Goal: Communication & Community: Answer question/provide support

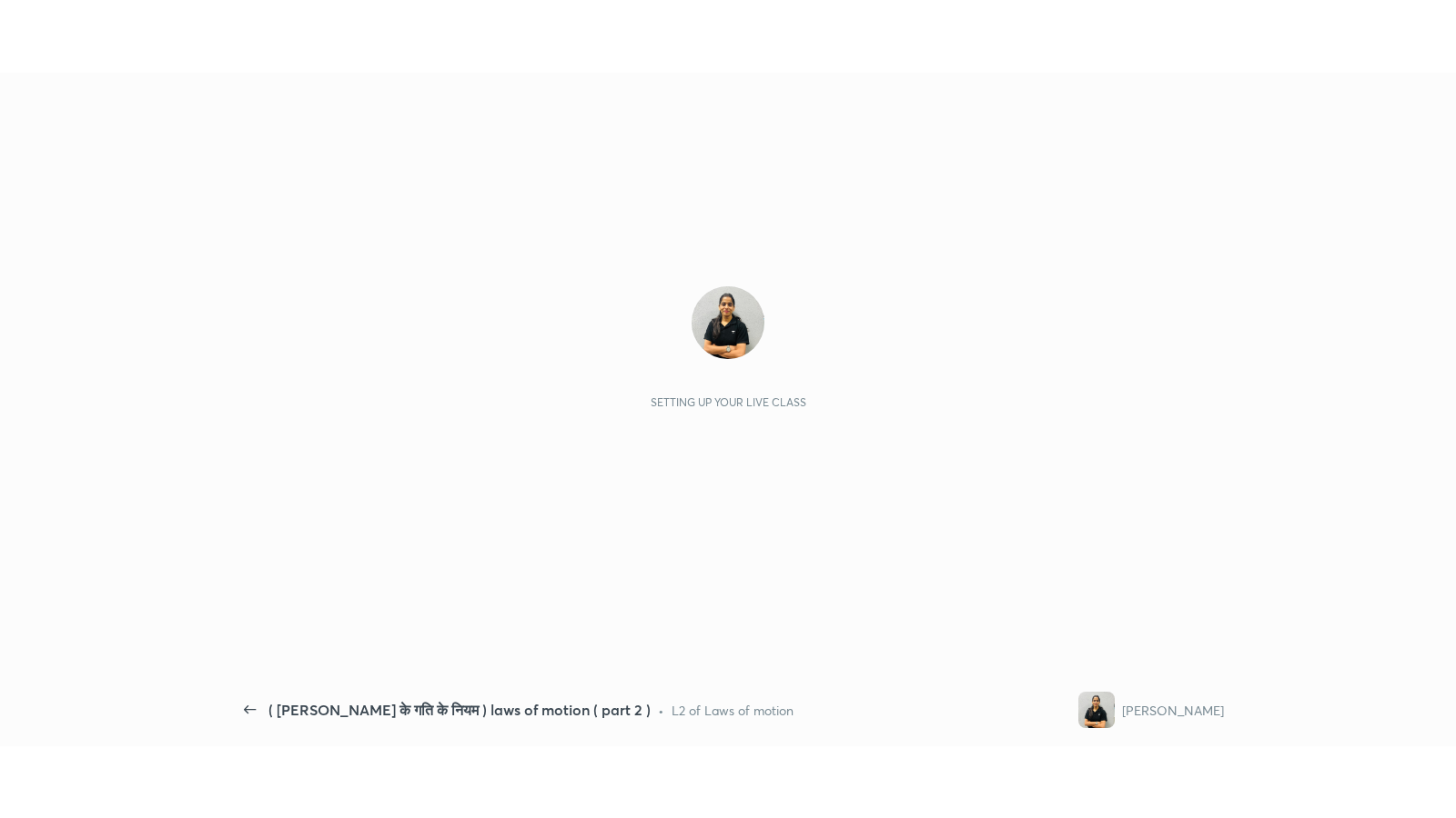
scroll to position [6, 0]
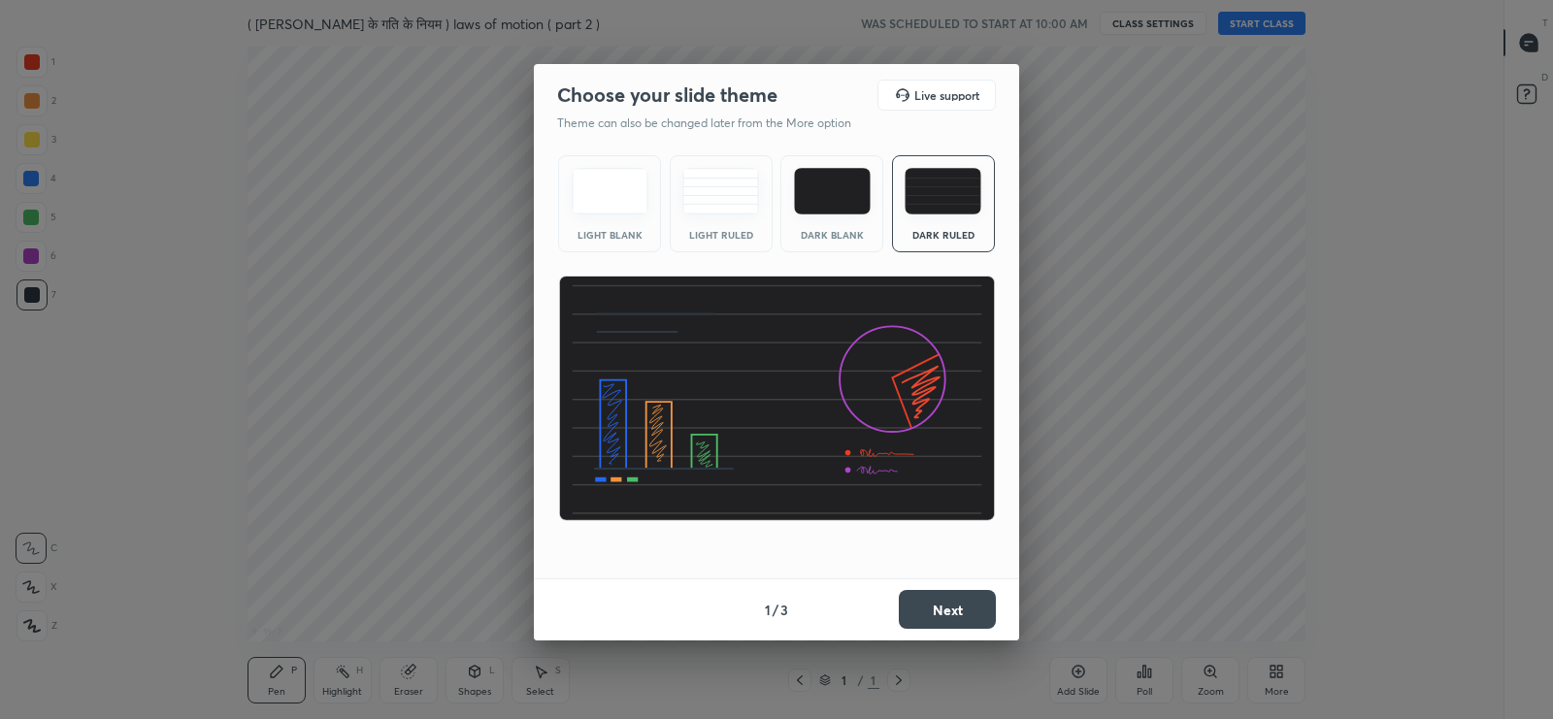
click at [939, 600] on button "Next" at bounding box center [947, 609] width 97 height 39
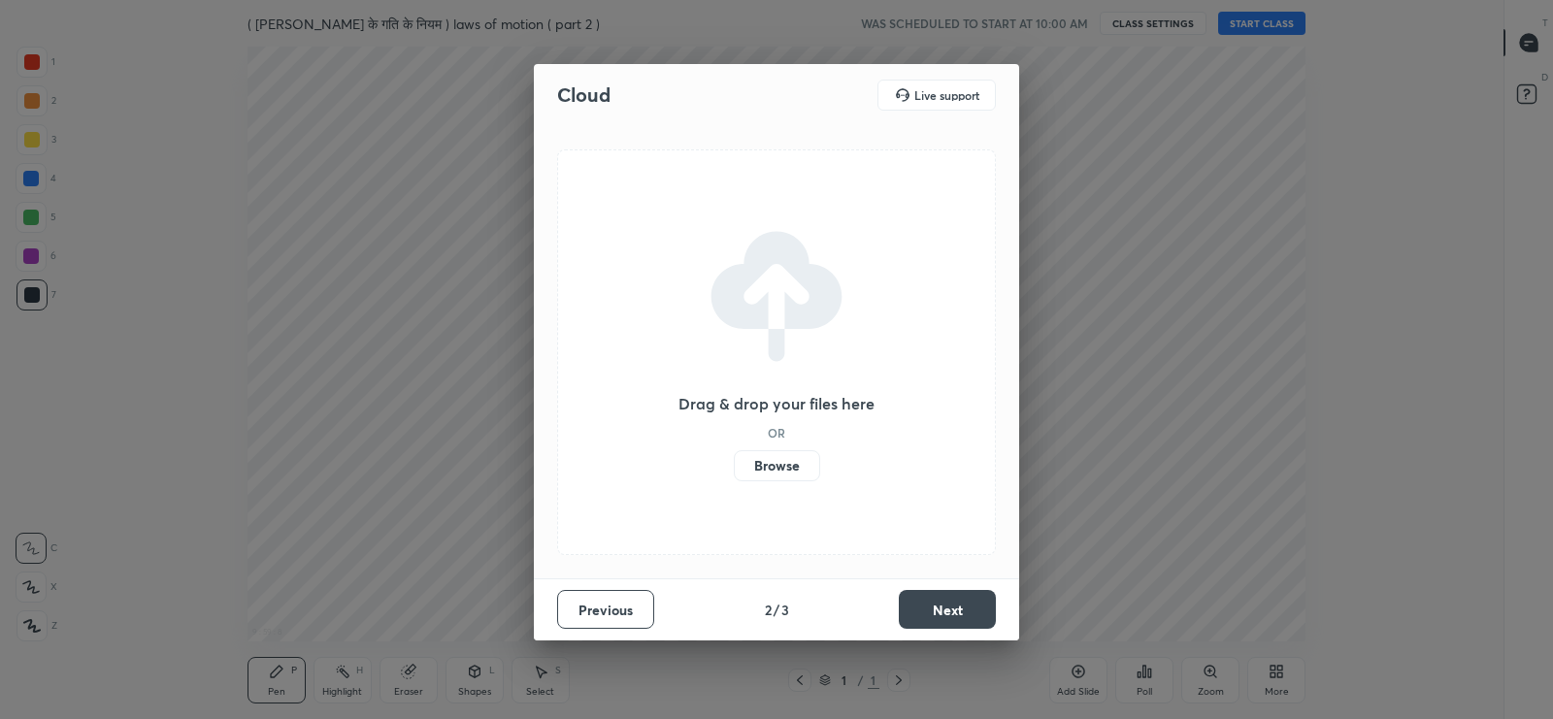
click at [784, 471] on label "Browse" at bounding box center [777, 465] width 86 height 31
click at [734, 471] on input "Browse" at bounding box center [734, 465] width 0 height 31
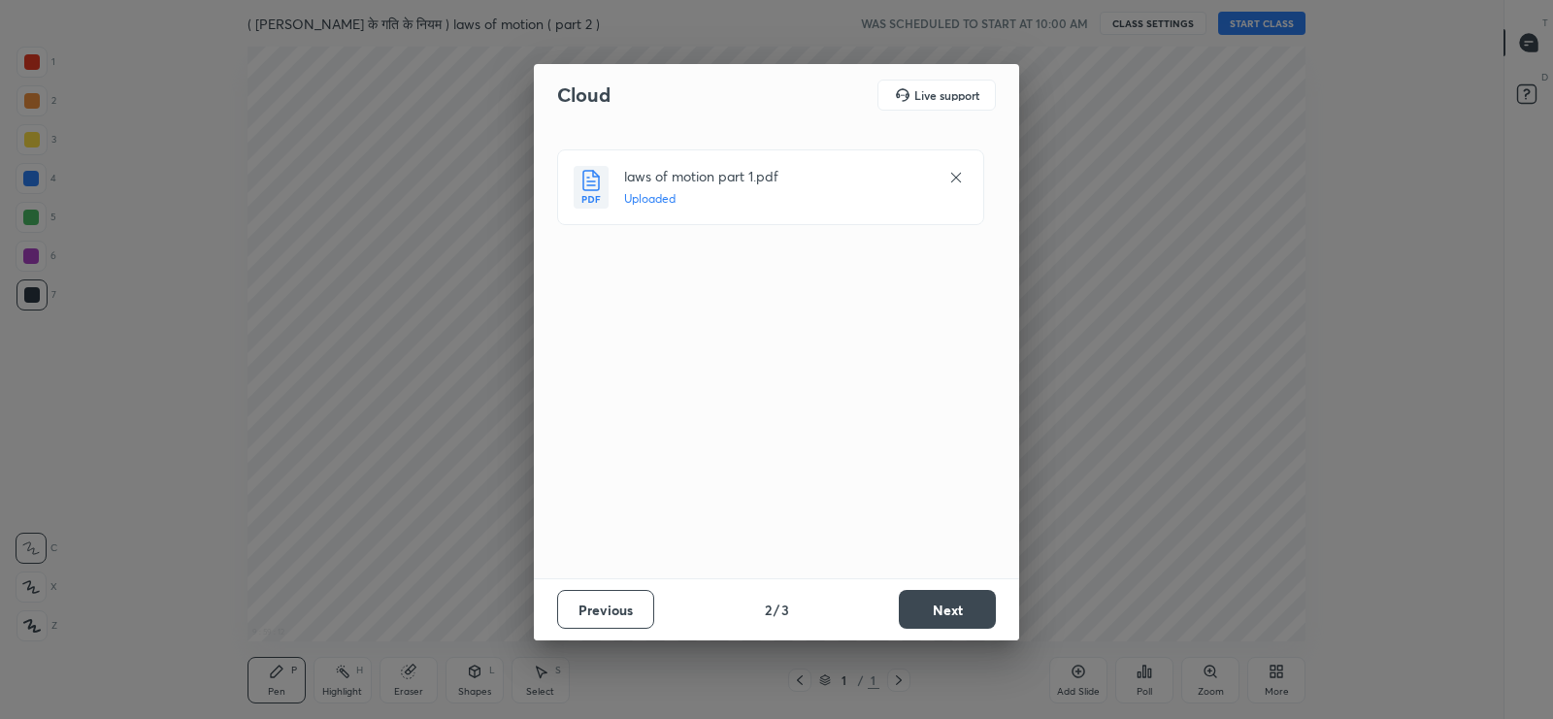
click at [929, 602] on button "Next" at bounding box center [947, 609] width 97 height 39
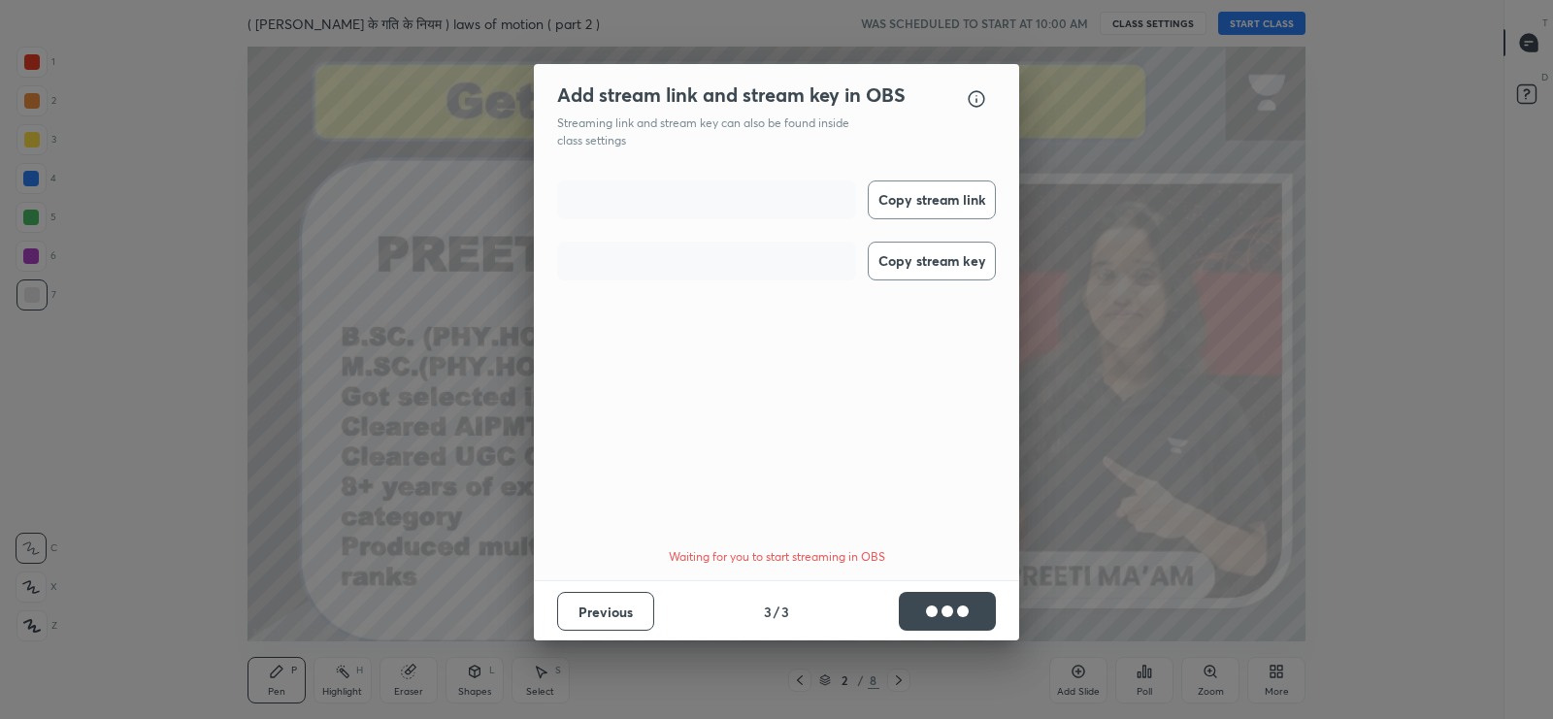
click at [917, 189] on button "Copy stream link" at bounding box center [932, 199] width 128 height 39
click at [932, 254] on button "Copy stream key" at bounding box center [932, 261] width 128 height 39
click at [1365, 385] on div "Add stream link and stream key in OBS OBS Setup guide Streaming link and stream…" at bounding box center [776, 359] width 1553 height 719
click at [972, 603] on button "Done" at bounding box center [947, 611] width 97 height 39
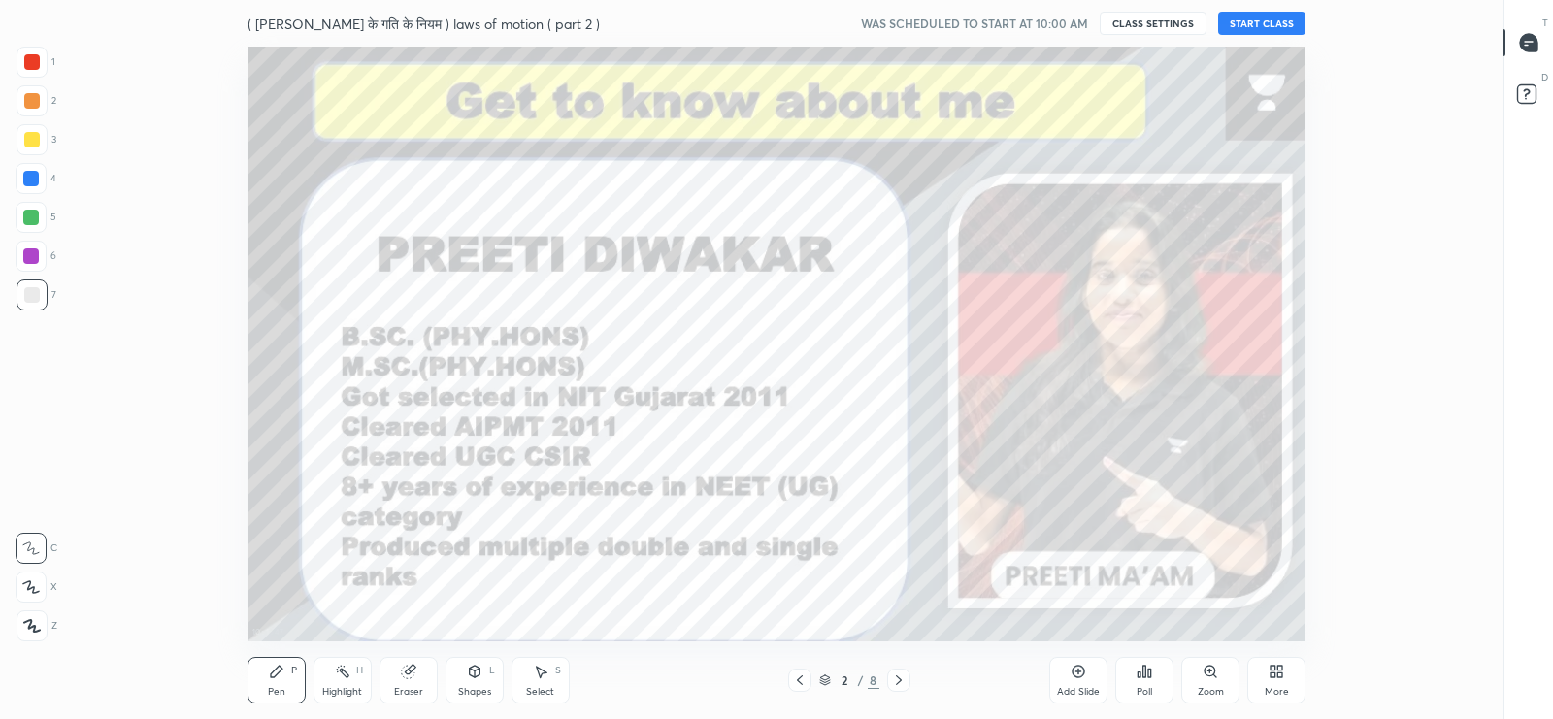
click at [1262, 21] on button "START CLASS" at bounding box center [1261, 23] width 87 height 23
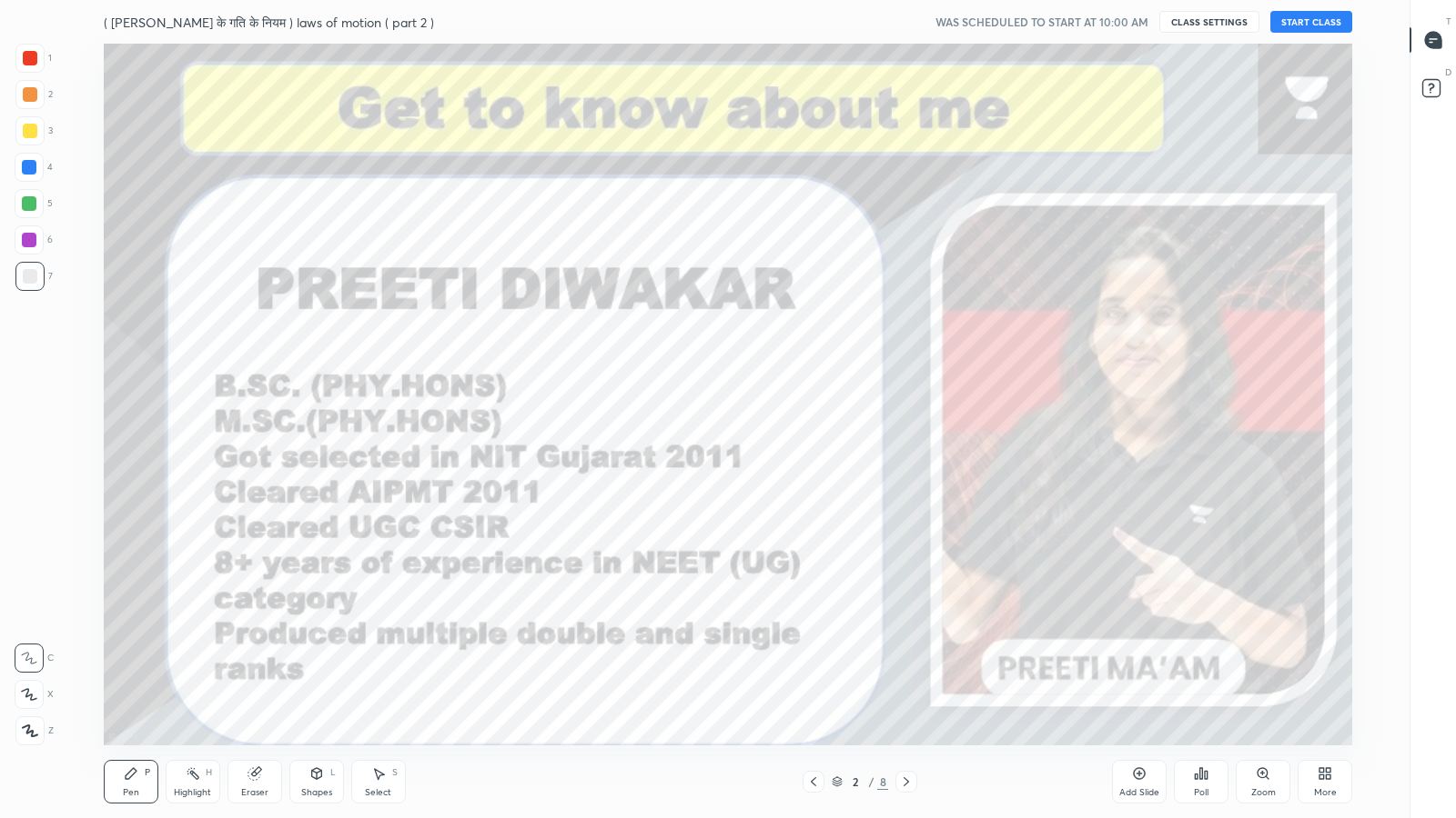
scroll to position [702, 1339]
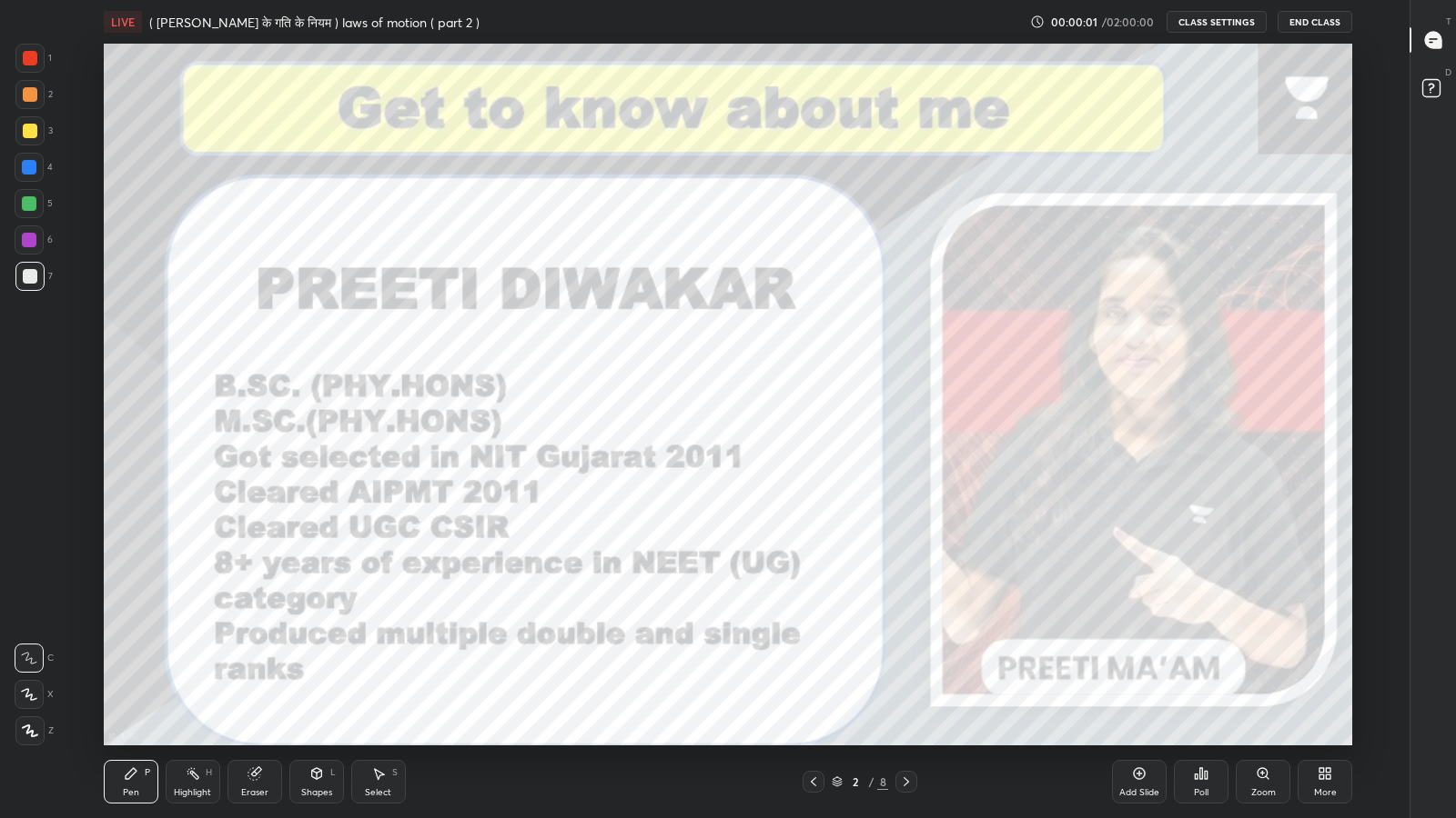
click at [1435, 47] on icon at bounding box center [1433, 39] width 16 height 16
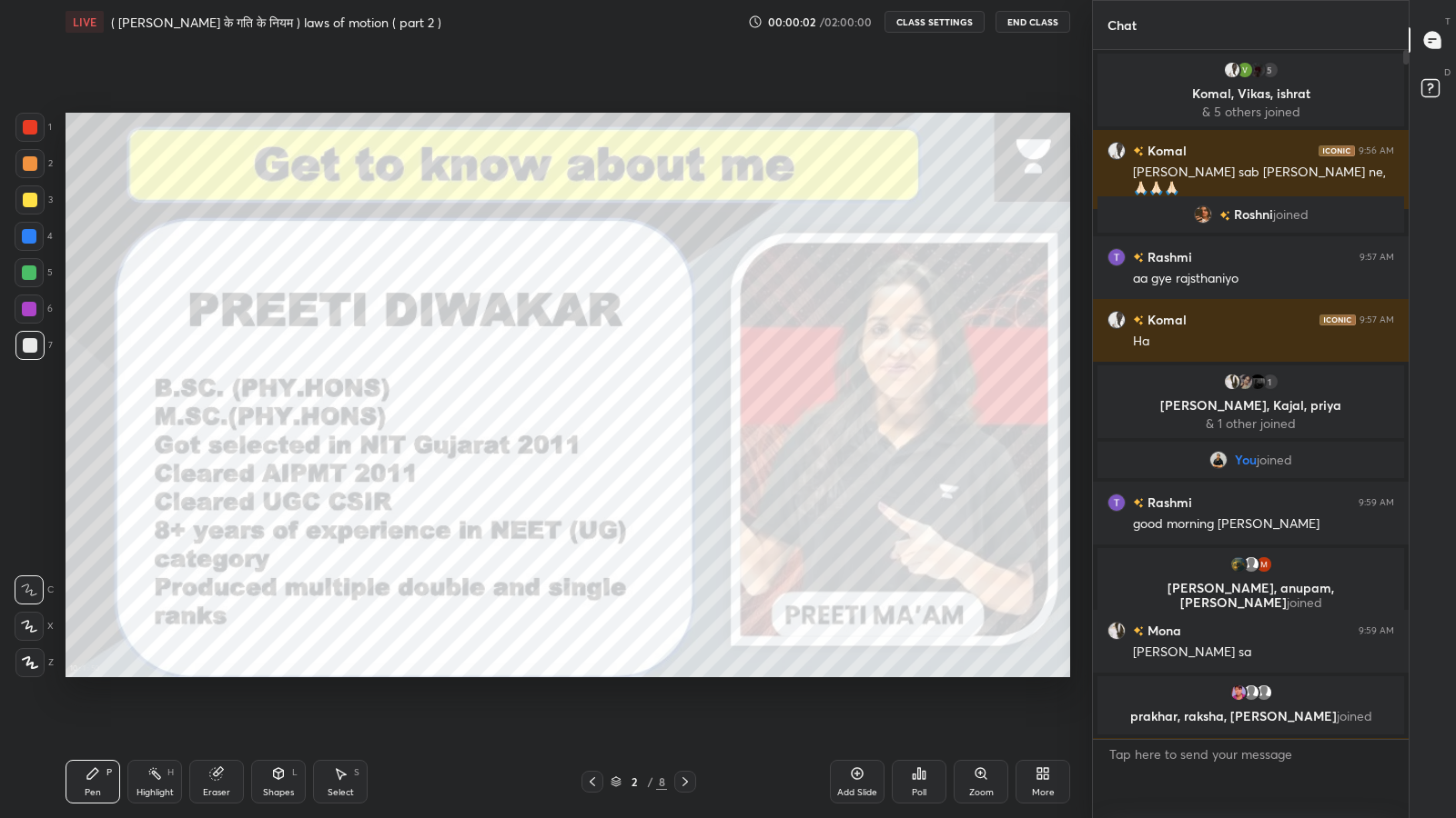
scroll to position [90224, 89960]
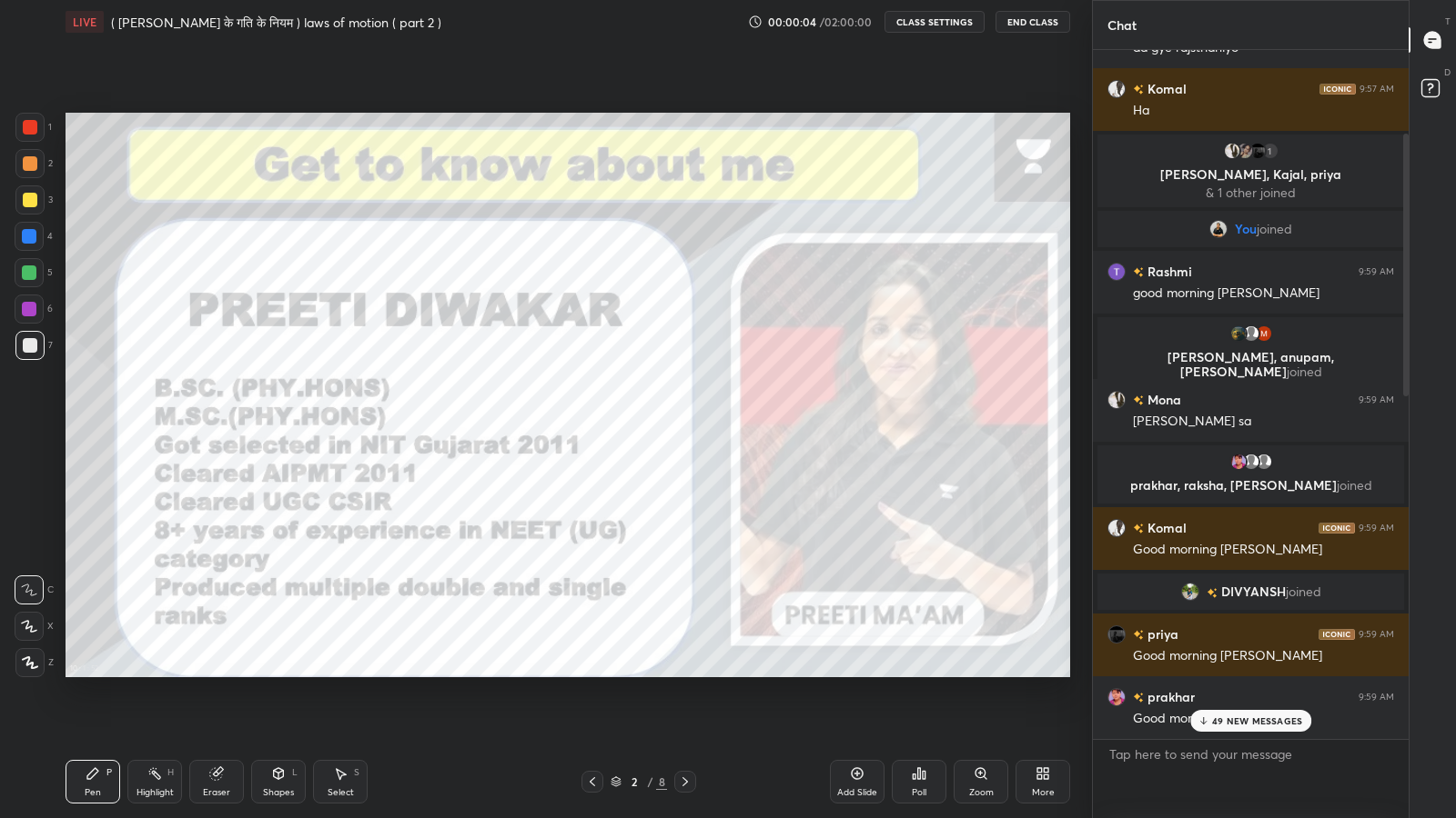
click at [1261, 673] on div "49 NEW MESSAGES" at bounding box center [1251, 721] width 122 height 22
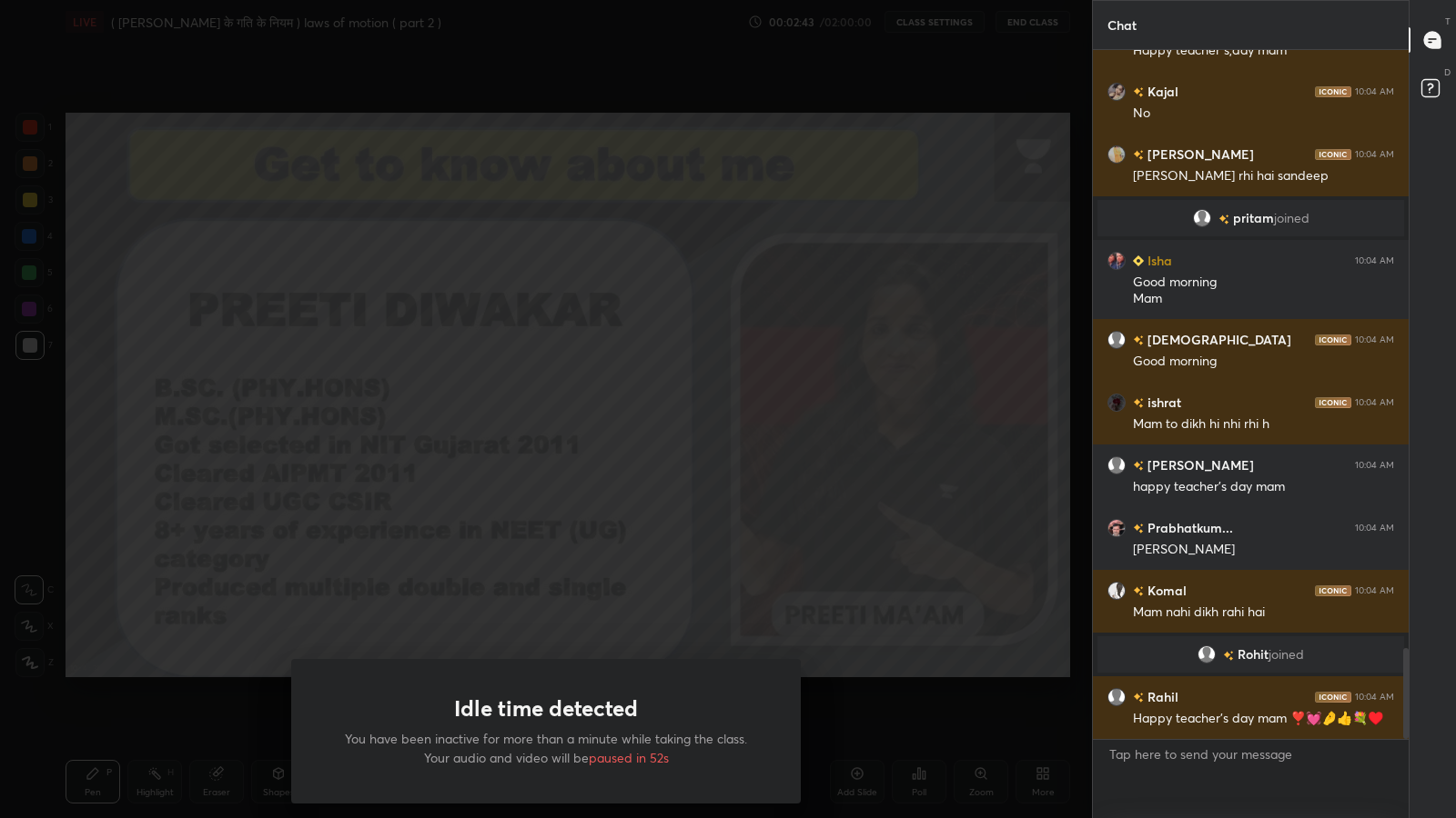
scroll to position [4683, 0]
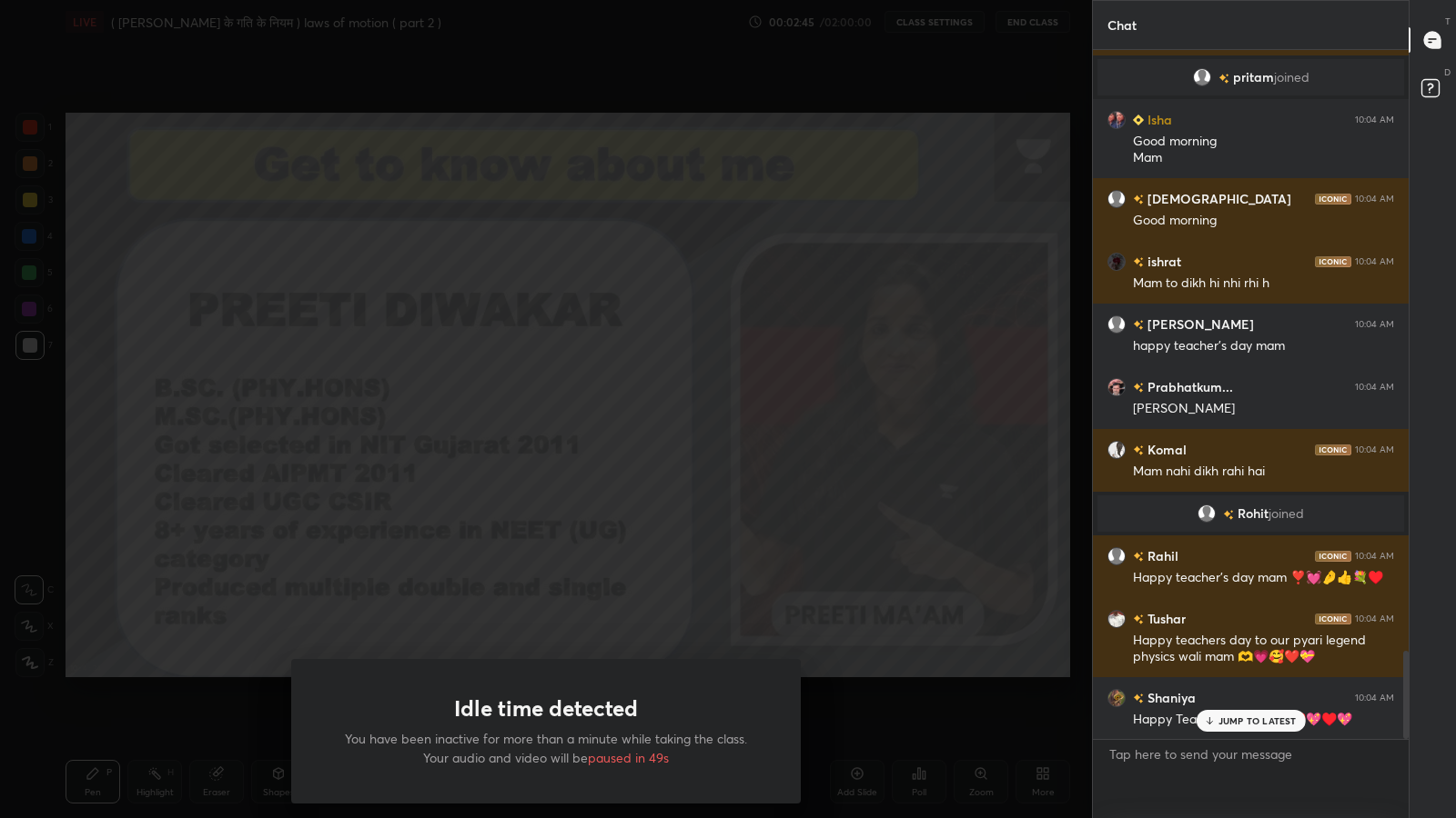
click at [672, 493] on div "Idle time detected You have been inactive for more than a minute while taking t…" at bounding box center [546, 409] width 1091 height 818
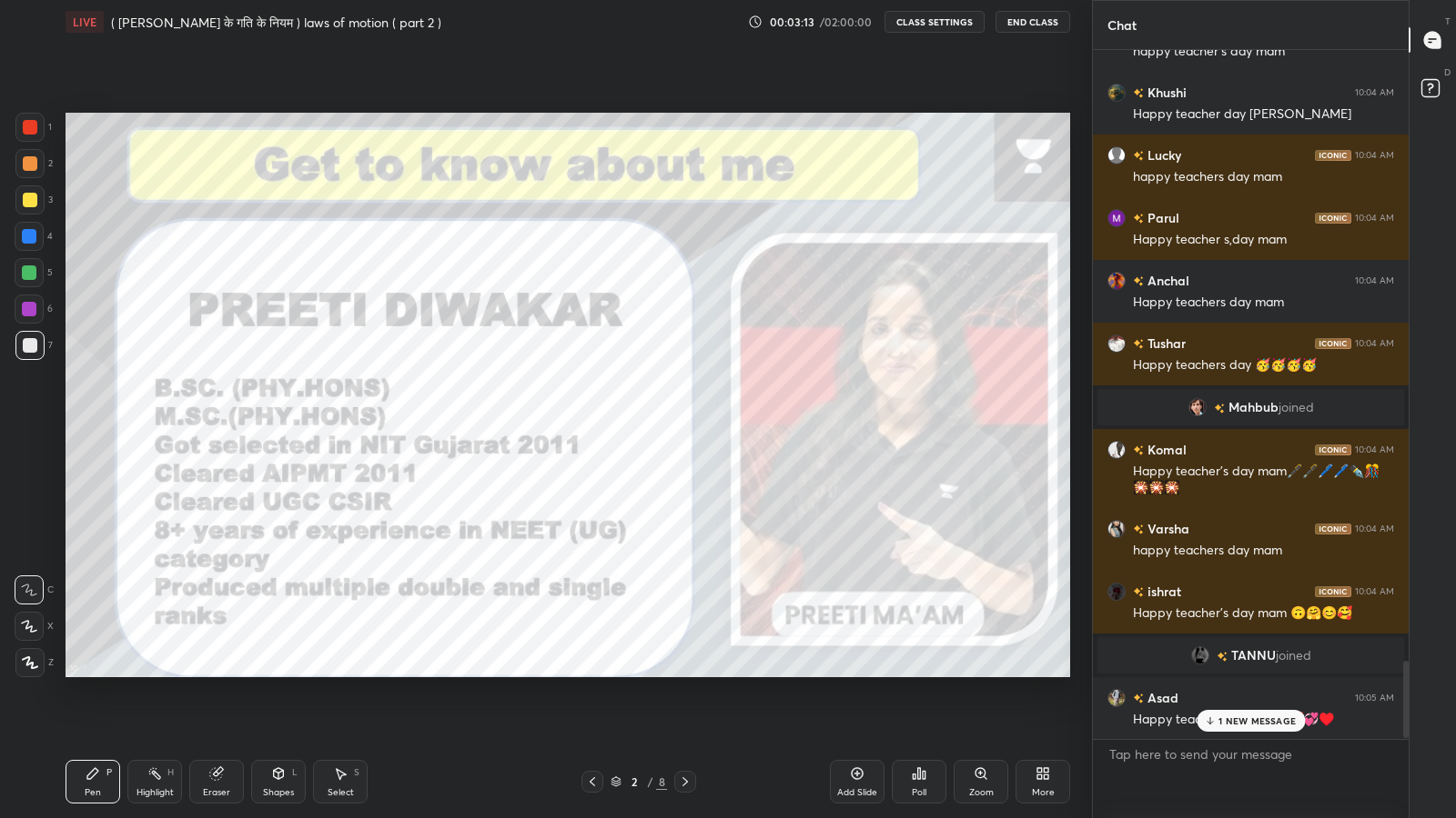
scroll to position [5481, 0]
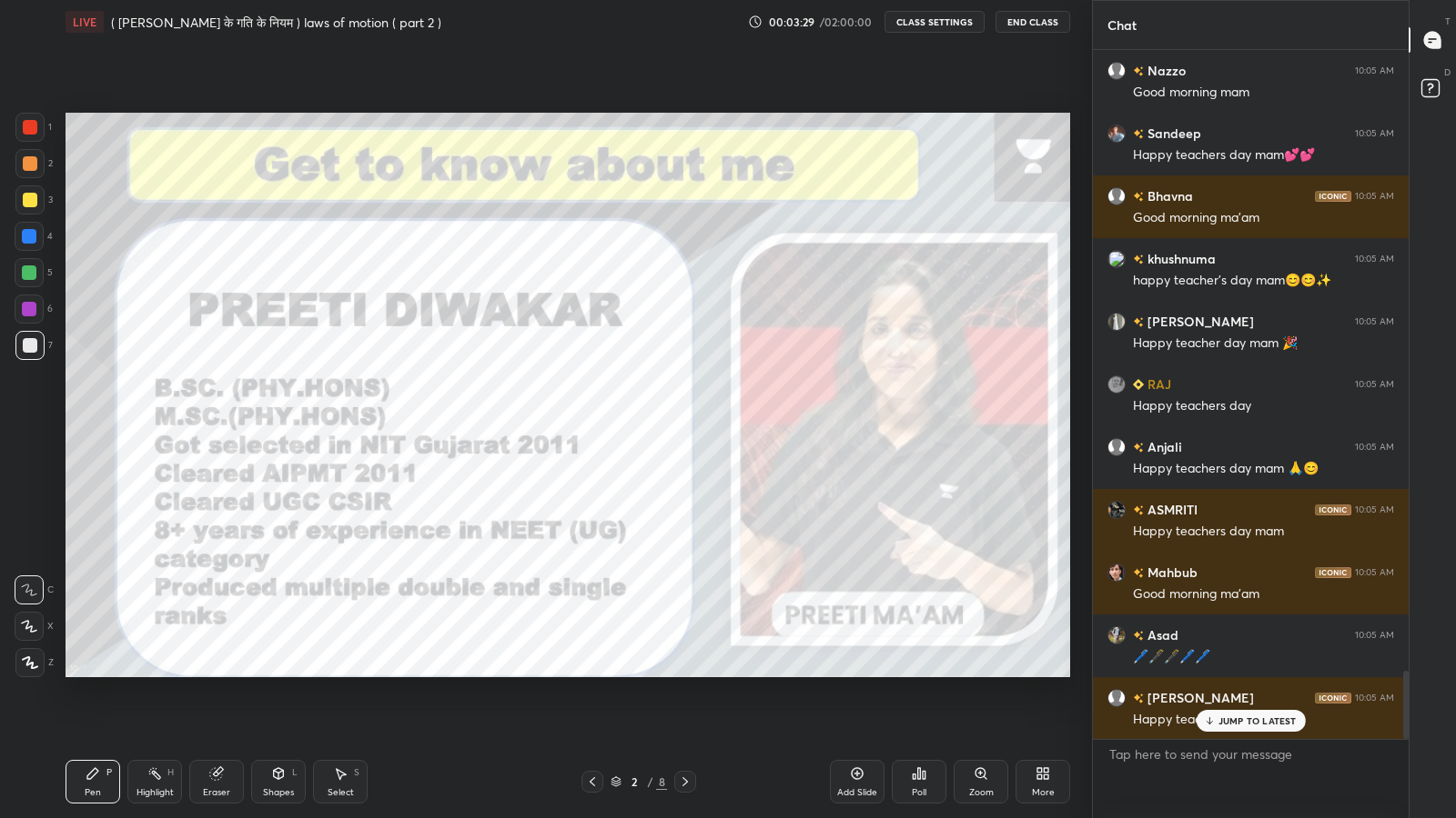
click at [1237, 673] on p "JUMP TO LATEST" at bounding box center [1256, 721] width 78 height 11
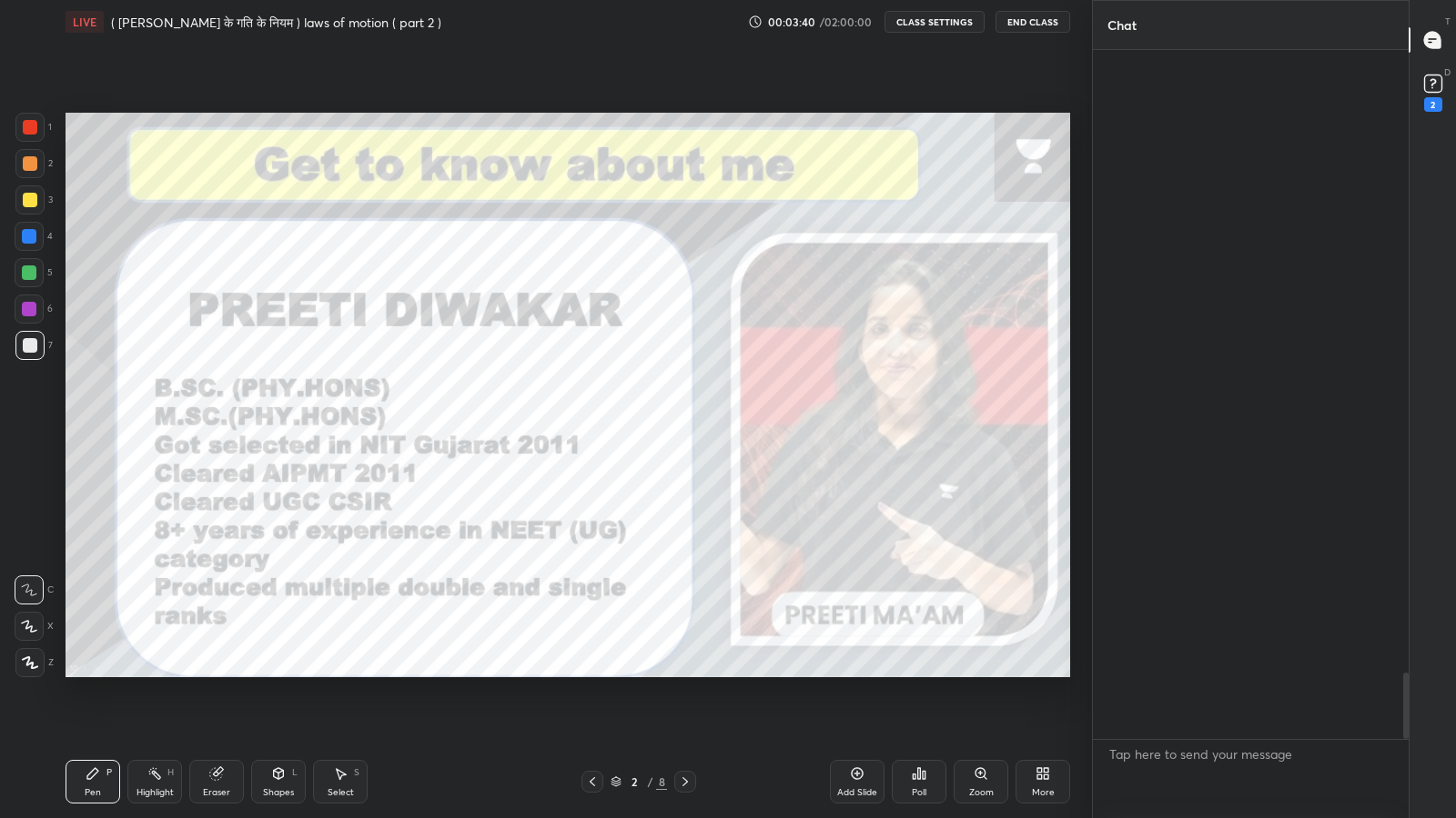
click at [1442, 70] on icon at bounding box center [1433, 83] width 27 height 27
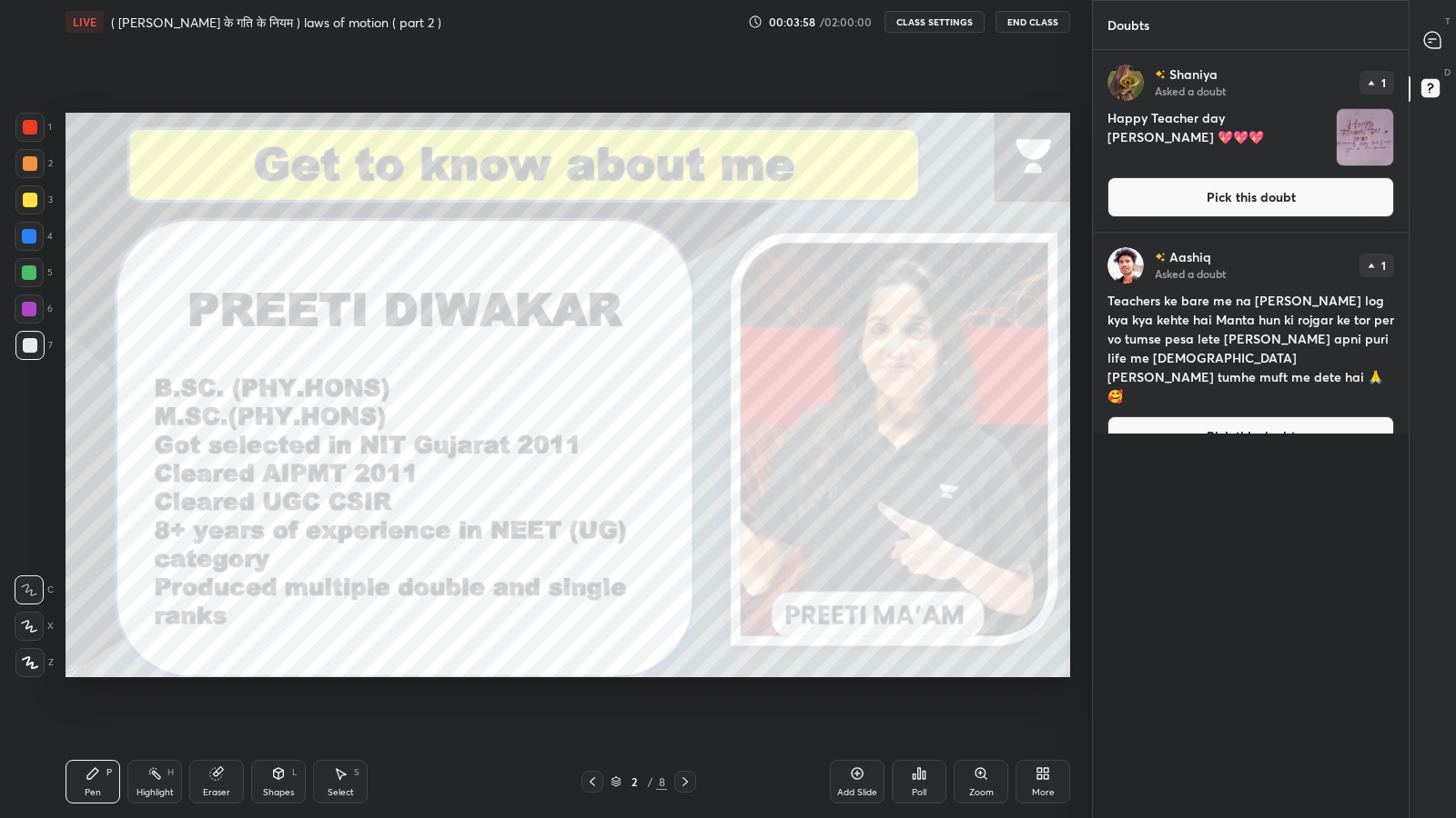
click at [1429, 40] on icon at bounding box center [1432, 39] width 16 height 16
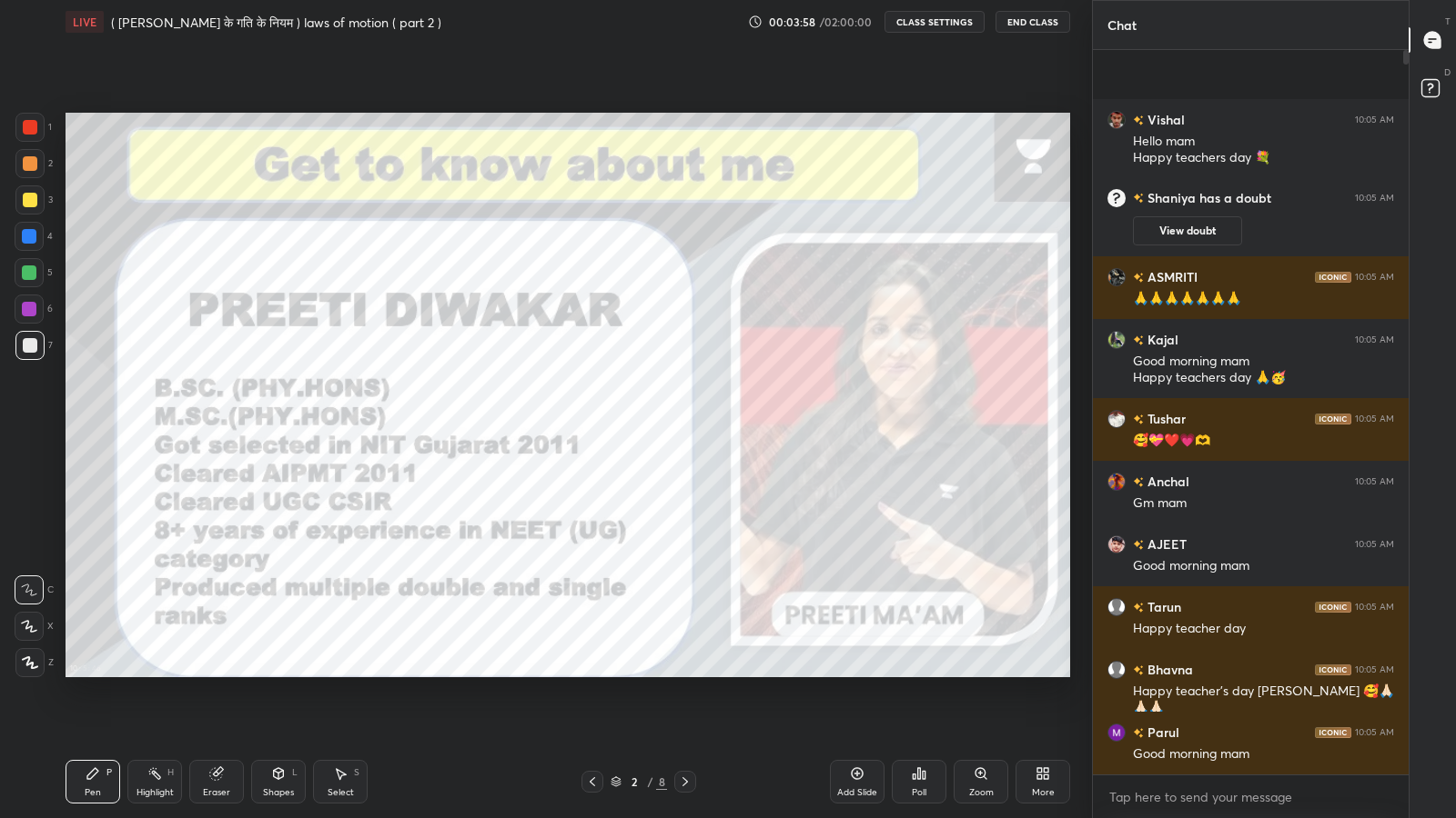
scroll to position [720, 310]
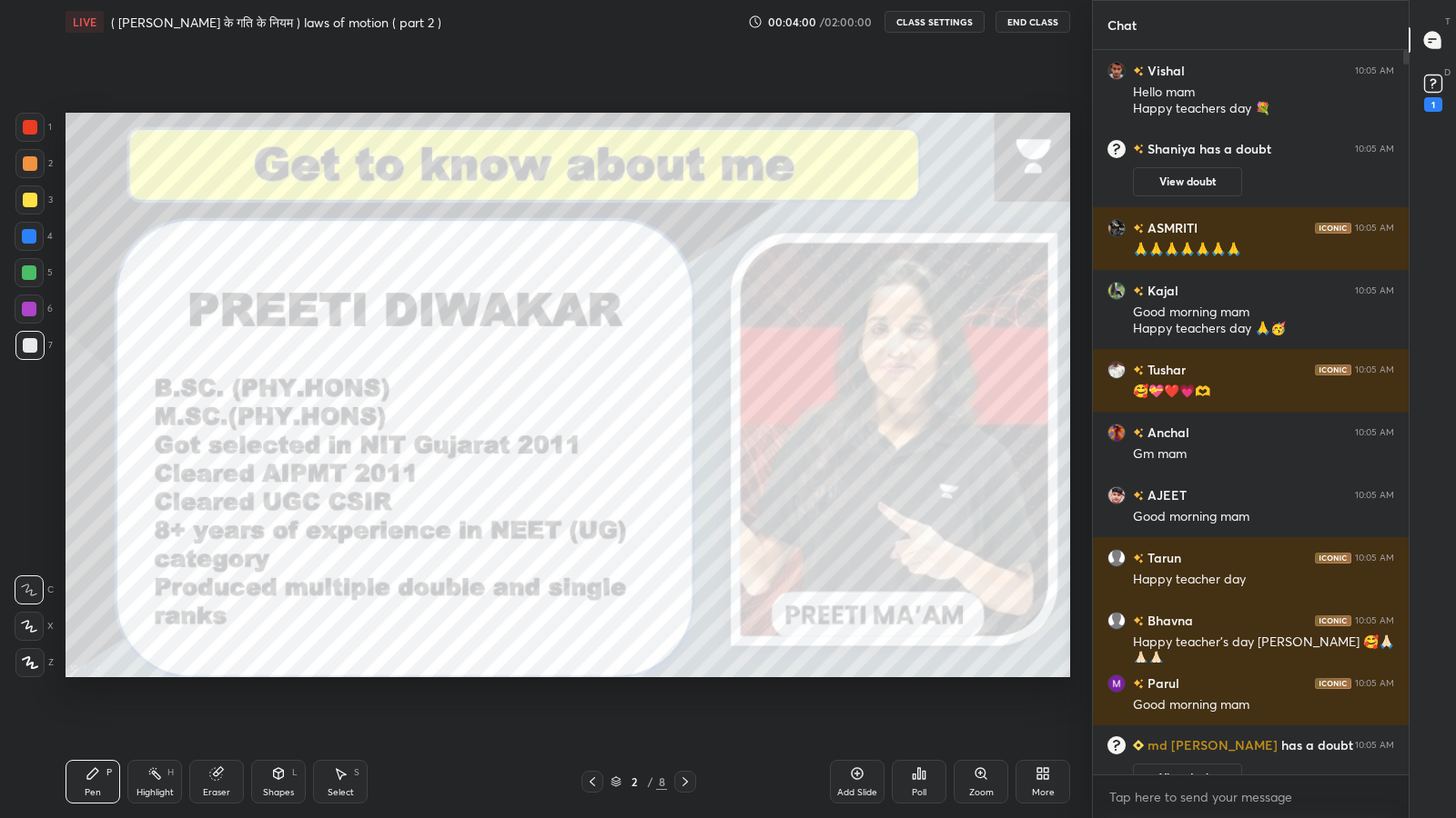
click at [1430, 42] on icon at bounding box center [1430, 42] width 3 height 0
click at [1431, 52] on div at bounding box center [1433, 39] width 37 height 33
click at [1433, 83] on rect at bounding box center [1433, 84] width 17 height 17
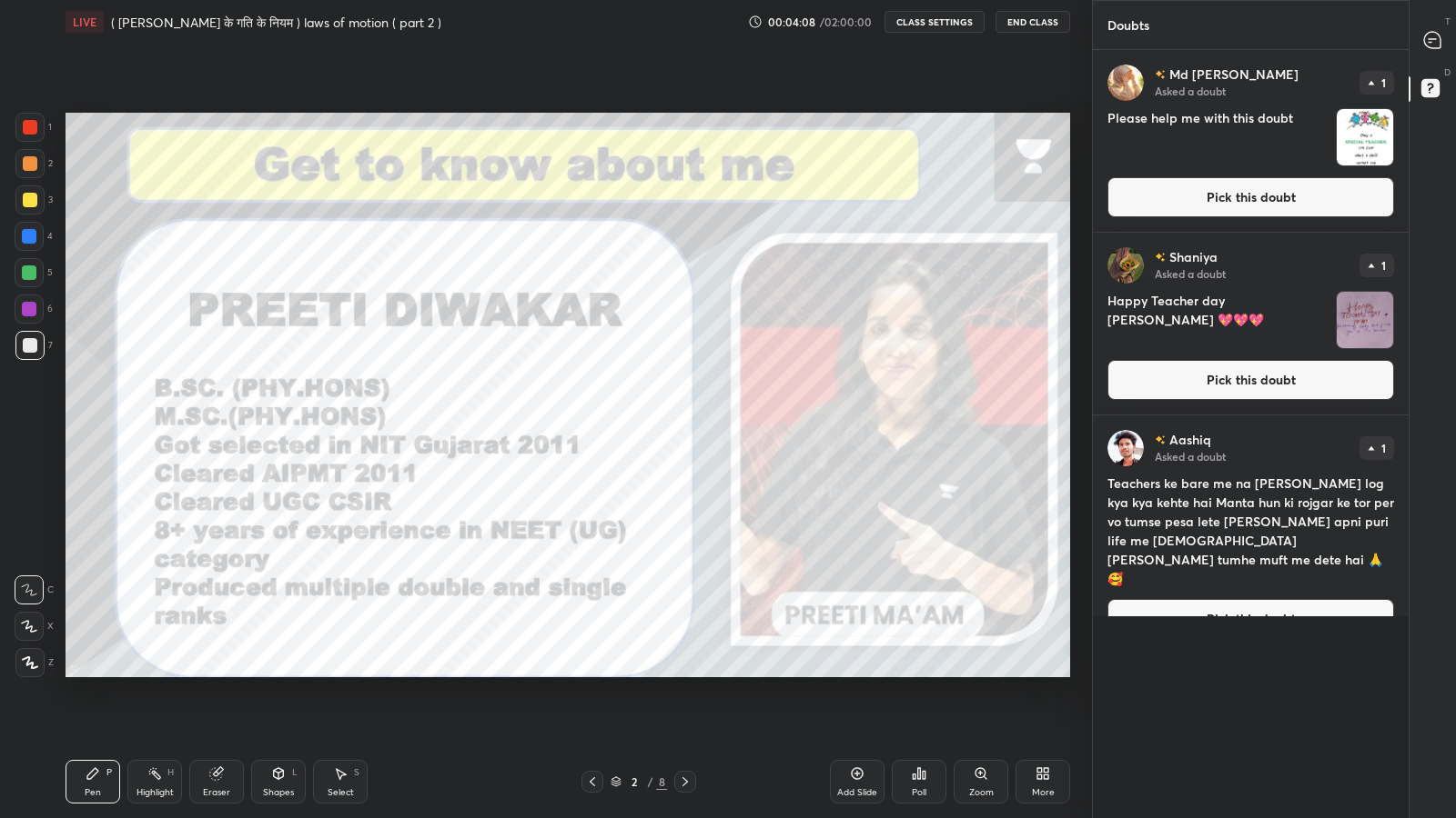
click at [1436, 41] on icon at bounding box center [1432, 39] width 16 height 16
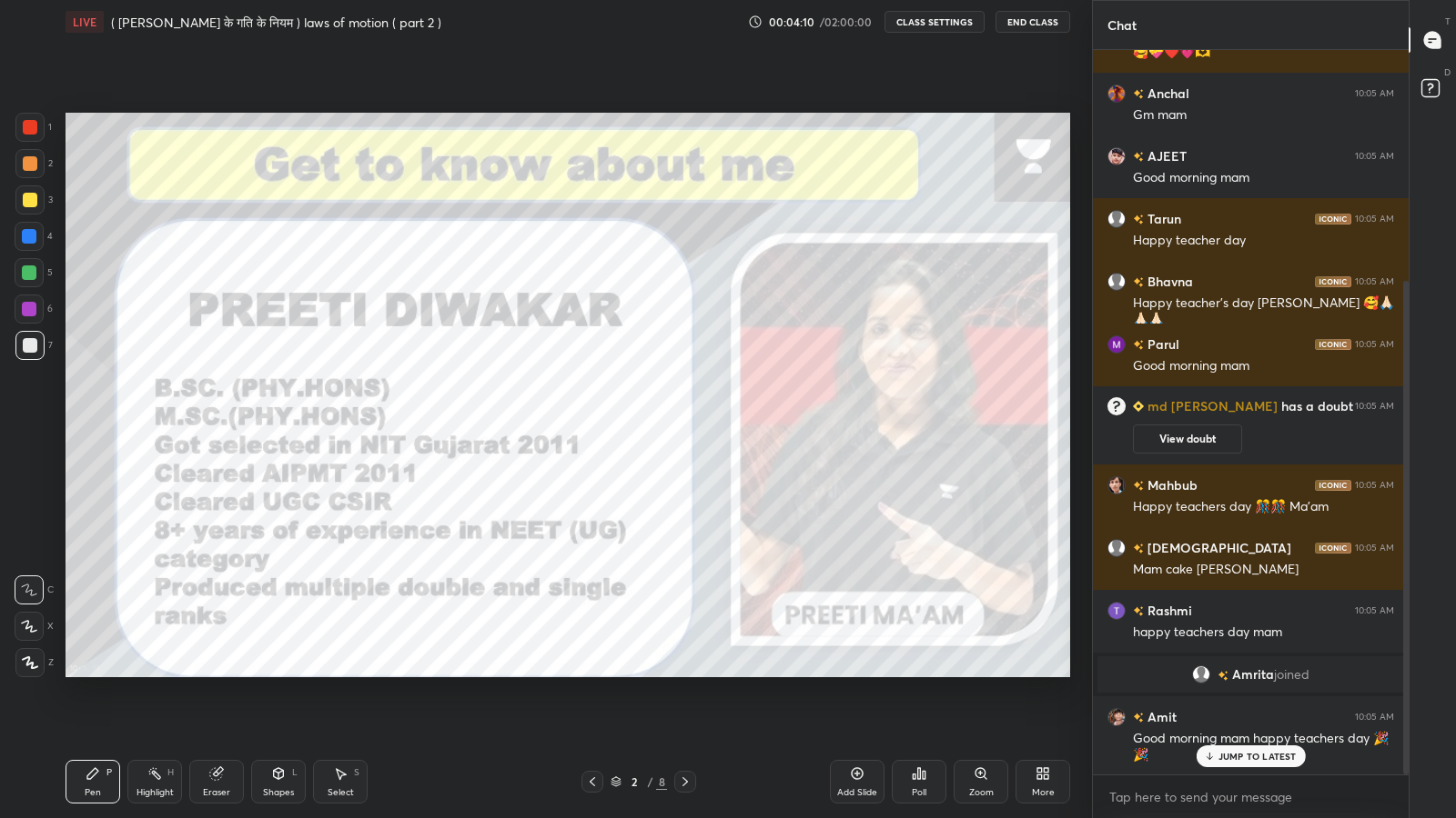
click at [1223, 673] on div "JUMP TO LATEST" at bounding box center [1250, 756] width 109 height 22
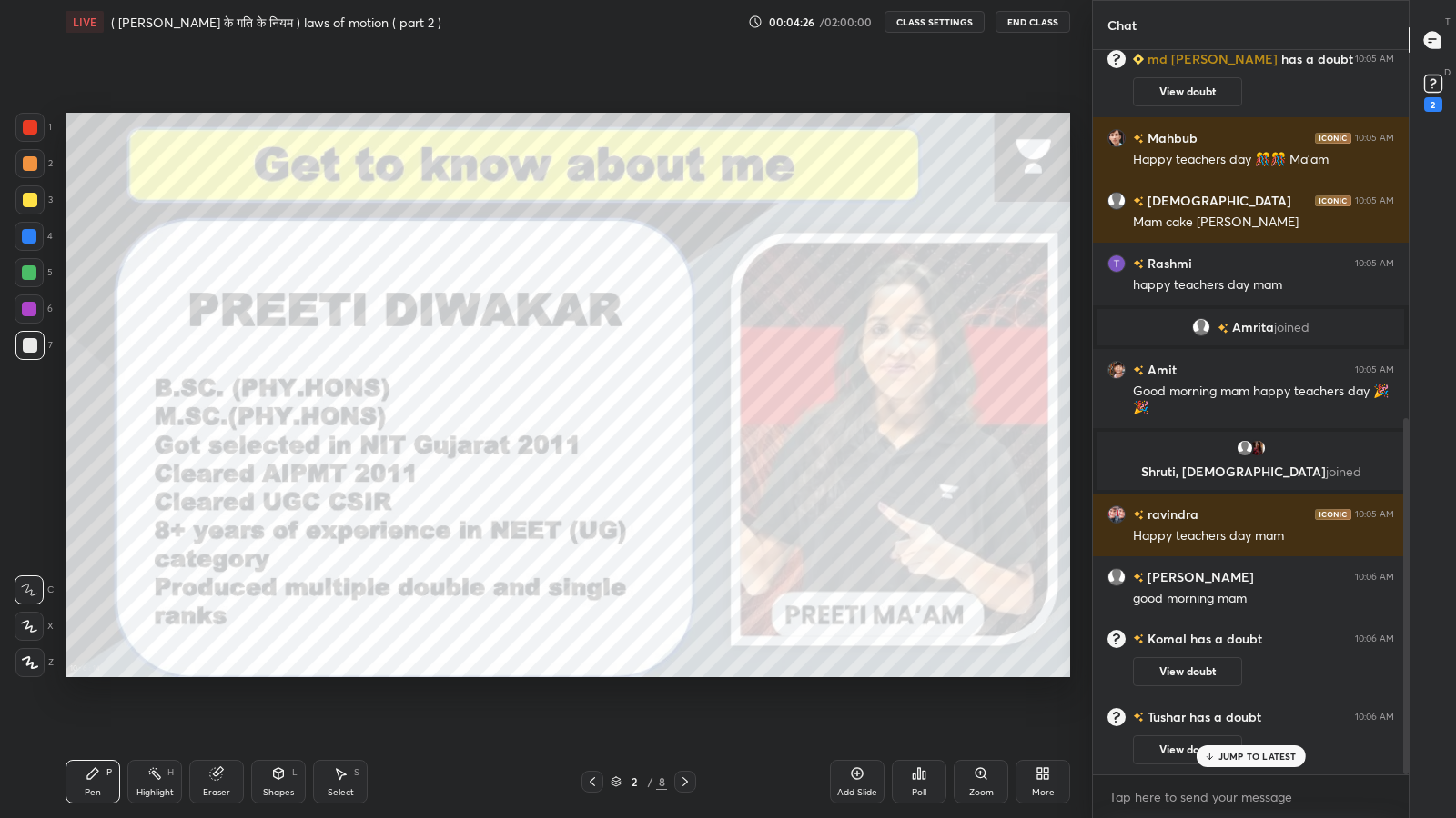
scroll to position [750, 0]
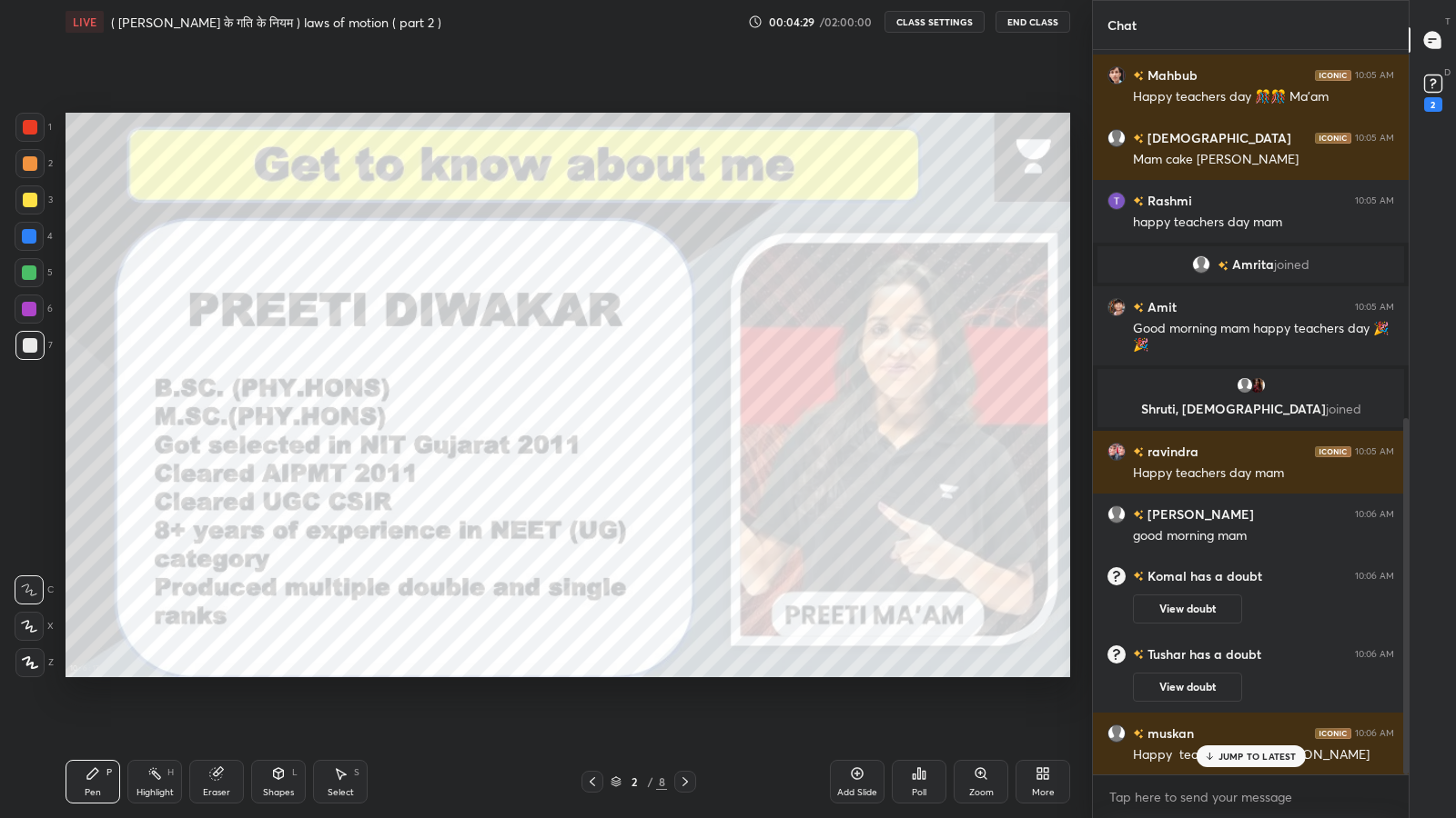
click at [1231, 673] on p "JUMP TO LATEST" at bounding box center [1256, 757] width 78 height 11
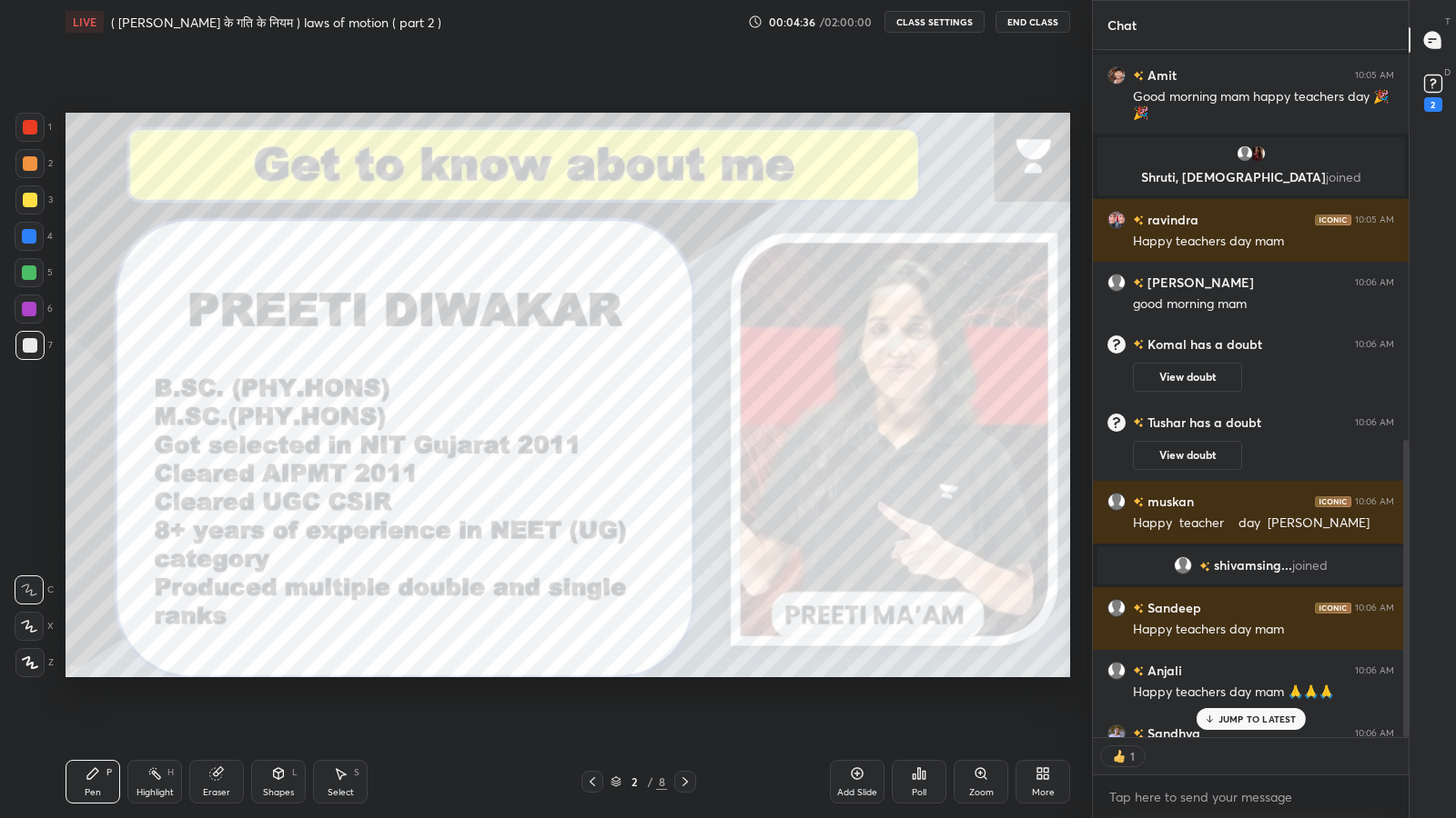
scroll to position [6, 6]
click at [1230, 673] on p "JUMP TO LATEST" at bounding box center [1256, 720] width 78 height 11
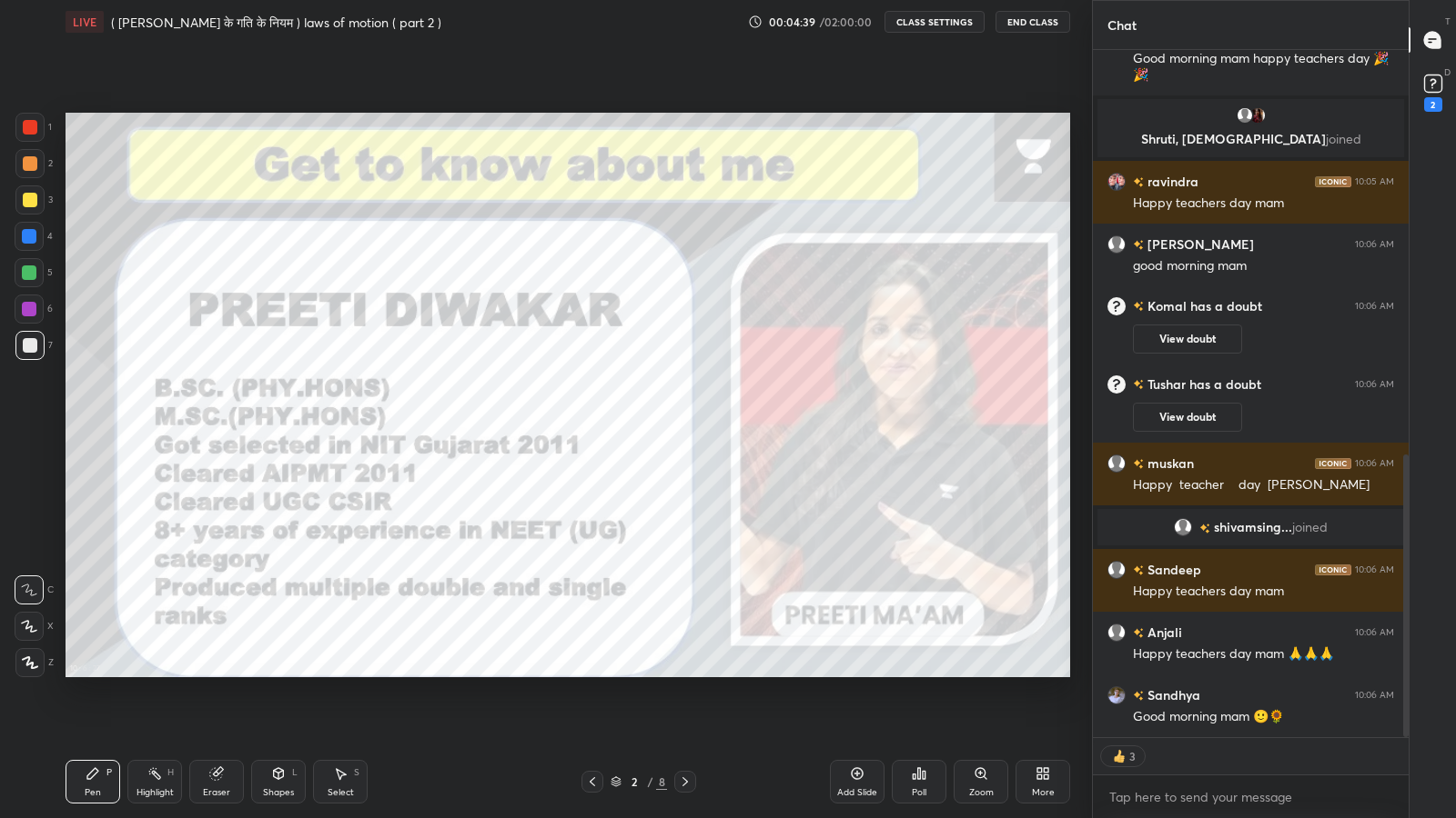
scroll to position [1048, 0]
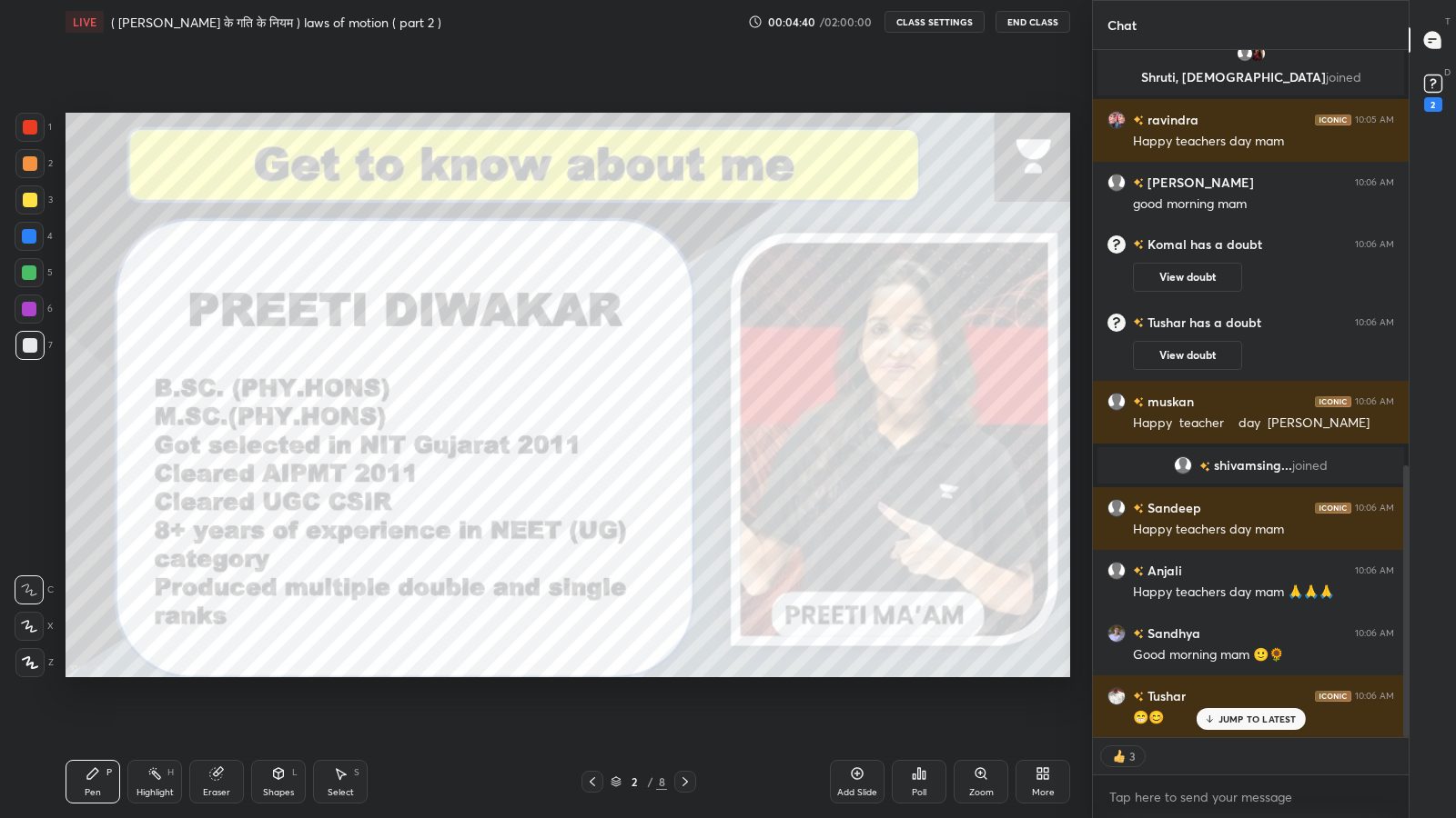
click at [1228, 673] on p "JUMP TO LATEST" at bounding box center [1256, 720] width 78 height 11
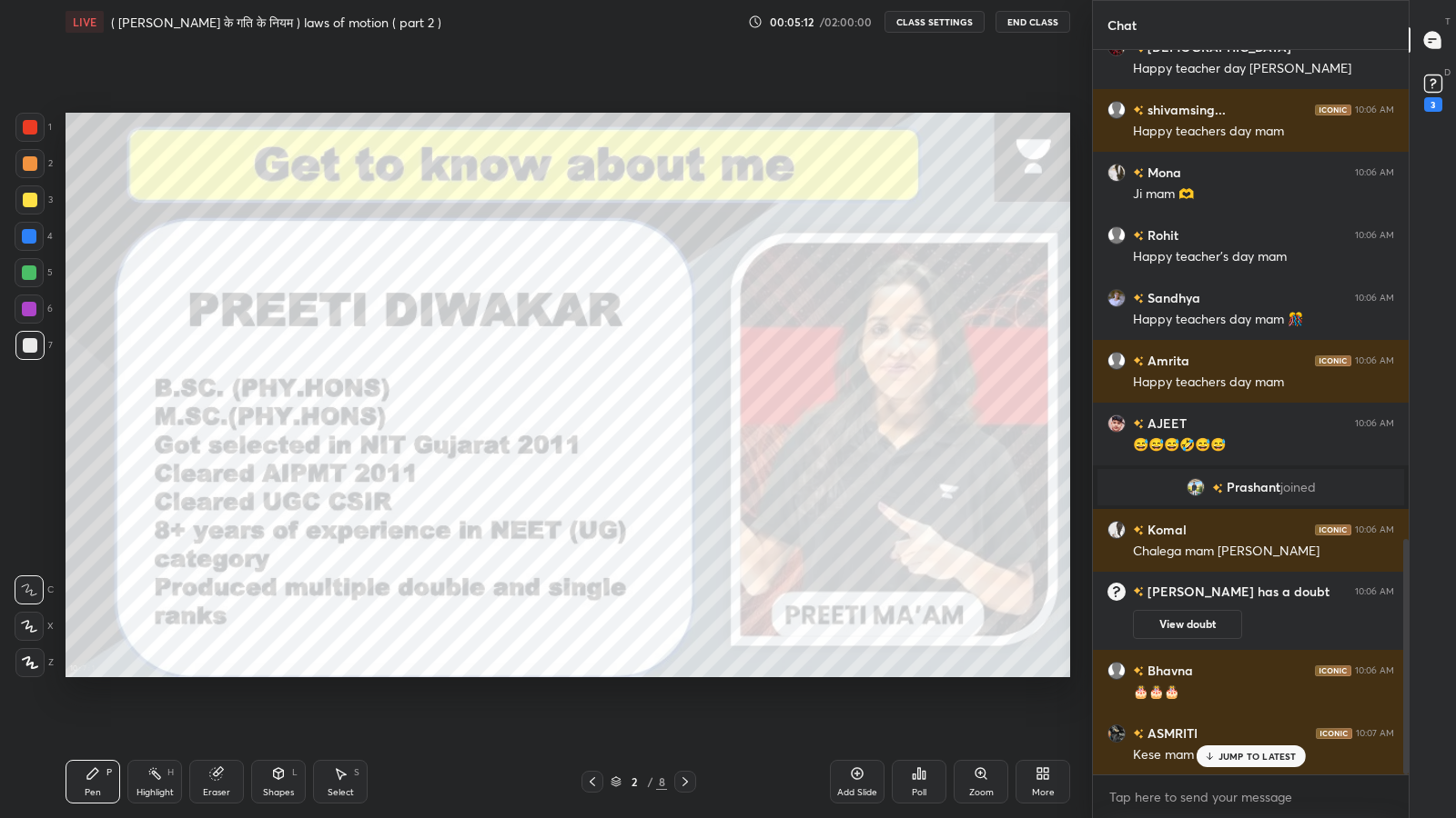
scroll to position [1570, 0]
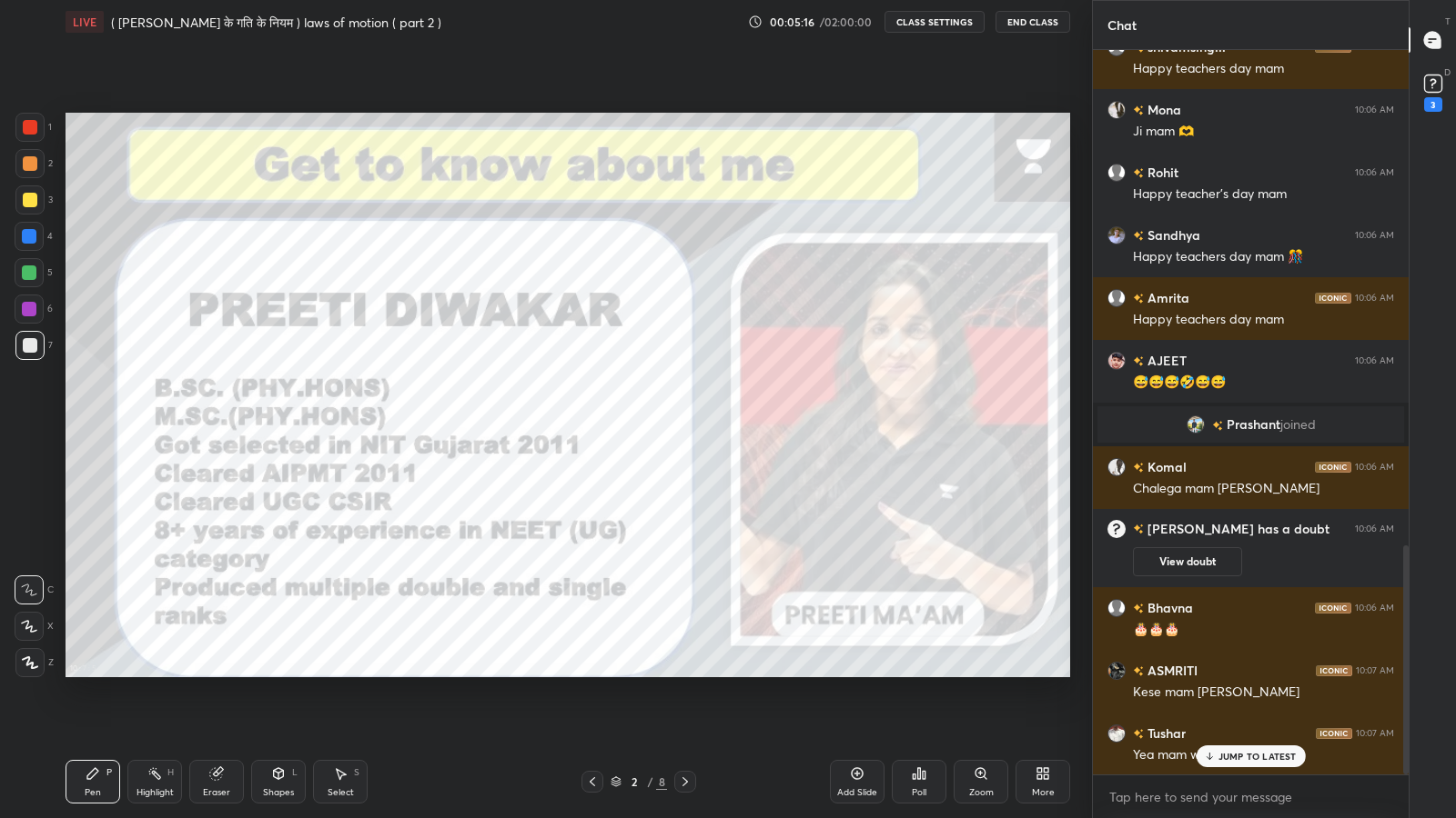
click at [1228, 673] on p "JUMP TO LATEST" at bounding box center [1256, 757] width 78 height 11
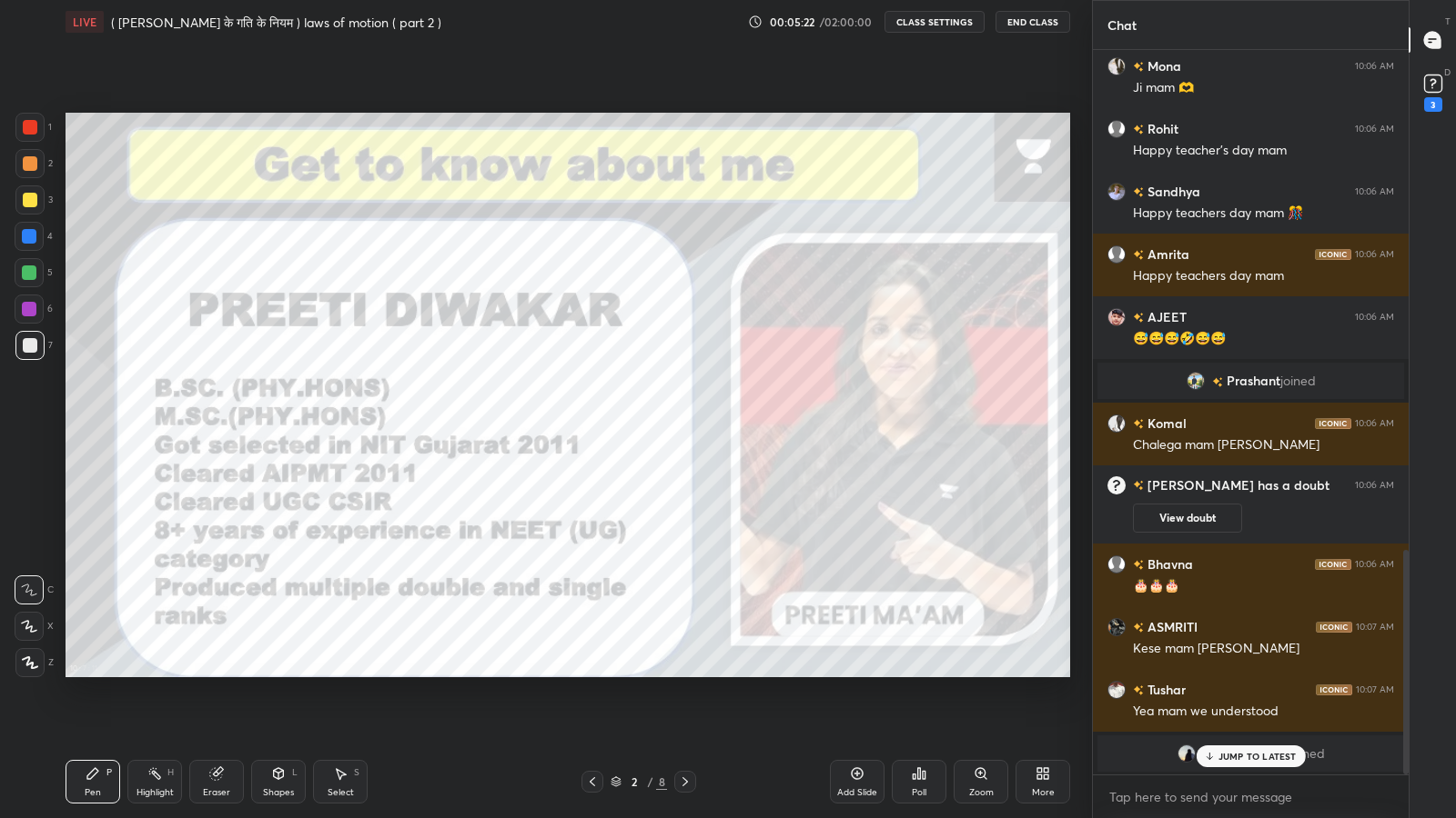
click at [1222, 673] on p "JUMP TO LATEST" at bounding box center [1256, 757] width 78 height 11
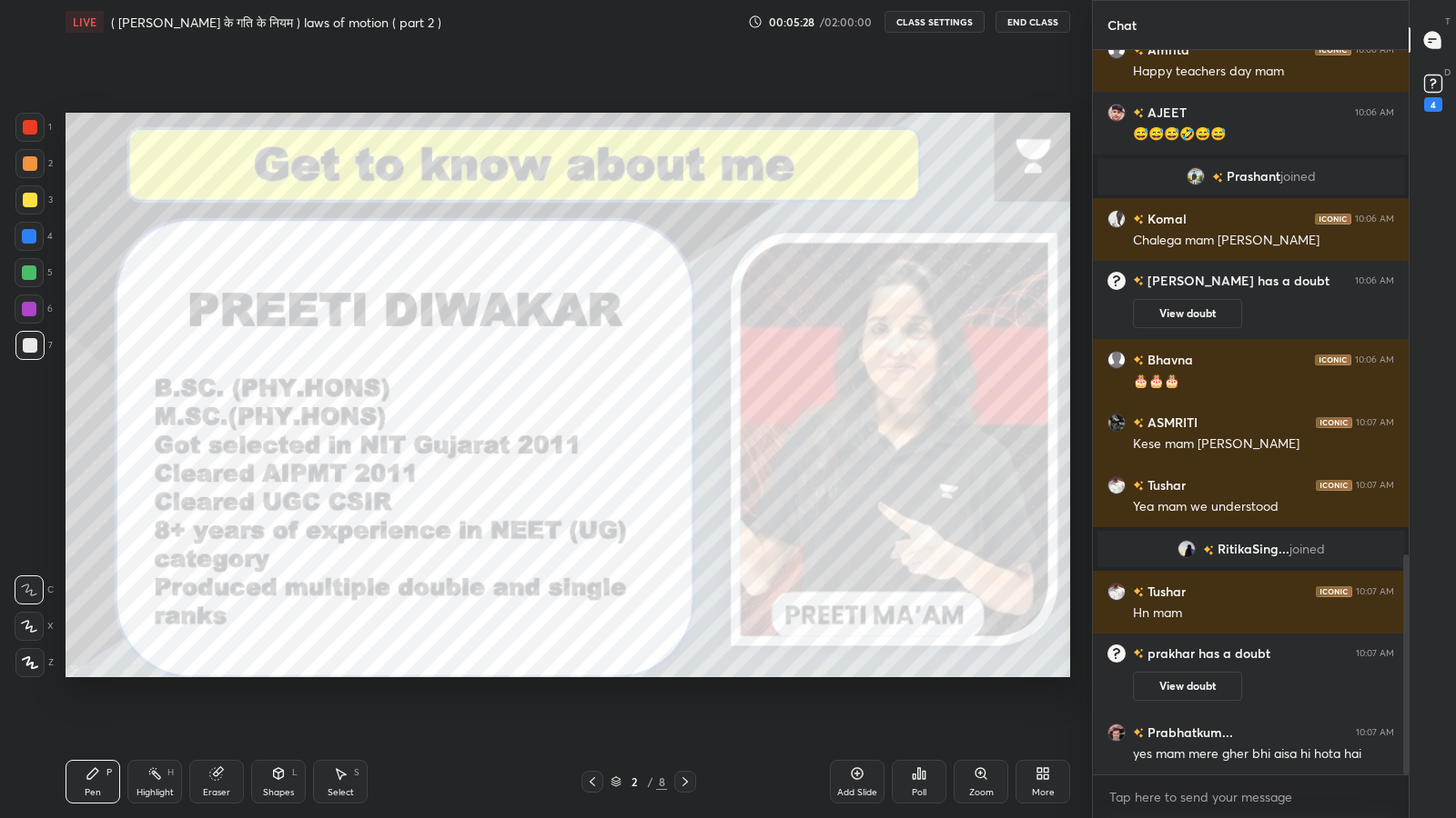
scroll to position [1664, 0]
click at [1223, 673] on div "JUMP TO LATEST" at bounding box center [1250, 756] width 109 height 22
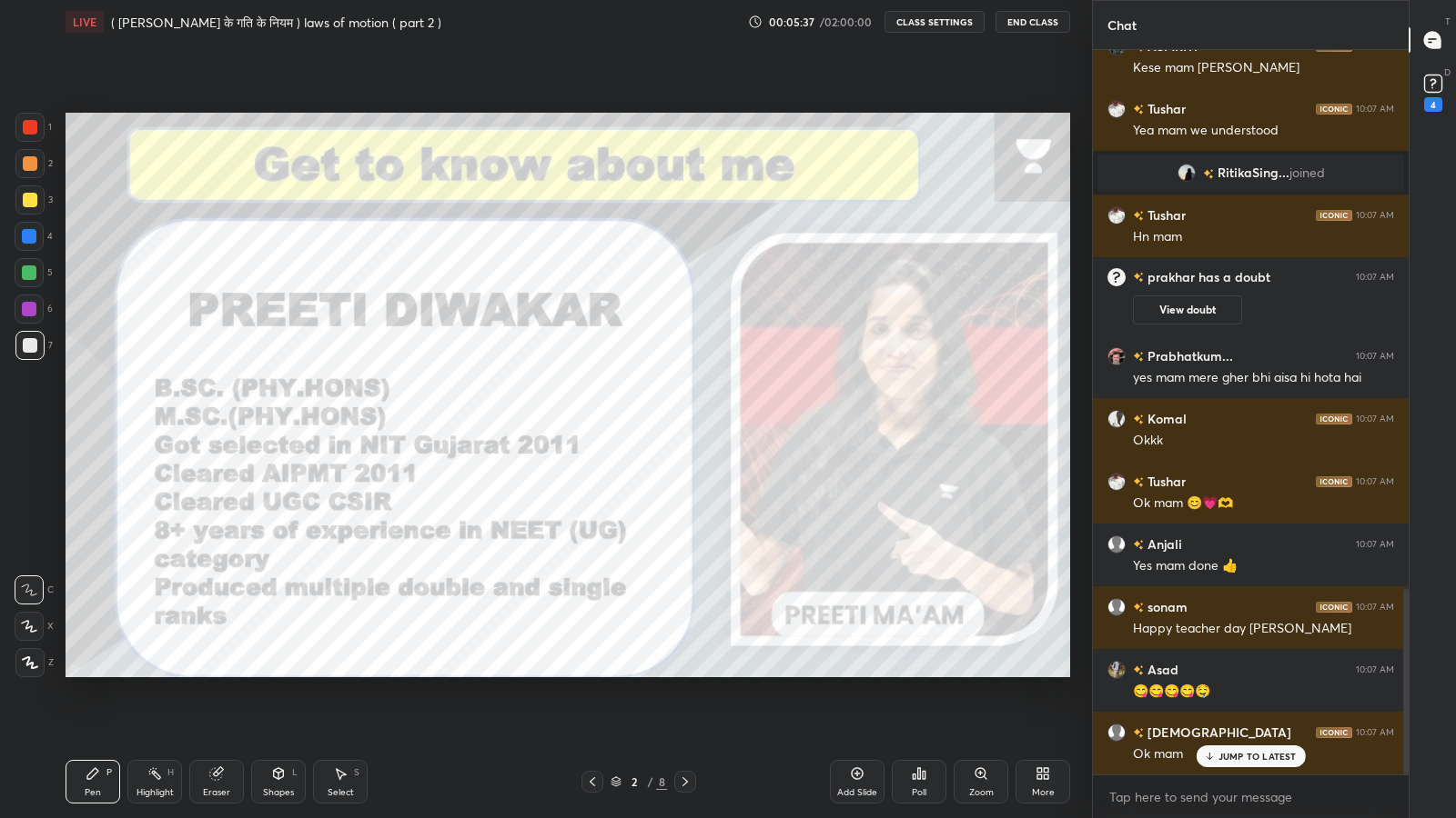
scroll to position [2104, 0]
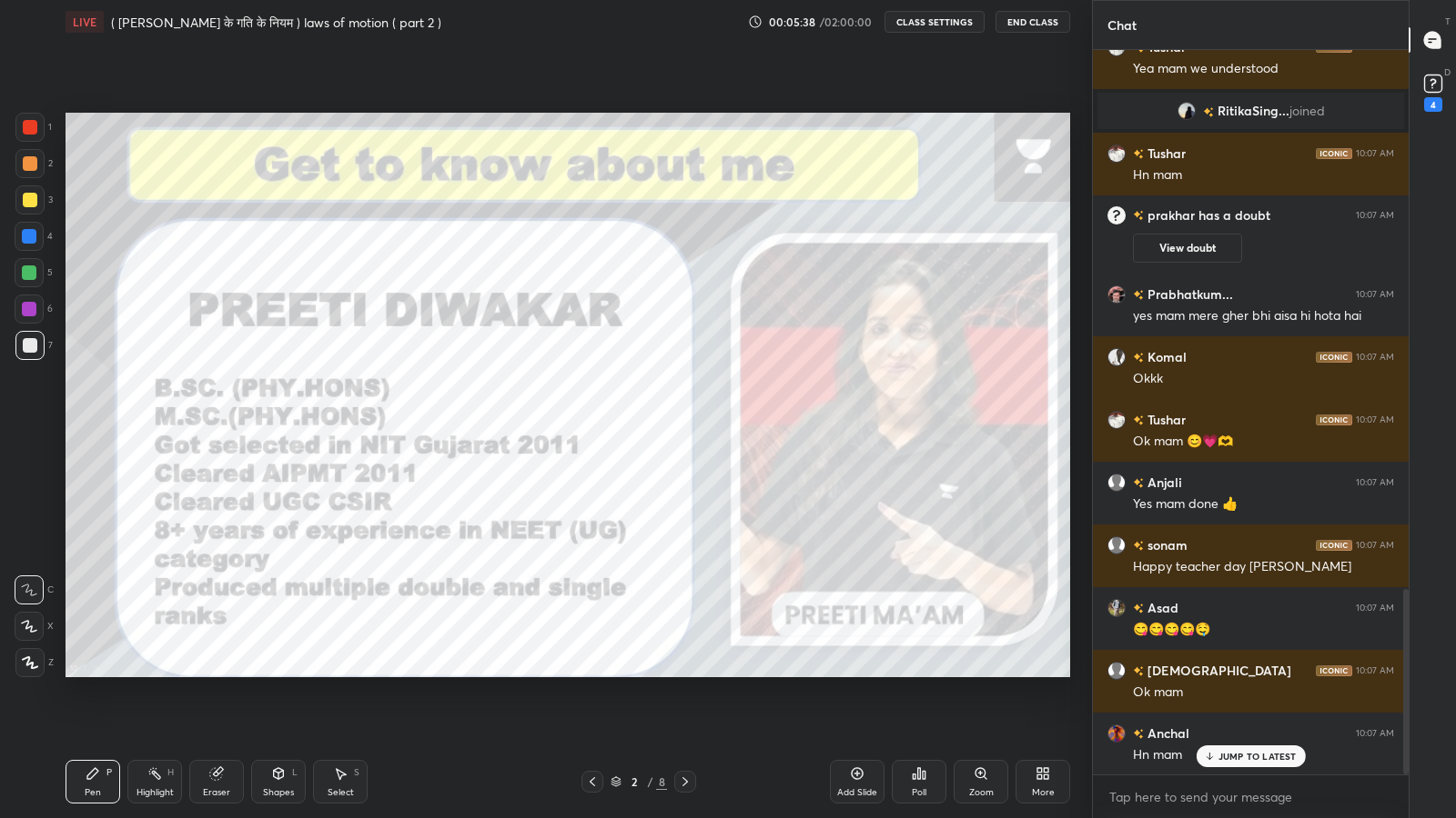
click at [1247, 673] on div "JUMP TO LATEST" at bounding box center [1250, 756] width 109 height 22
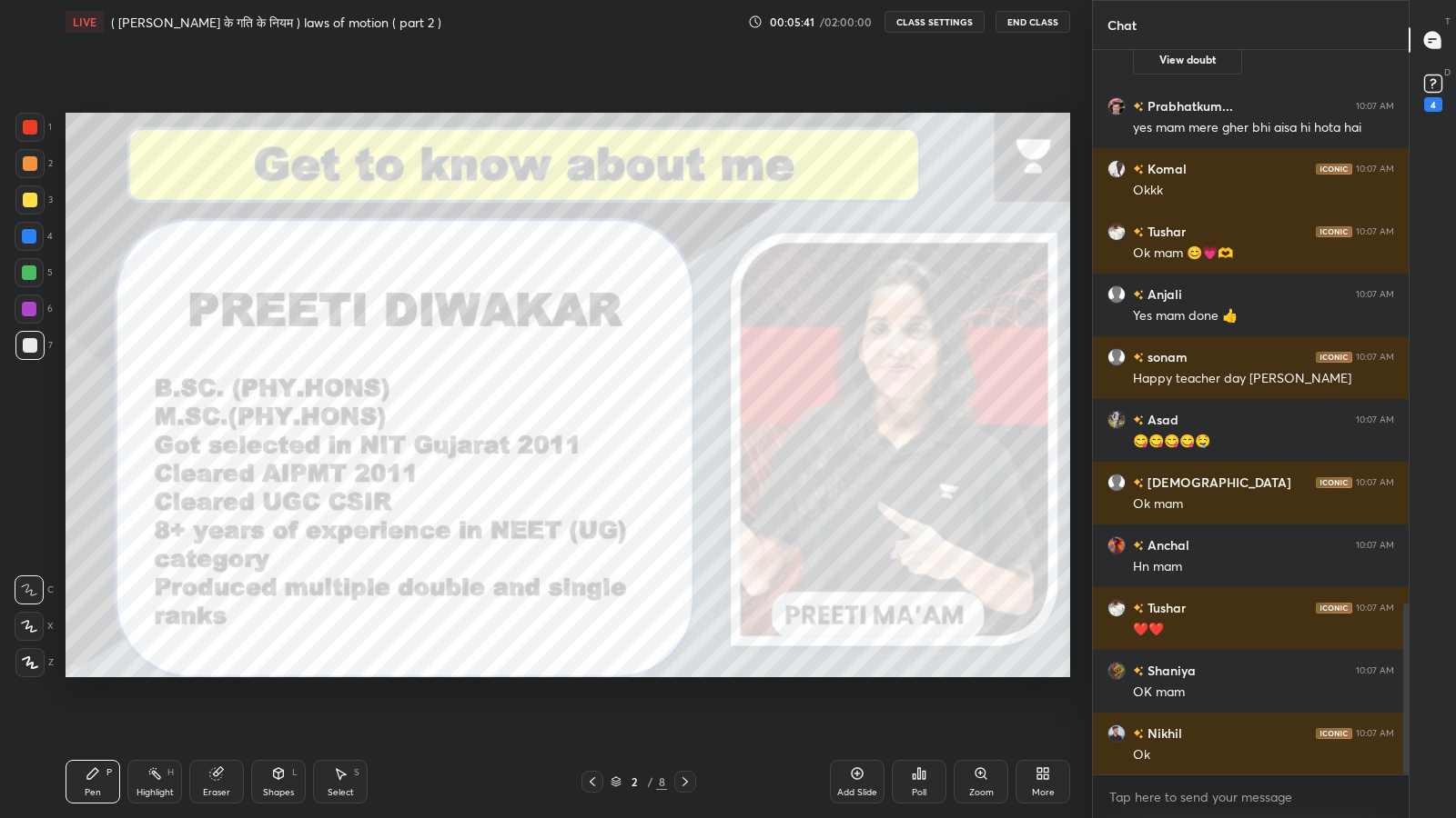
scroll to position [2355, 0]
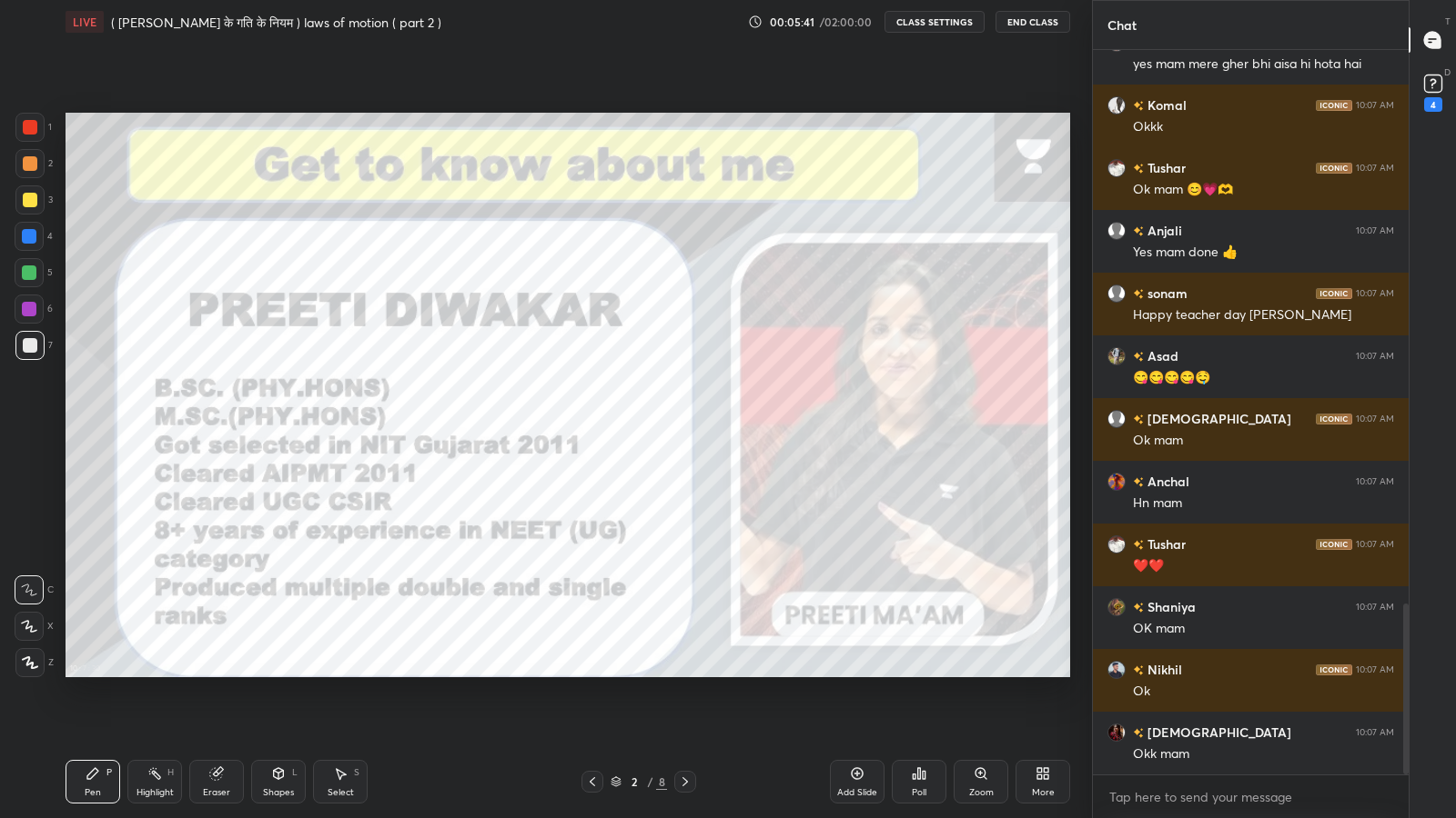
click at [1434, 88] on rect at bounding box center [1433, 84] width 17 height 17
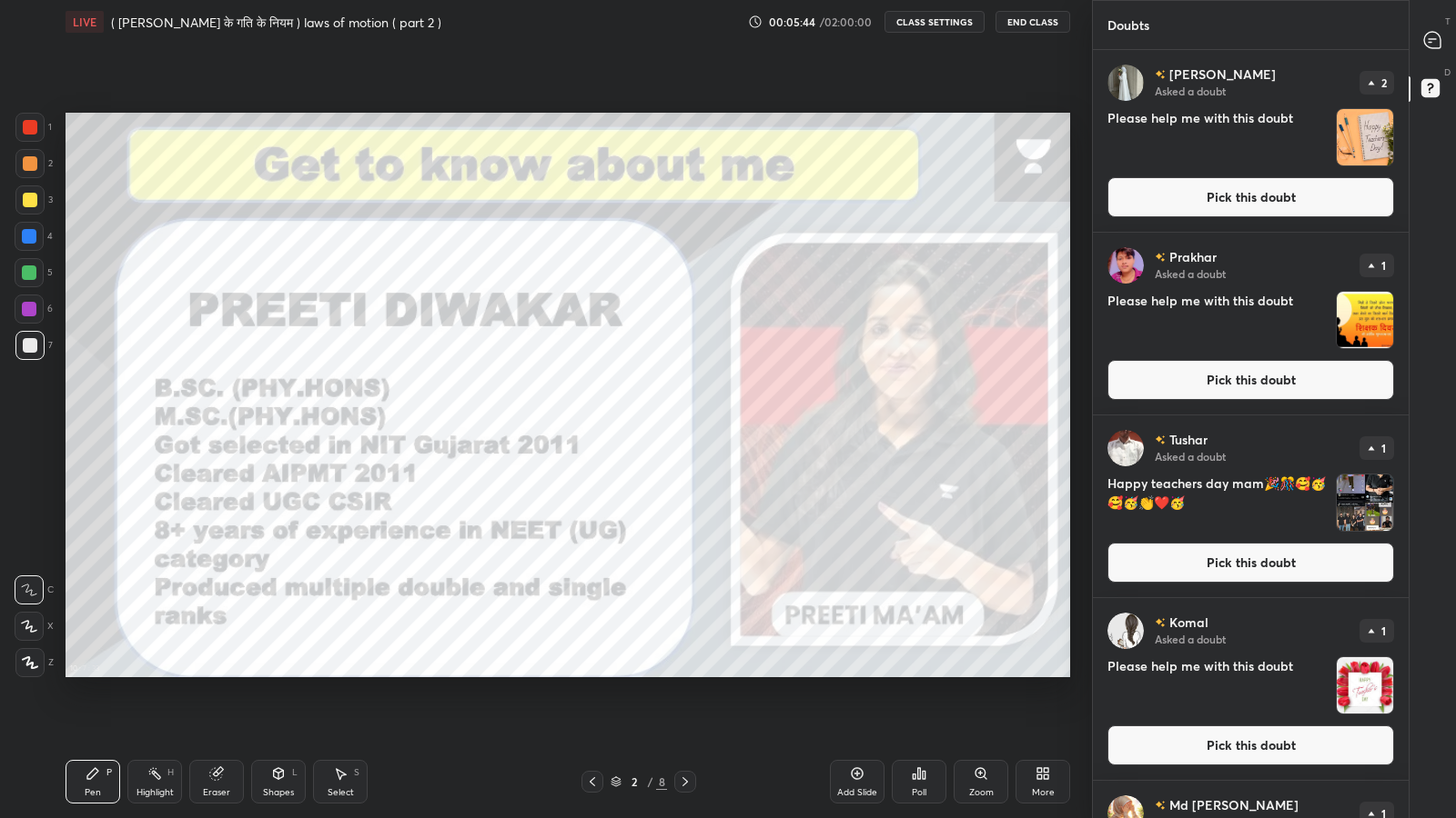
click at [1438, 47] on icon at bounding box center [1432, 39] width 16 height 16
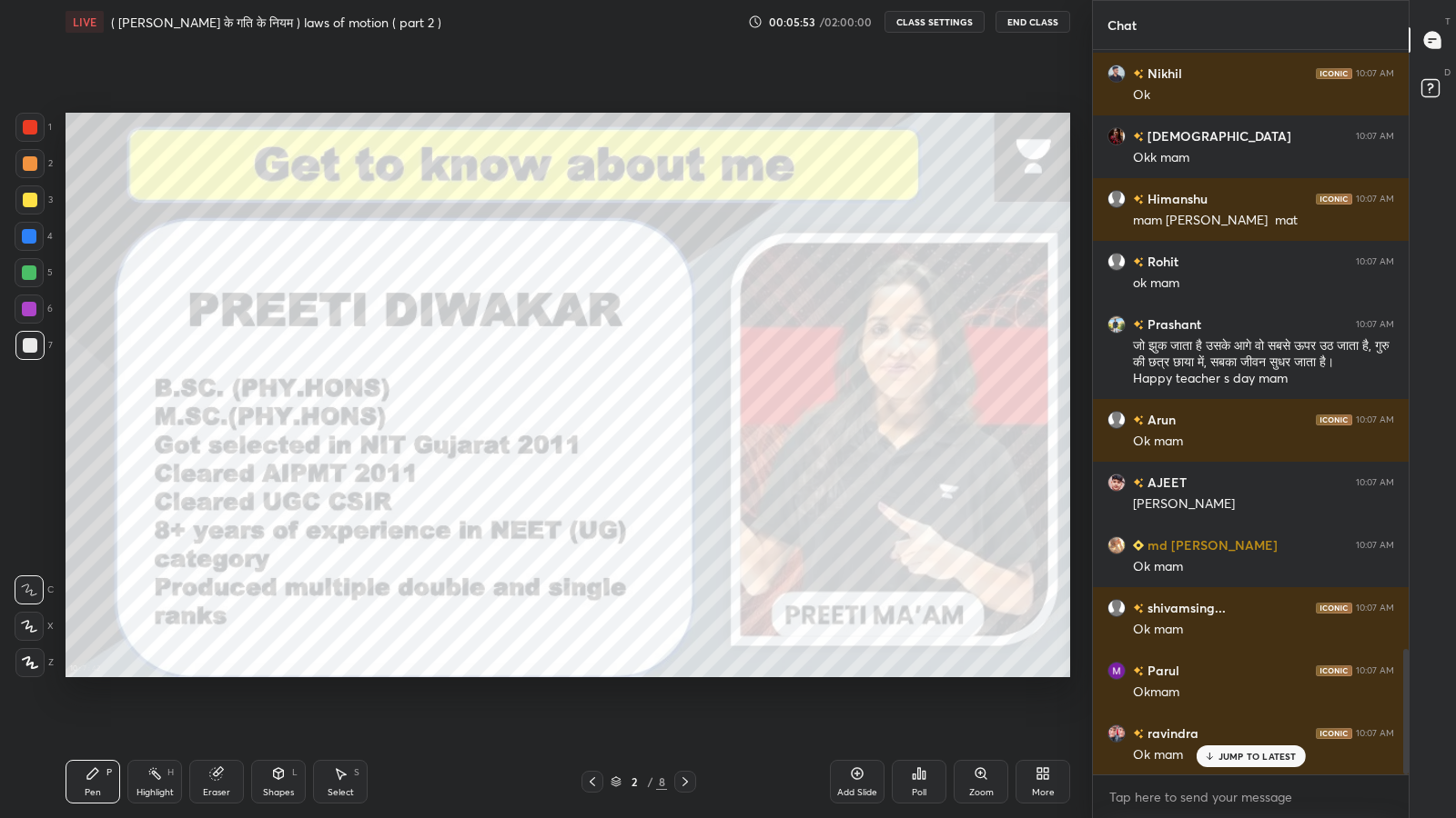
scroll to position [3472, 0]
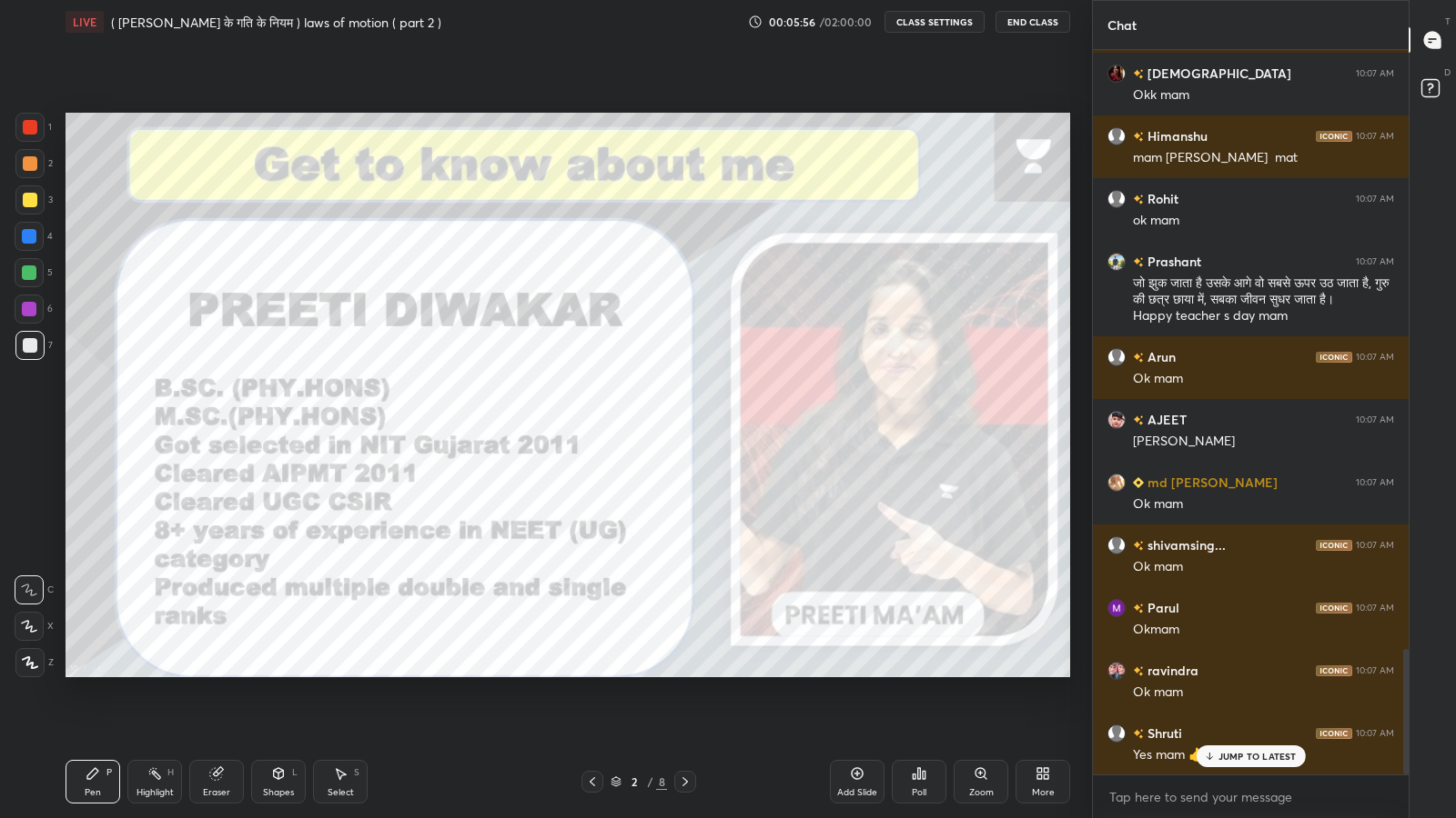
click at [1210, 673] on div "JUMP TO LATEST" at bounding box center [1250, 756] width 109 height 22
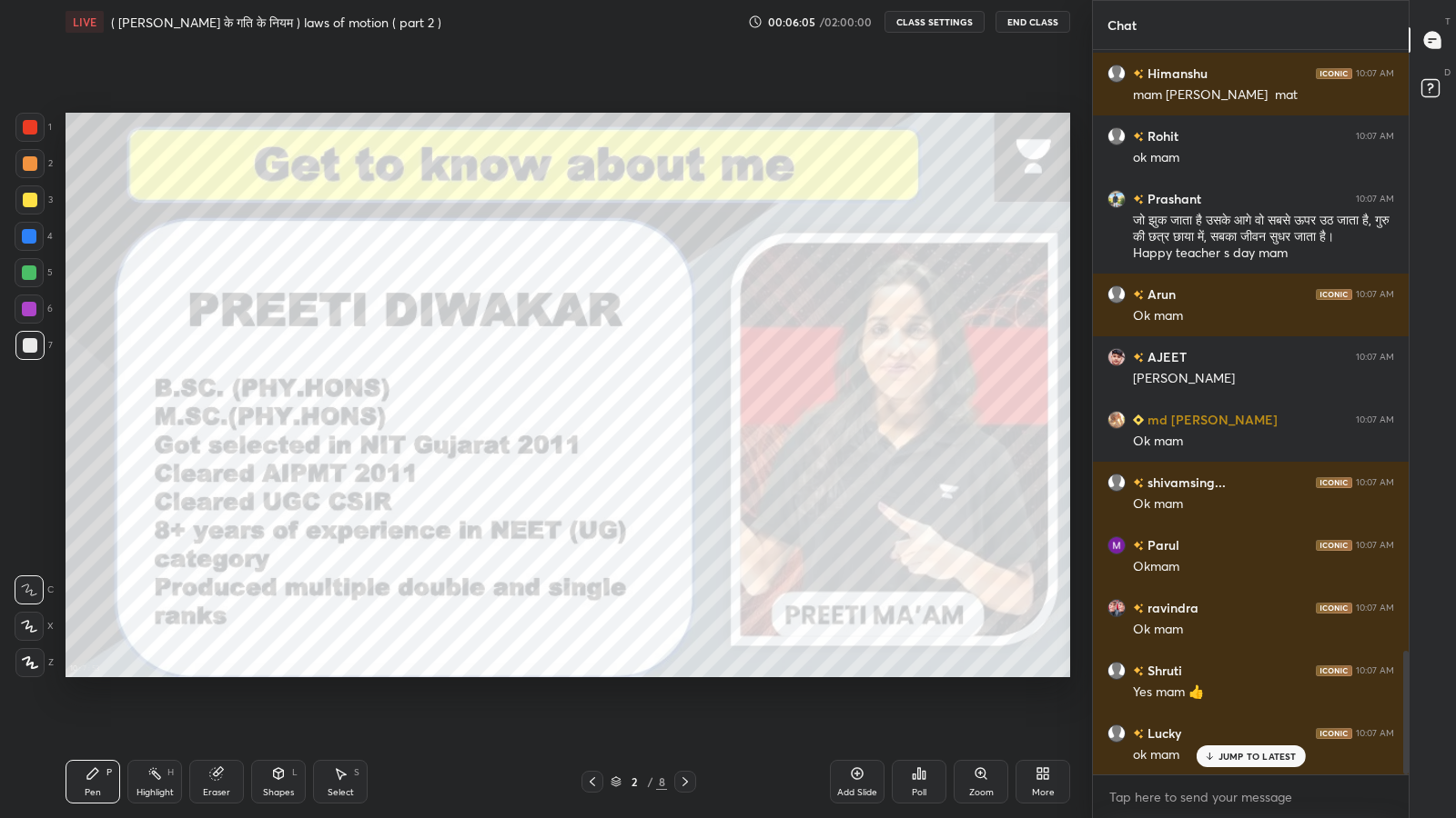
click at [1246, 673] on p "JUMP TO LATEST" at bounding box center [1256, 757] width 78 height 11
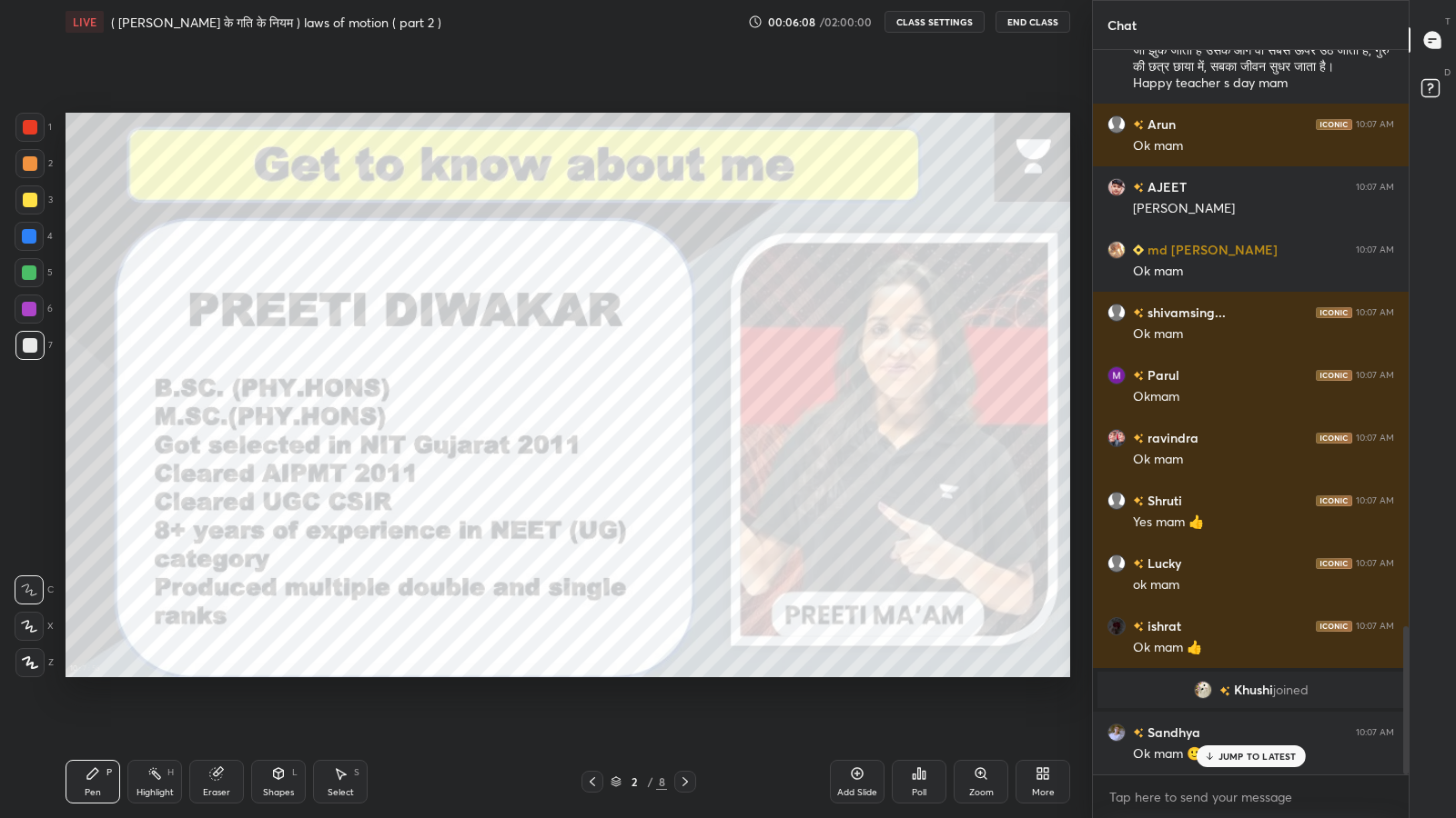
scroll to position [2822, 0]
click at [1245, 673] on p "JUMP TO LATEST" at bounding box center [1256, 757] width 78 height 11
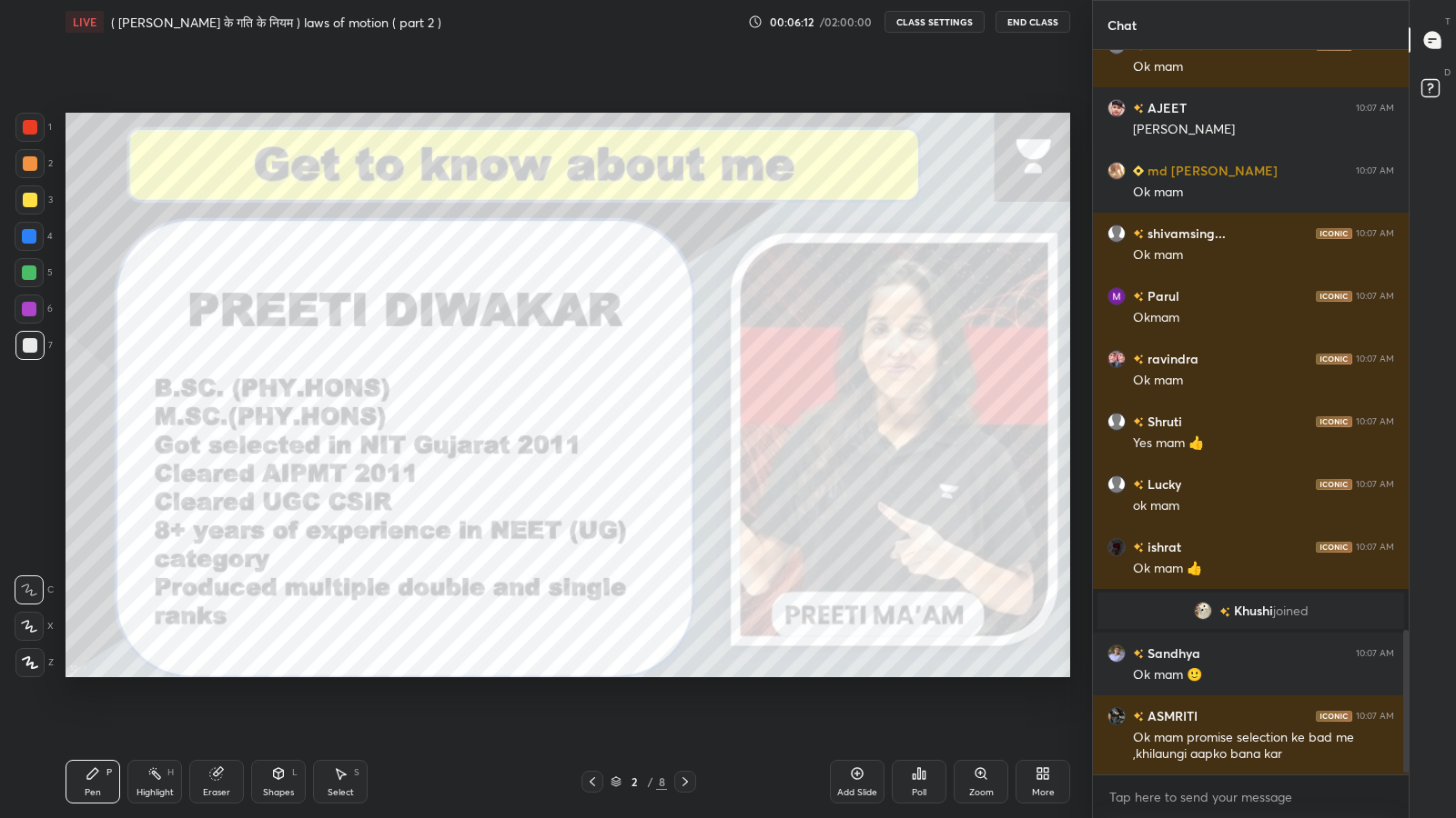
scroll to position [2965, 0]
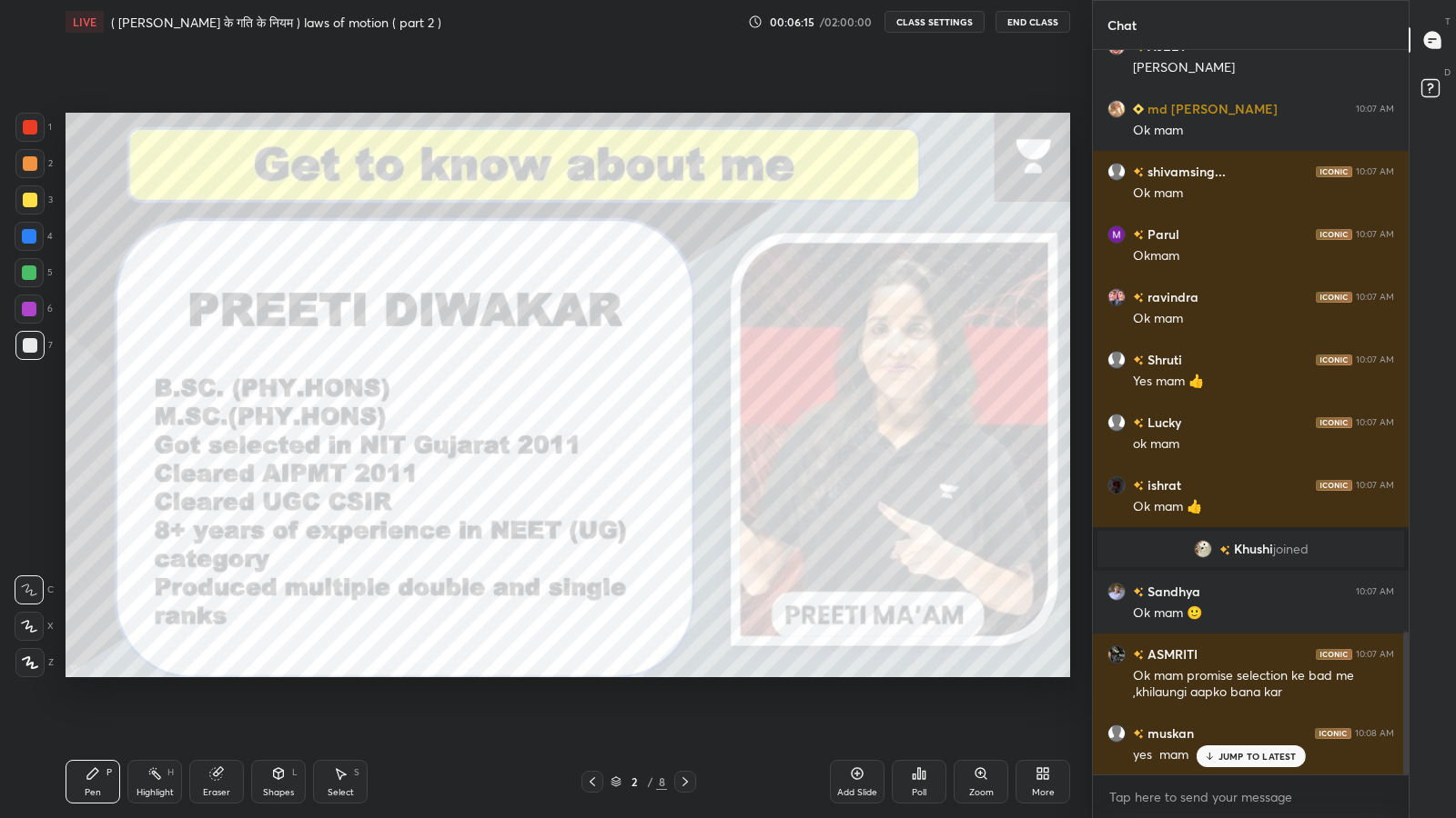
click at [1240, 673] on p "JUMP TO LATEST" at bounding box center [1256, 757] width 78 height 11
click at [1051, 673] on div "More" at bounding box center [1043, 781] width 54 height 44
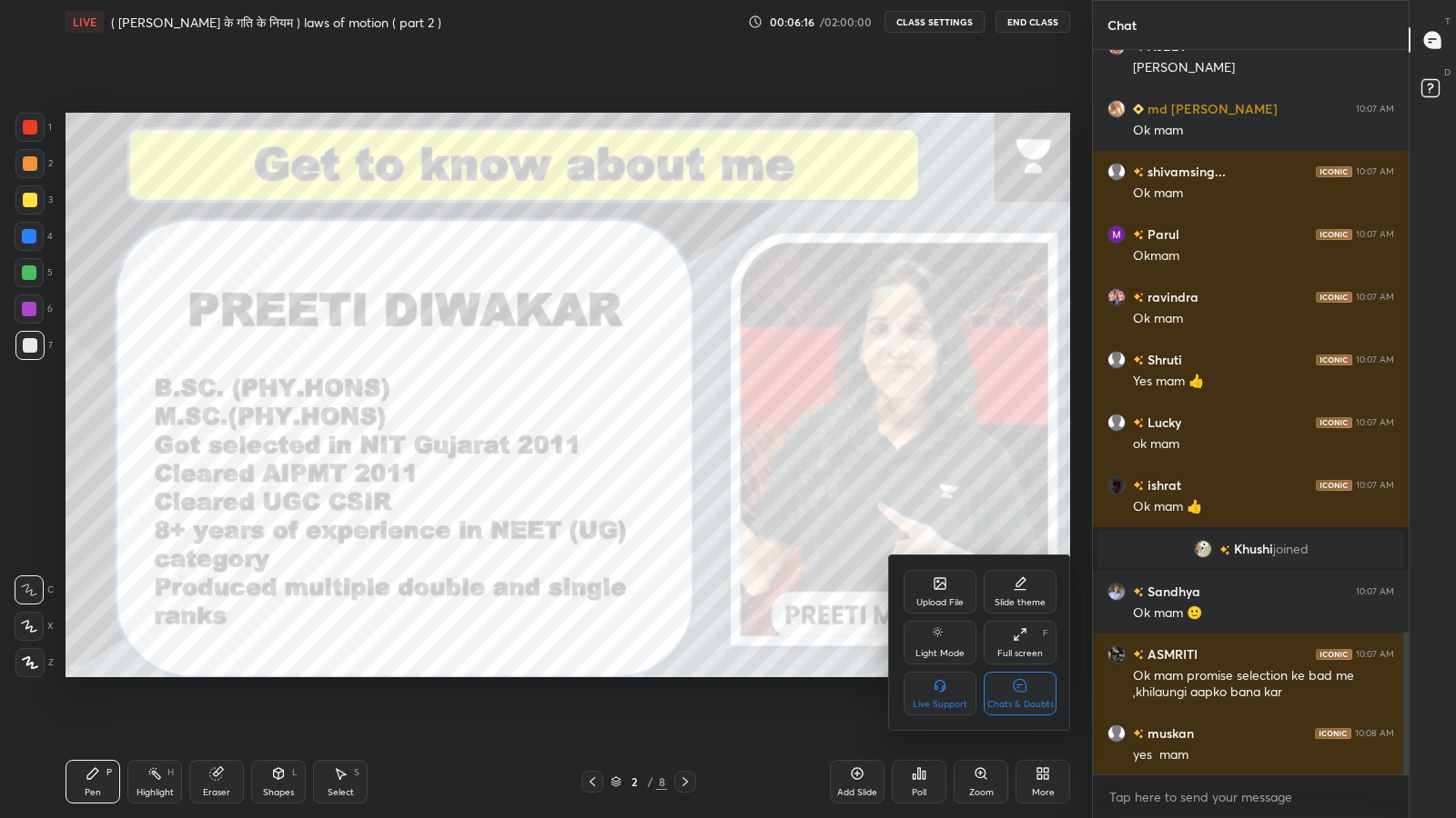
click at [1024, 673] on icon at bounding box center [1020, 686] width 15 height 19
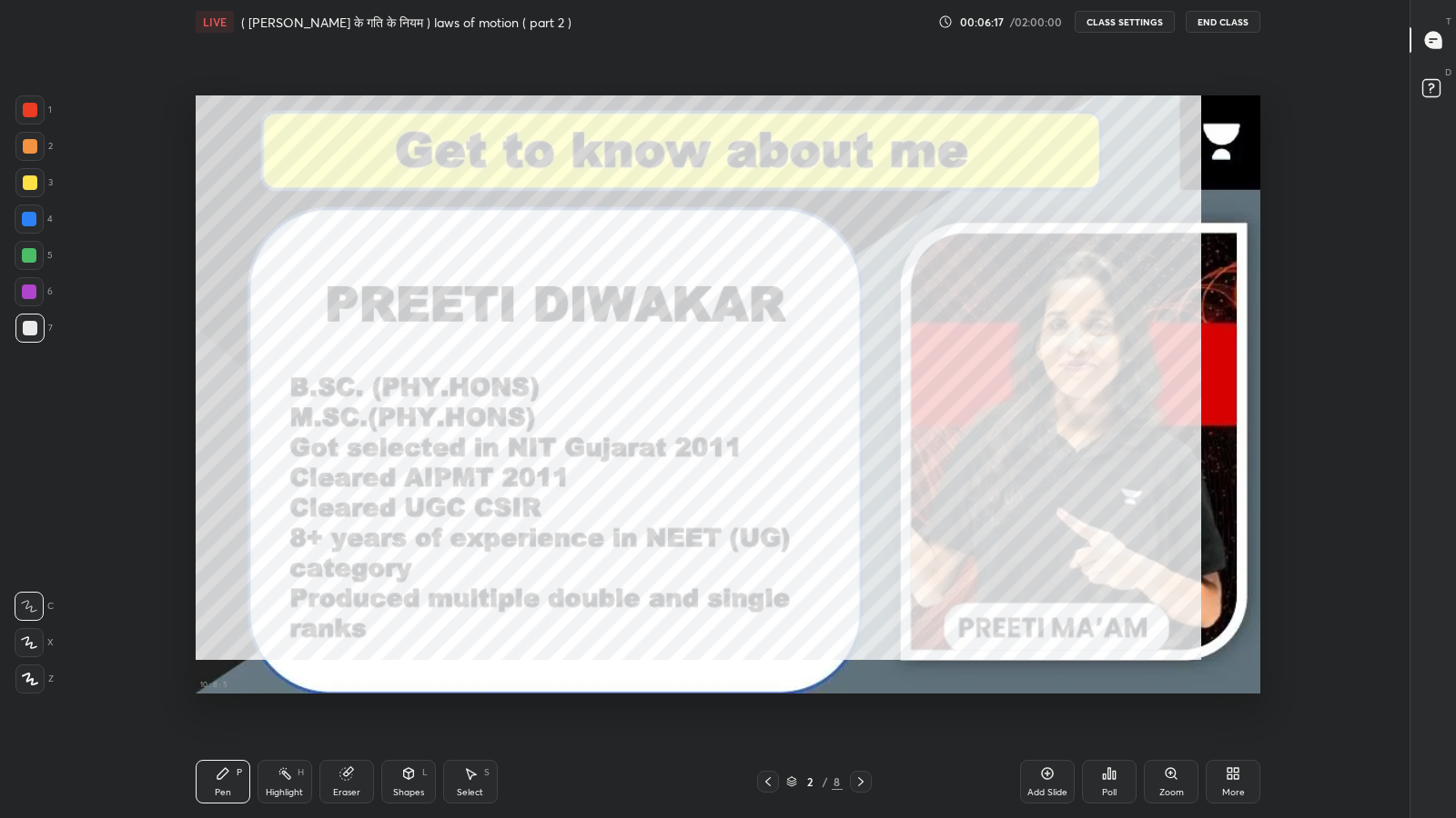
scroll to position [90224, 89836]
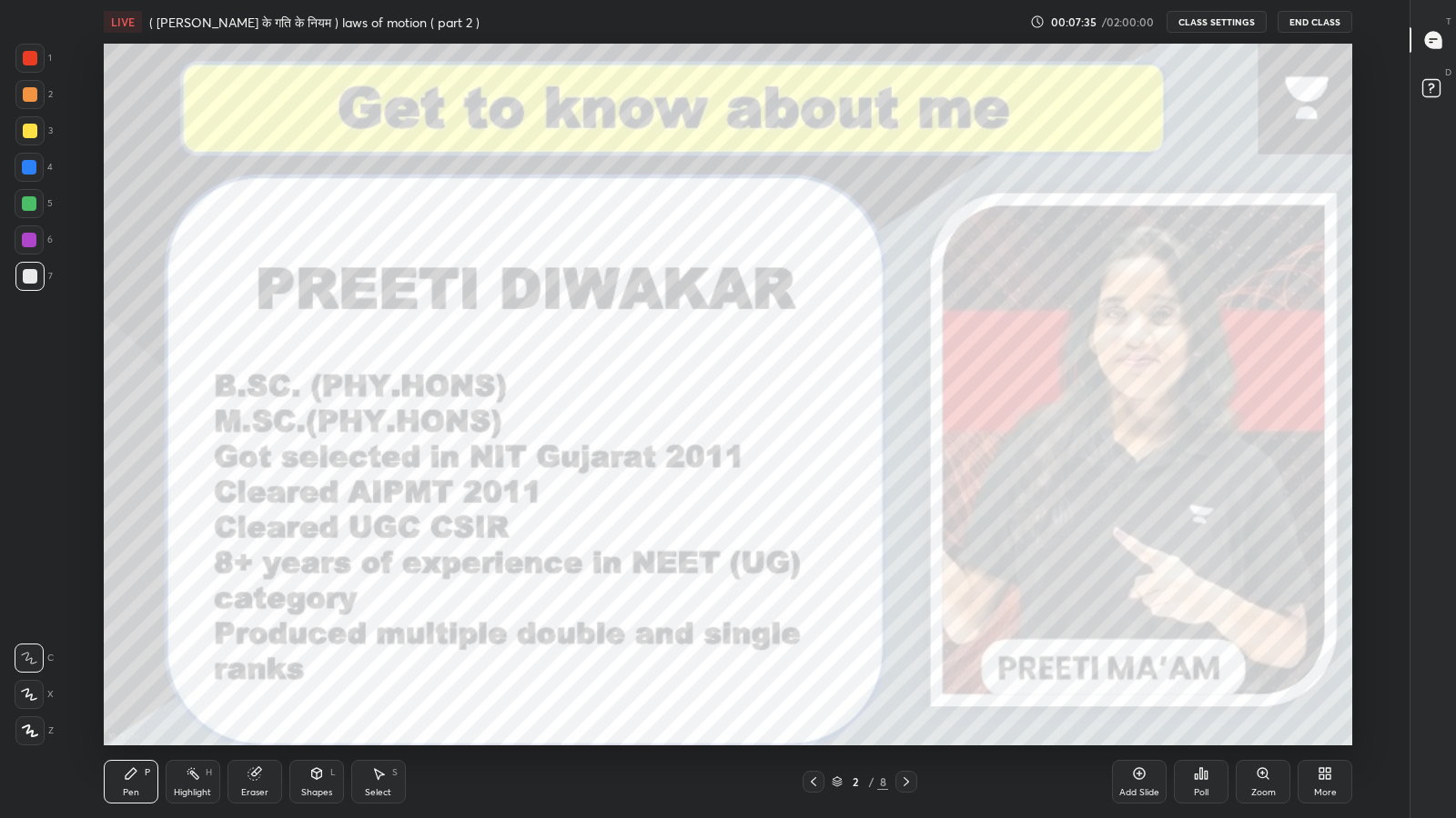
click at [1318, 673] on div "More" at bounding box center [1325, 781] width 54 height 44
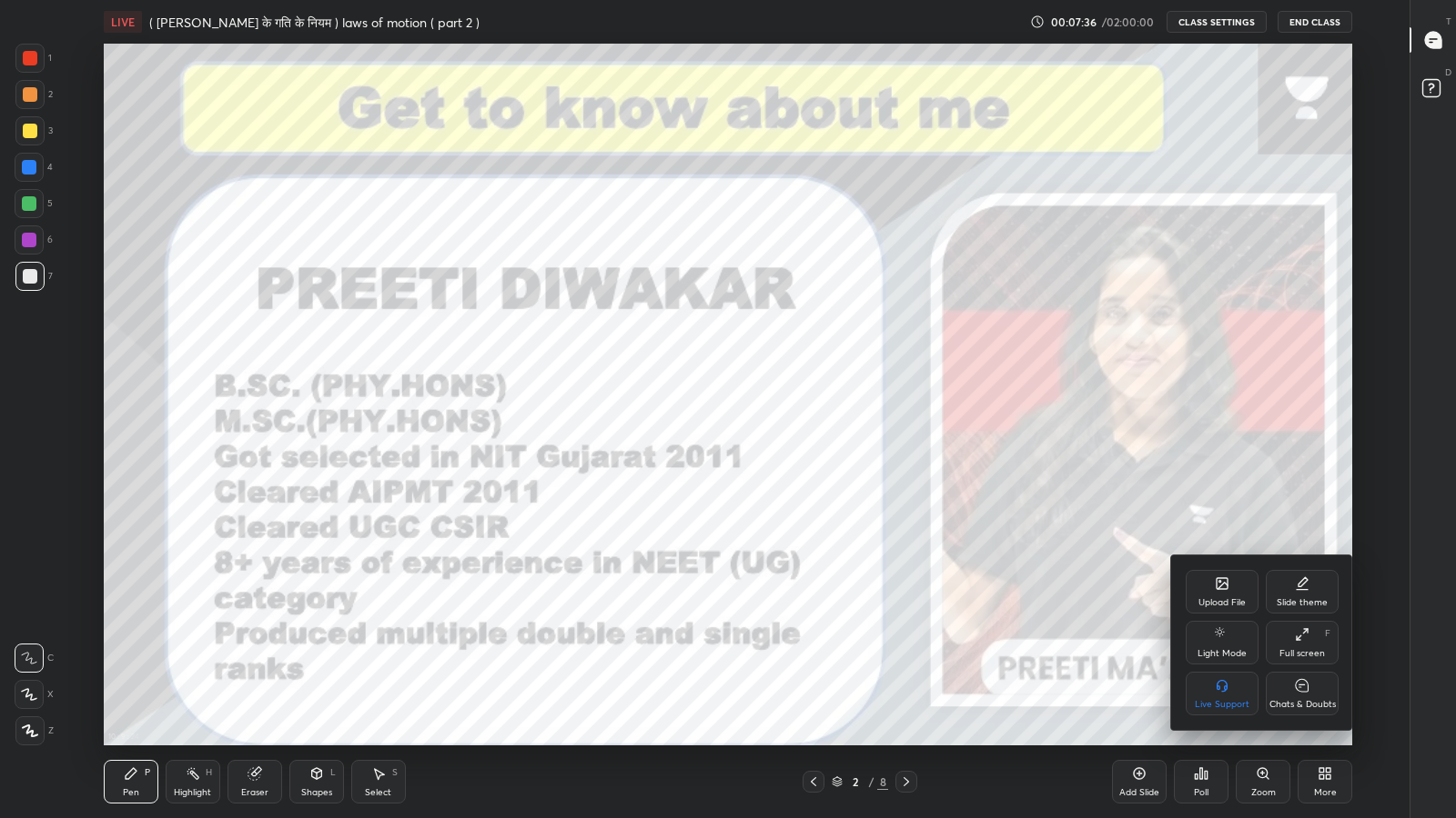
click at [1299, 673] on div "Chats & Doubts" at bounding box center [1302, 705] width 67 height 9
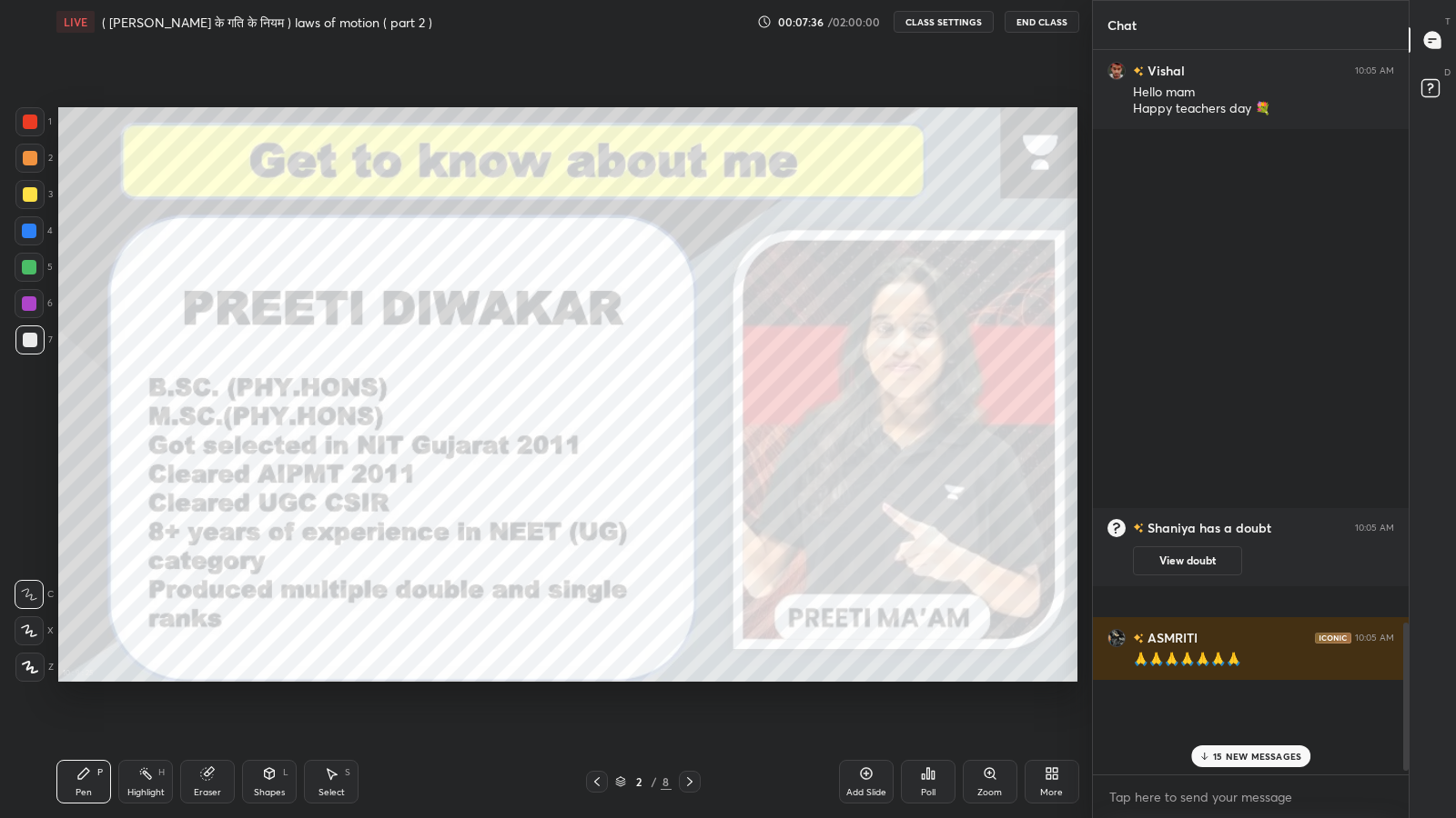
scroll to position [529, 0]
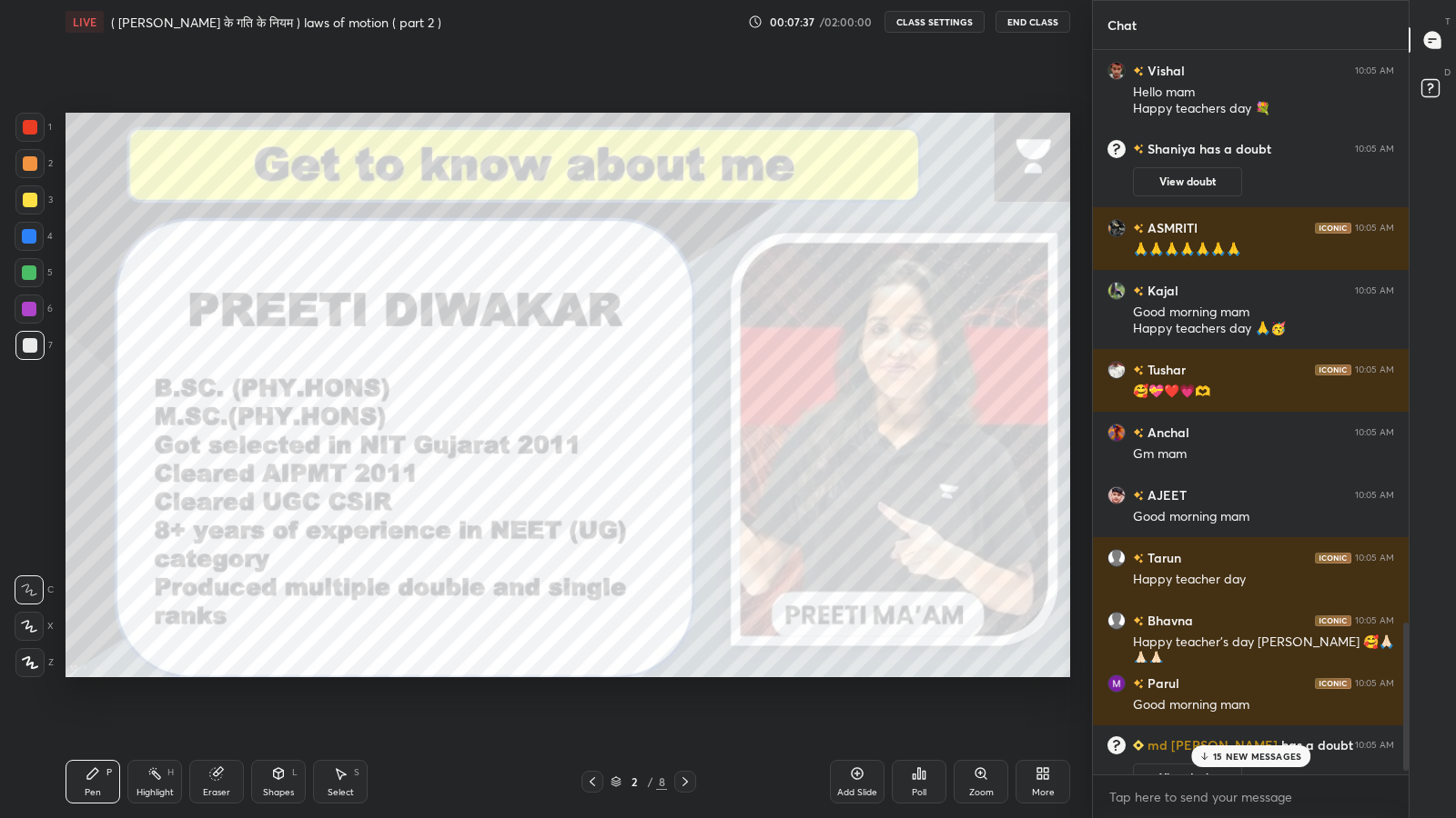
click at [1246, 673] on p "15 NEW MESSAGES" at bounding box center [1257, 757] width 88 height 11
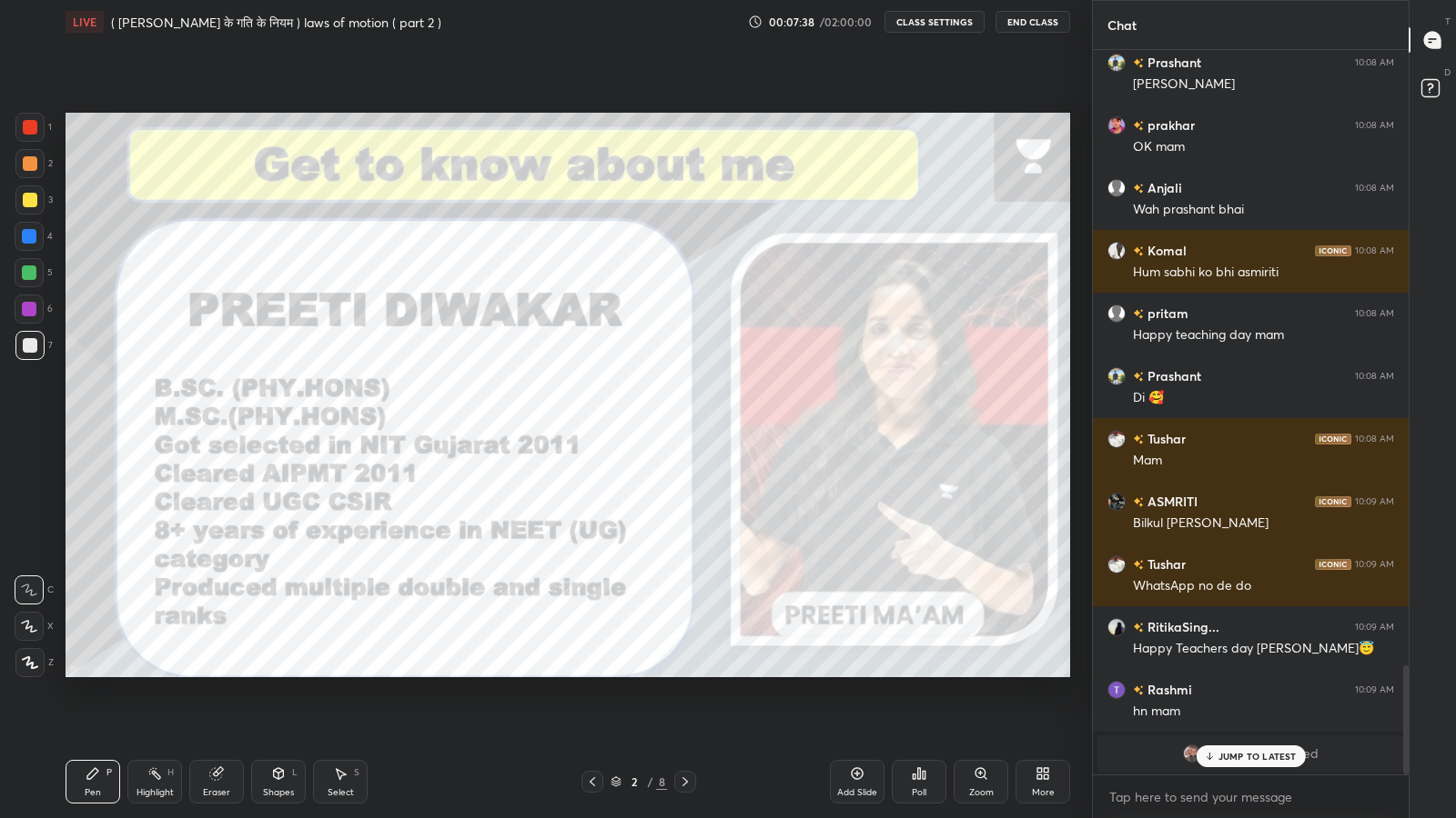
click at [1231, 673] on p "JUMP TO LATEST" at bounding box center [1256, 757] width 78 height 11
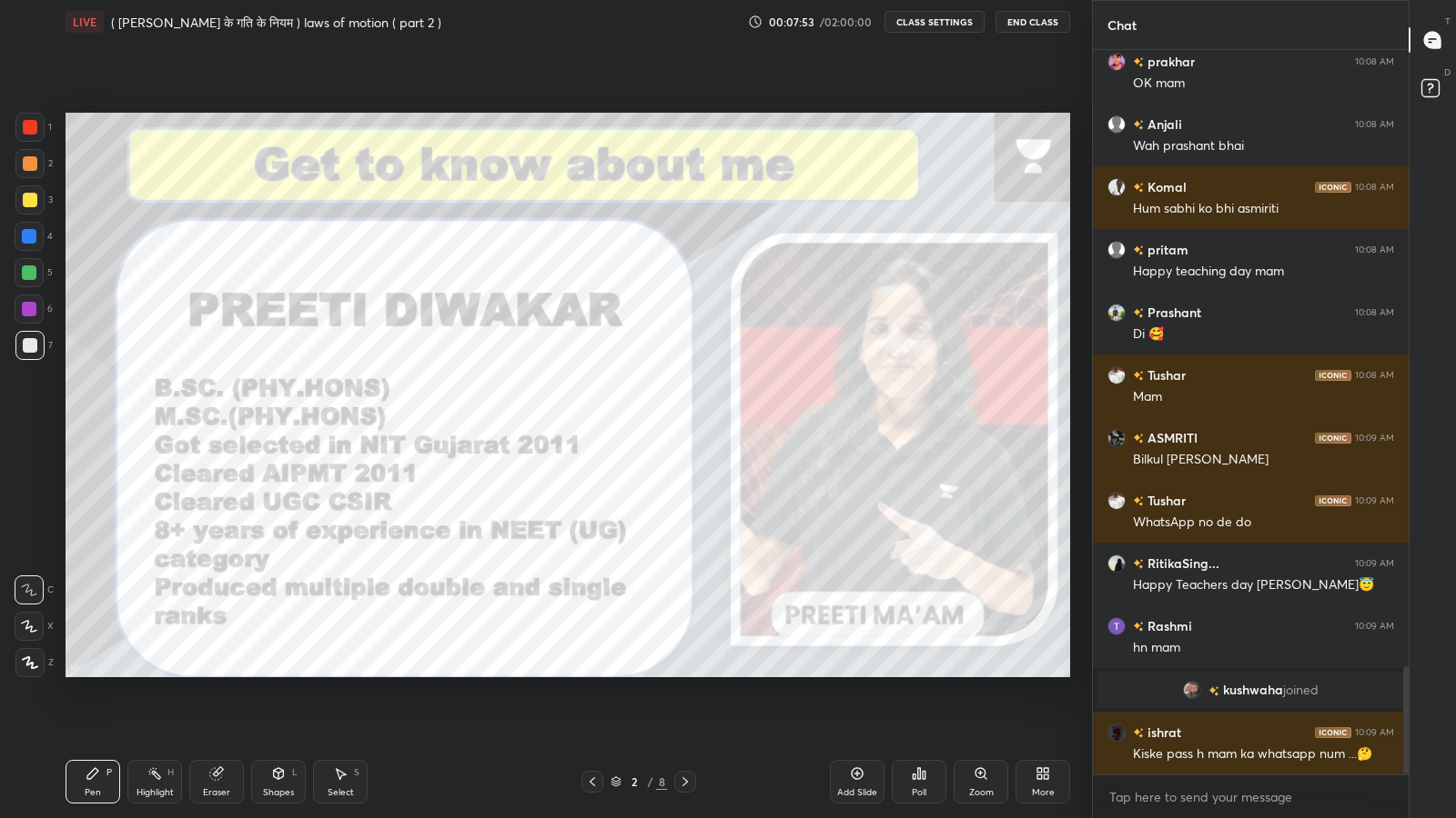
scroll to position [4194, 0]
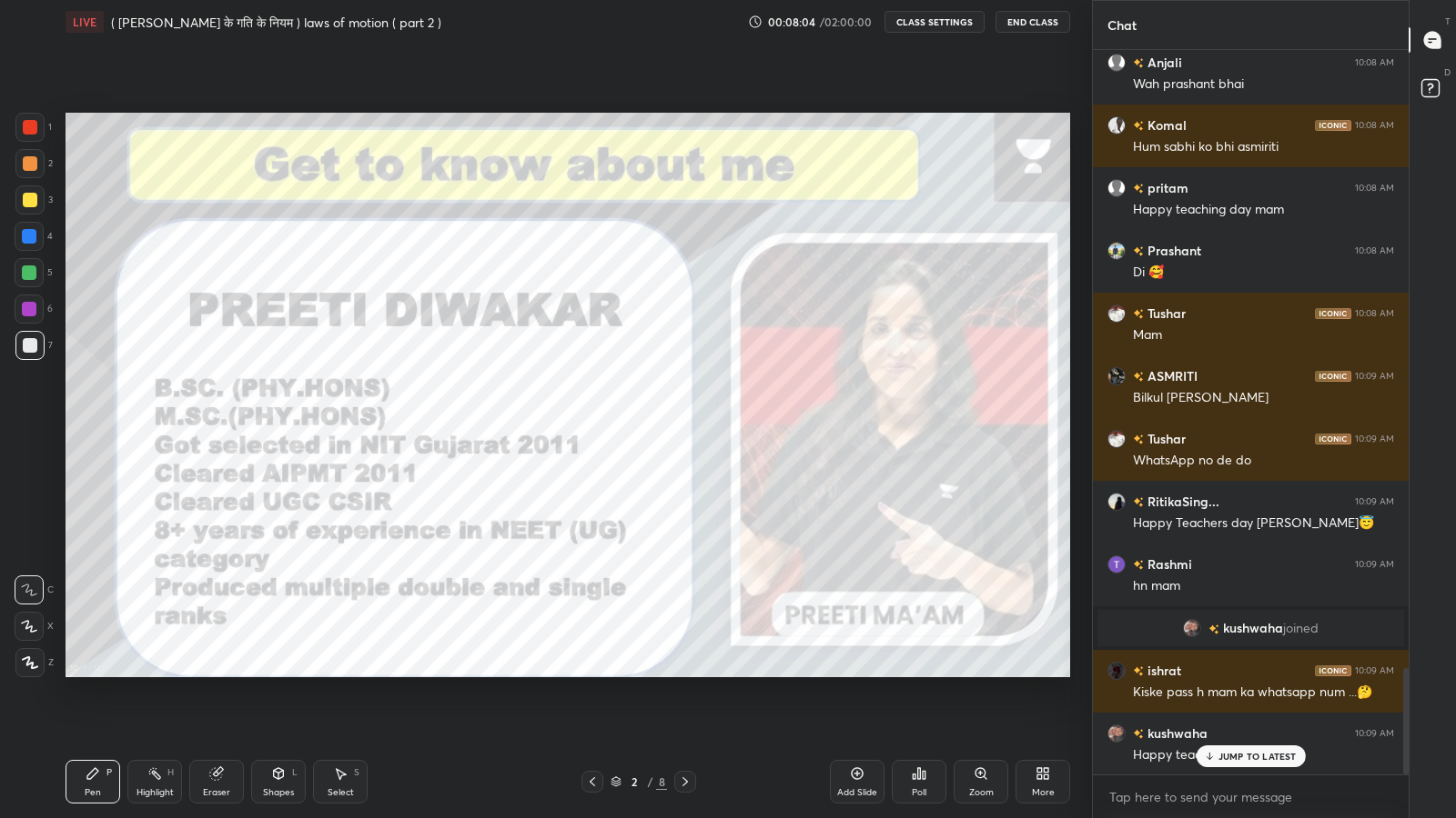
click at [1229, 673] on p "JUMP TO LATEST" at bounding box center [1256, 757] width 78 height 11
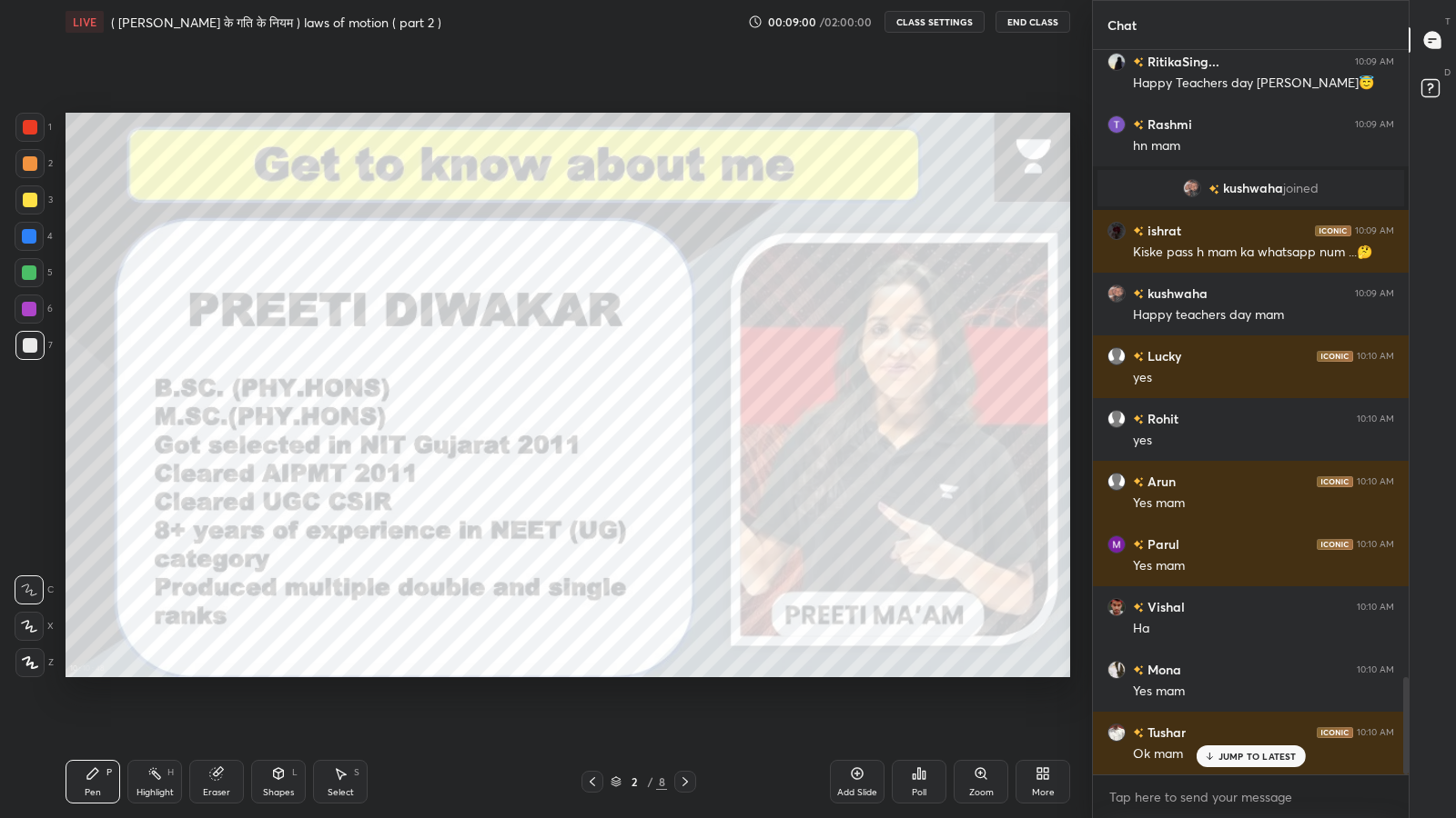
scroll to position [4696, 0]
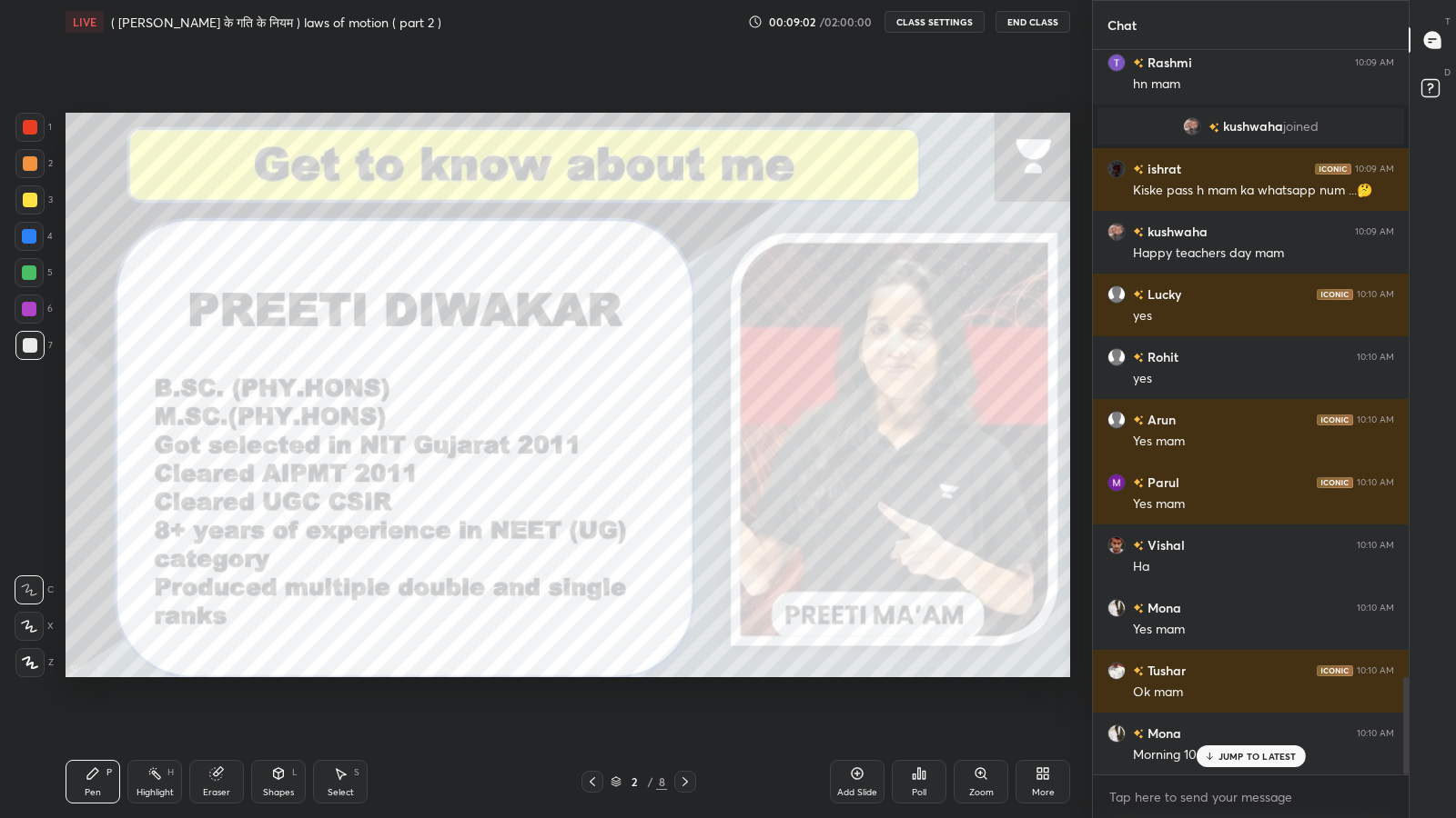
click at [1233, 673] on div "JUMP TO LATEST" at bounding box center [1250, 756] width 109 height 22
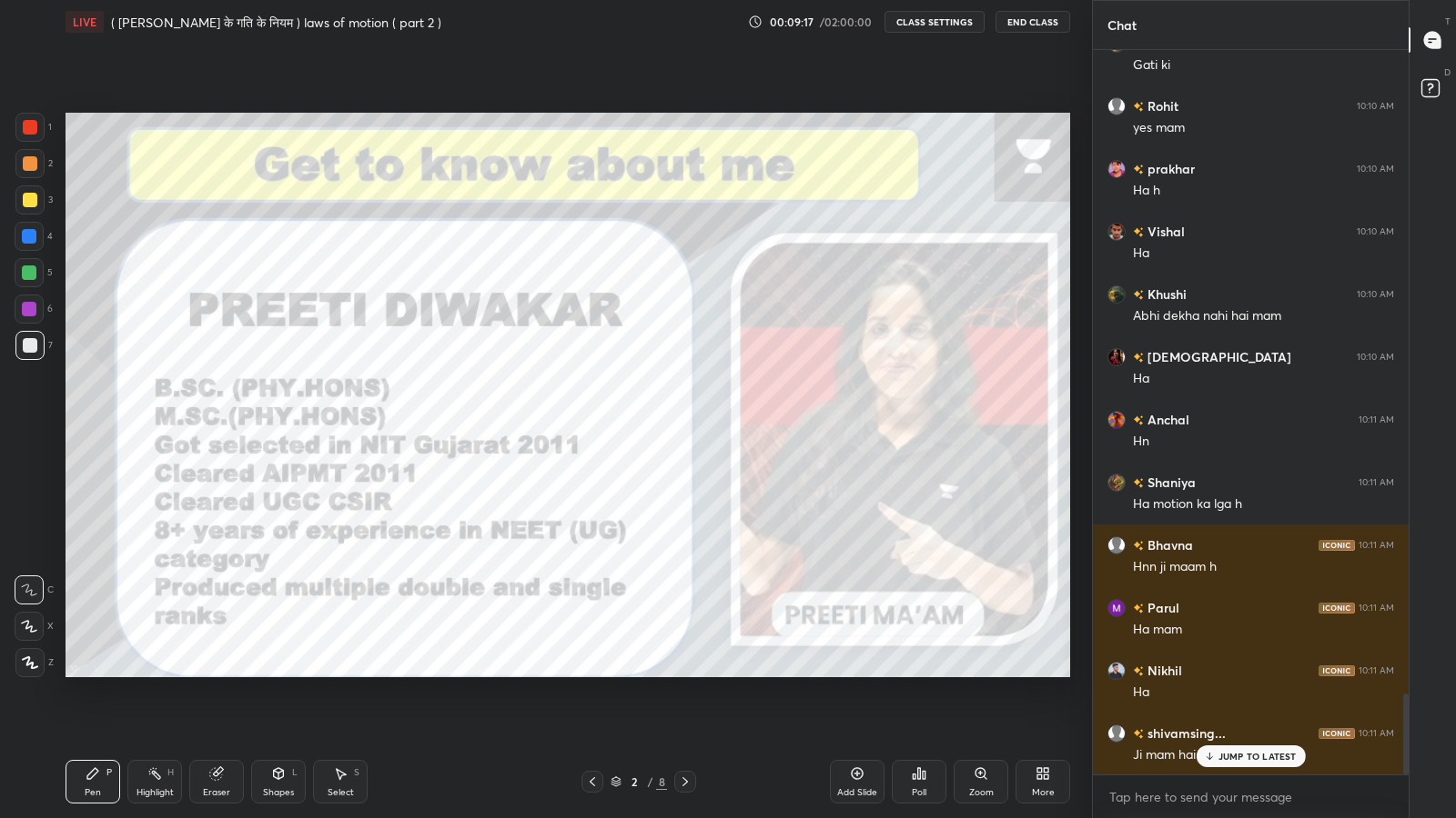
scroll to position [5763, 0]
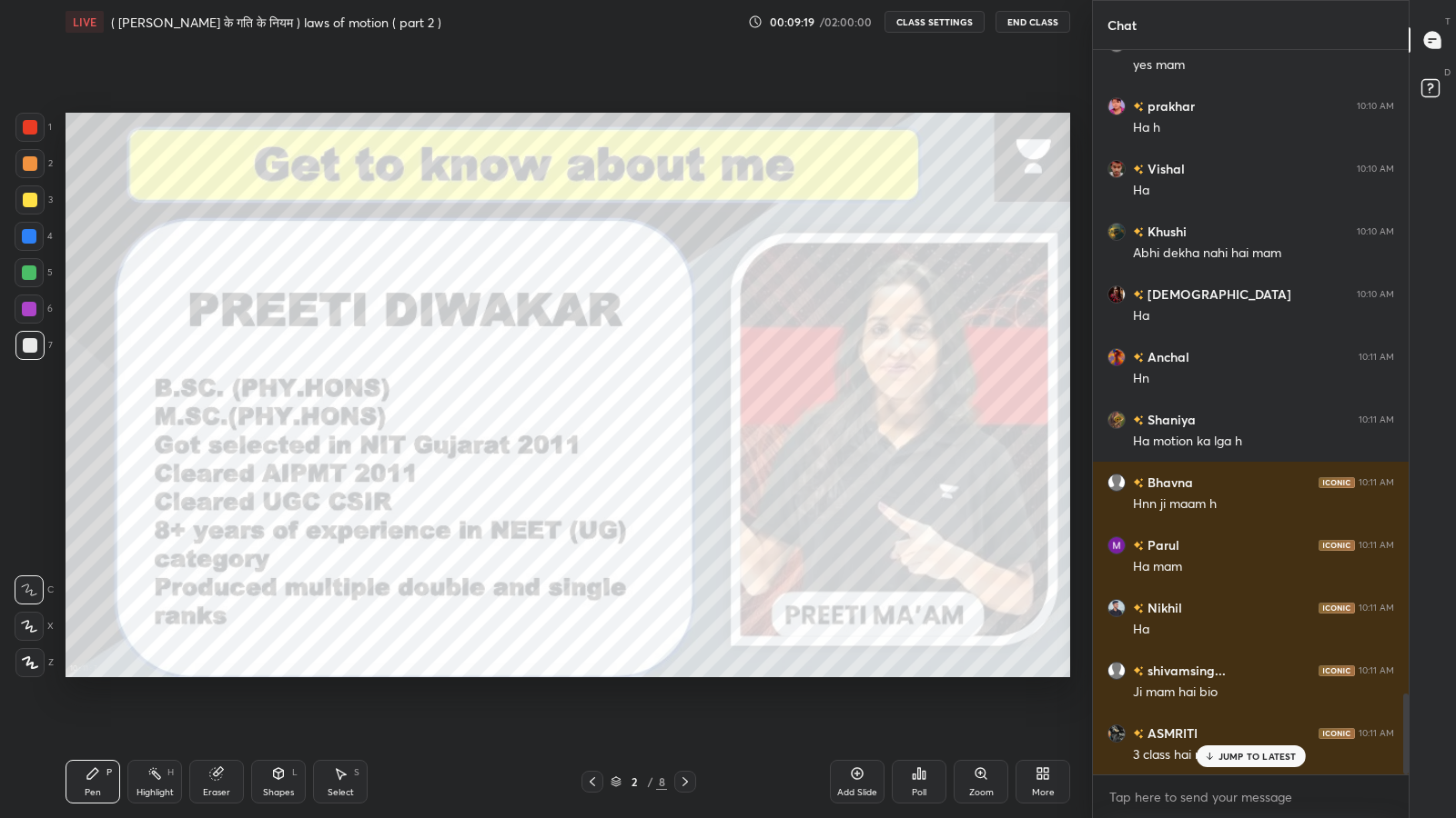
click at [1225, 673] on p "JUMP TO LATEST" at bounding box center [1256, 757] width 78 height 11
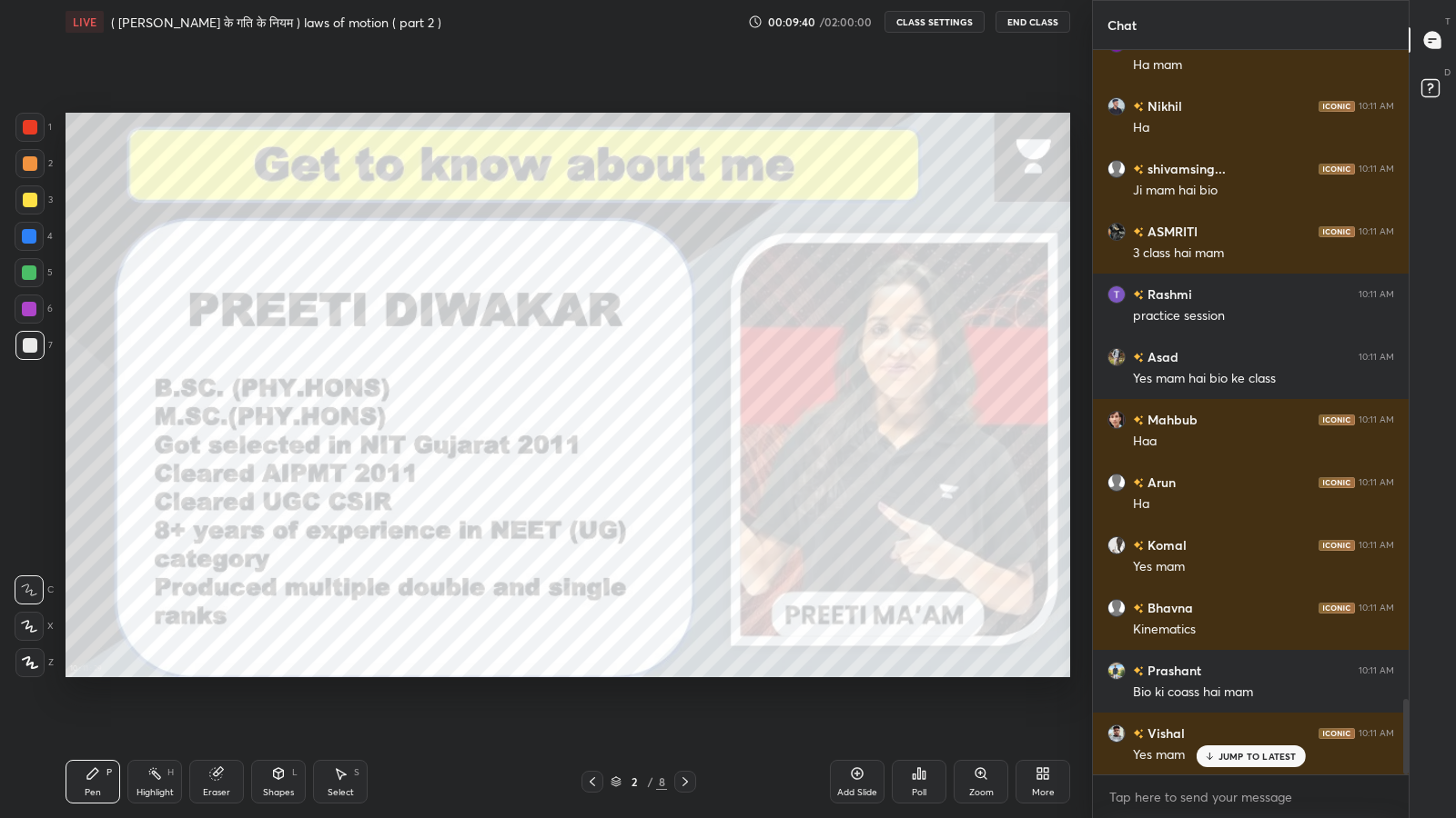
scroll to position [6328, 0]
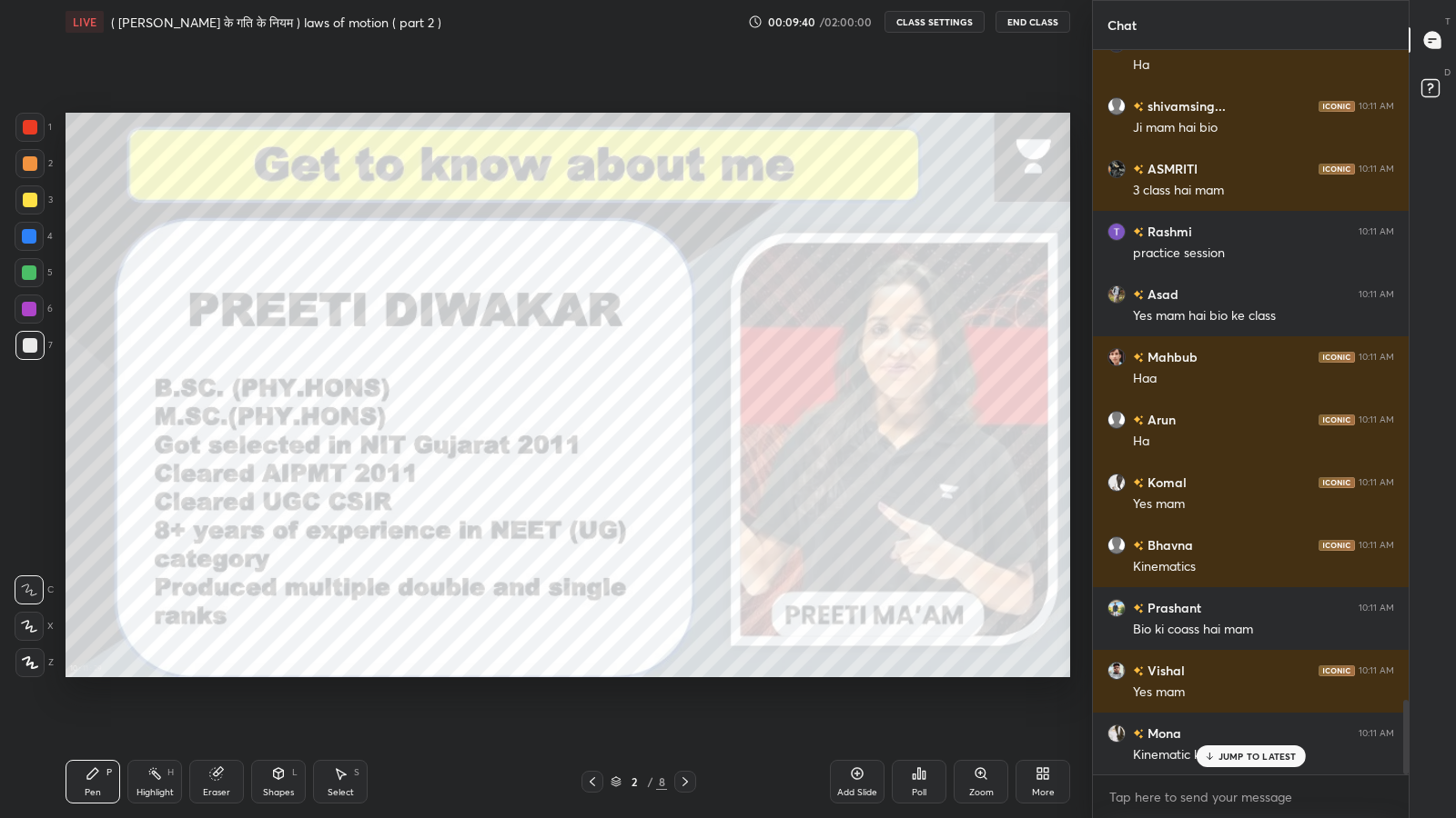
click at [1222, 673] on p "JUMP TO LATEST" at bounding box center [1256, 757] width 78 height 11
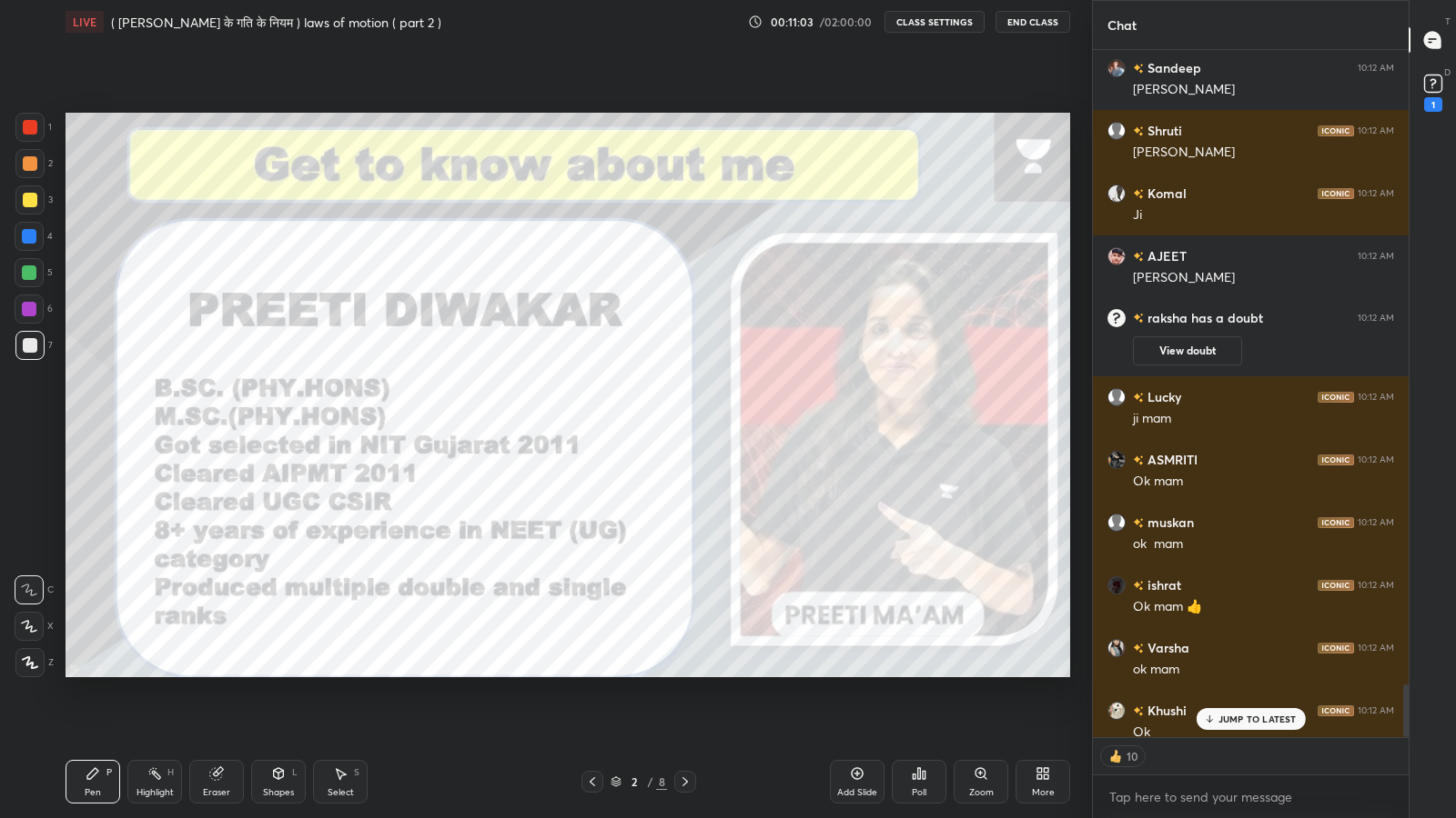
scroll to position [8306, 0]
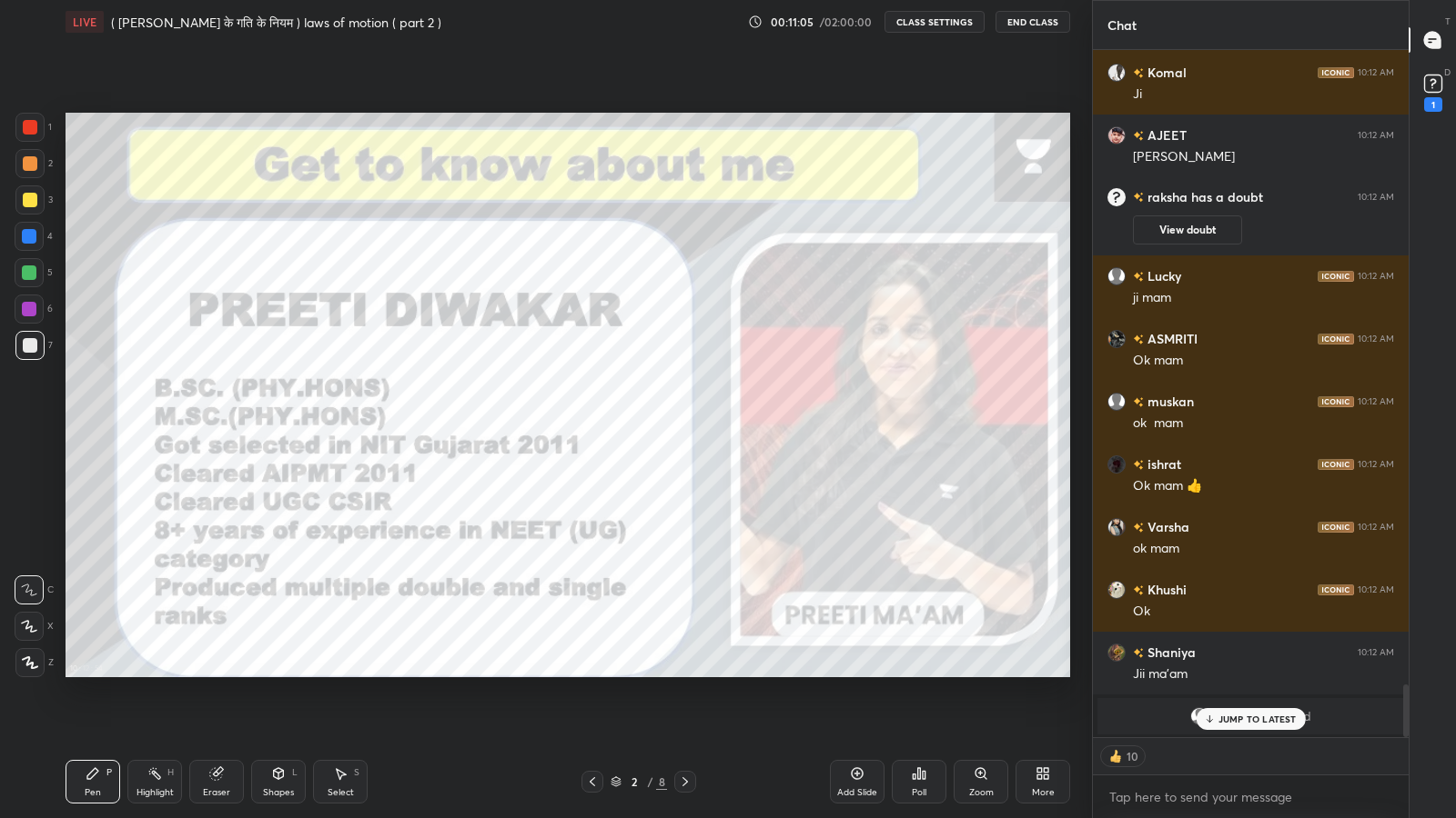
click at [1214, 673] on icon at bounding box center [1208, 720] width 12 height 11
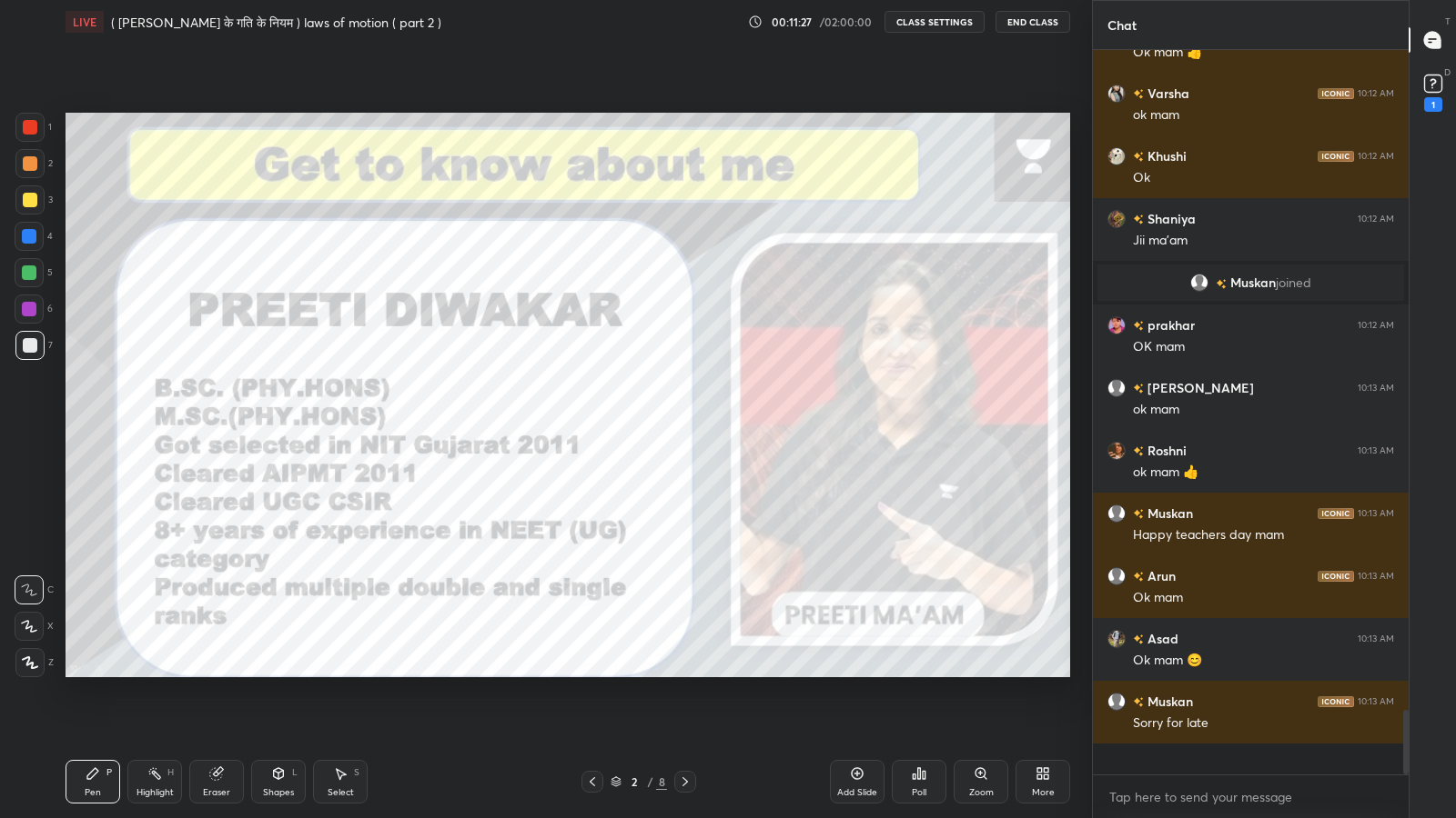
scroll to position [7046, 0]
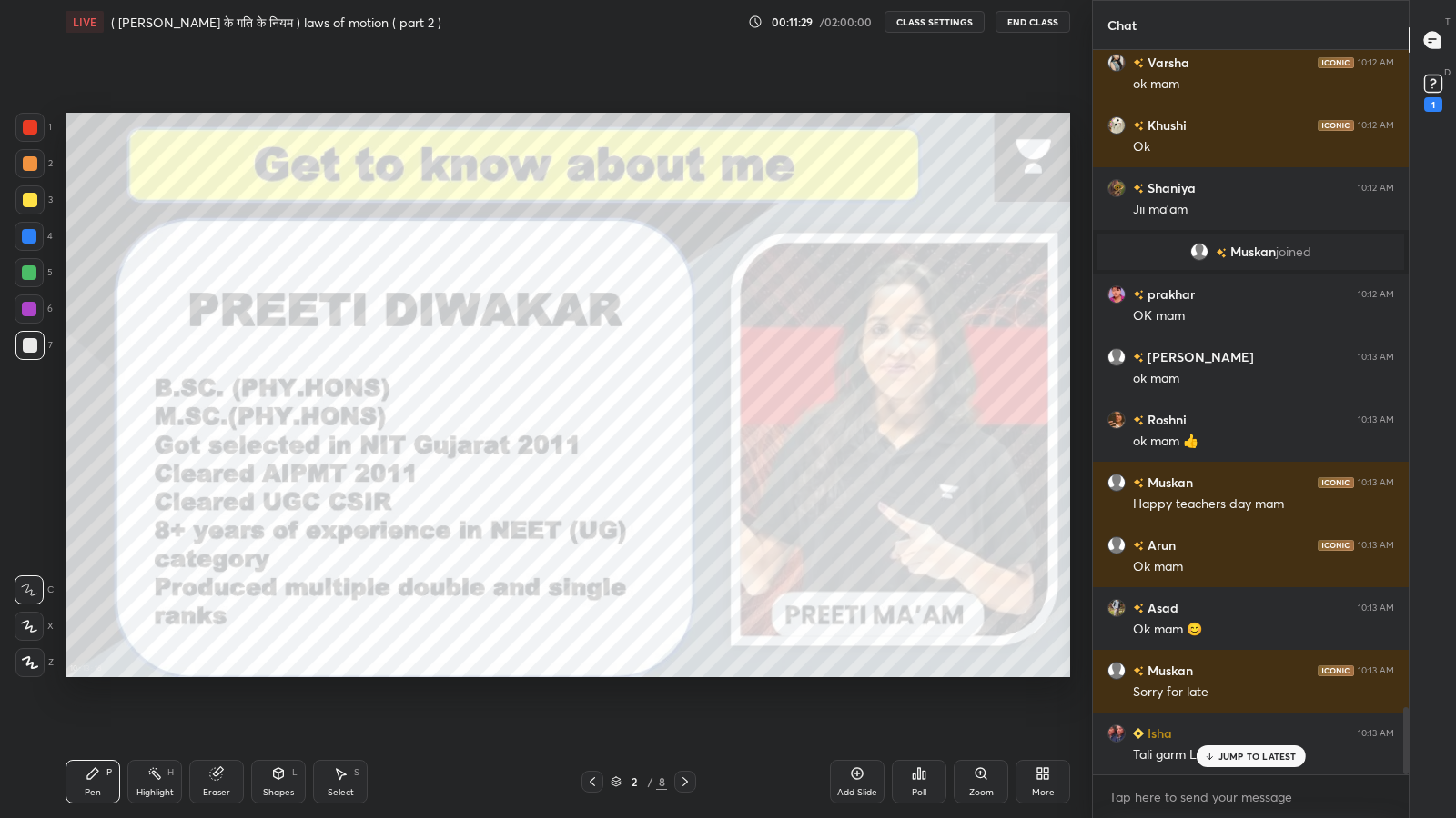
click at [1214, 673] on icon at bounding box center [1208, 757] width 12 height 11
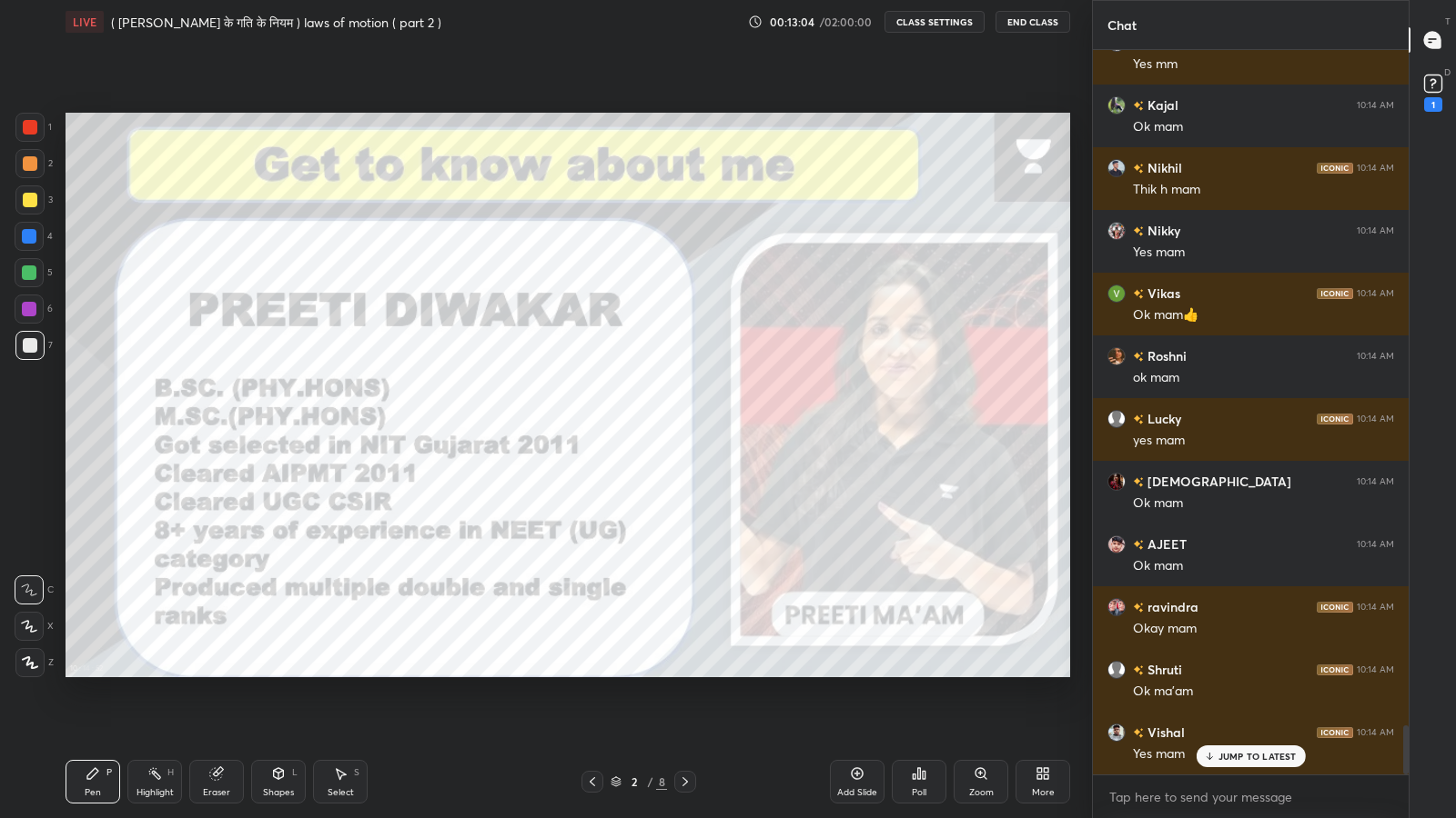
scroll to position [9932, 0]
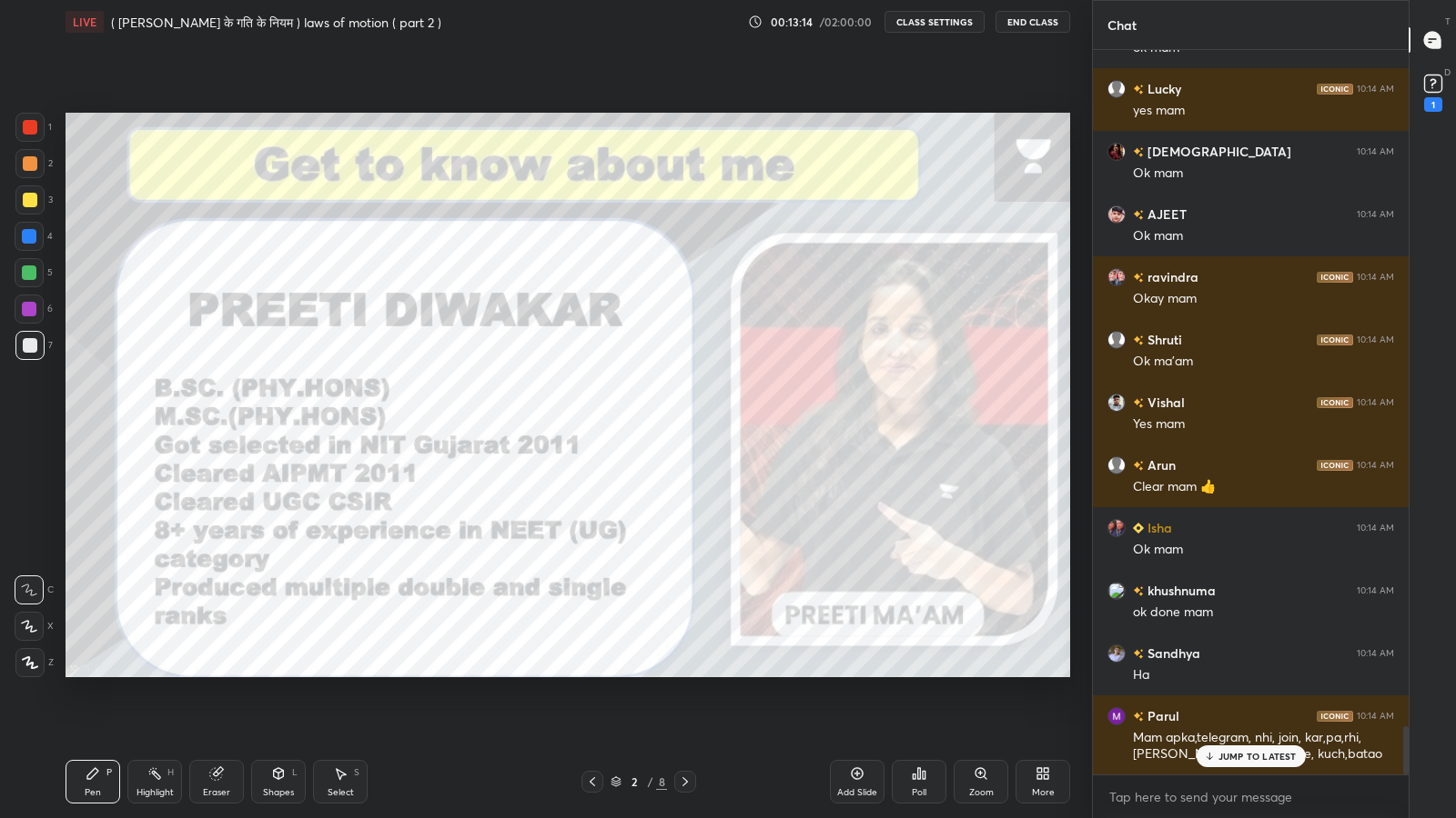
click at [1236, 673] on div "[PERSON_NAME] 10:14 AM Ok mam [PERSON_NAME] 10:14 AM yes mam [PERSON_NAME] 10:1…" at bounding box center [1250, 411] width 316 height 724
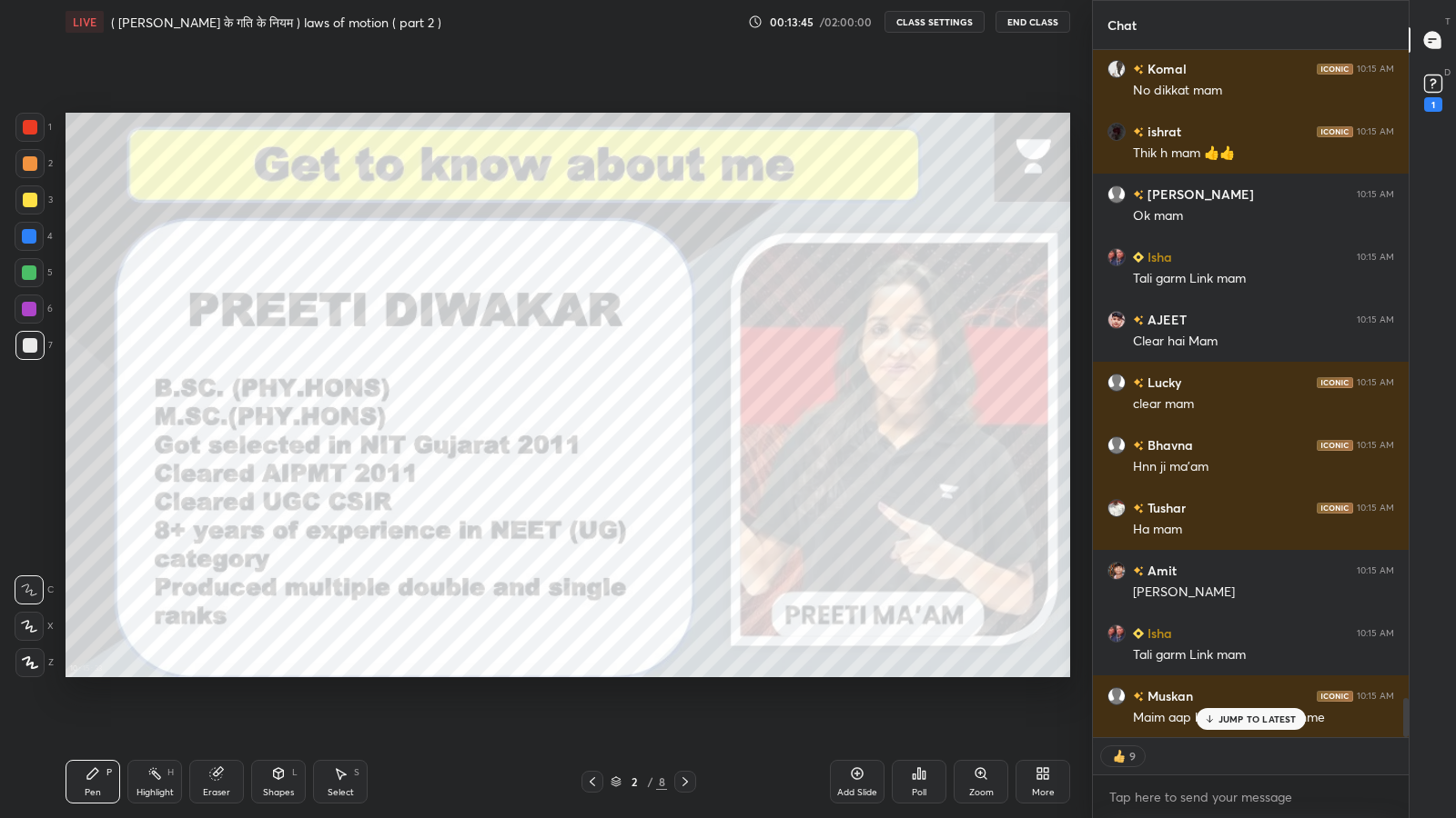
click at [1226, 673] on p "JUMP TO LATEST" at bounding box center [1256, 720] width 78 height 11
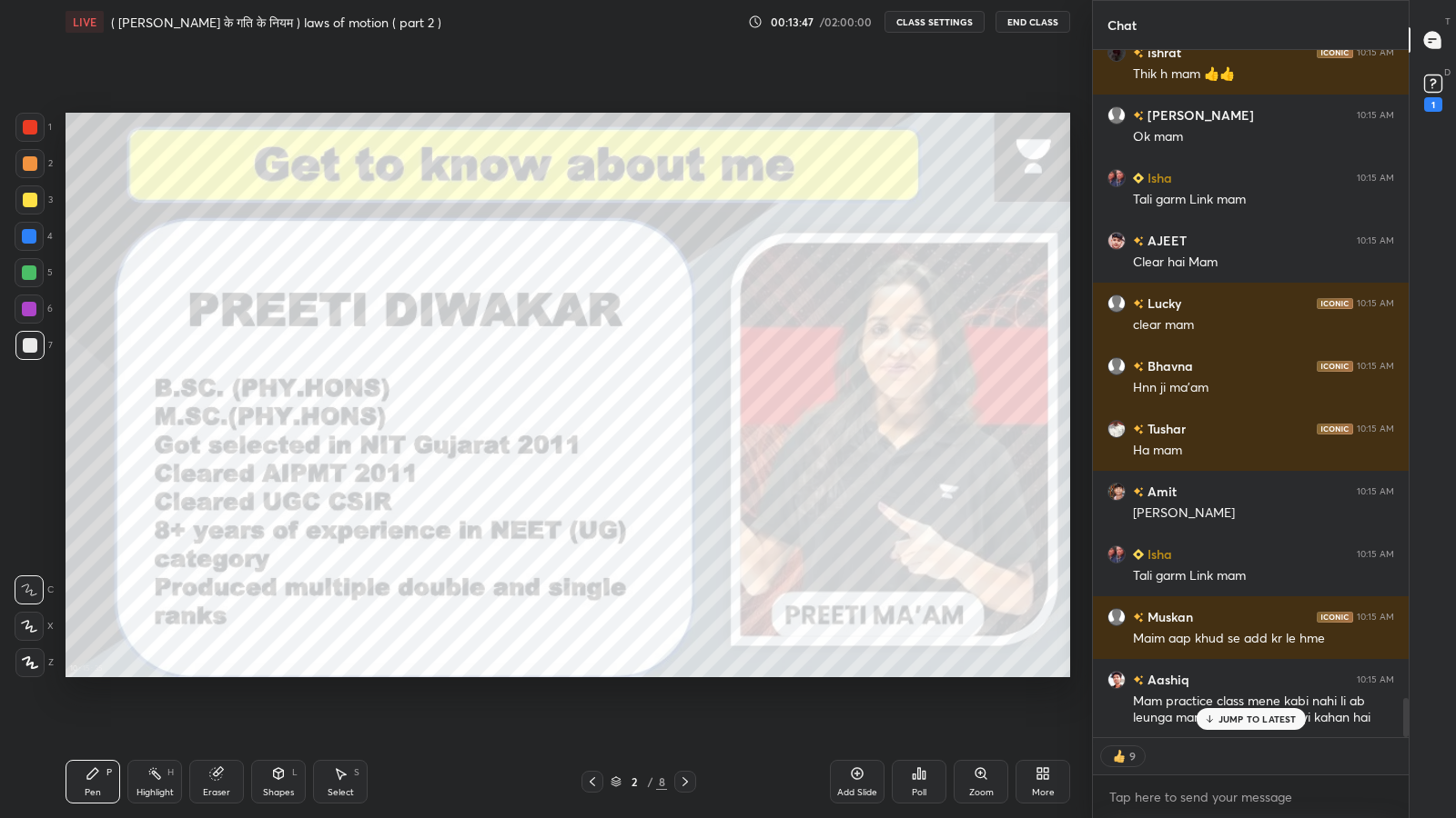
click at [1234, 673] on p "JUMP TO LATEST" at bounding box center [1256, 720] width 78 height 11
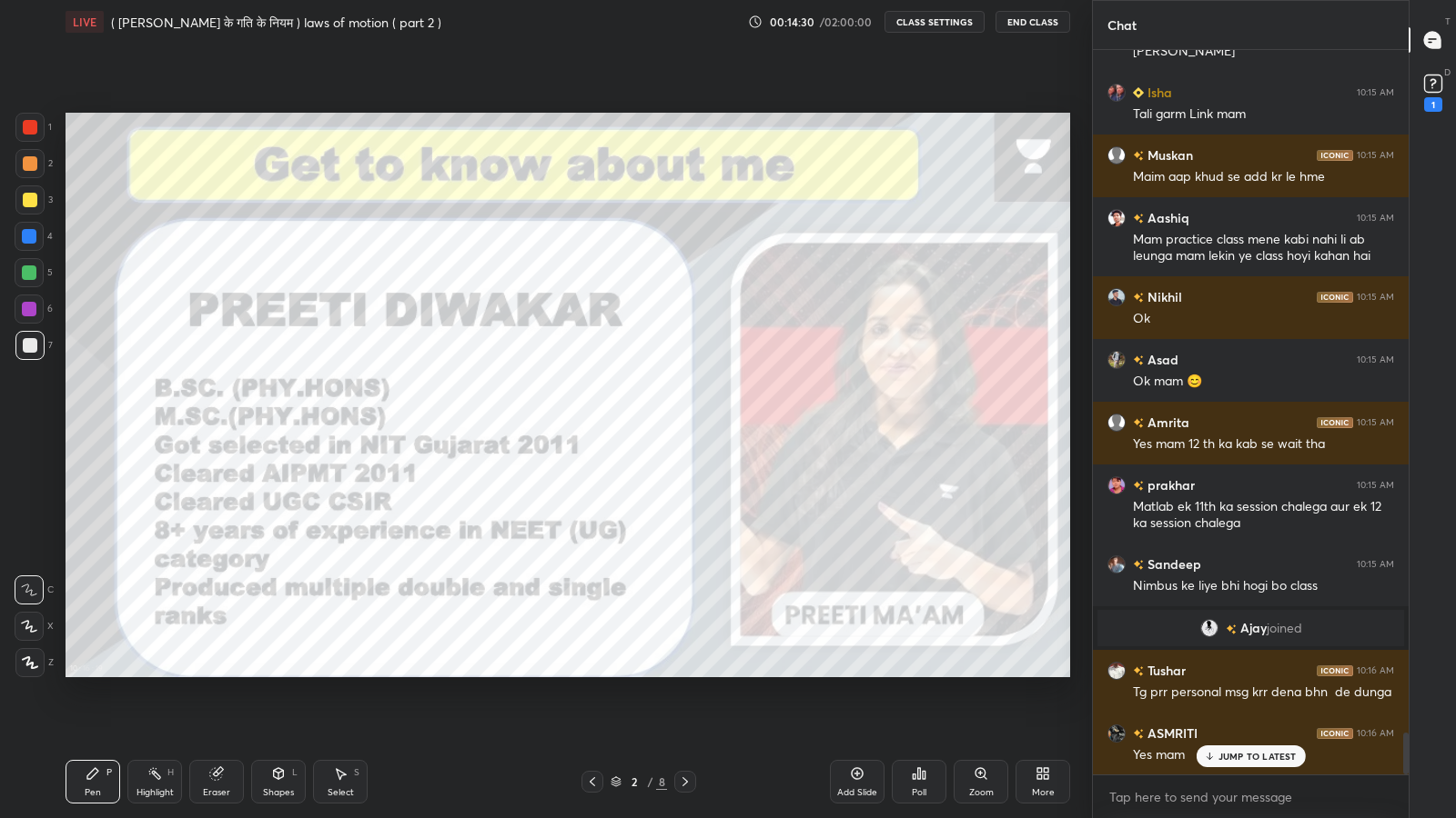
scroll to position [11969, 0]
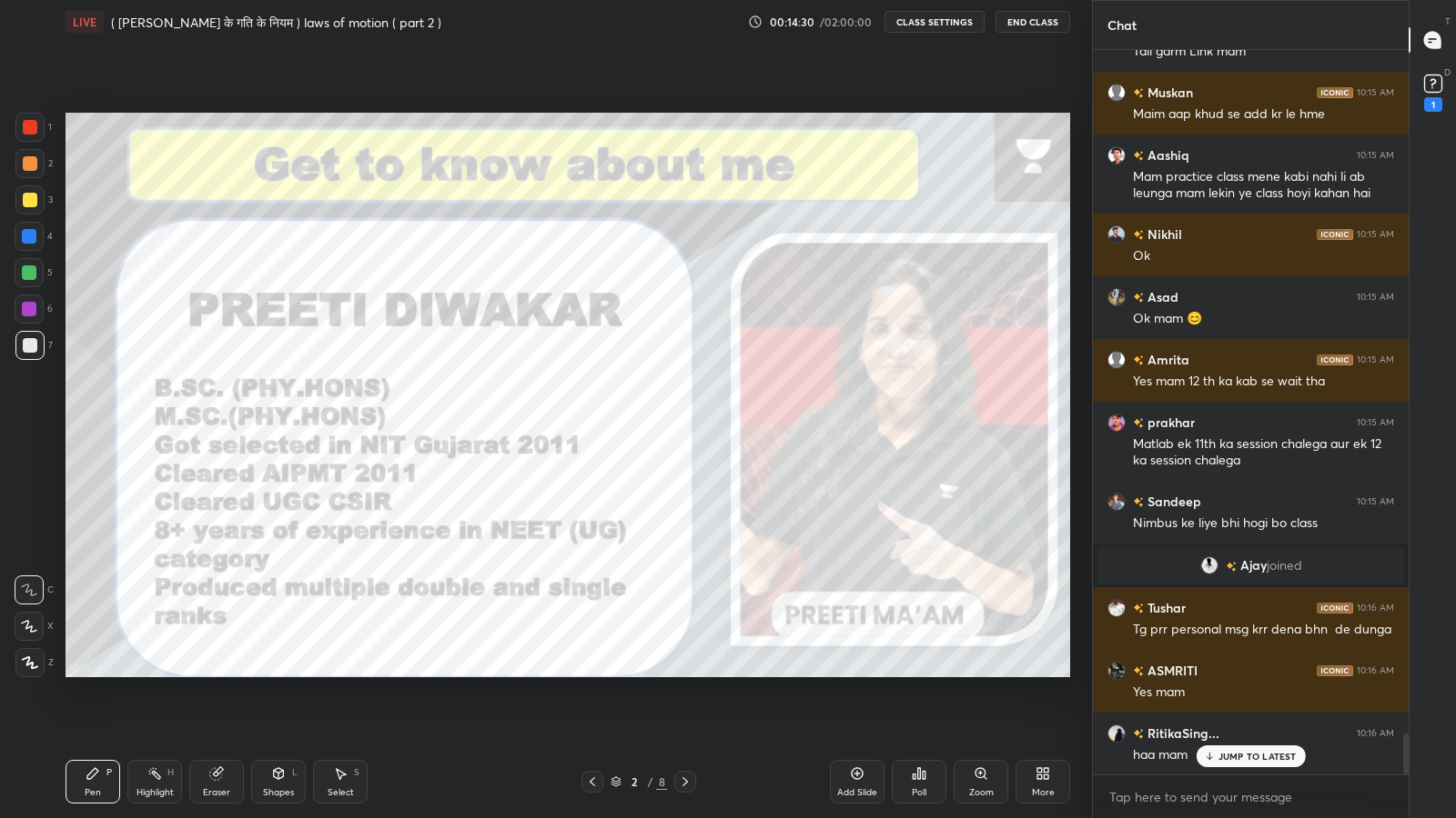
click at [1239, 673] on div "JUMP TO LATEST" at bounding box center [1250, 756] width 109 height 22
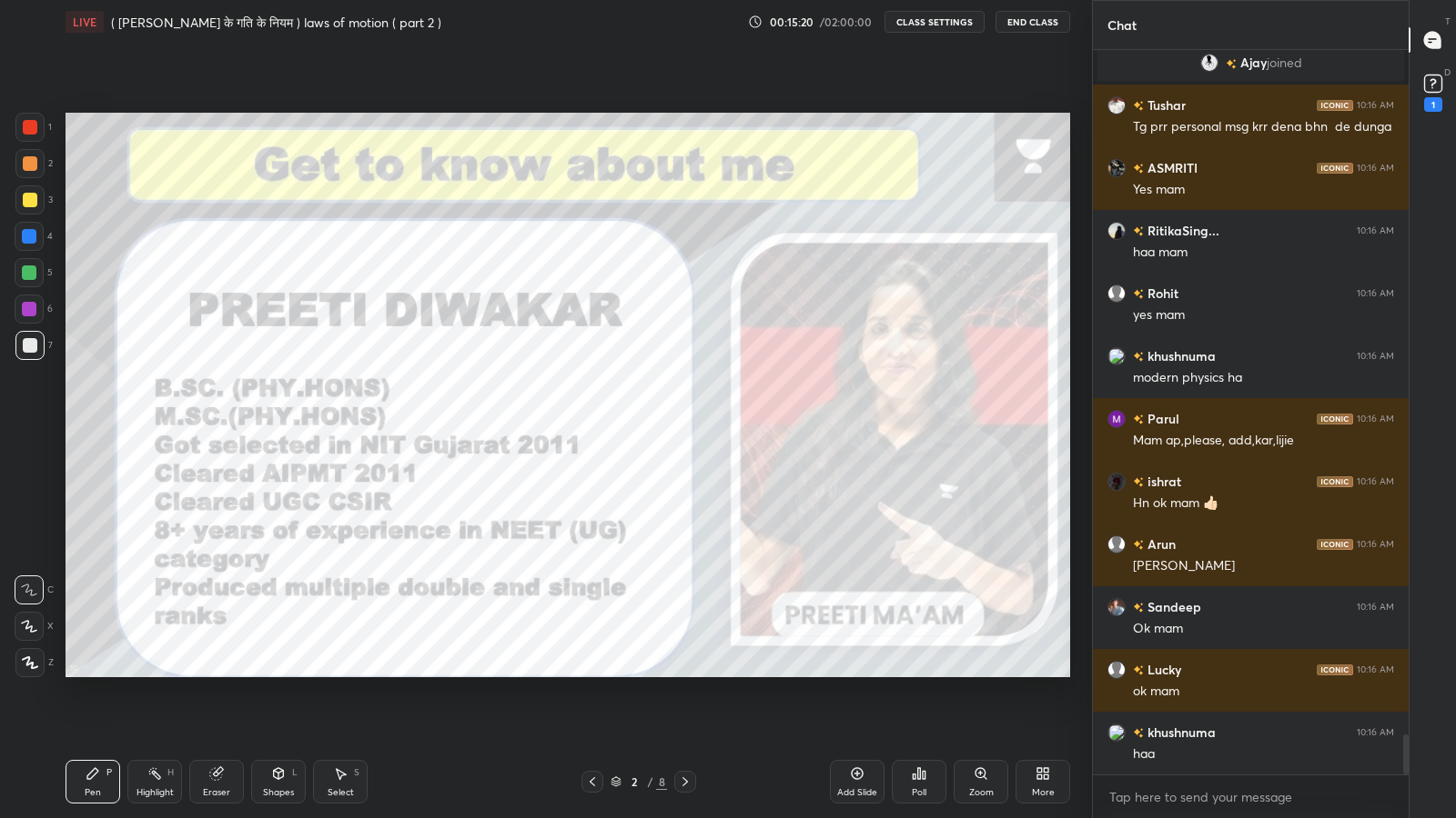
scroll to position [12534, 0]
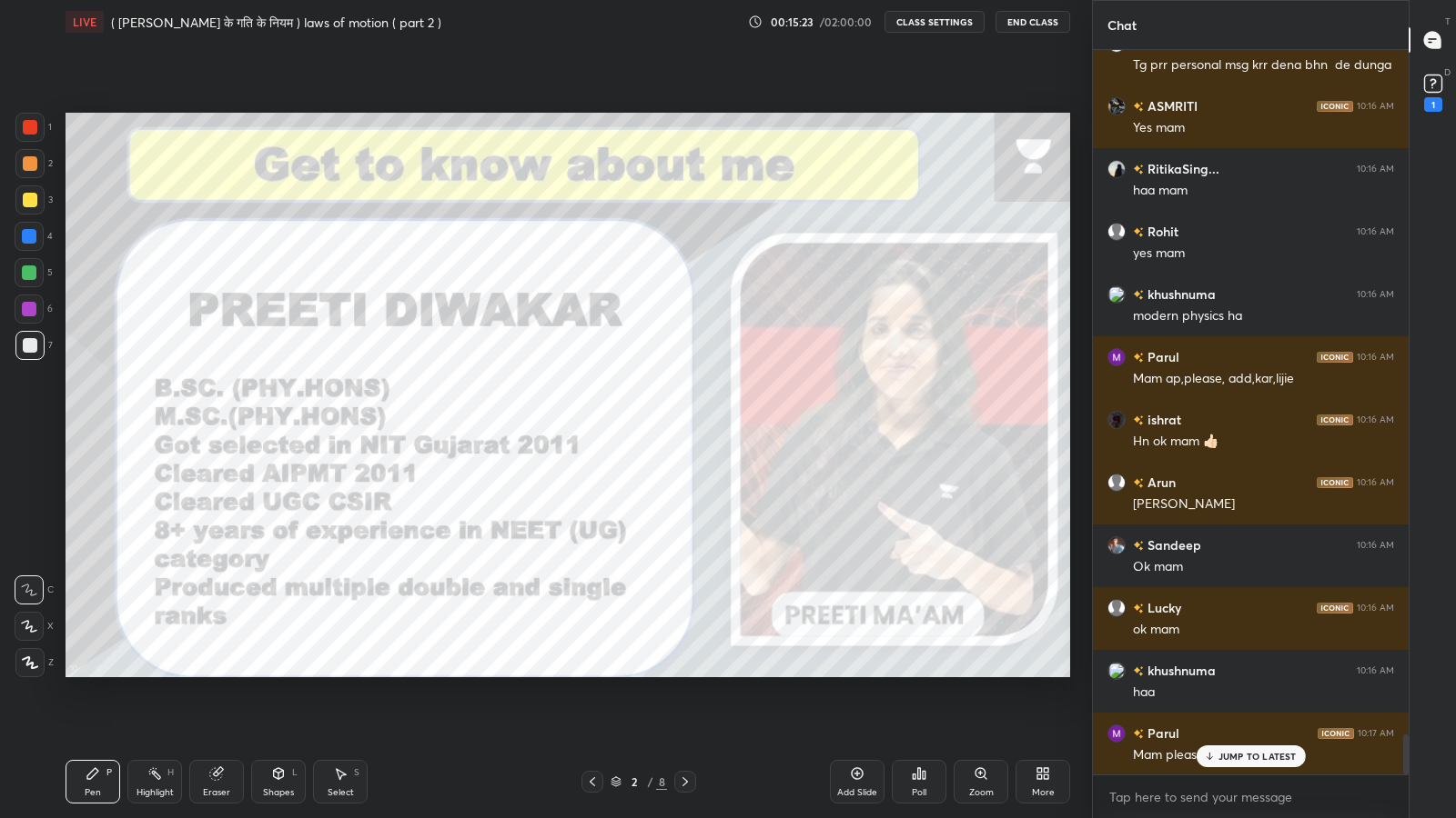
click at [1230, 673] on p "JUMP TO LATEST" at bounding box center [1256, 757] width 78 height 11
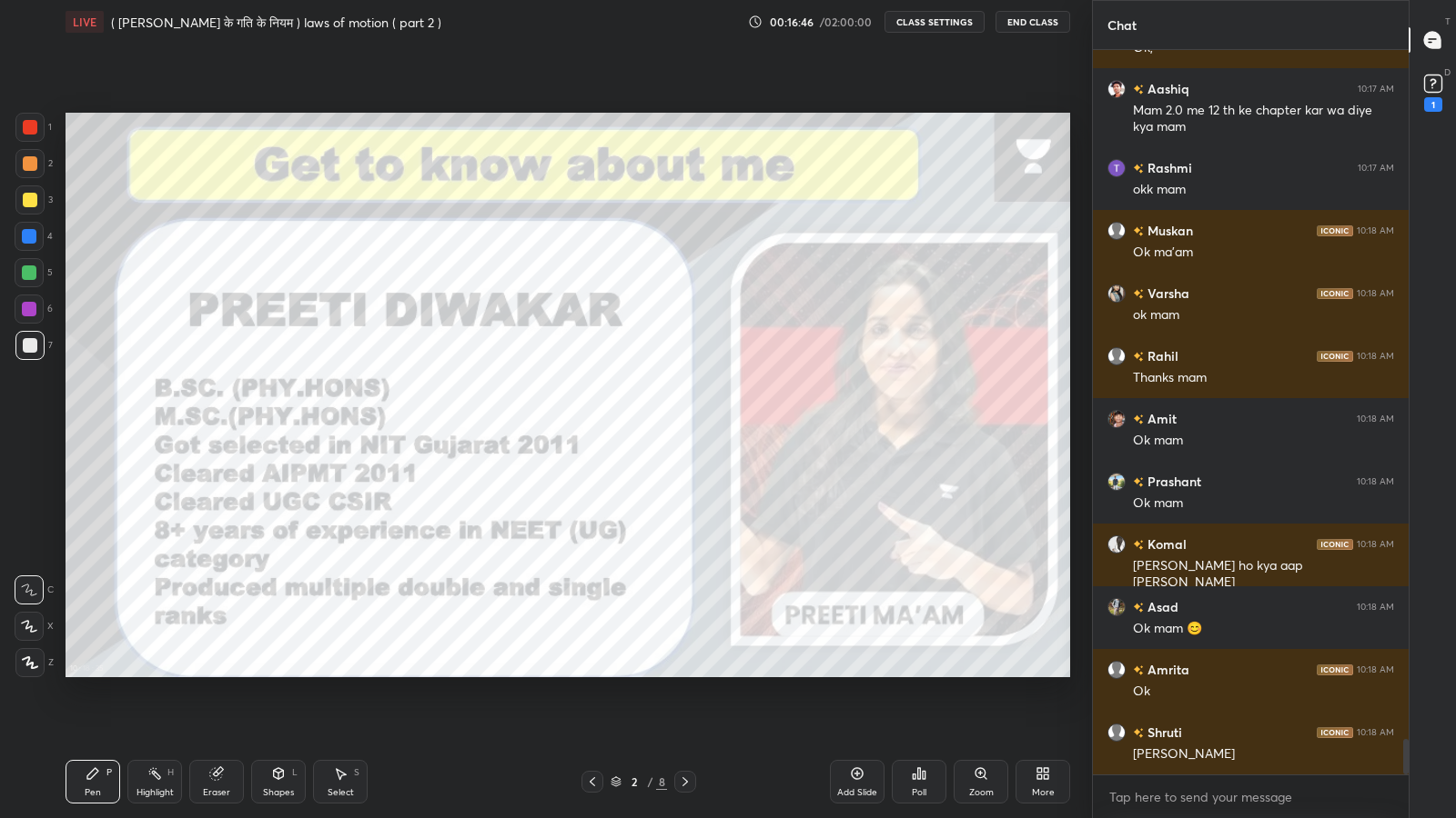
scroll to position [14307, 0]
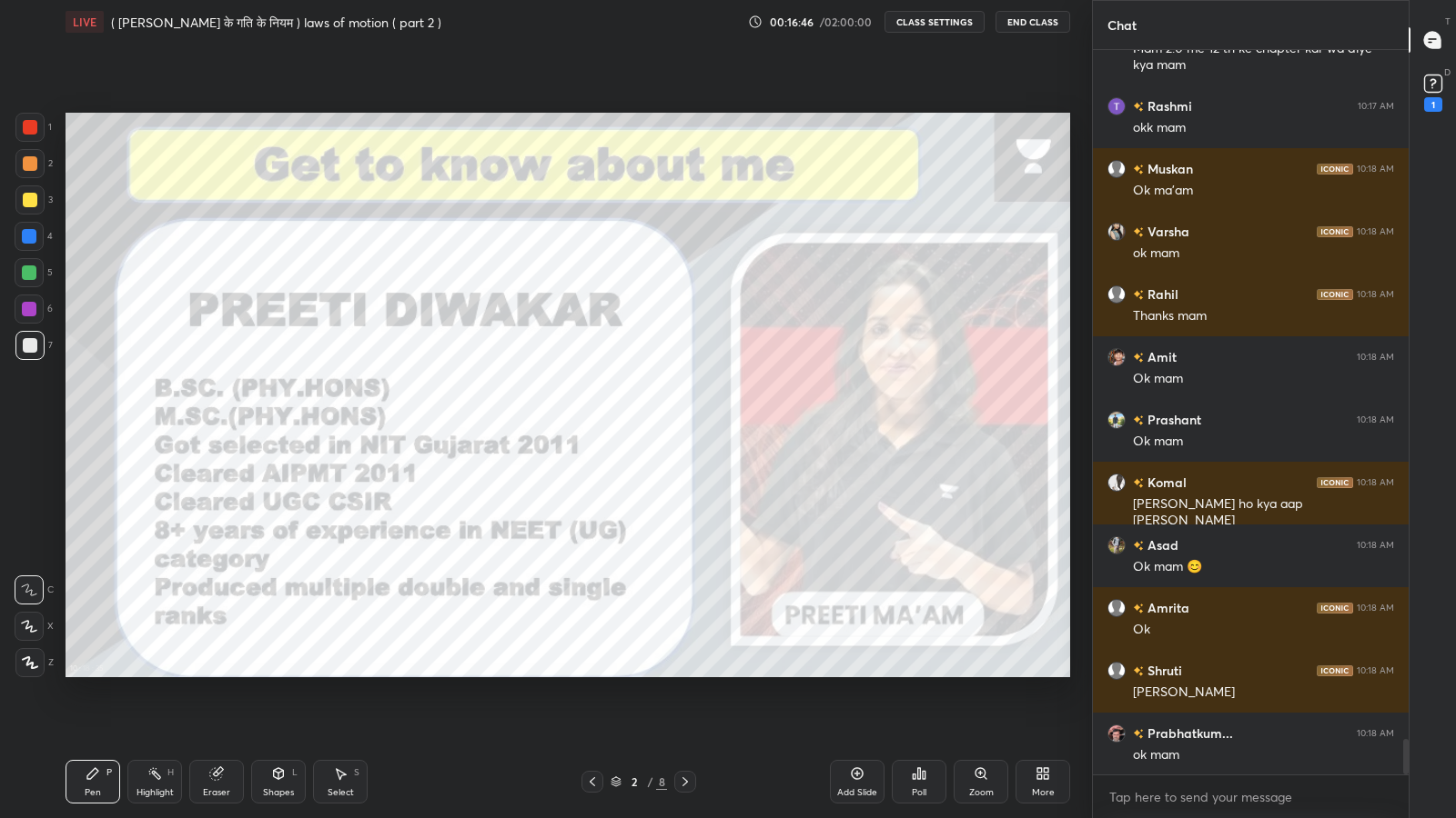
click at [1032, 673] on div "More" at bounding box center [1043, 781] width 54 height 44
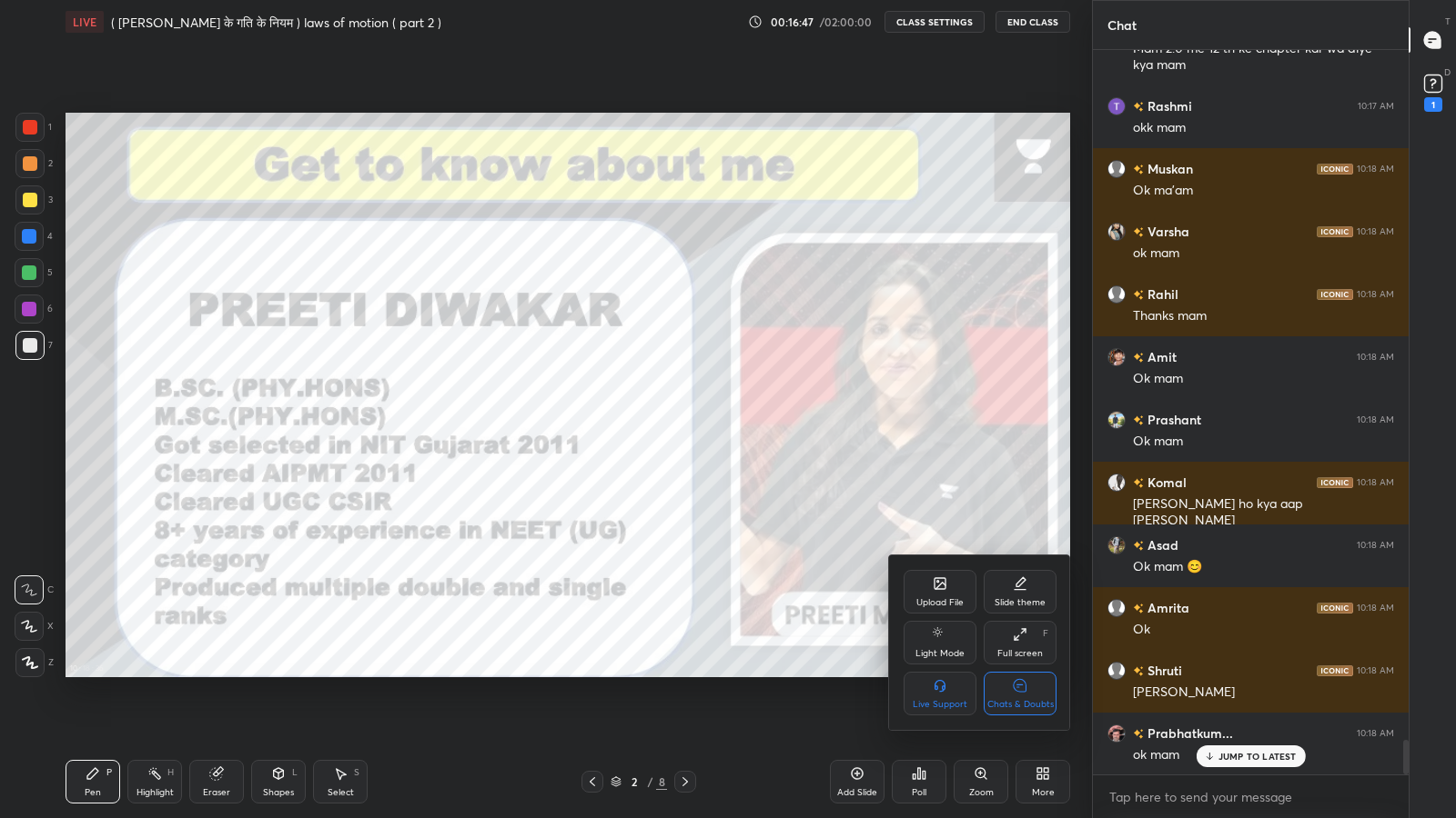
scroll to position [14433, 0]
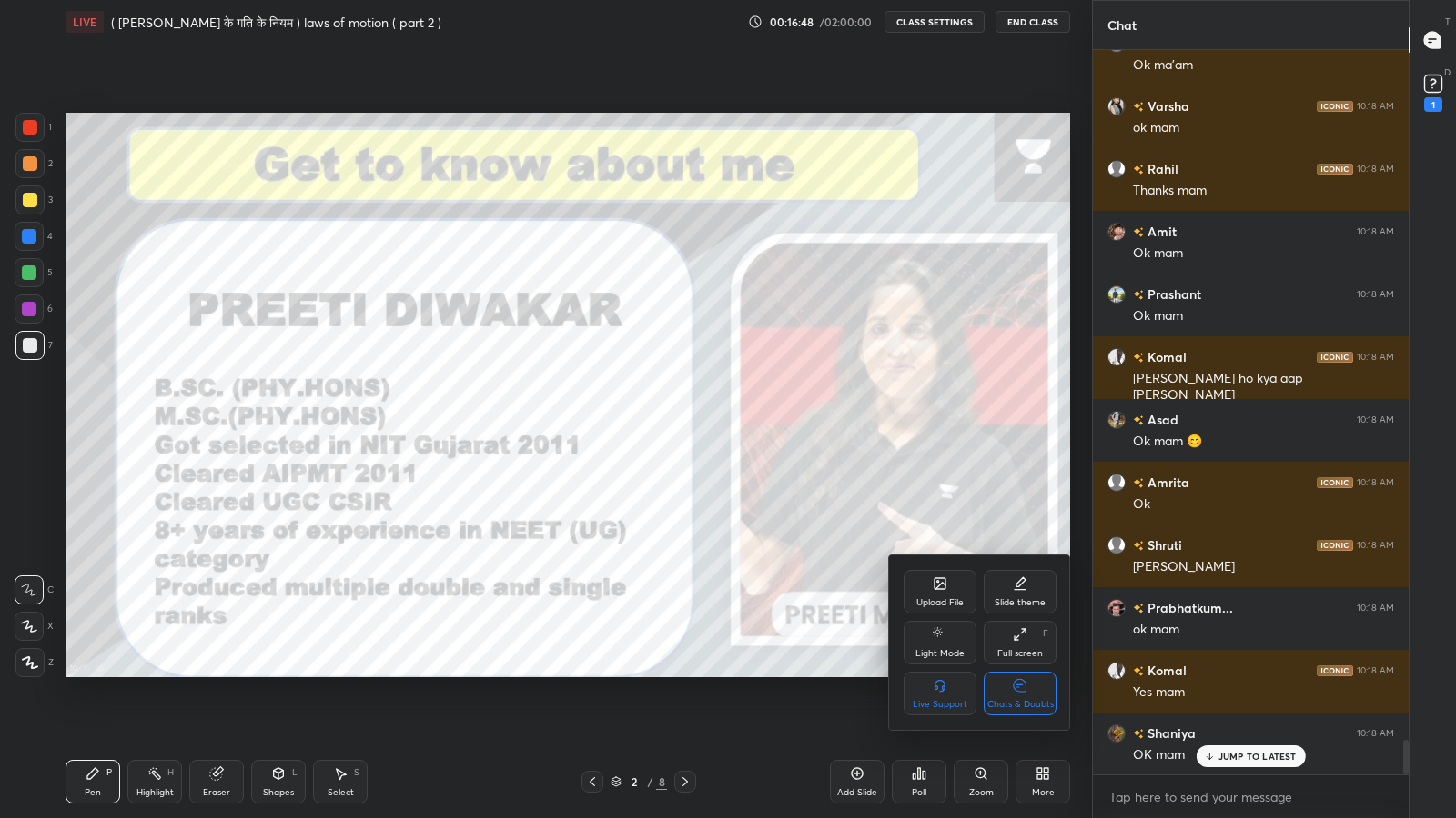
click at [1032, 673] on div "Chats & Doubts" at bounding box center [1020, 705] width 67 height 9
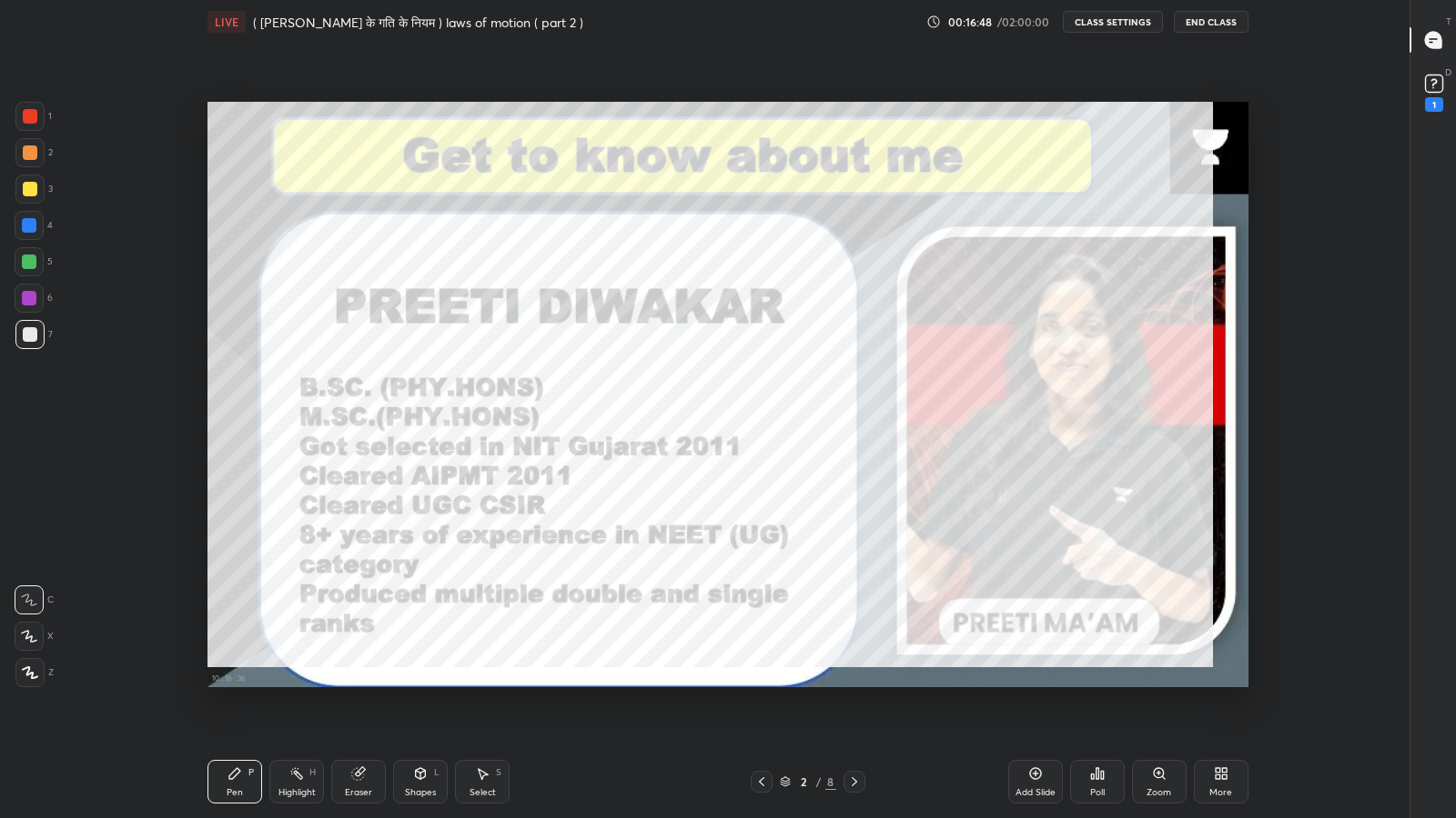
scroll to position [0, 0]
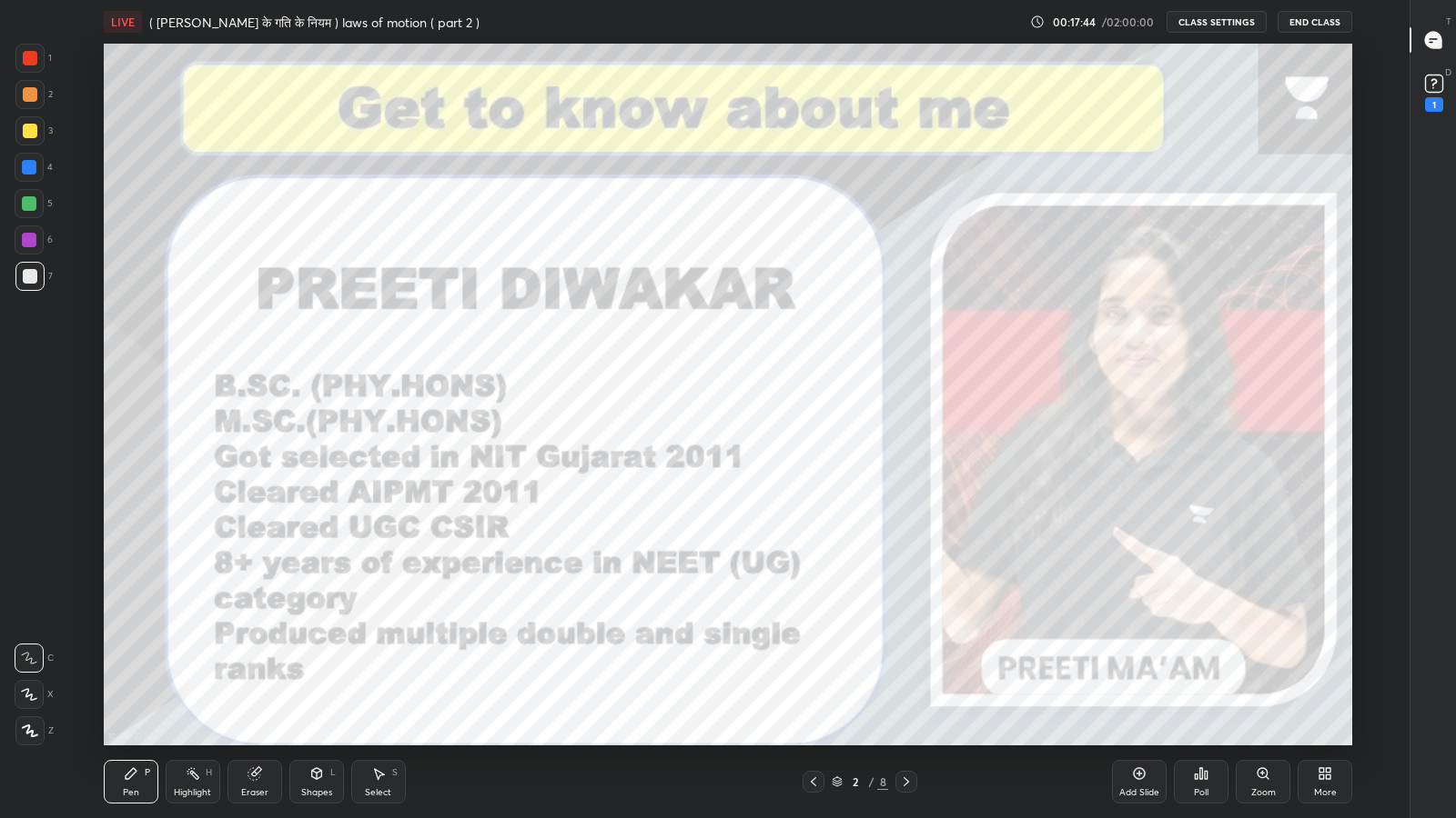
click at [907, 673] on icon at bounding box center [907, 782] width 15 height 15
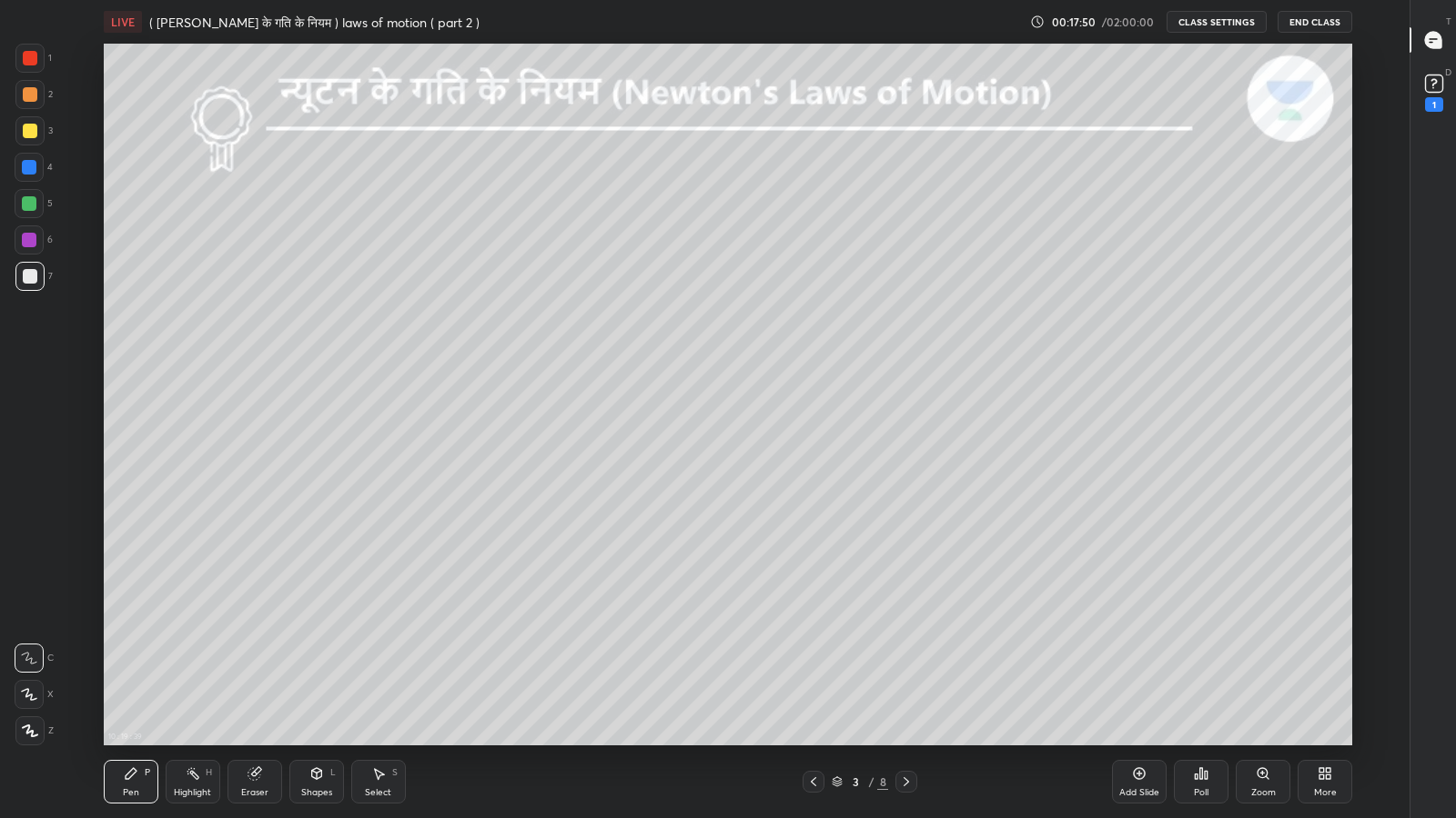
click at [24, 97] on div at bounding box center [30, 95] width 15 height 15
click at [29, 275] on div at bounding box center [30, 276] width 15 height 15
click at [250, 673] on div "Eraser" at bounding box center [255, 781] width 54 height 44
click at [129, 673] on div "Pen" at bounding box center [130, 793] width 16 height 9
click at [318, 673] on div "Shapes" at bounding box center [316, 793] width 31 height 9
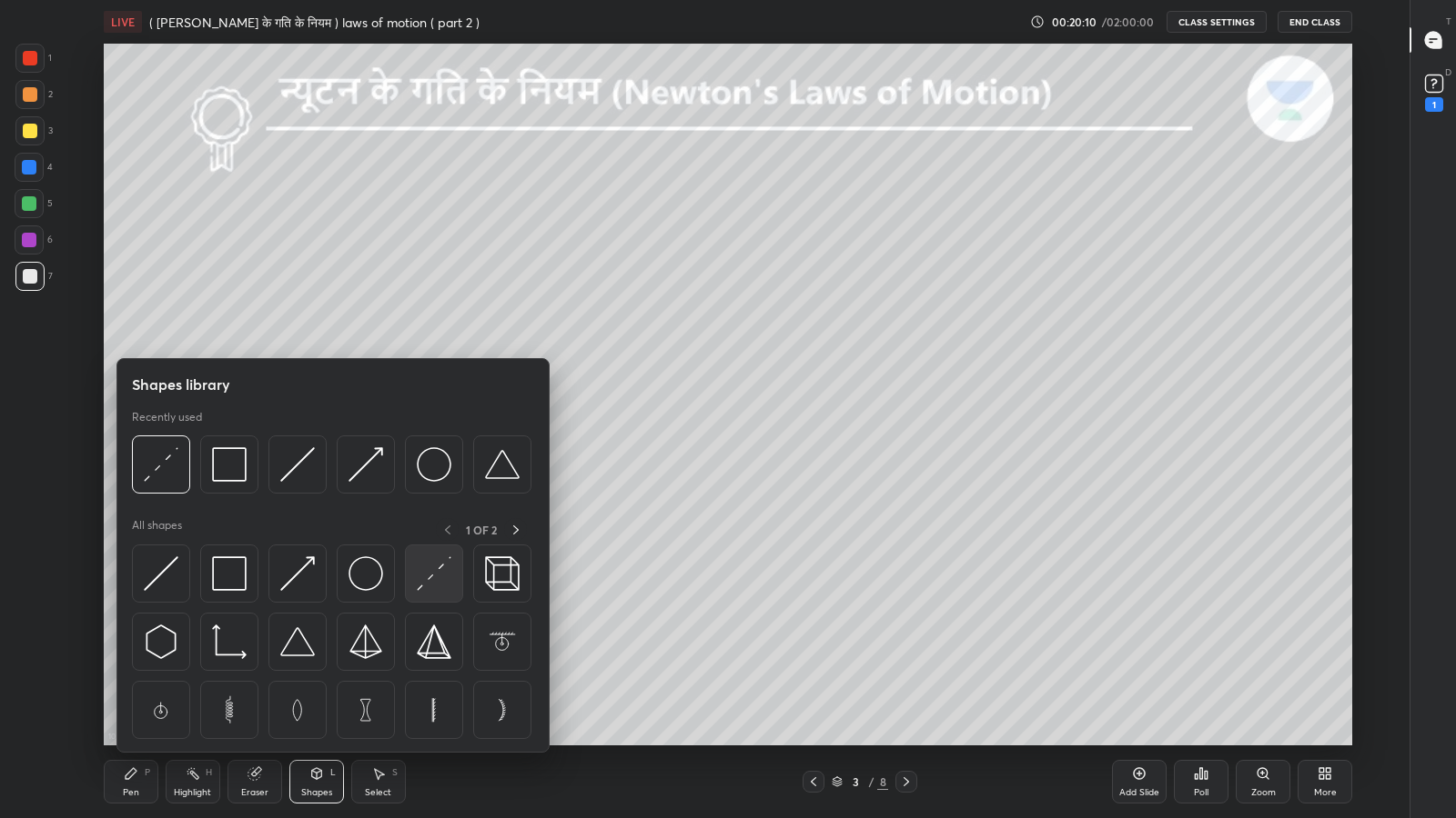
click at [428, 588] on img at bounding box center [433, 573] width 35 height 35
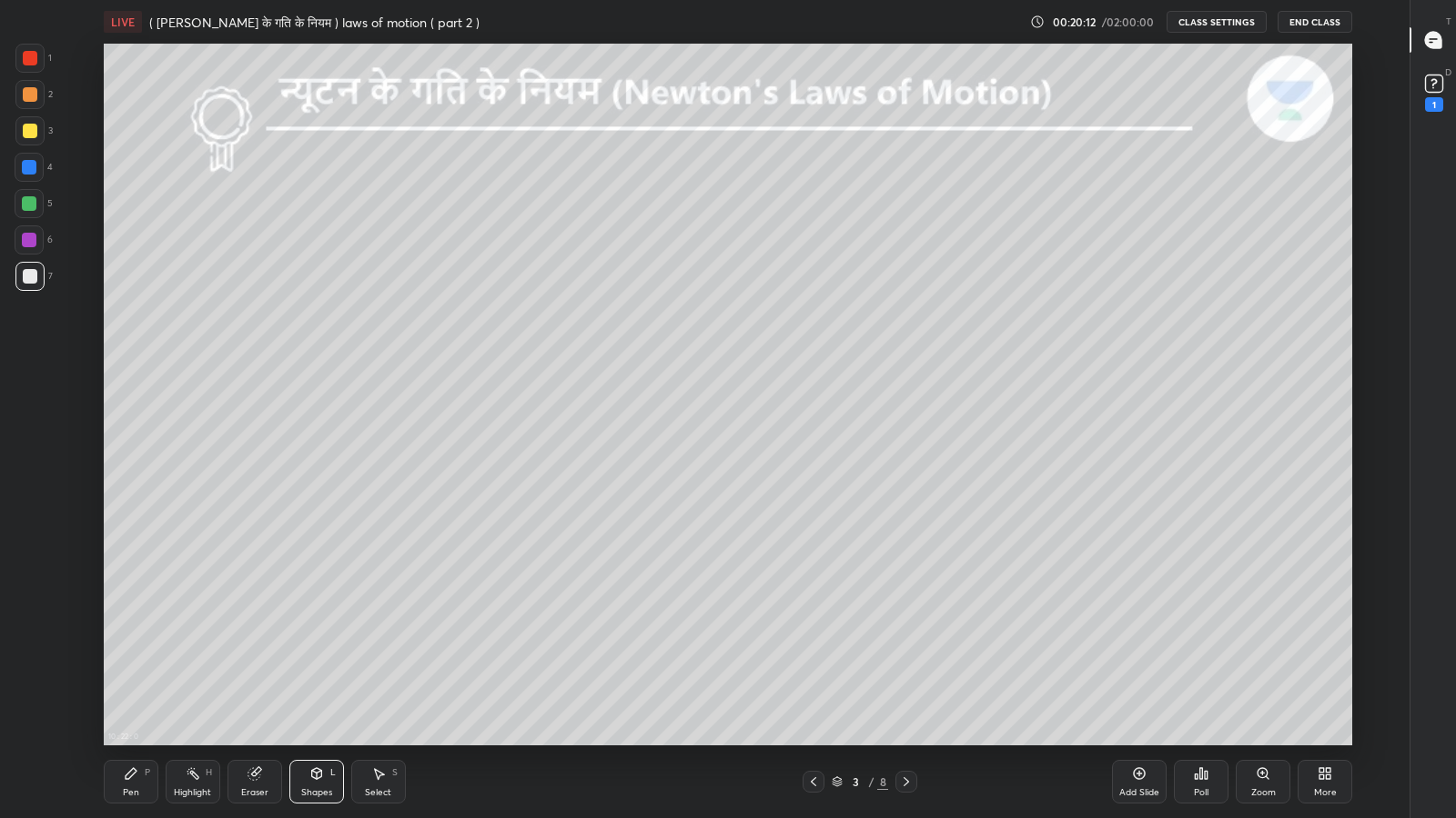
click at [122, 673] on div "Pen P" at bounding box center [131, 781] width 54 height 44
click at [1433, 104] on div "1" at bounding box center [1433, 105] width 18 height 15
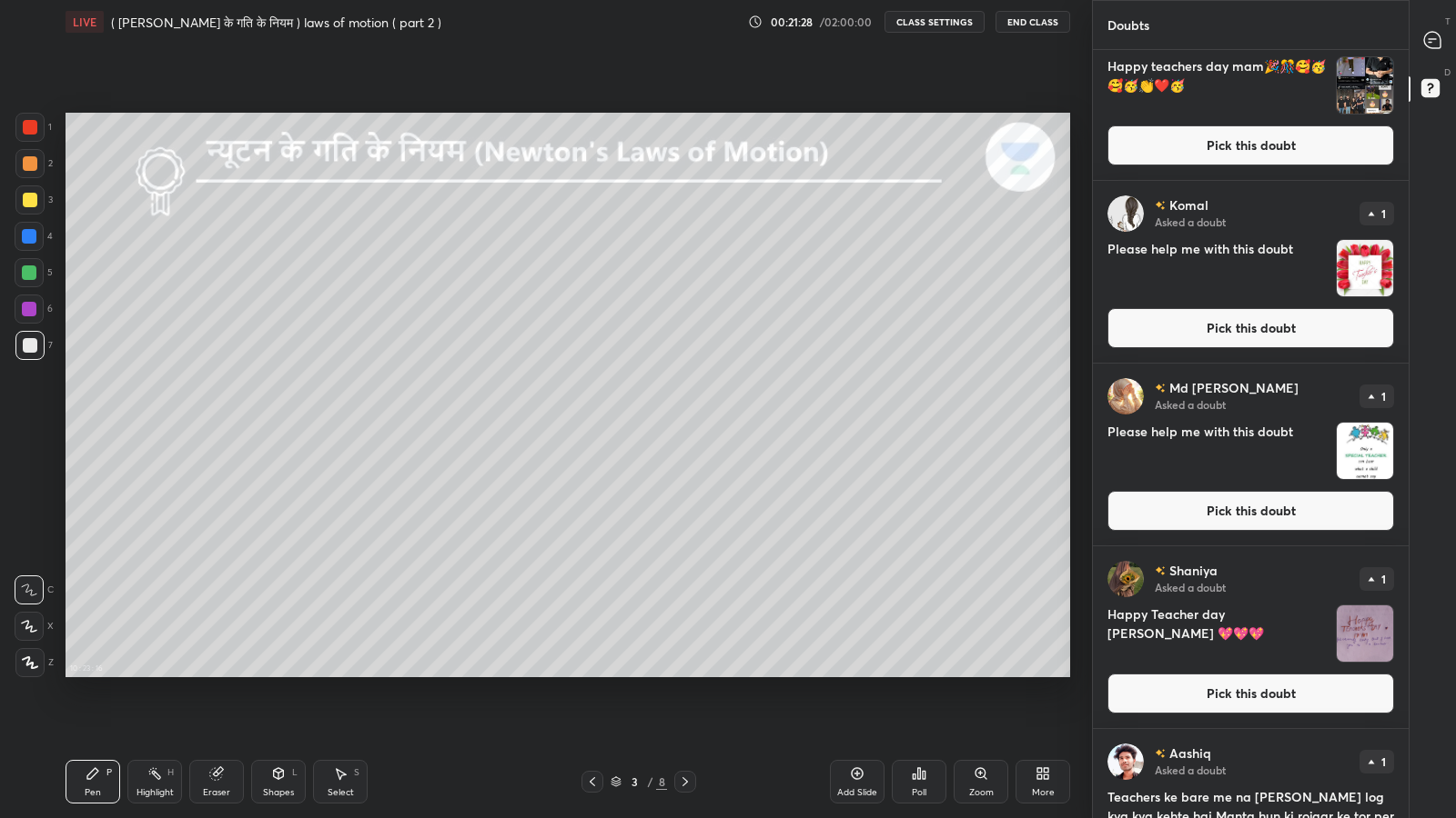
scroll to position [711, 0]
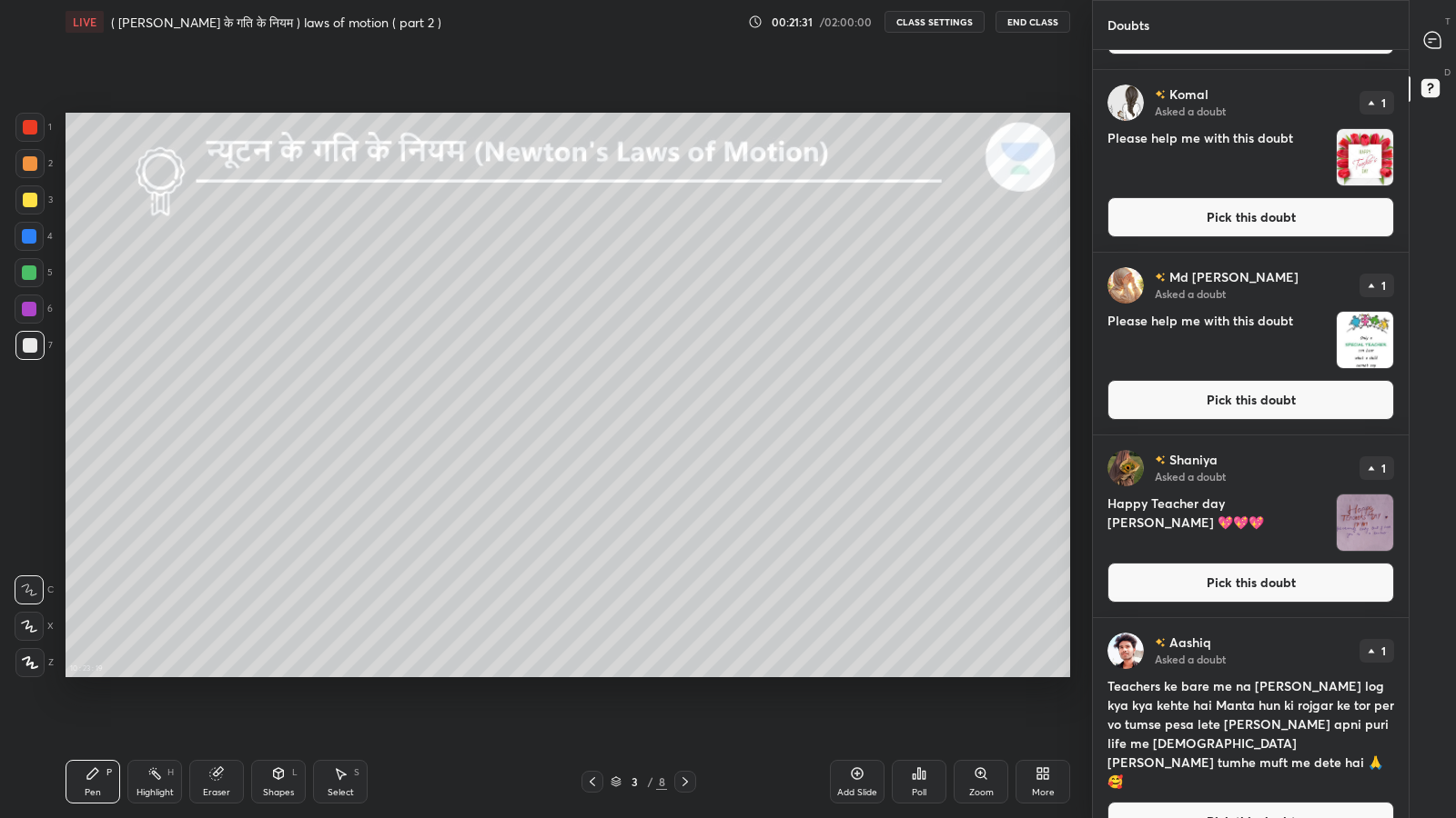
click at [1046, 673] on div "More" at bounding box center [1043, 781] width 54 height 44
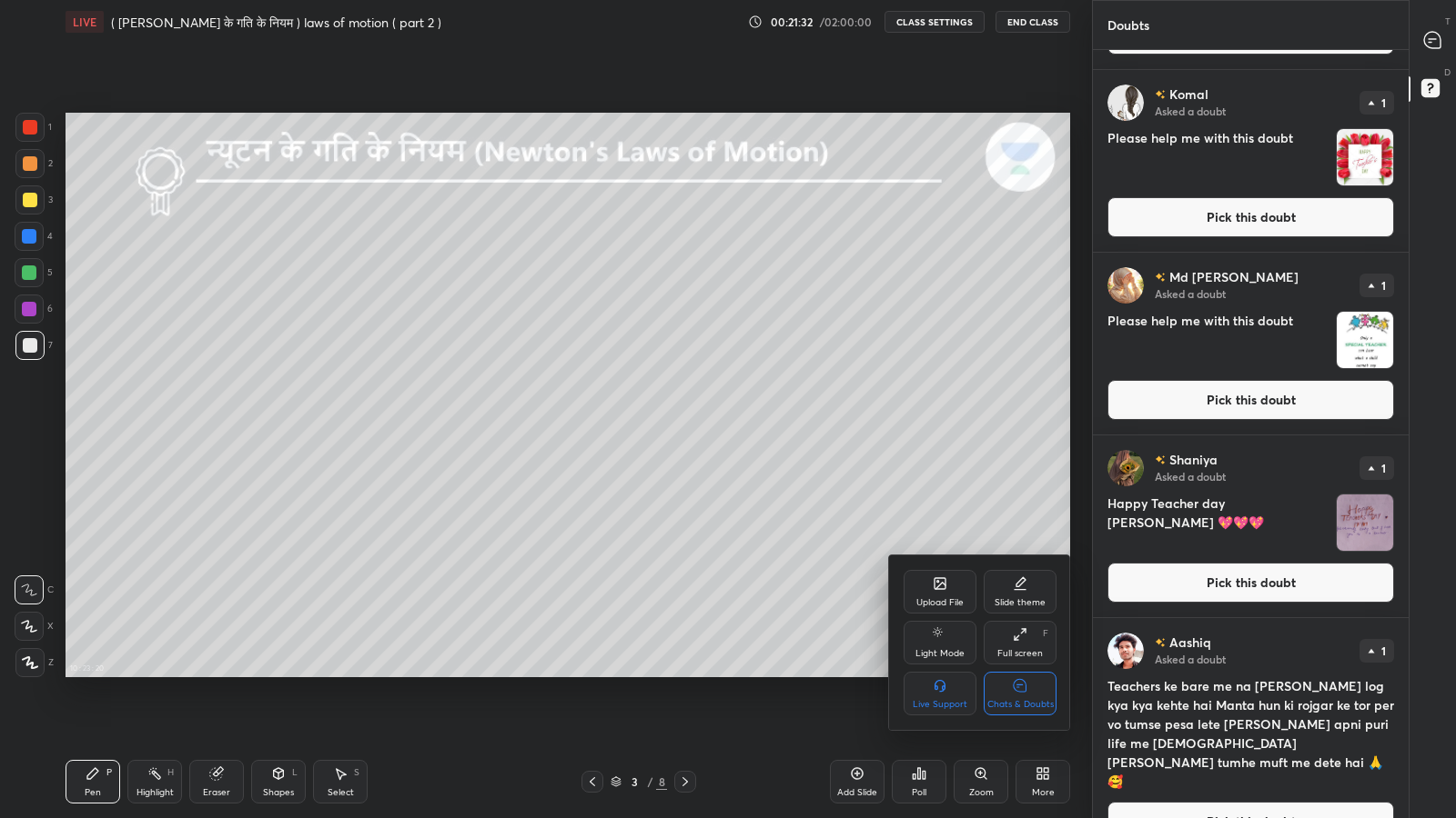
click at [1019, 673] on icon at bounding box center [1020, 685] width 6 height 0
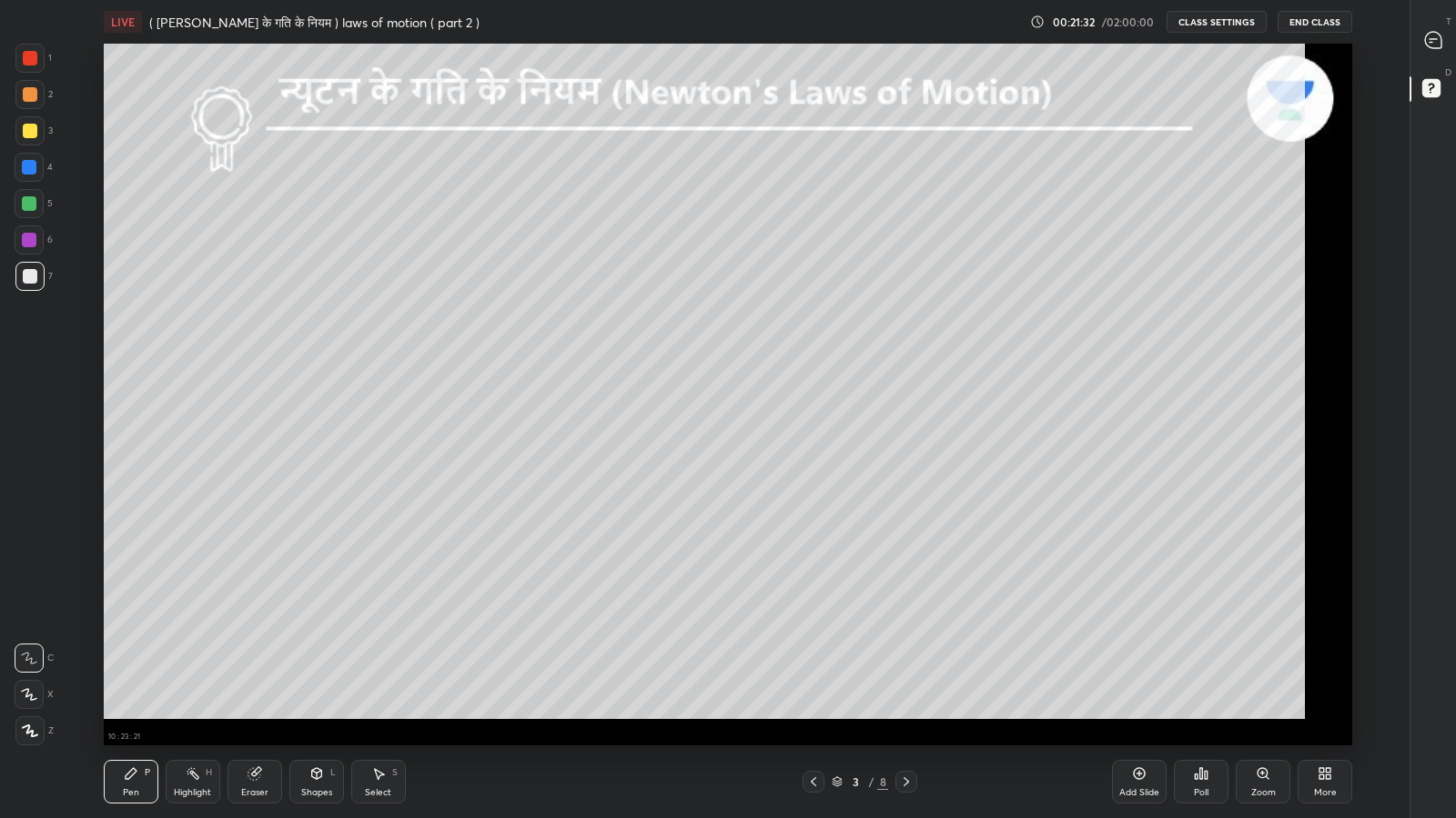
scroll to position [702, 1339]
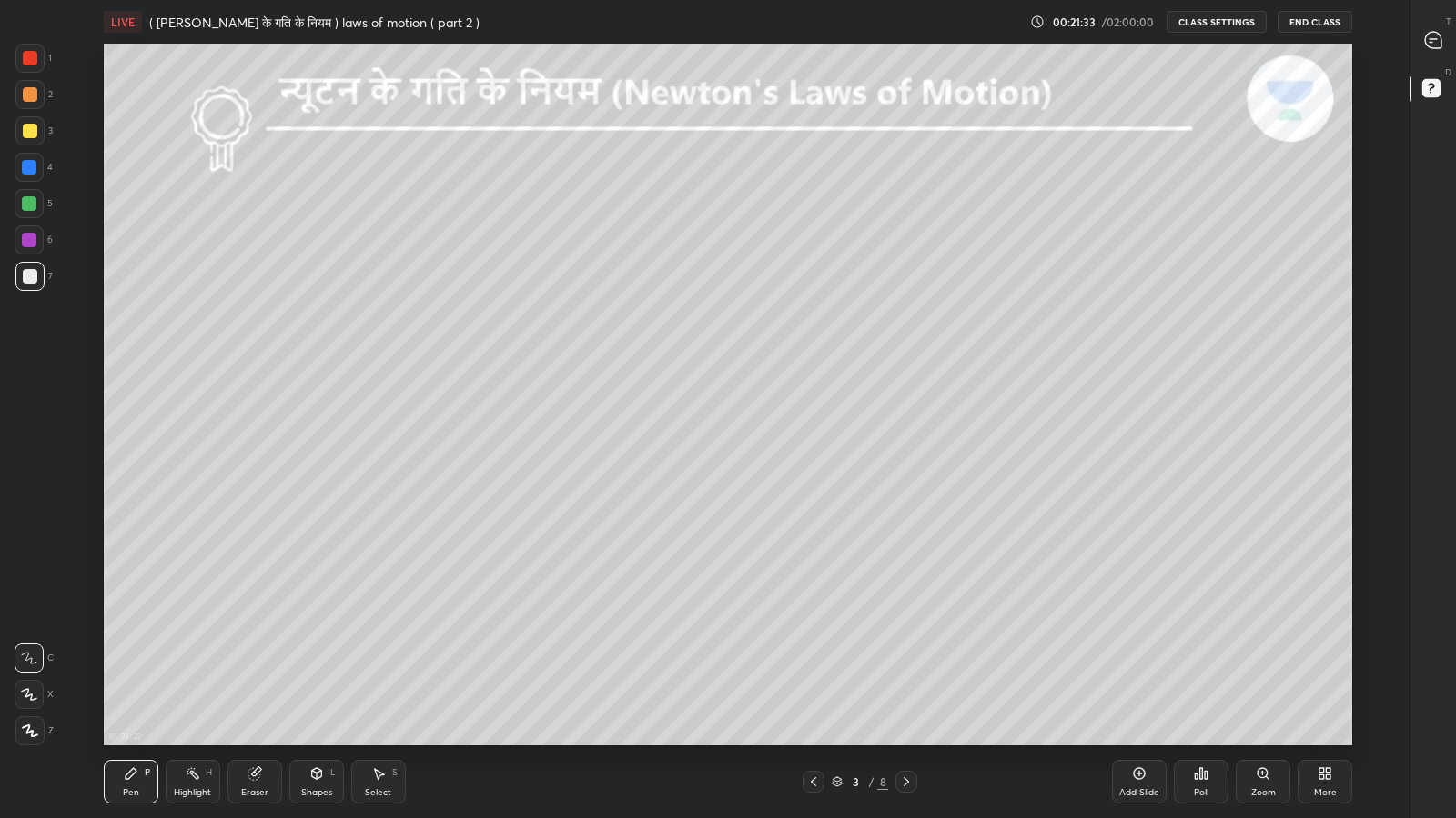
click at [1335, 673] on div "More" at bounding box center [1325, 793] width 23 height 9
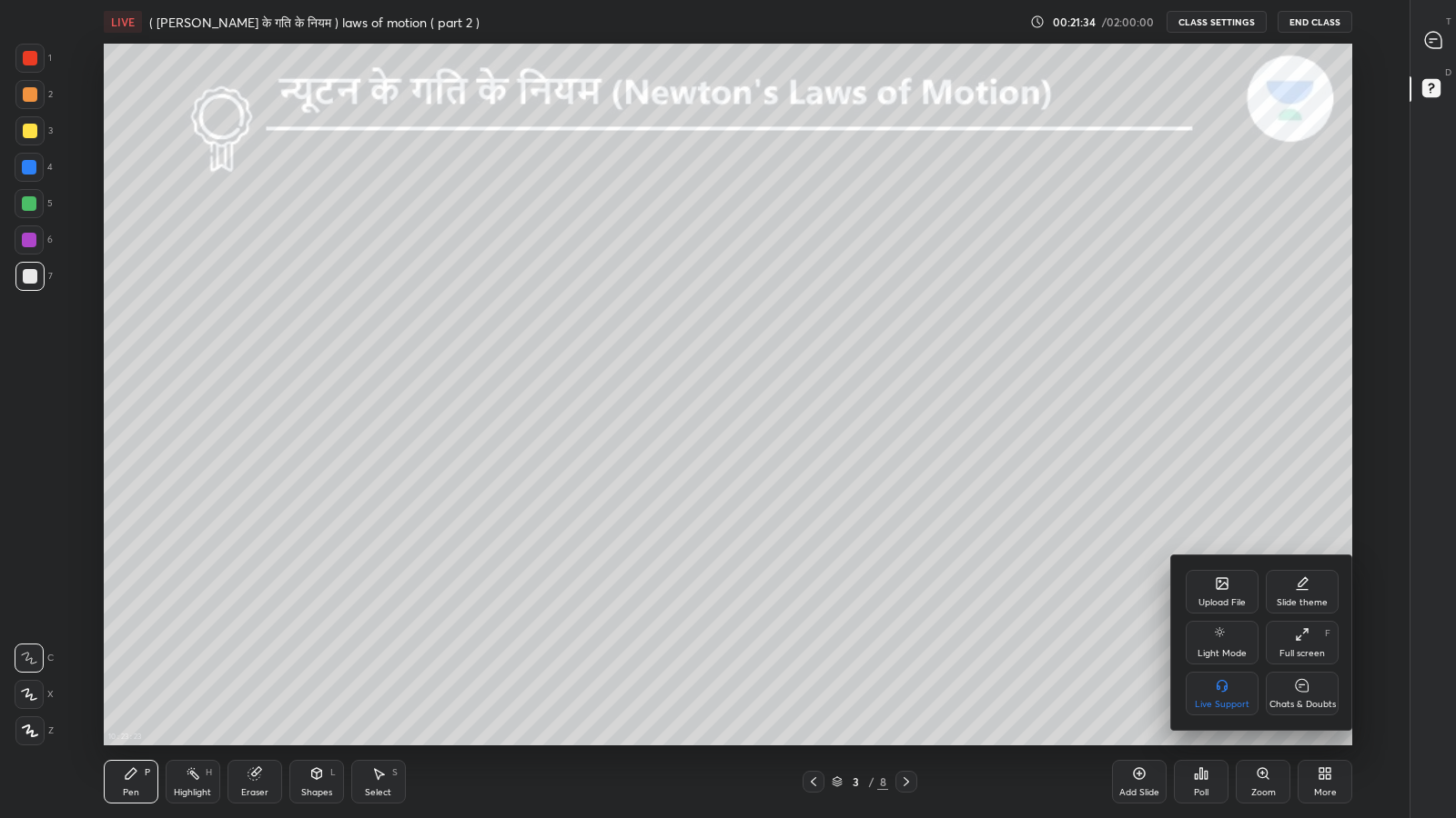
click at [1438, 39] on div at bounding box center [728, 409] width 1456 height 818
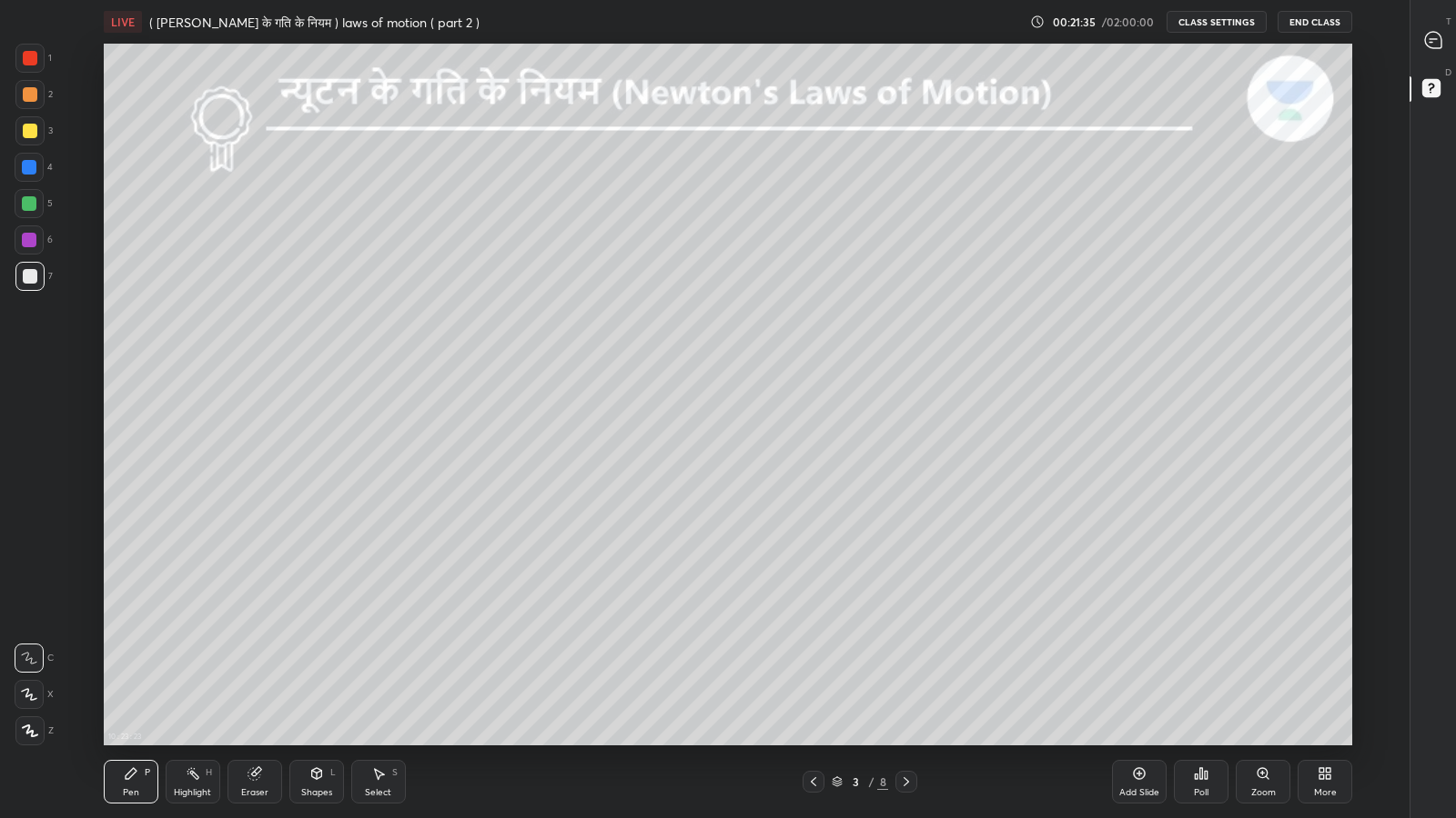
click at [1433, 41] on icon at bounding box center [1433, 39] width 16 height 16
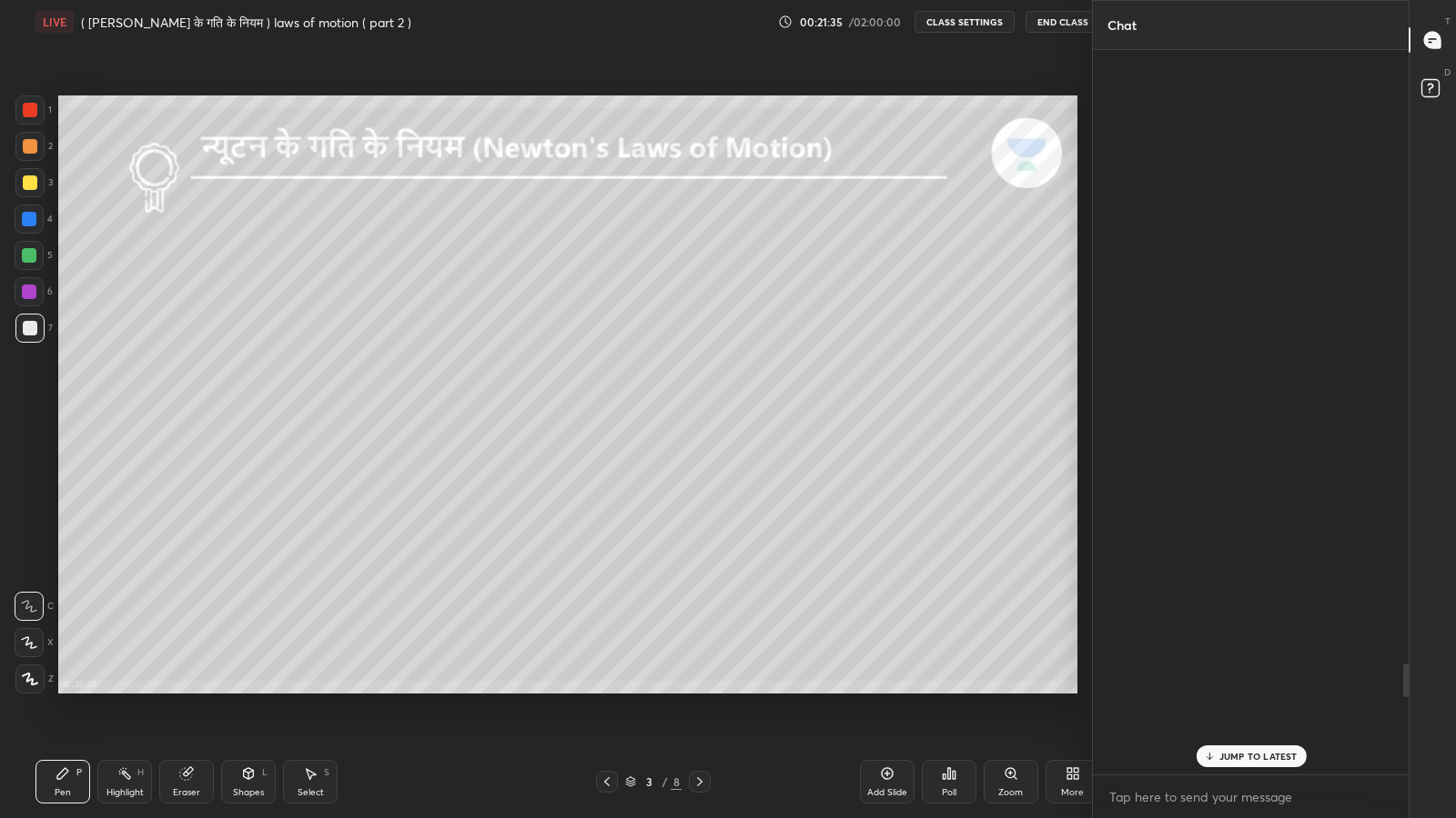
scroll to position [720, 310]
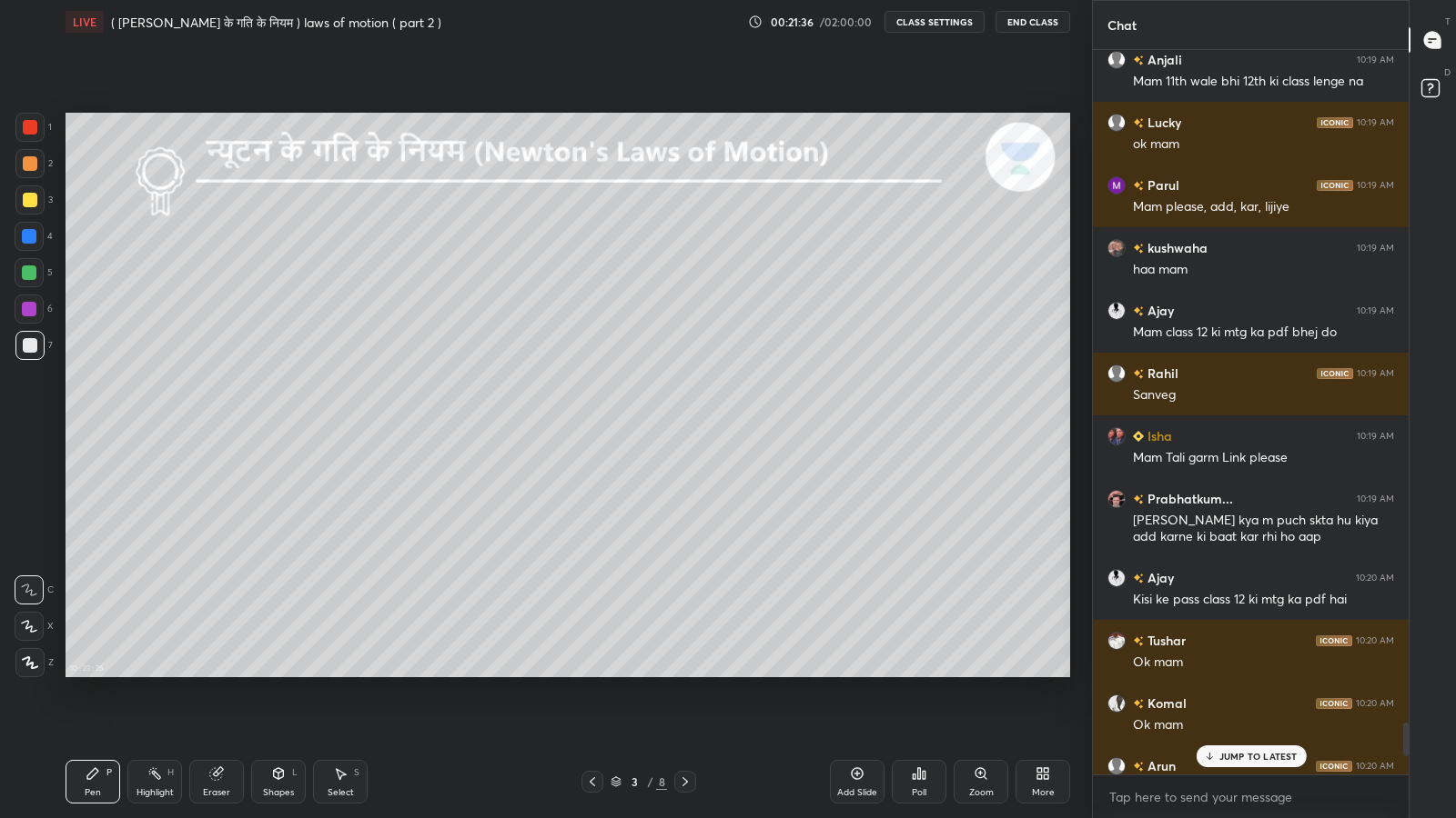
click at [1228, 673] on div "JUMP TO LATEST" at bounding box center [1250, 756] width 109 height 22
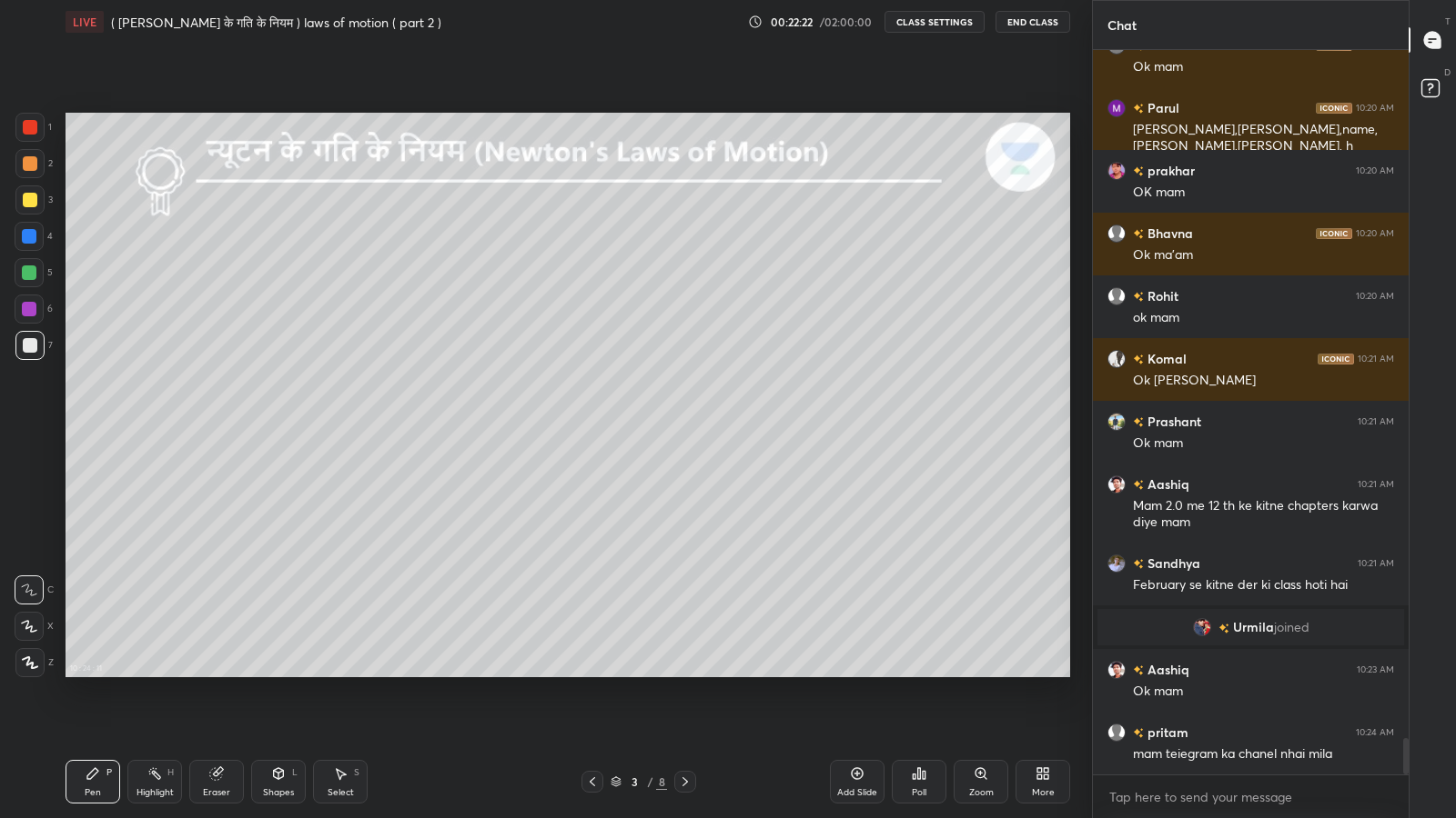
scroll to position [13757, 0]
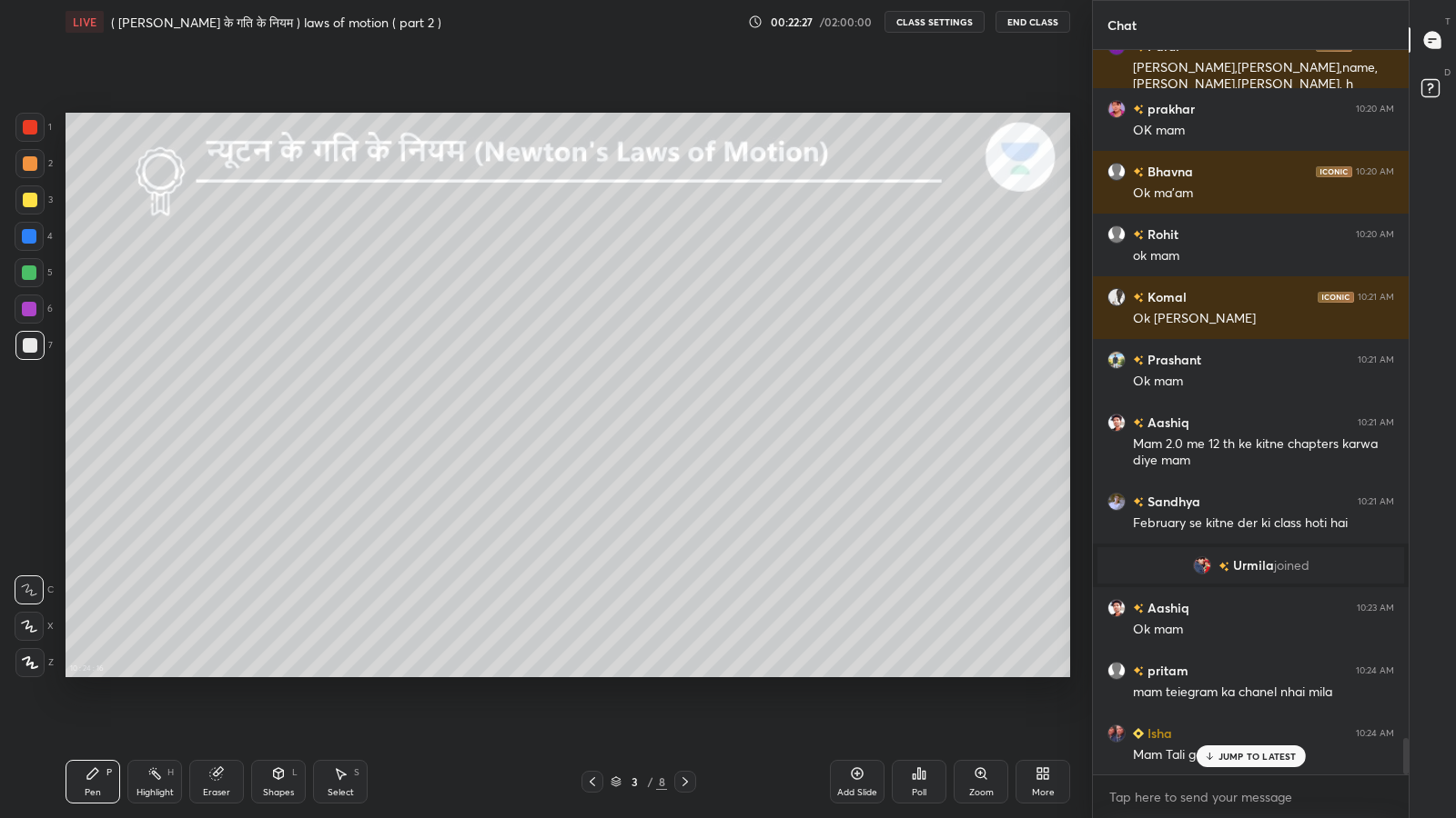
click at [1214, 673] on icon at bounding box center [1208, 757] width 12 height 11
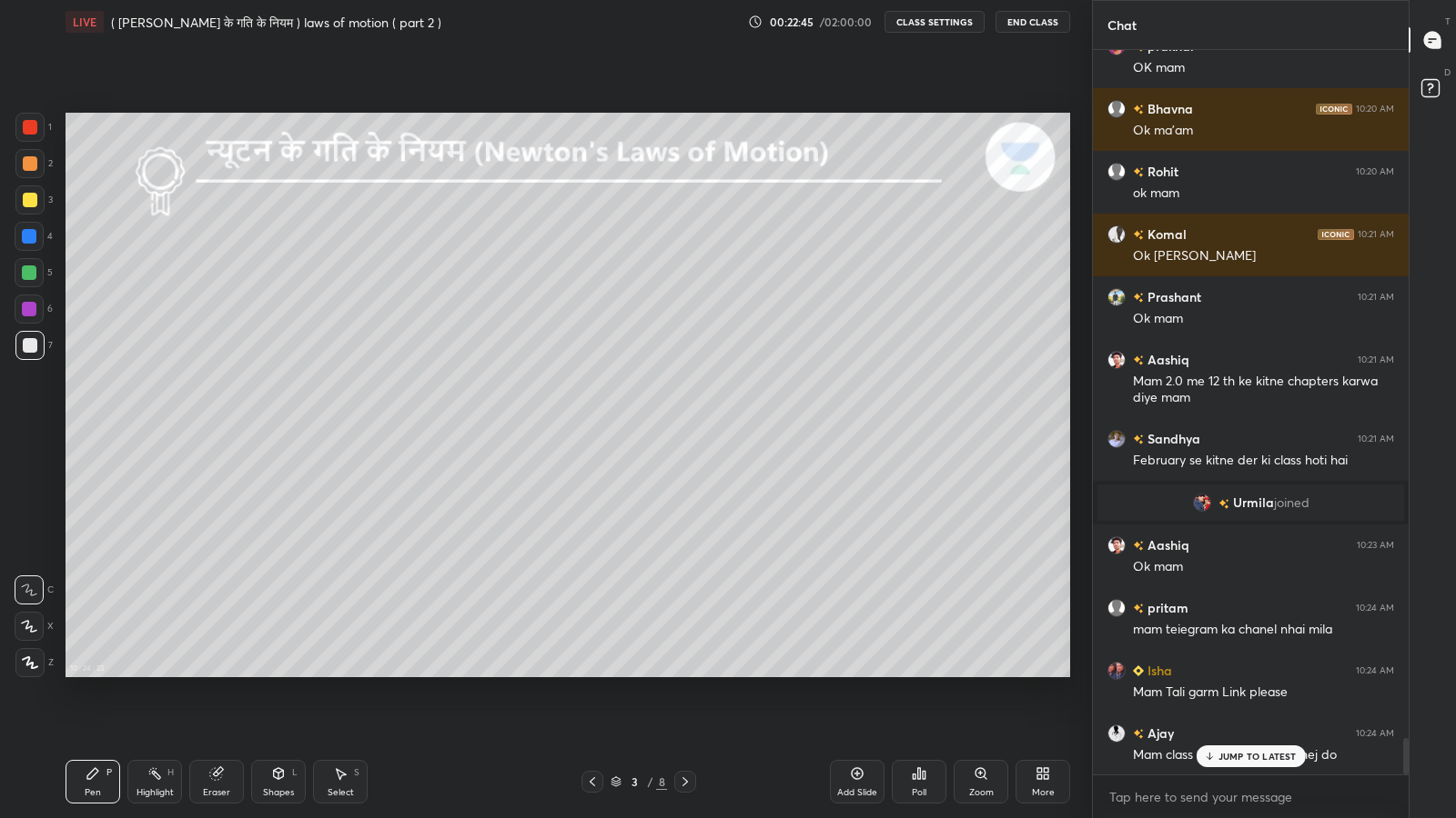
click at [1210, 673] on icon at bounding box center [1208, 757] width 12 height 11
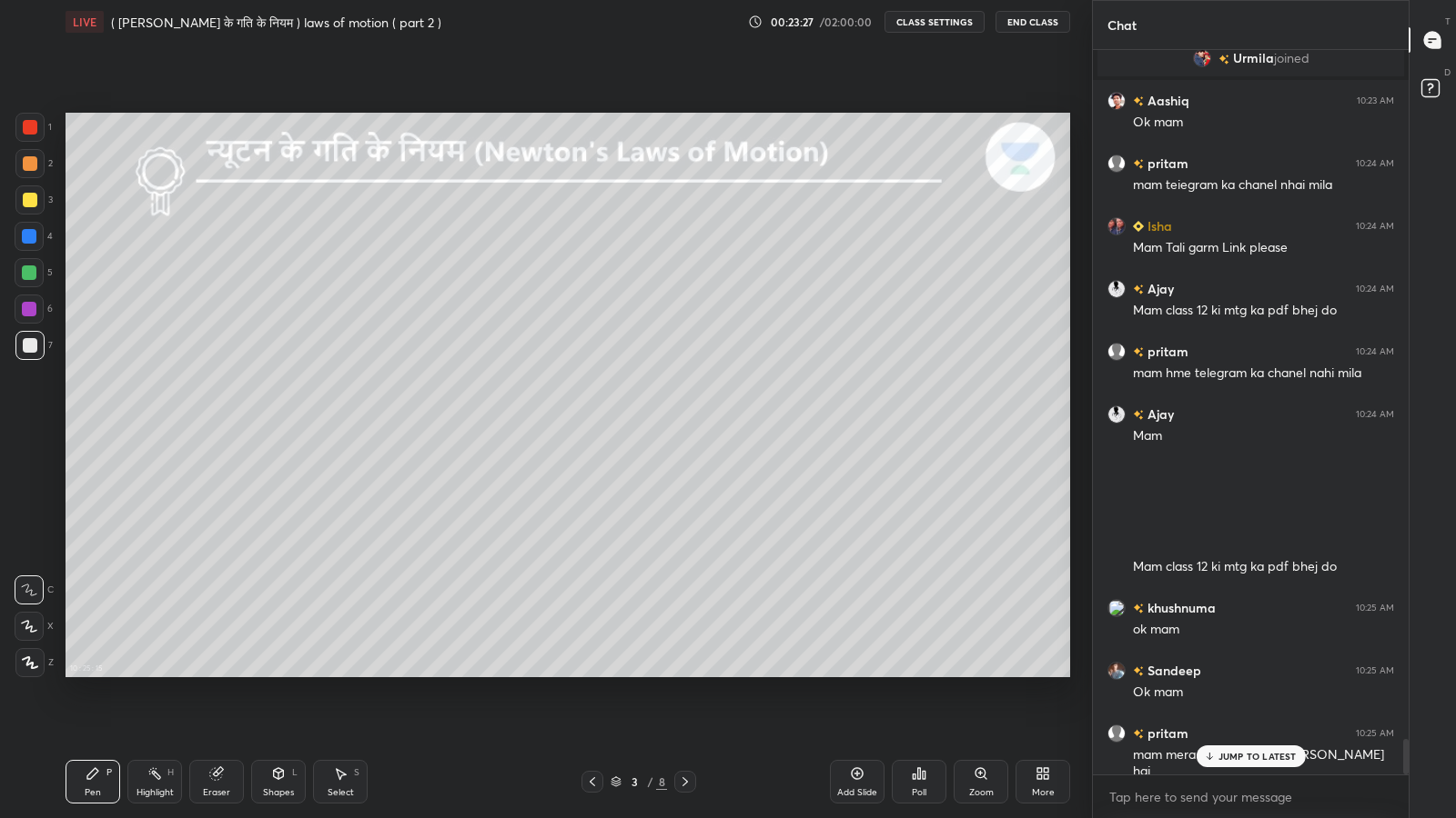
scroll to position [14328, 0]
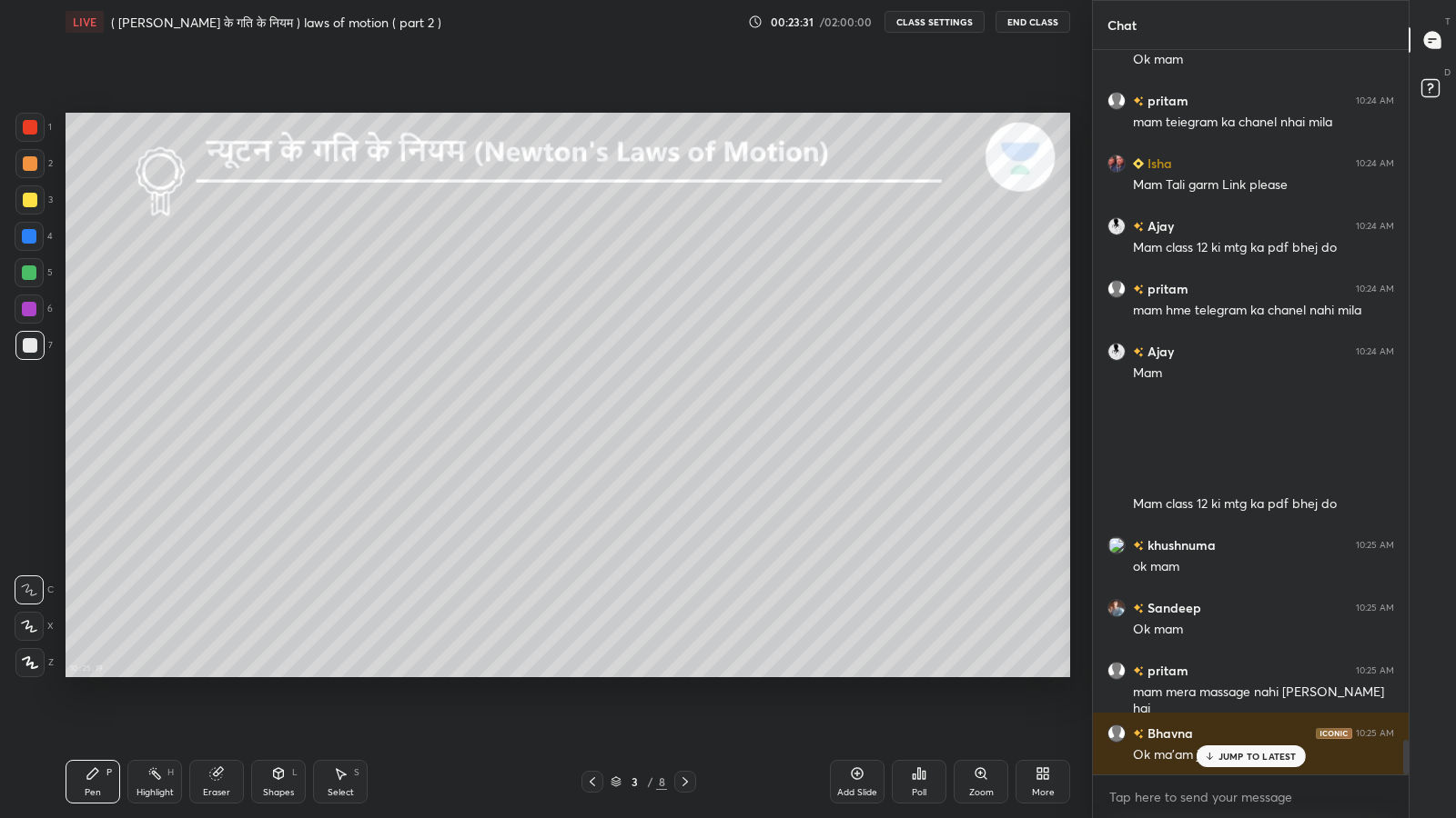
click at [1238, 673] on p "JUMP TO LATEST" at bounding box center [1256, 757] width 78 height 11
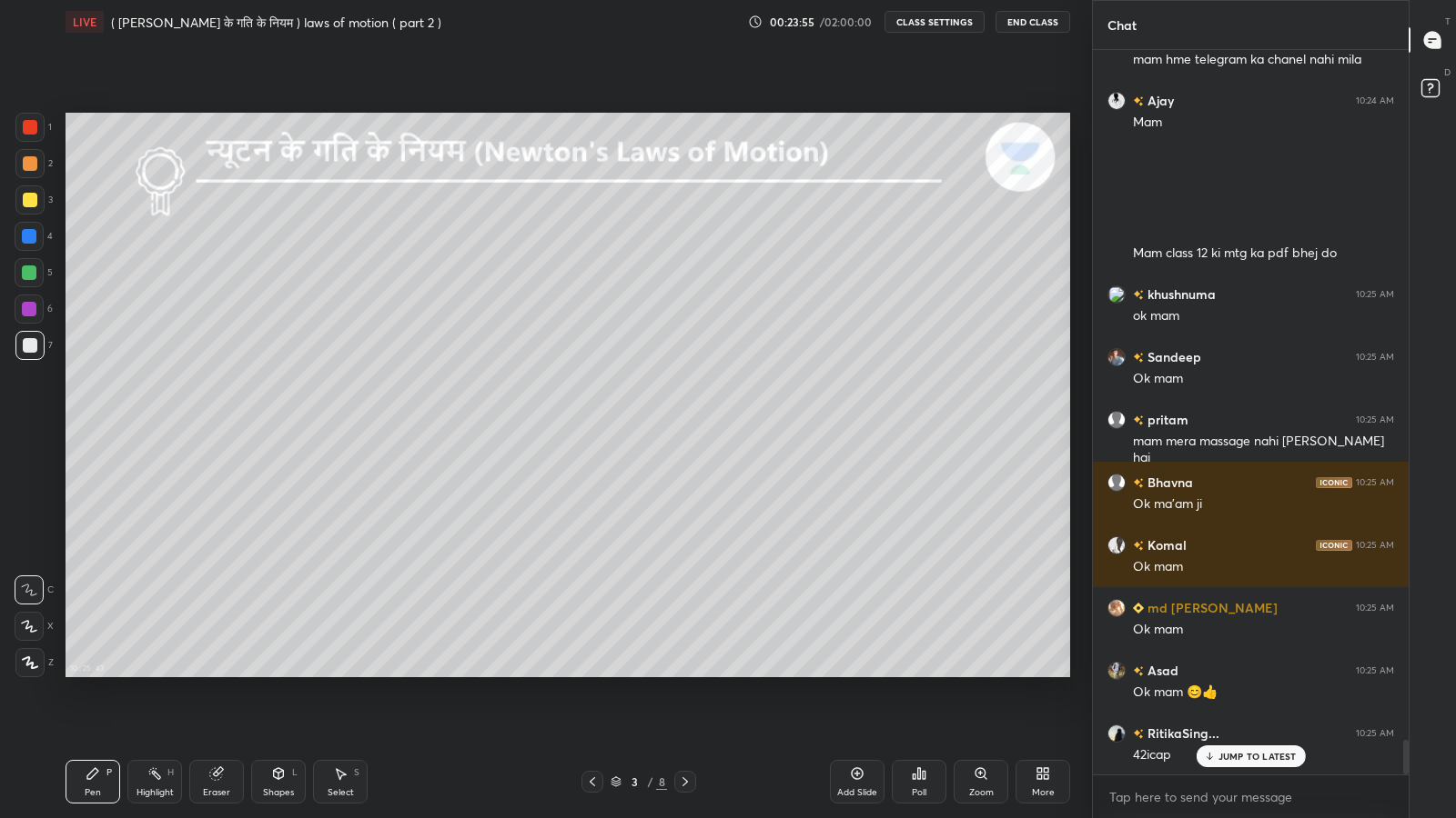
scroll to position [14641, 0]
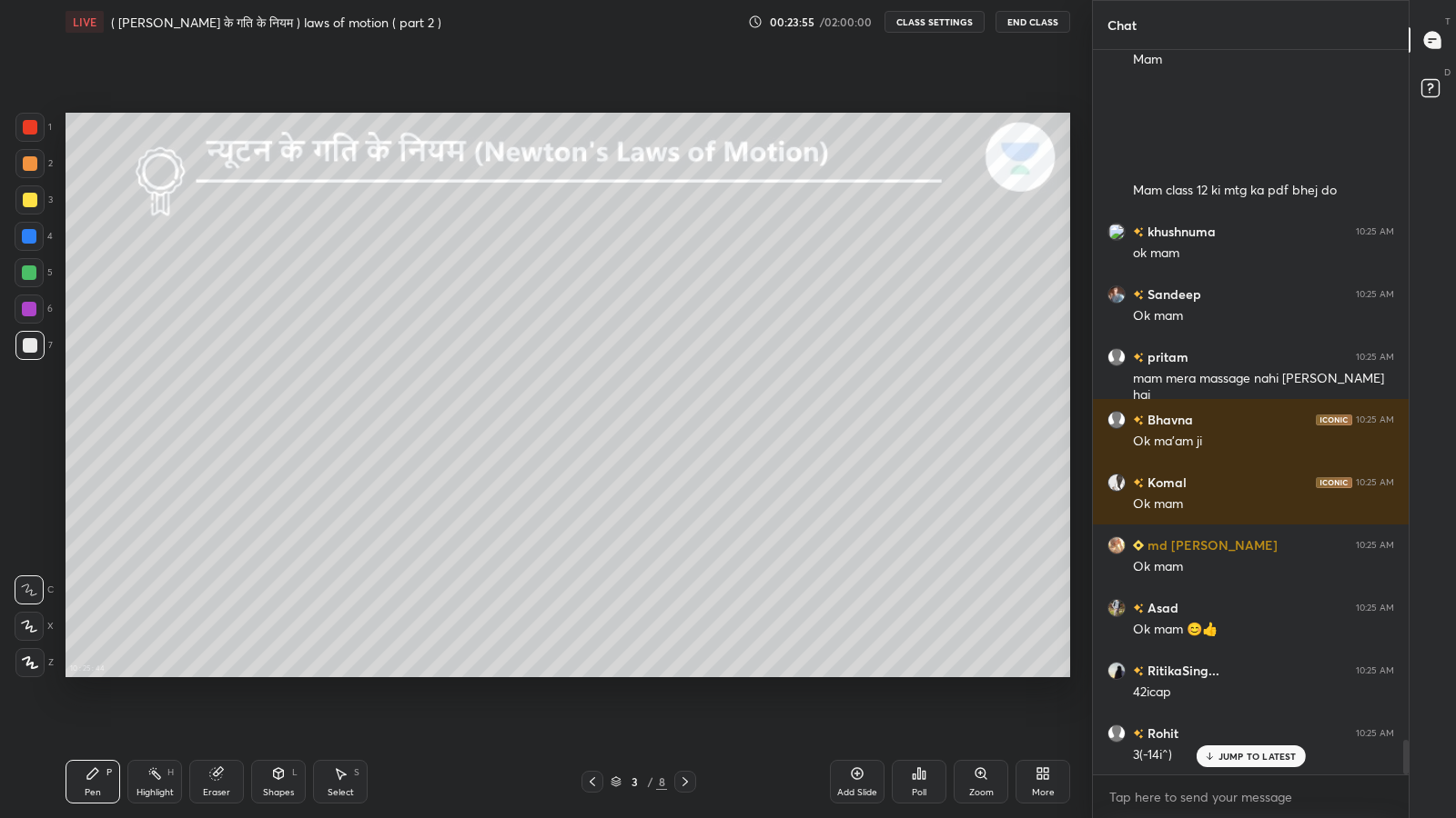
click at [1229, 673] on p "JUMP TO LATEST" at bounding box center [1256, 757] width 78 height 11
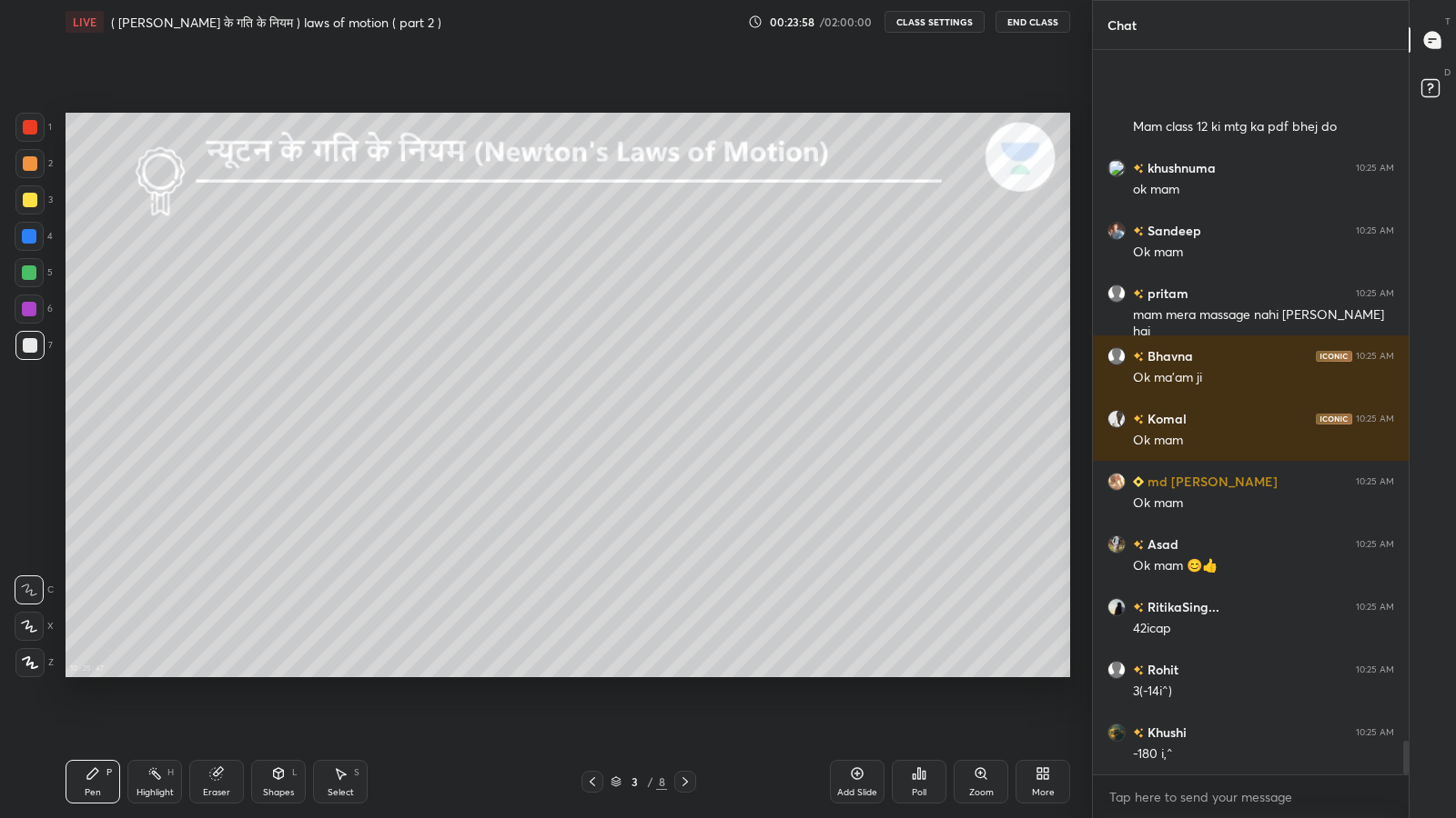
scroll to position [14766, 0]
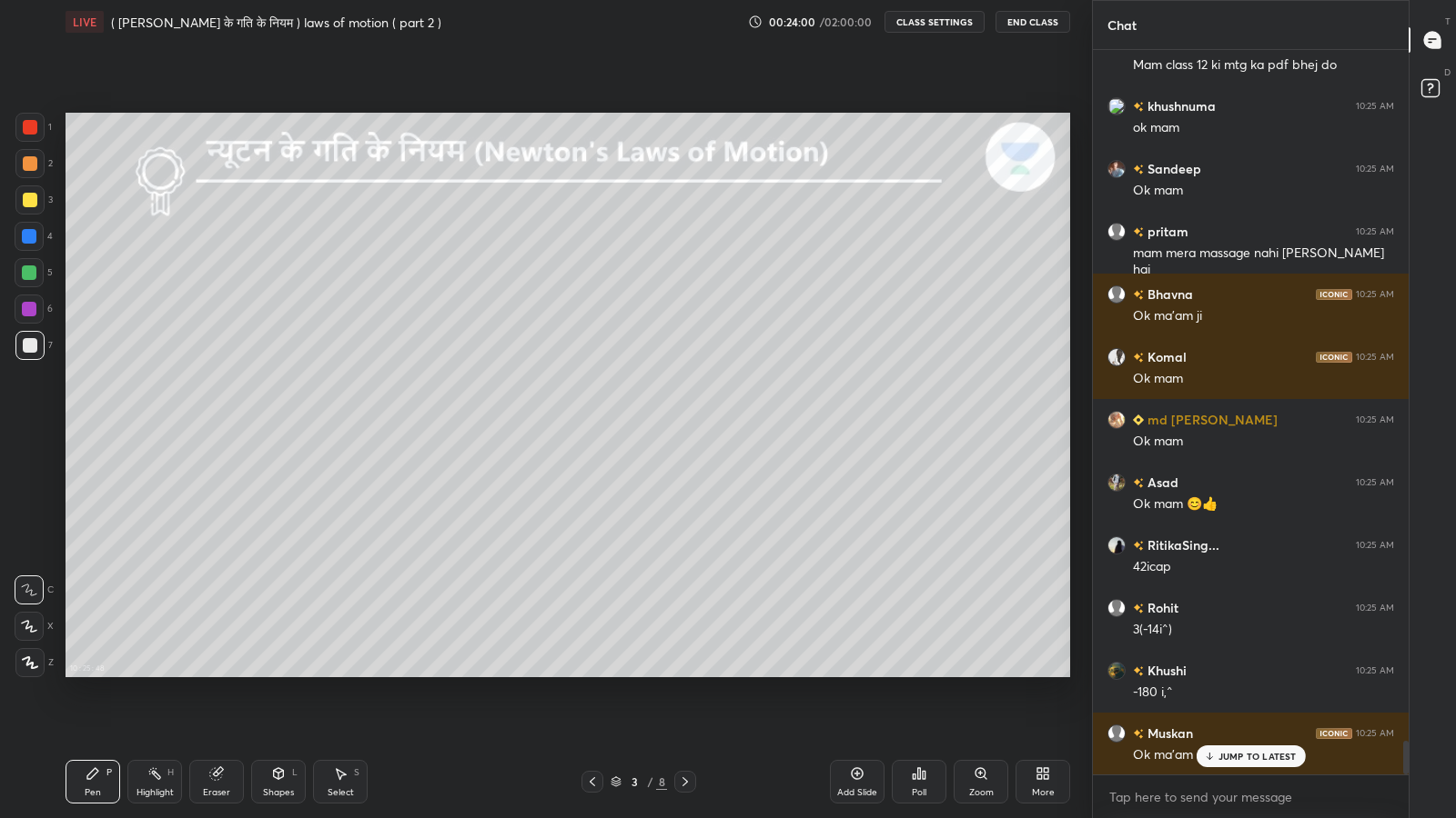
click at [1231, 673] on p "JUMP TO LATEST" at bounding box center [1256, 757] width 78 height 11
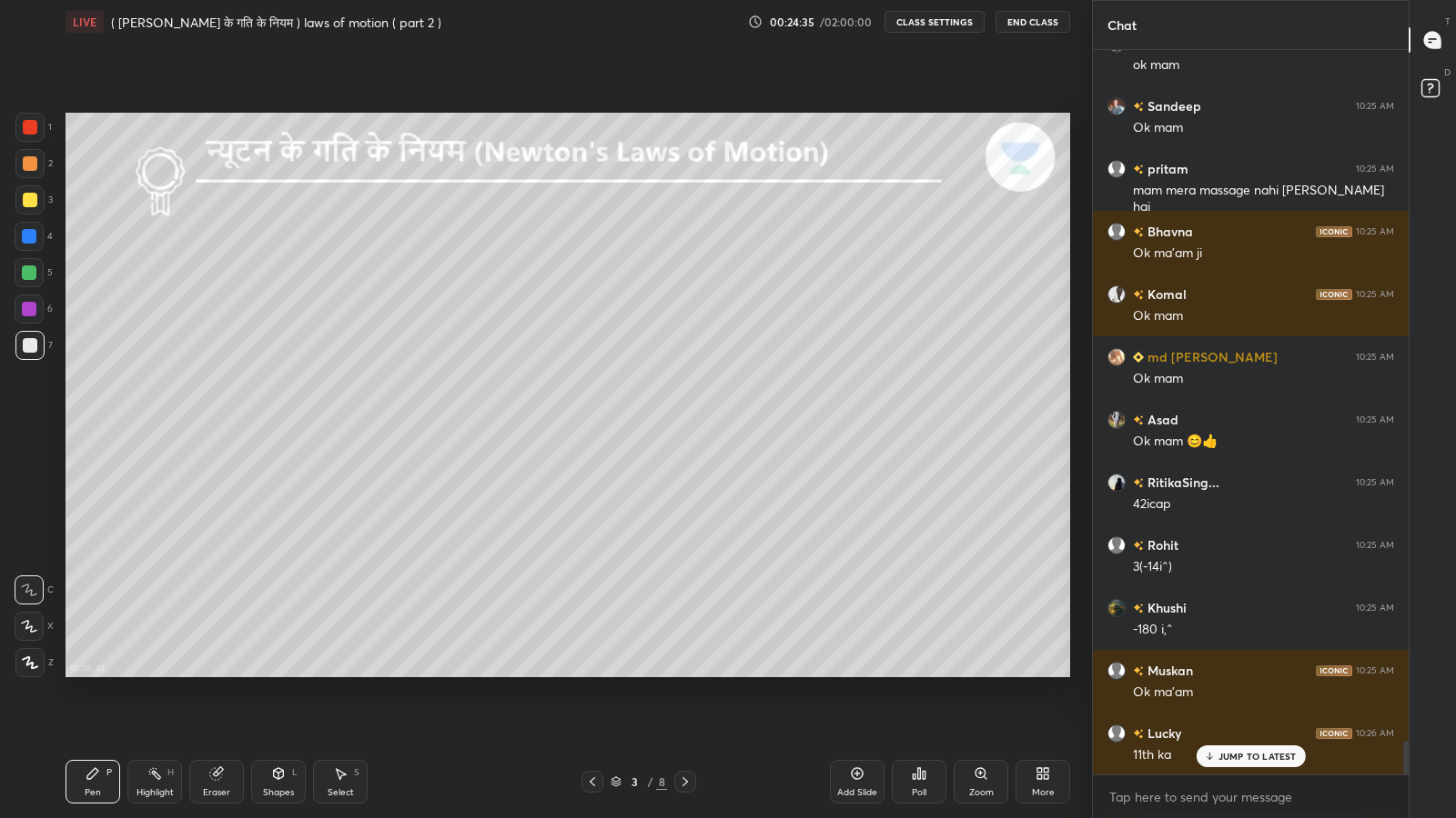
scroll to position [14892, 0]
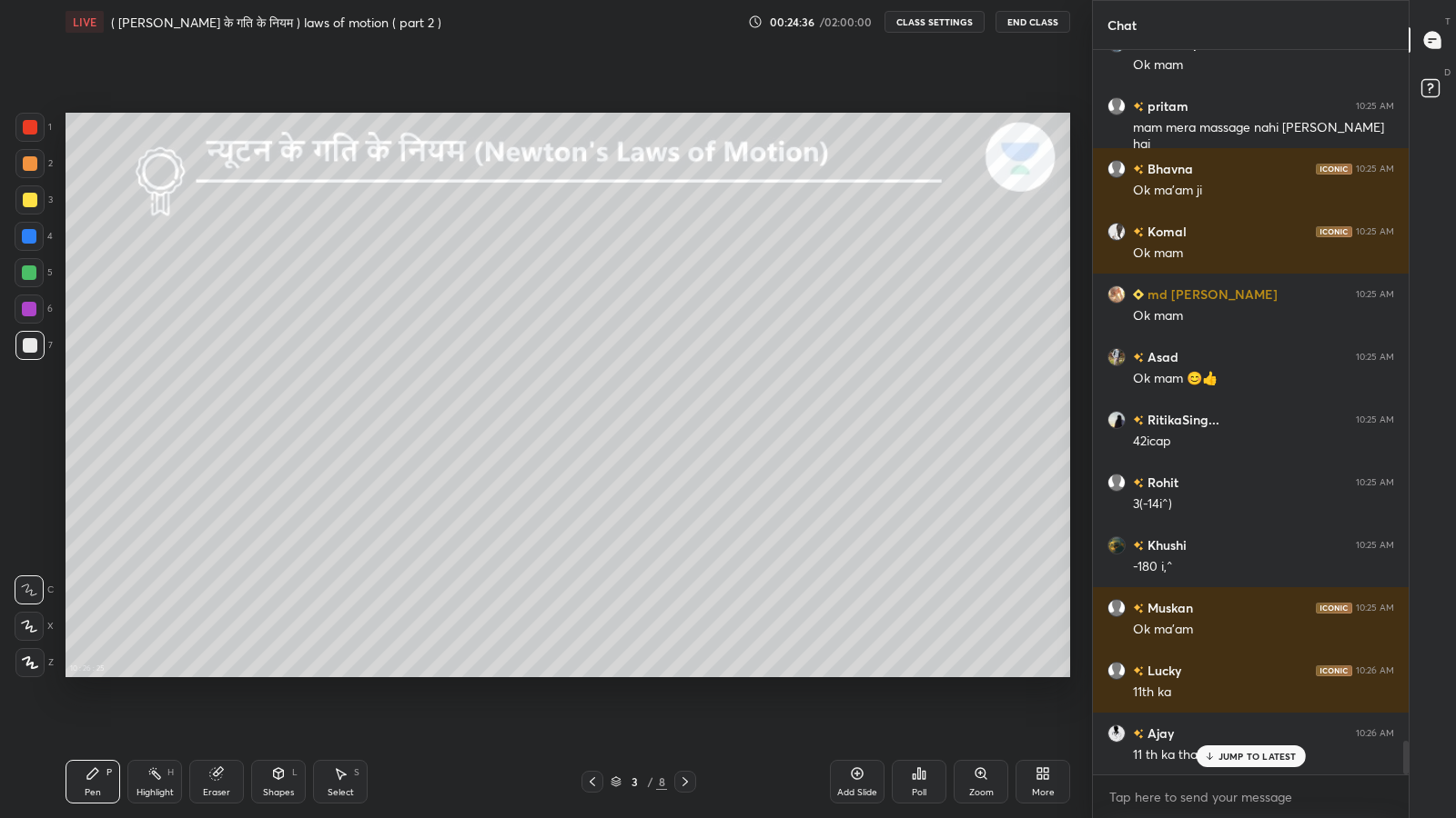
click at [1235, 673] on p "JUMP TO LATEST" at bounding box center [1256, 757] width 78 height 11
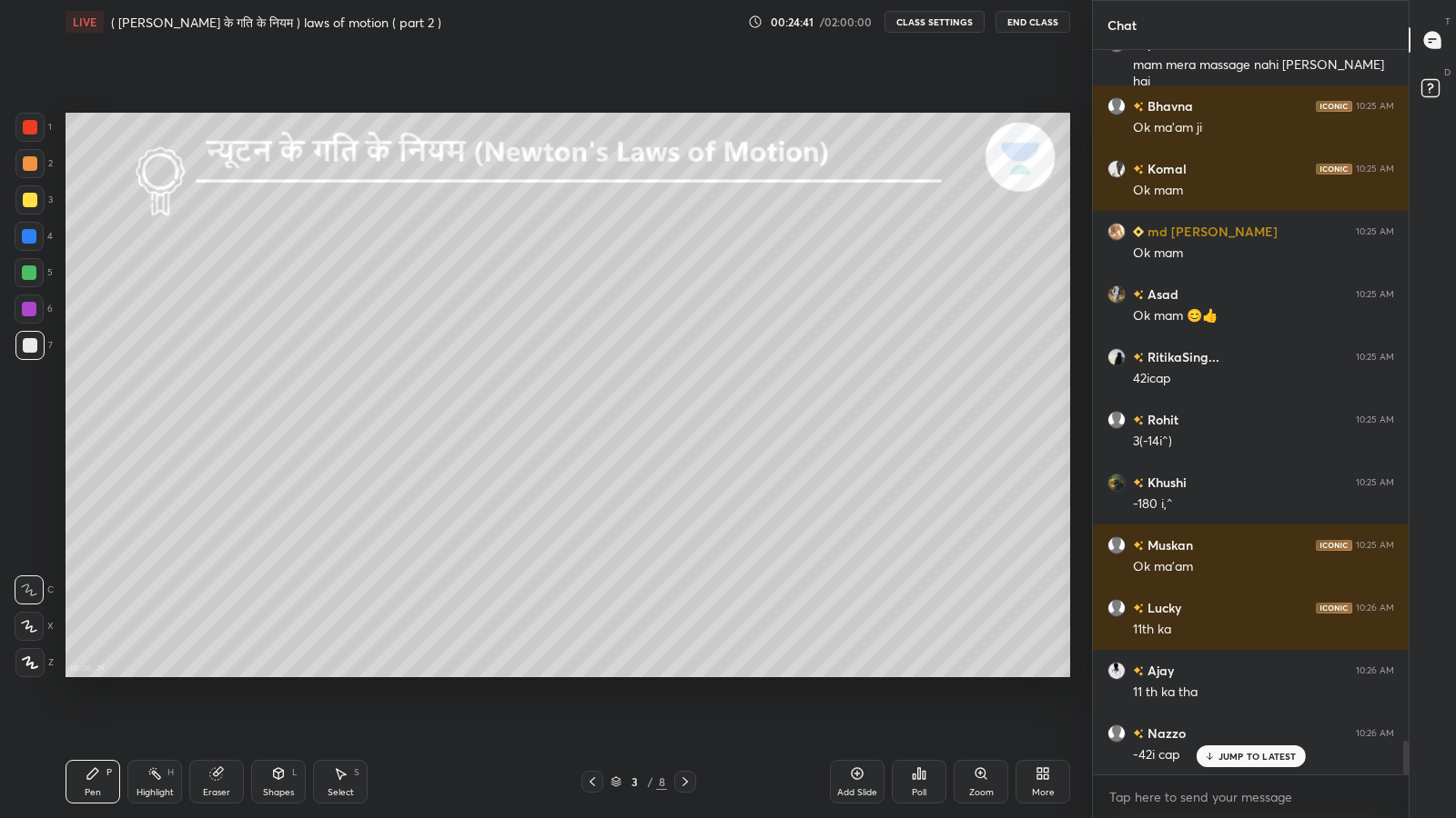
click at [1257, 673] on p "JUMP TO LATEST" at bounding box center [1256, 757] width 78 height 11
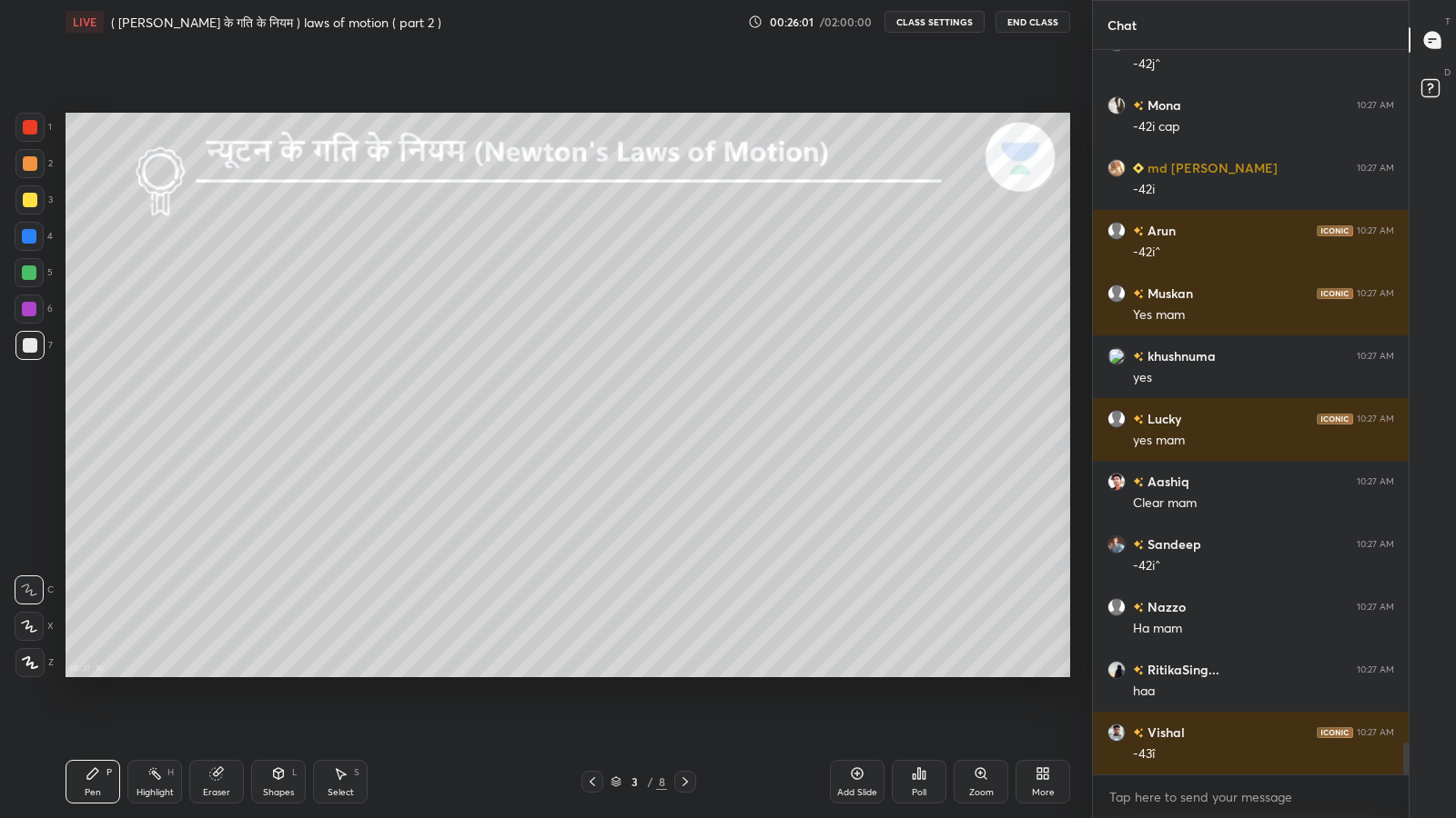
scroll to position [15833, 0]
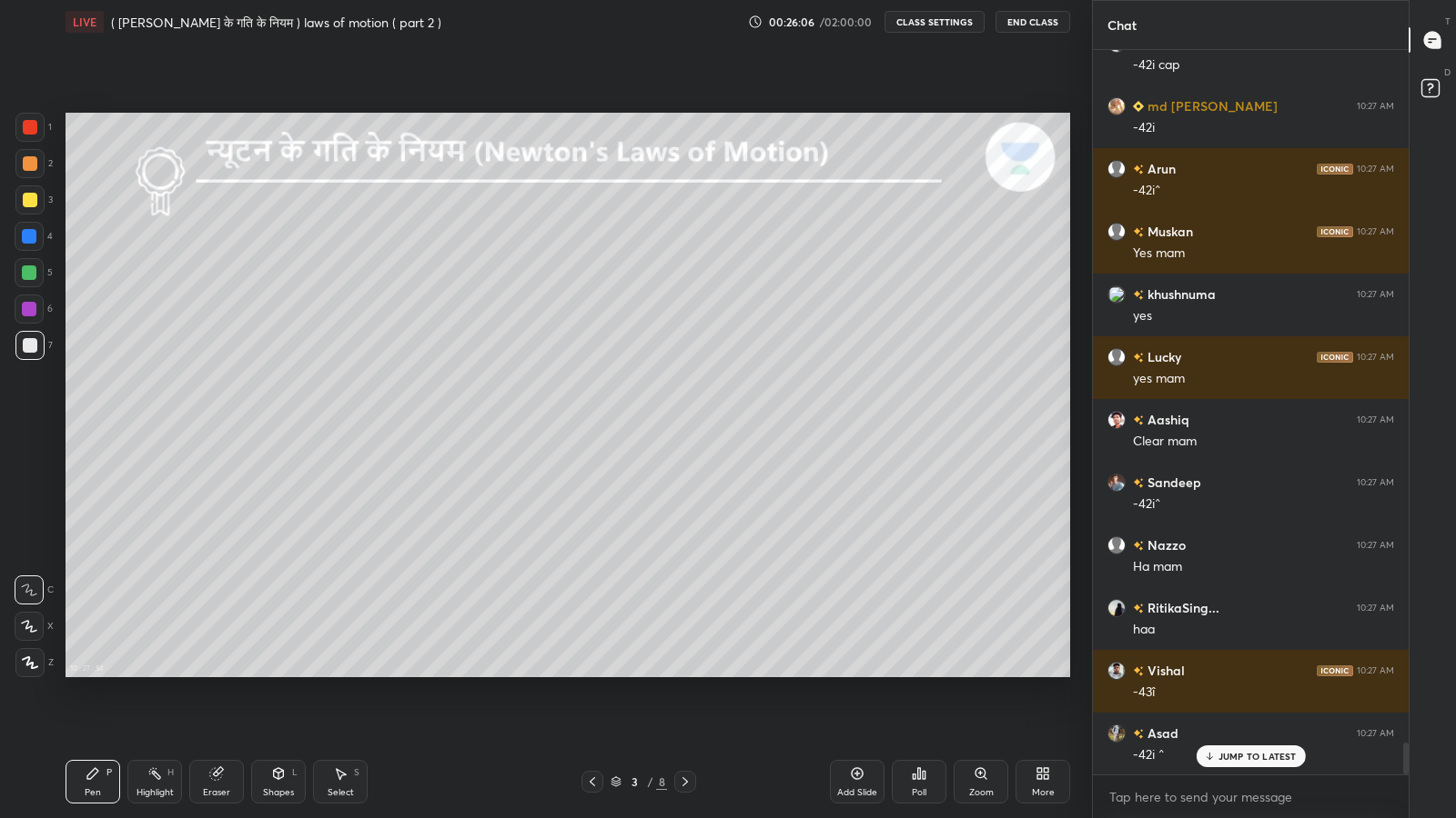
click at [1240, 673] on p "JUMP TO LATEST" at bounding box center [1256, 757] width 78 height 11
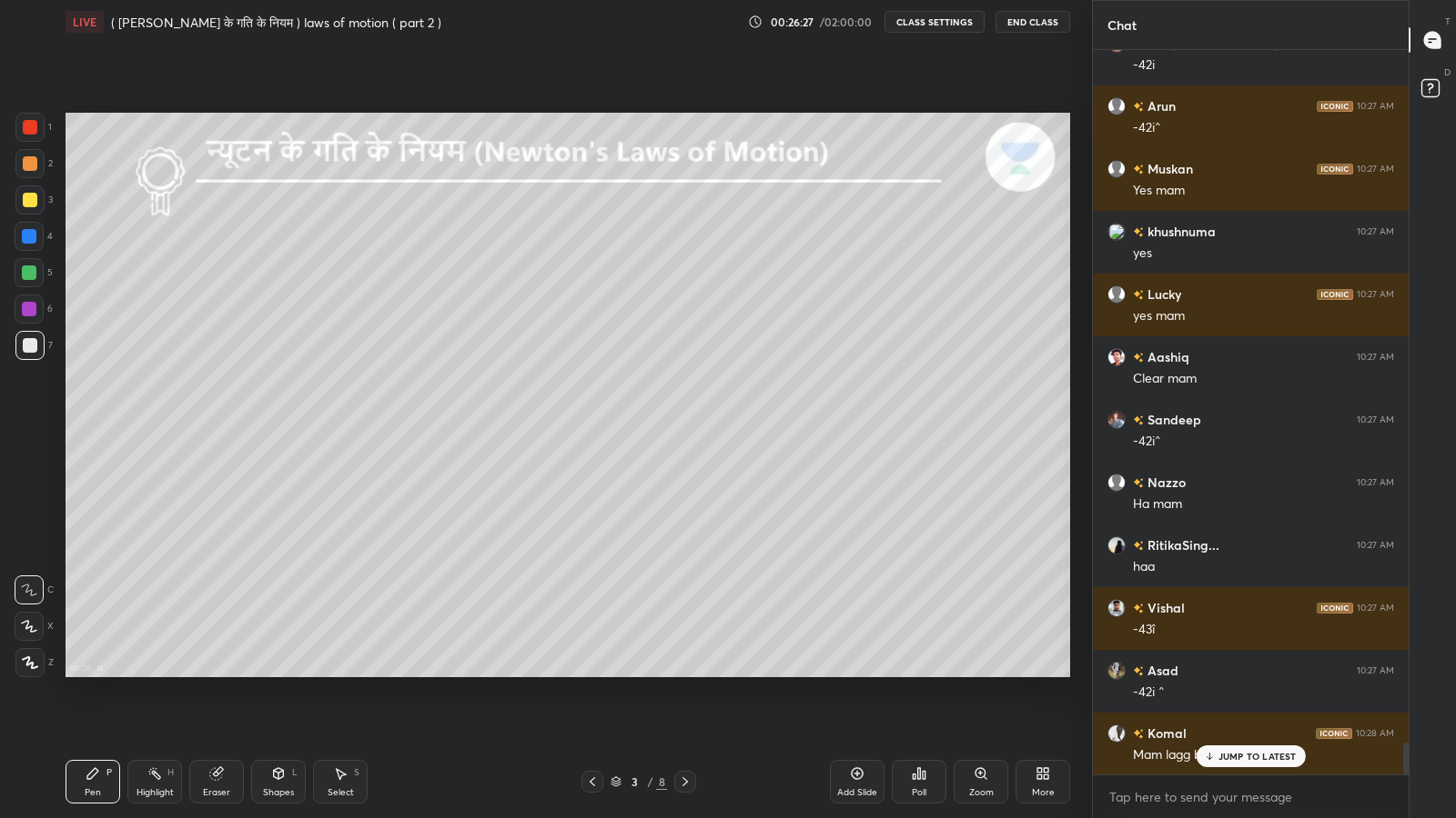
click at [1216, 673] on div "JUMP TO LATEST" at bounding box center [1250, 756] width 109 height 22
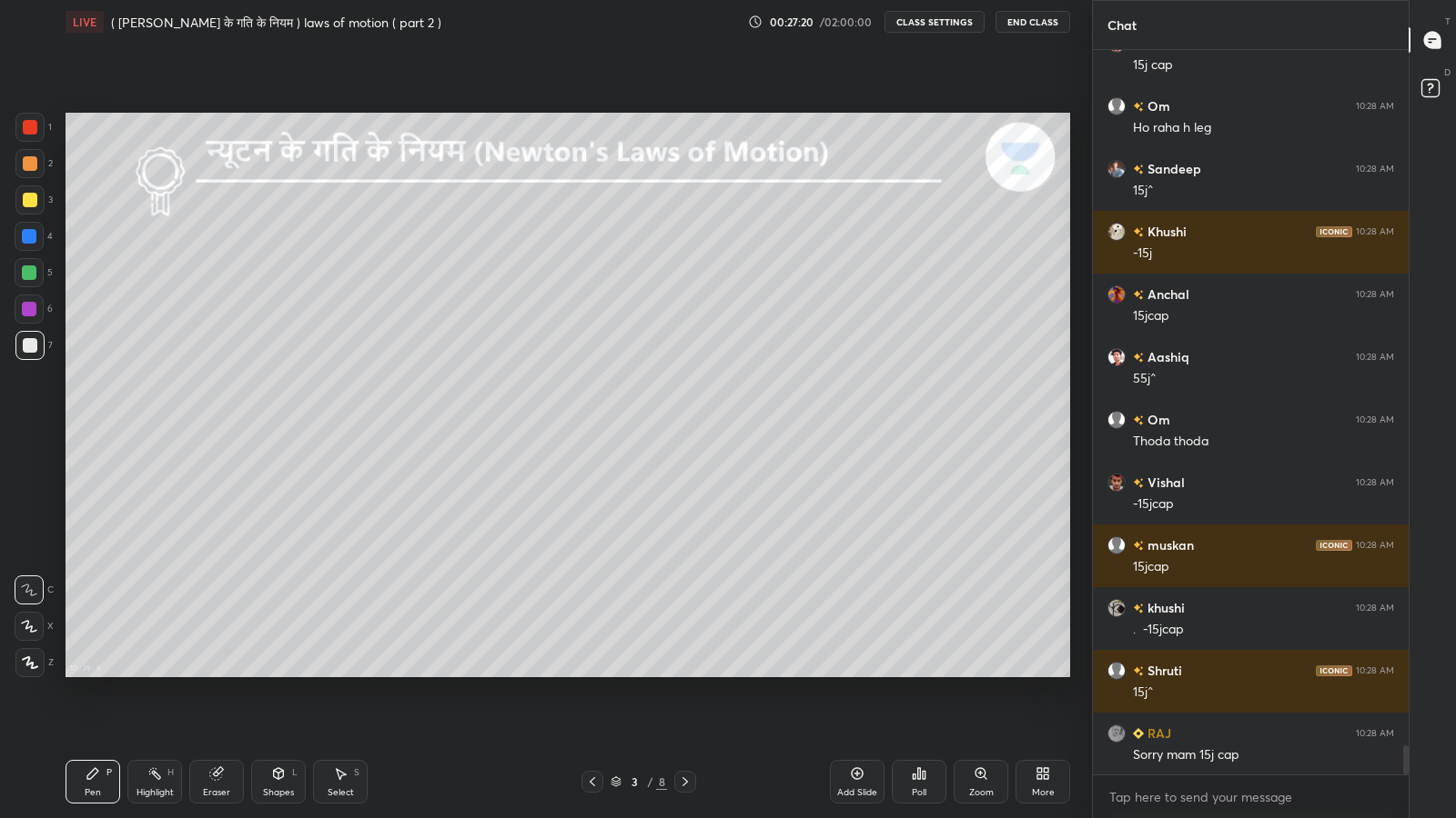
scroll to position [17653, 0]
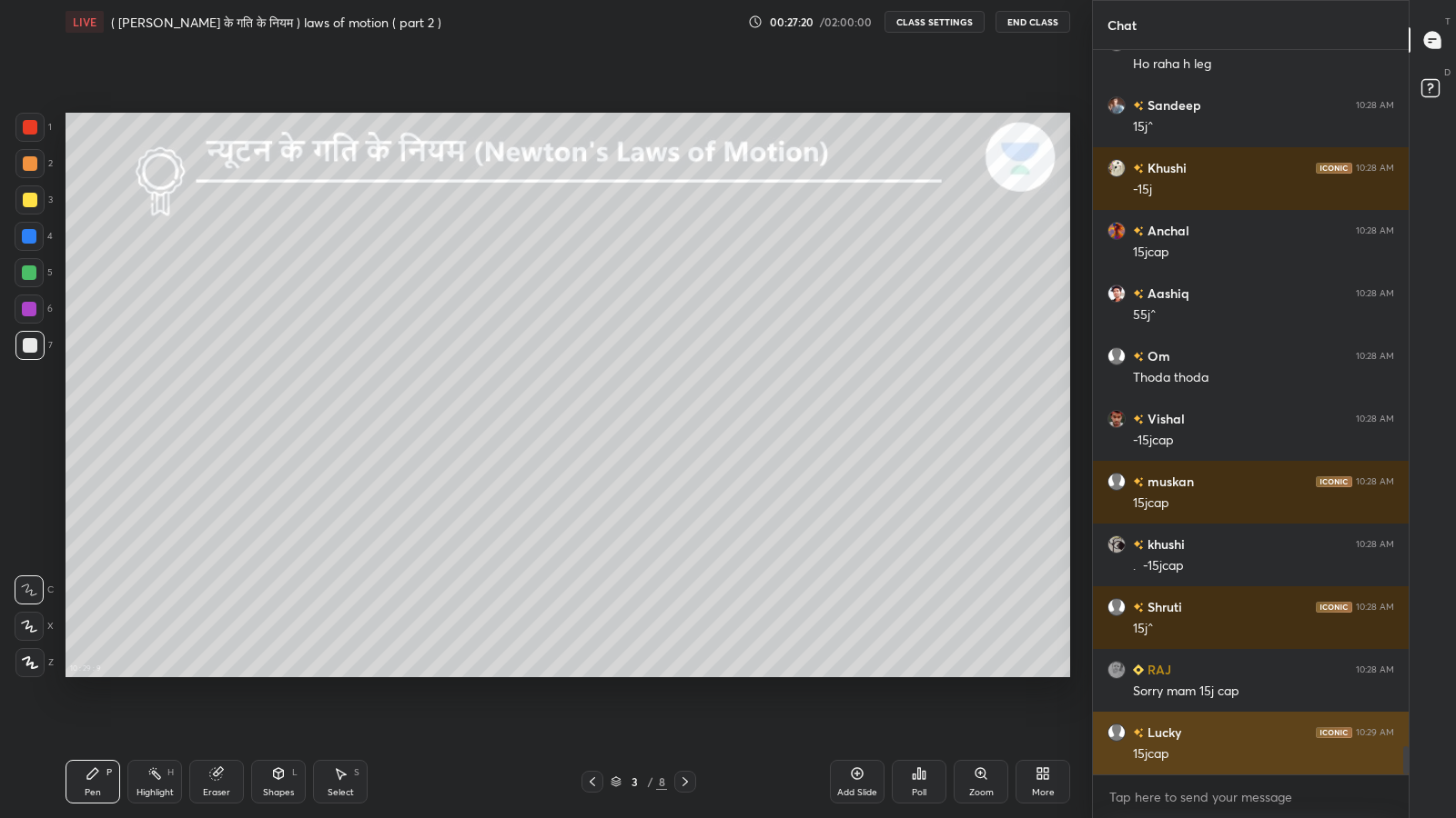
click at [1251, 673] on div "15jcap" at bounding box center [1263, 754] width 262 height 18
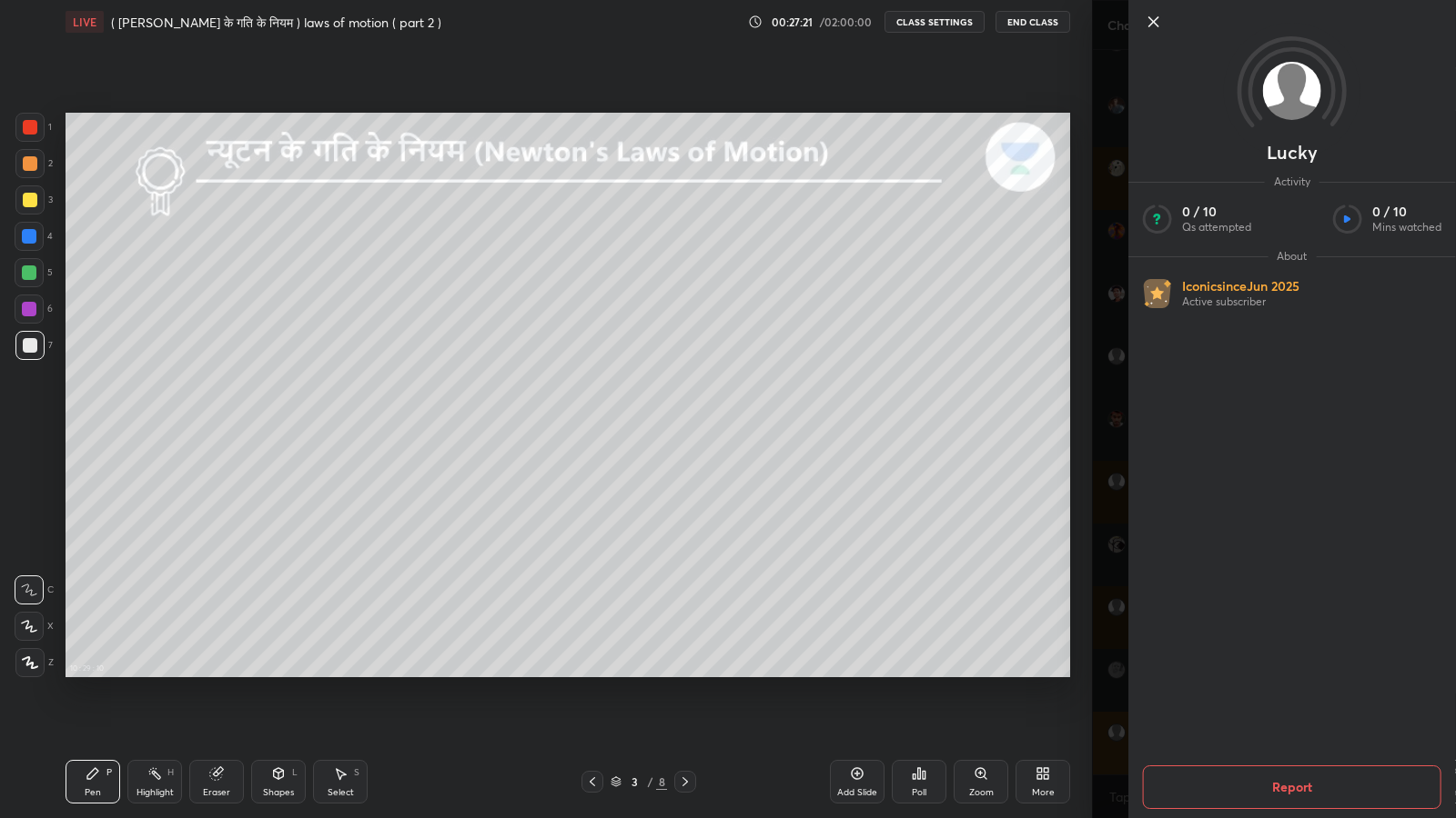
click at [1110, 673] on div "Lucky Activity 0 / 10 Qs attempted 0 / 10 Mins watched About Iconic since [DATE…" at bounding box center [1273, 409] width 364 height 818
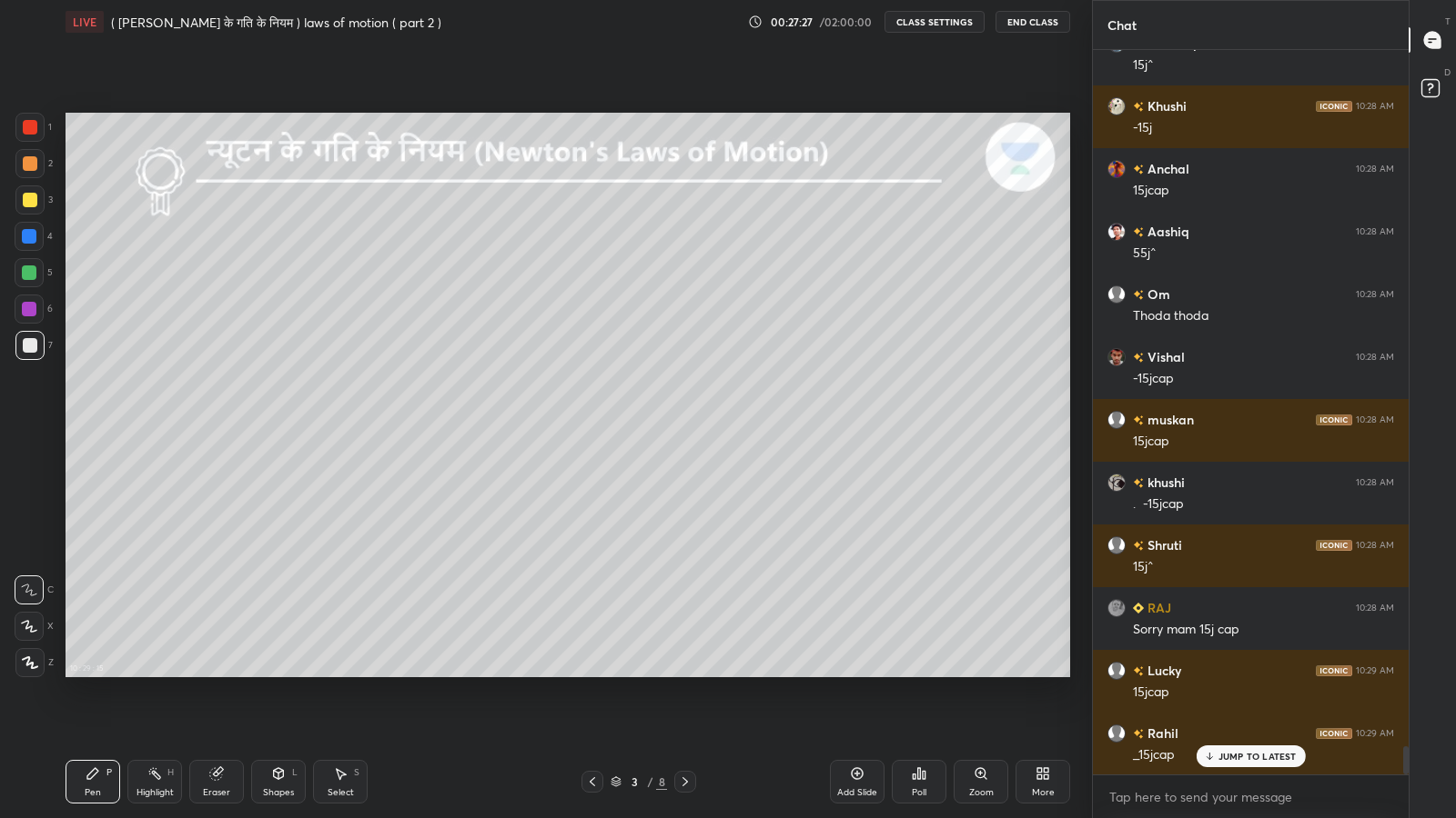
scroll to position [17778, 0]
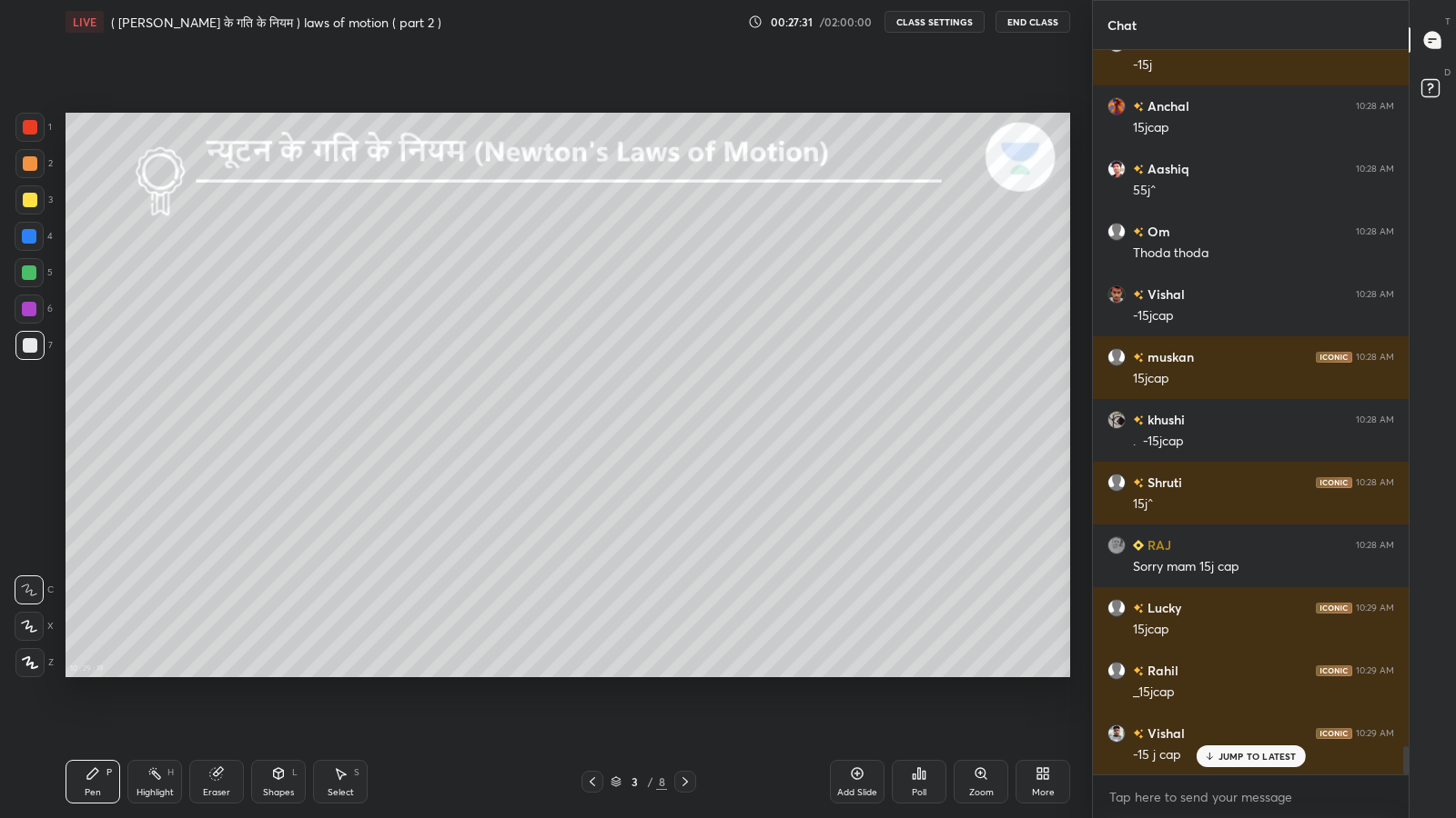
click at [1245, 673] on p "JUMP TO LATEST" at bounding box center [1256, 757] width 78 height 11
click at [847, 673] on div "Add Slide" at bounding box center [857, 781] width 54 height 44
click at [271, 673] on icon at bounding box center [278, 774] width 15 height 15
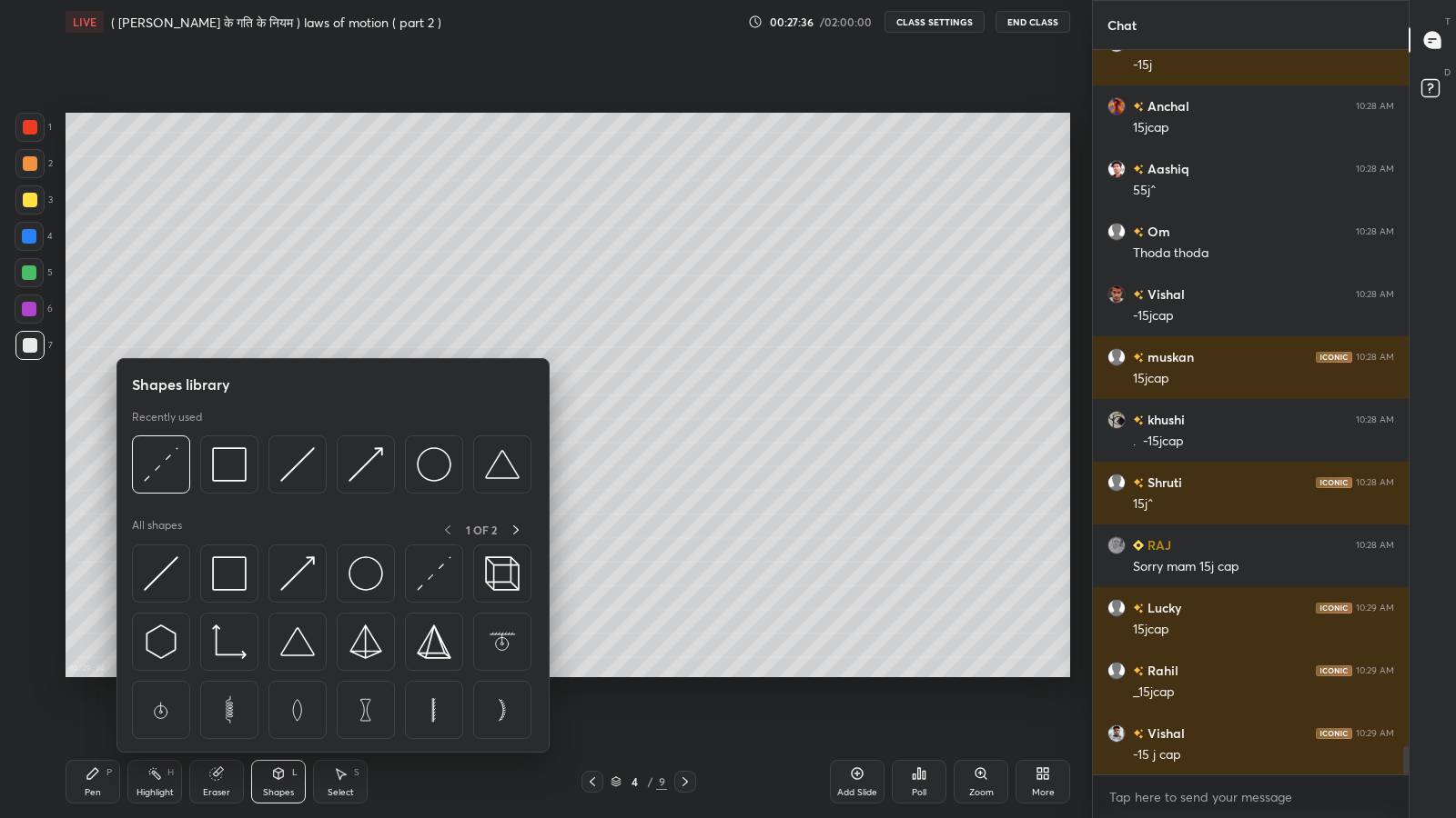
click at [293, 470] on img at bounding box center [297, 464] width 35 height 35
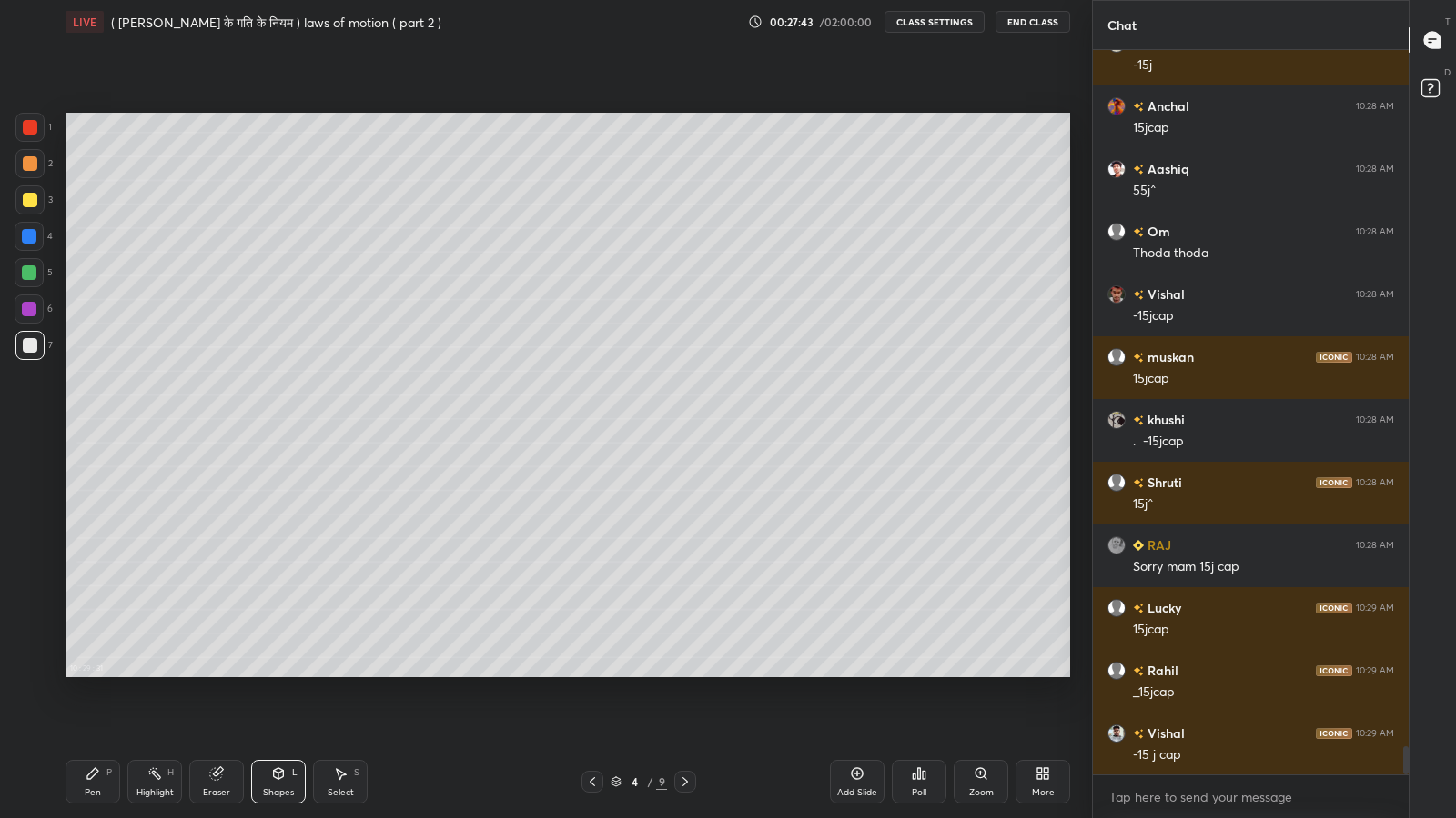
click at [30, 346] on div at bounding box center [30, 346] width 15 height 15
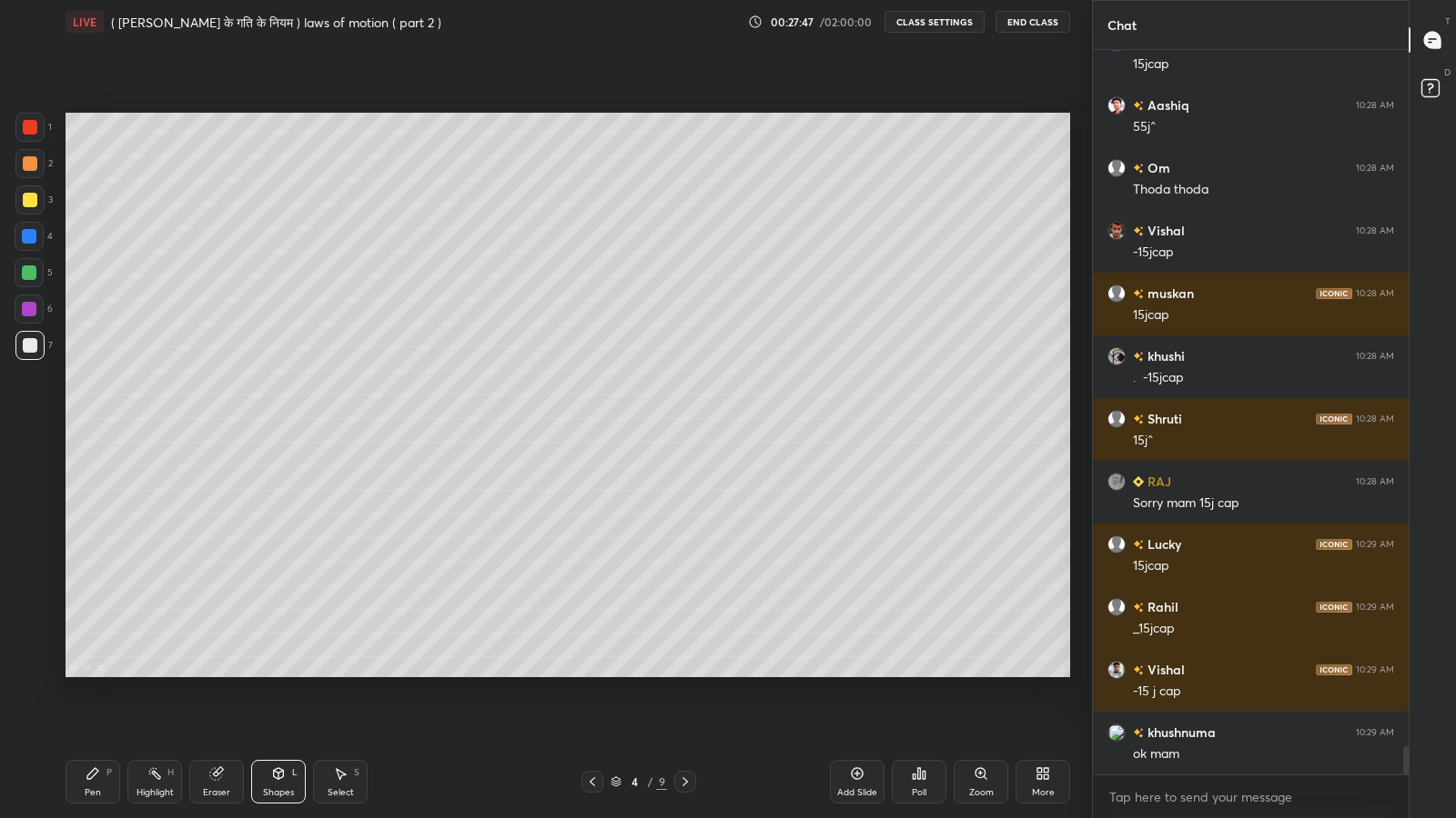
click at [589, 673] on icon at bounding box center [593, 782] width 15 height 15
click at [683, 673] on icon at bounding box center [685, 782] width 15 height 15
click at [105, 673] on div "Pen P" at bounding box center [93, 781] width 54 height 44
click at [214, 673] on icon at bounding box center [216, 774] width 12 height 12
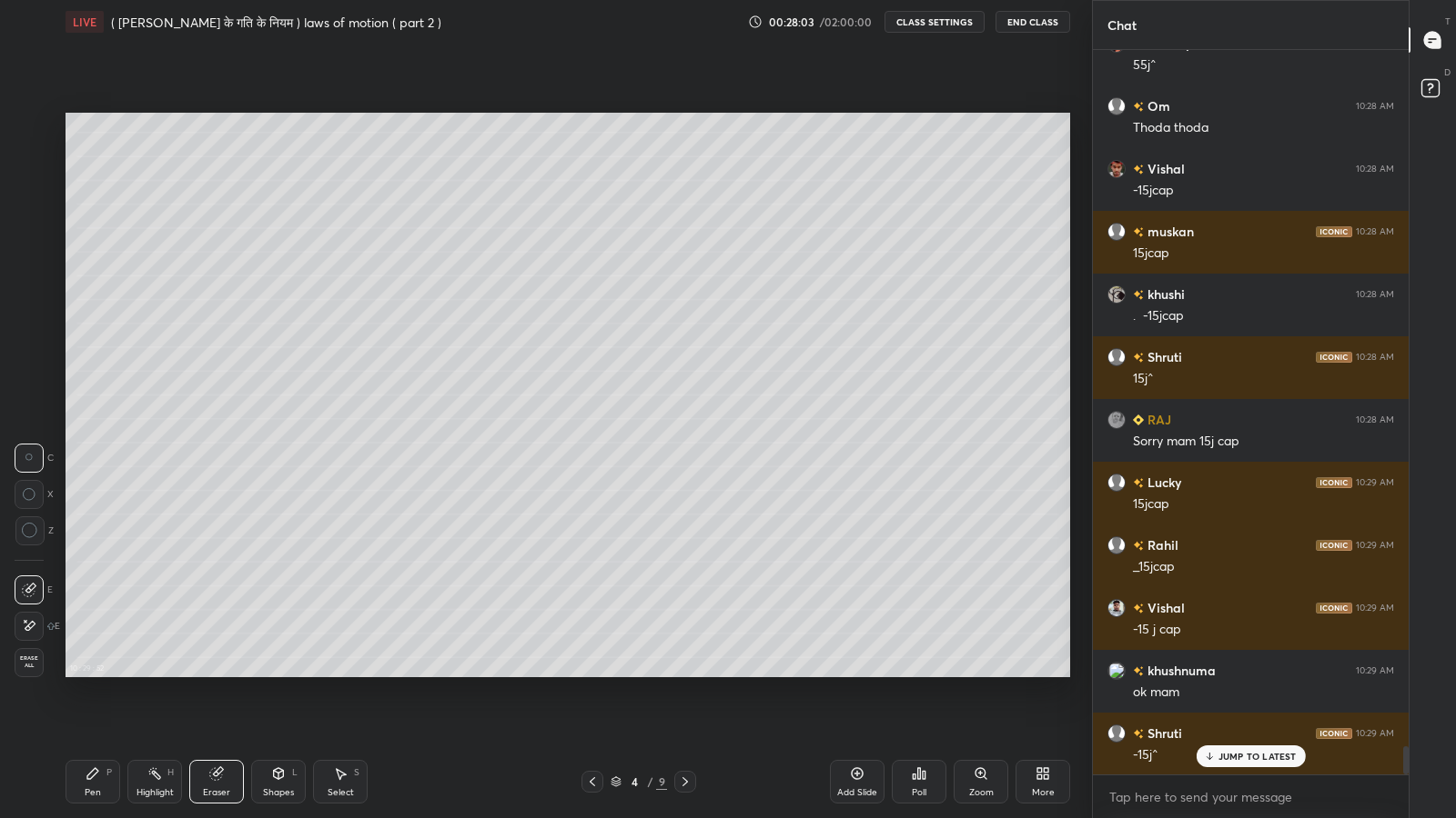
click at [92, 673] on icon at bounding box center [93, 774] width 11 height 11
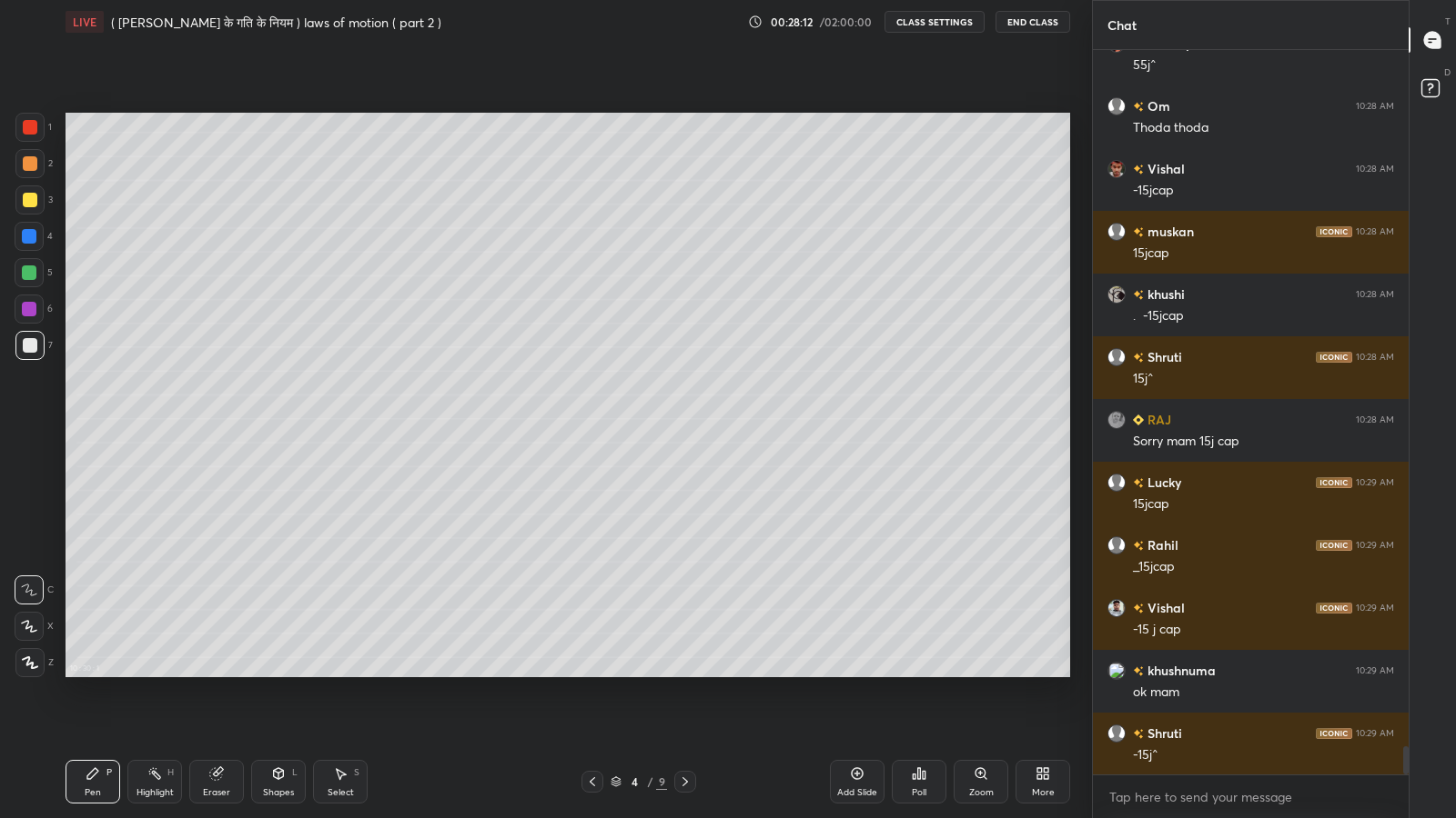
scroll to position [17967, 0]
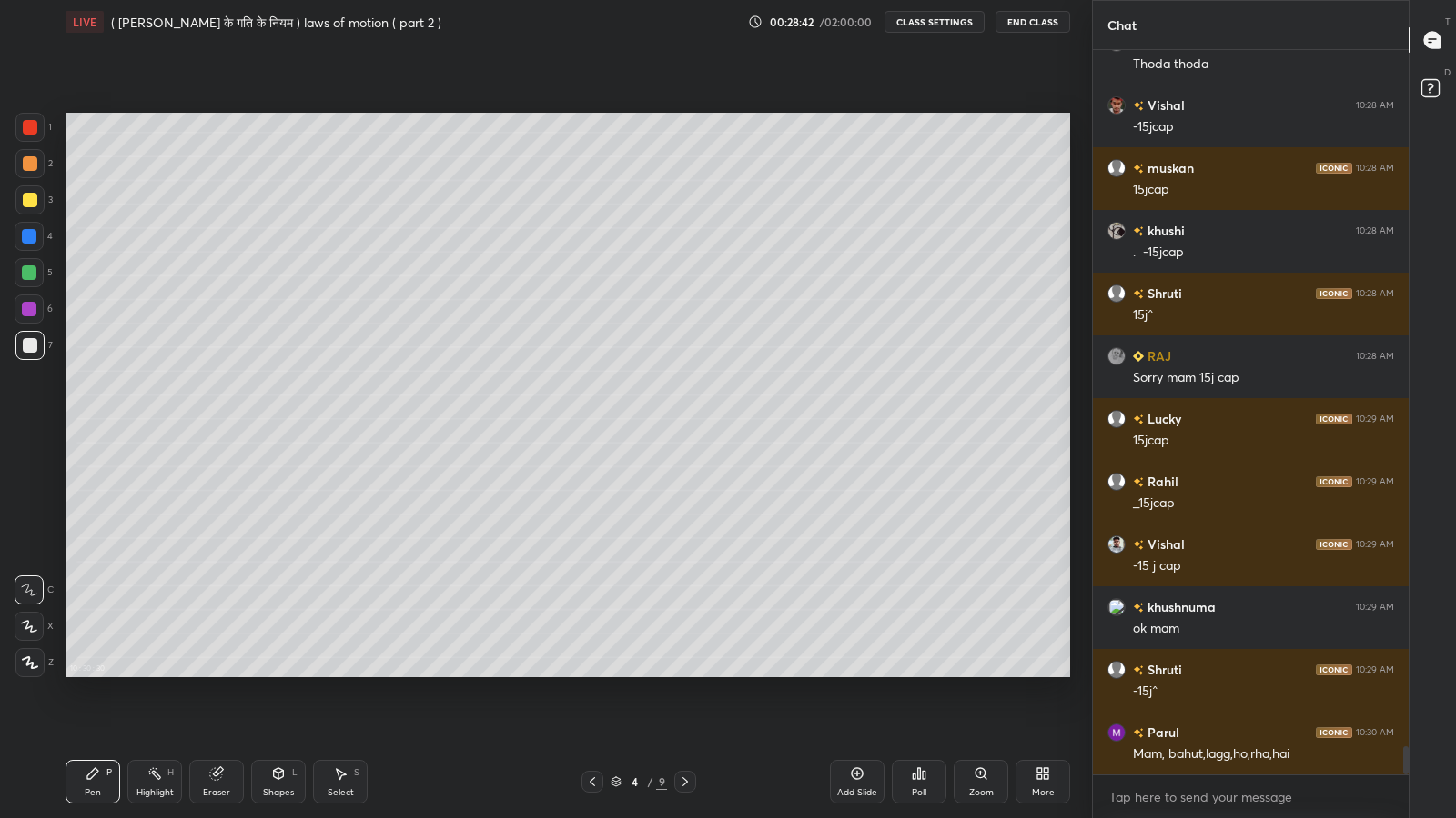
click at [212, 673] on icon at bounding box center [217, 774] width 15 height 15
click at [90, 673] on div "Pen P" at bounding box center [93, 781] width 54 height 44
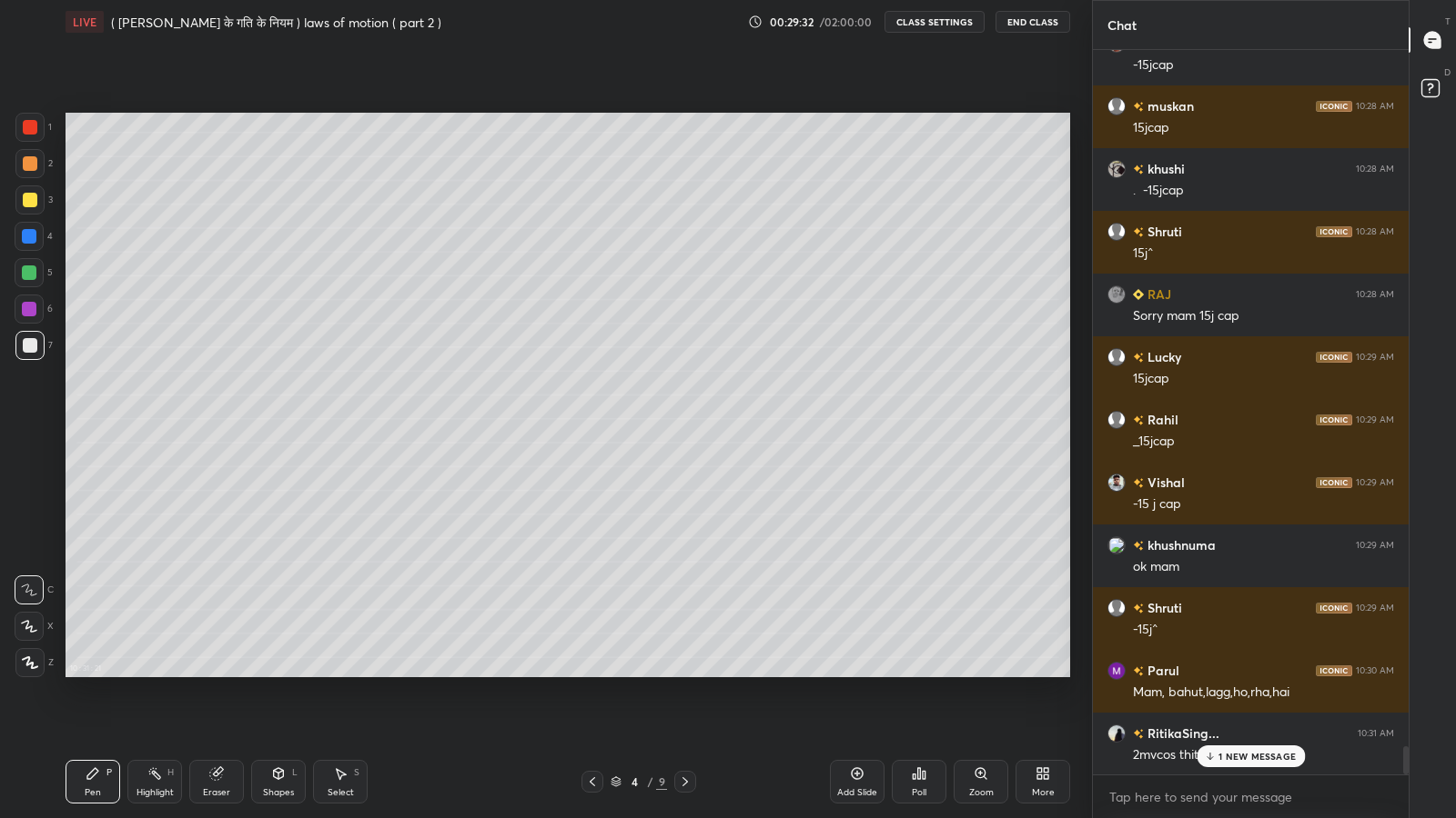
scroll to position [18108, 0]
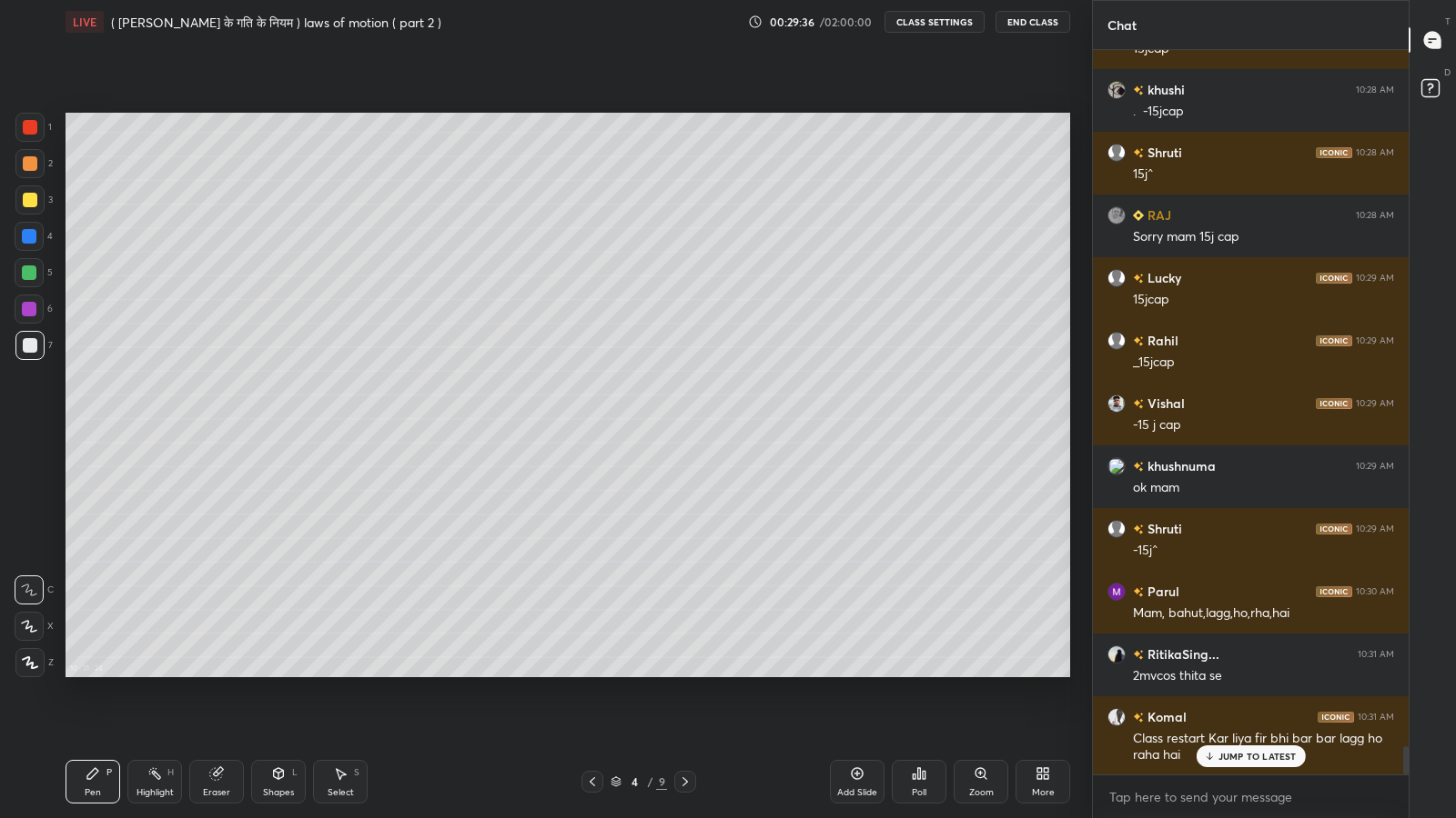
click at [1231, 673] on p "JUMP TO LATEST" at bounding box center [1256, 757] width 78 height 11
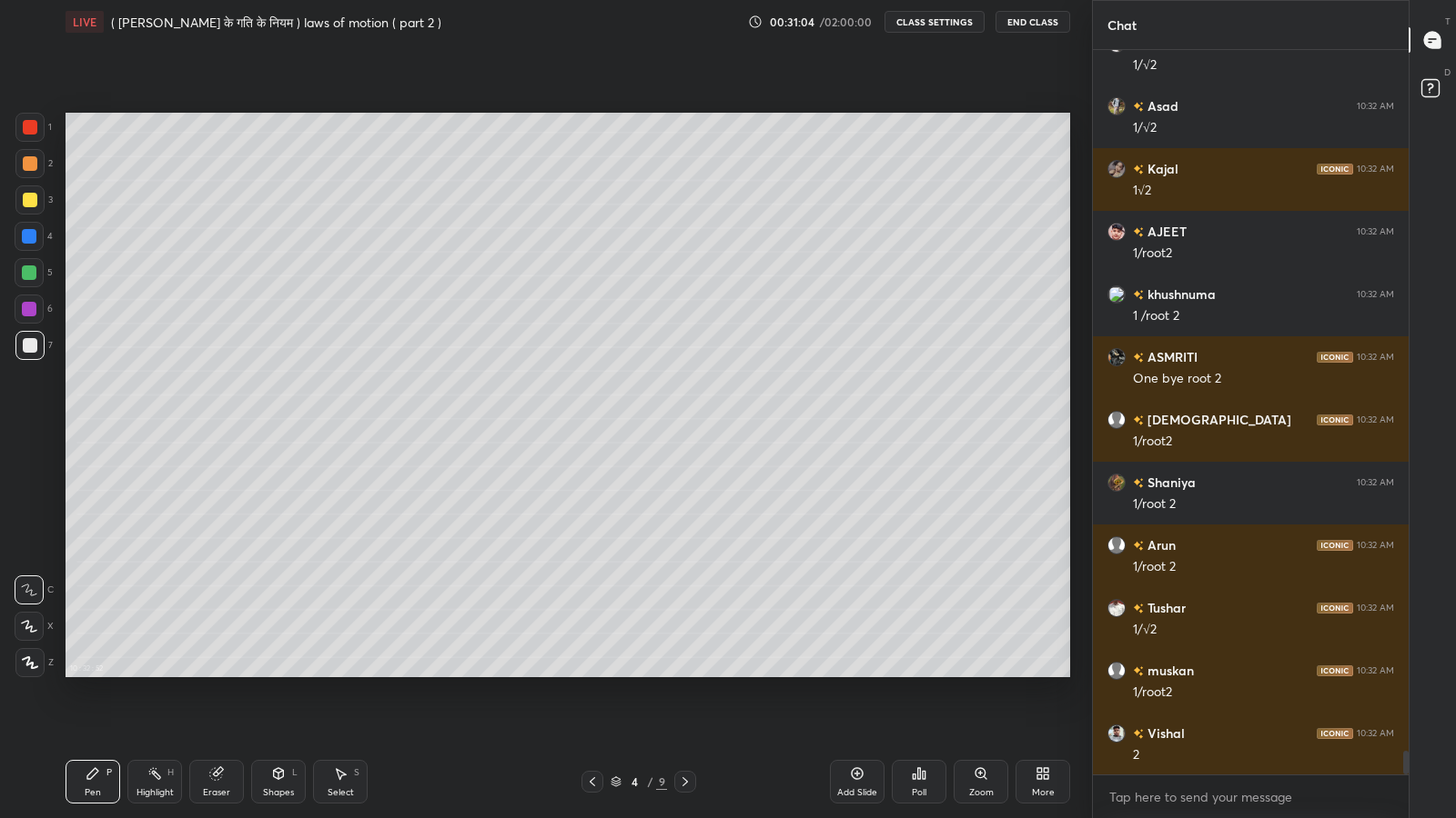
scroll to position [21308, 0]
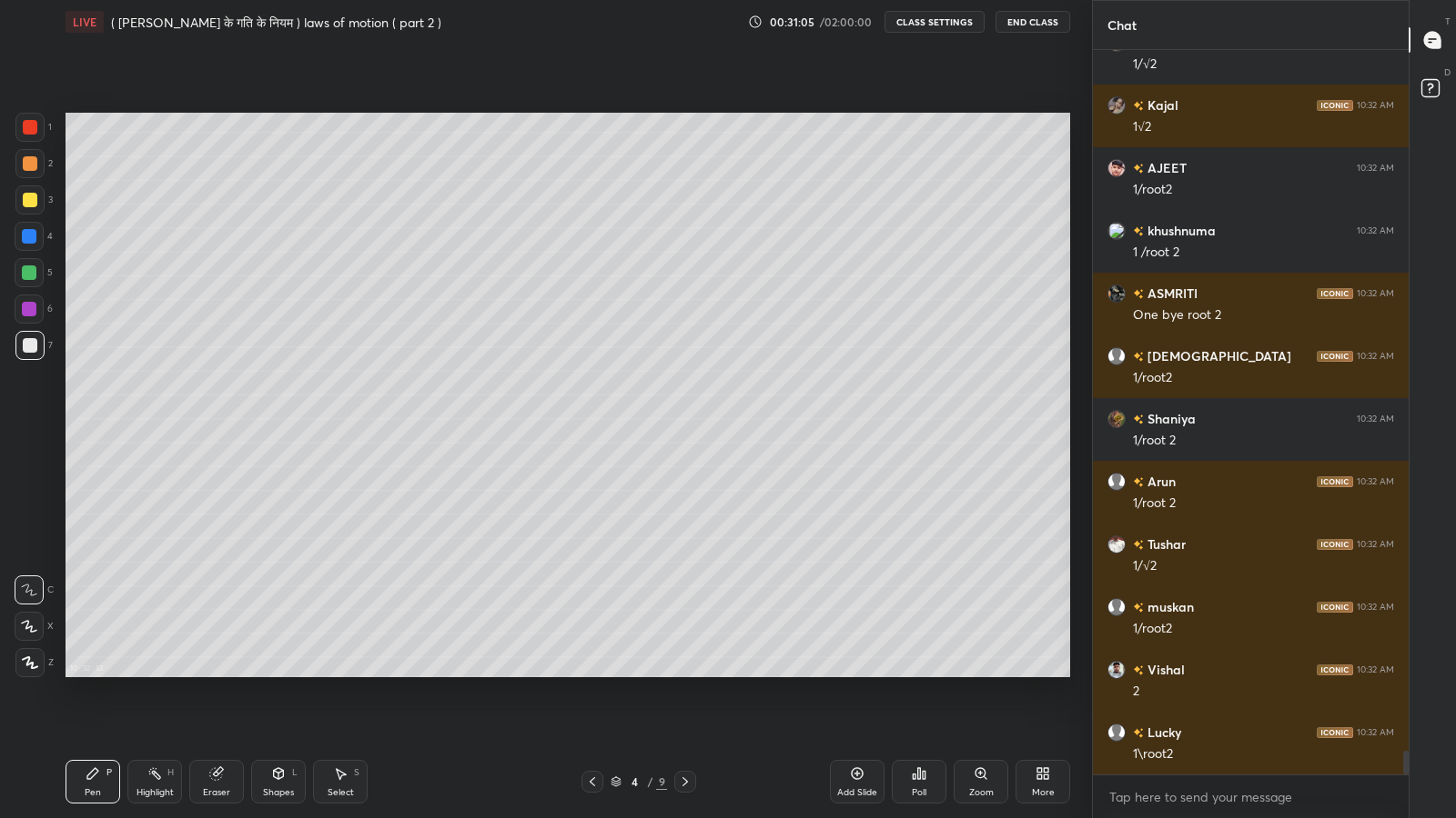
click at [33, 198] on div at bounding box center [30, 201] width 15 height 15
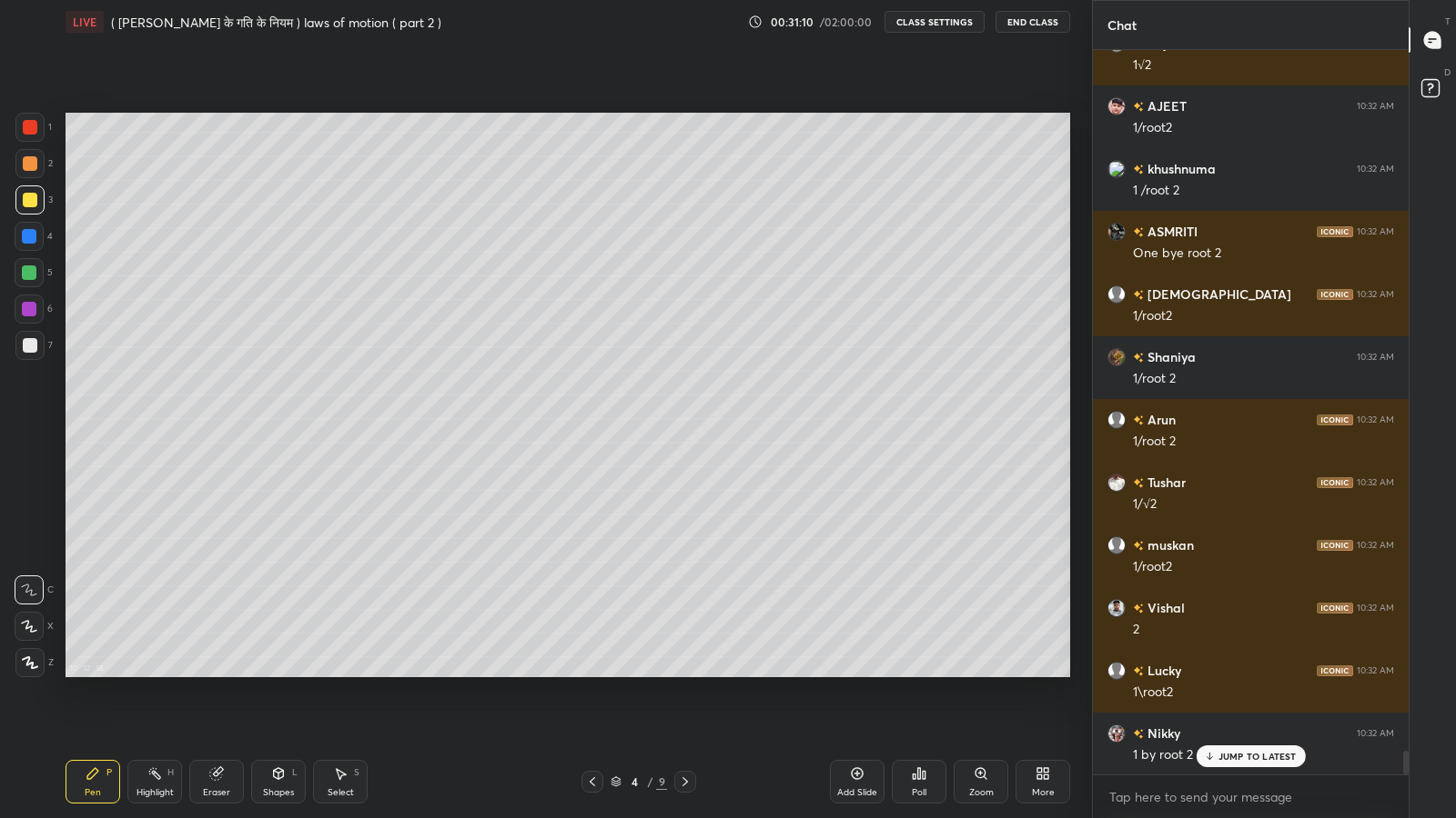
click at [25, 342] on div at bounding box center [30, 346] width 15 height 15
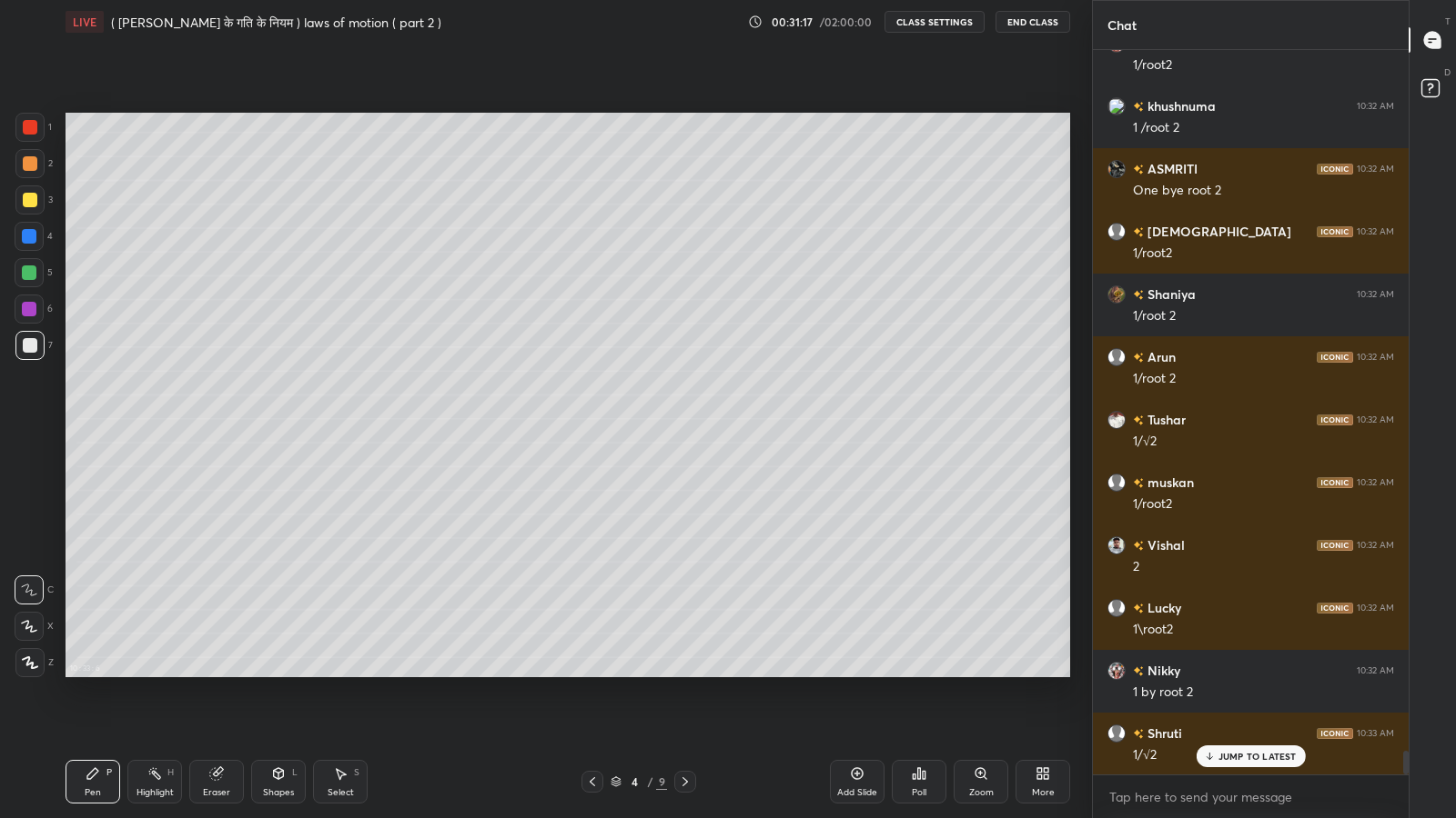
click at [21, 205] on div at bounding box center [29, 200] width 29 height 29
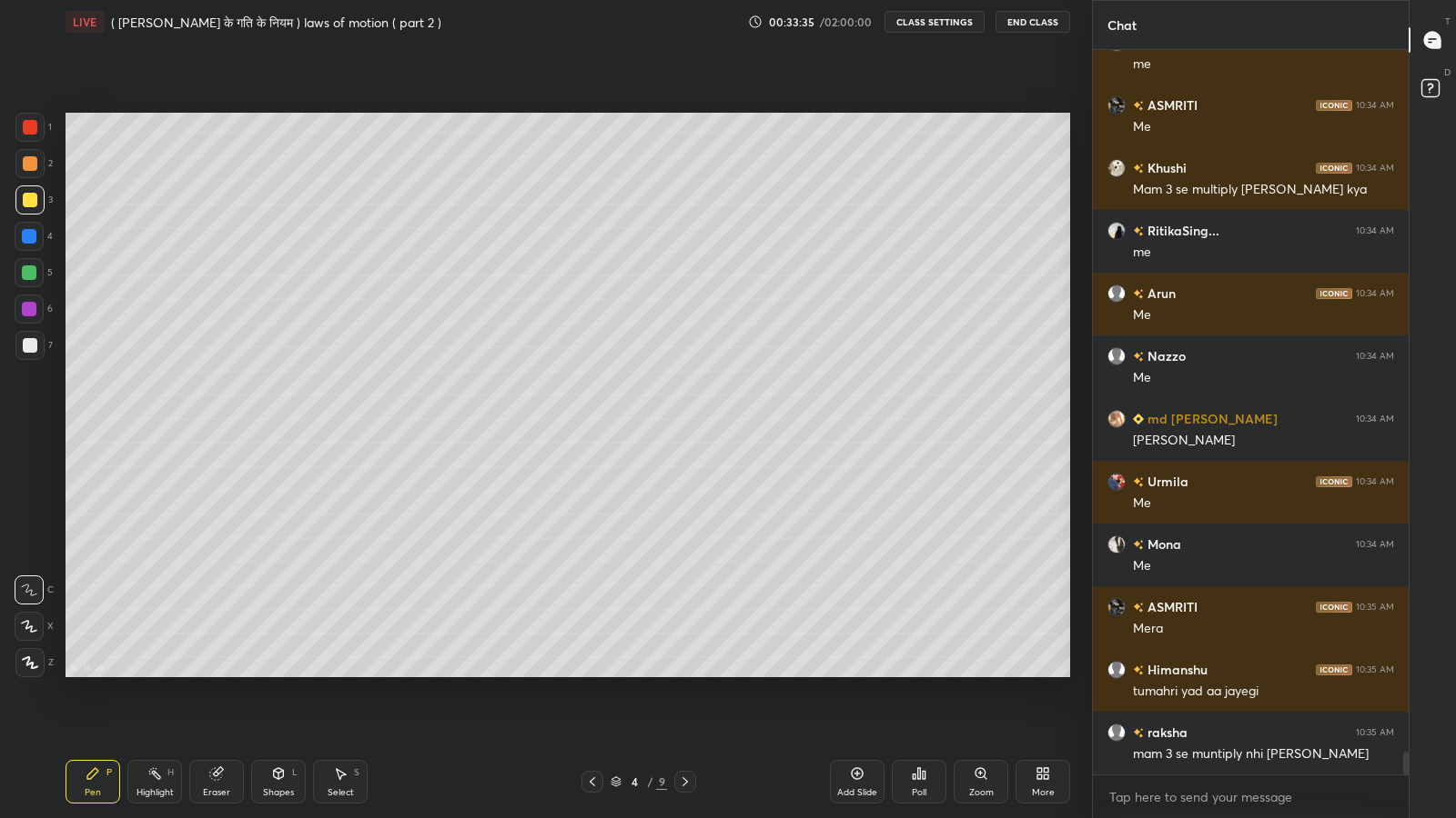
scroll to position [22518, 0]
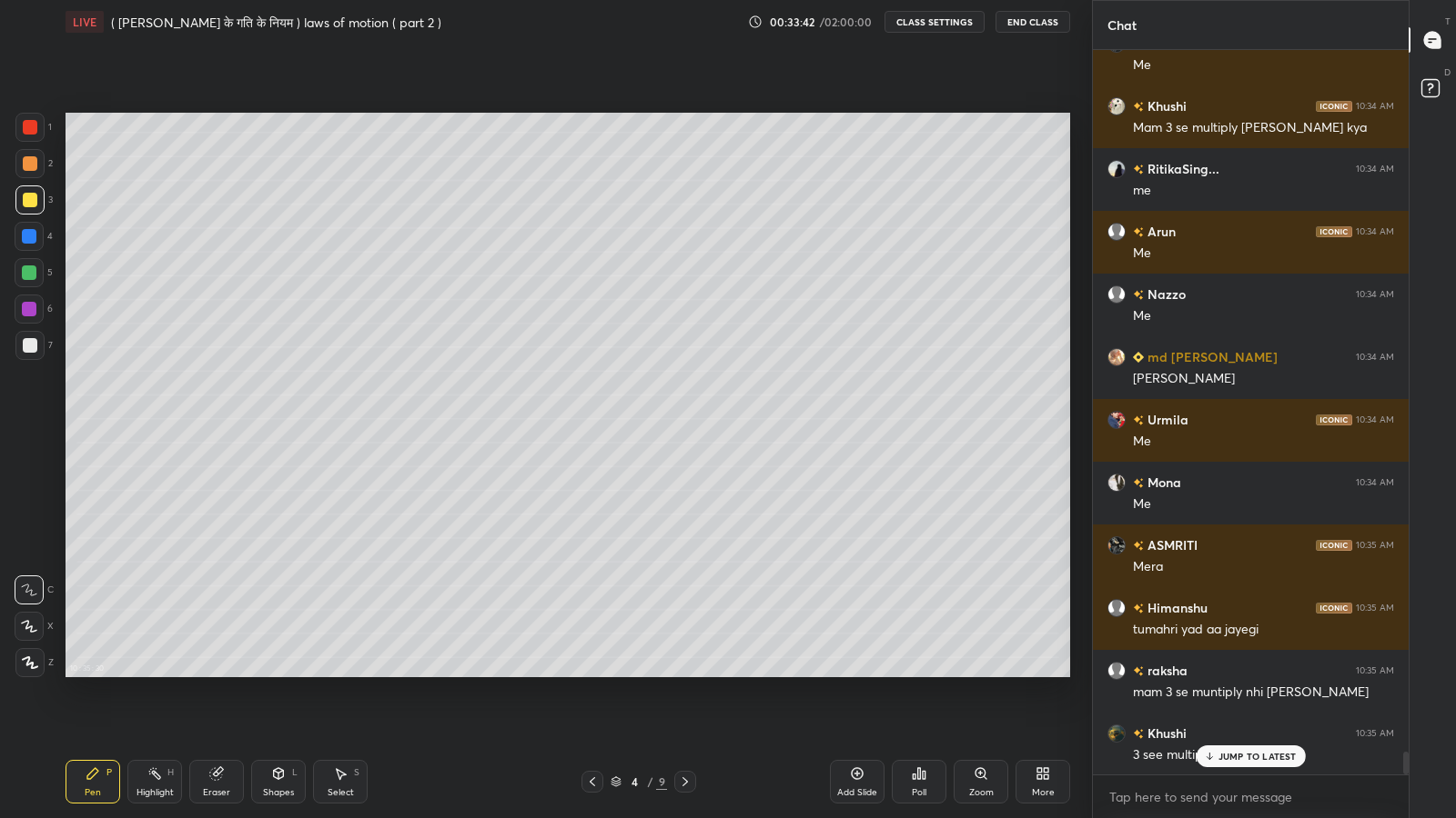
click at [1248, 673] on p "JUMP TO LATEST" at bounding box center [1256, 757] width 78 height 11
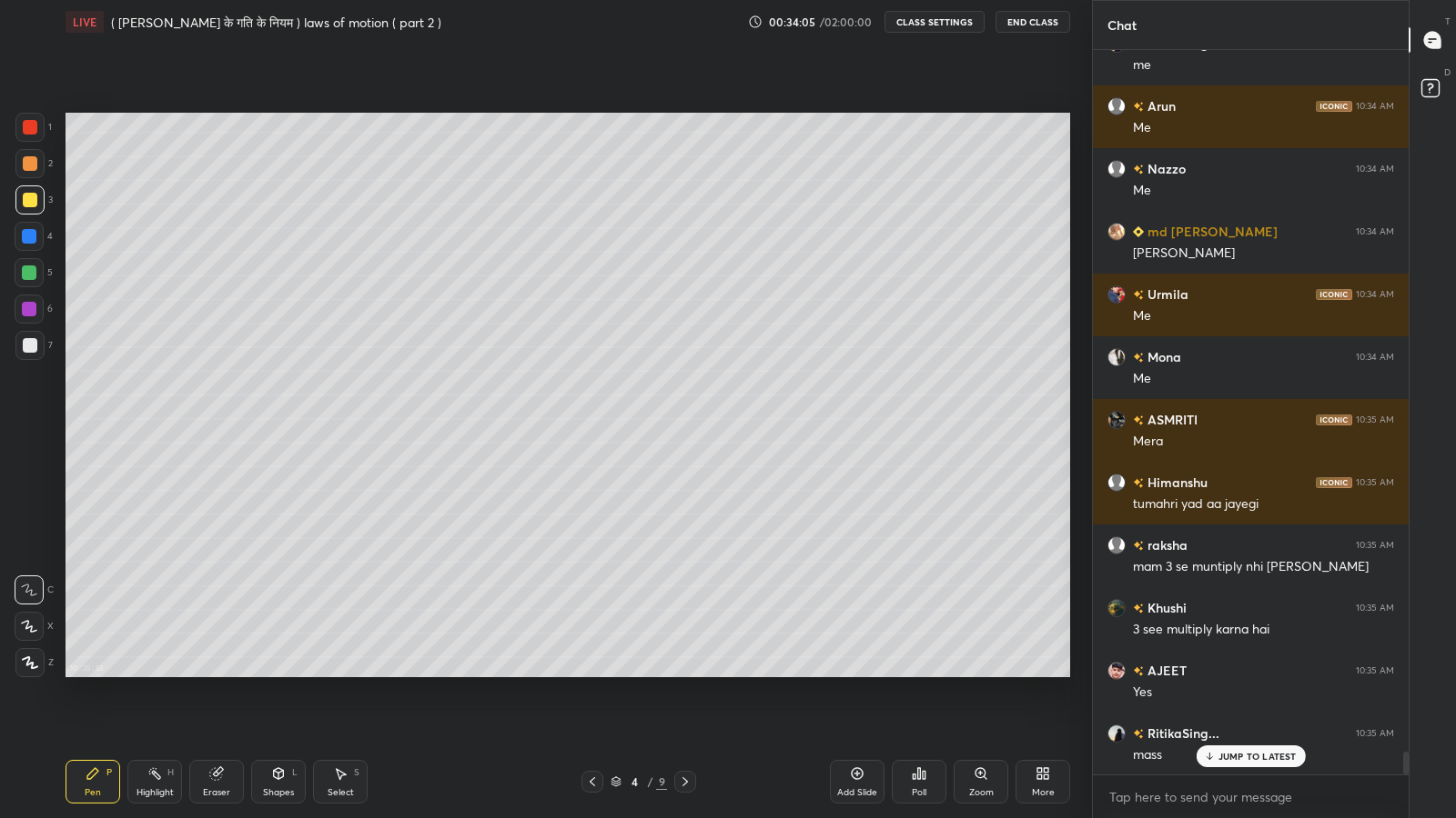
scroll to position [22661, 0]
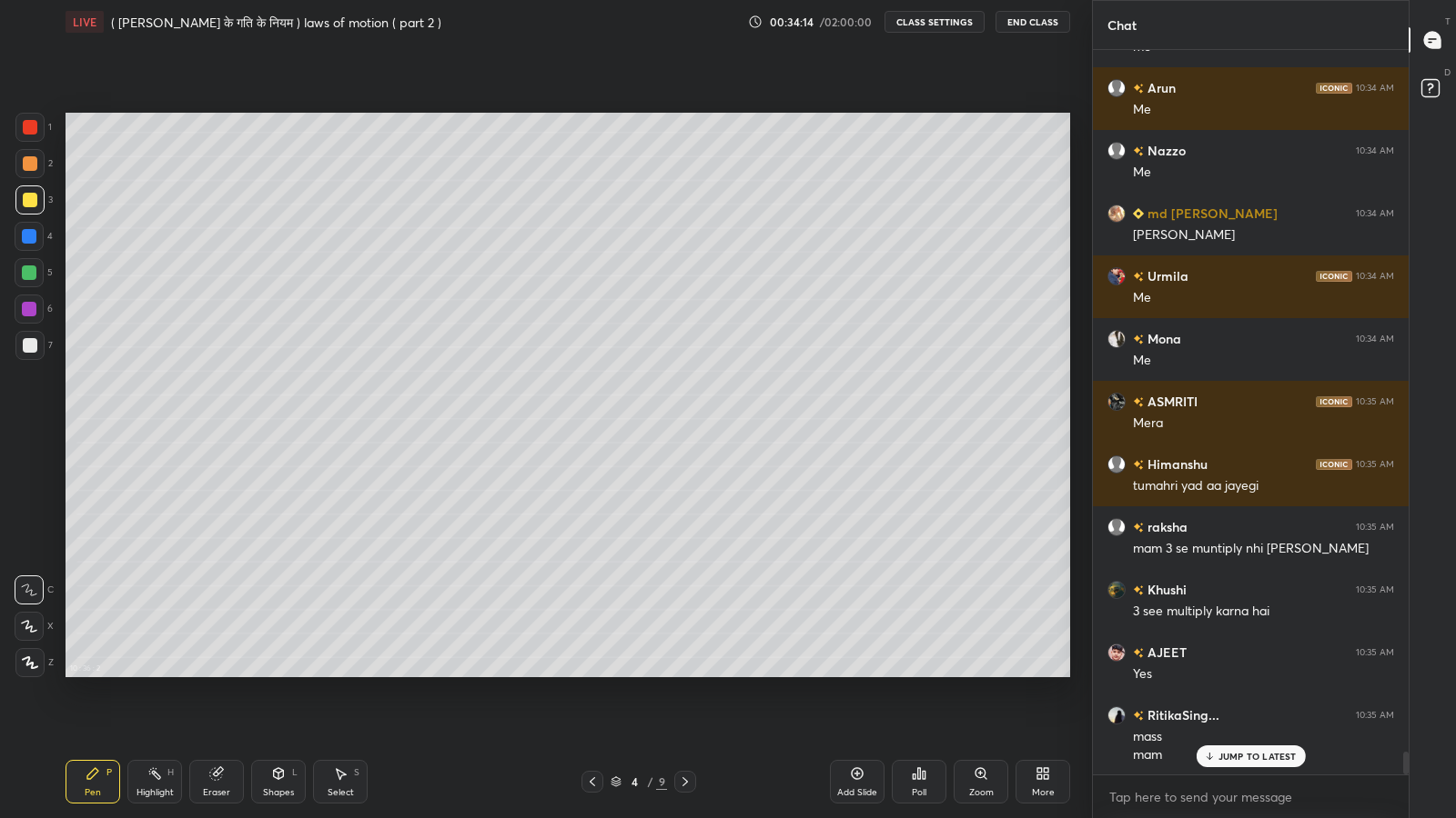
click at [1238, 673] on p "JUMP TO LATEST" at bounding box center [1256, 757] width 78 height 11
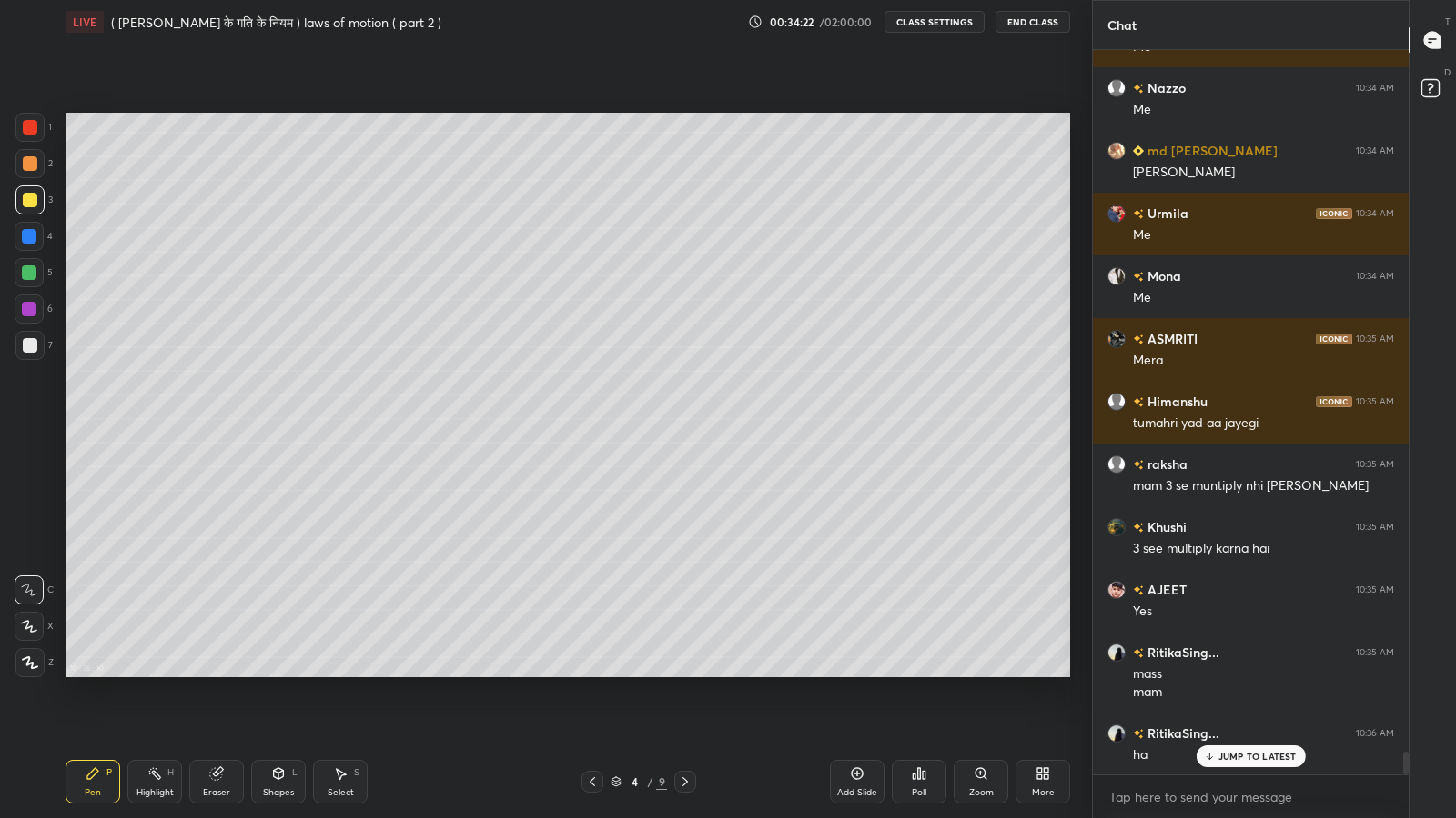
click at [857, 673] on div "Add Slide" at bounding box center [857, 781] width 54 height 44
click at [278, 673] on icon at bounding box center [278, 772] width 10 height 3
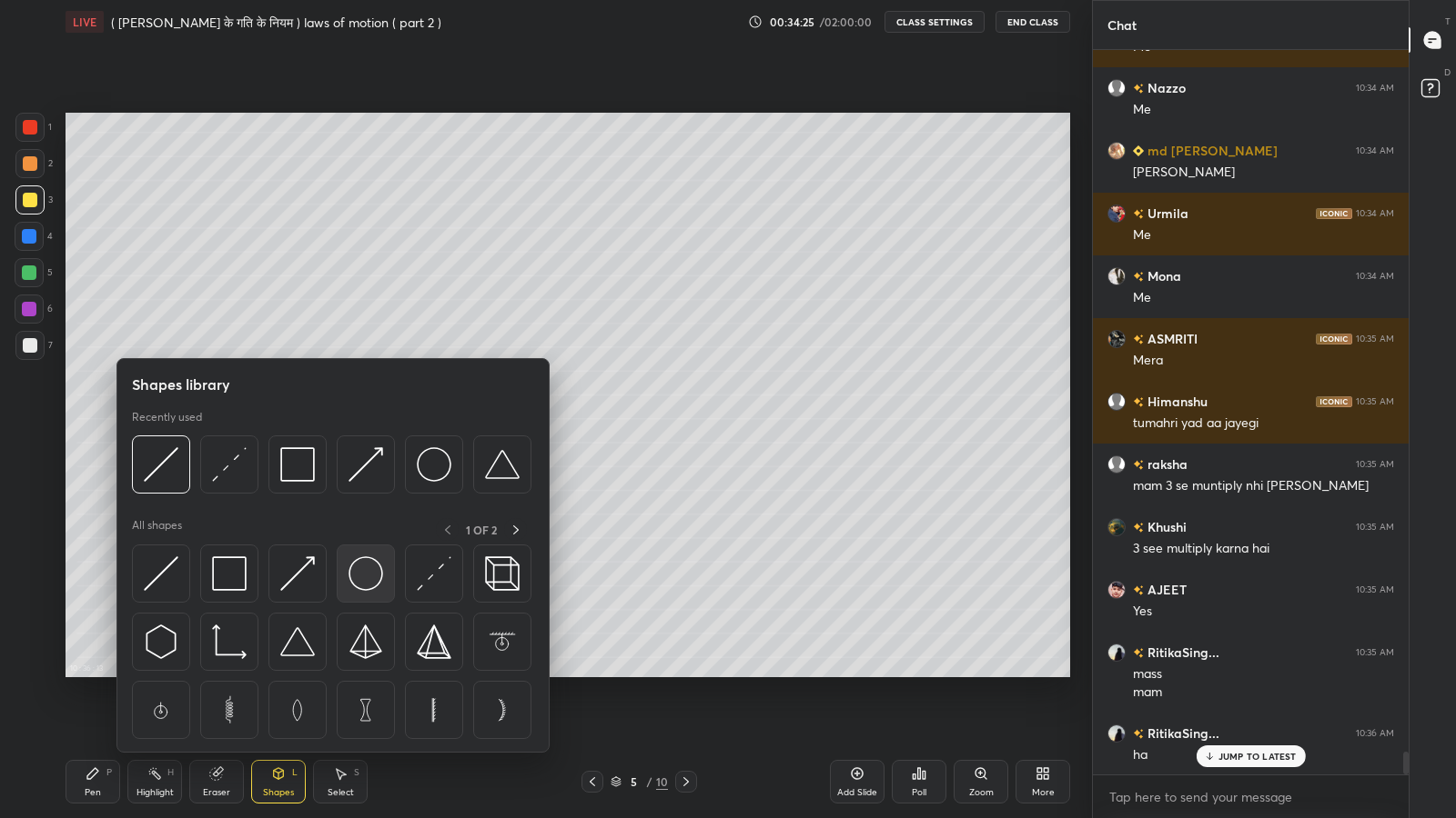
click at [364, 583] on img at bounding box center [366, 573] width 35 height 35
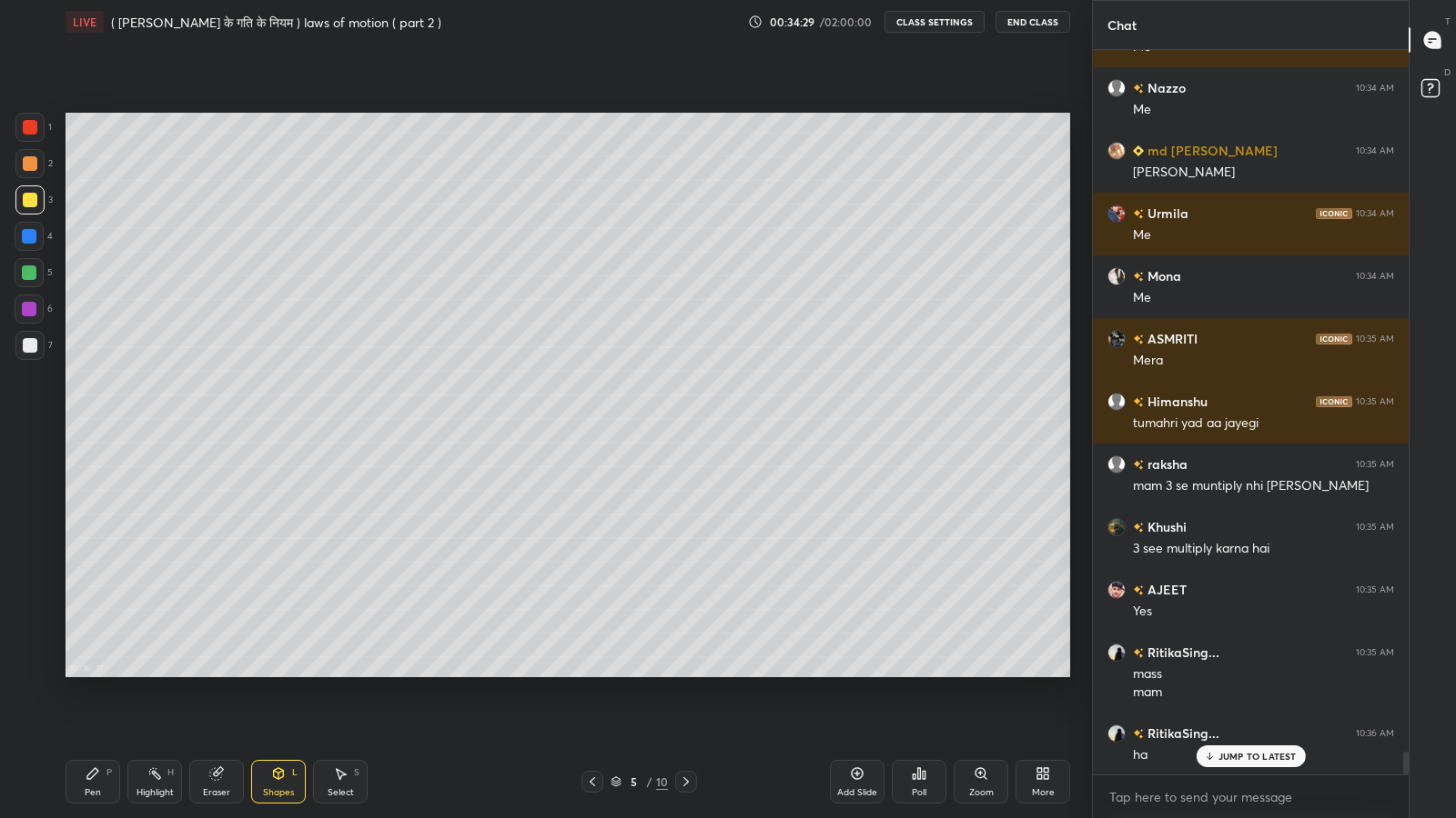
click at [95, 673] on div "Pen" at bounding box center [92, 793] width 16 height 9
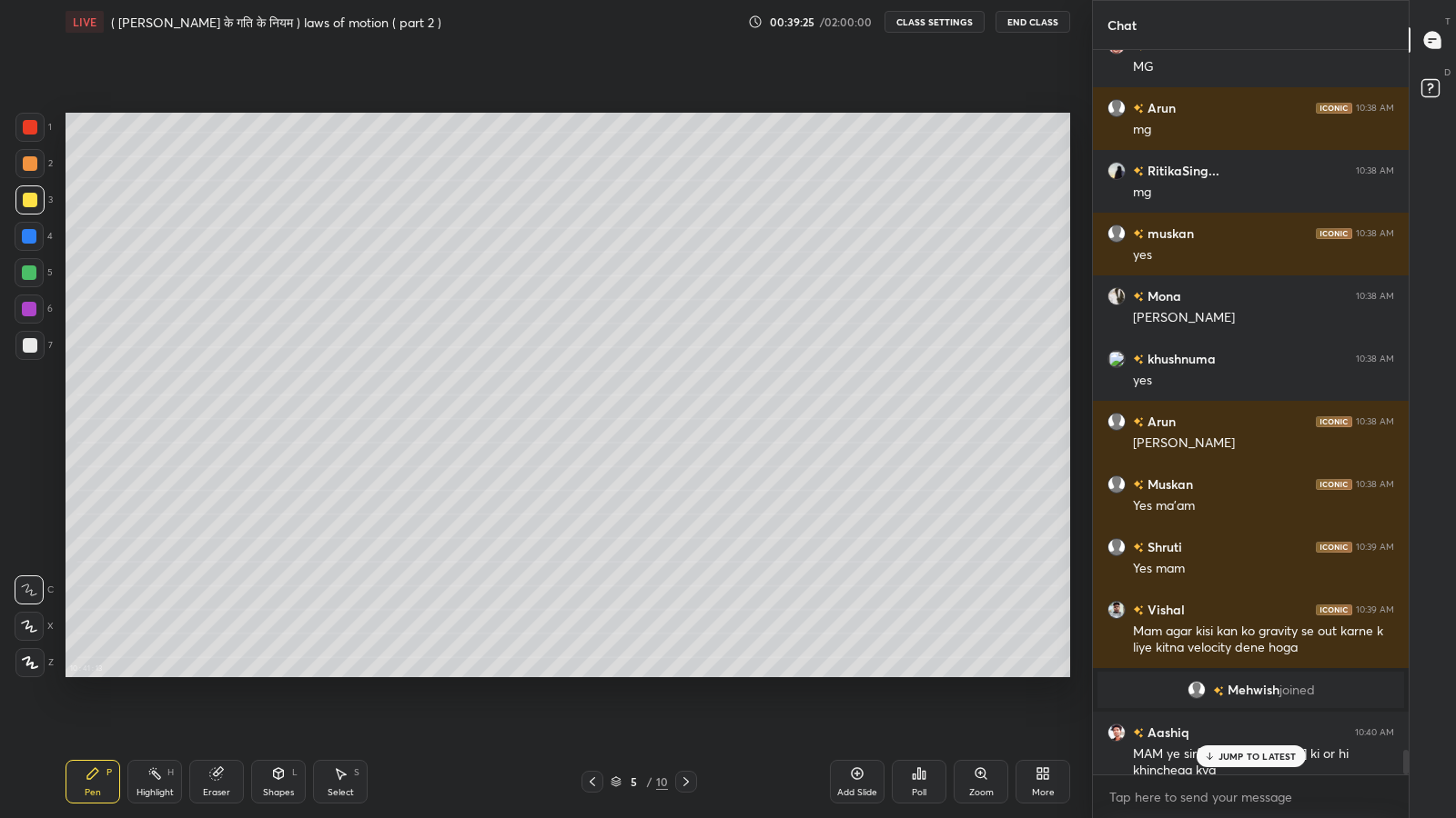
scroll to position [20709, 0]
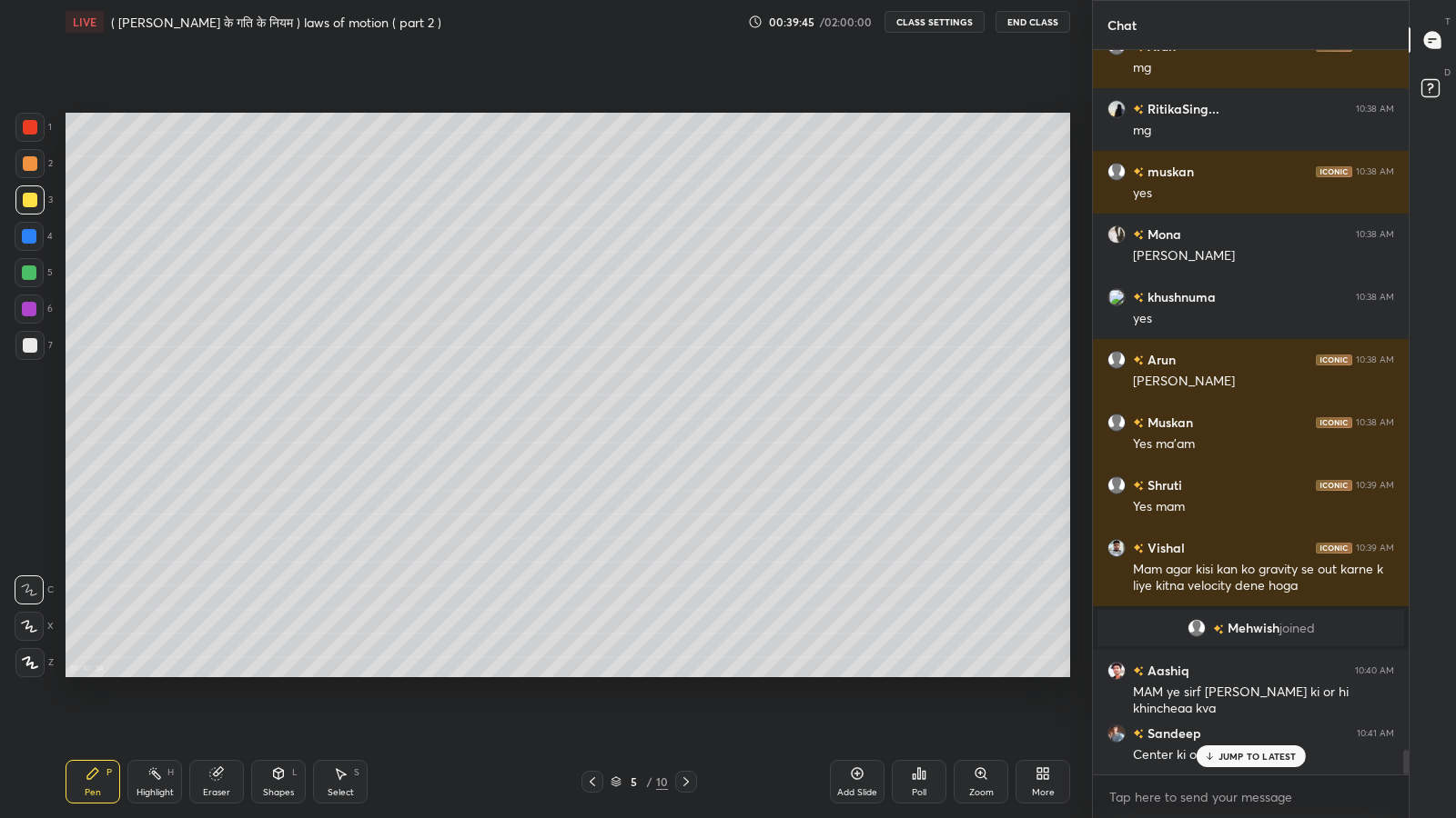
click at [1223, 673] on p "JUMP TO LATEST" at bounding box center [1256, 757] width 78 height 11
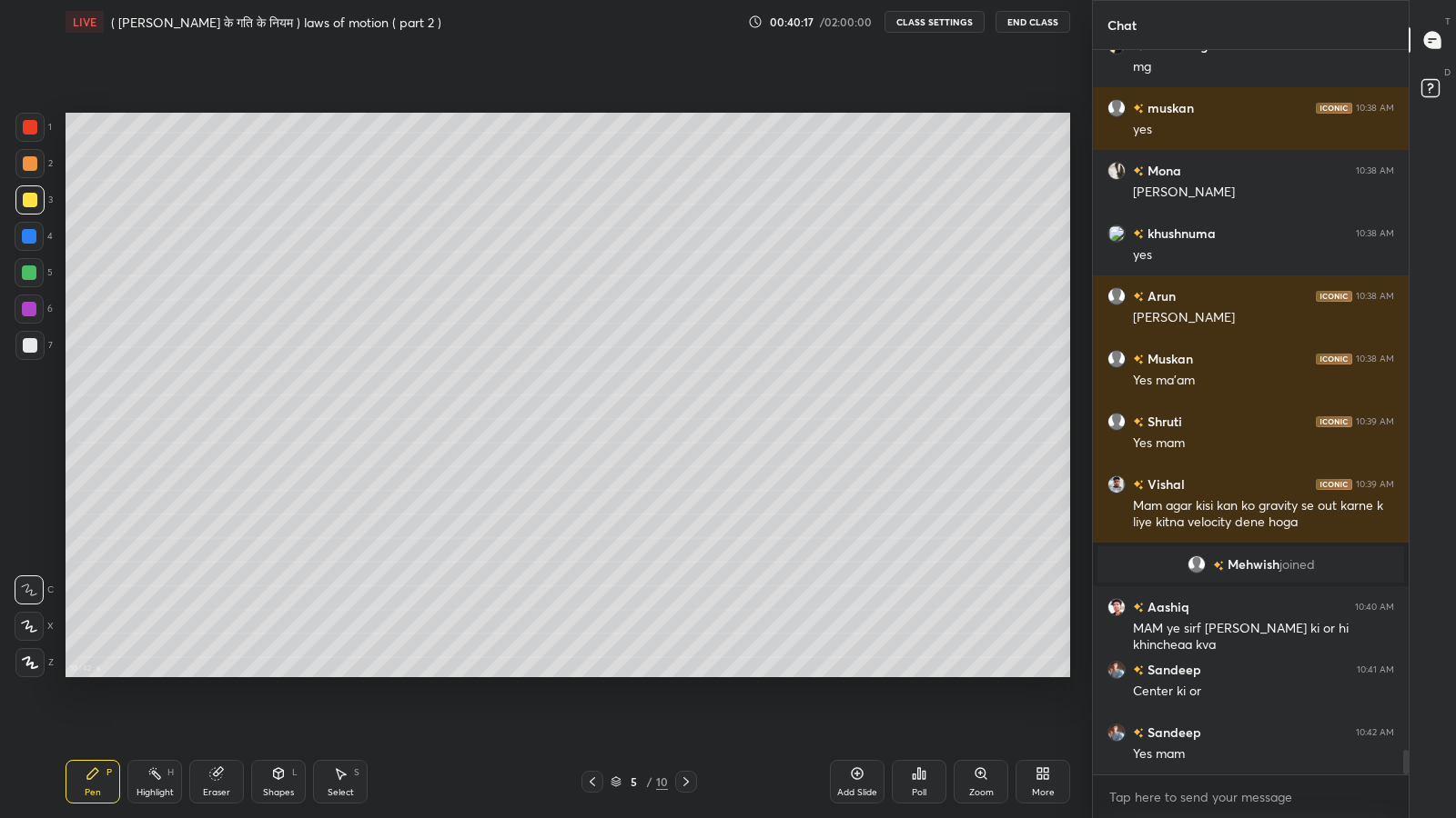
scroll to position [20834, 0]
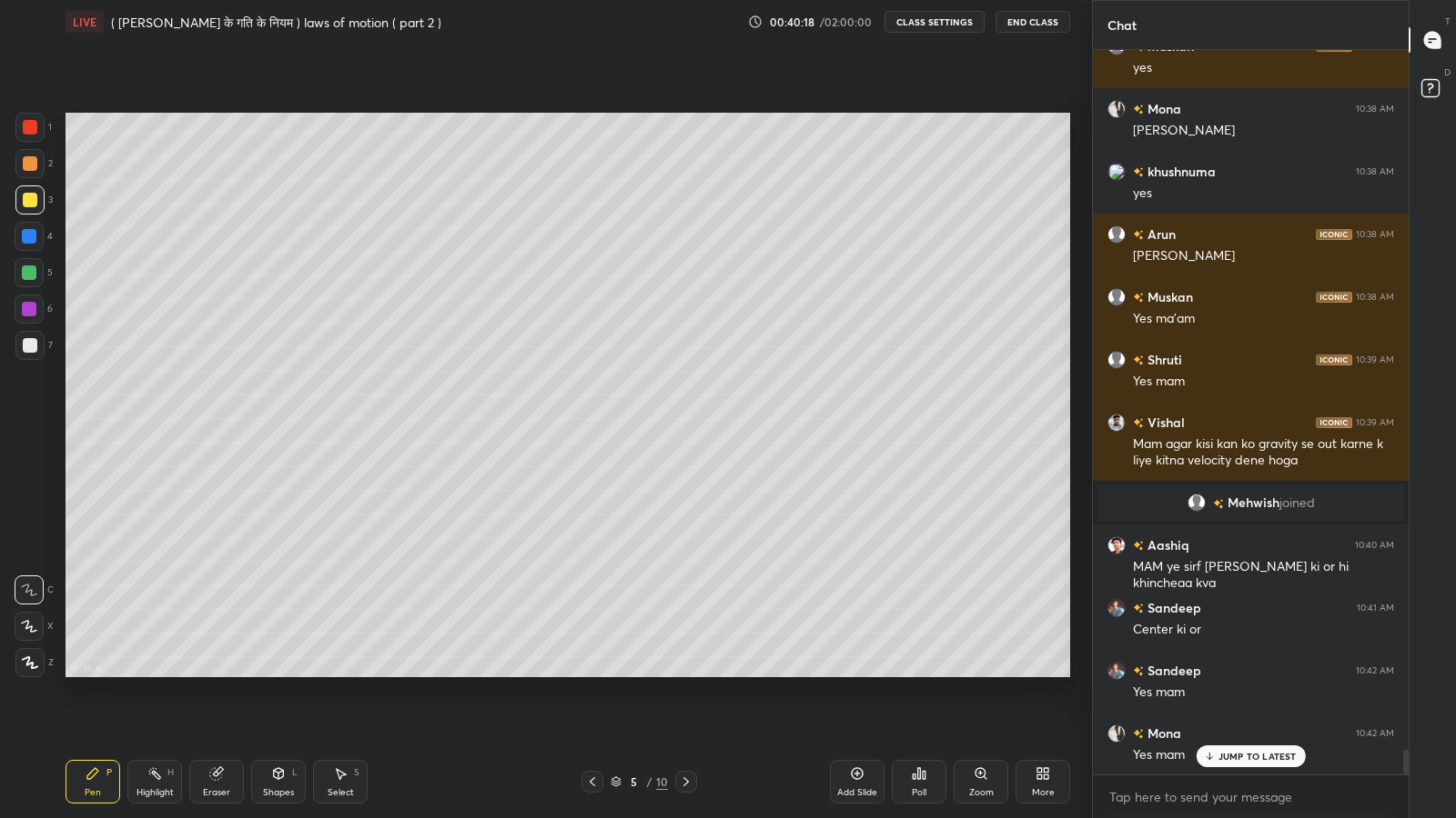
click at [1244, 673] on p "JUMP TO LATEST" at bounding box center [1256, 757] width 78 height 11
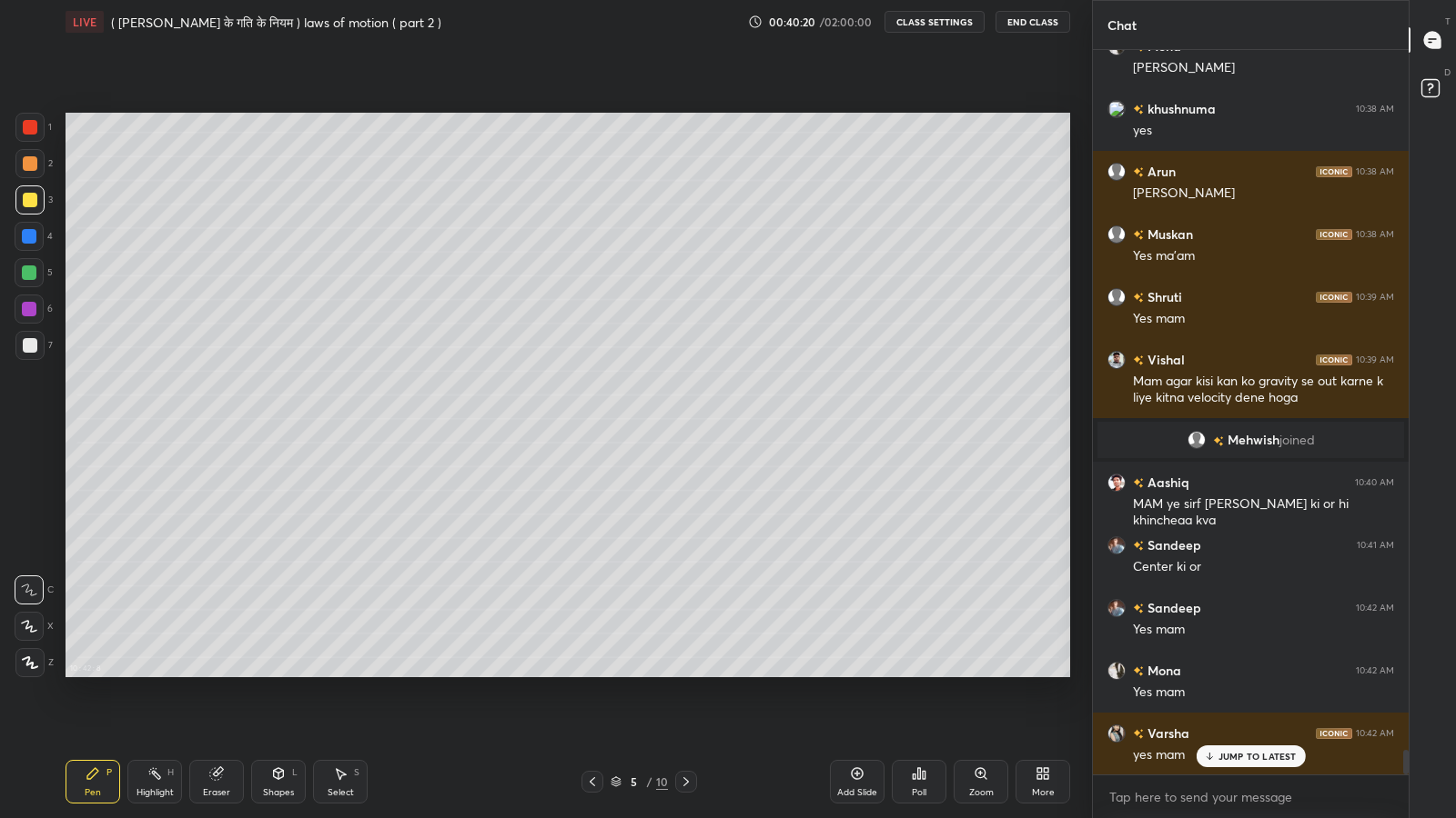
click at [863, 673] on div "Add Slide" at bounding box center [857, 781] width 54 height 44
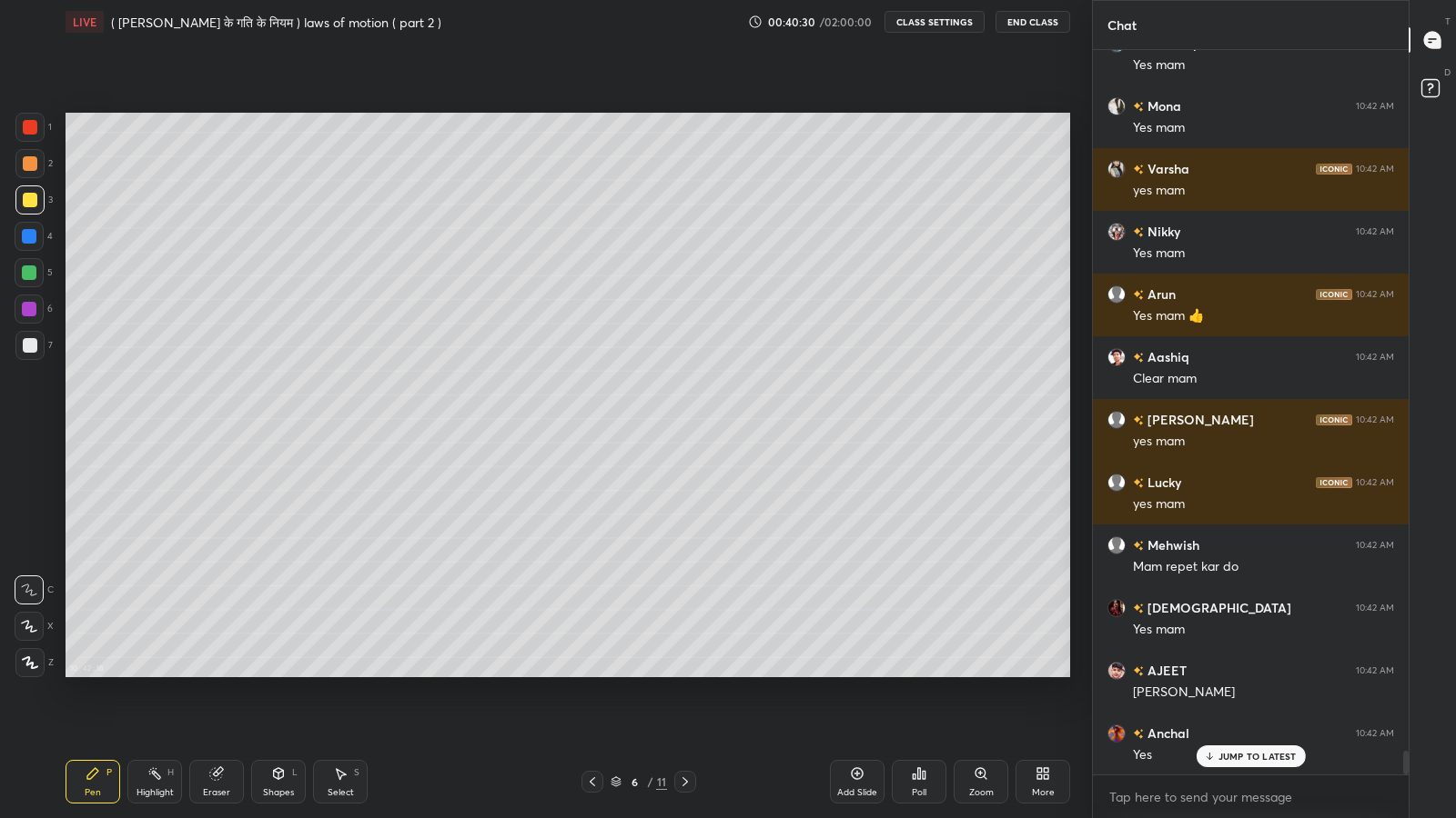
scroll to position [21524, 0]
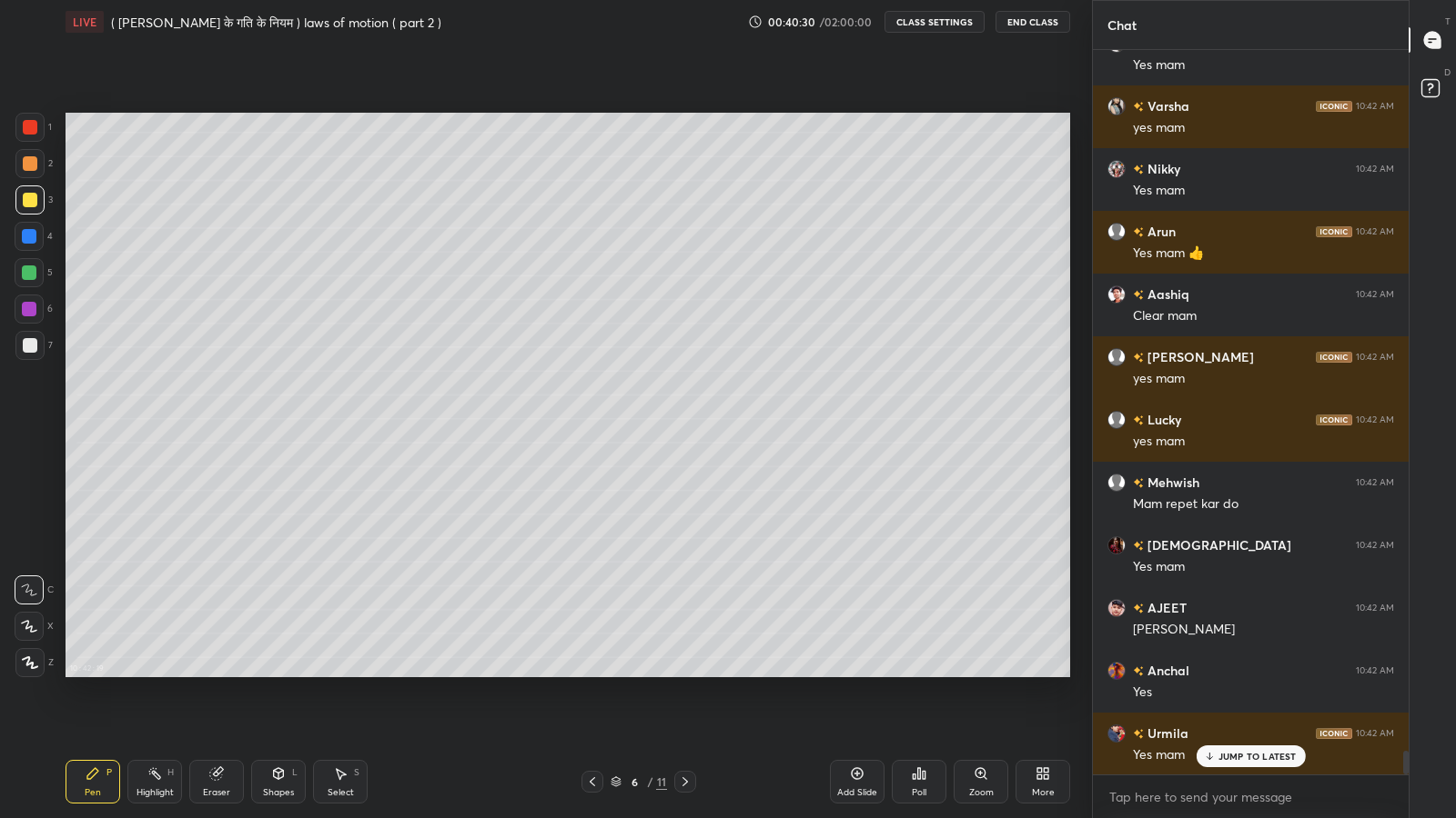
click at [607, 673] on div "Pen P Highlight H Eraser Shapes L Select S 6 / 11 Add Slide Poll Zoom More" at bounding box center [567, 782] width 1004 height 73
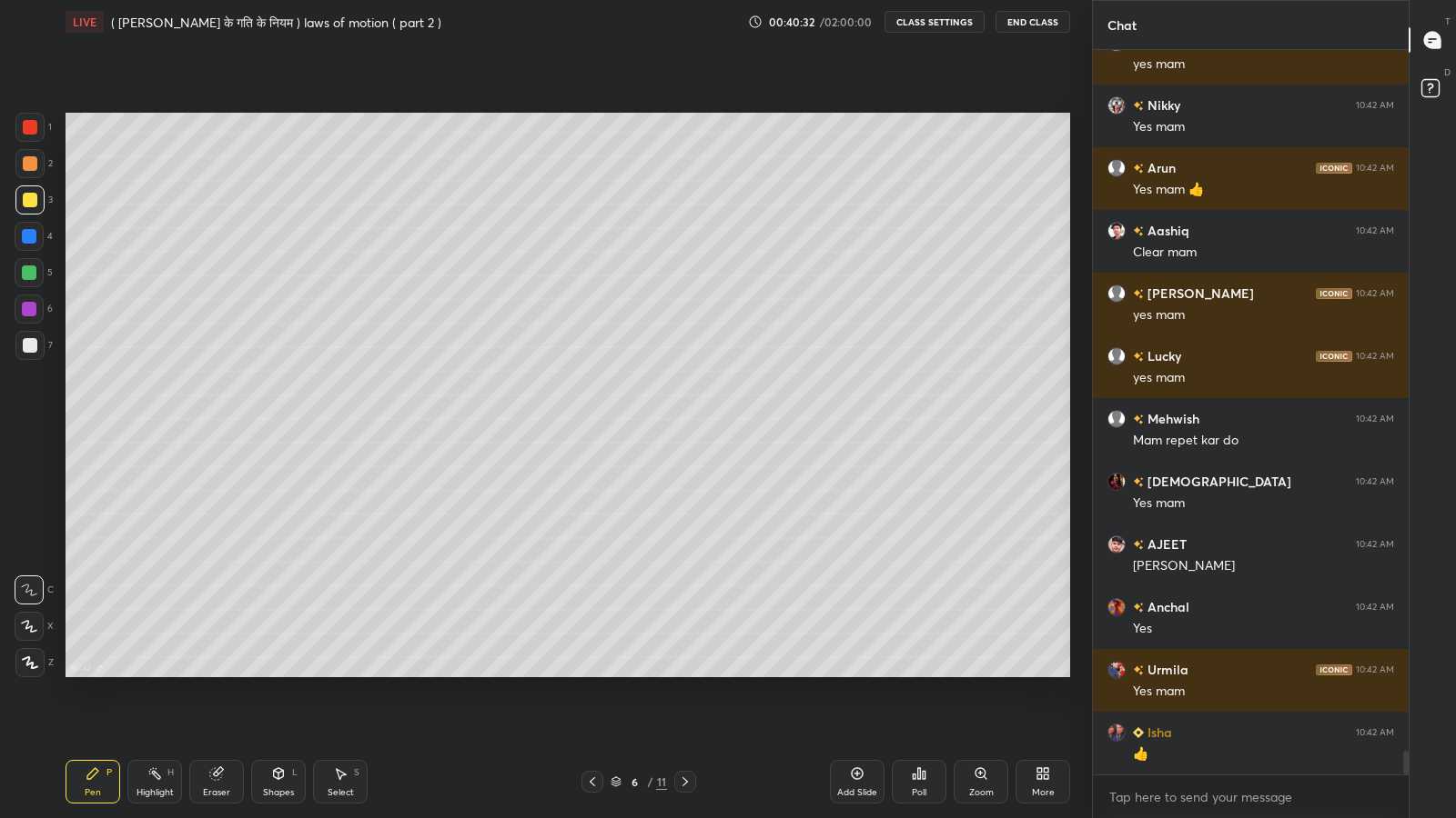
click at [755, 673] on div "6 / 11" at bounding box center [638, 781] width 383 height 22
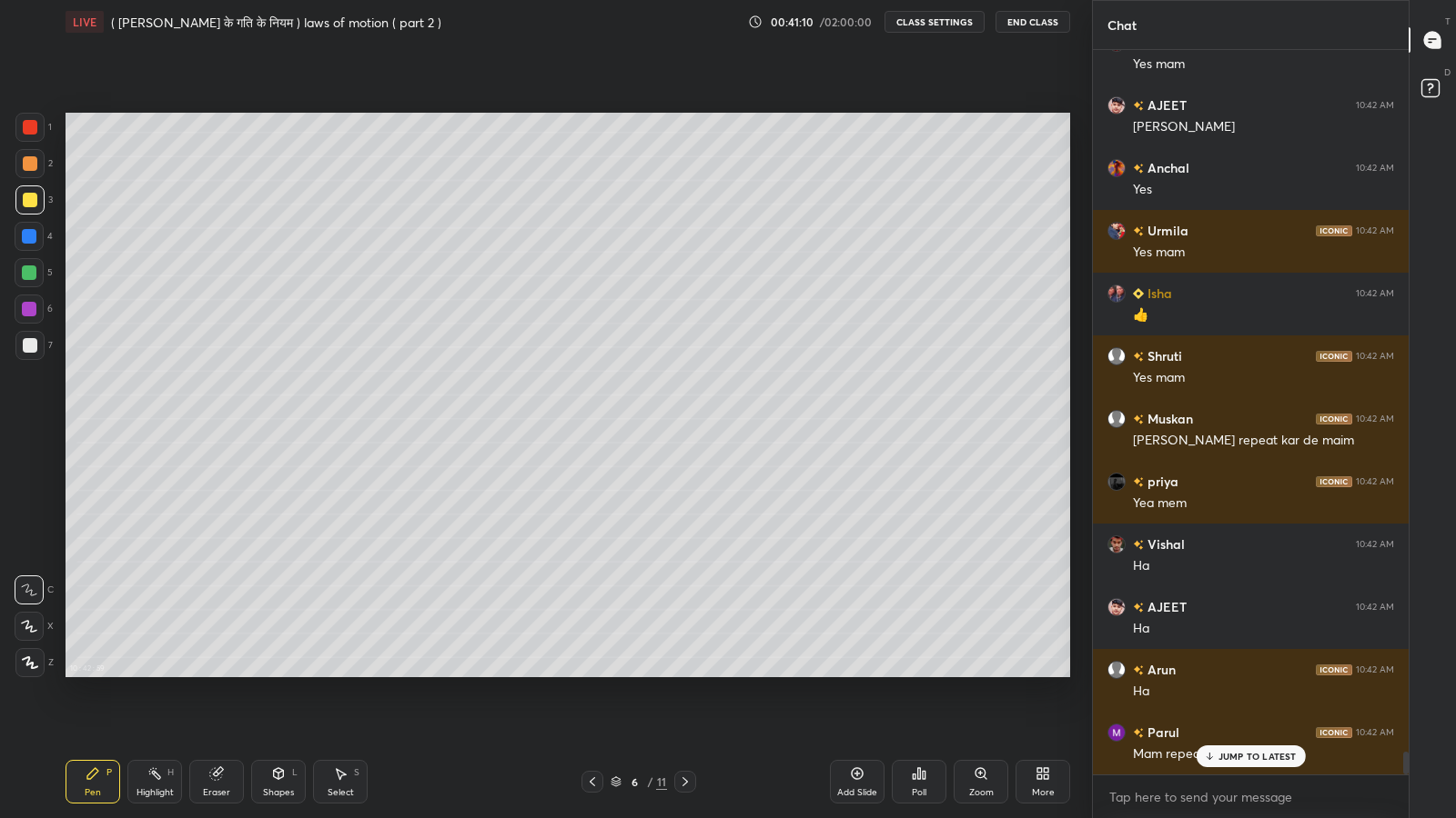
scroll to position [22089, 0]
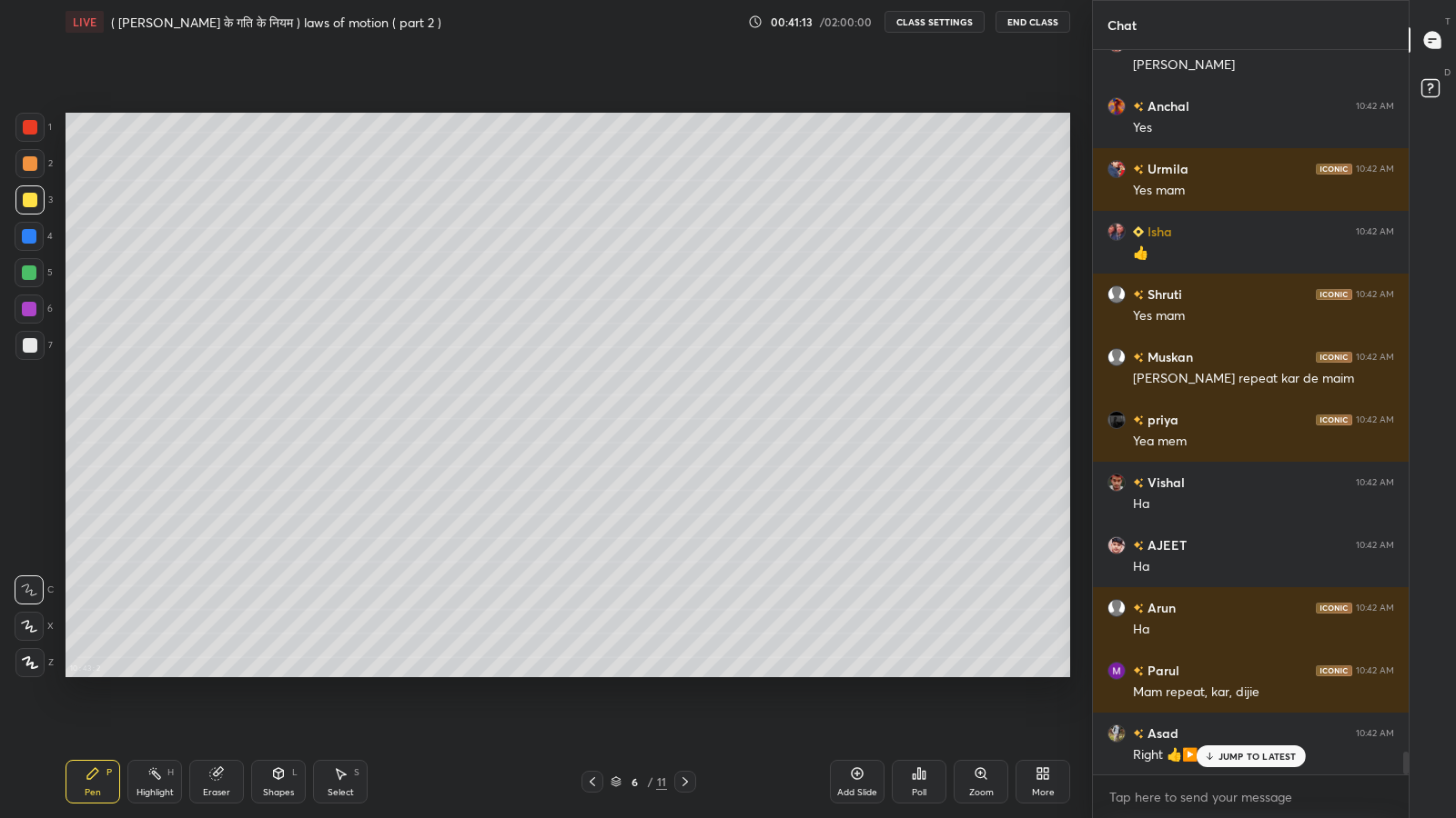
click at [1222, 673] on p "JUMP TO LATEST" at bounding box center [1256, 757] width 78 height 11
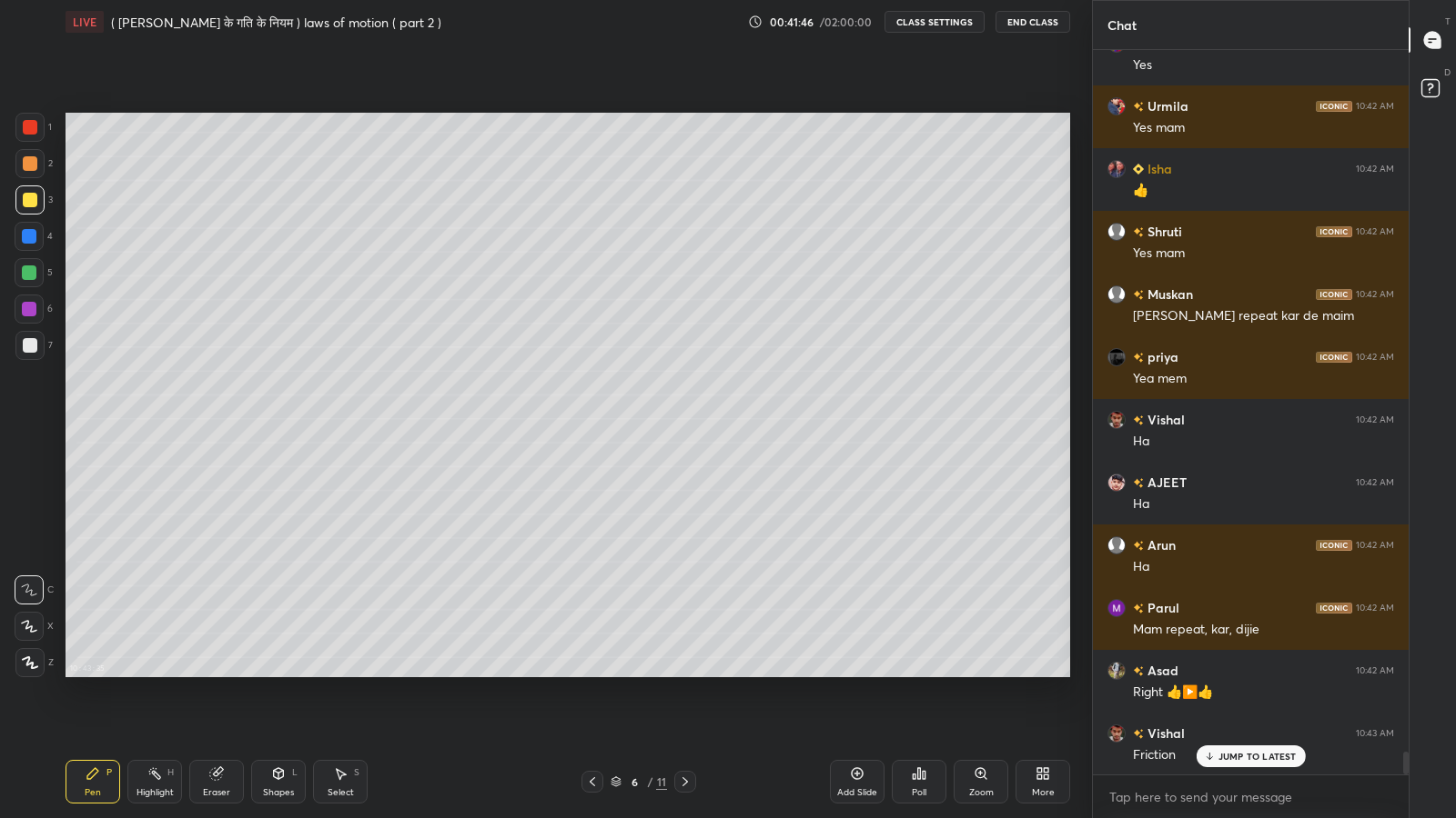
scroll to position [22215, 0]
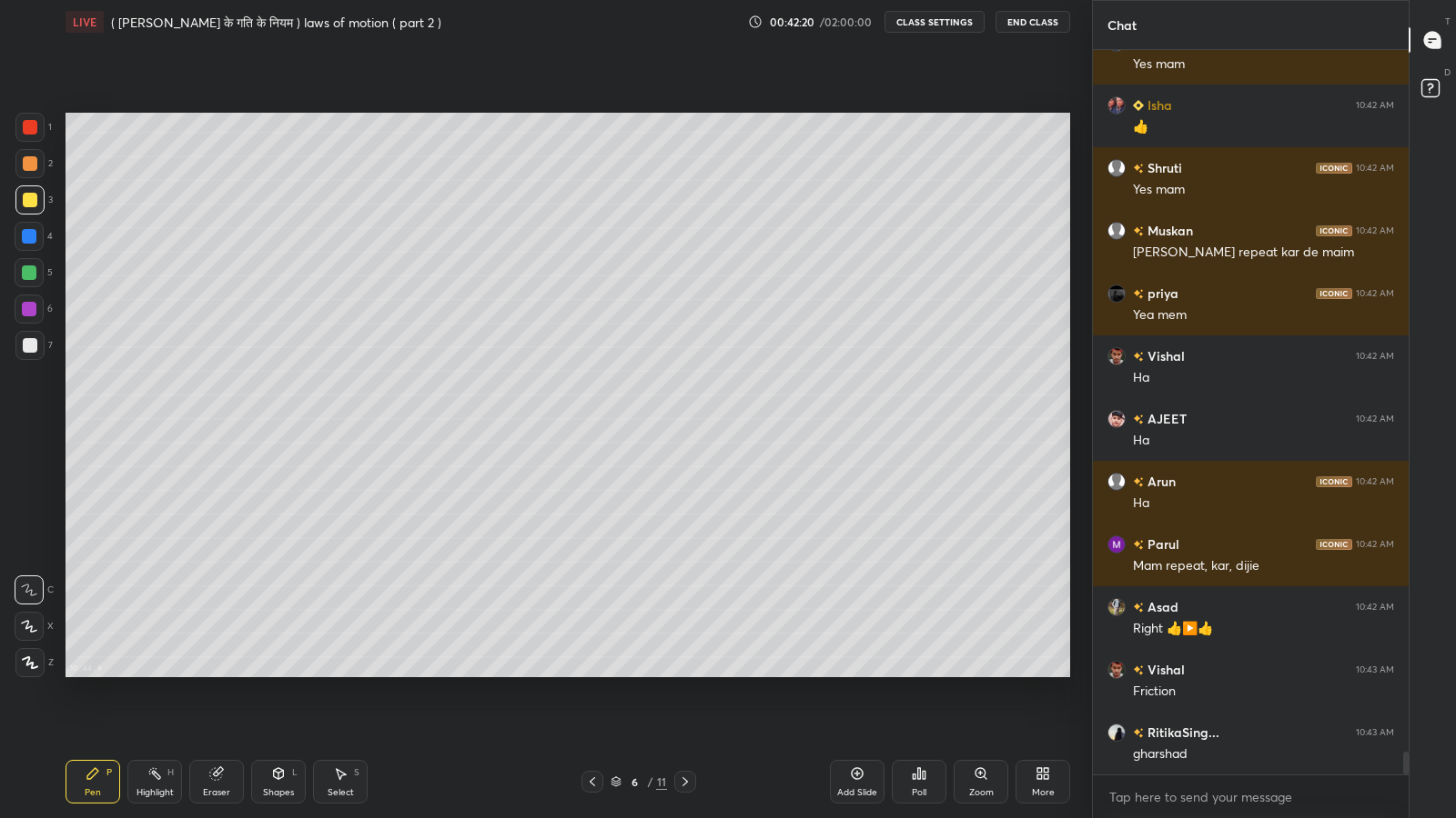
click at [211, 673] on icon at bounding box center [216, 774] width 12 height 12
click at [98, 673] on div "Pen P" at bounding box center [93, 781] width 54 height 44
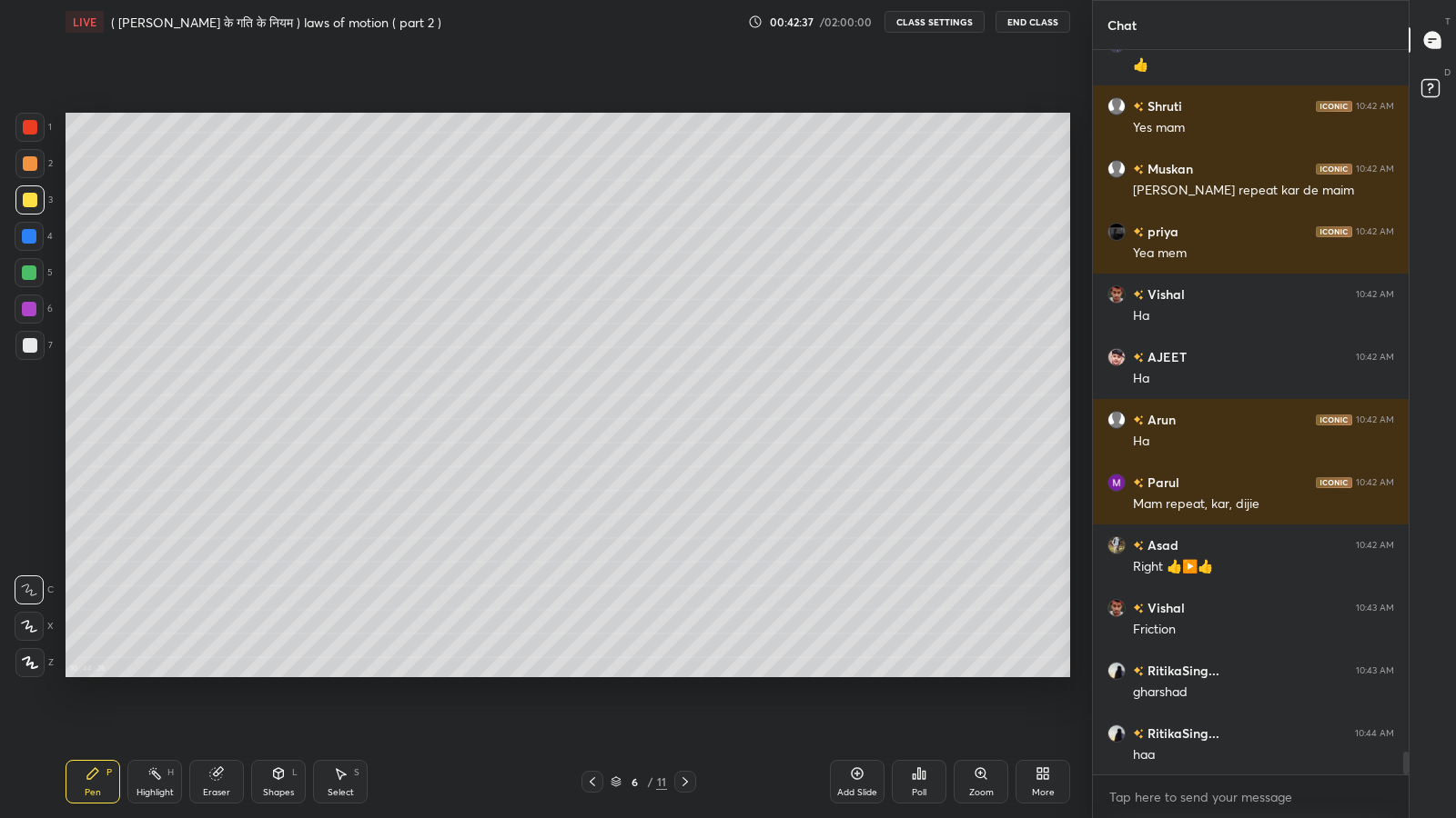
click at [275, 673] on icon at bounding box center [278, 774] width 15 height 15
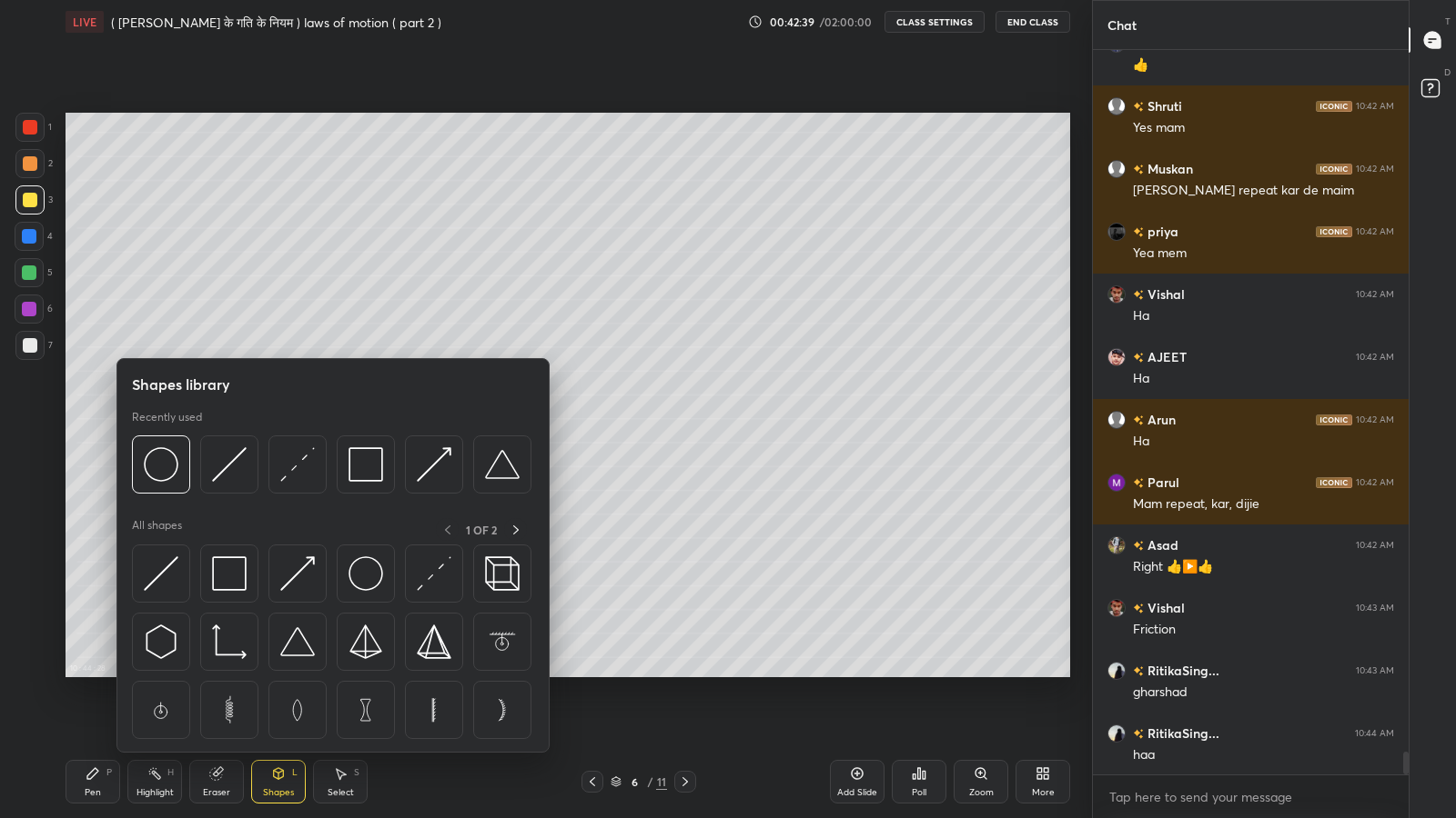
click at [218, 477] on img at bounding box center [229, 464] width 35 height 35
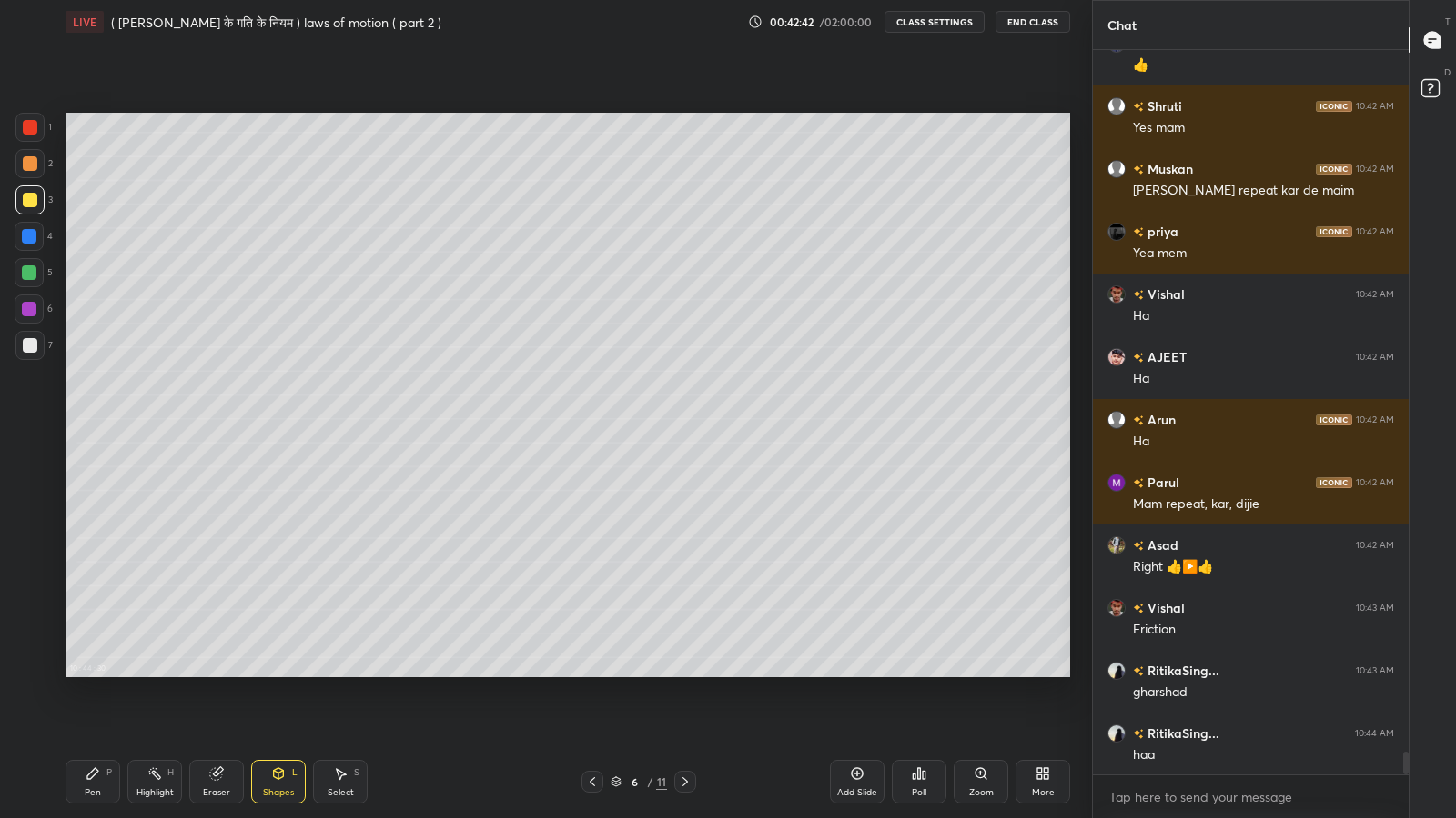
click at [93, 673] on div "Pen" at bounding box center [92, 793] width 16 height 9
click at [268, 673] on div "Shapes" at bounding box center [278, 793] width 31 height 9
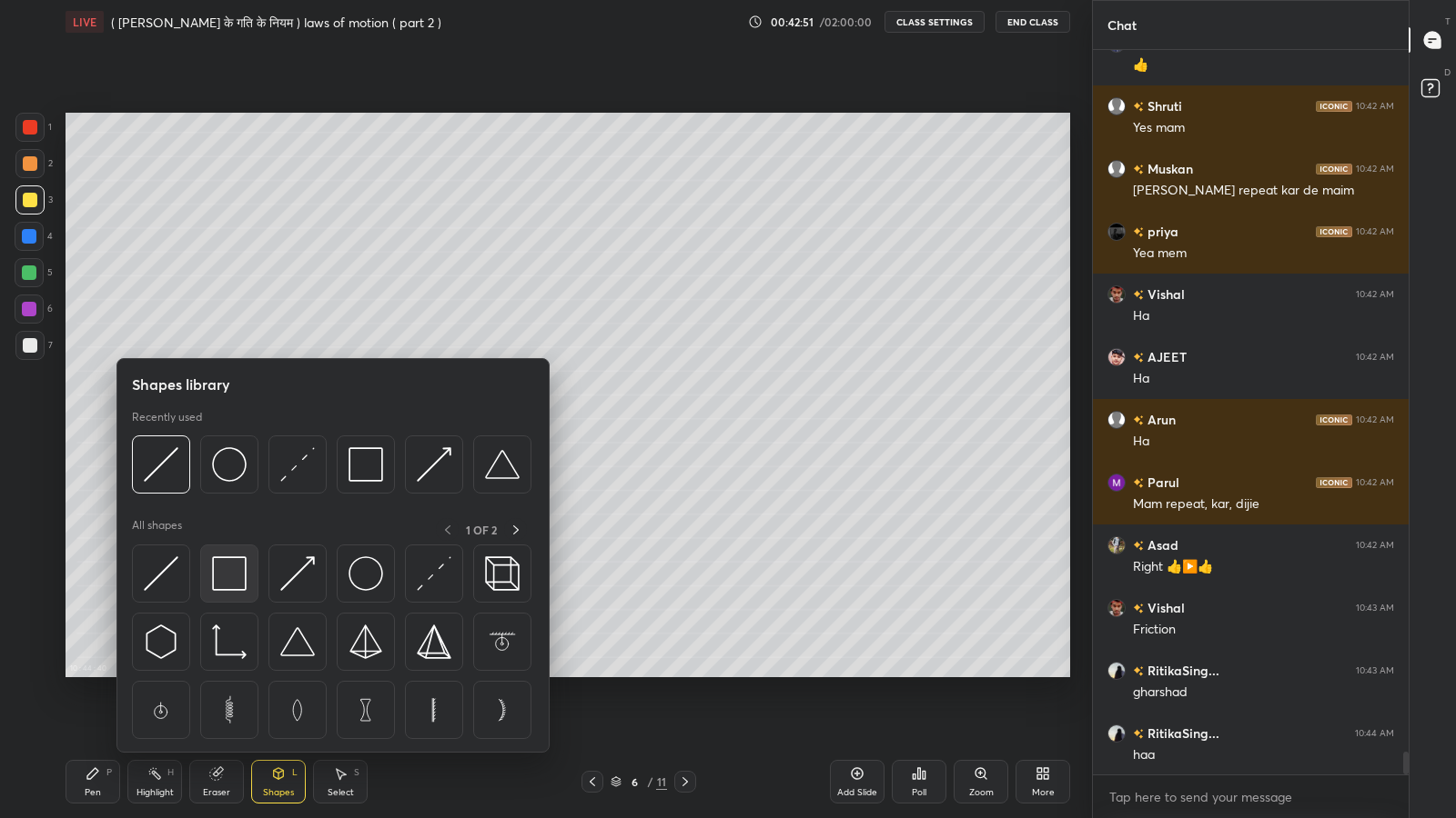
click at [223, 577] on img at bounding box center [229, 573] width 35 height 35
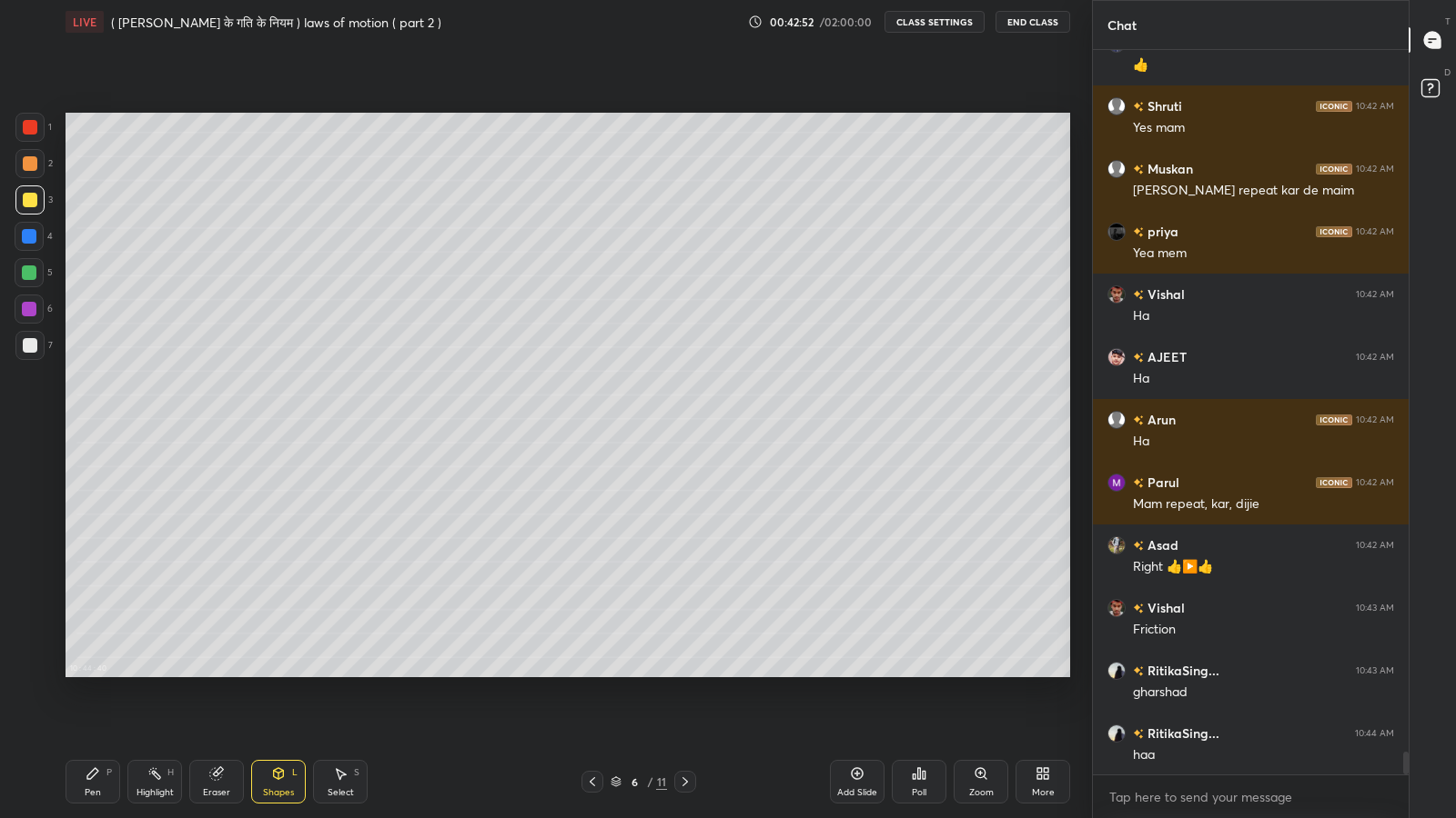
click at [24, 265] on div at bounding box center [29, 273] width 15 height 15
click at [86, 673] on icon at bounding box center [93, 774] width 15 height 15
click at [35, 353] on div at bounding box center [29, 345] width 29 height 29
click at [277, 673] on icon at bounding box center [278, 774] width 15 height 15
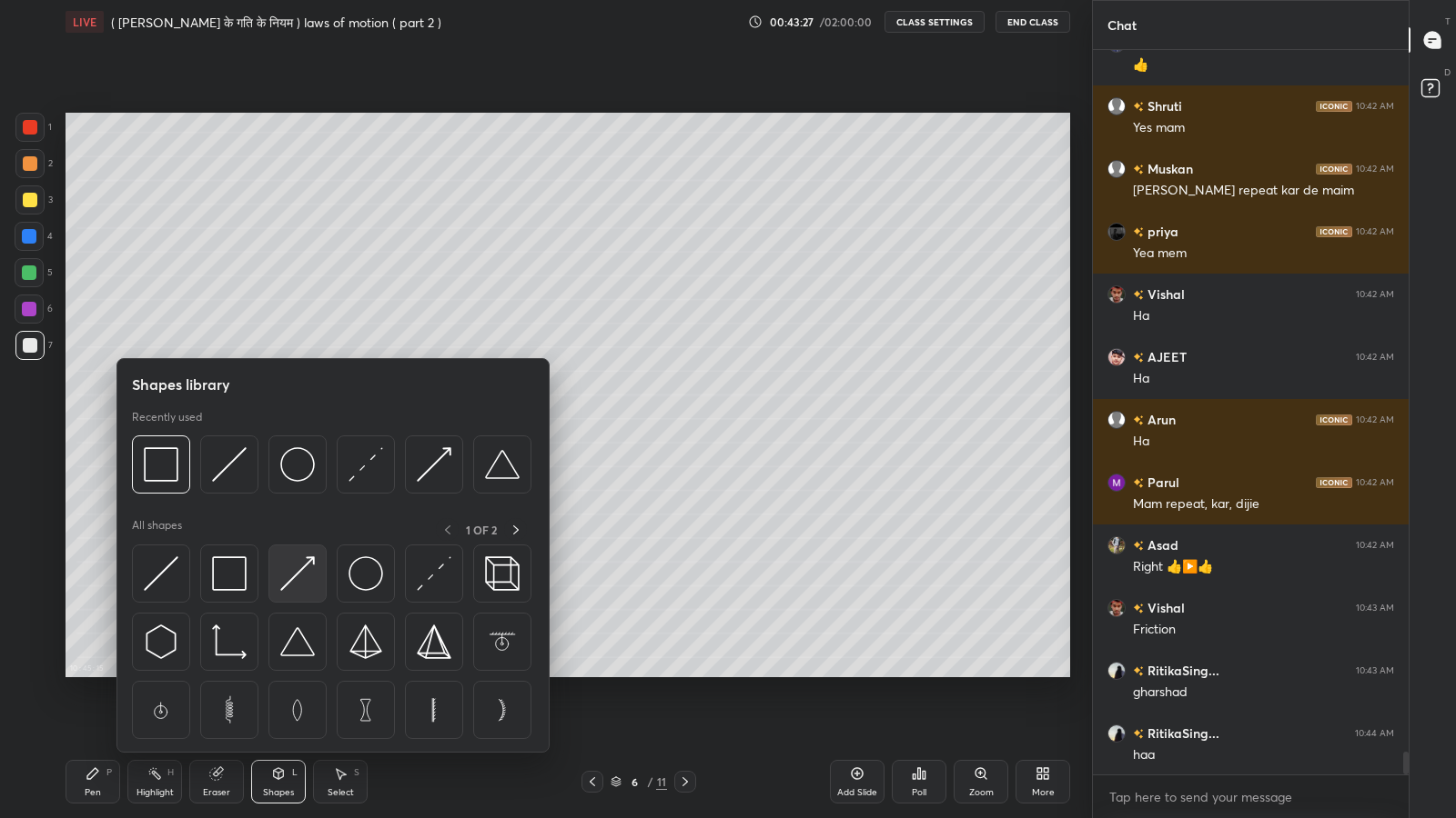
click at [299, 577] on img at bounding box center [297, 573] width 35 height 35
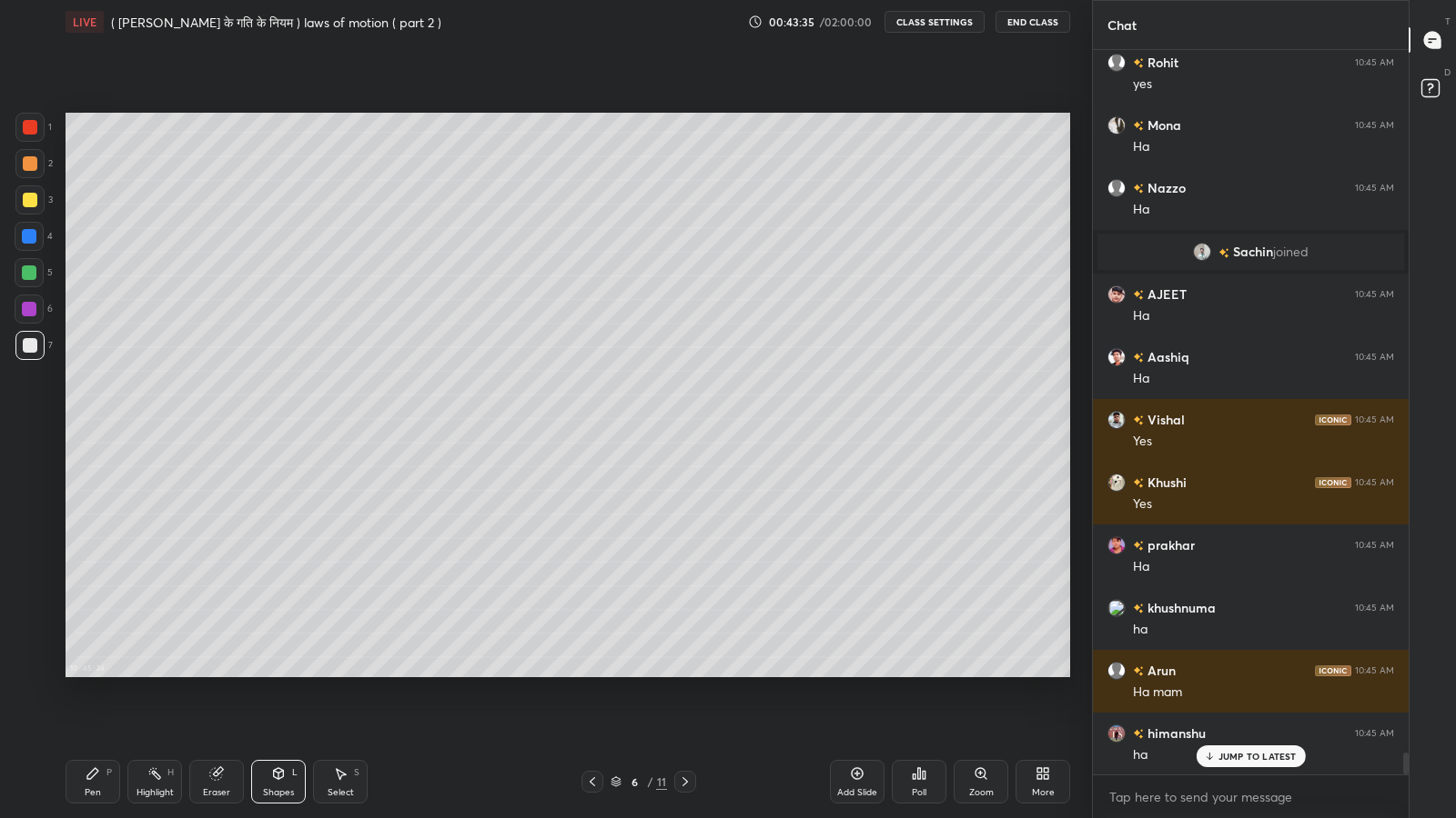
scroll to position [23262, 0]
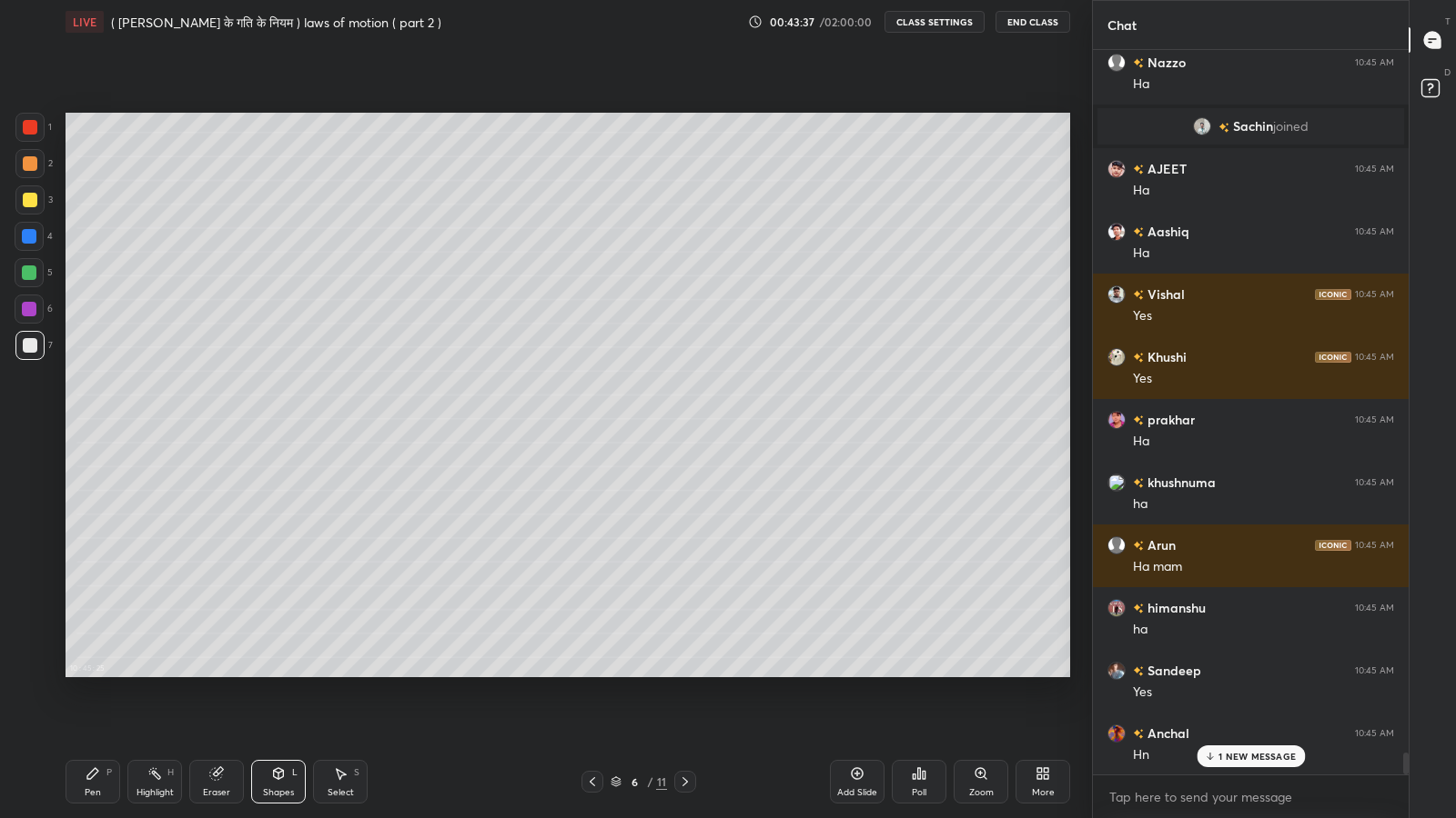
click at [102, 673] on div "Pen P" at bounding box center [93, 781] width 54 height 44
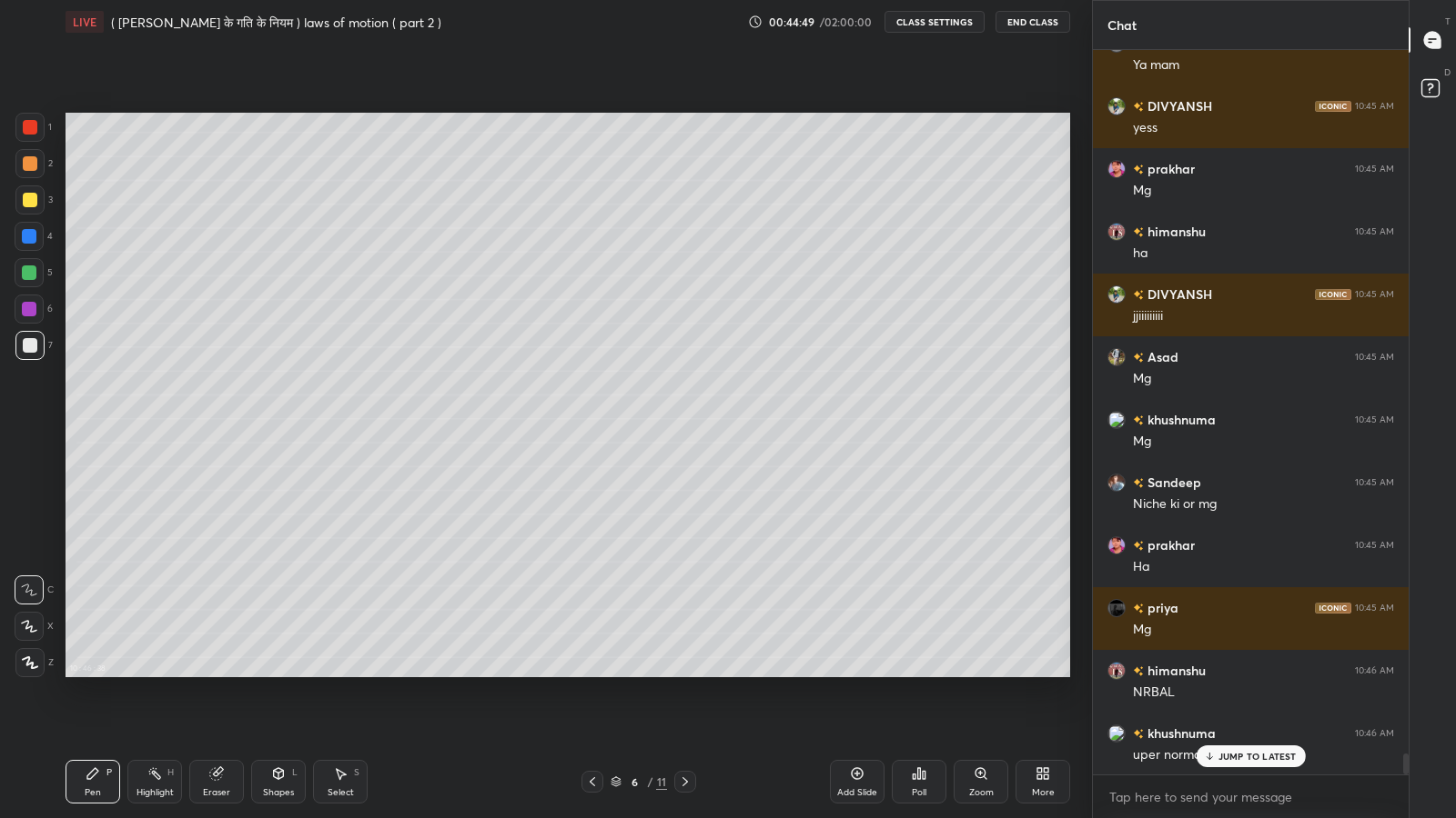
scroll to position [24517, 0]
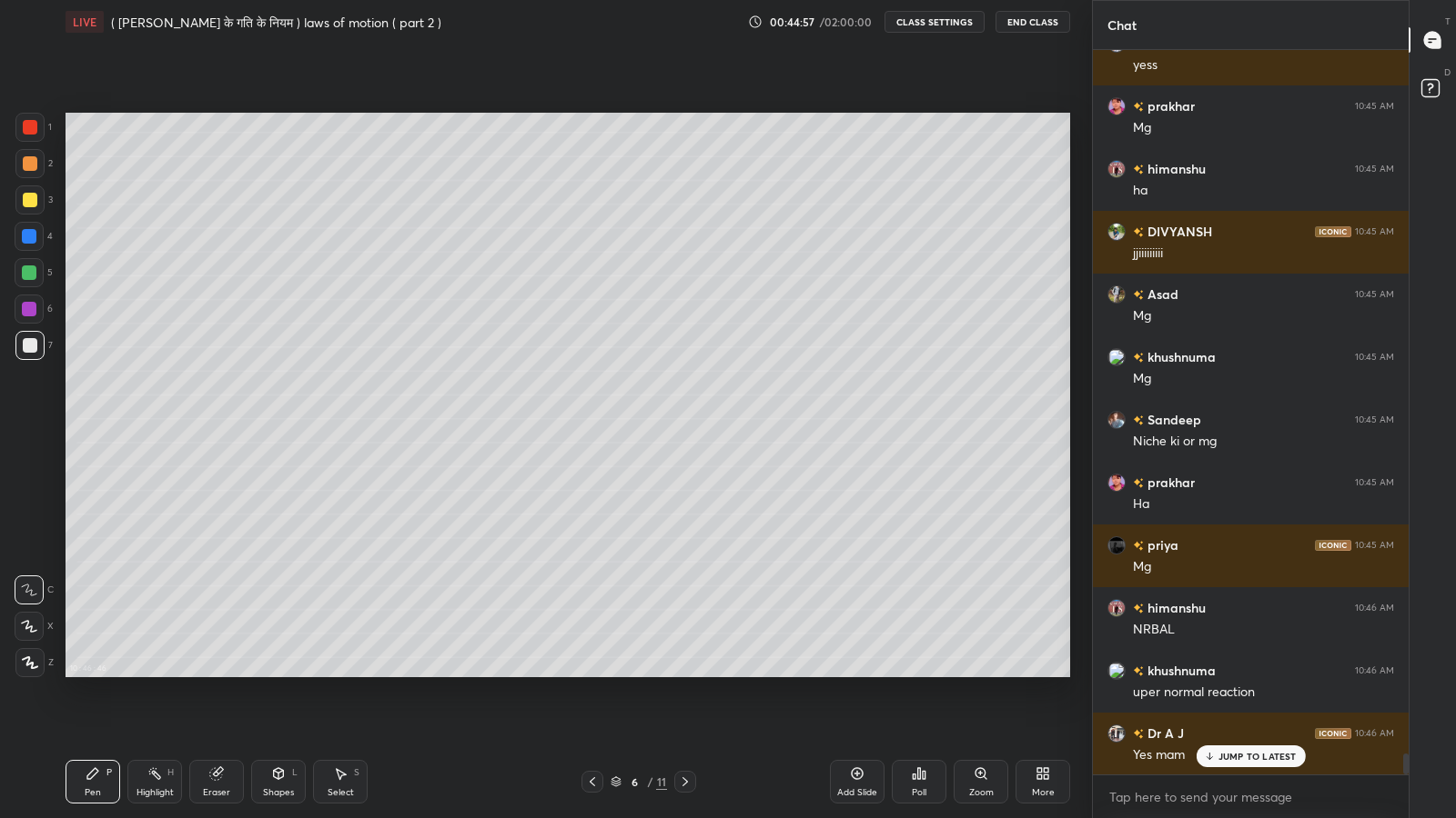
click at [282, 673] on div "Shapes L" at bounding box center [278, 781] width 54 height 44
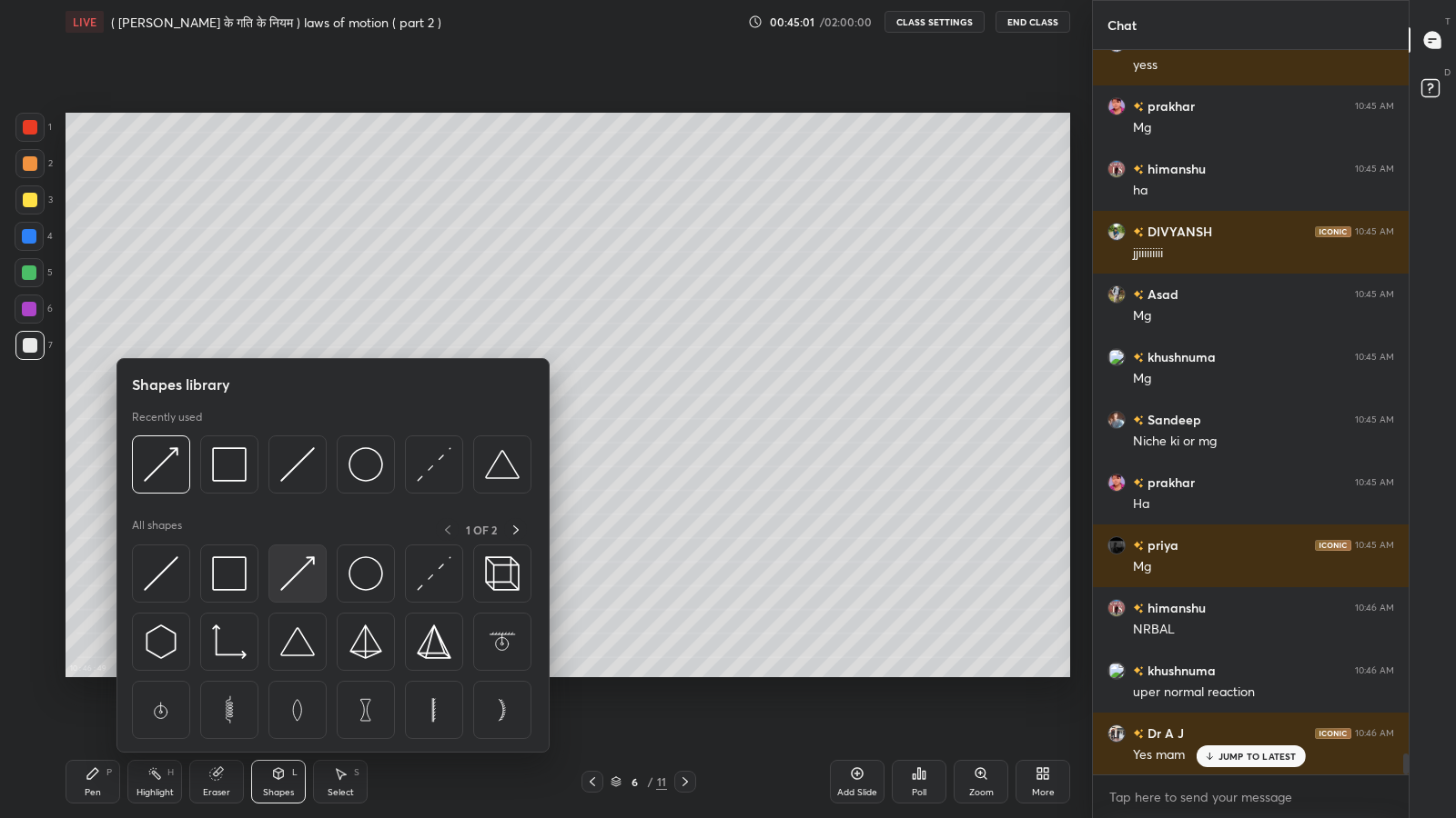
click at [288, 581] on img at bounding box center [297, 573] width 35 height 35
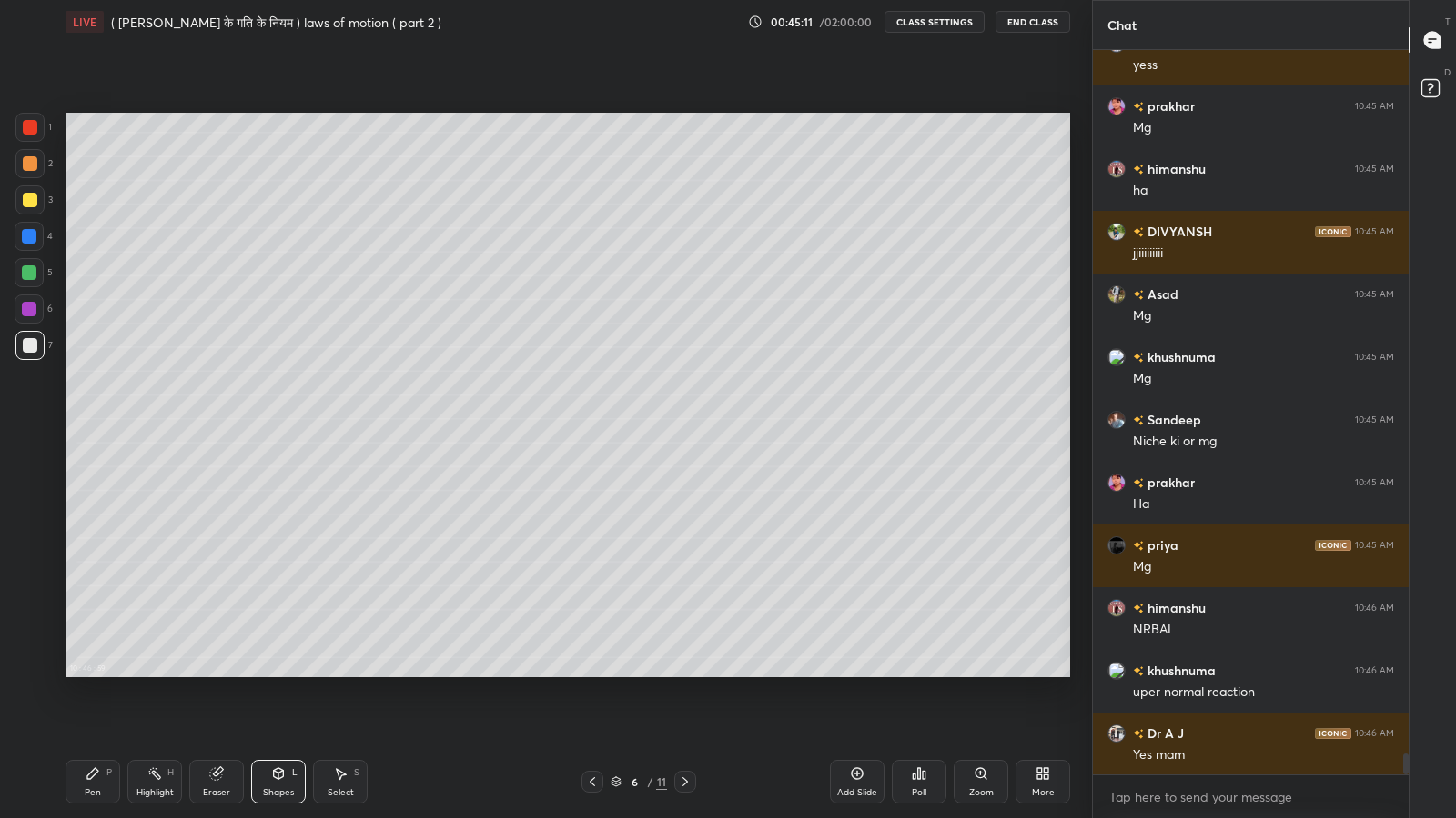
scroll to position [24579, 0]
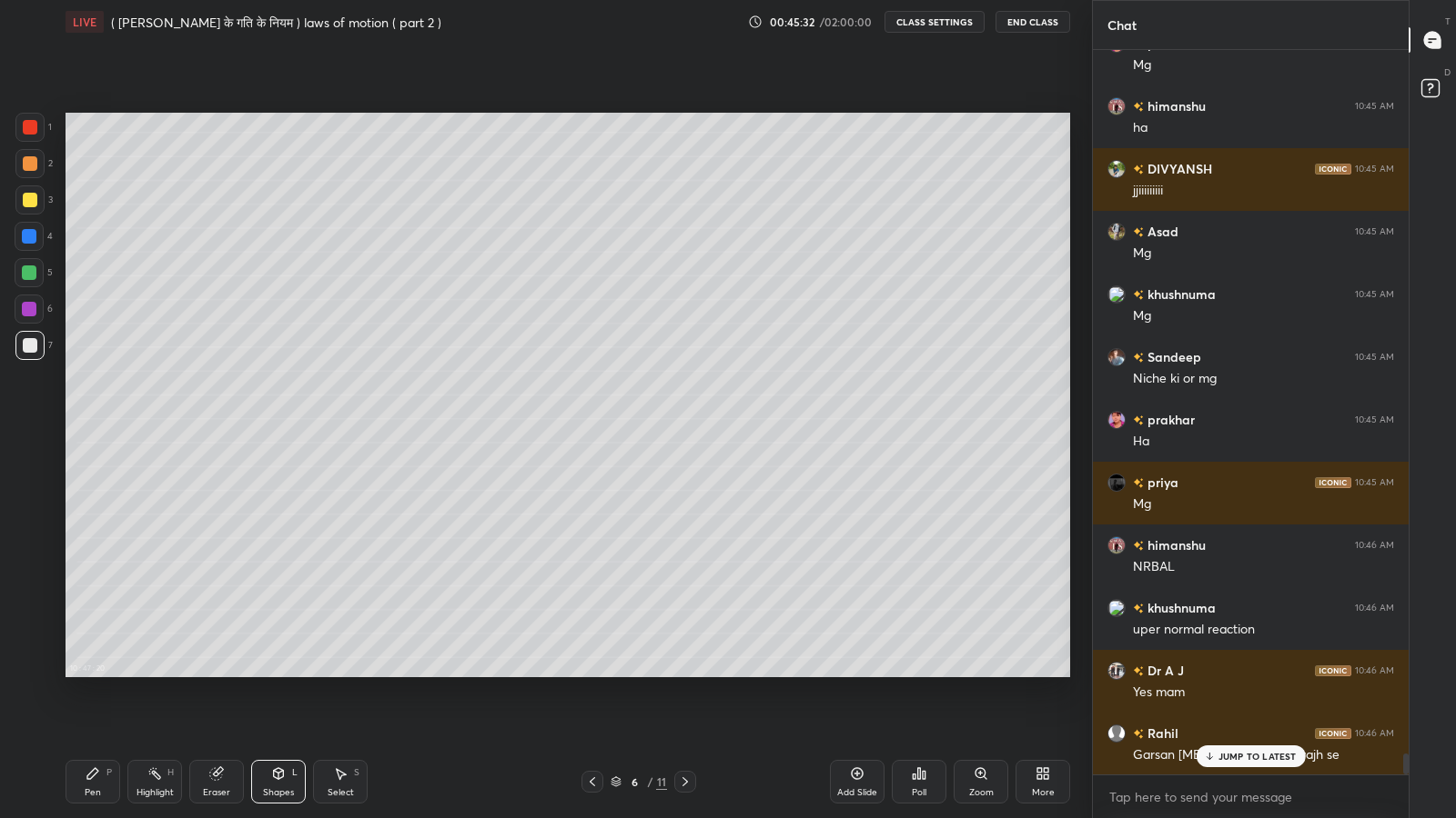
click at [90, 673] on div "Pen P" at bounding box center [93, 781] width 54 height 44
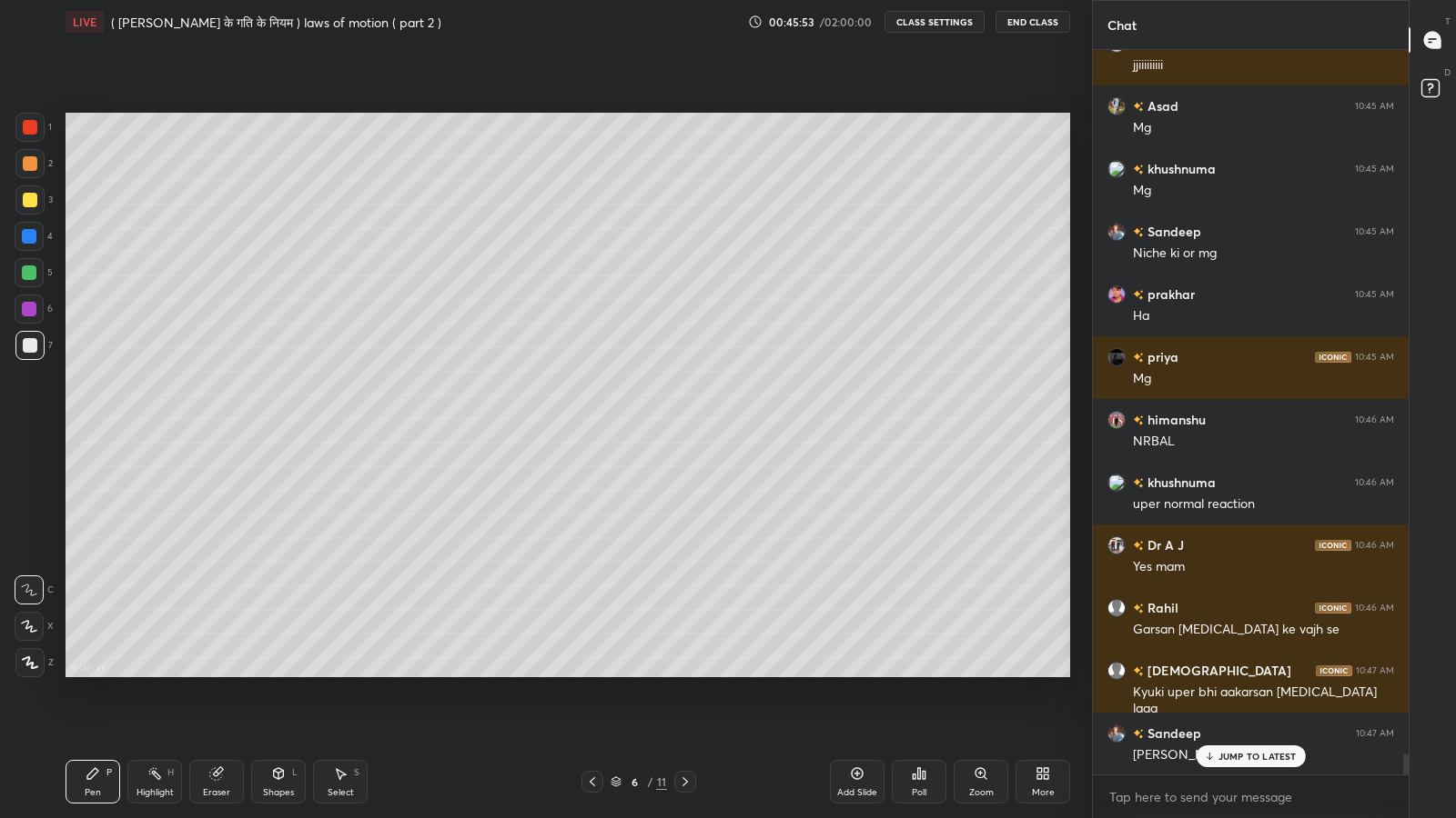
scroll to position [24768, 0]
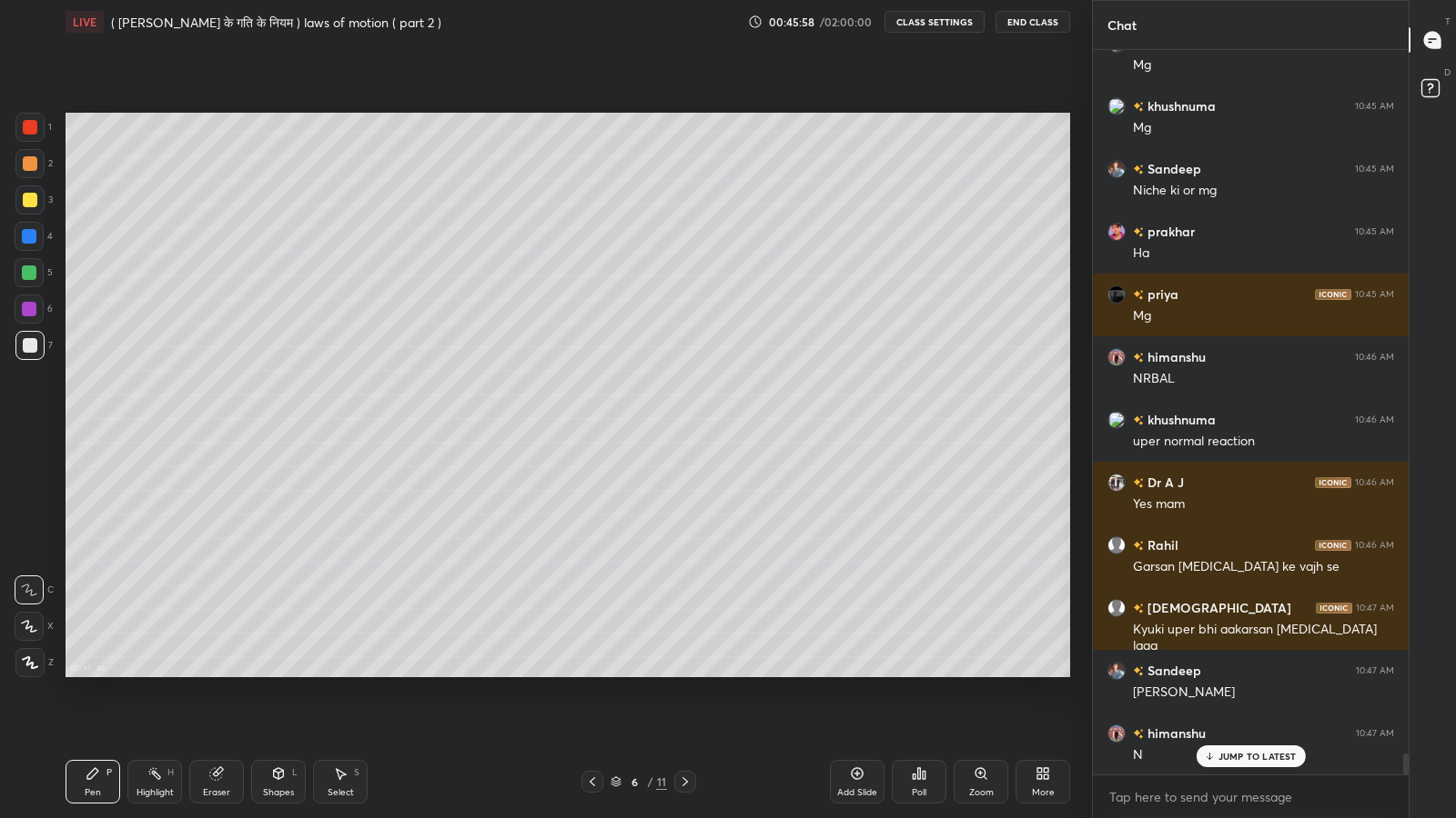
click at [1246, 673] on p "JUMP TO LATEST" at bounding box center [1256, 757] width 78 height 11
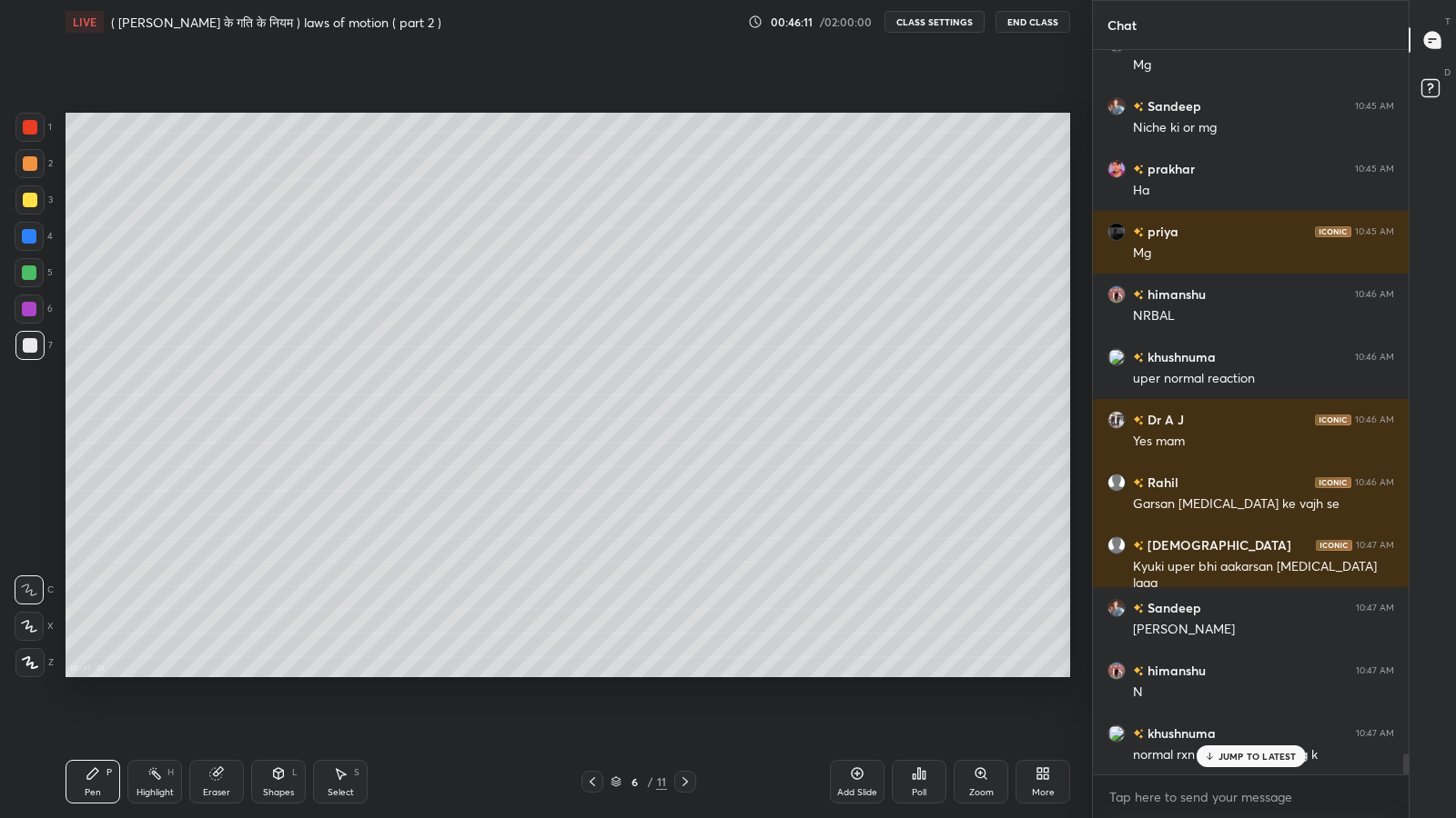
click at [1219, 673] on p "JUMP TO LATEST" at bounding box center [1256, 757] width 78 height 11
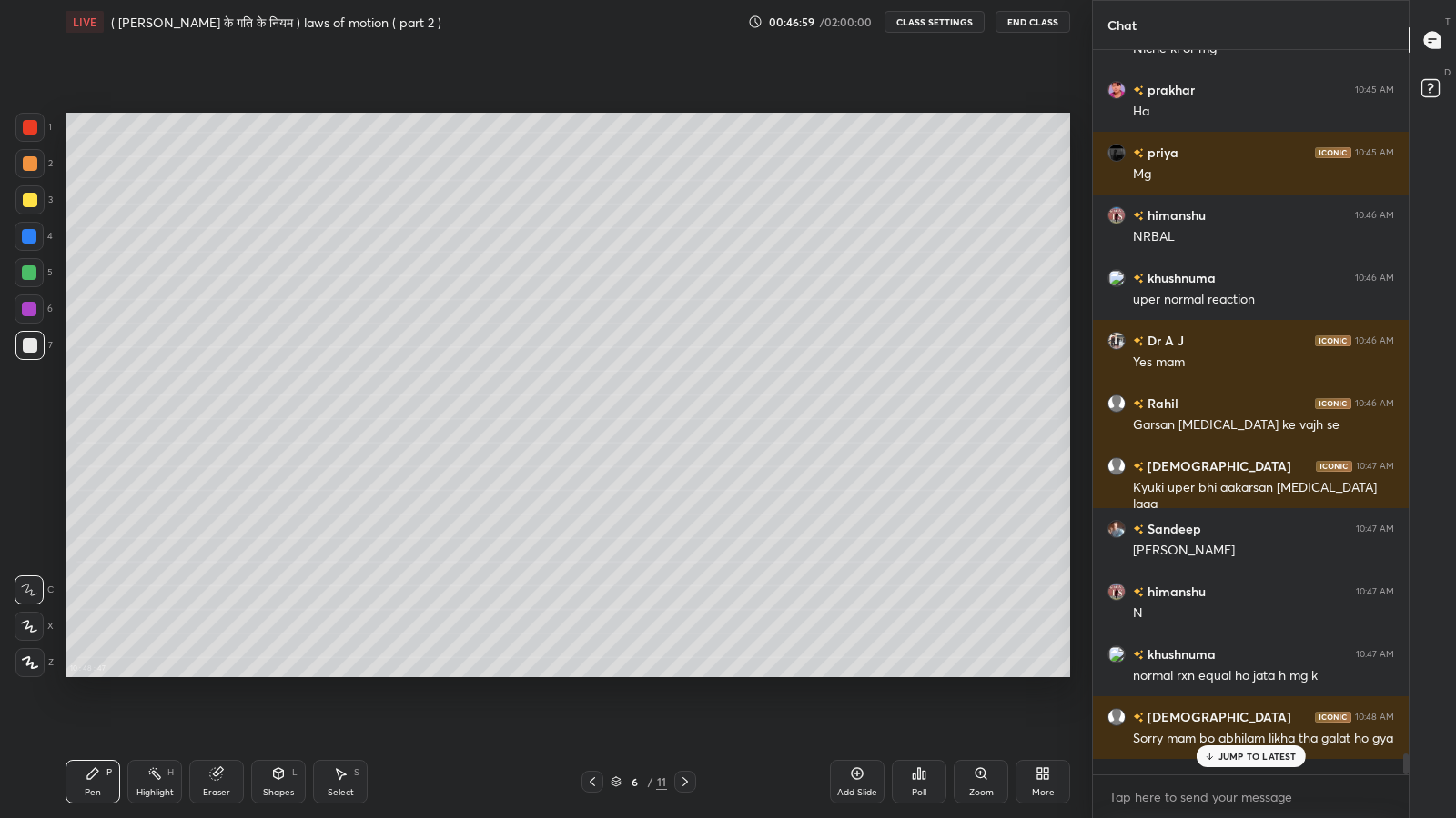
click at [1246, 673] on p "JUMP TO LATEST" at bounding box center [1256, 757] width 78 height 11
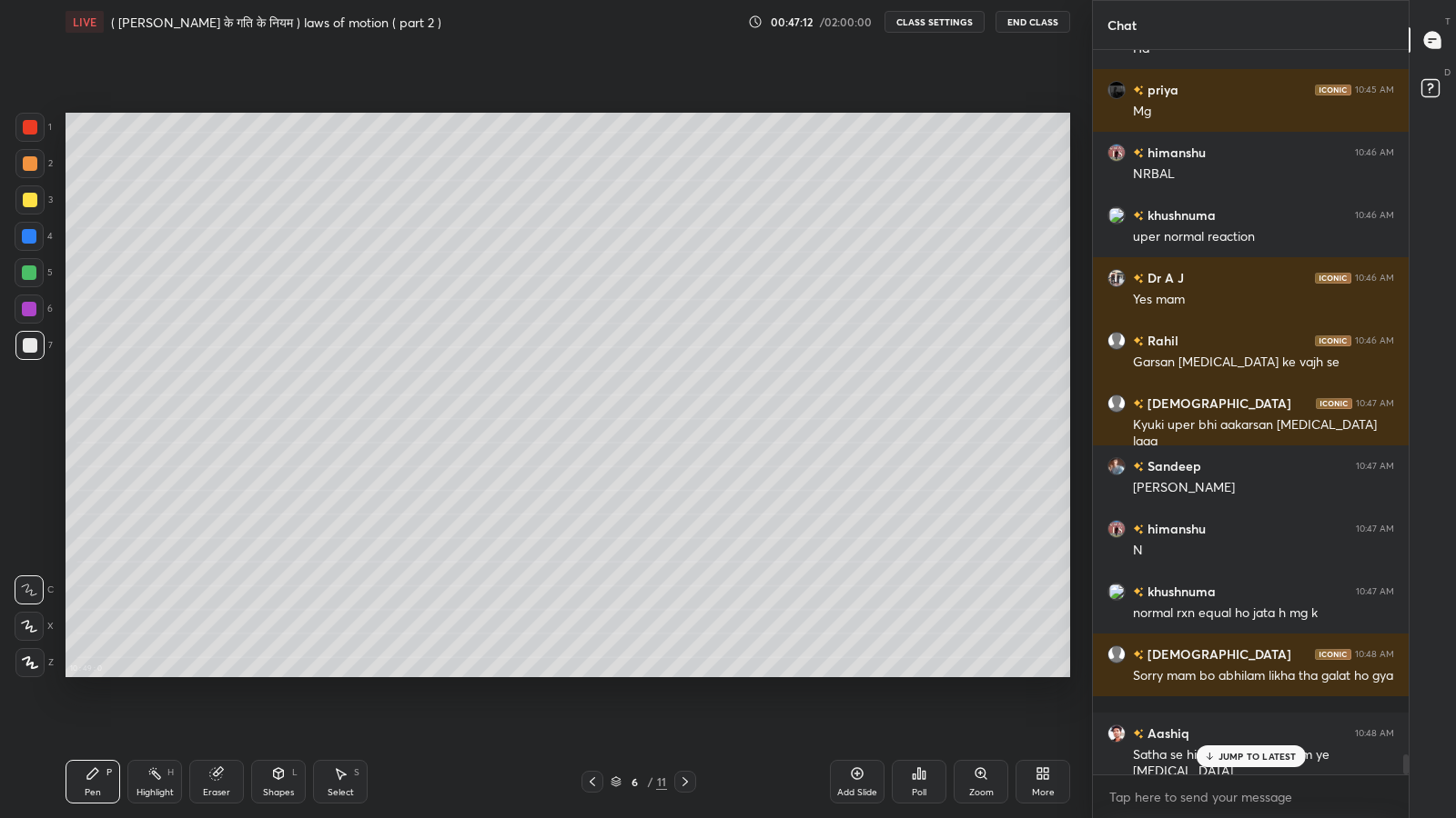
click at [1224, 673] on p "JUMP TO LATEST" at bounding box center [1256, 757] width 78 height 11
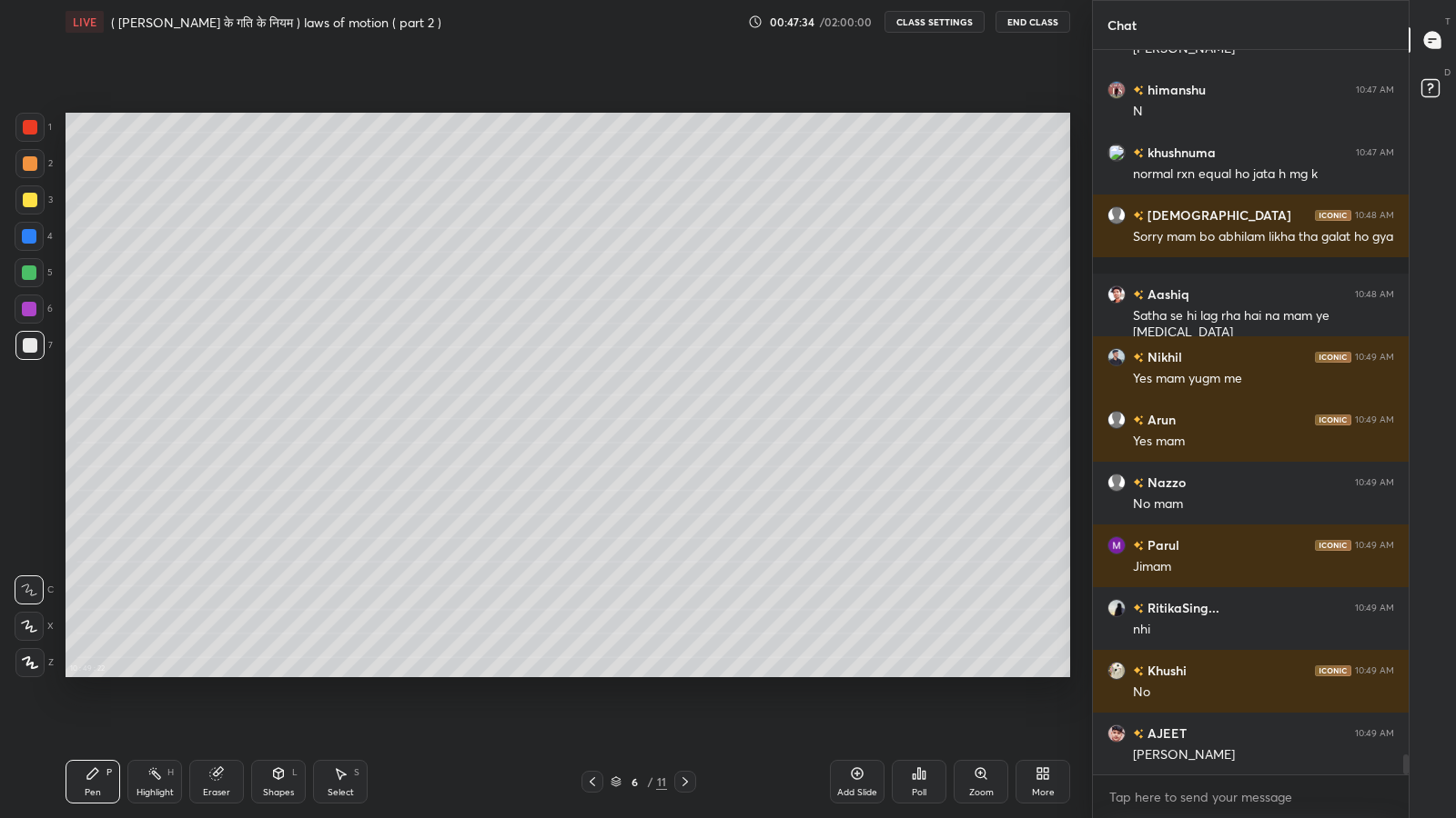
scroll to position [25475, 0]
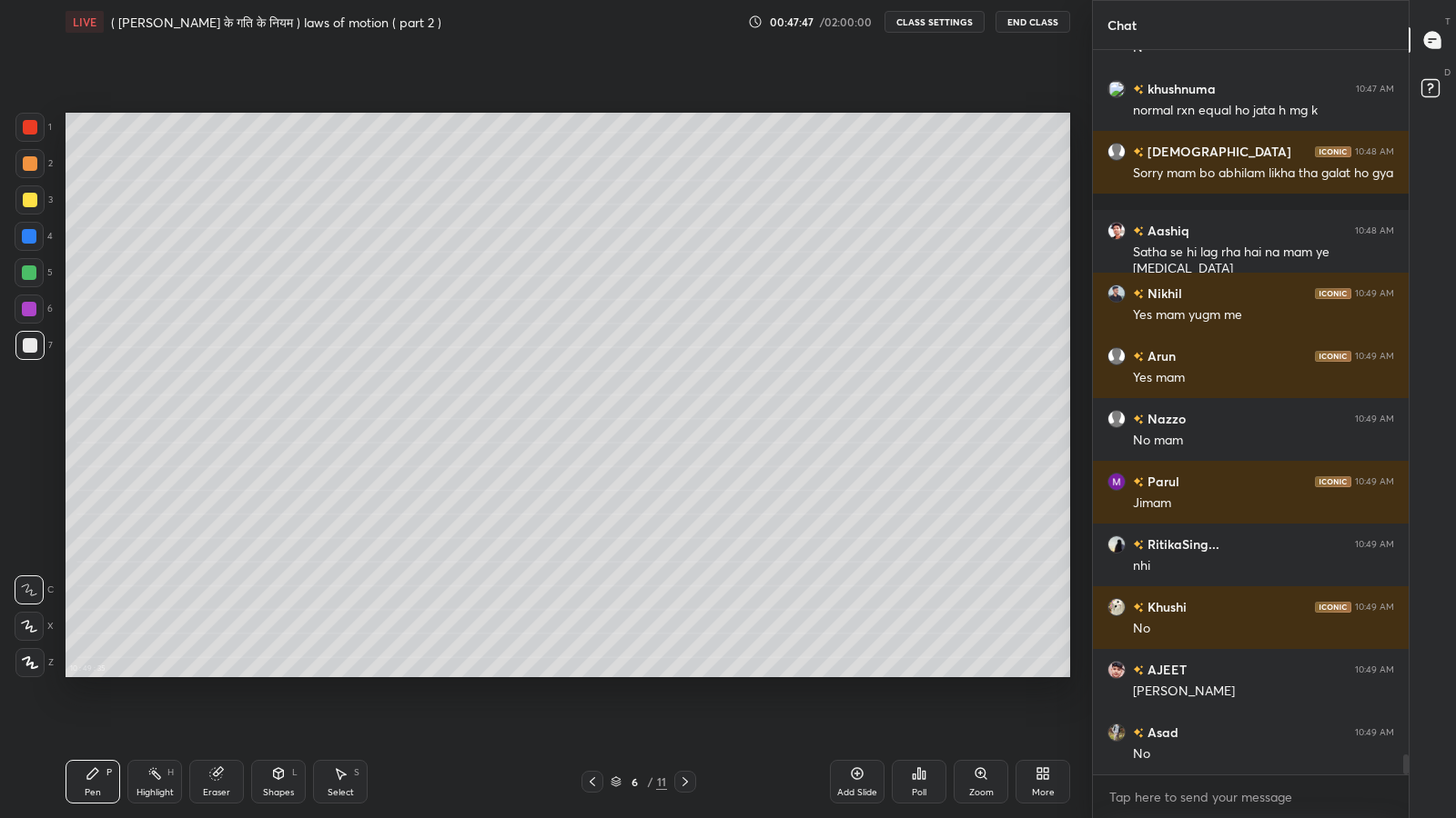
click at [272, 673] on div "Shapes L" at bounding box center [278, 781] width 54 height 44
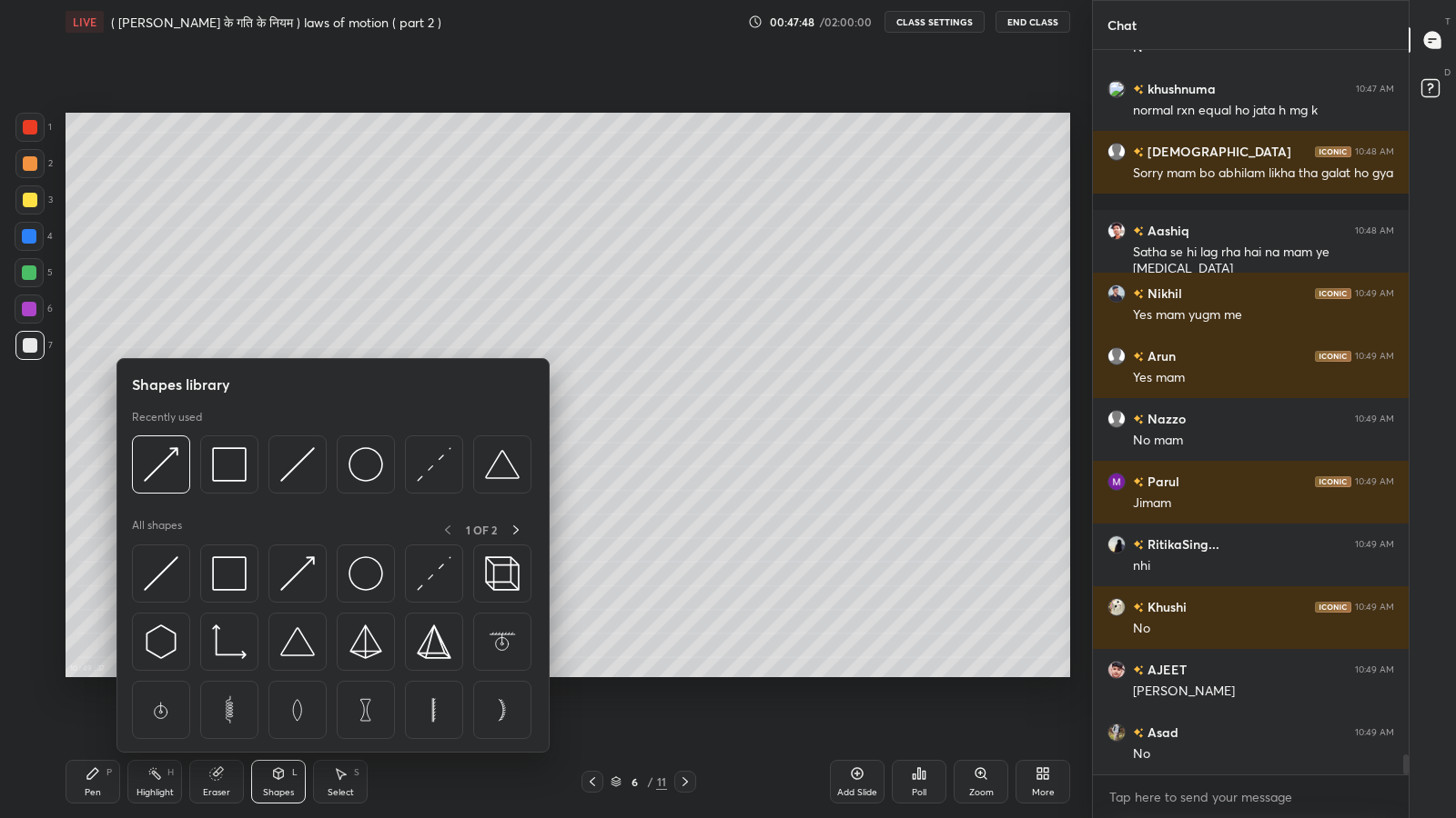
click at [293, 587] on img at bounding box center [297, 573] width 35 height 35
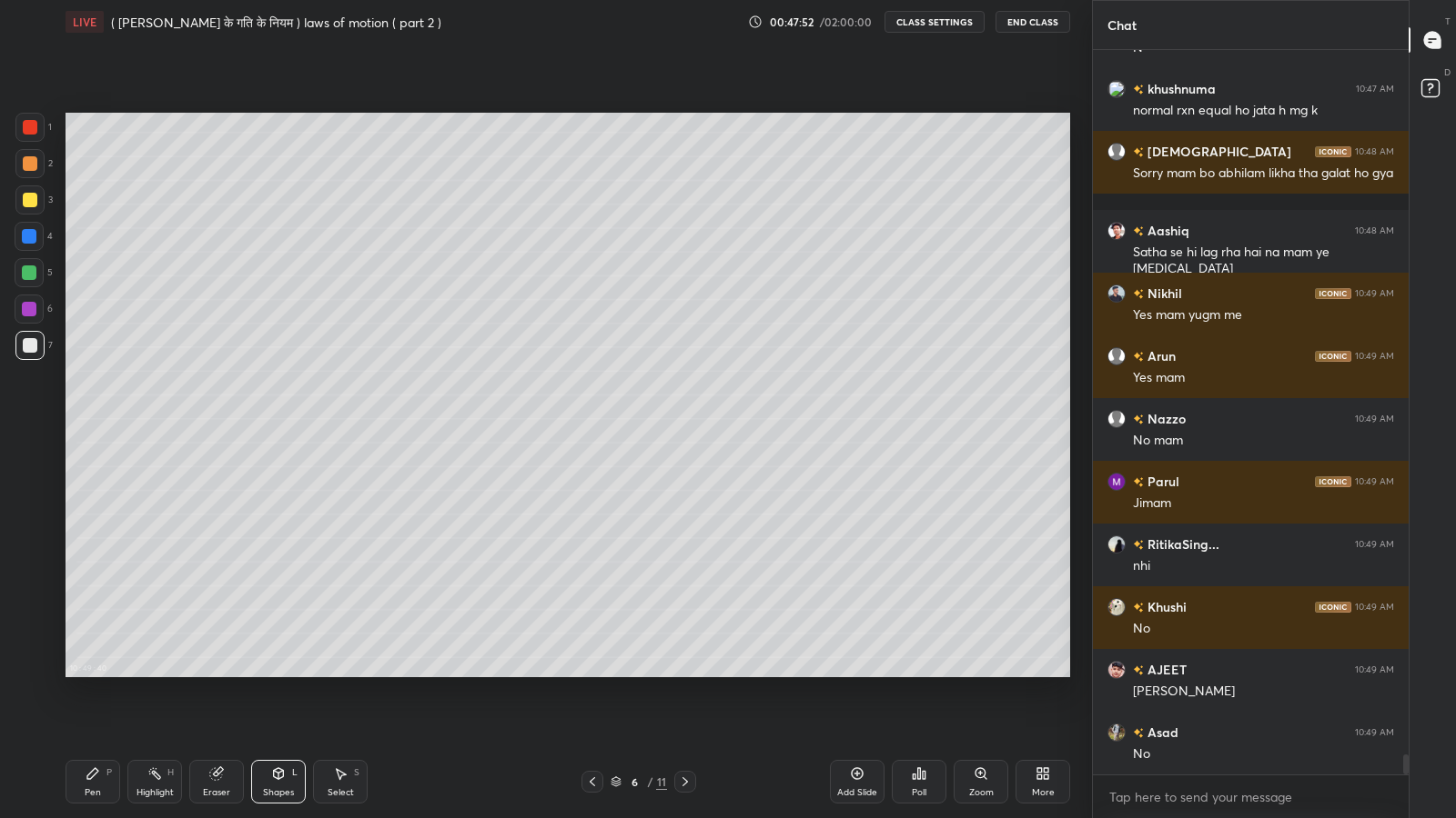
click at [85, 673] on icon at bounding box center [93, 774] width 15 height 15
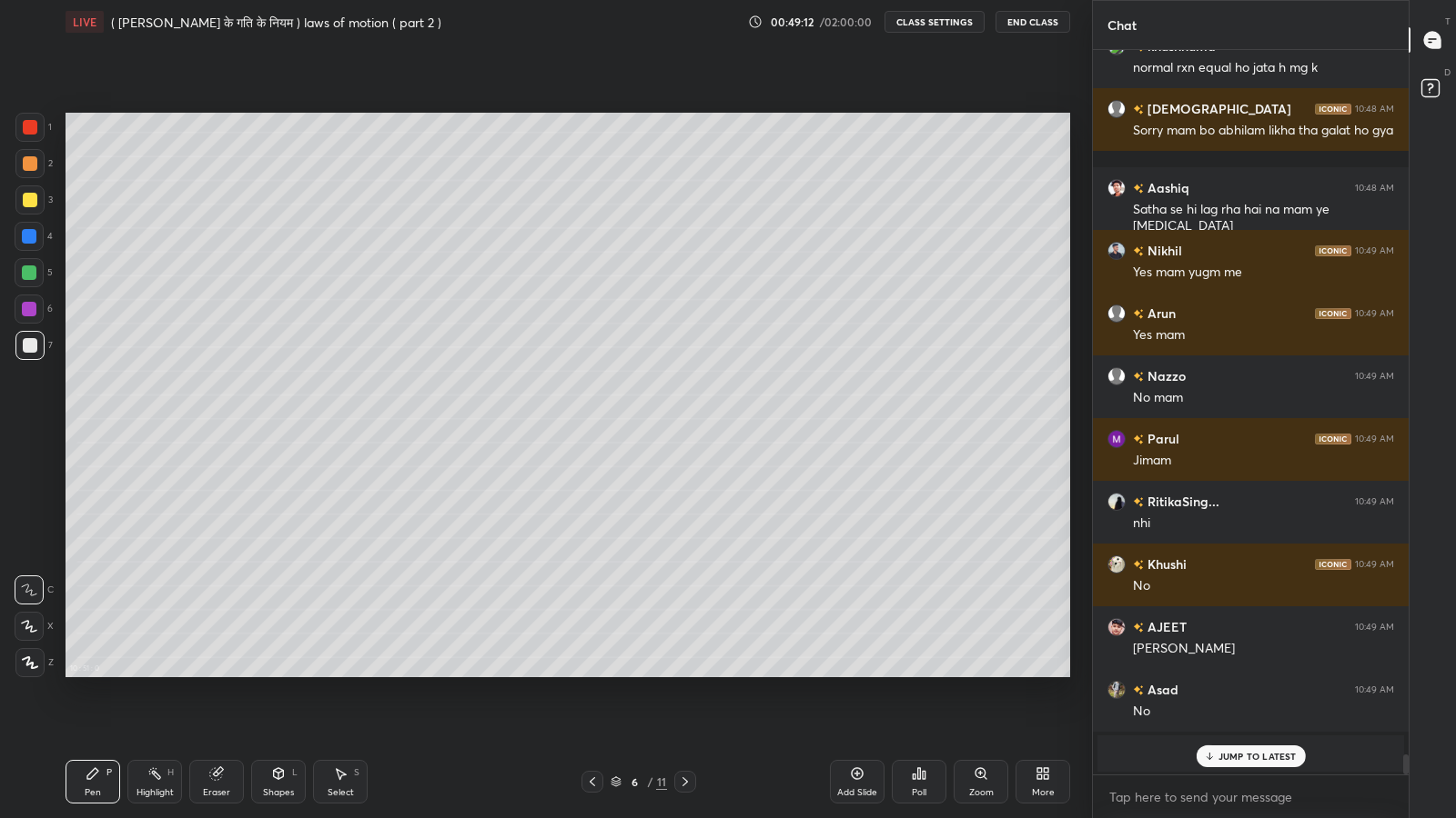
click at [1242, 673] on p "JUMP TO LATEST" at bounding box center [1256, 757] width 78 height 11
click at [274, 673] on div "Shapes L" at bounding box center [278, 781] width 54 height 44
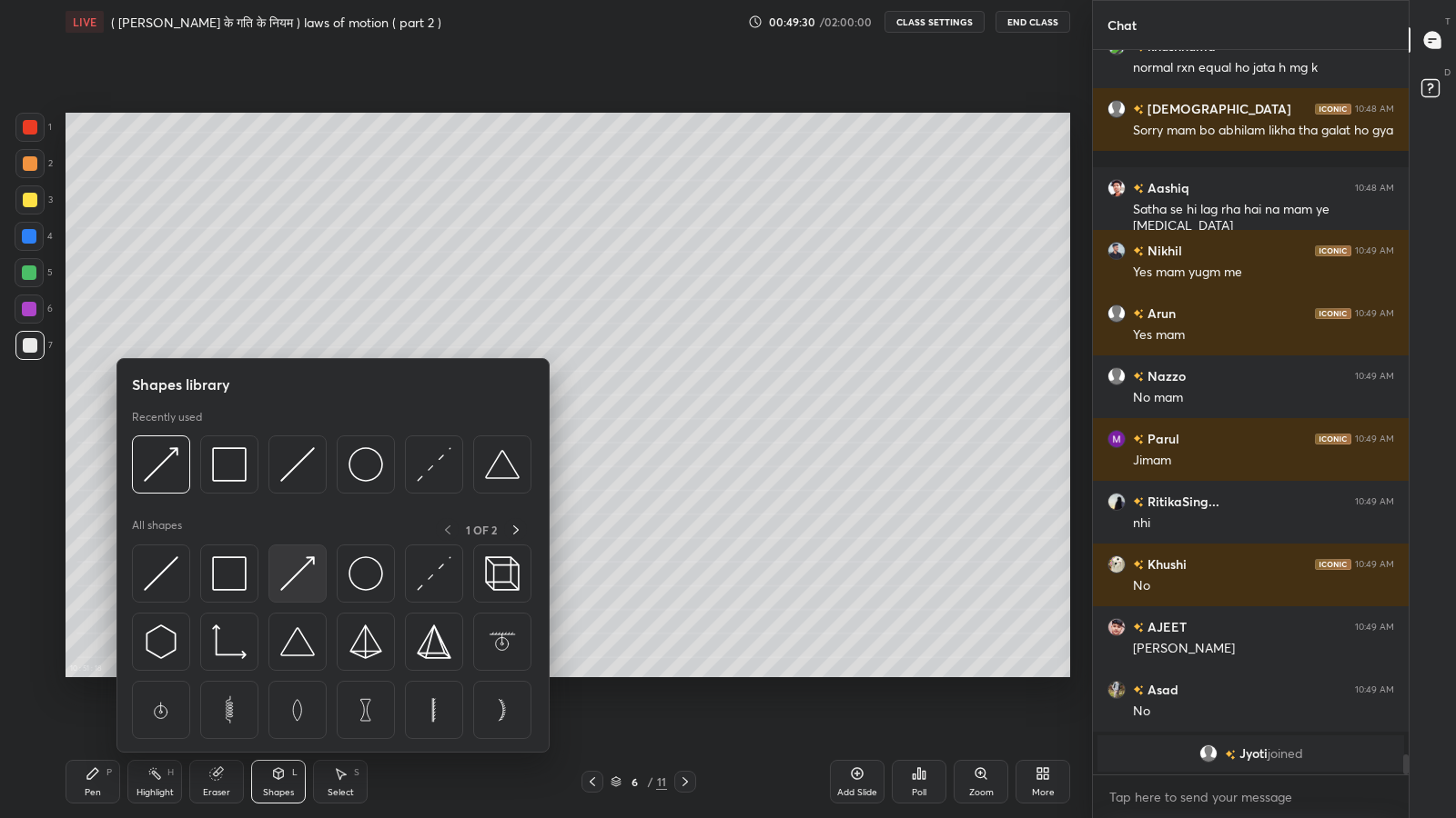
click at [297, 576] on img at bounding box center [297, 573] width 35 height 35
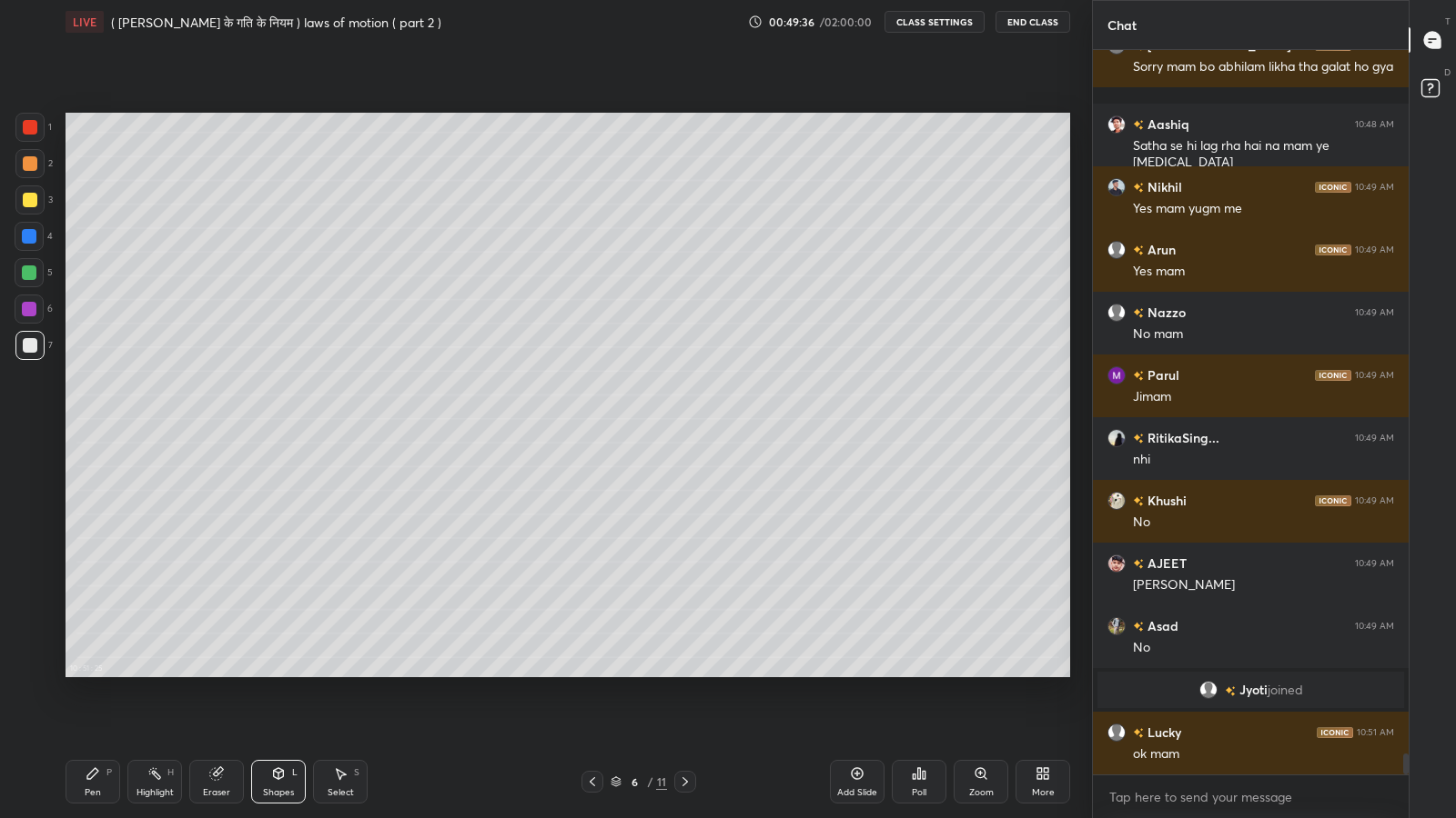
scroll to position [24236, 0]
click at [88, 673] on div "Pen" at bounding box center [92, 793] width 16 height 9
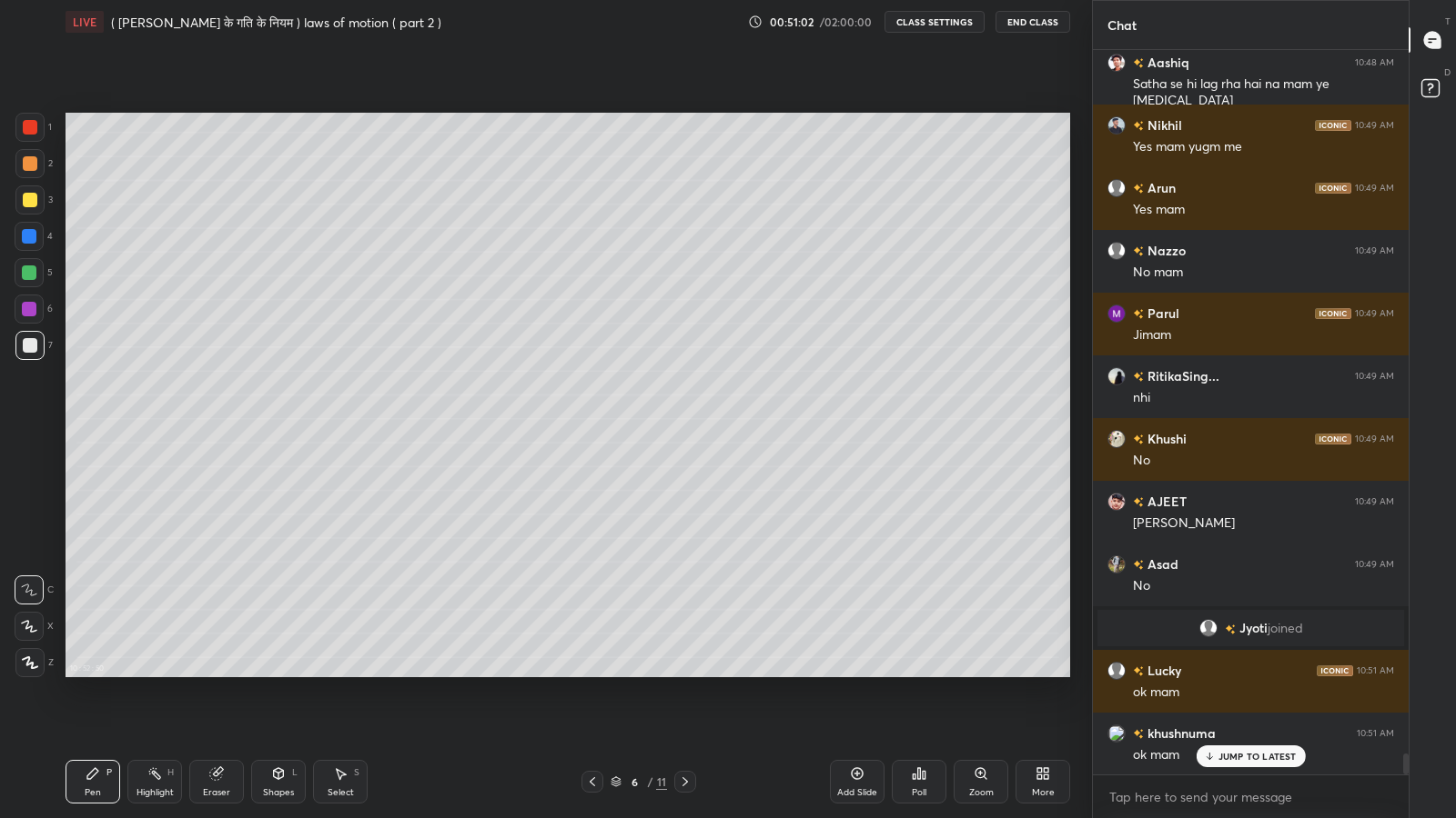
scroll to position [24362, 0]
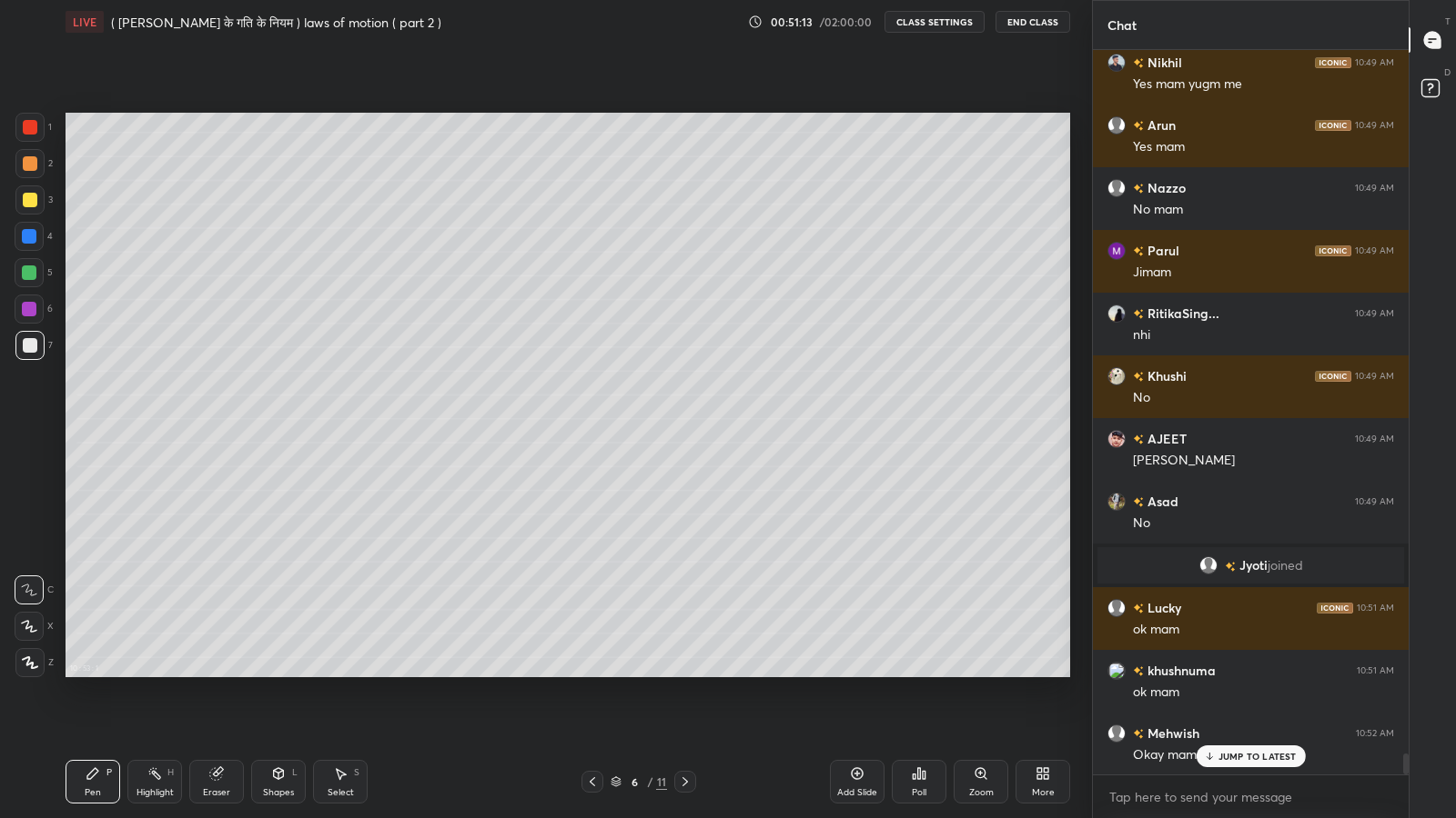
click at [851, 673] on icon at bounding box center [857, 774] width 15 height 15
click at [285, 673] on div "Shapes L" at bounding box center [278, 781] width 54 height 44
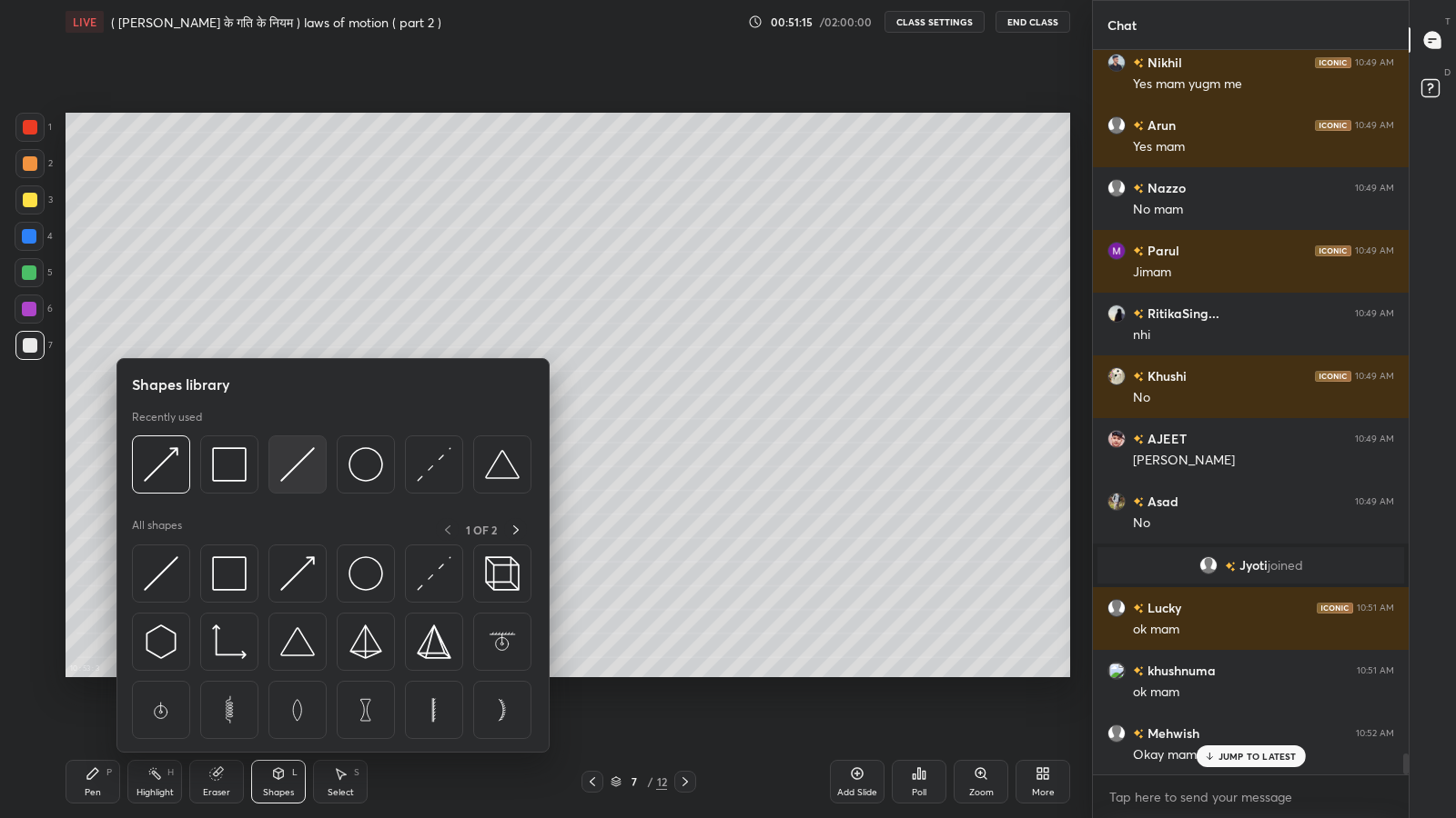
click at [293, 466] on img at bounding box center [297, 464] width 35 height 35
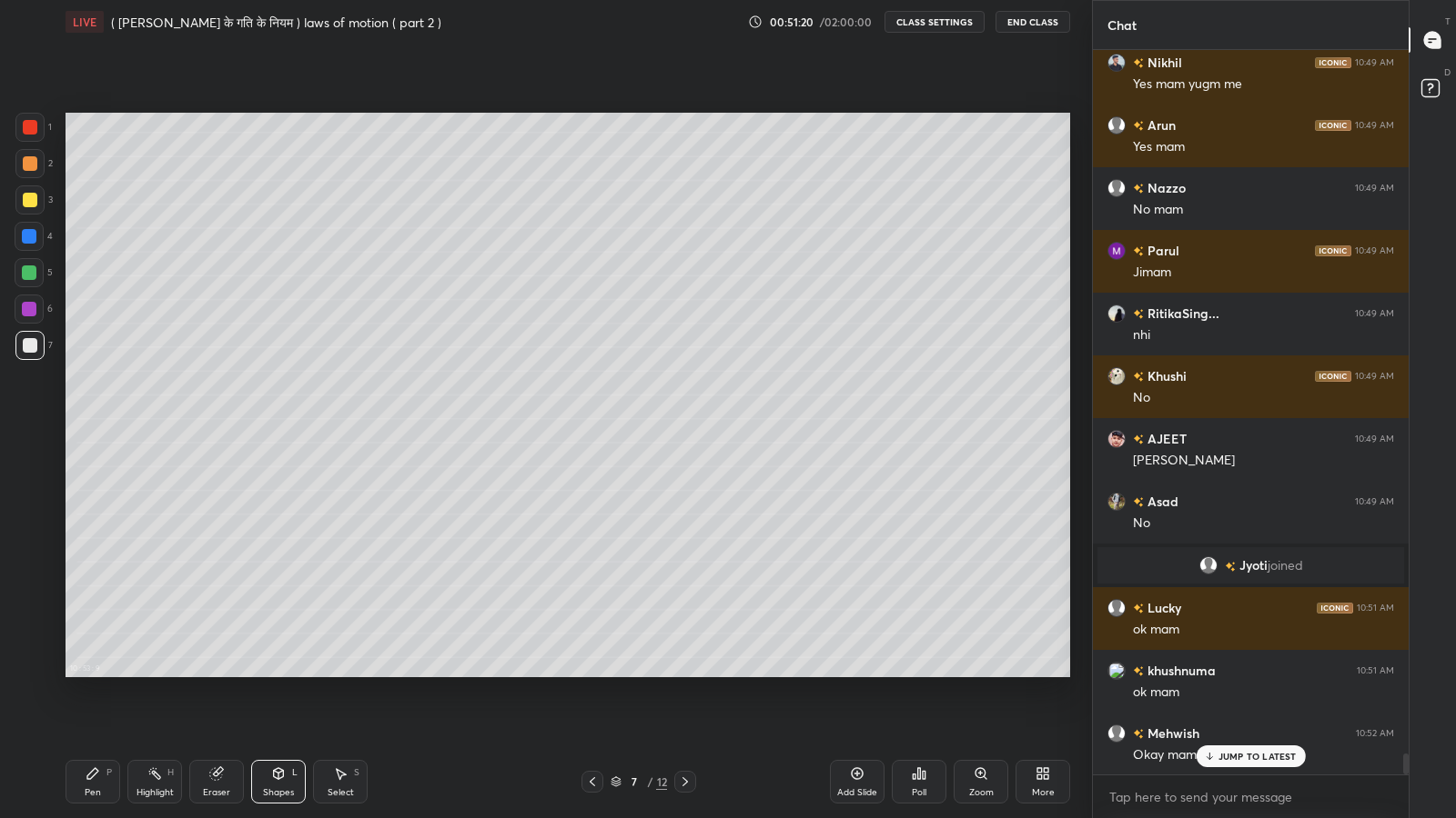
click at [279, 673] on icon at bounding box center [278, 774] width 10 height 11
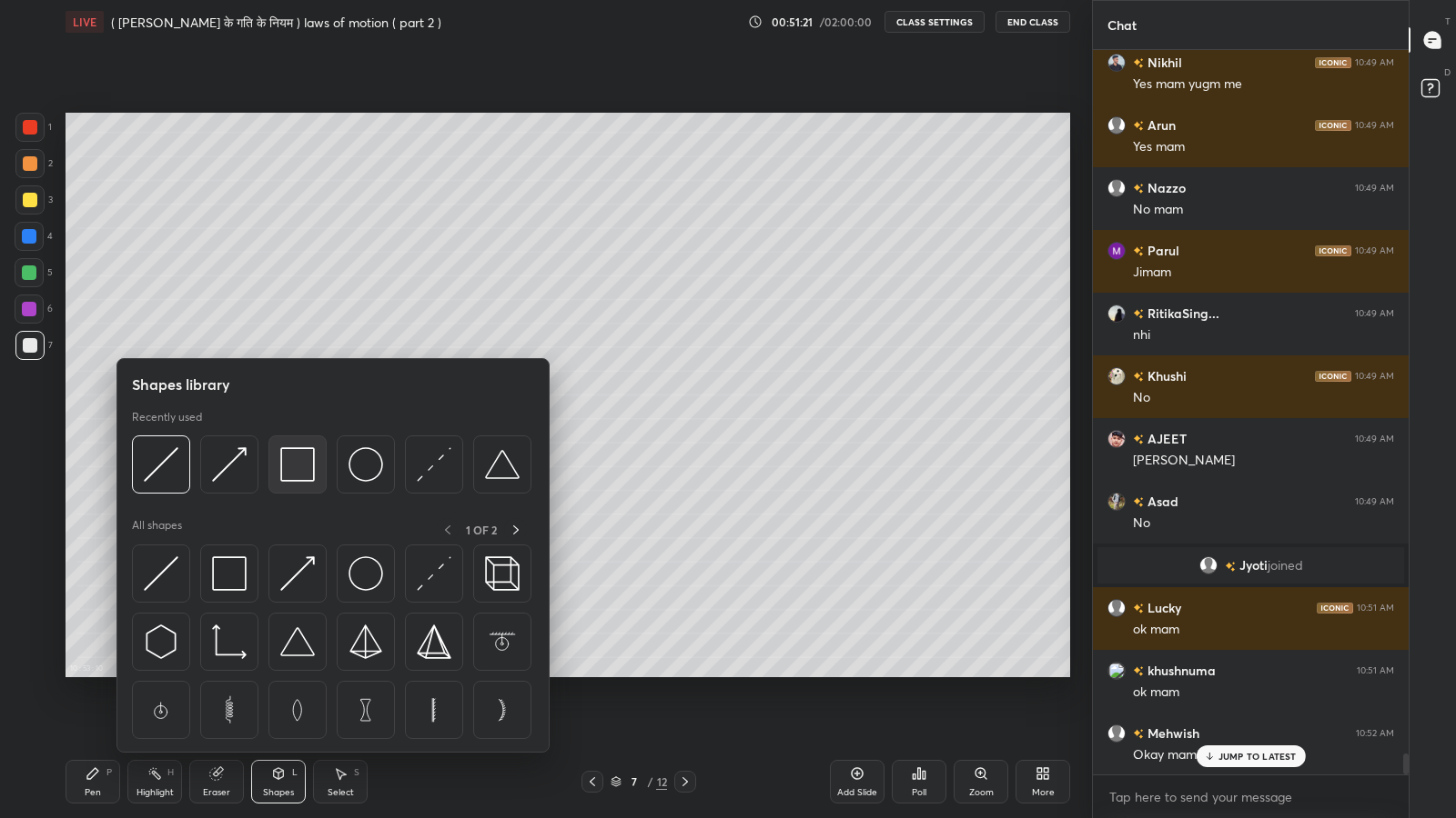
click at [288, 466] on img at bounding box center [297, 464] width 35 height 35
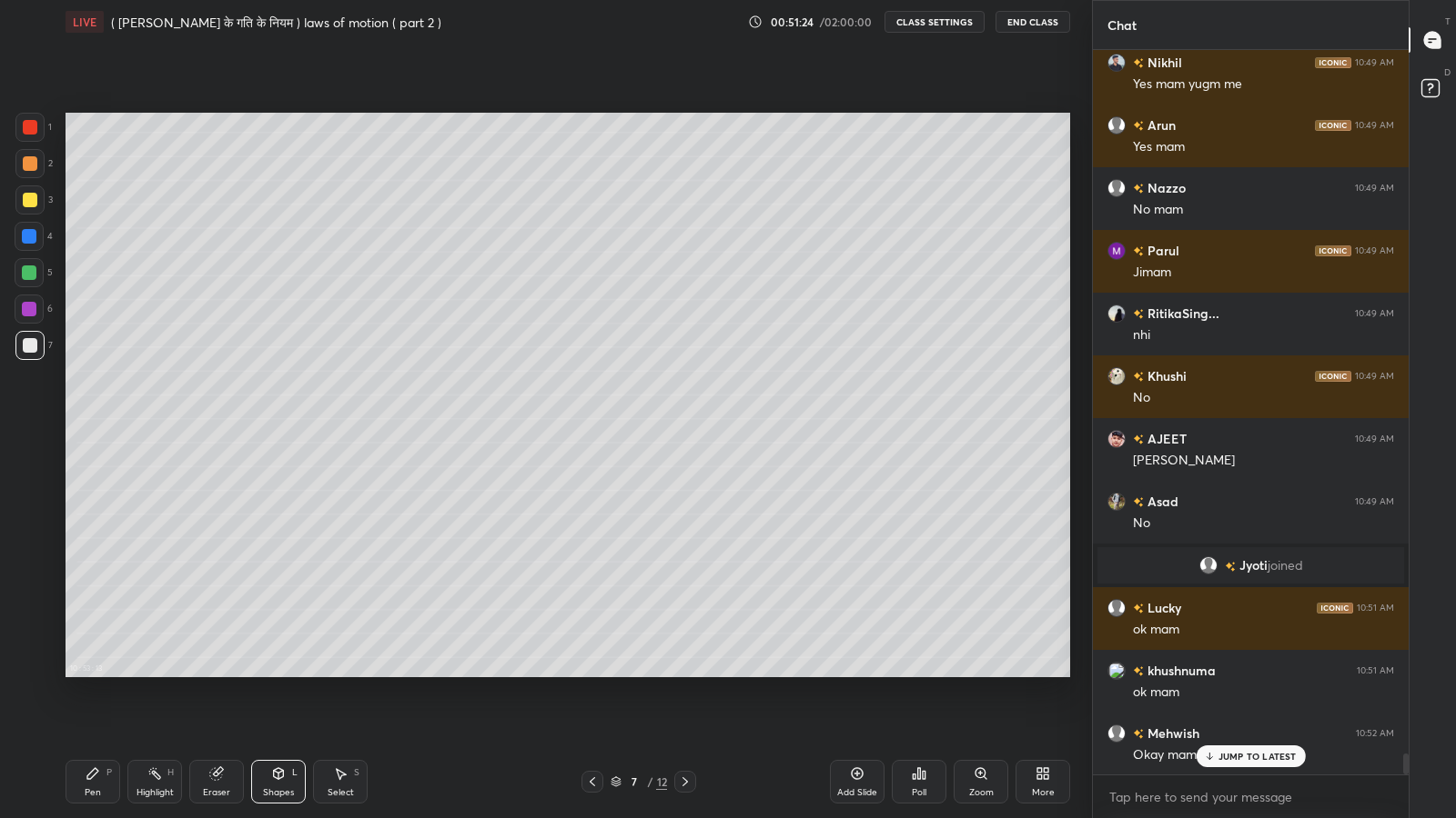
click at [211, 673] on div "Eraser" at bounding box center [217, 781] width 54 height 44
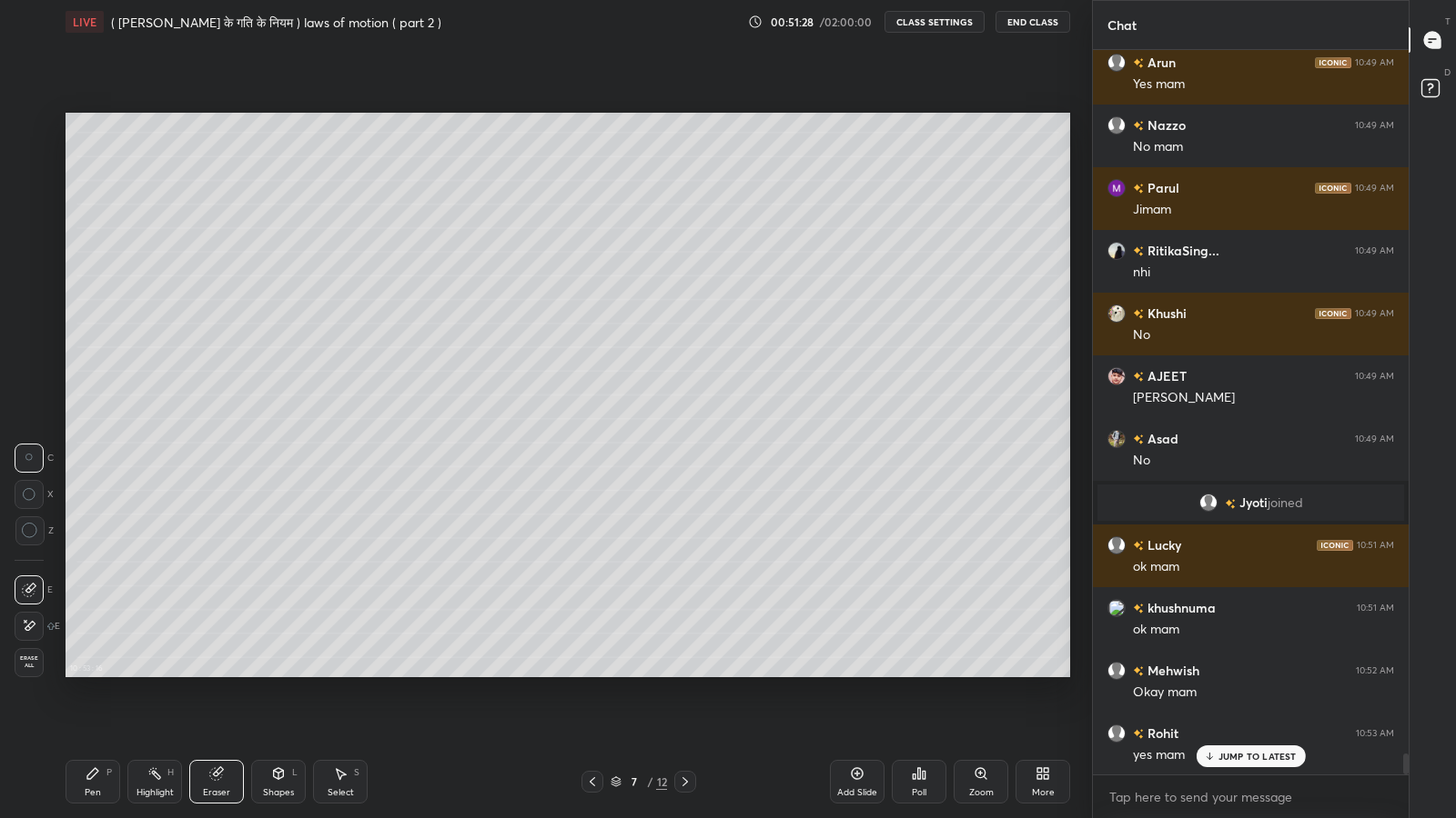
click at [105, 673] on div "Pen P" at bounding box center [93, 781] width 54 height 44
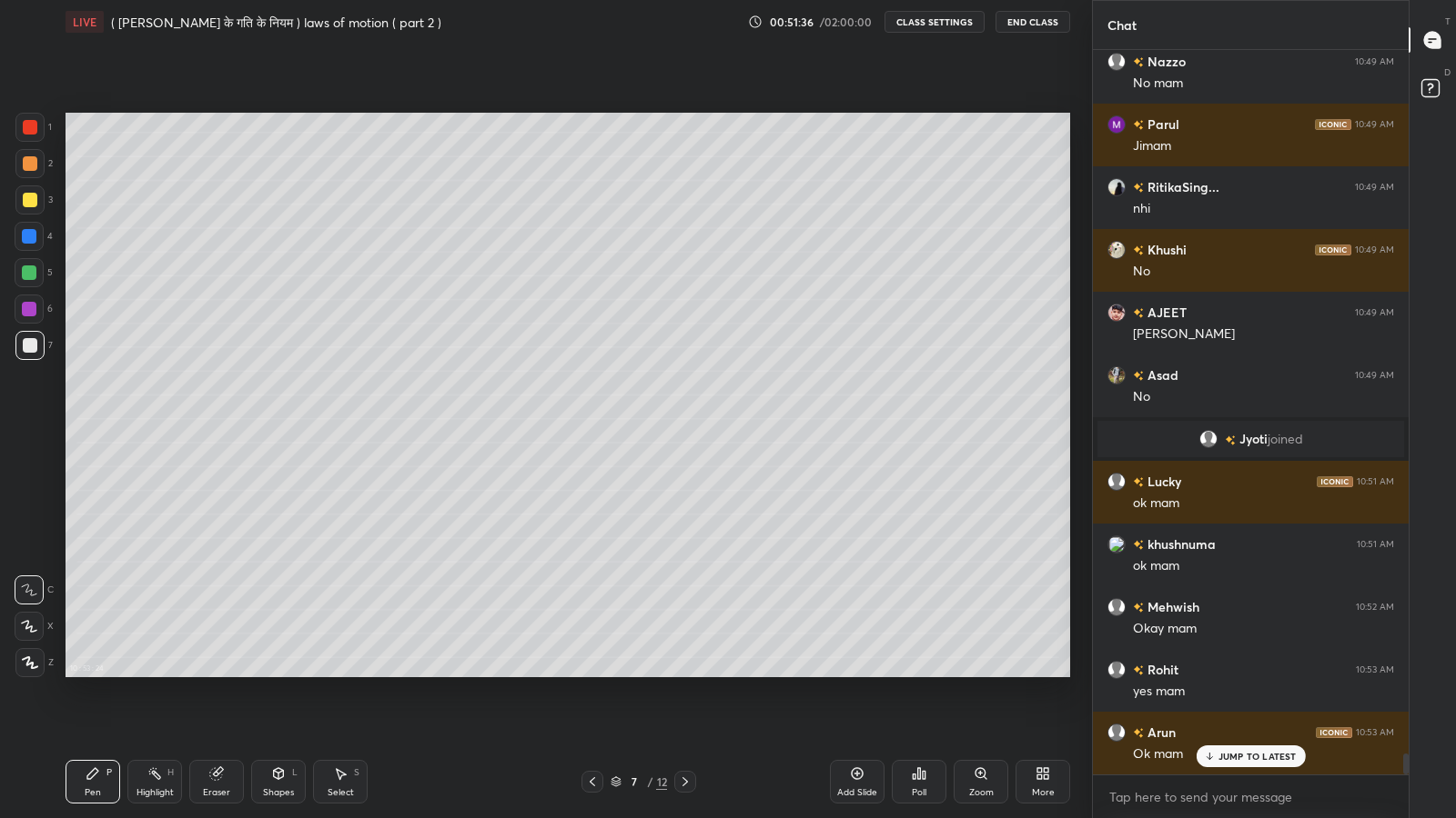
scroll to position [24550, 0]
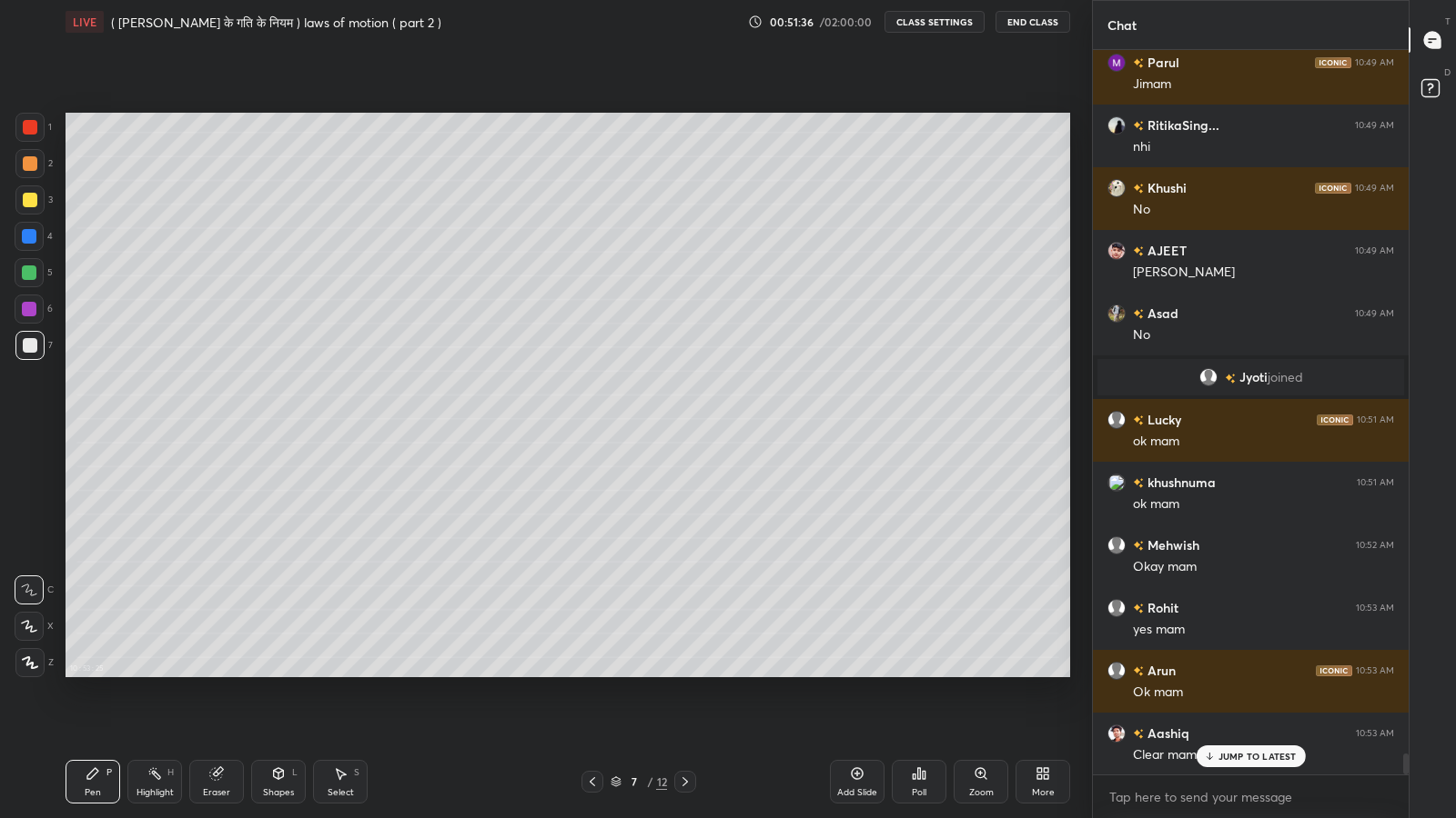
click at [284, 673] on icon at bounding box center [278, 774] width 15 height 15
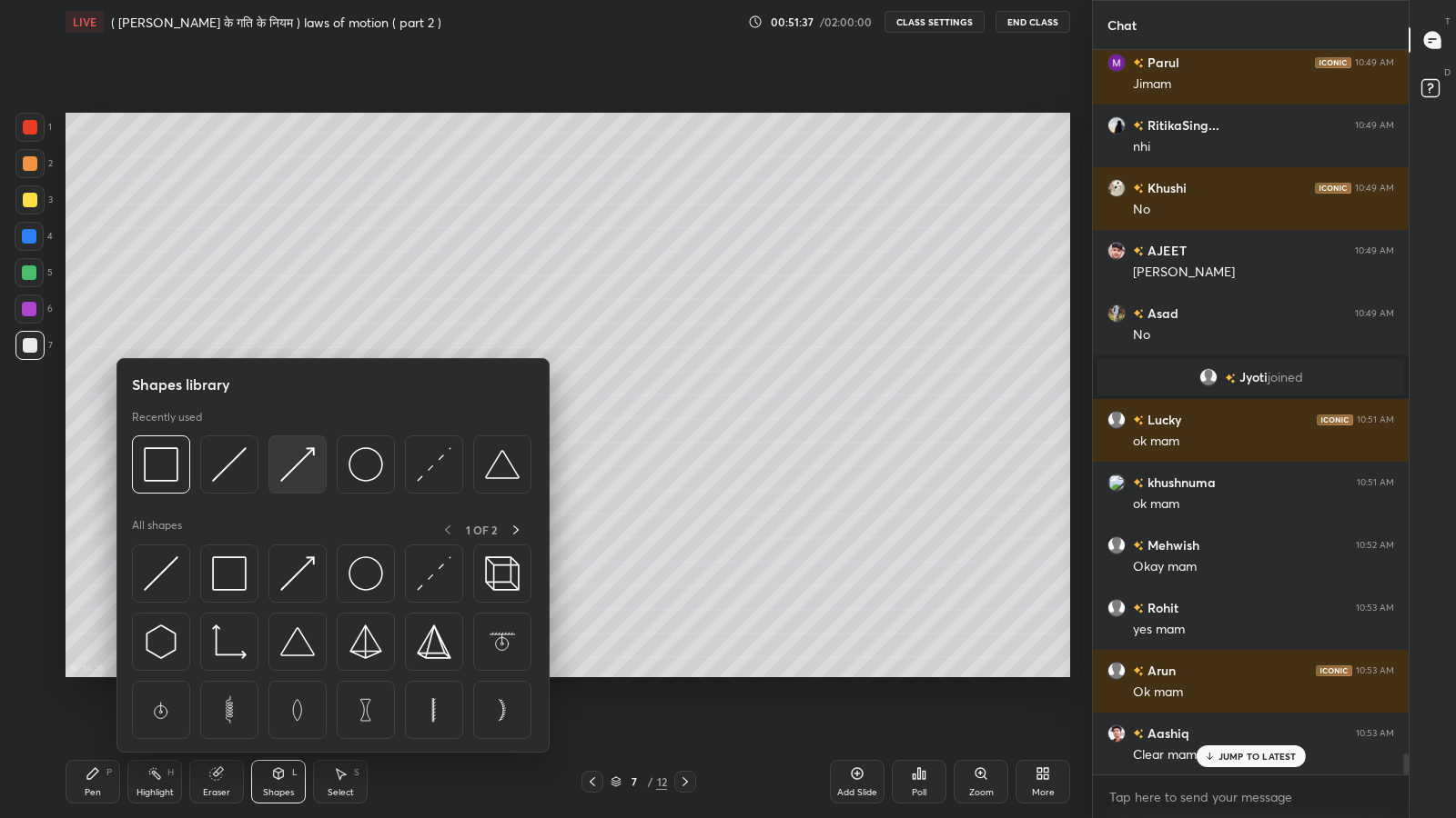
click at [292, 468] on img at bounding box center [297, 464] width 35 height 35
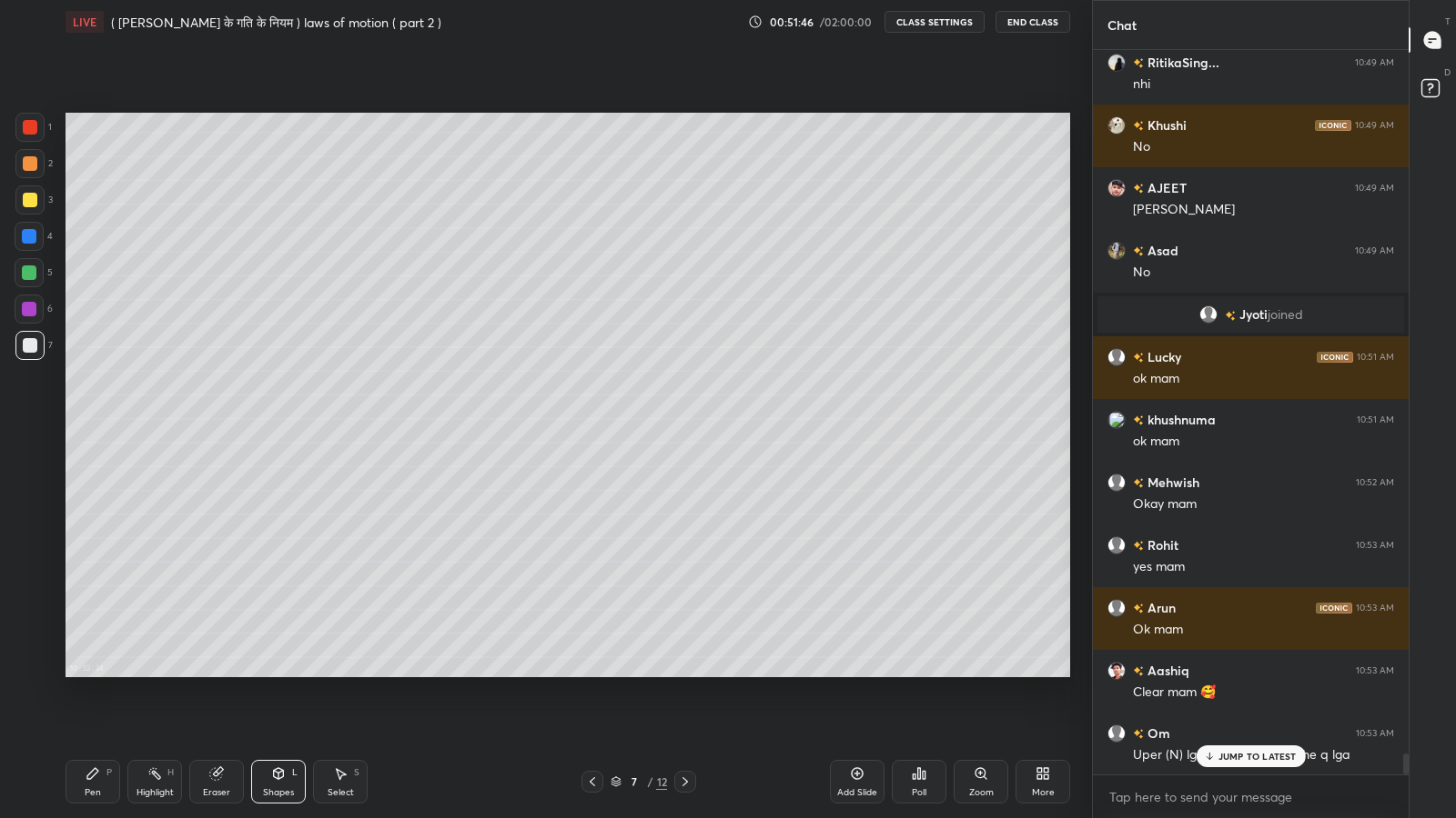
scroll to position [24676, 0]
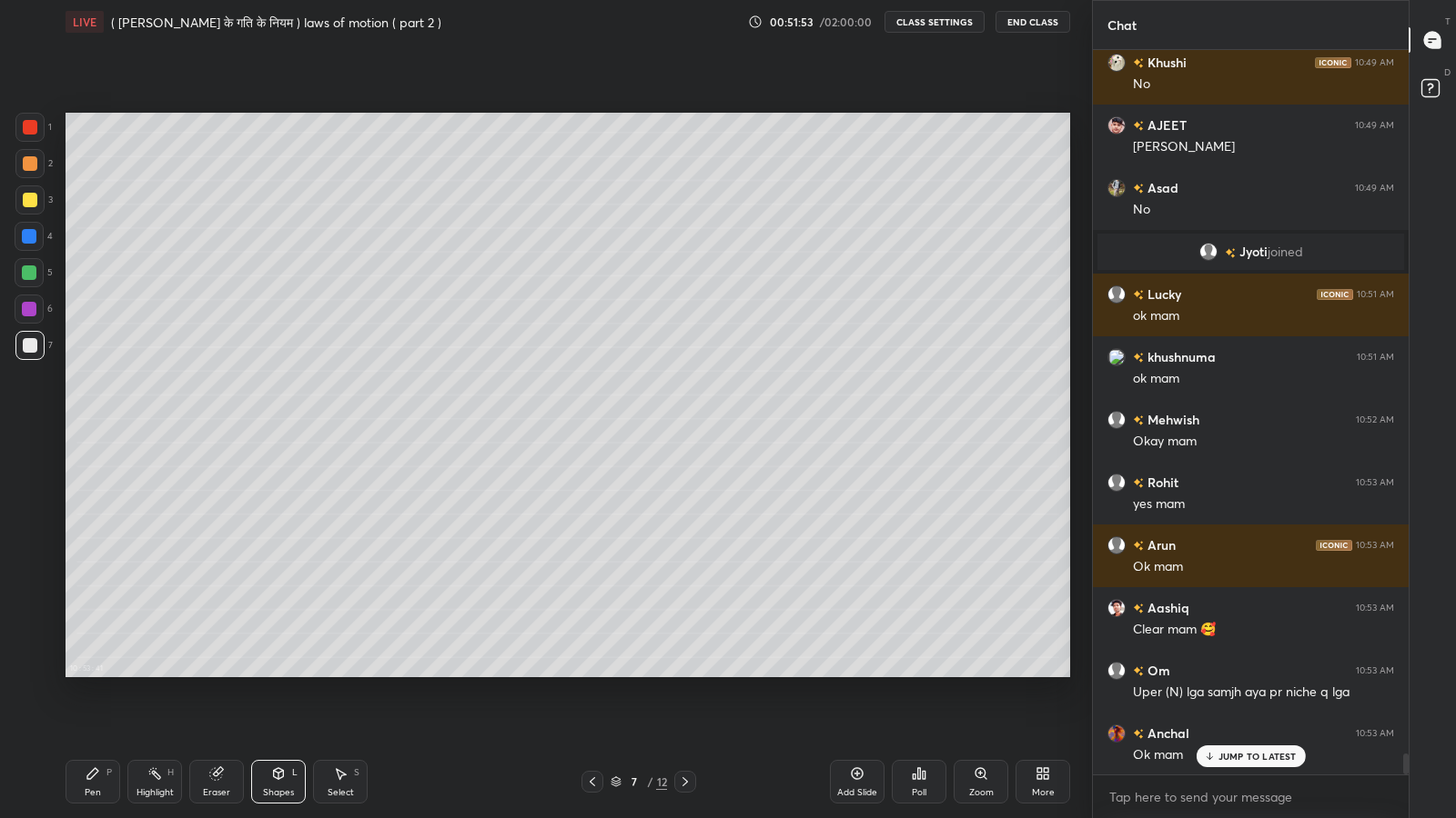
click at [76, 673] on div "Pen P" at bounding box center [93, 781] width 54 height 44
click at [592, 673] on icon at bounding box center [593, 782] width 15 height 15
click at [1251, 673] on p "JUMP TO LATEST" at bounding box center [1256, 757] width 78 height 11
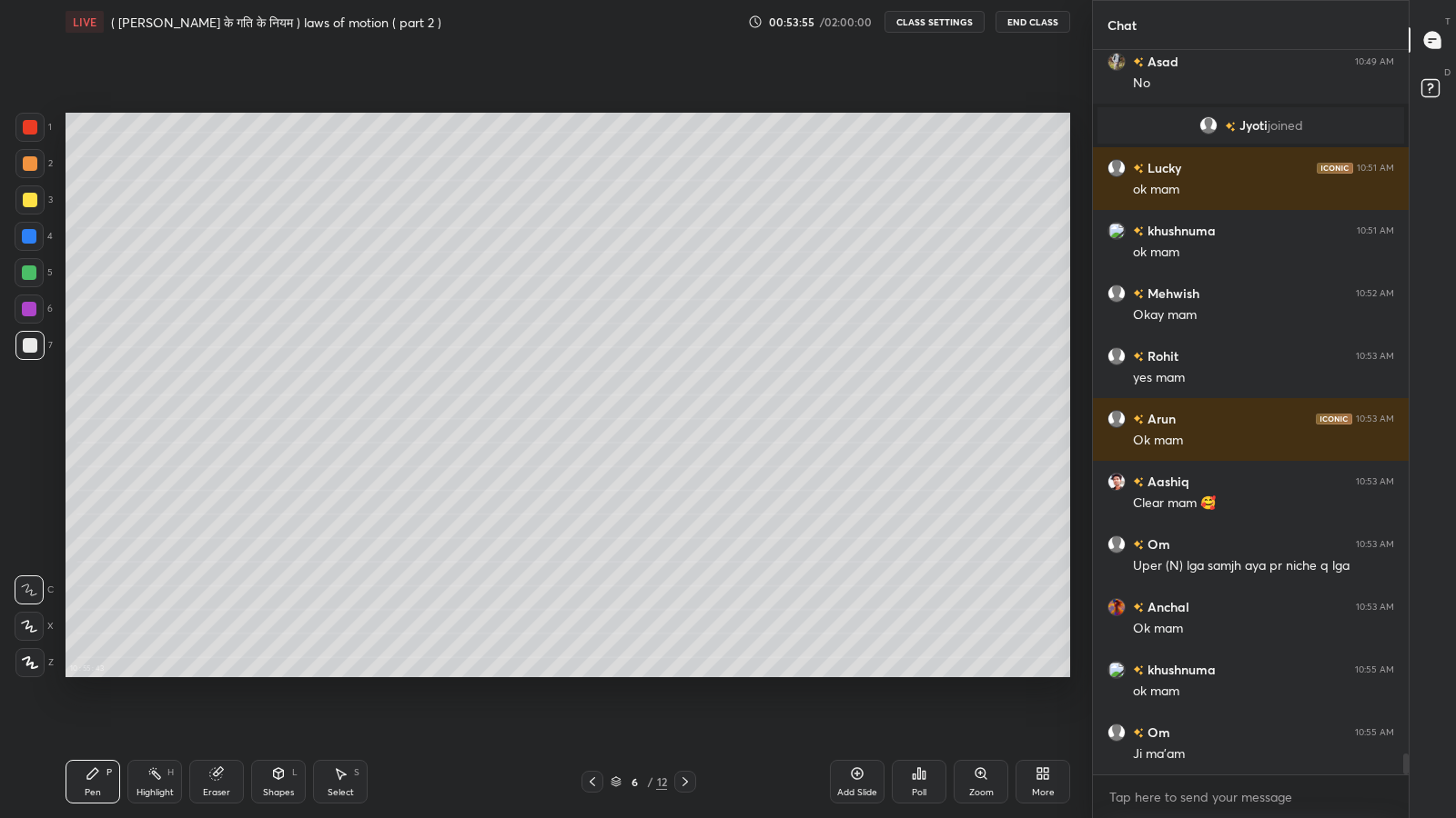
scroll to position [24864, 0]
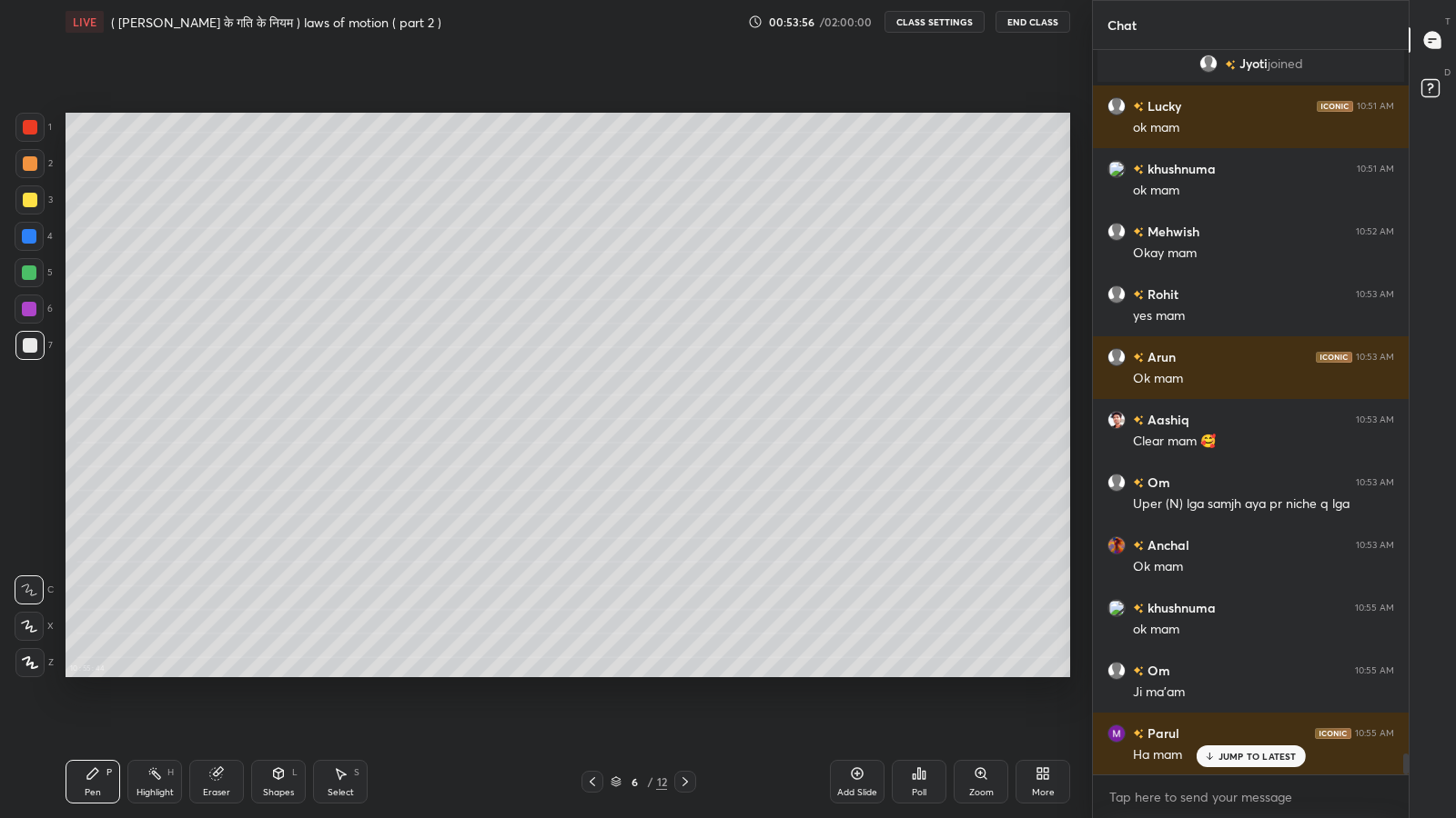
click at [1238, 673] on p "JUMP TO LATEST" at bounding box center [1256, 757] width 78 height 11
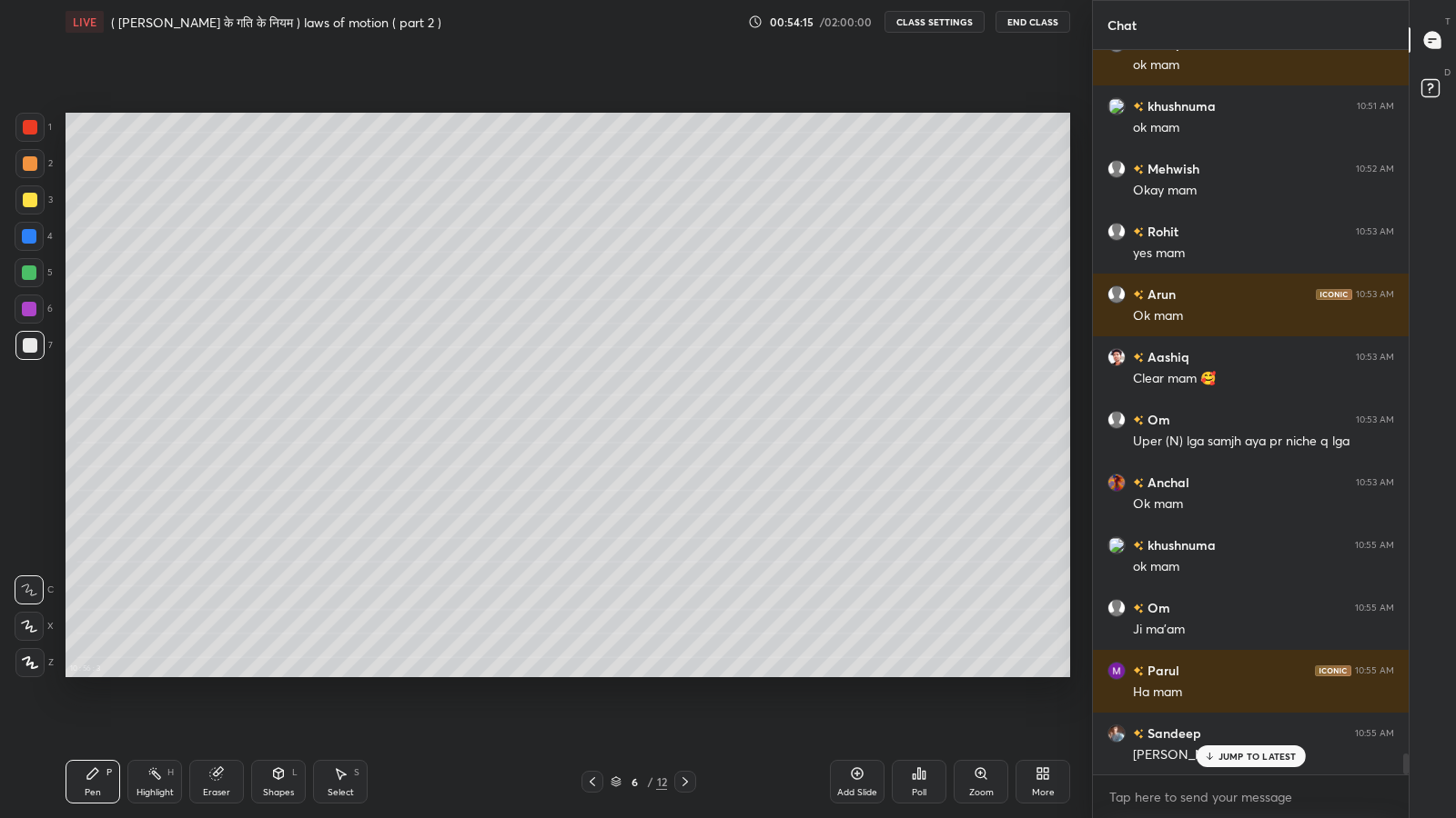
scroll to position [6, 6]
click at [1246, 673] on p "JUMP TO LATEST" at bounding box center [1256, 720] width 78 height 11
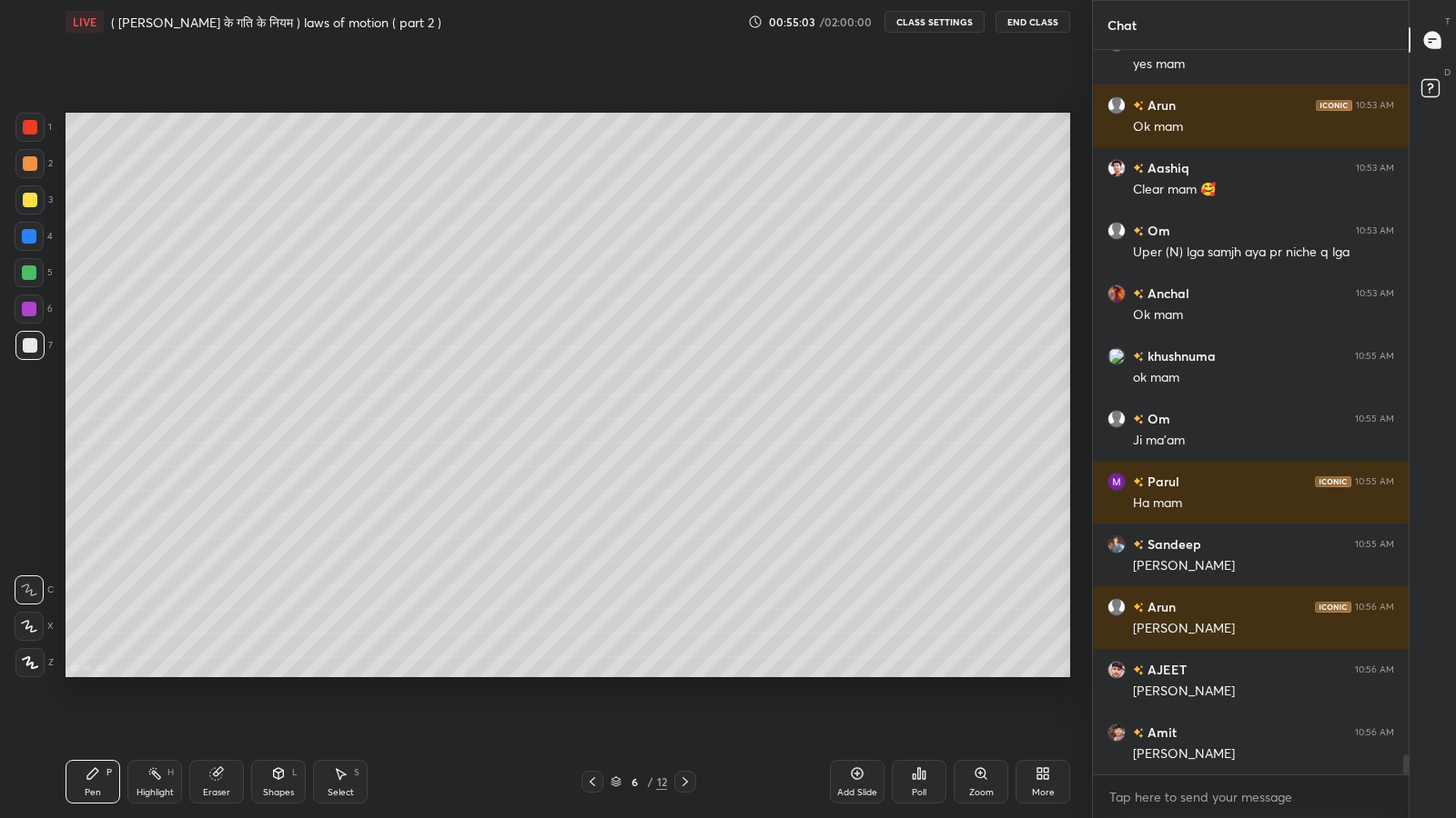
scroll to position [25158, 0]
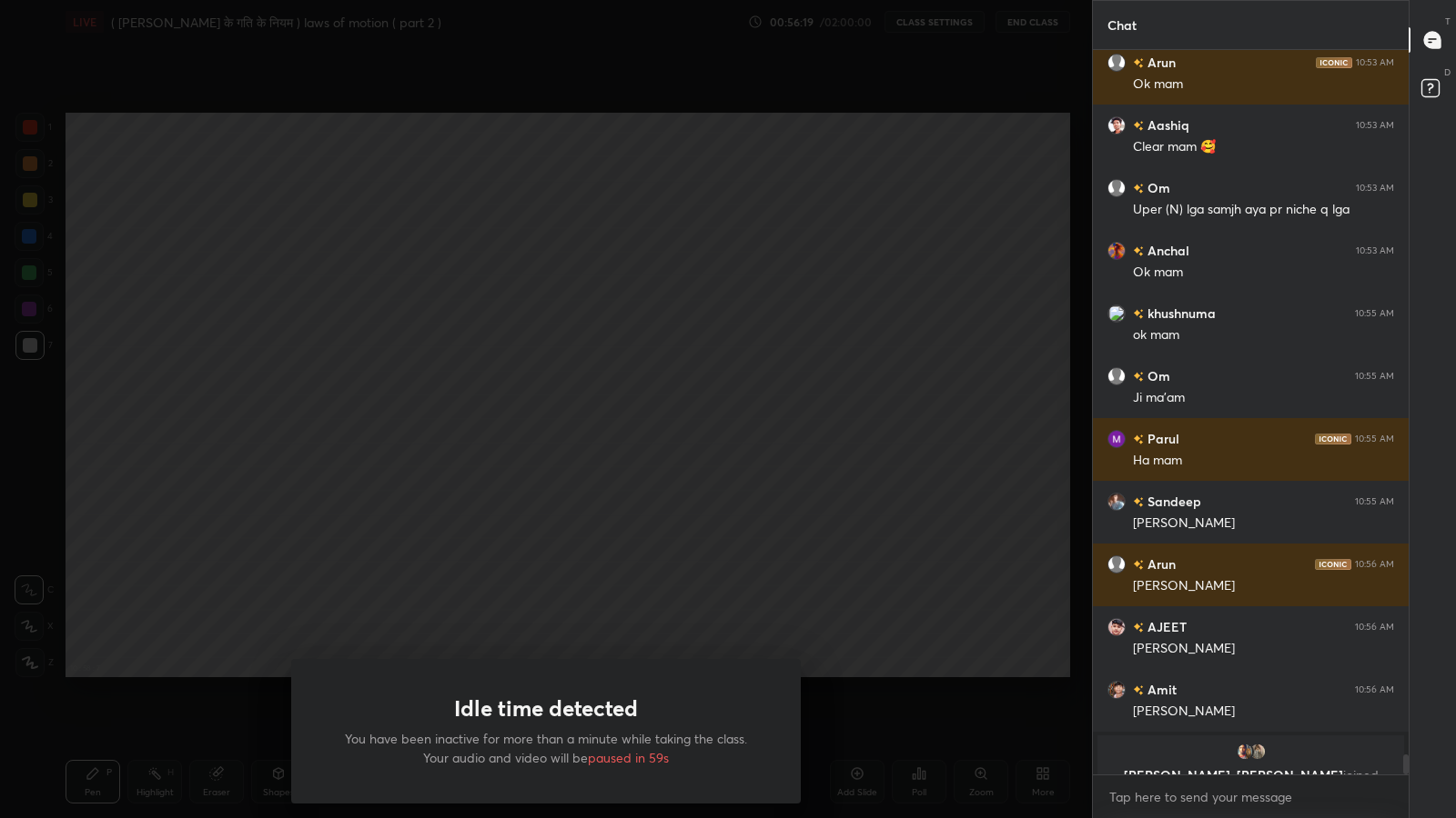
click at [627, 498] on div "Idle time detected You have been inactive for more than a minute while taking t…" at bounding box center [546, 409] width 1091 height 818
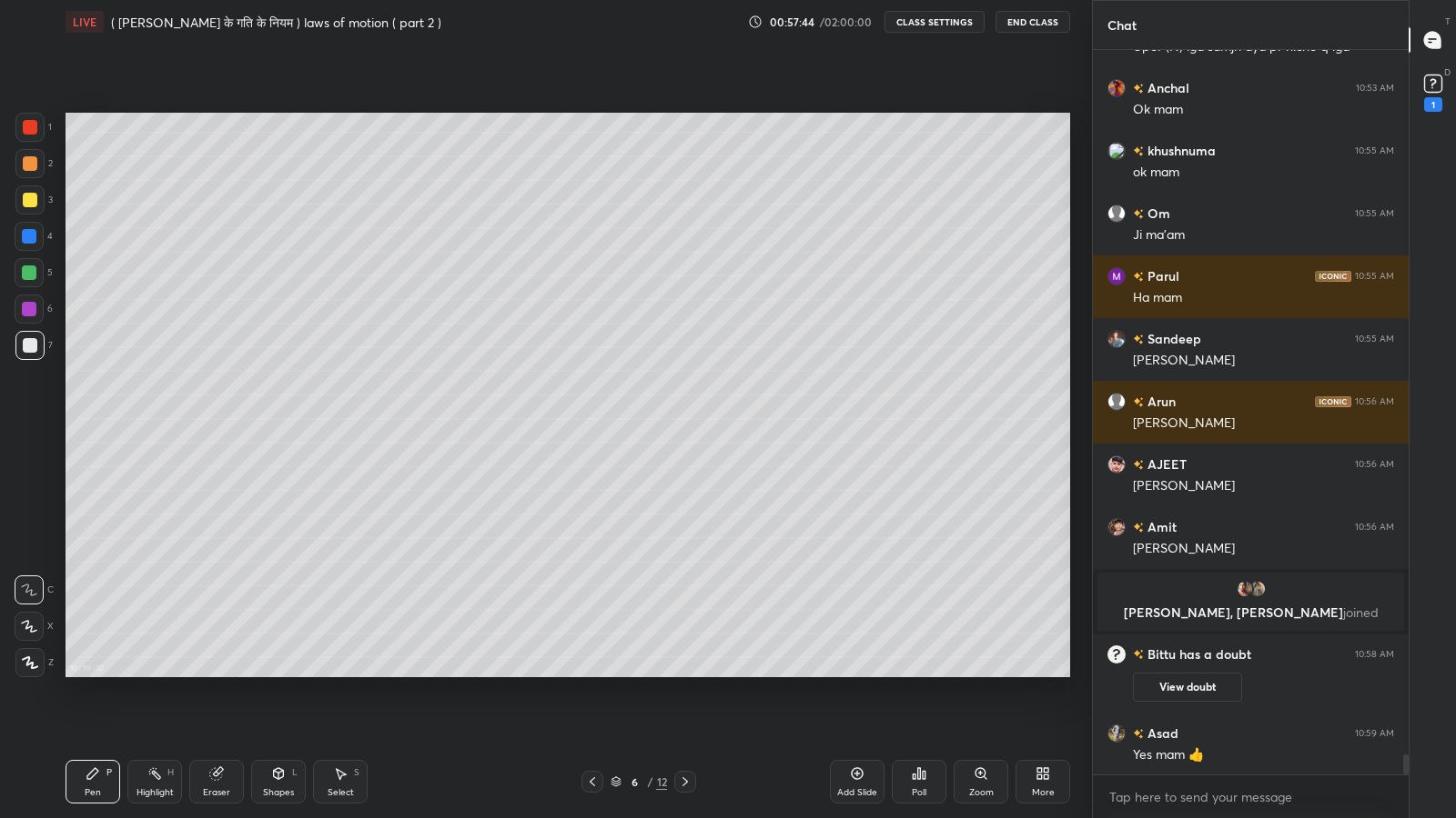
scroll to position [25075, 0]
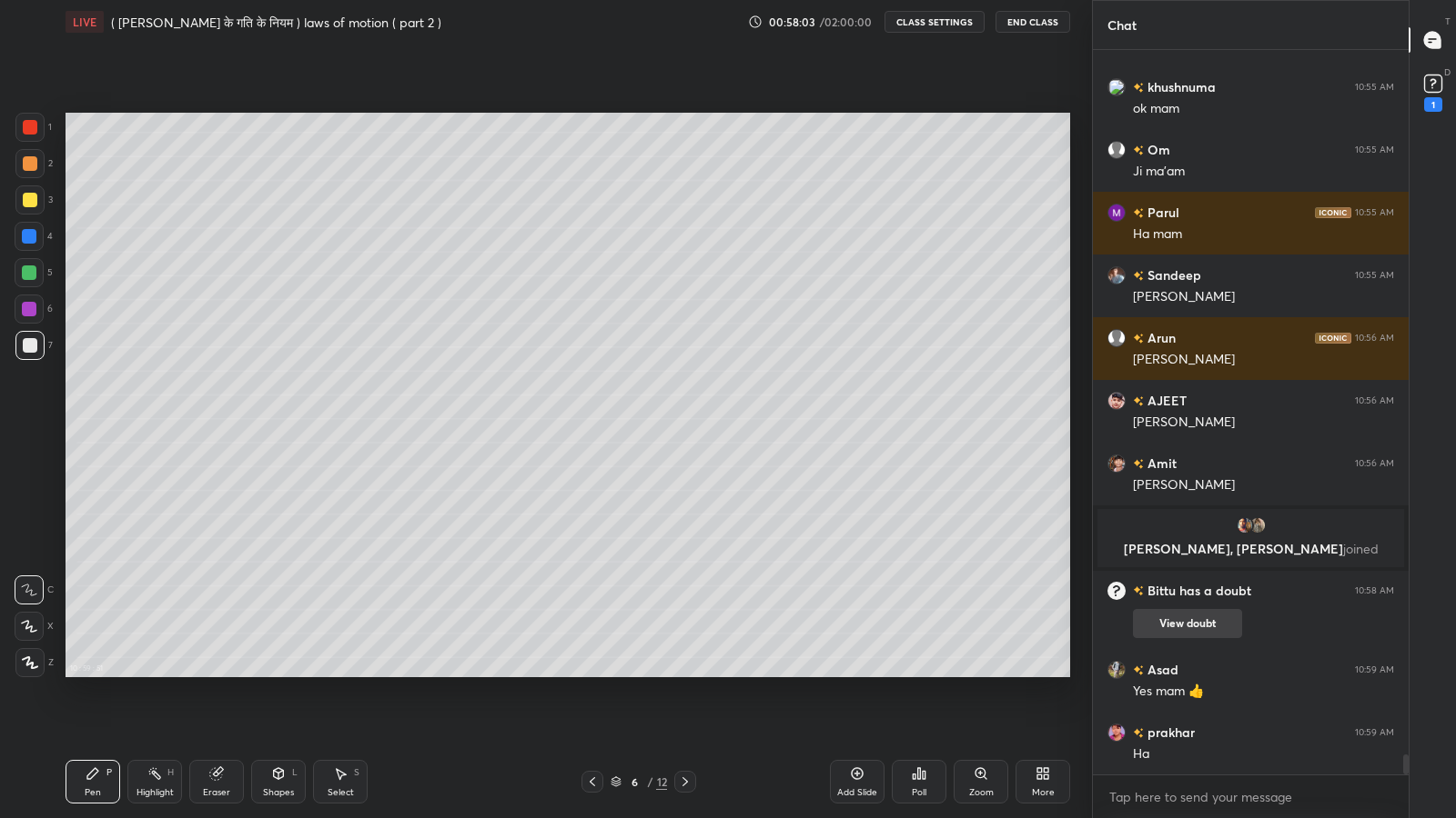
click at [1189, 619] on button "View doubt" at bounding box center [1187, 623] width 109 height 29
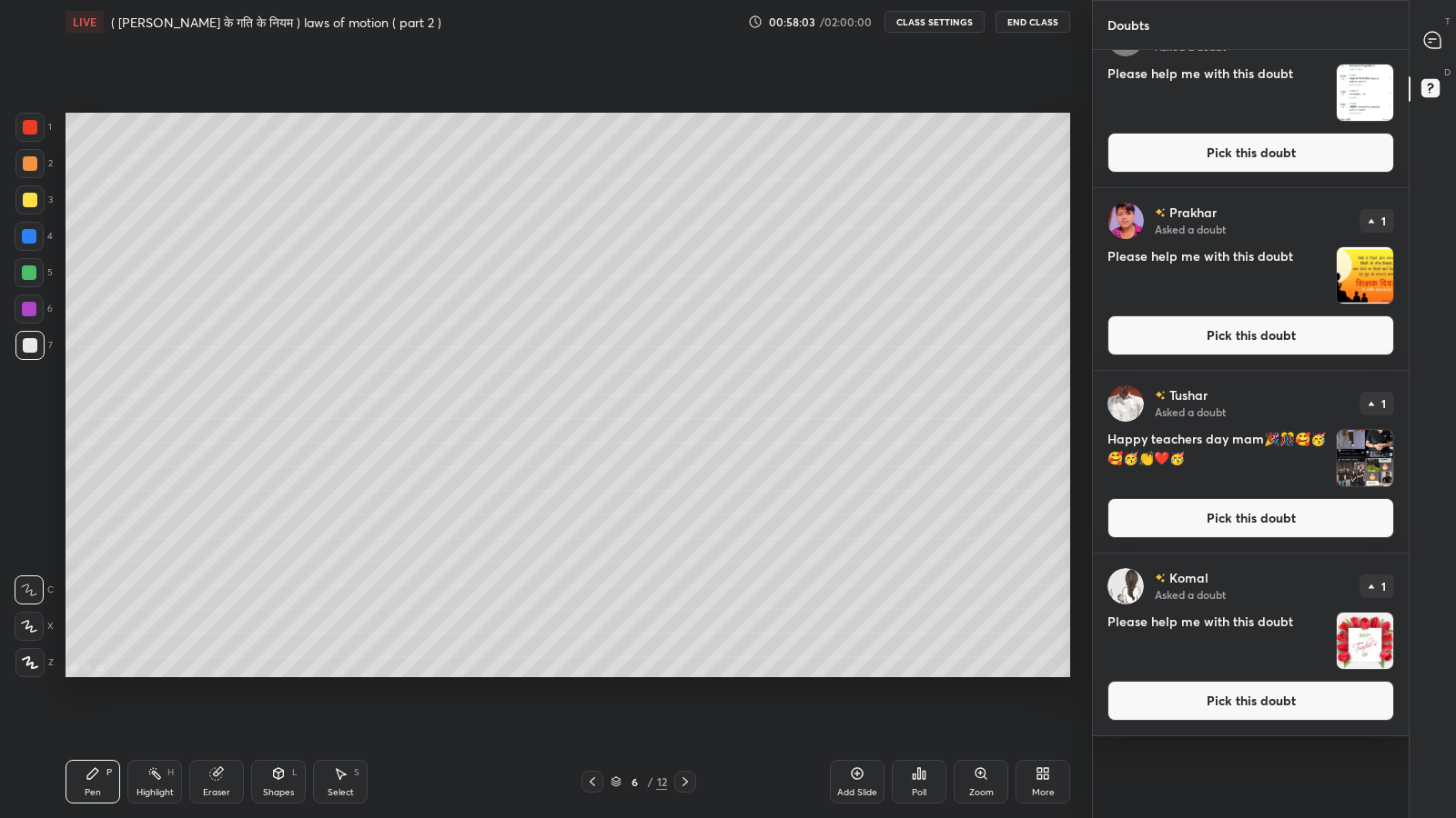
scroll to position [0, 0]
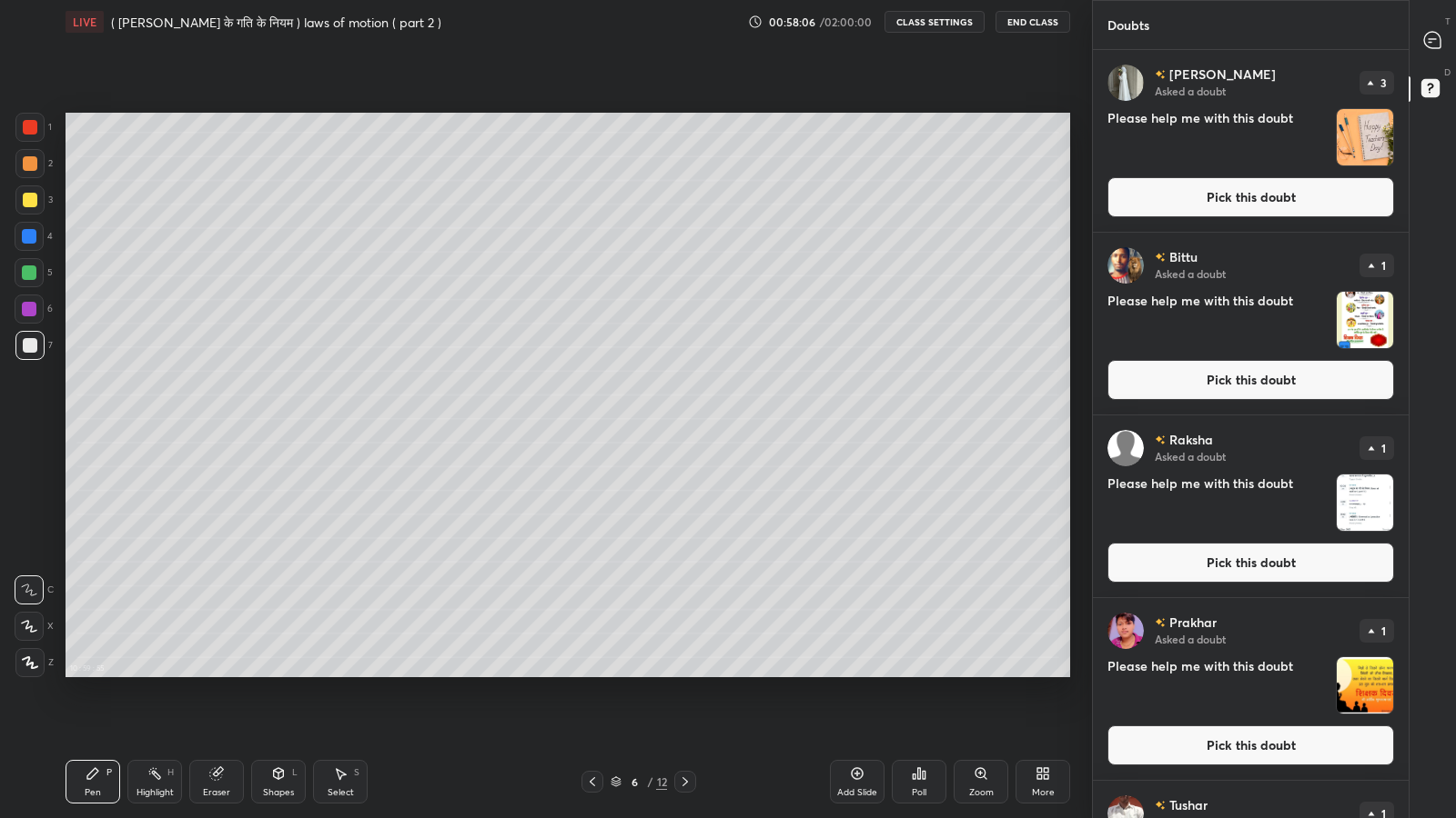
click at [1367, 336] on img "grid" at bounding box center [1365, 320] width 56 height 56
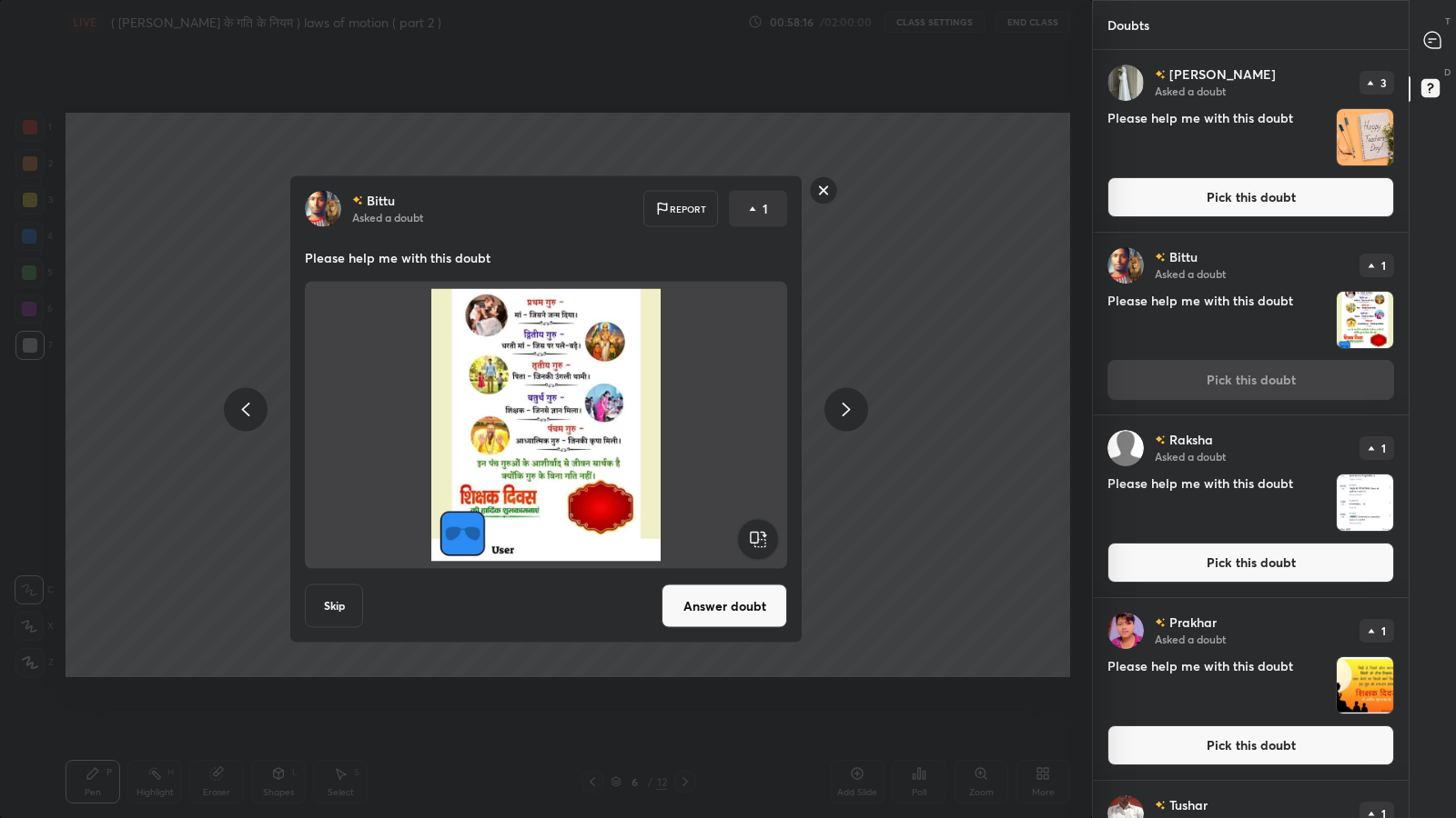
click at [827, 646] on div "[PERSON_NAME] Asked a doubt Report 1 Please help me with this doubt Skip Answer…" at bounding box center [546, 409] width 1091 height 818
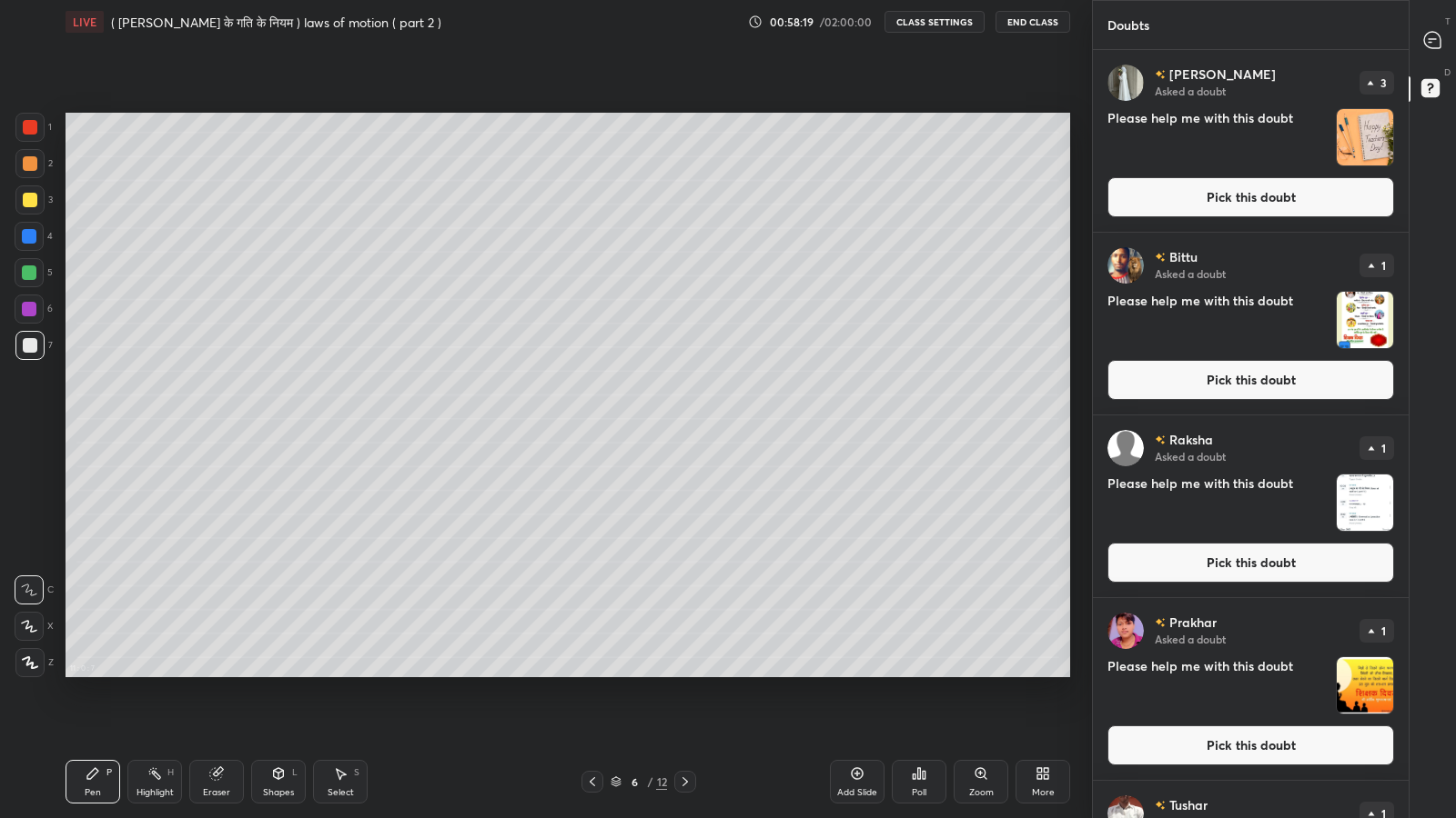
click at [1430, 42] on icon at bounding box center [1430, 42] width 3 height 0
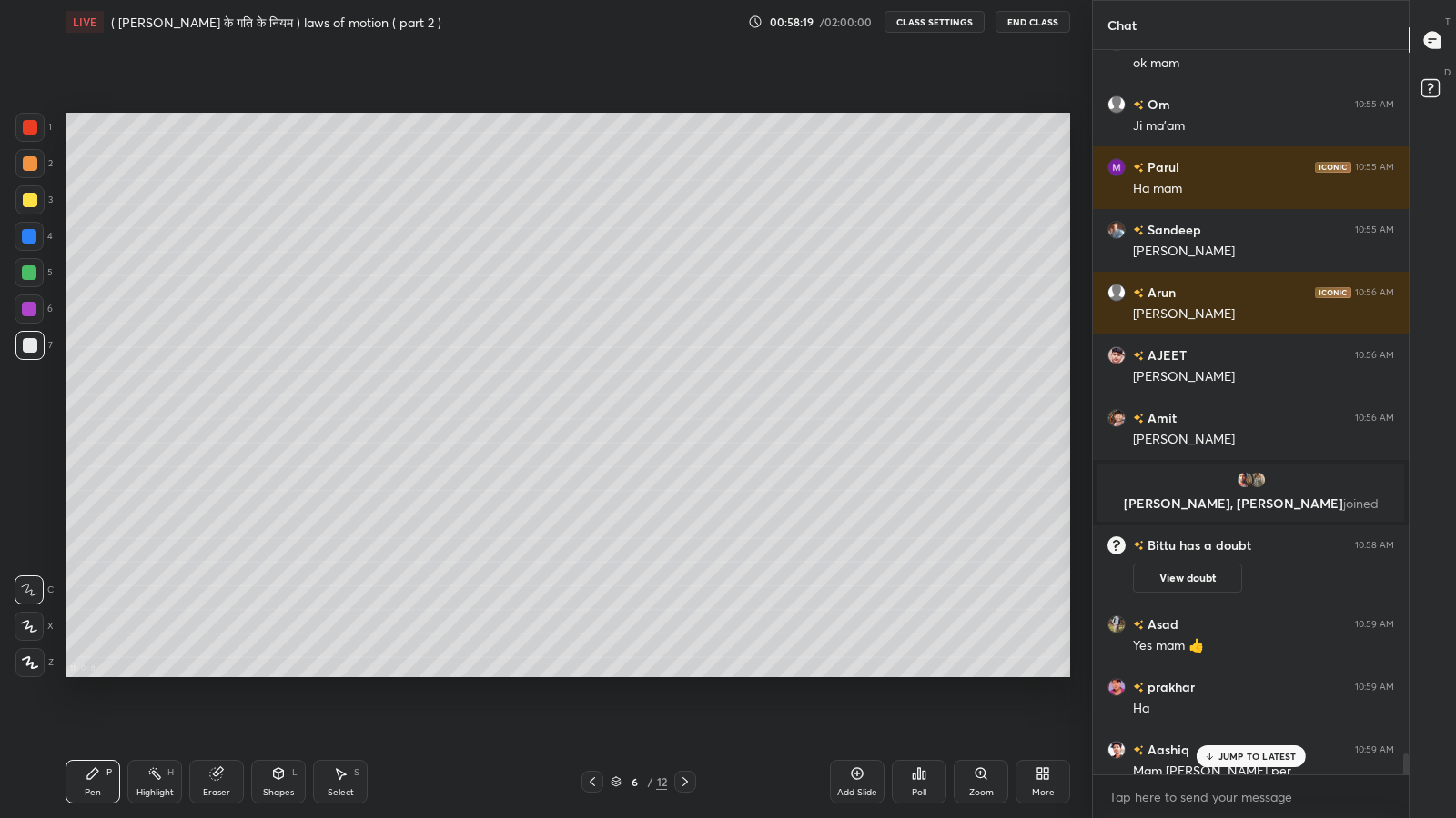
scroll to position [720, 310]
click at [1241, 673] on div "JUMP TO LATEST" at bounding box center [1250, 756] width 109 height 22
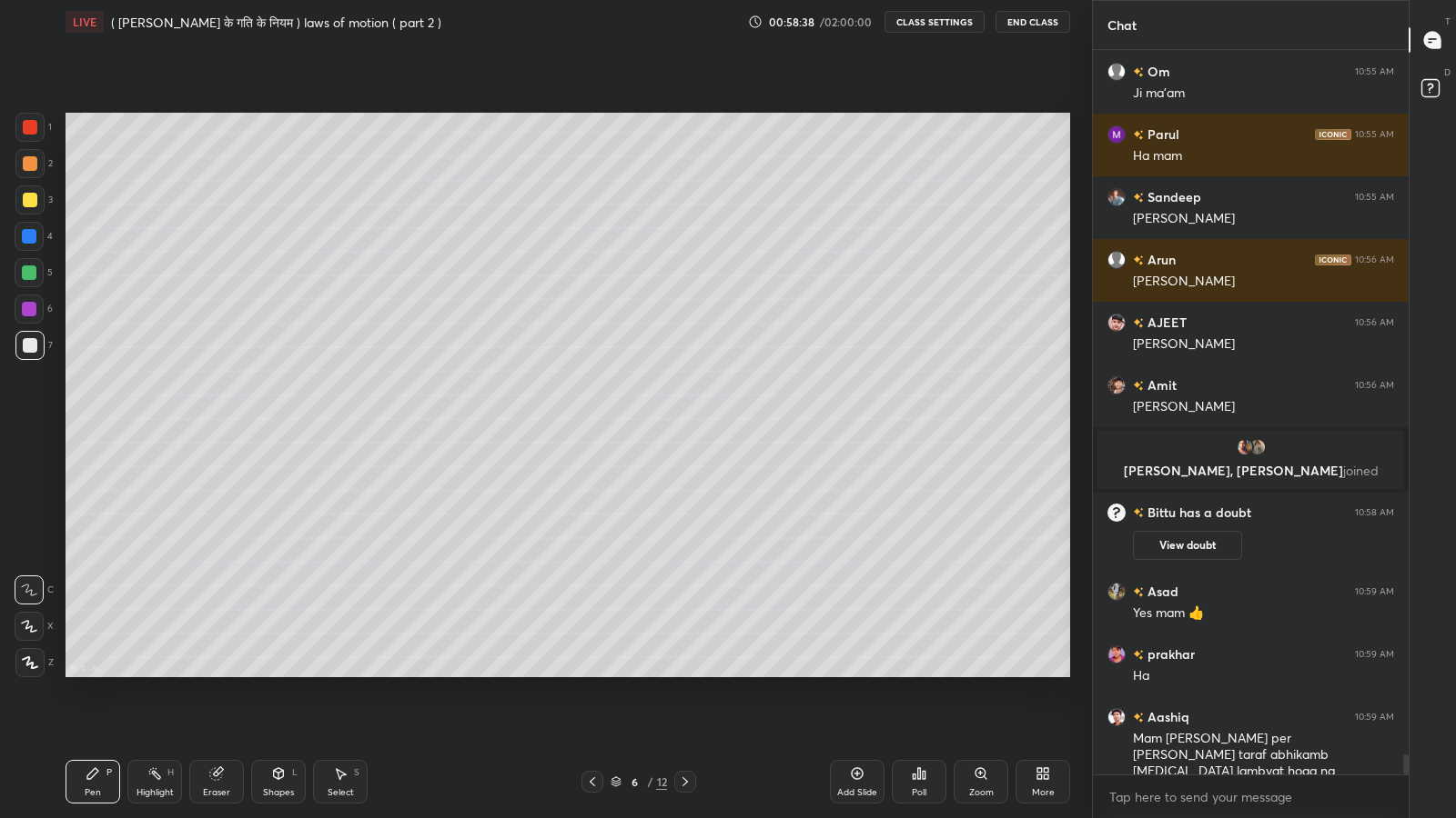
click at [850, 673] on icon at bounding box center [857, 774] width 15 height 15
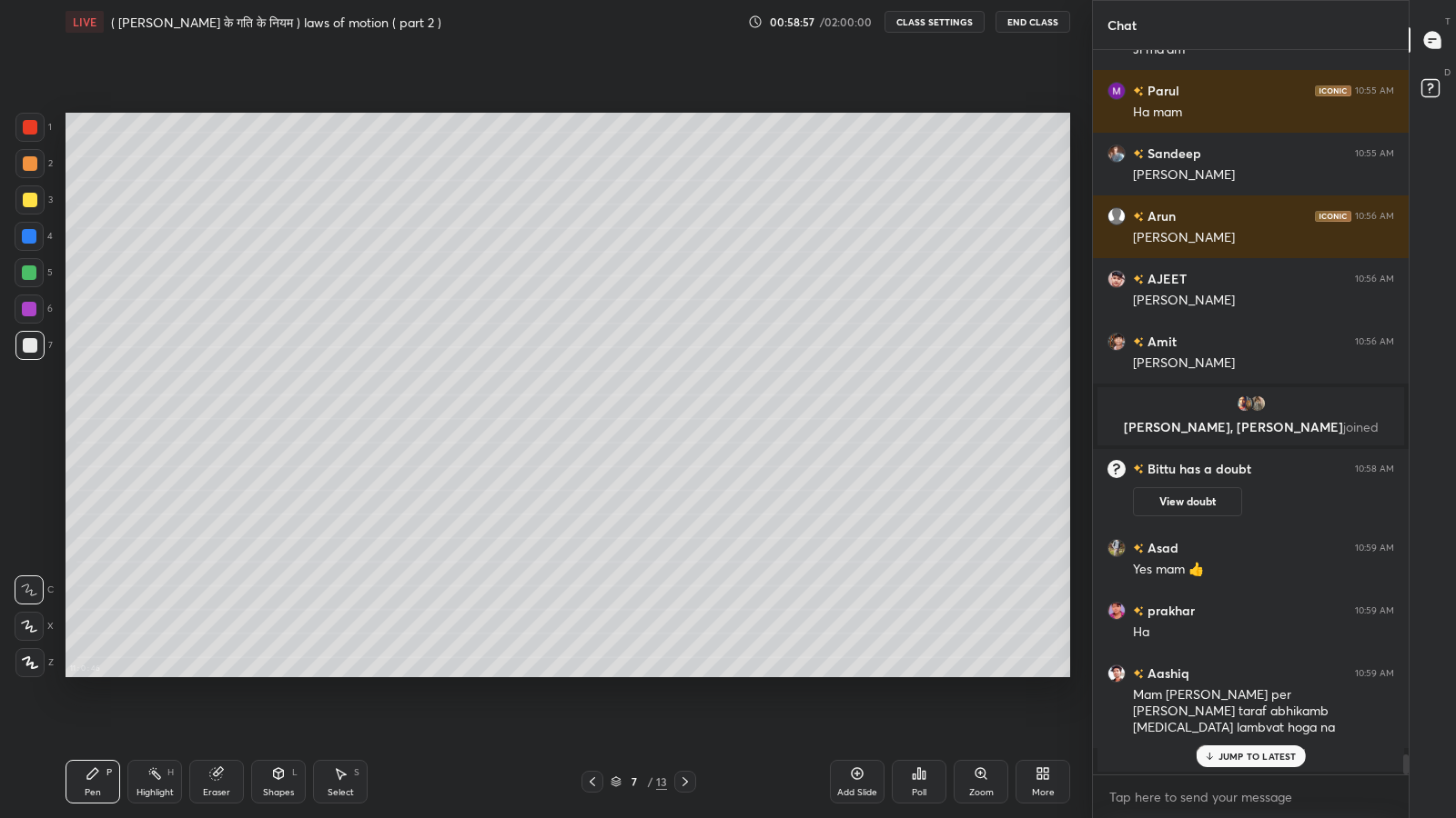
click at [1244, 673] on p "JUMP TO LATEST" at bounding box center [1256, 757] width 78 height 11
click at [232, 673] on div "Eraser" at bounding box center [217, 781] width 54 height 44
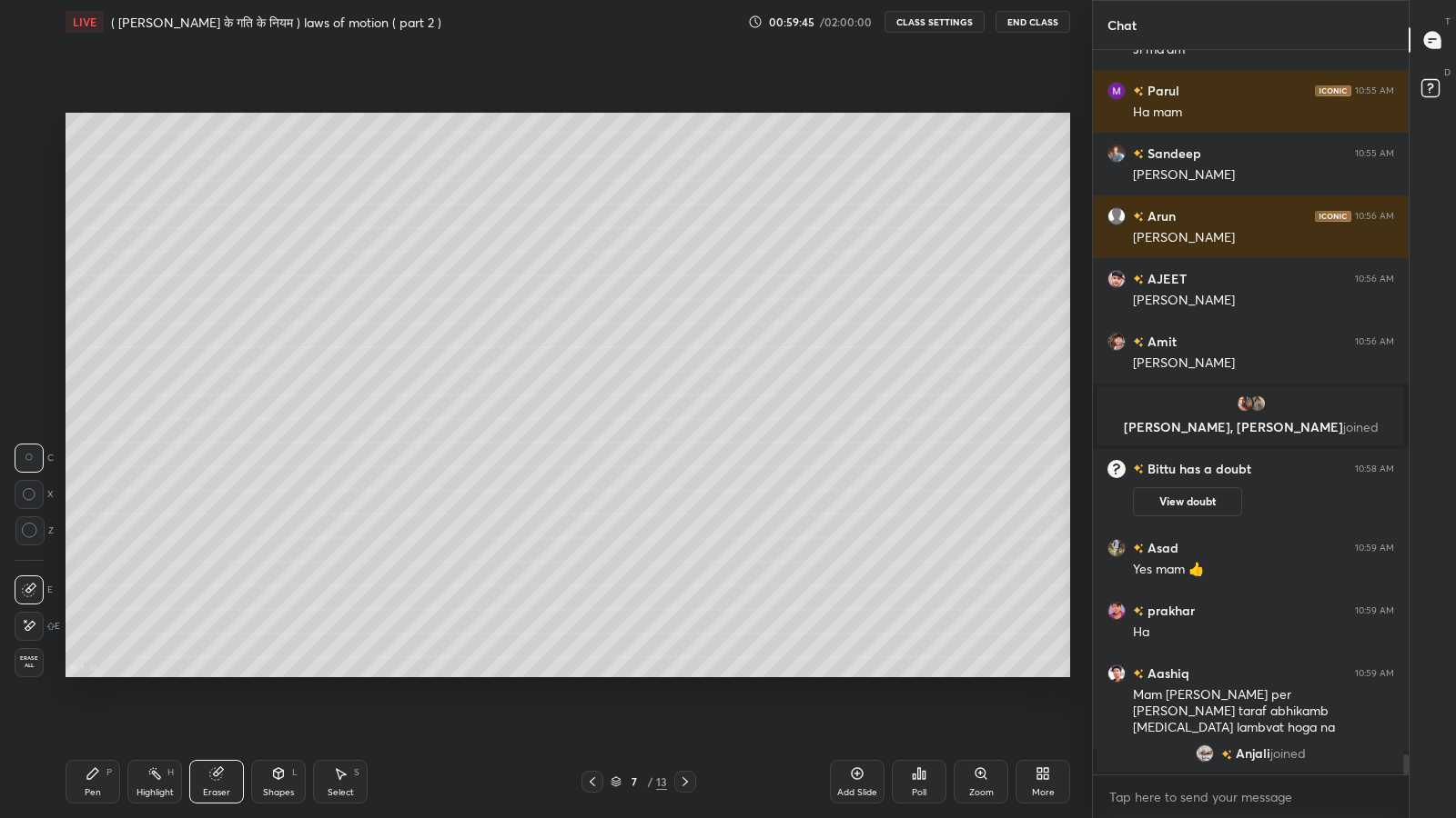
click at [110, 673] on div "Pen P" at bounding box center [93, 781] width 54 height 44
click at [298, 673] on div "Shapes L" at bounding box center [278, 781] width 54 height 44
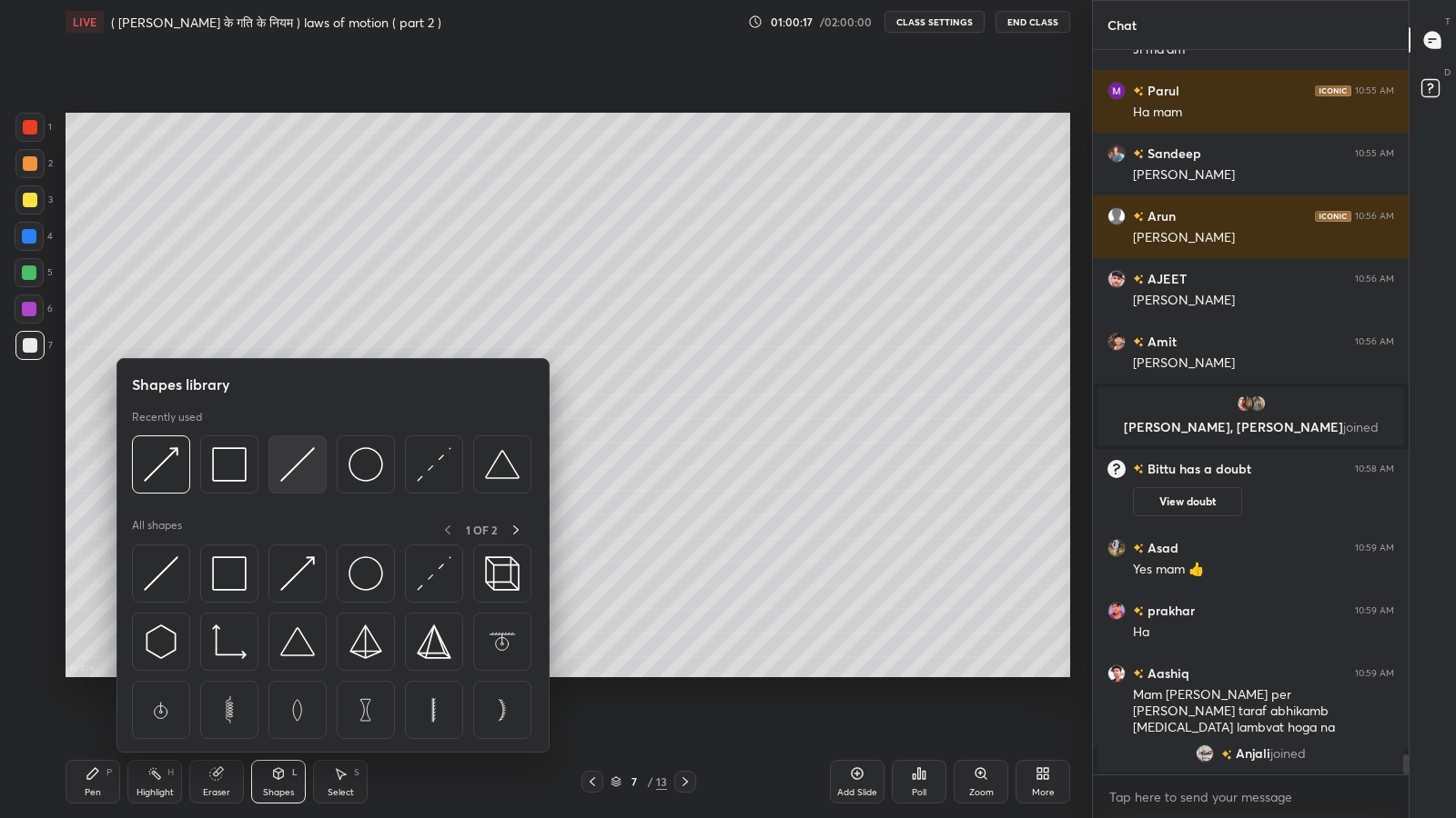
click at [299, 472] on img at bounding box center [297, 464] width 35 height 35
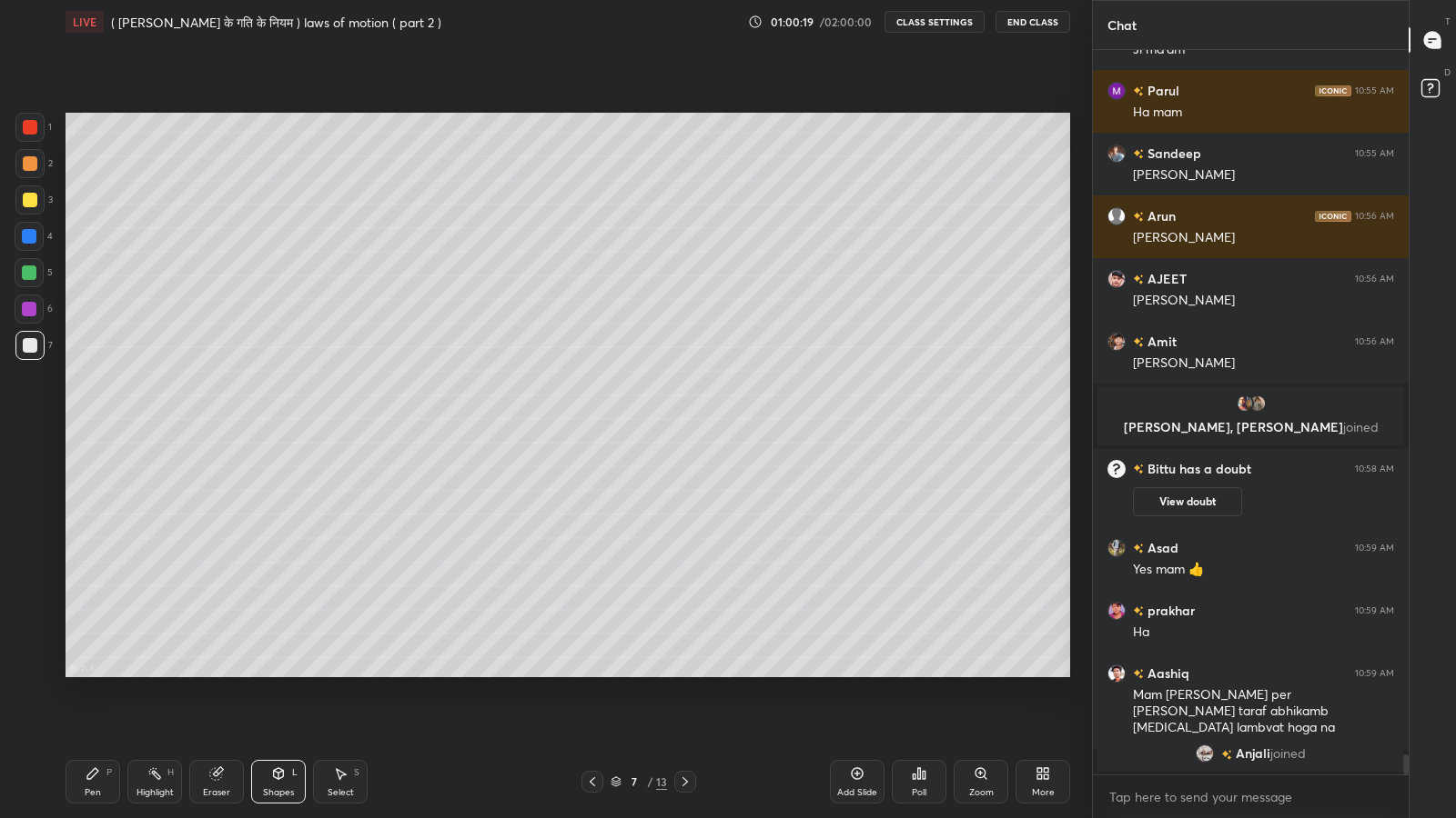
click at [200, 673] on div "Eraser" at bounding box center [217, 781] width 54 height 44
click at [281, 673] on div "Shapes" at bounding box center [278, 793] width 31 height 9
click at [102, 673] on div "Pen P" at bounding box center [93, 781] width 54 height 44
click at [26, 201] on div at bounding box center [30, 201] width 15 height 15
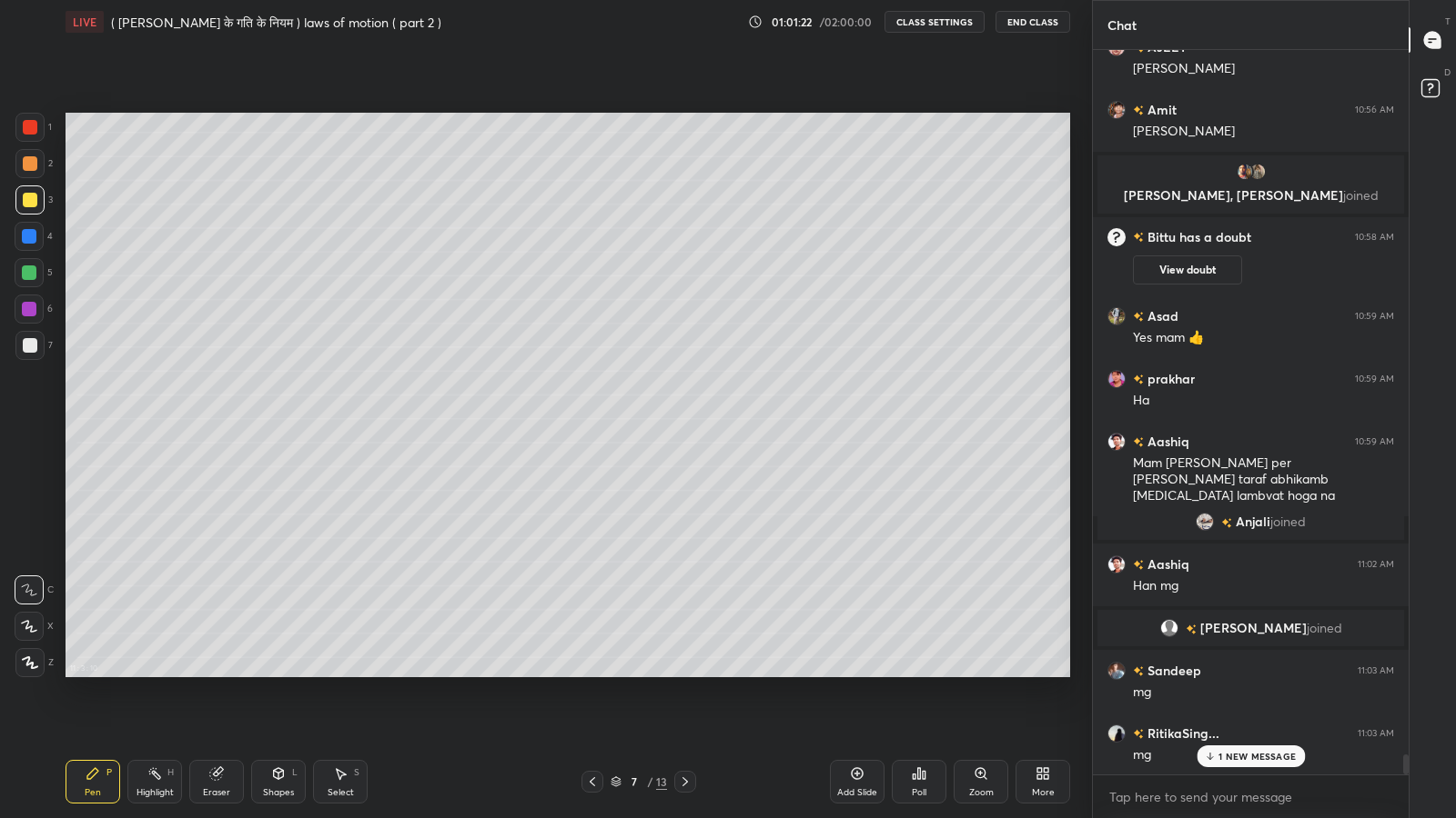
scroll to position [25390, 0]
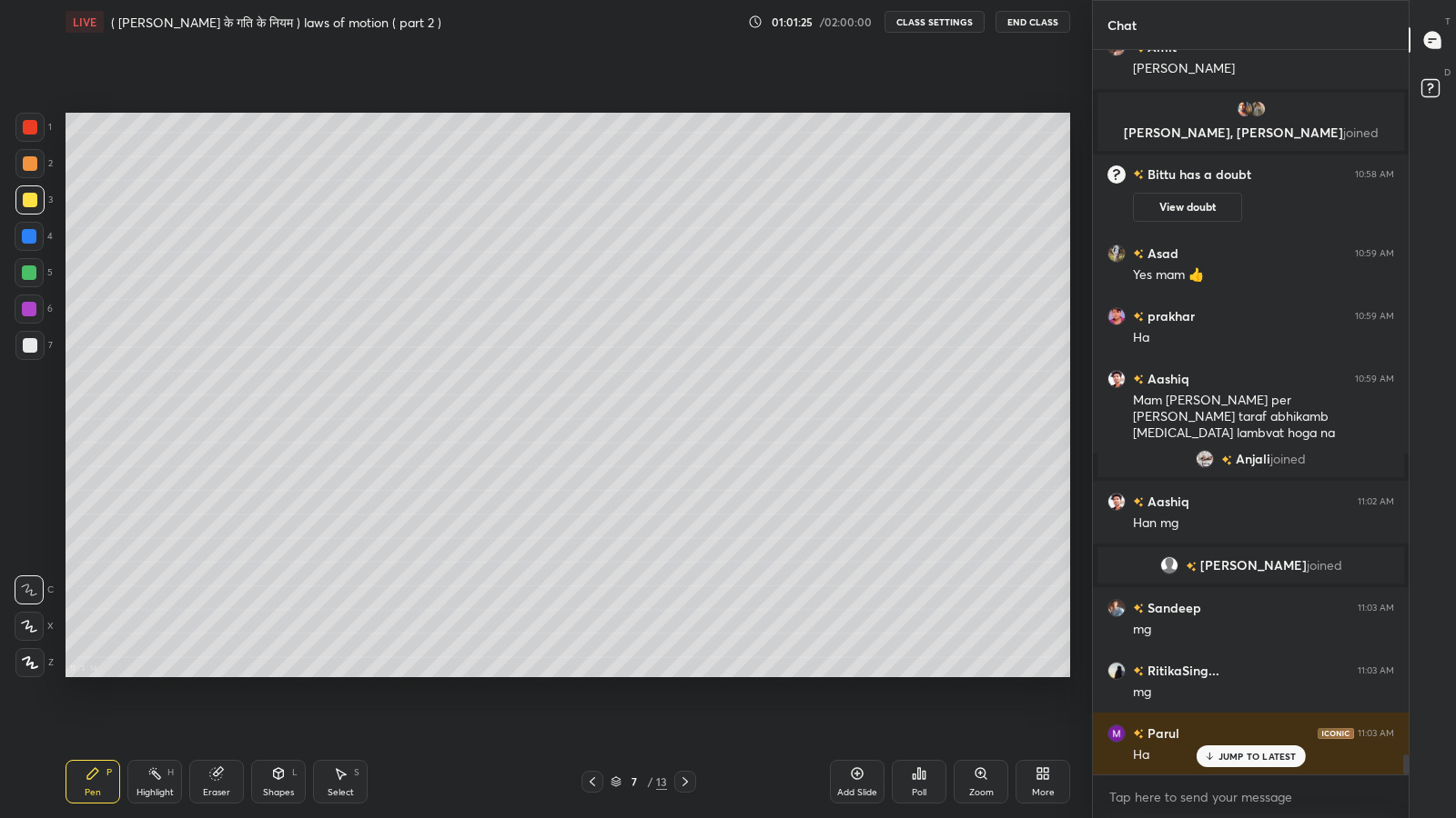
click at [596, 673] on icon at bounding box center [593, 782] width 15 height 15
click at [684, 673] on icon at bounding box center [685, 782] width 15 height 15
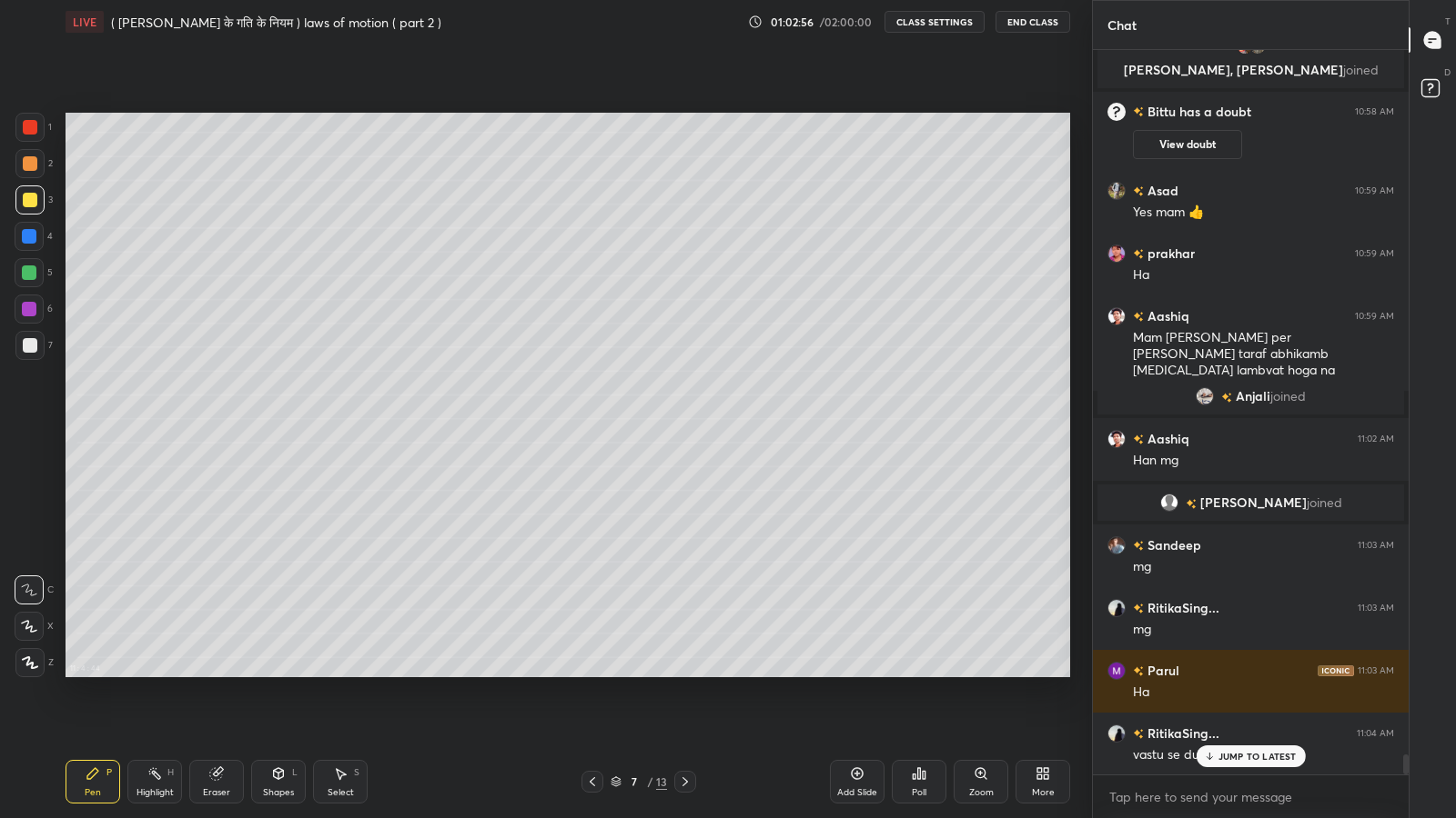
click at [37, 349] on div at bounding box center [29, 345] width 29 height 29
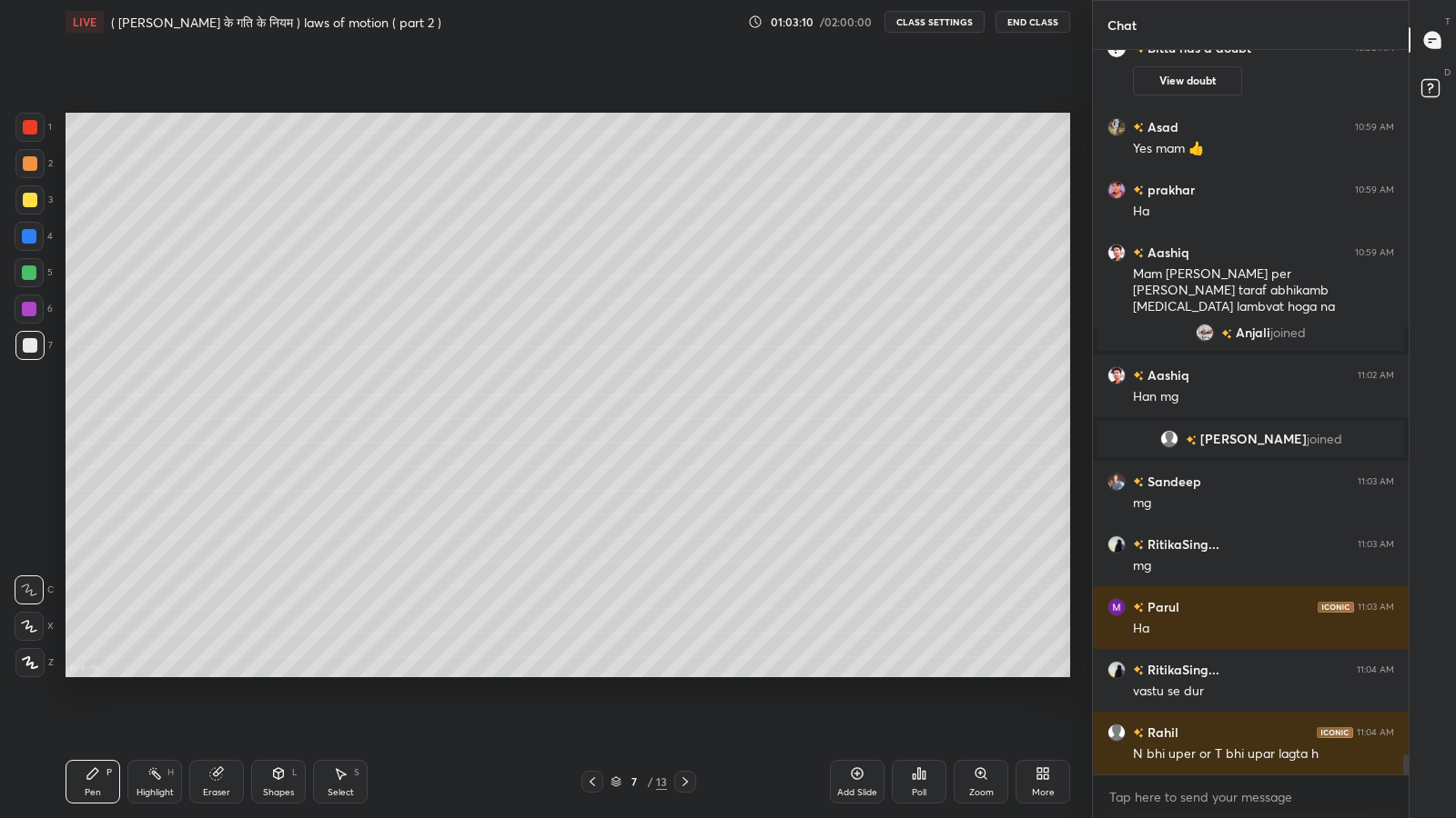
click at [592, 673] on icon at bounding box center [593, 782] width 15 height 15
click at [682, 673] on icon at bounding box center [685, 782] width 15 height 15
click at [21, 345] on div at bounding box center [29, 345] width 29 height 29
click at [23, 200] on div at bounding box center [30, 201] width 15 height 15
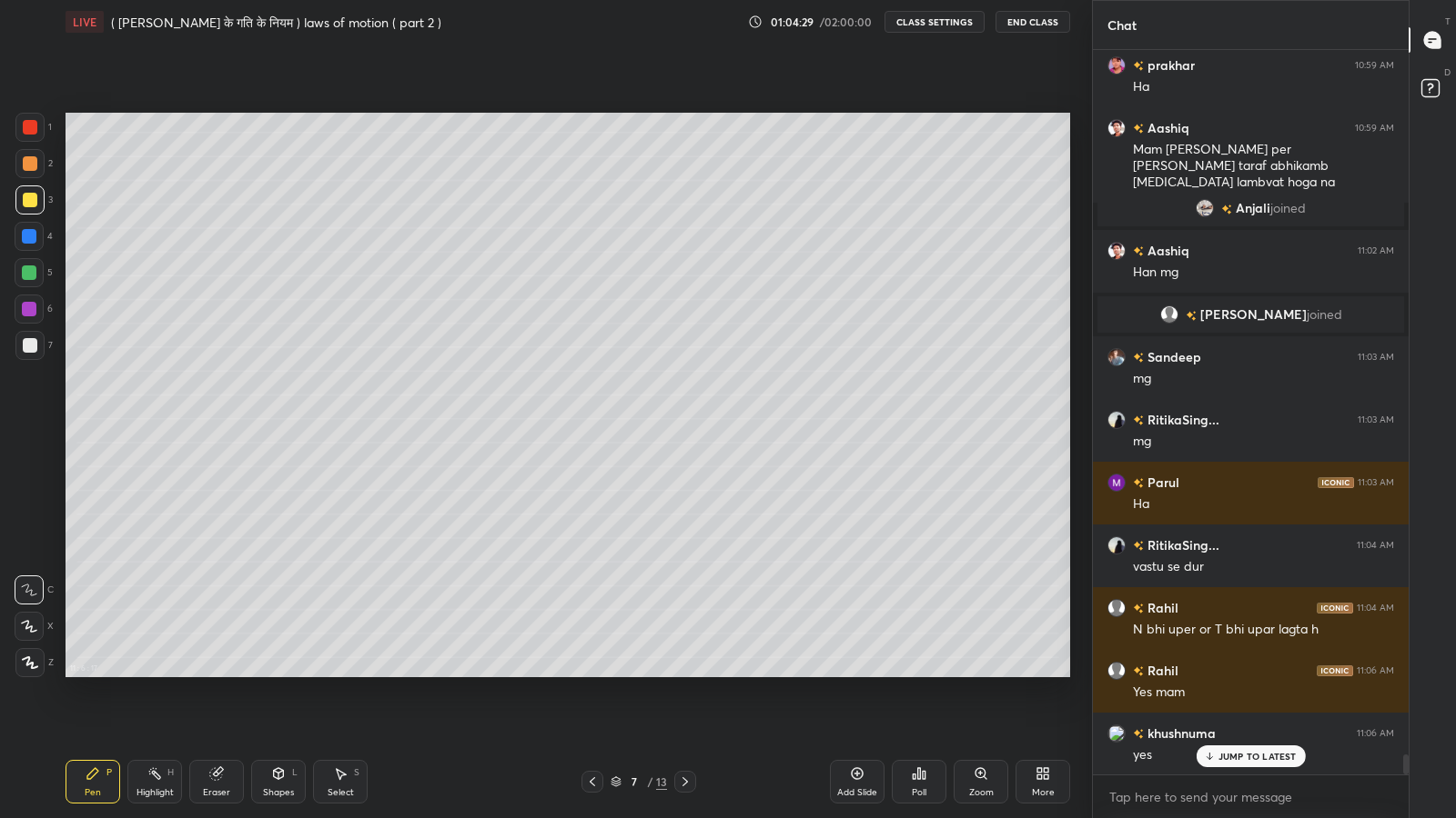
scroll to position [25703, 0]
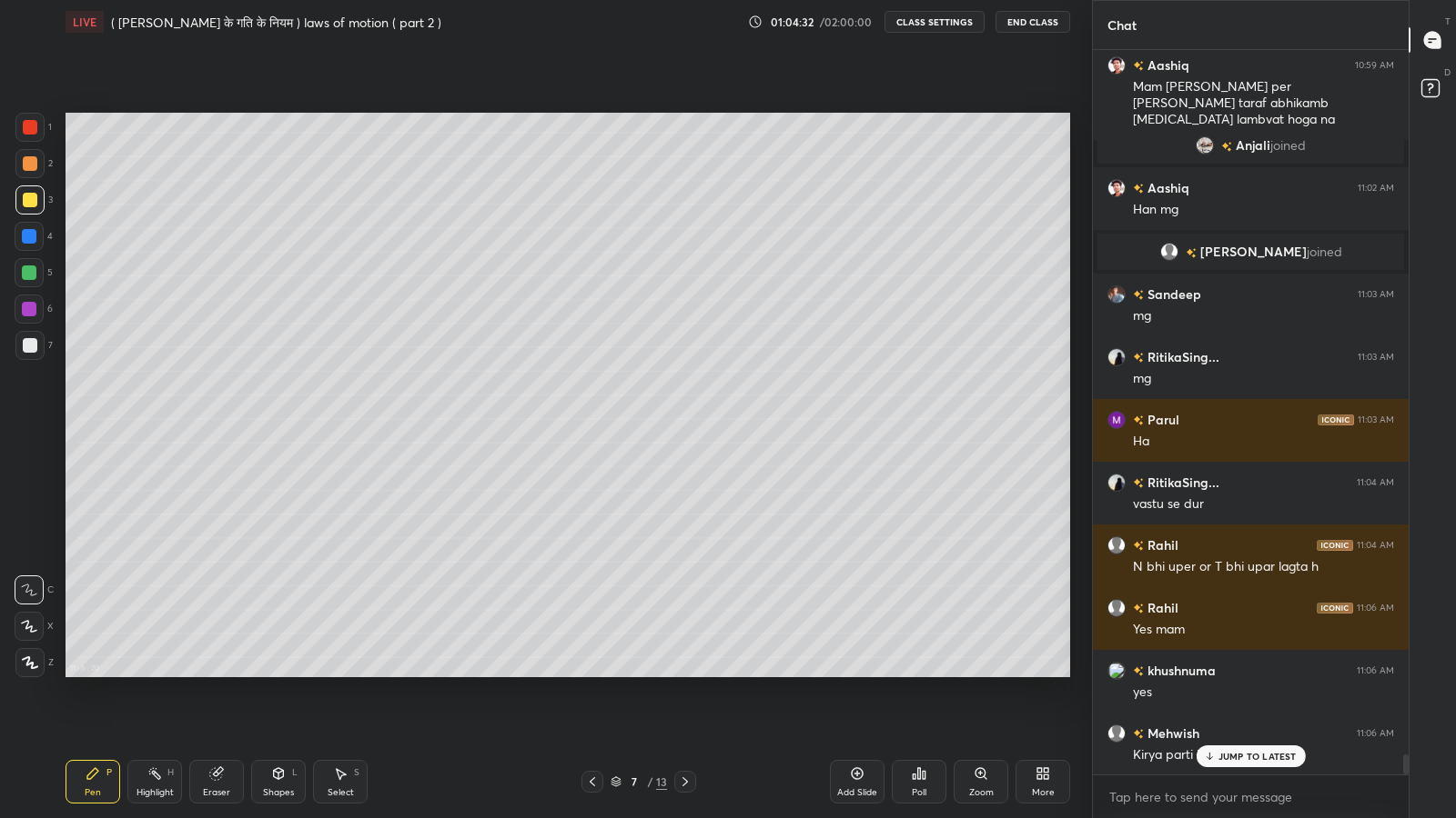
click at [1224, 673] on p "JUMP TO LATEST" at bounding box center [1256, 757] width 78 height 11
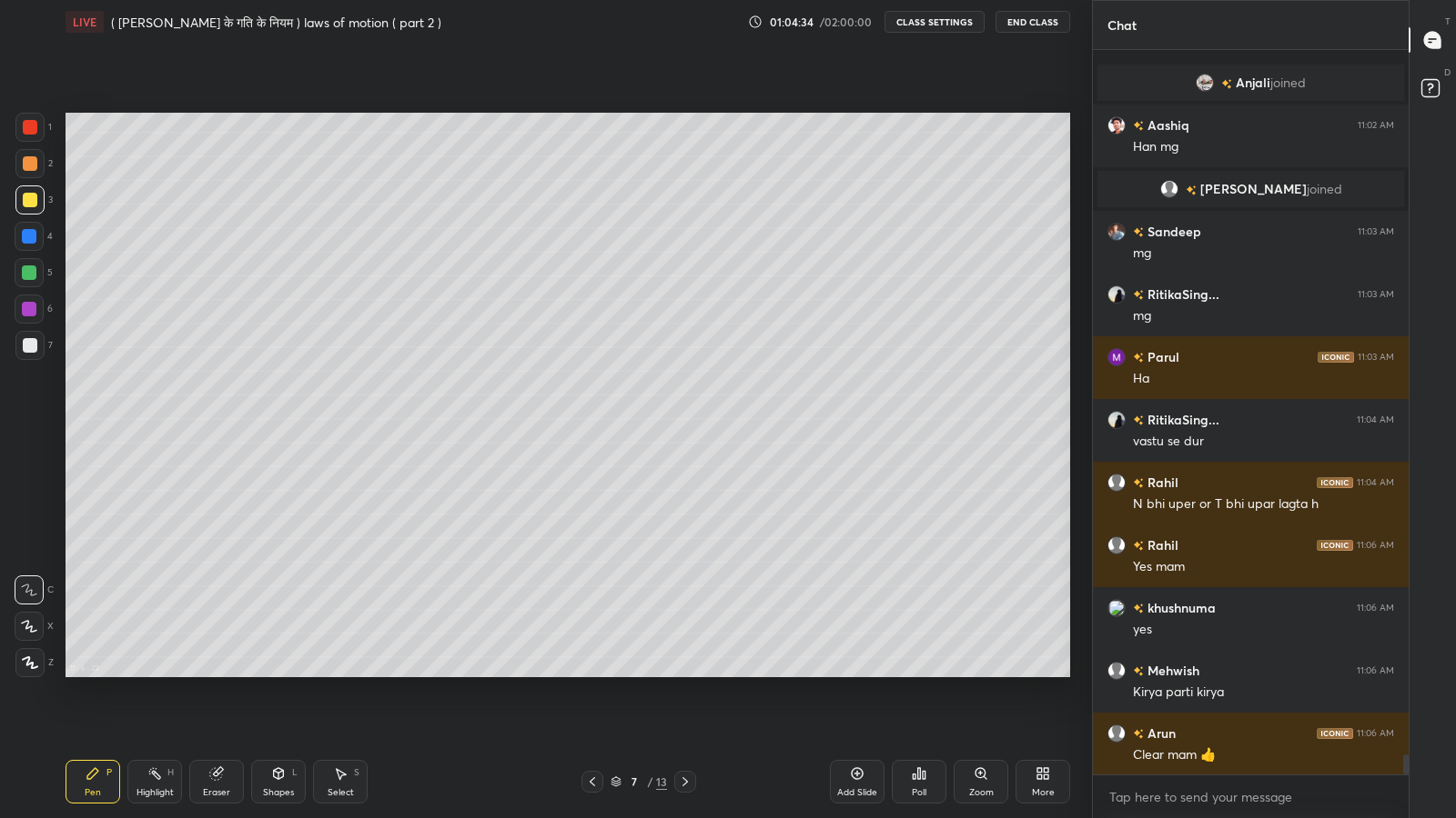
scroll to position [25829, 0]
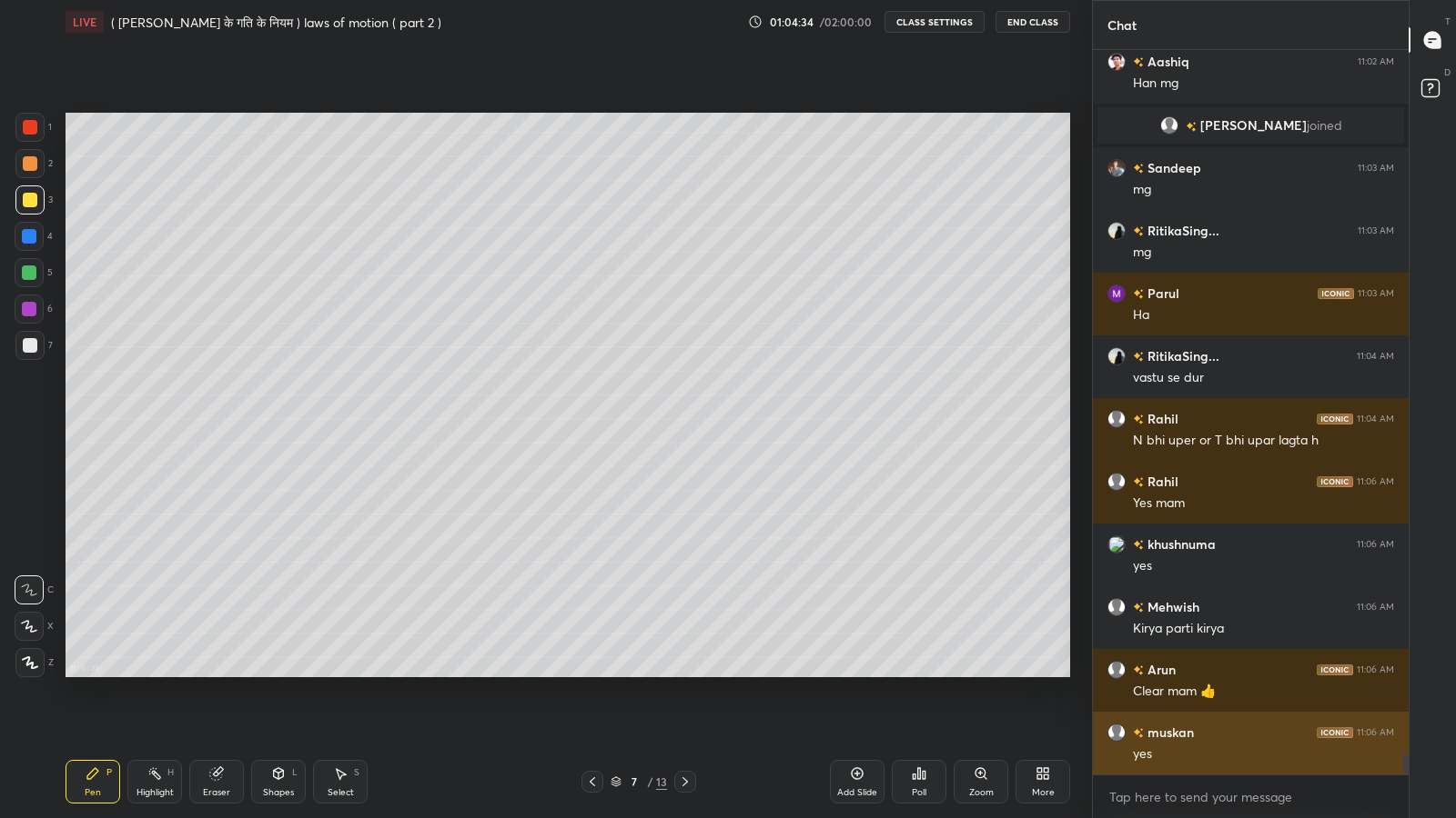
click at [1240, 673] on div "[PERSON_NAME] 11:06 AM yes" at bounding box center [1250, 743] width 316 height 63
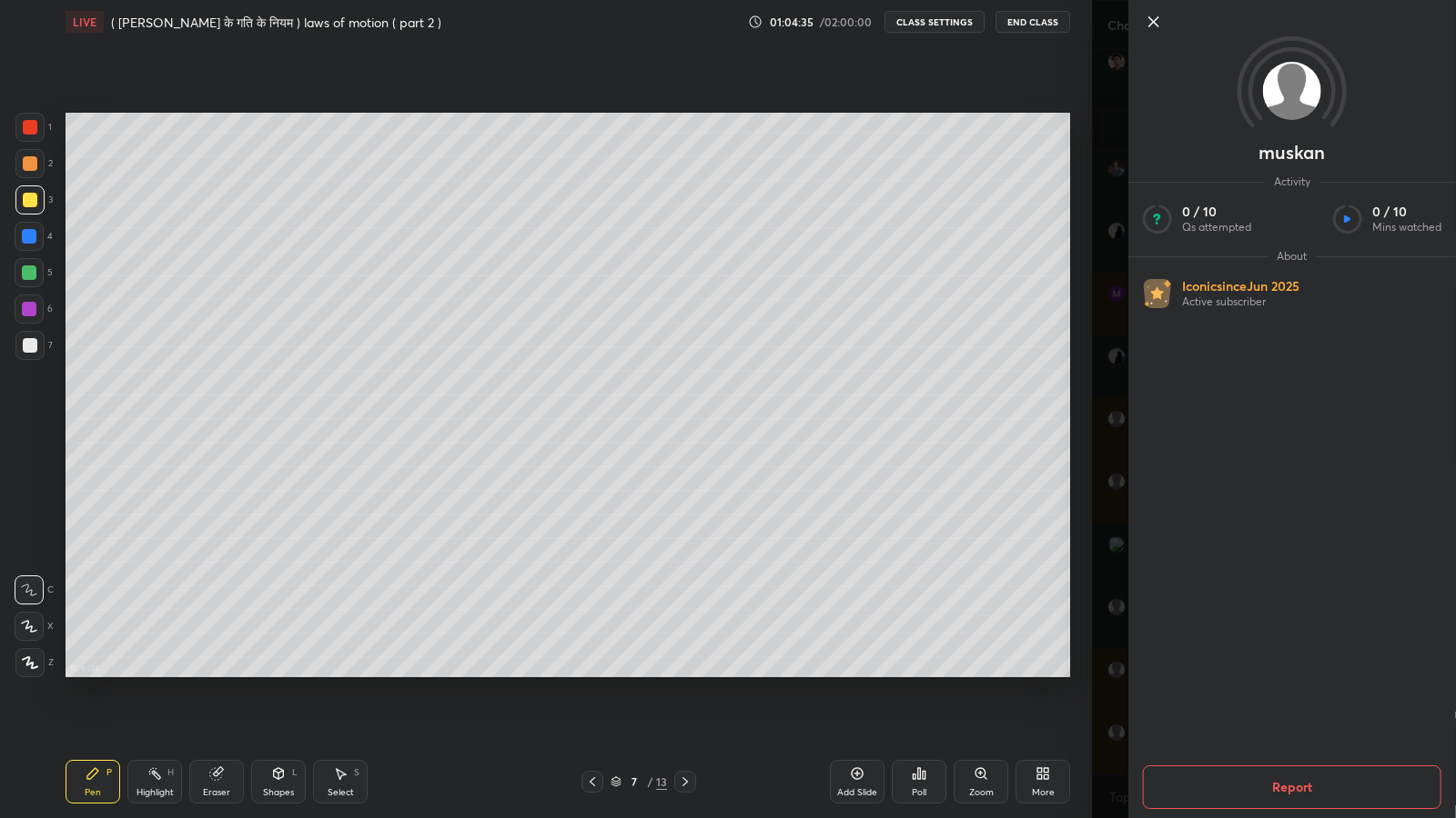
click at [1108, 673] on div "[PERSON_NAME] Activity 0 / 10 Qs attempted 0 / 10 Mins watched About Iconic sin…" at bounding box center [1273, 409] width 364 height 818
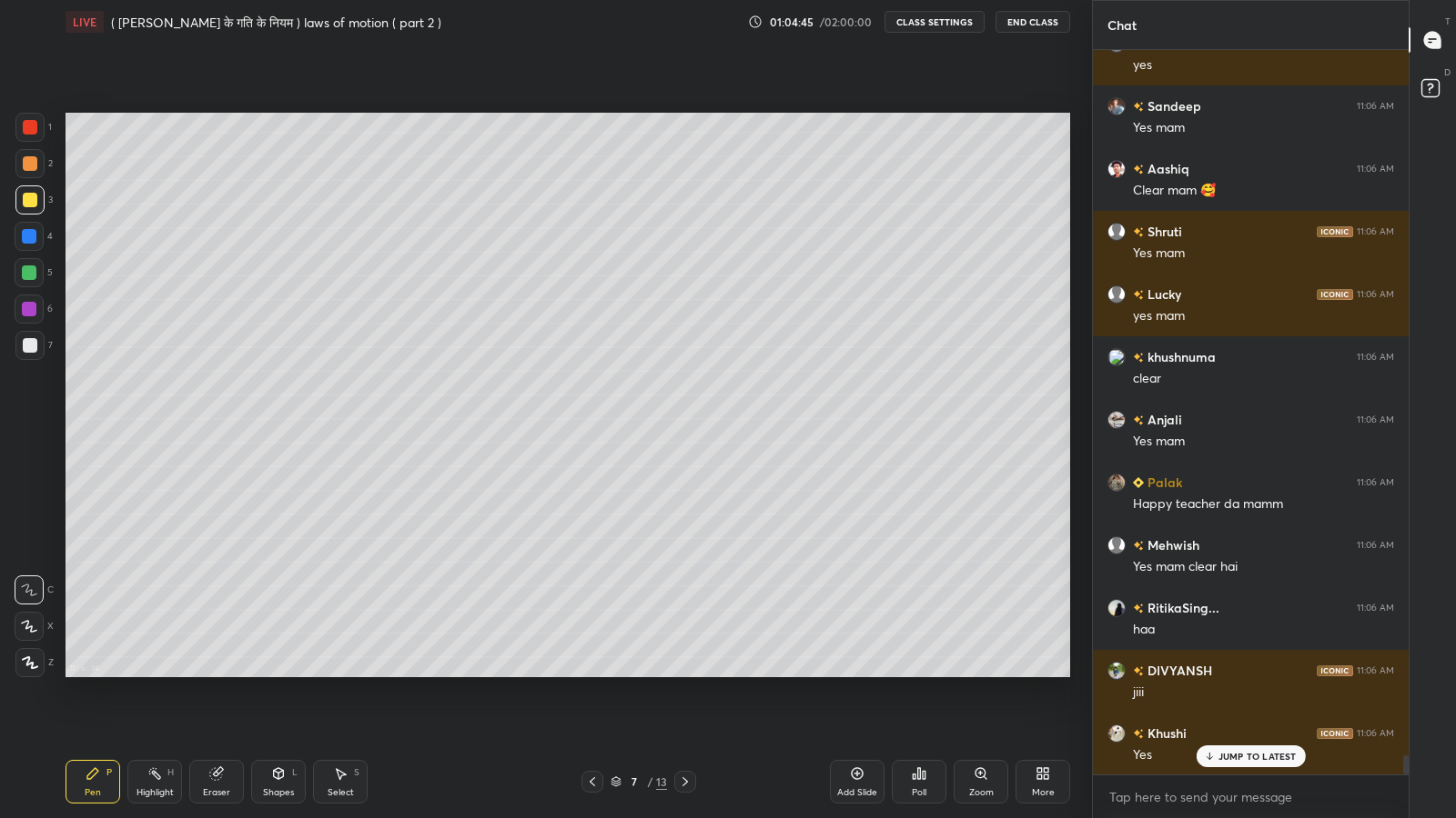
scroll to position [26707, 0]
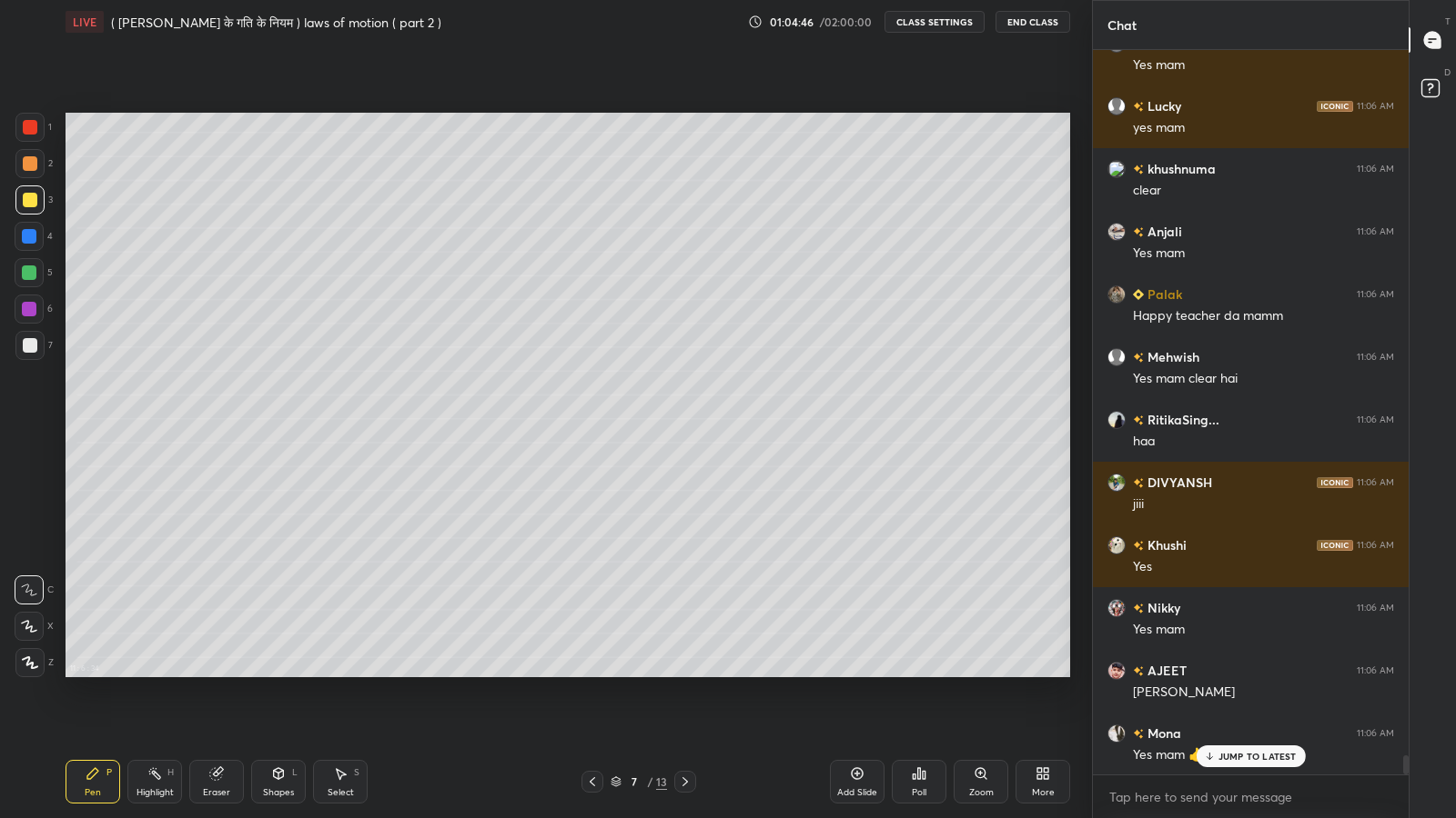
click at [877, 673] on div "Add Slide" at bounding box center [857, 781] width 54 height 44
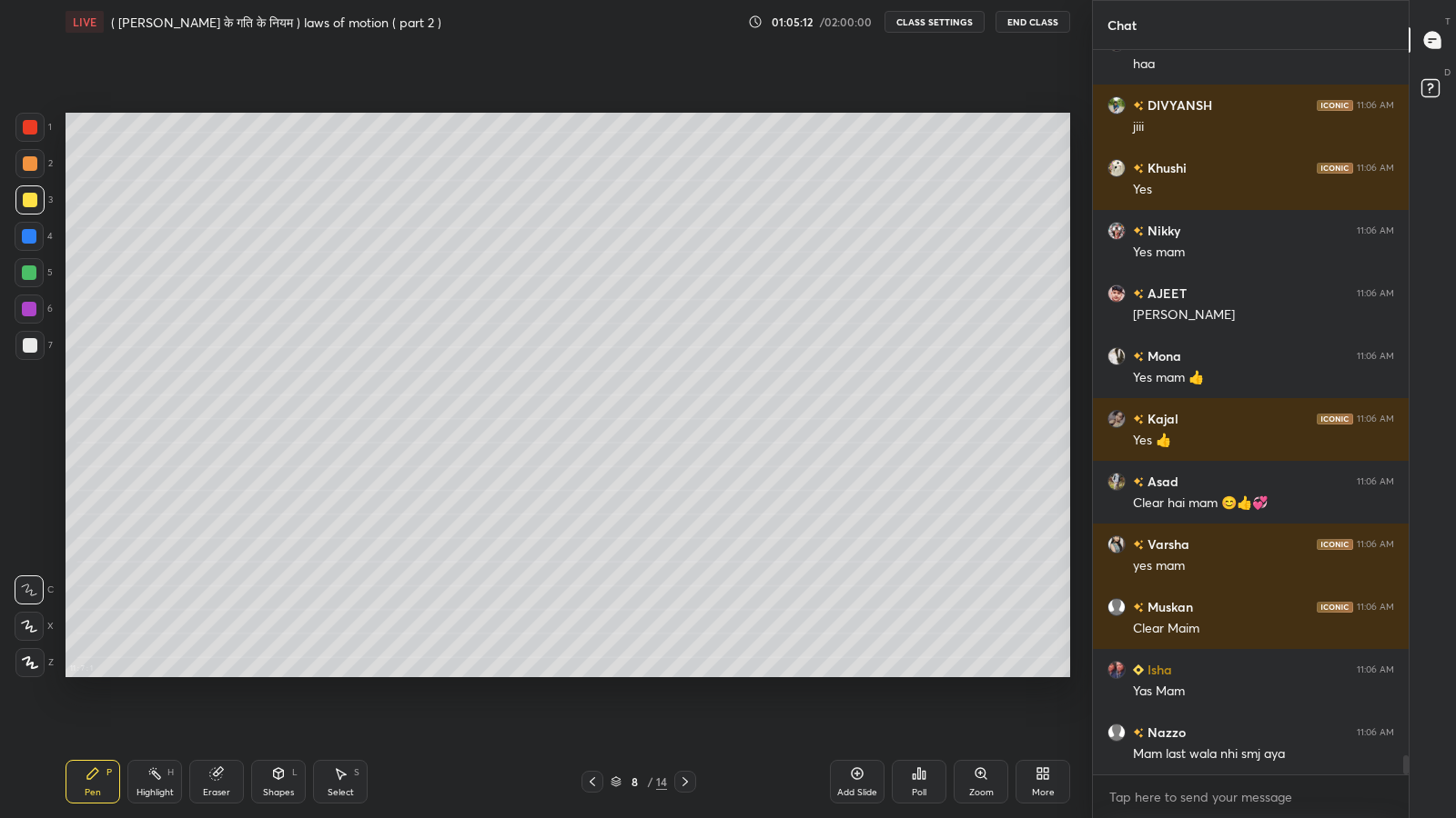
scroll to position [27146, 0]
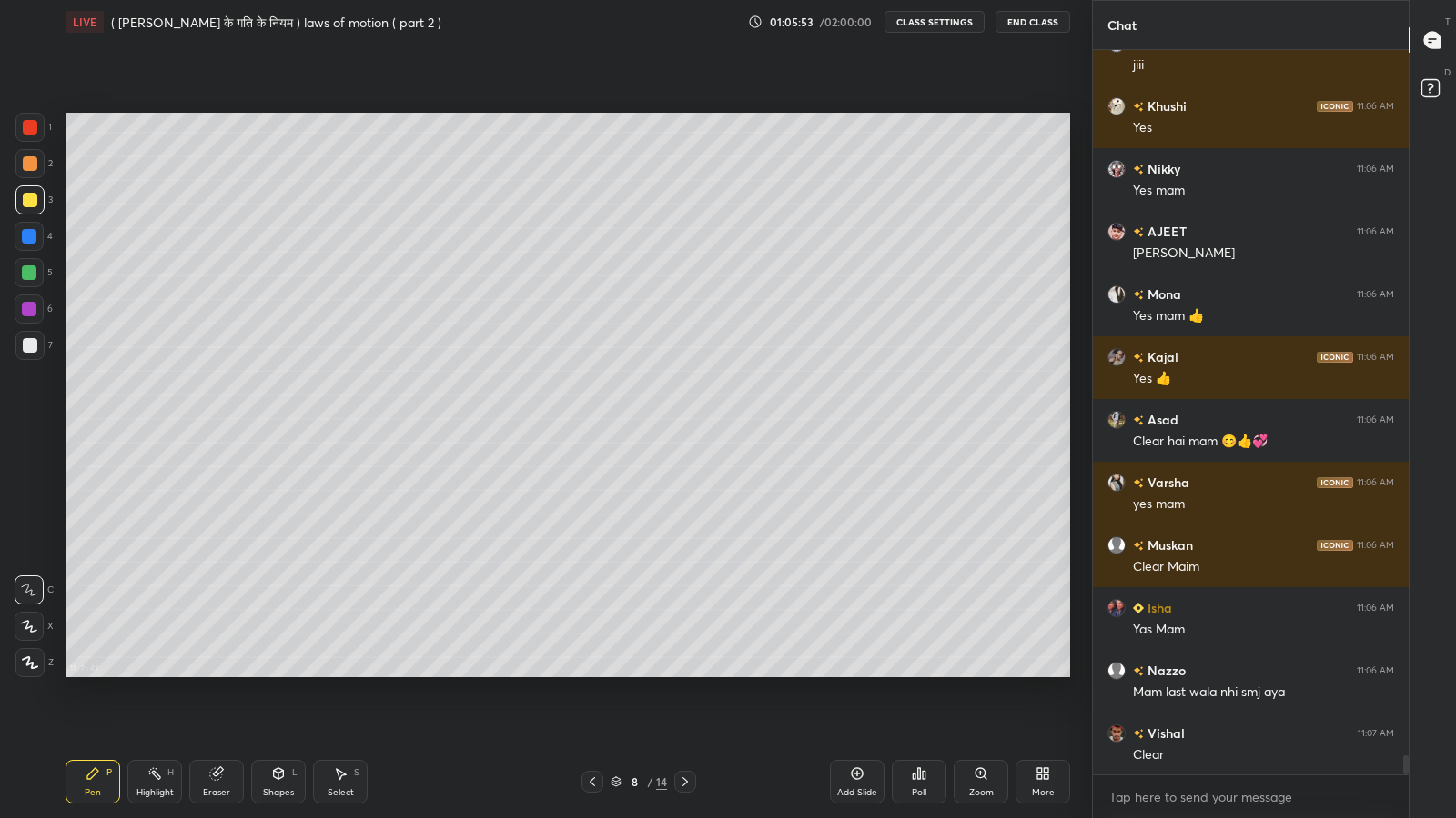
click at [272, 673] on icon at bounding box center [278, 774] width 15 height 15
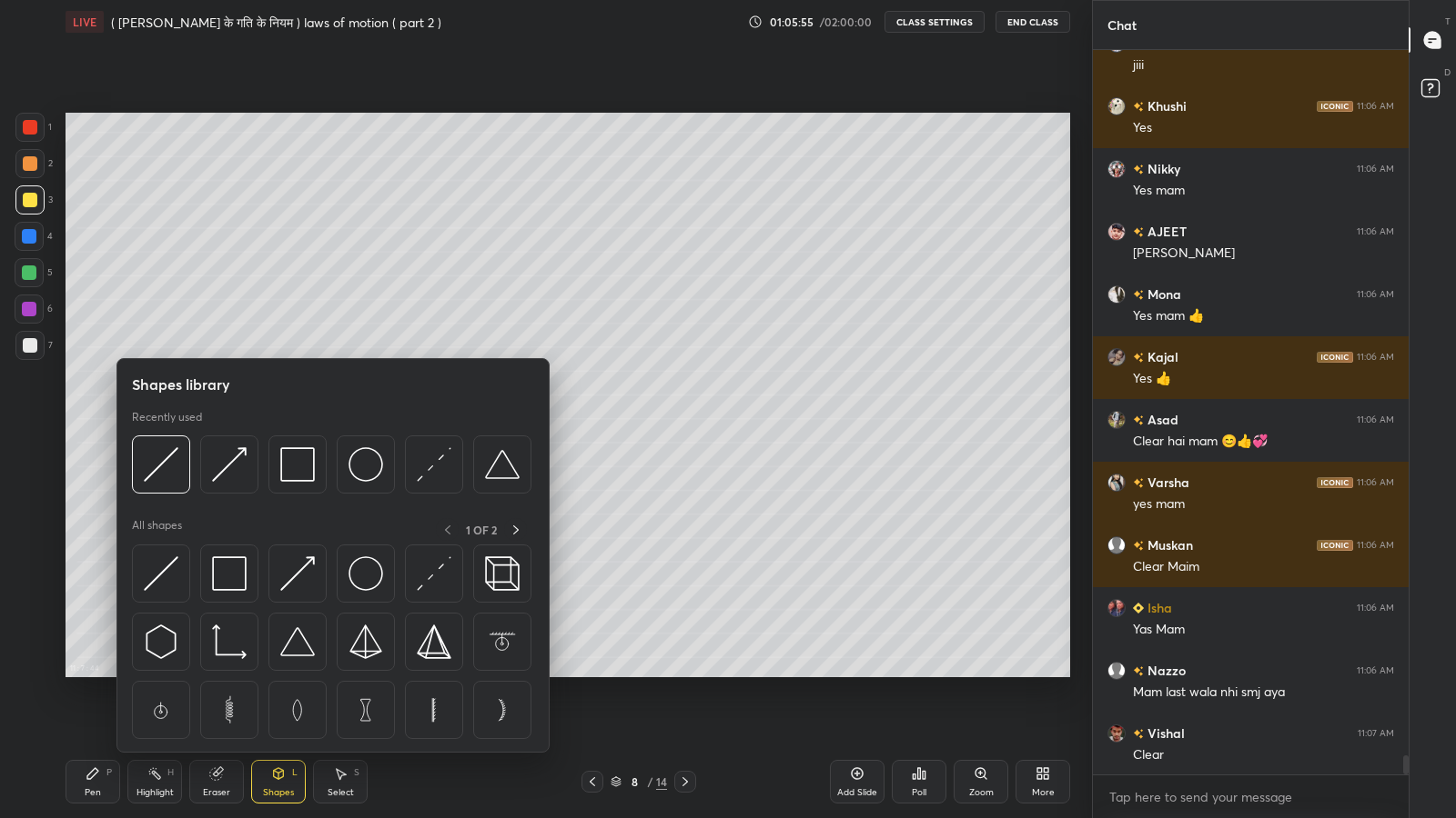
click at [218, 673] on icon at bounding box center [216, 774] width 12 height 12
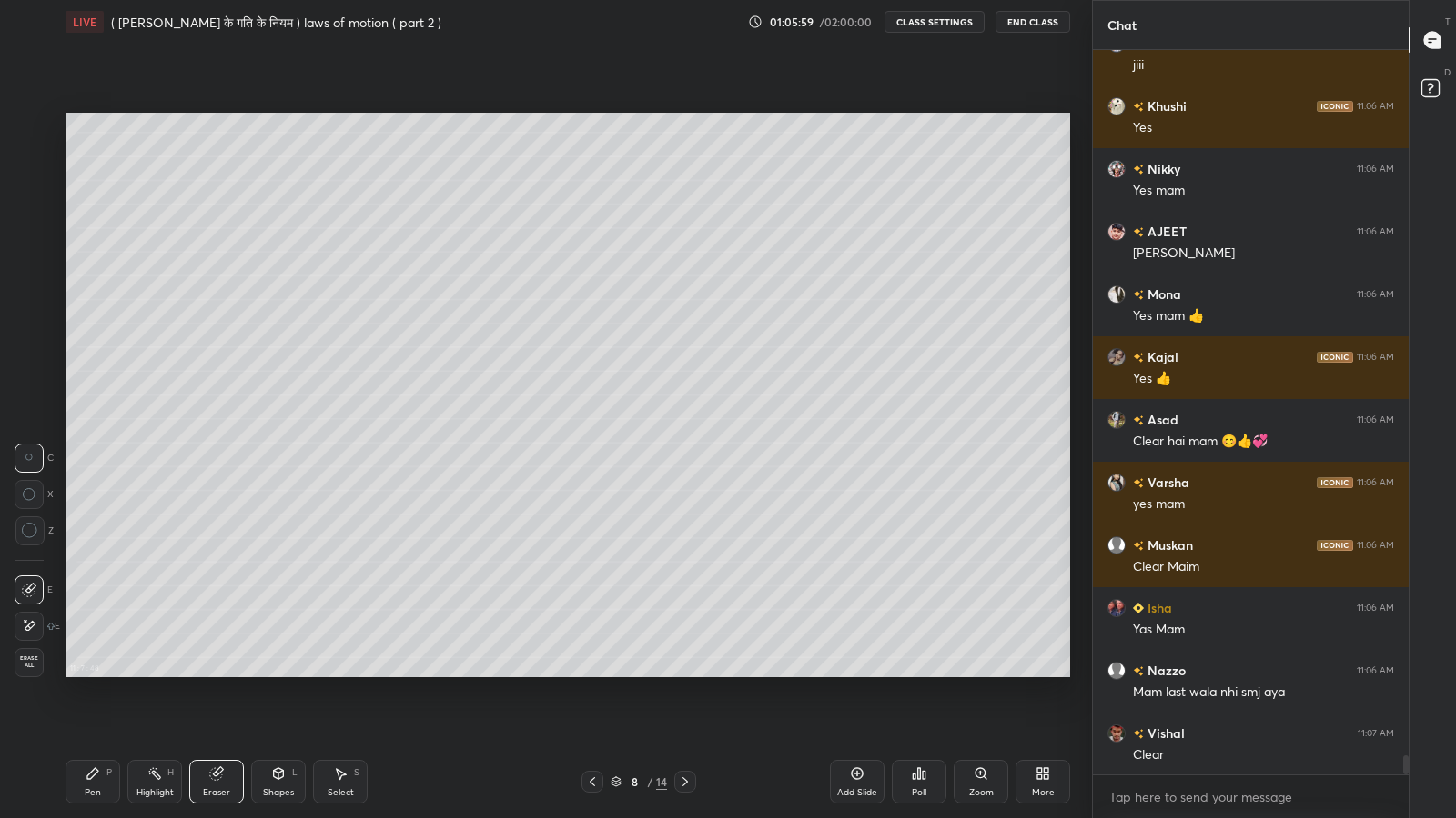
click at [89, 673] on div "Pen" at bounding box center [92, 793] width 16 height 9
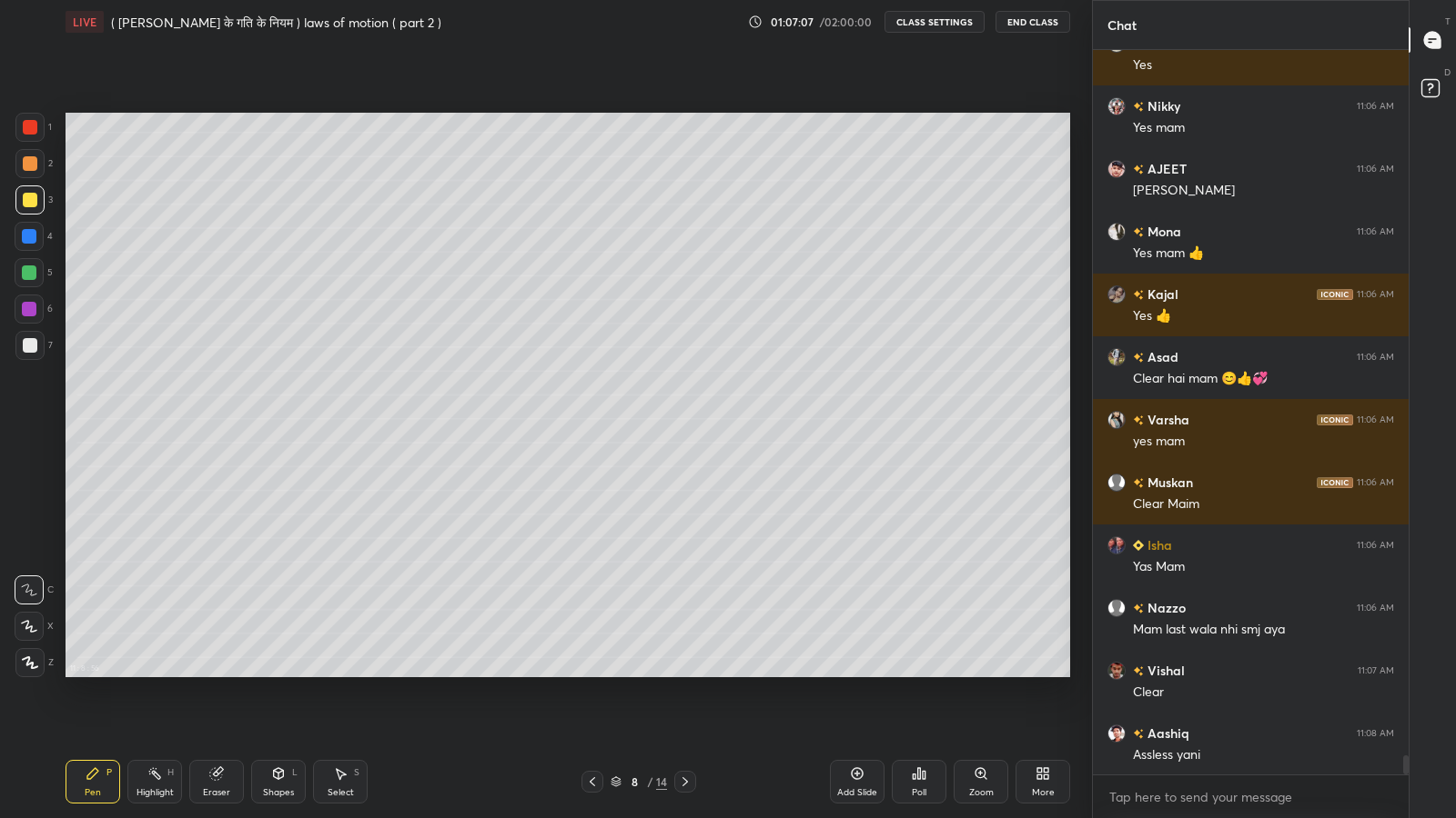
click at [18, 341] on div at bounding box center [29, 345] width 29 height 29
click at [24, 201] on div at bounding box center [30, 201] width 15 height 15
click at [29, 342] on div at bounding box center [30, 346] width 15 height 15
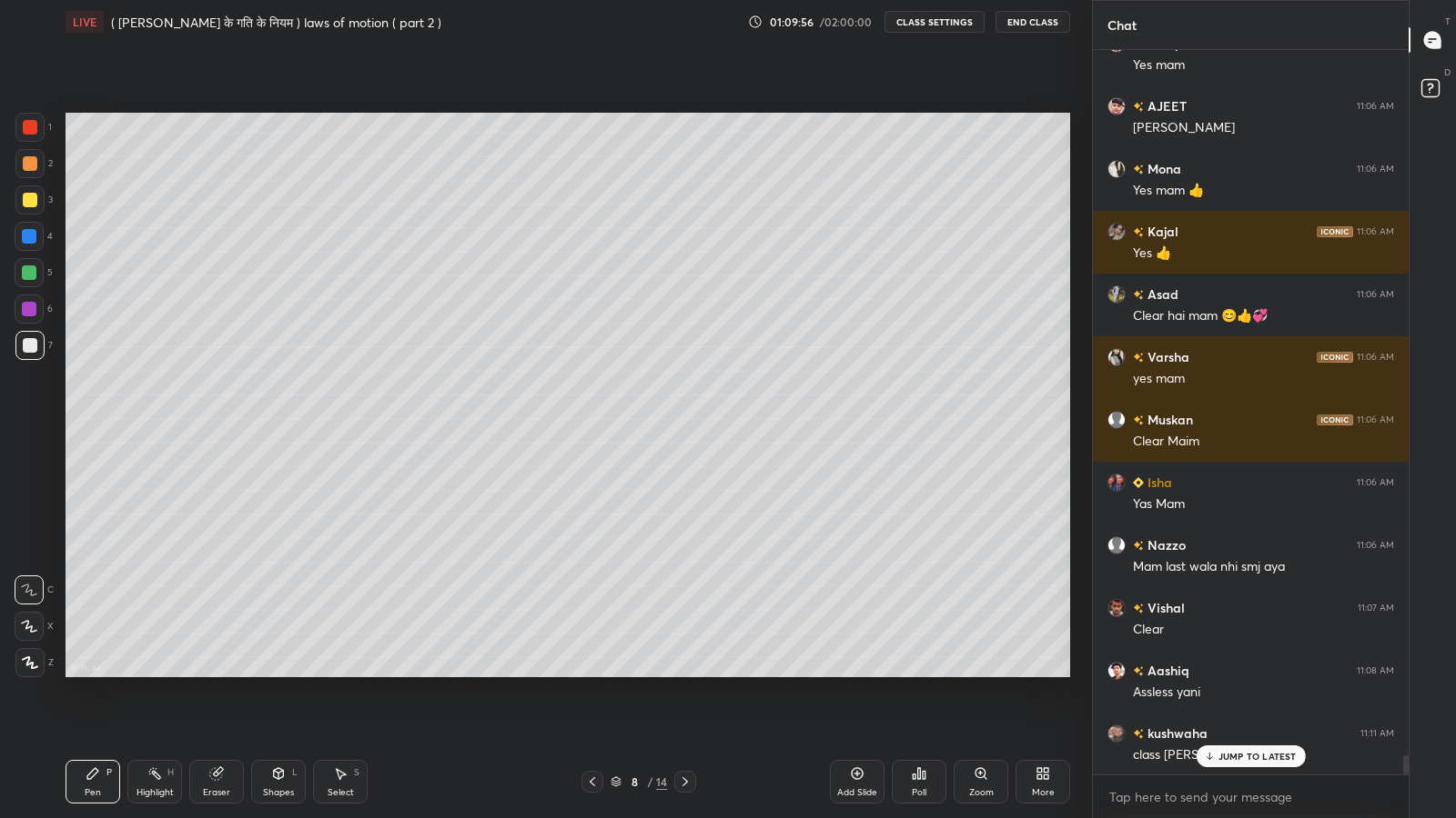
click at [1223, 673] on div "JUMP TO LATEST" at bounding box center [1250, 756] width 109 height 22
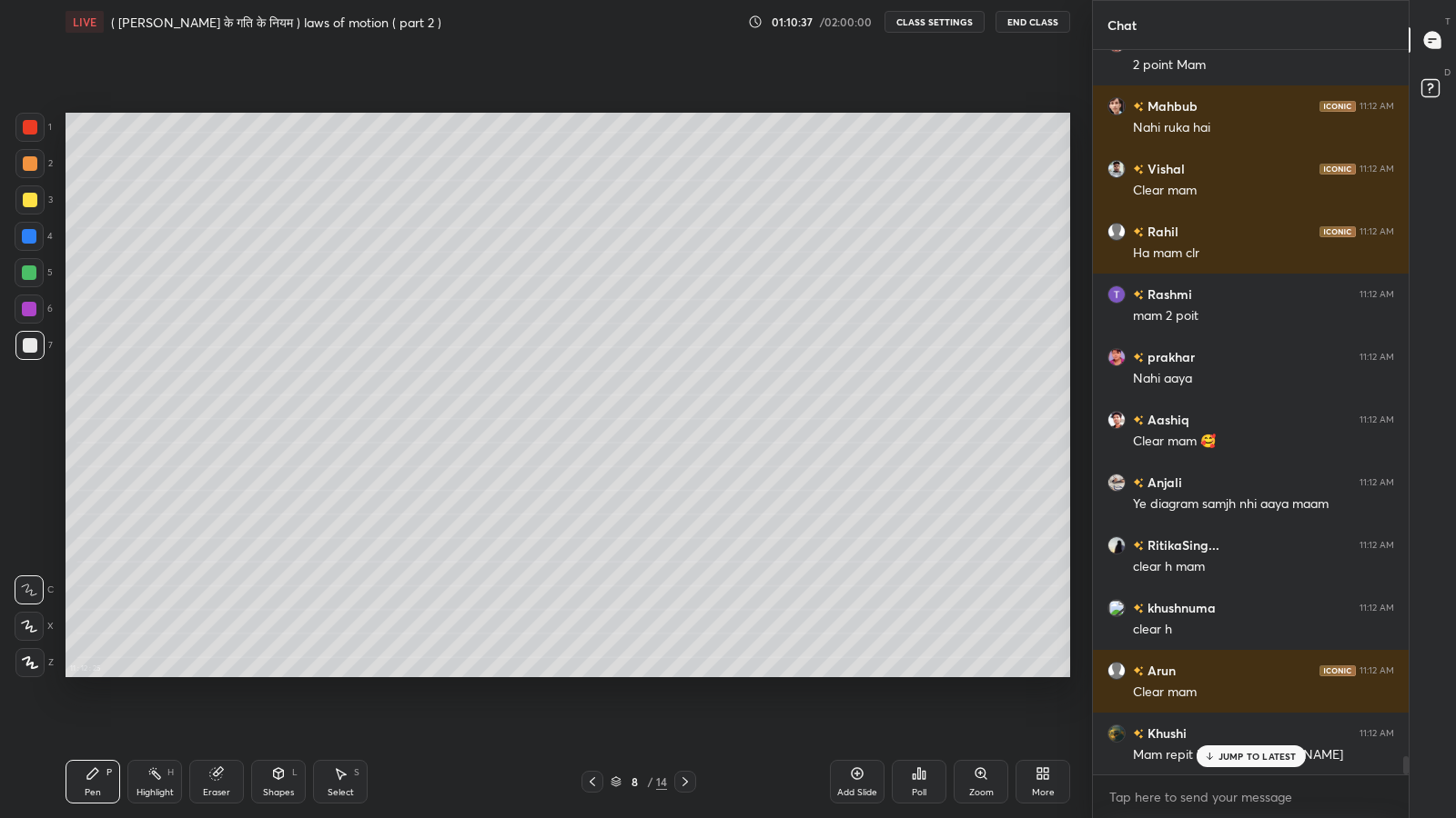
scroll to position [28213, 0]
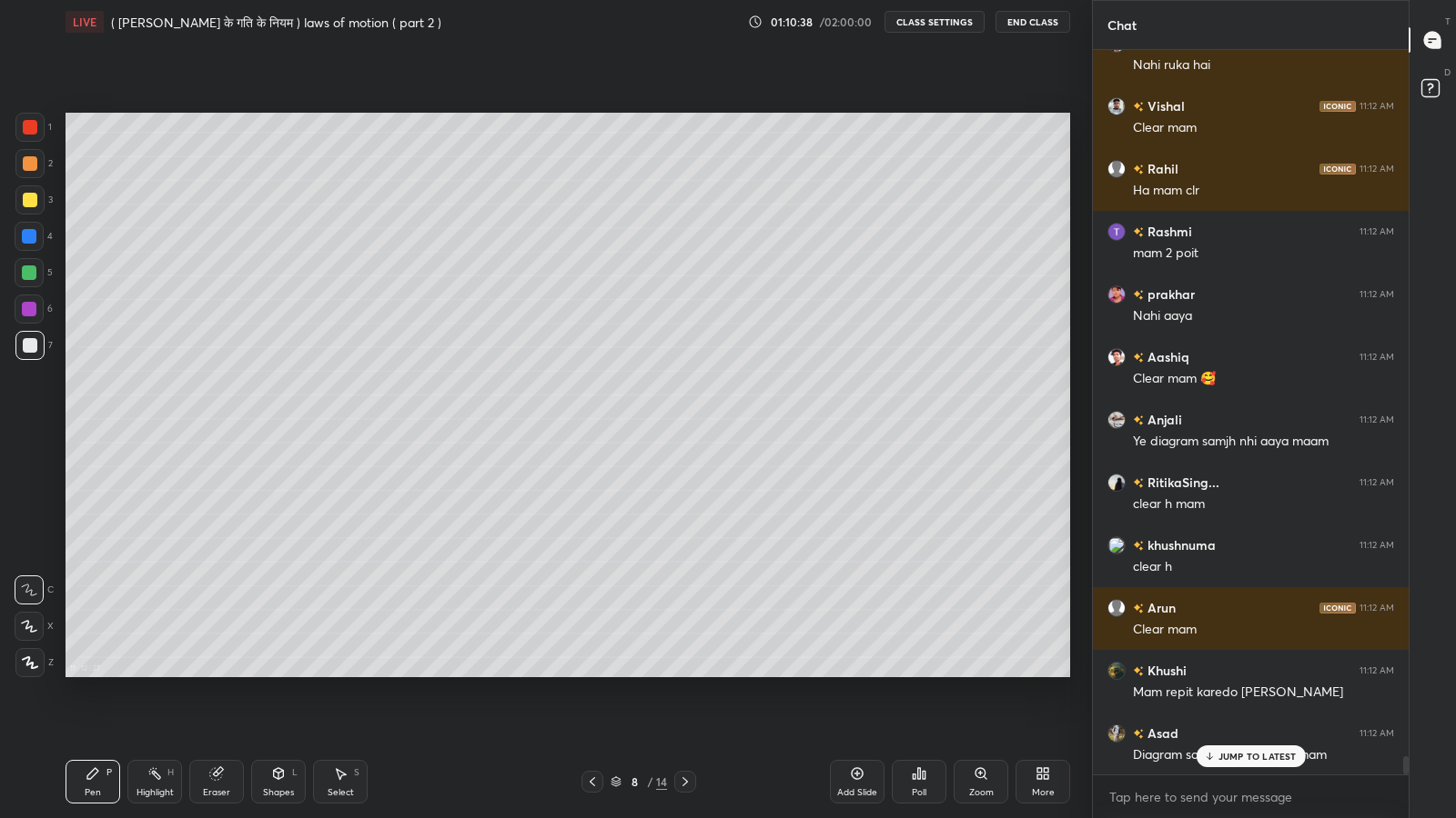
click at [1246, 673] on div "JUMP TO LATEST" at bounding box center [1250, 756] width 109 height 22
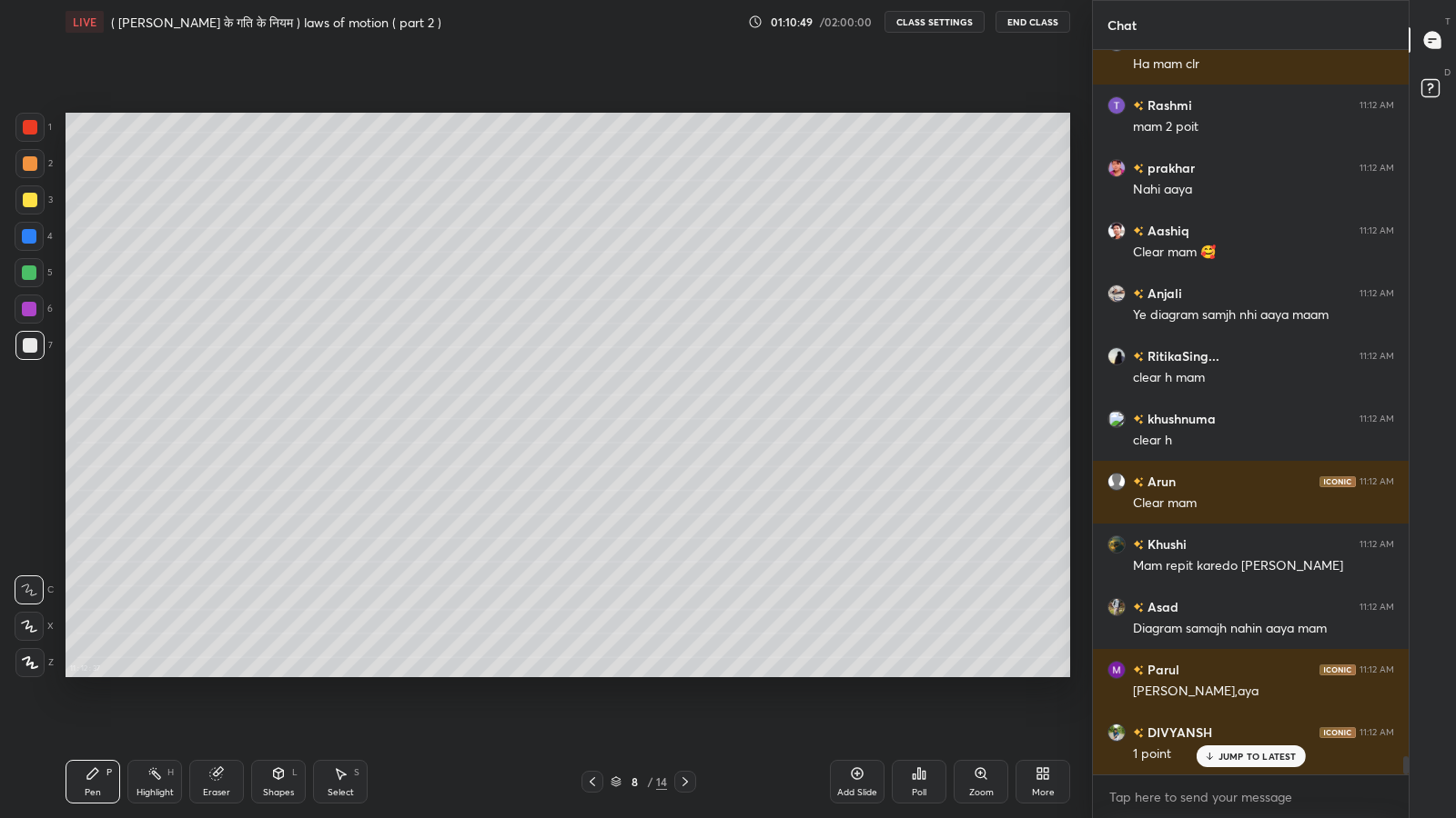
scroll to position [28401, 0]
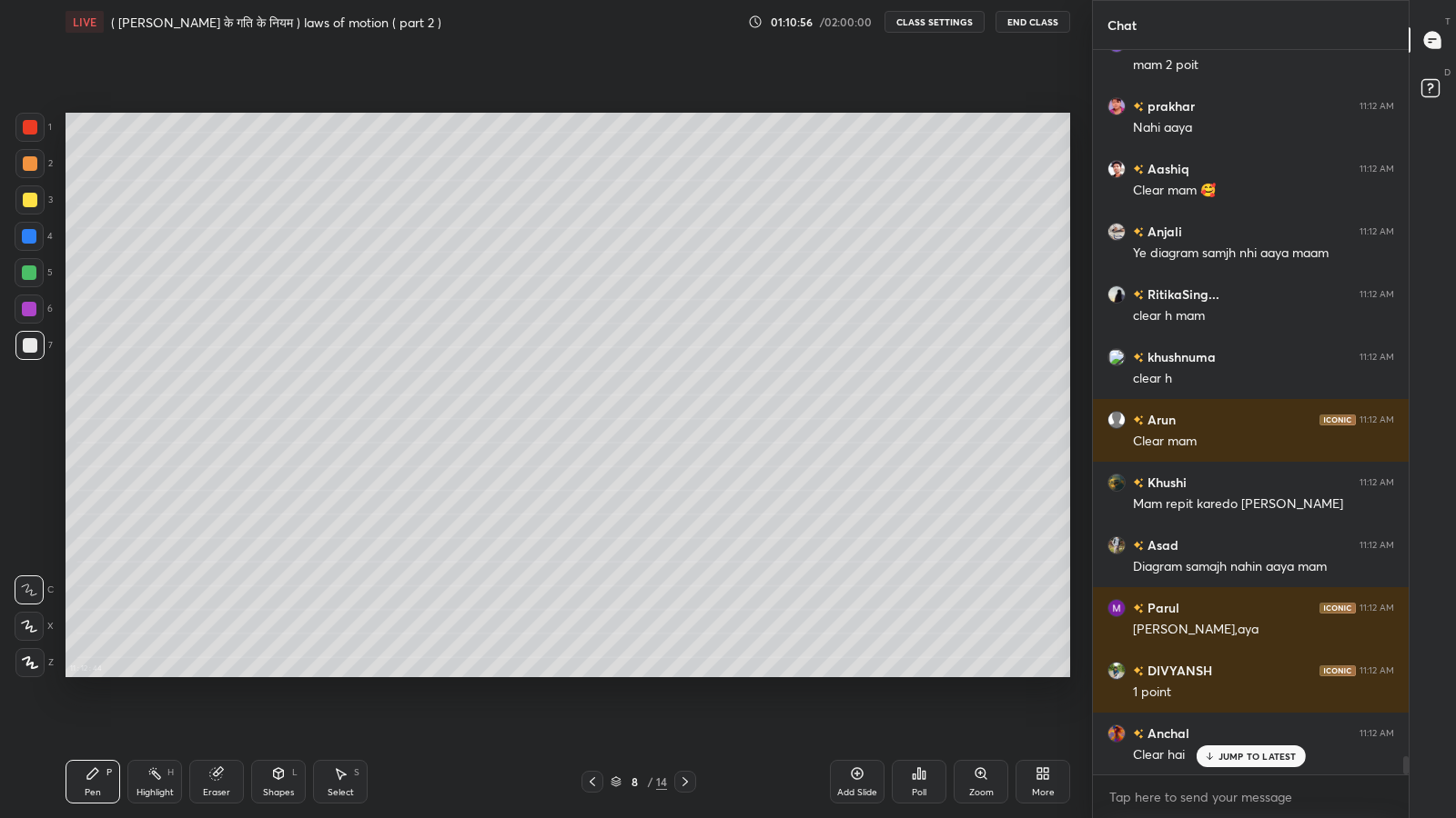
click at [230, 673] on div "Eraser" at bounding box center [217, 781] width 54 height 44
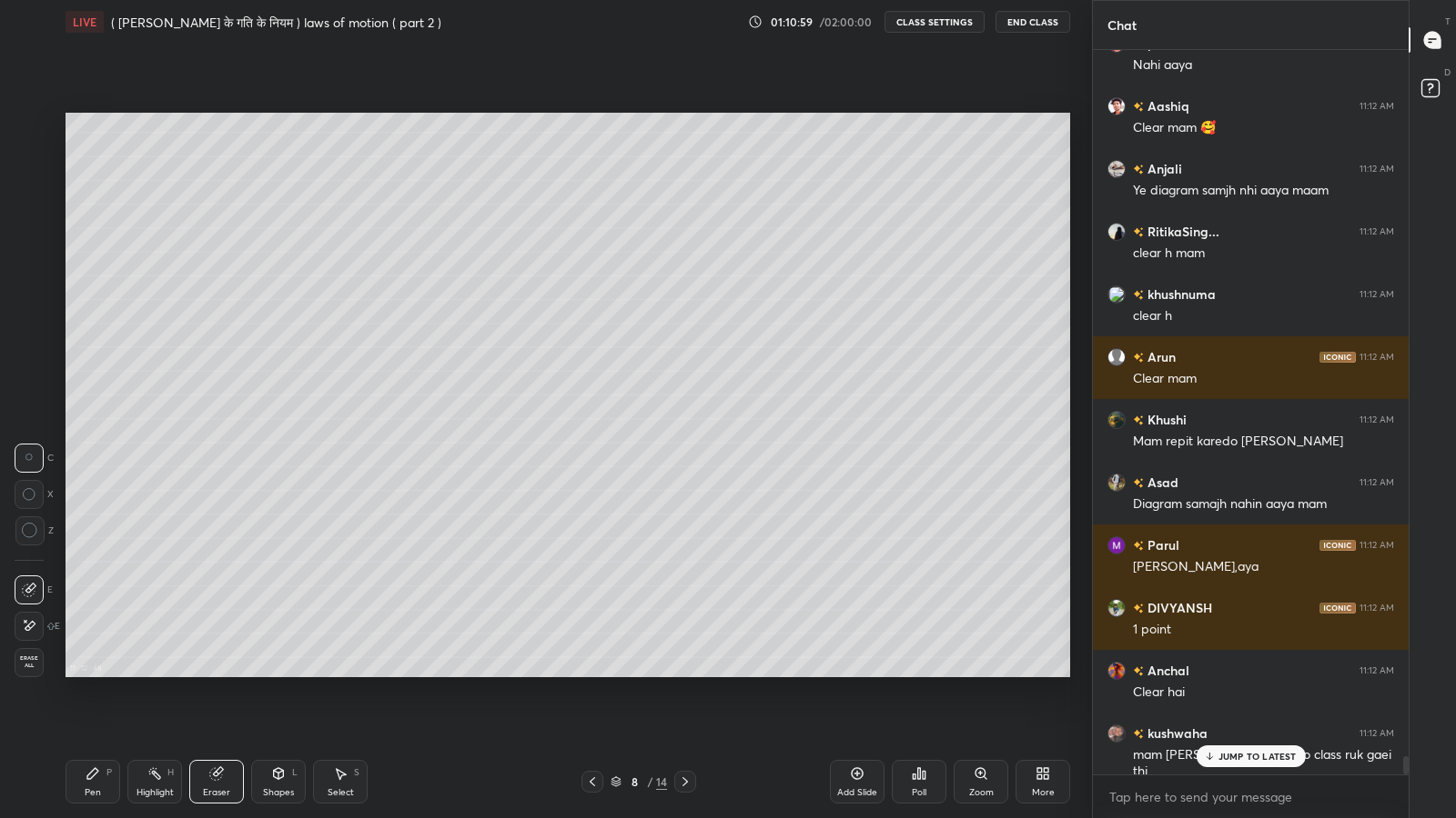
scroll to position [28527, 0]
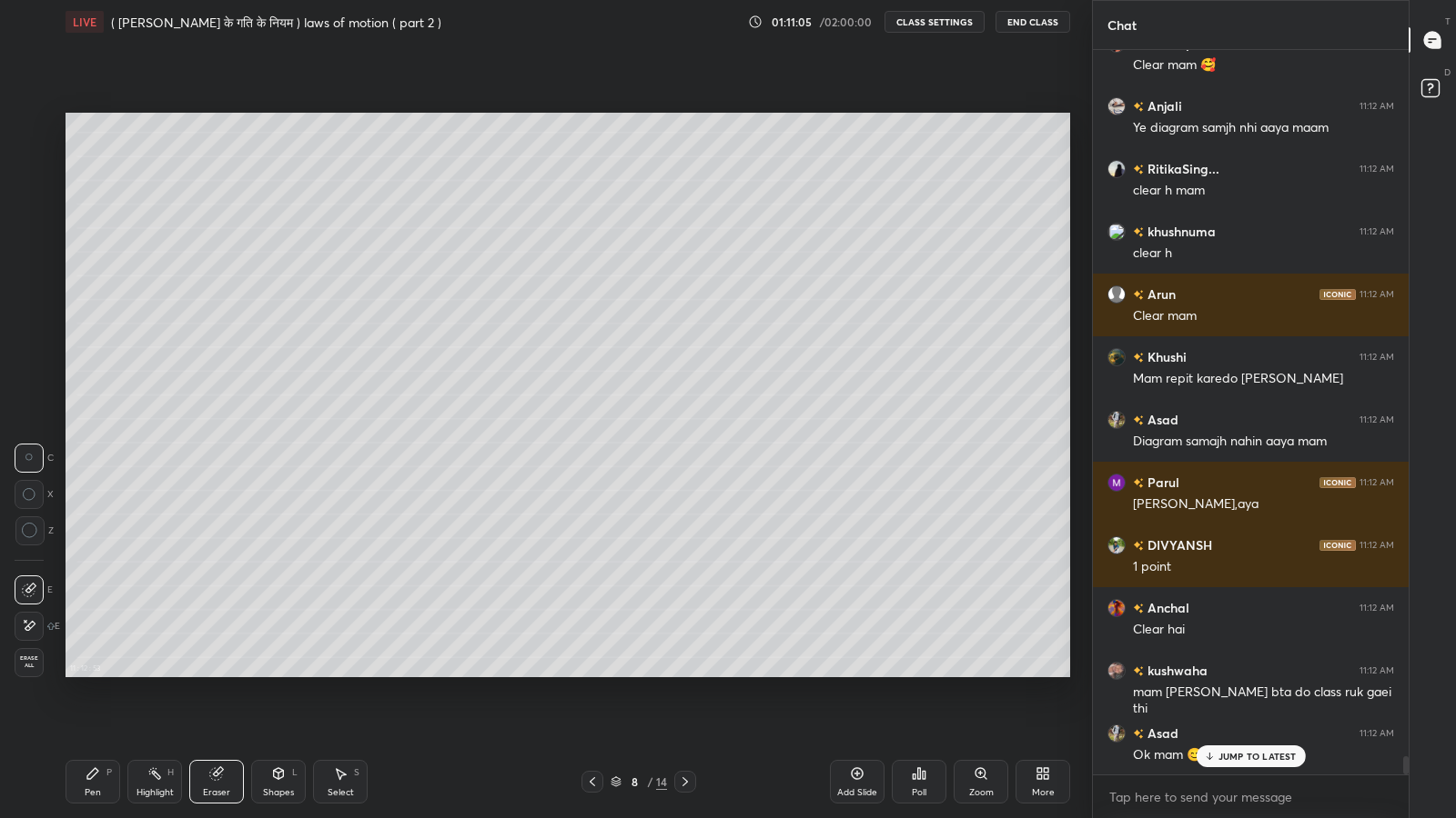
click at [1230, 673] on p "JUMP TO LATEST" at bounding box center [1256, 757] width 78 height 11
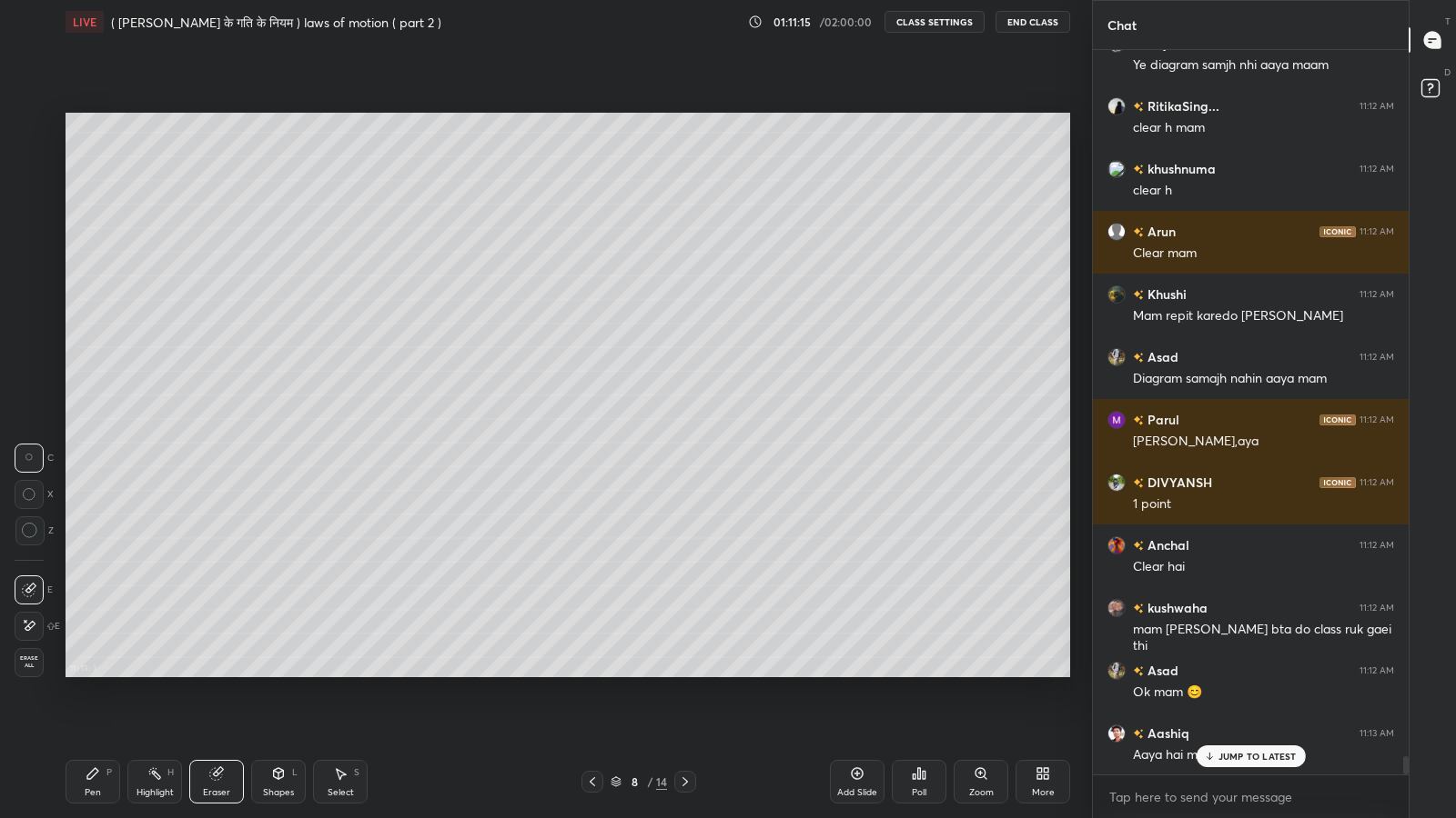
click at [592, 673] on icon at bounding box center [593, 782] width 15 height 15
click at [1235, 673] on p "JUMP TO LATEST" at bounding box center [1256, 757] width 78 height 11
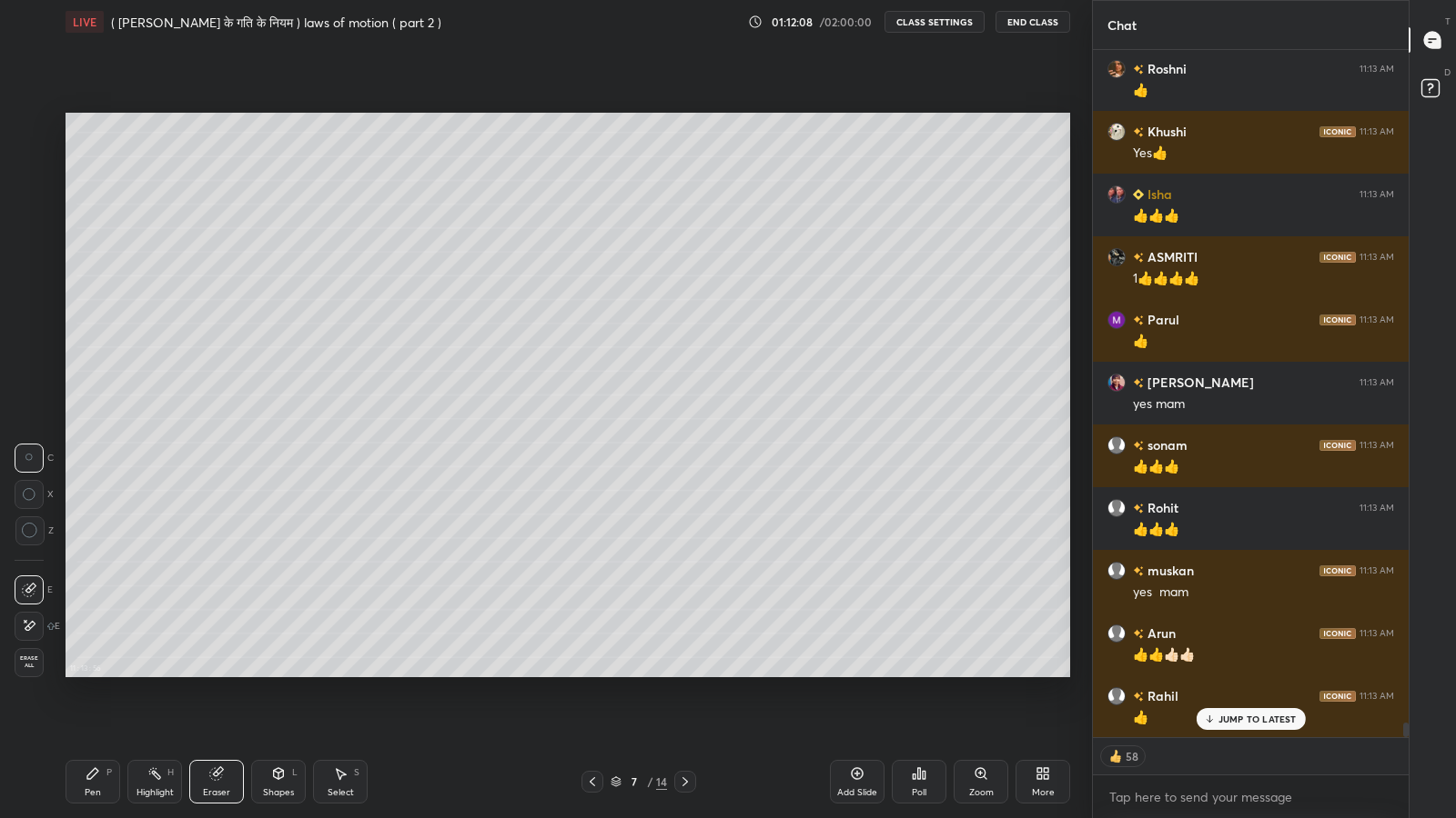
scroll to position [31450, 0]
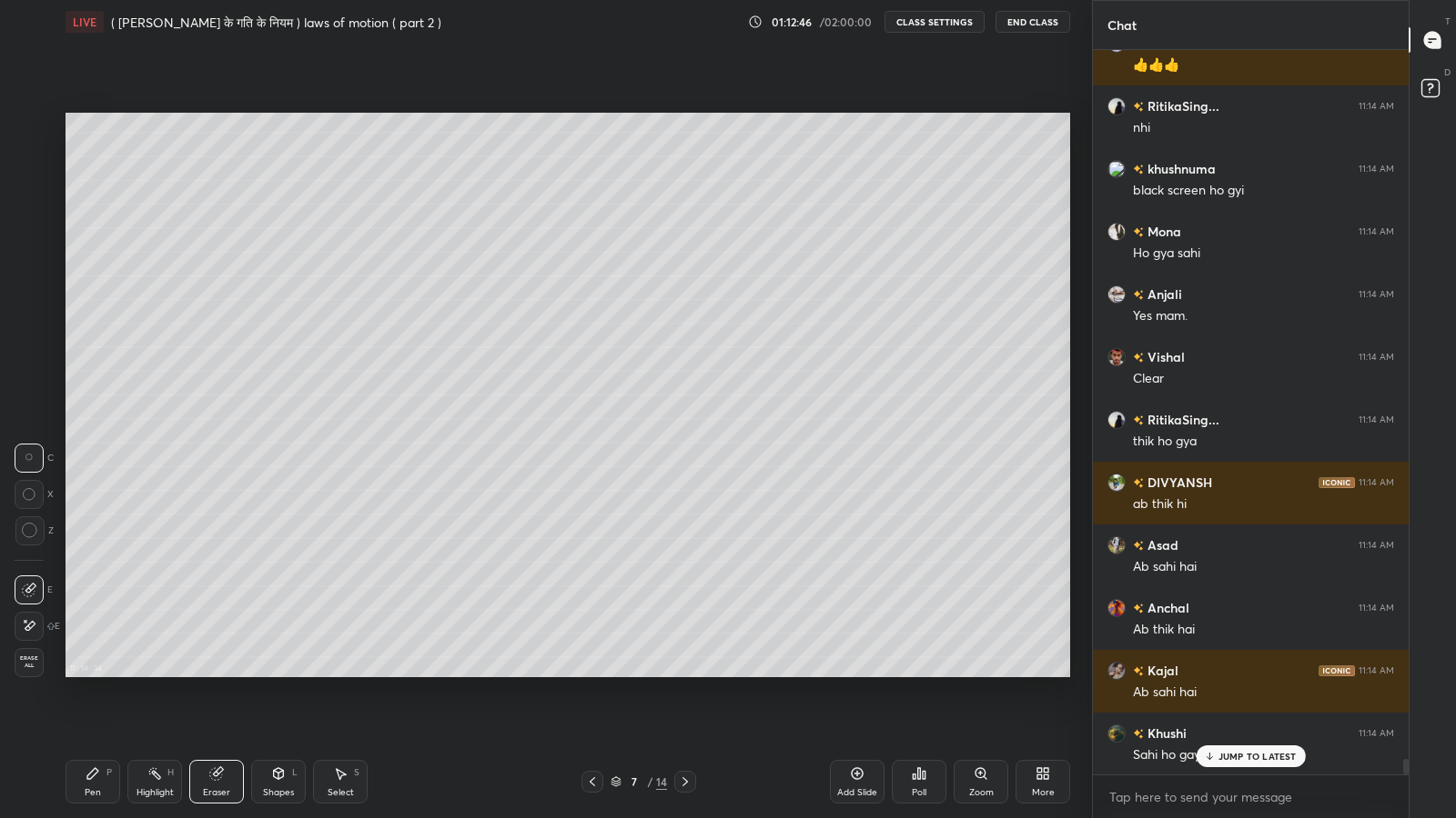
click at [1052, 673] on div "More" at bounding box center [1043, 781] width 54 height 44
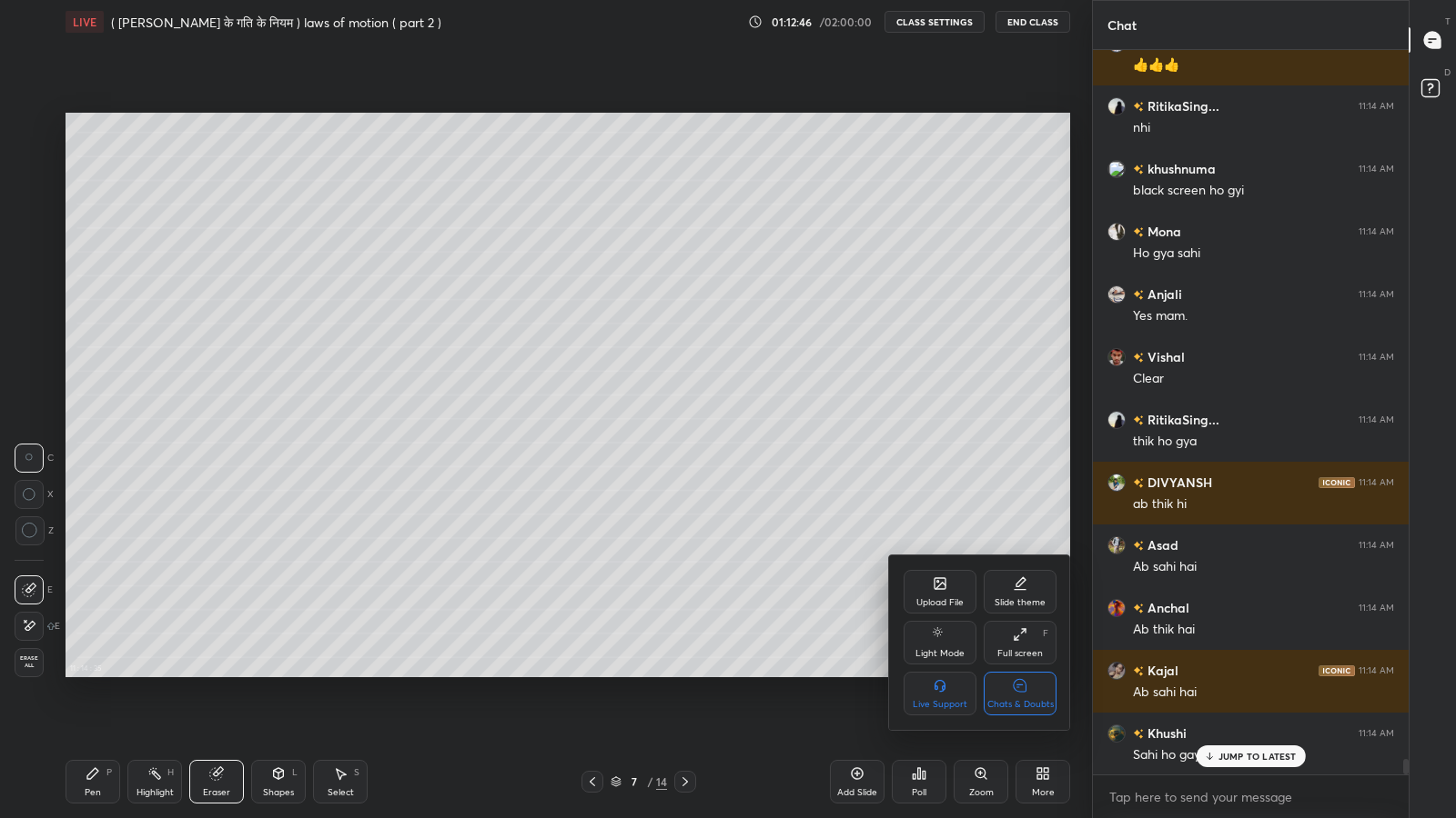
click at [1038, 673] on div "Chats & Doubts" at bounding box center [1020, 693] width 73 height 44
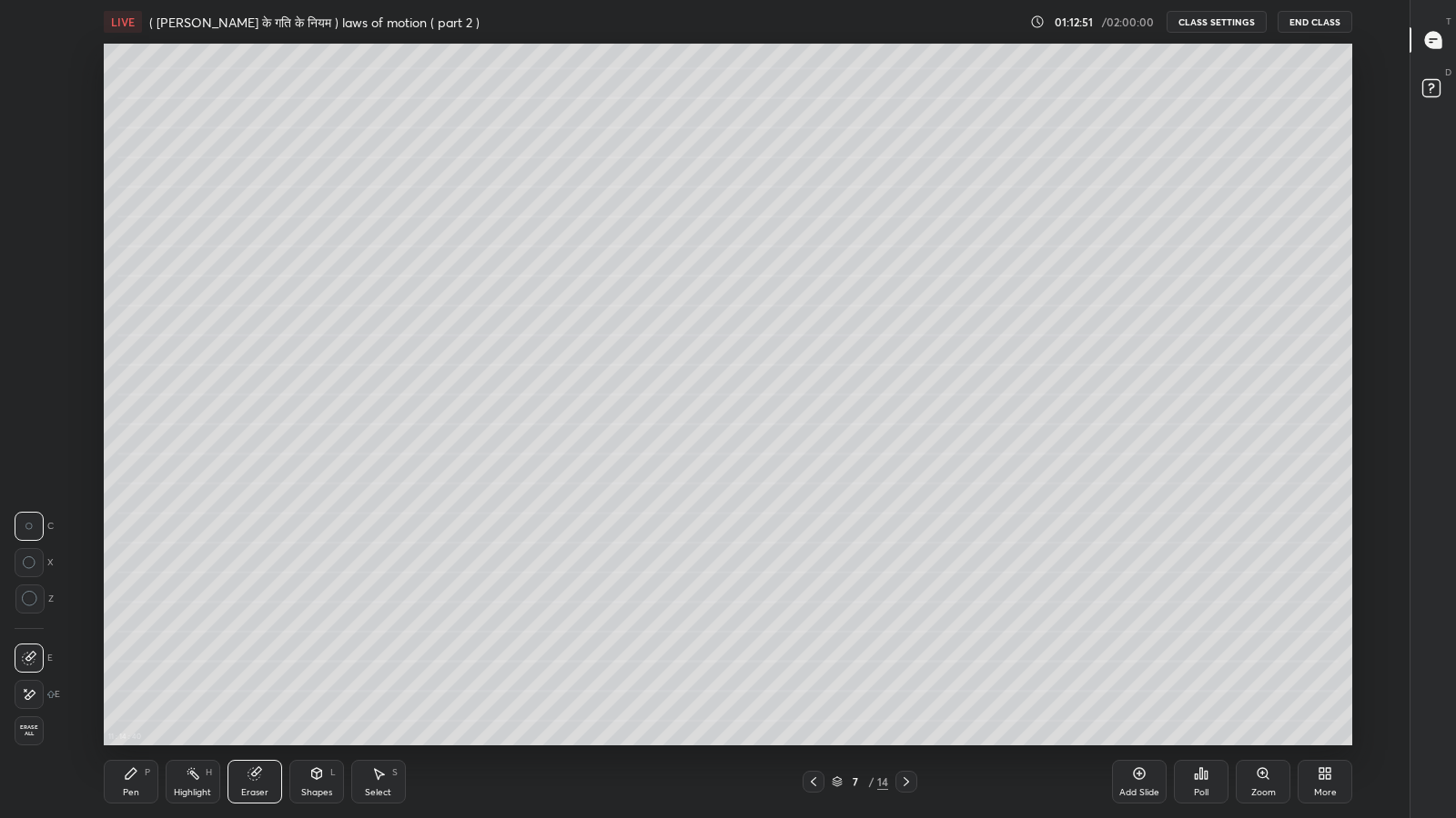
click at [906, 673] on icon at bounding box center [907, 782] width 15 height 15
click at [1134, 673] on div "Add Slide" at bounding box center [1139, 781] width 54 height 44
click at [316, 673] on icon at bounding box center [317, 774] width 15 height 15
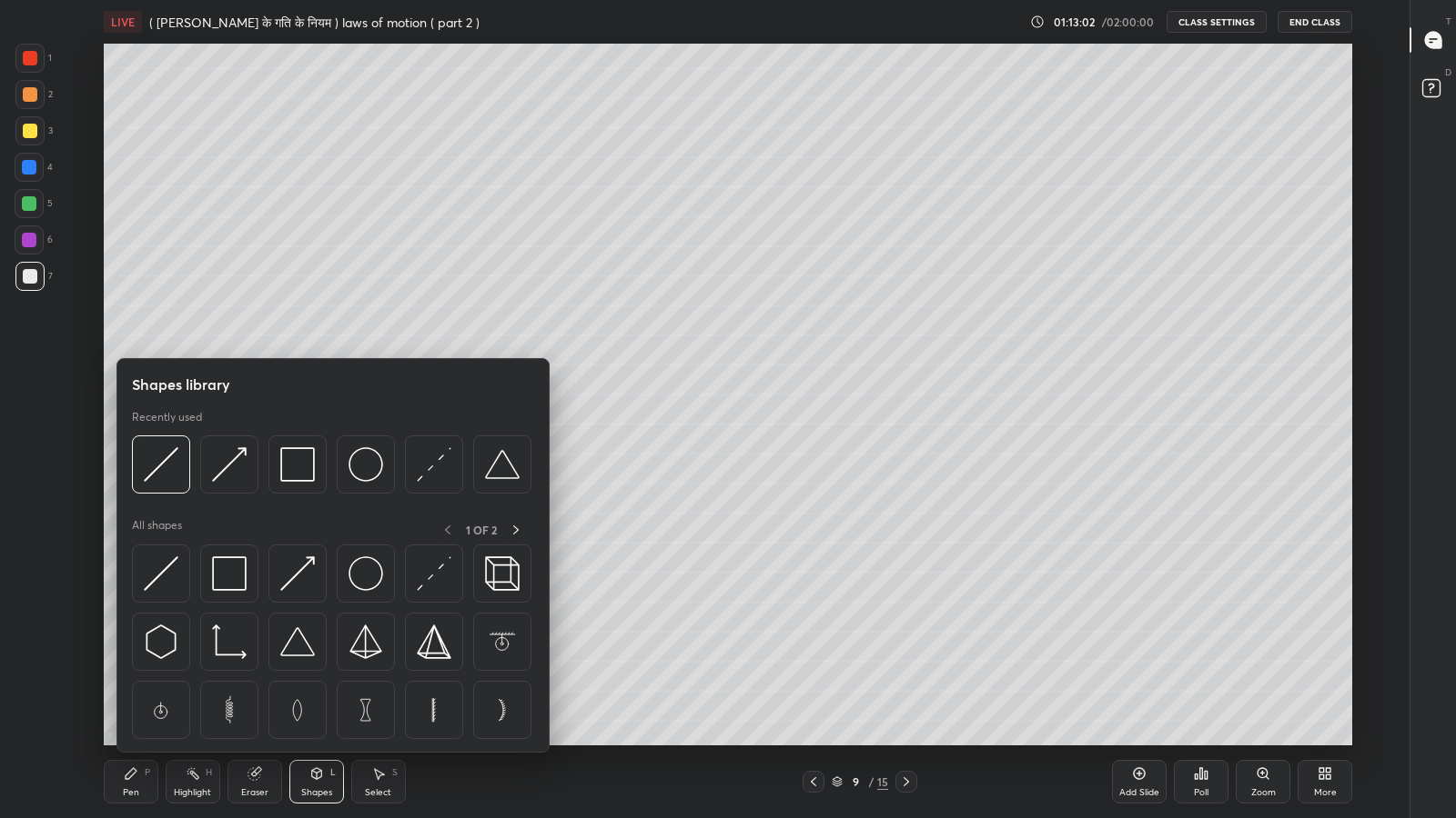
click at [163, 465] on img at bounding box center [160, 464] width 35 height 35
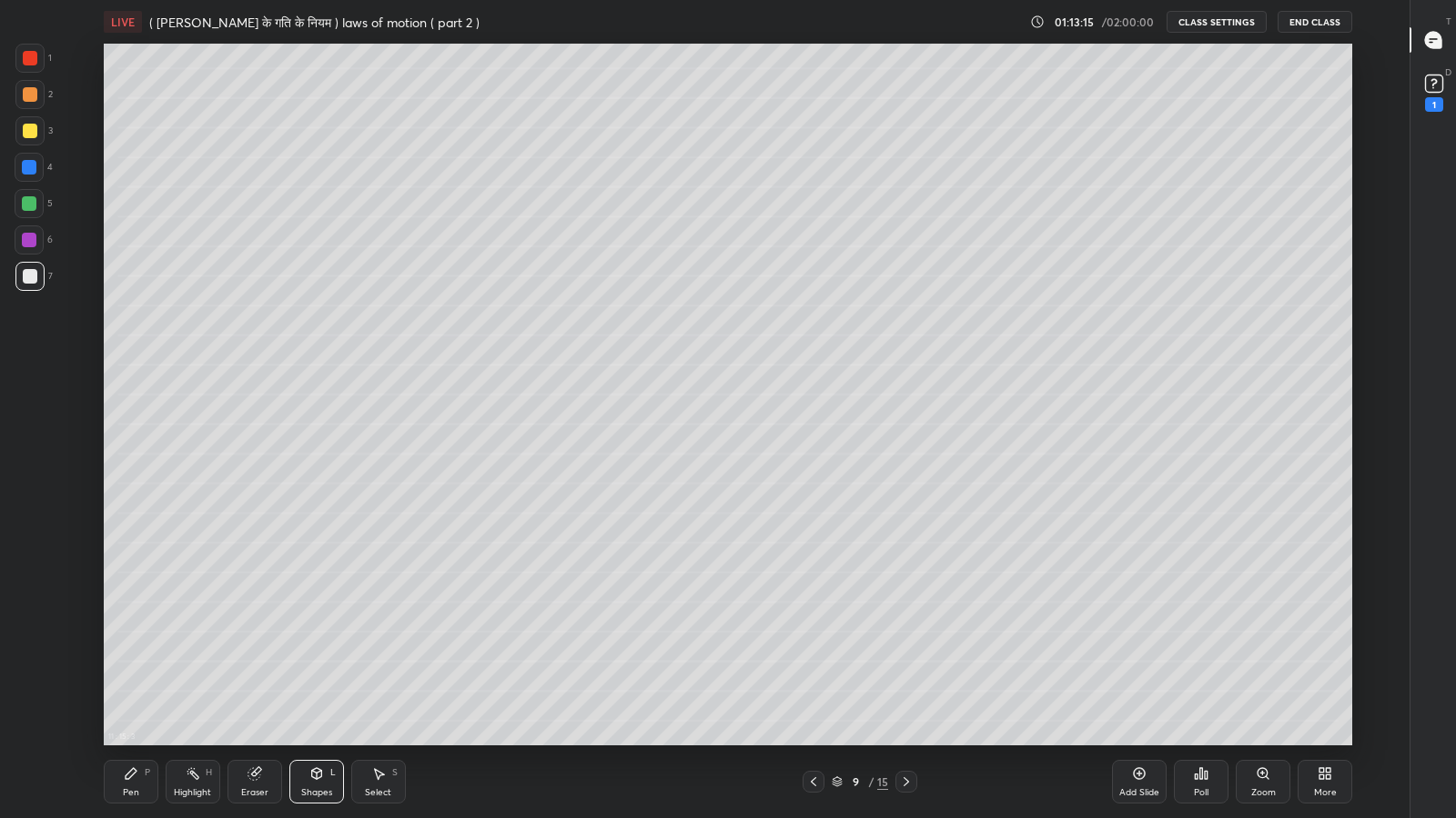
click at [128, 673] on div "Pen" at bounding box center [130, 793] width 16 height 9
click at [311, 673] on div "Shapes L" at bounding box center [317, 781] width 54 height 44
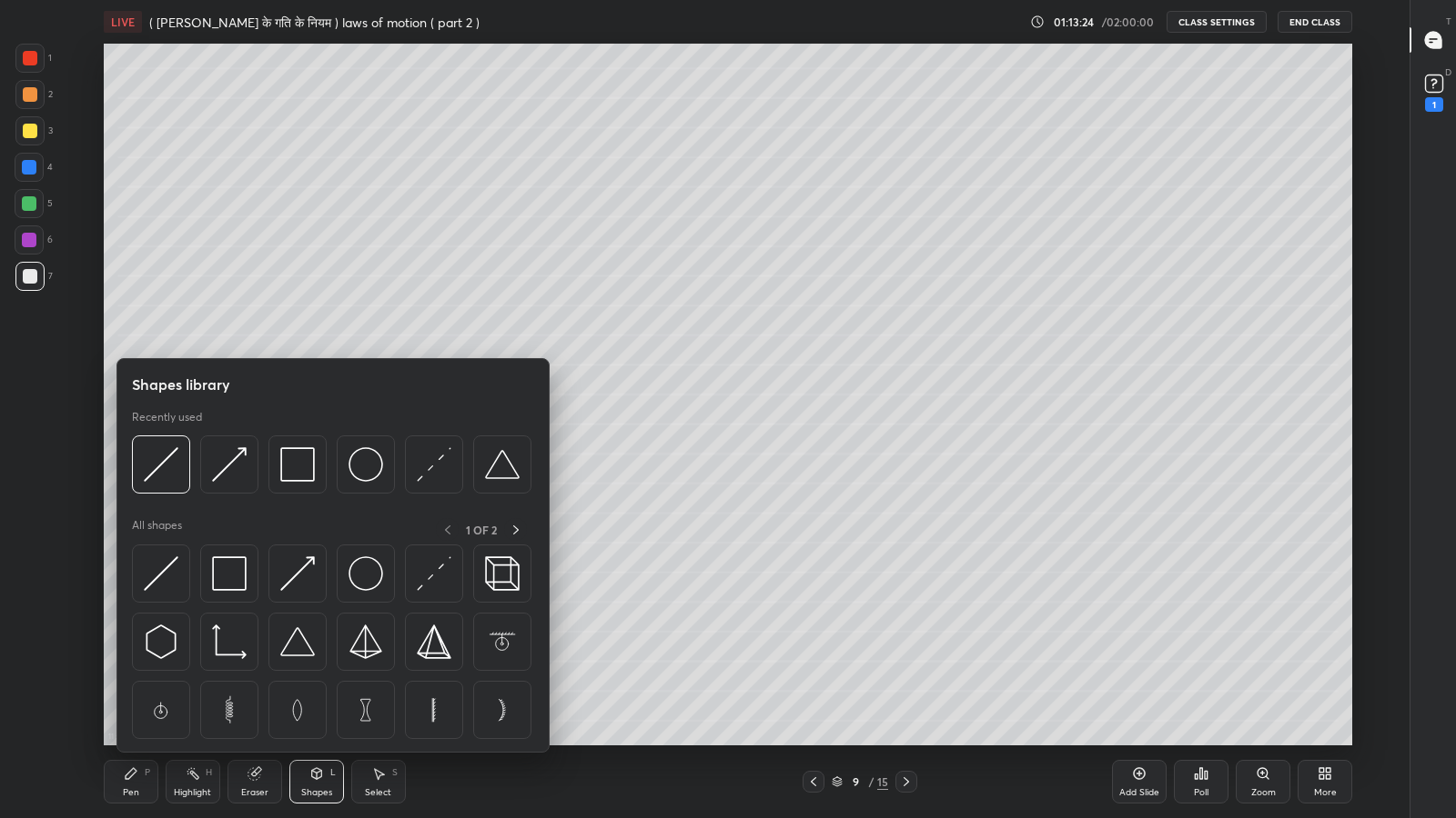
click at [160, 467] on img at bounding box center [160, 464] width 35 height 35
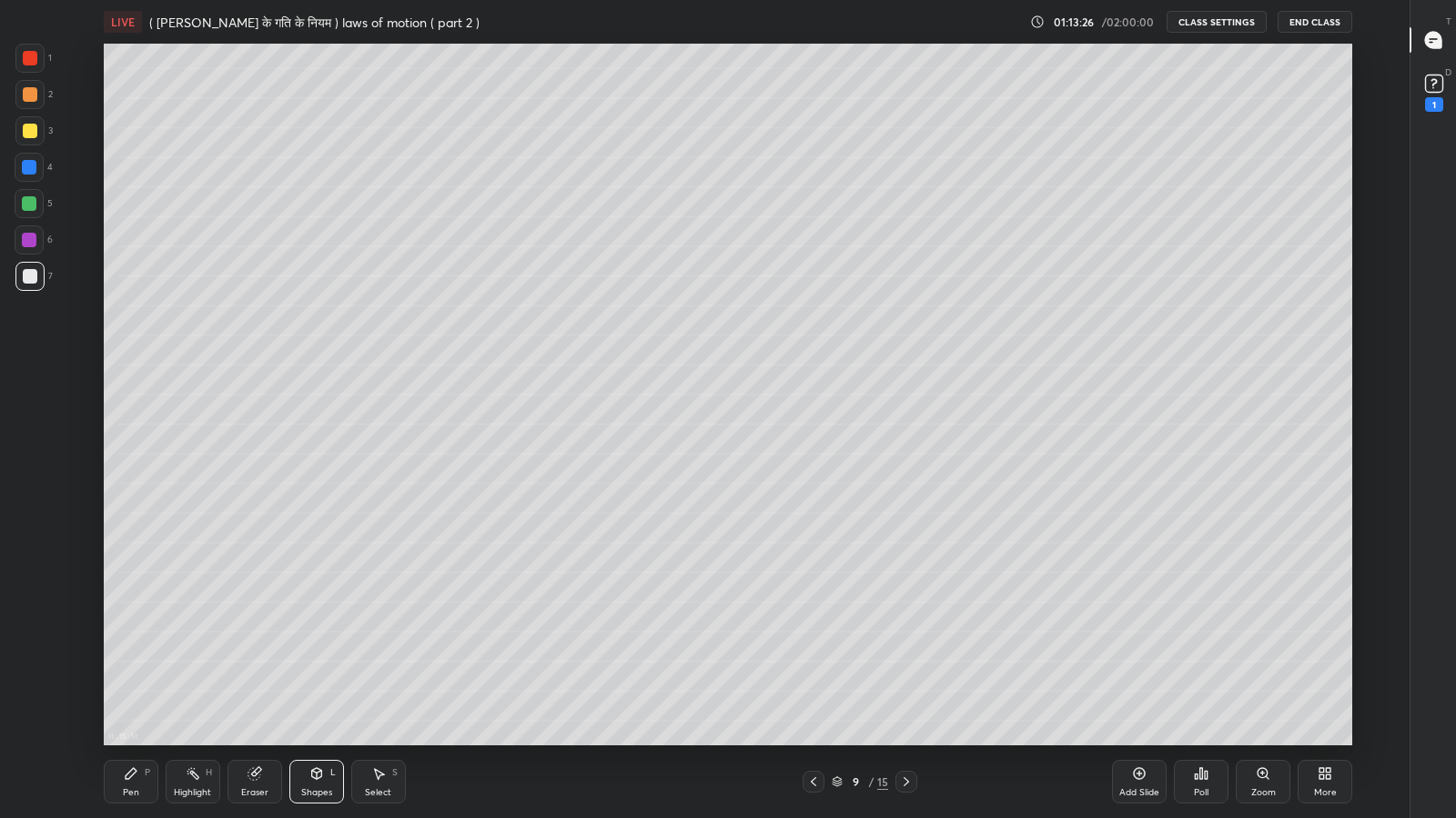
click at [23, 128] on div at bounding box center [30, 131] width 15 height 15
click at [814, 673] on icon at bounding box center [814, 782] width 15 height 15
click at [906, 673] on icon at bounding box center [907, 782] width 15 height 15
click at [905, 673] on icon at bounding box center [907, 782] width 6 height 9
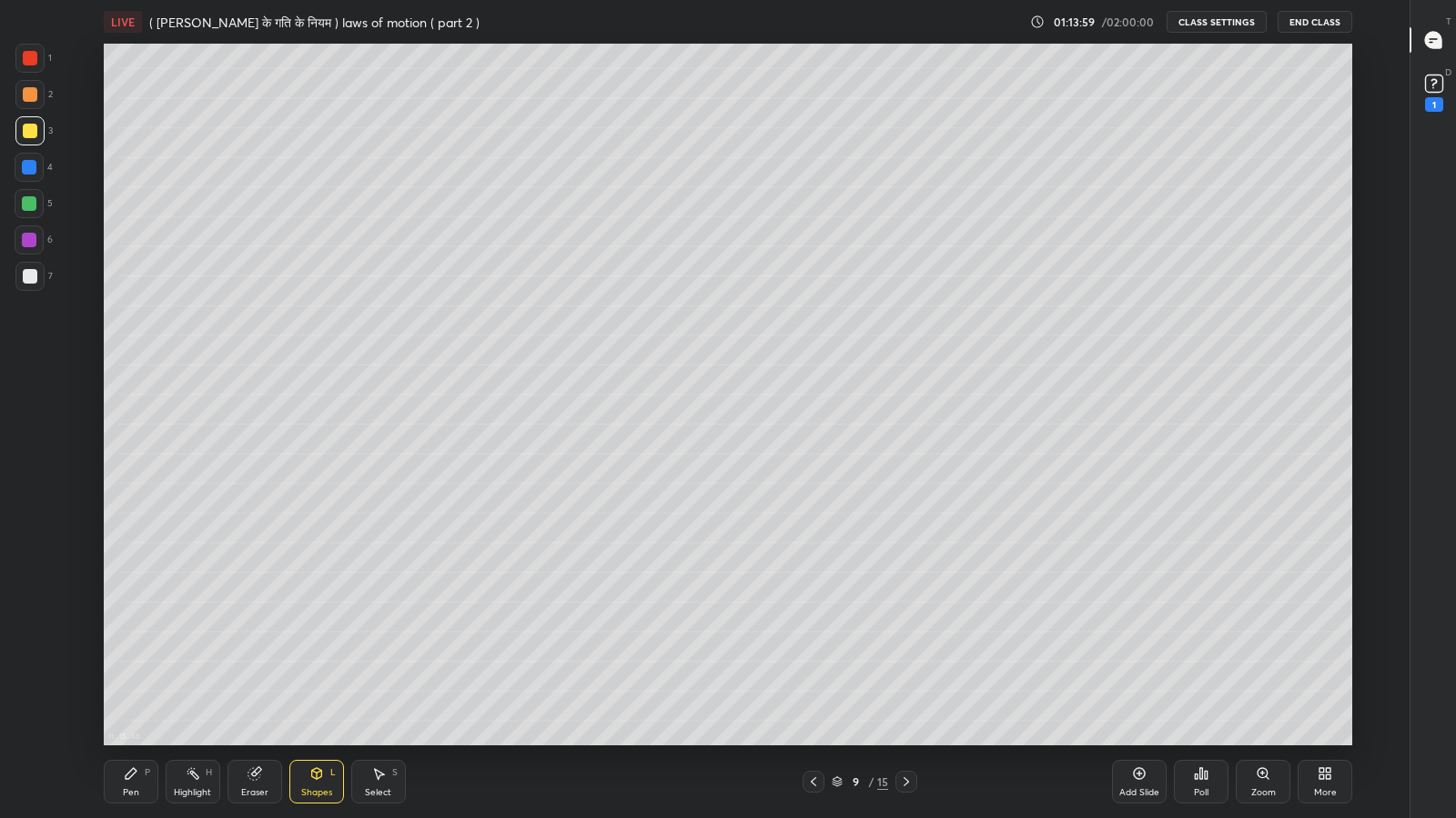
click at [128, 673] on icon at bounding box center [131, 774] width 15 height 15
click at [1322, 673] on icon at bounding box center [1325, 774] width 15 height 15
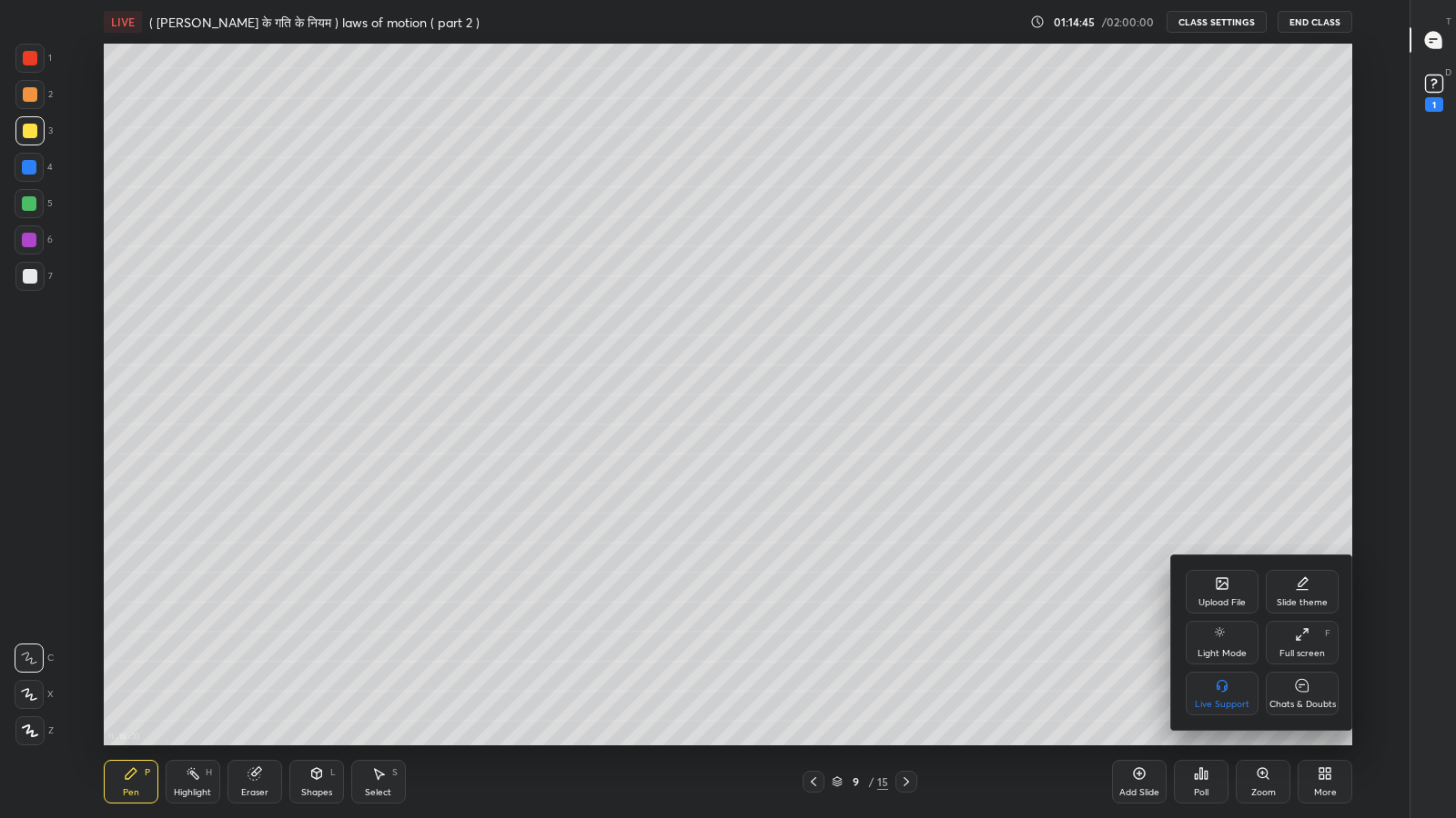
click at [1301, 673] on div "Chats & Doubts" at bounding box center [1302, 693] width 73 height 44
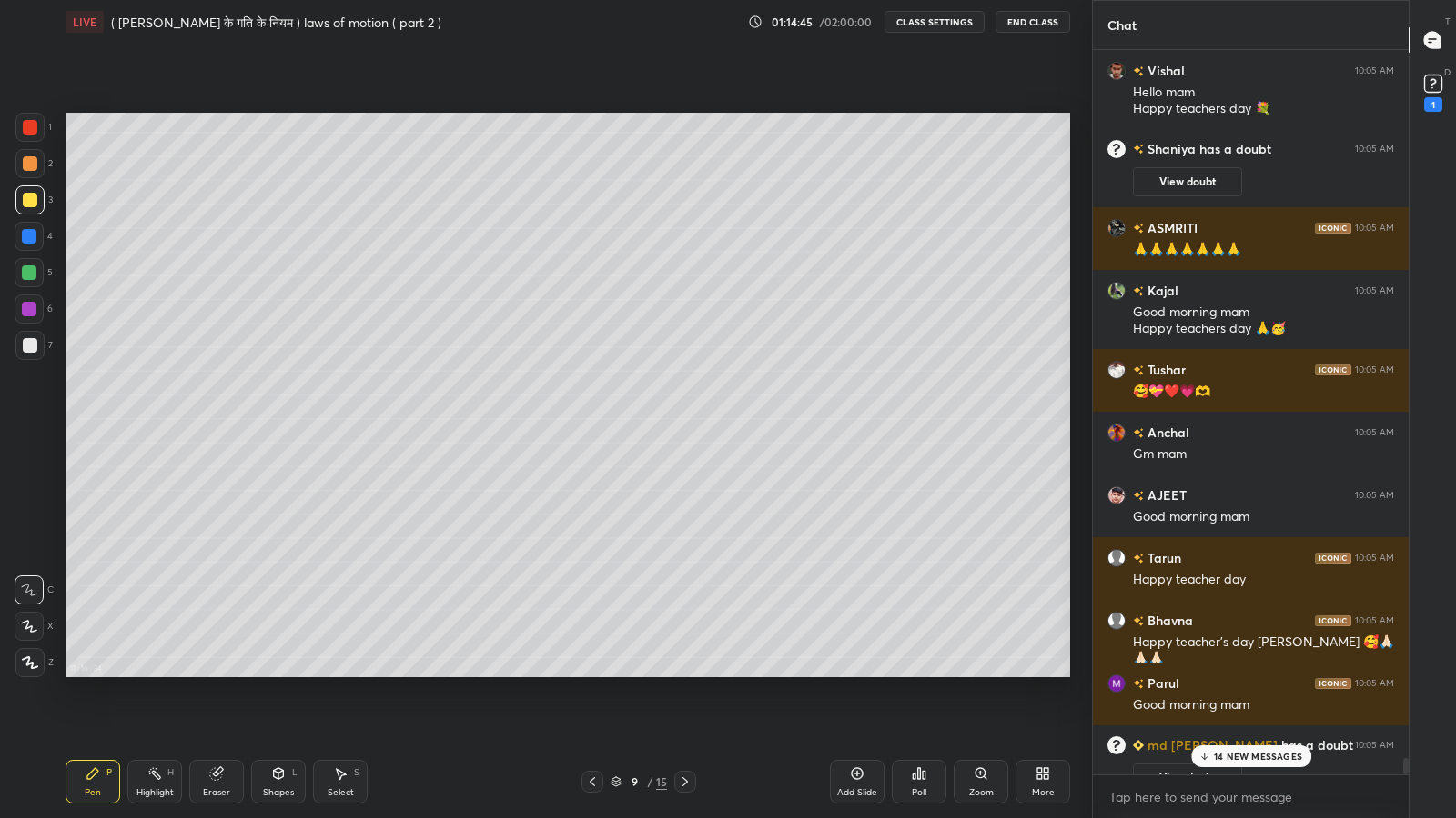
scroll to position [1019, 0]
click at [1281, 673] on p "14 NEW MESSAGES" at bounding box center [1257, 757] width 88 height 11
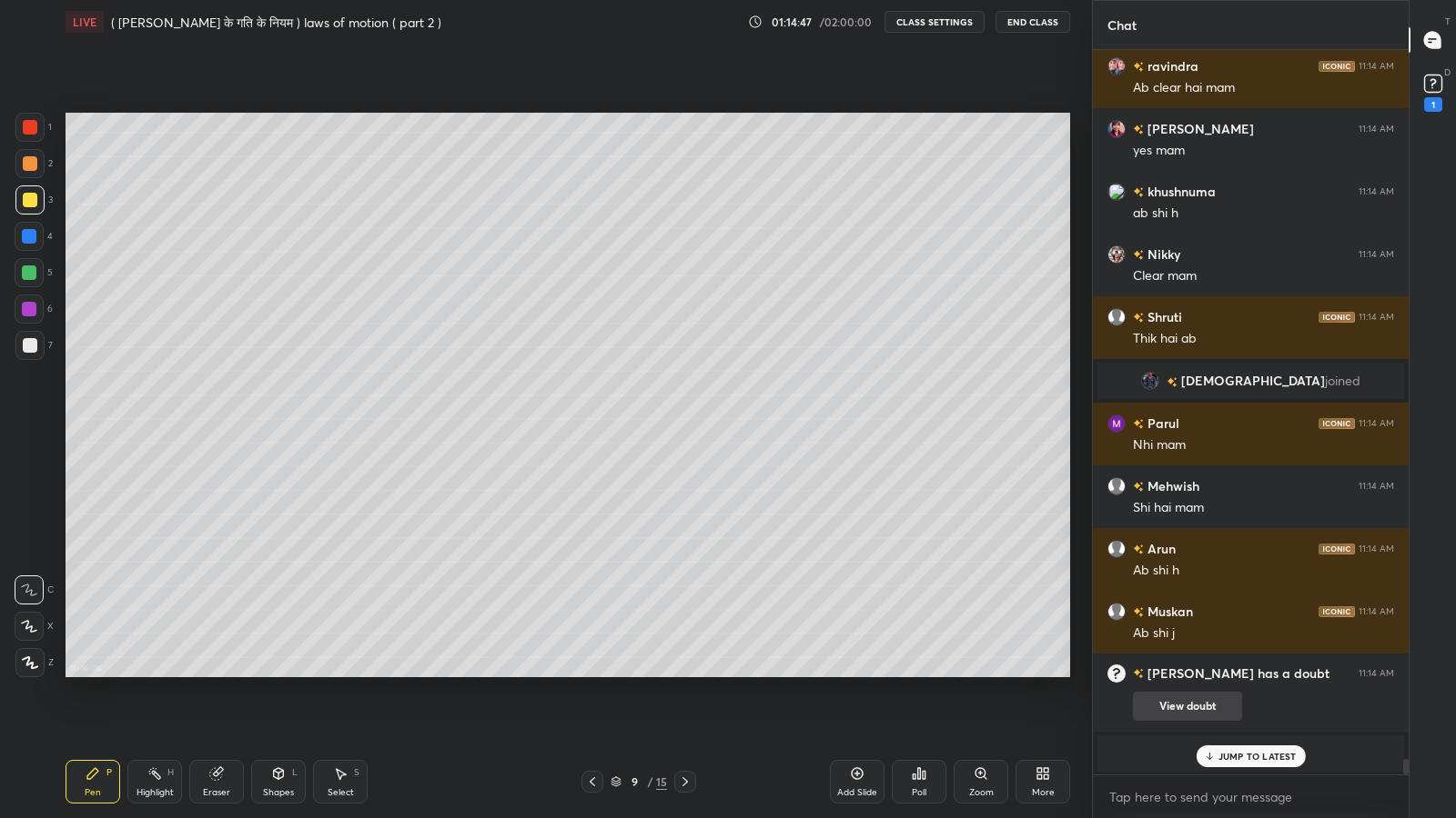
click at [1222, 673] on button "View doubt" at bounding box center [1187, 706] width 109 height 29
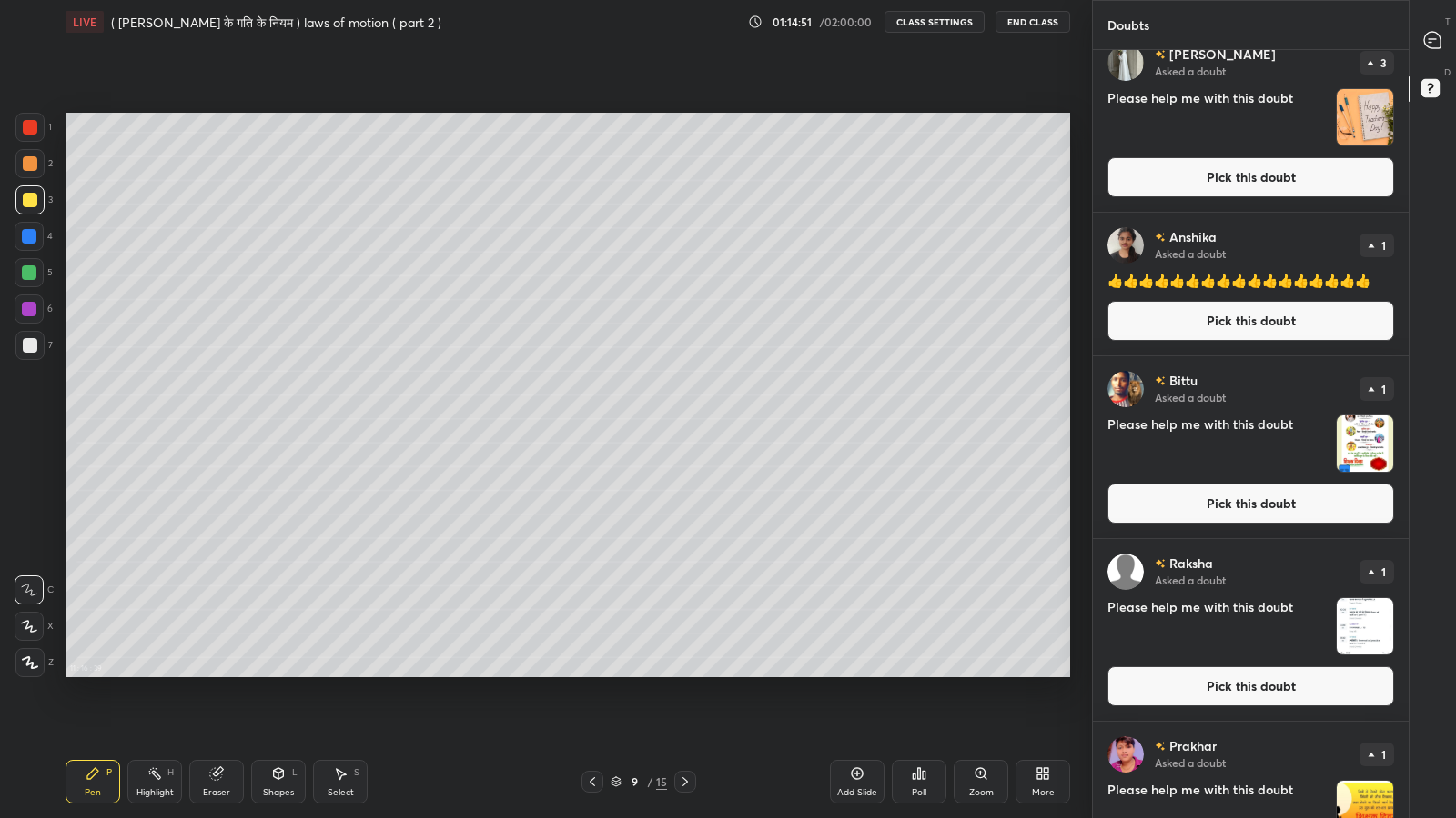
scroll to position [22, 0]
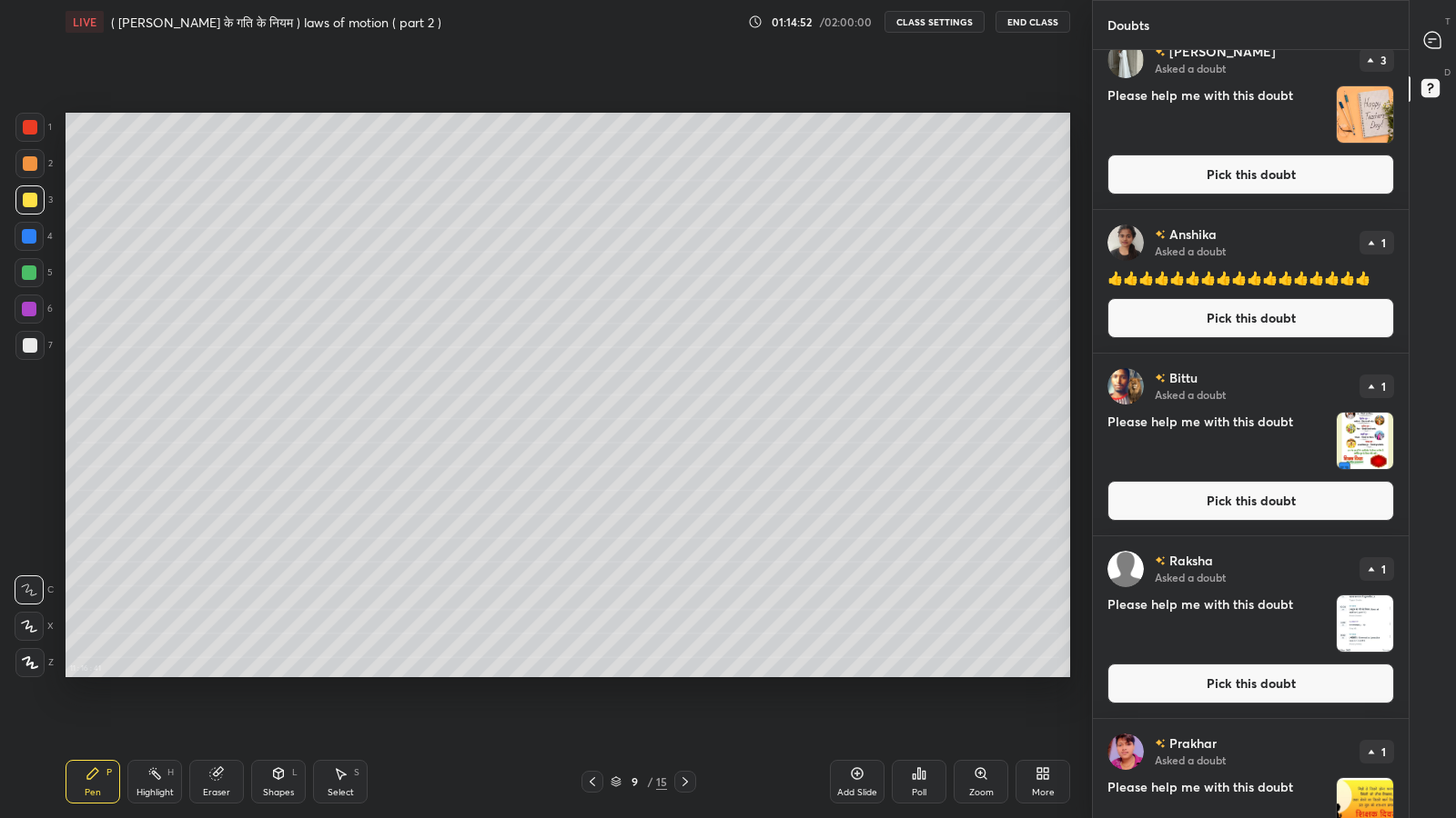
click at [1305, 275] on h4 "👍👍👍👍👍👍👍👍👍👍👍👍👍👍👍👍👍" at bounding box center [1251, 277] width 287 height 19
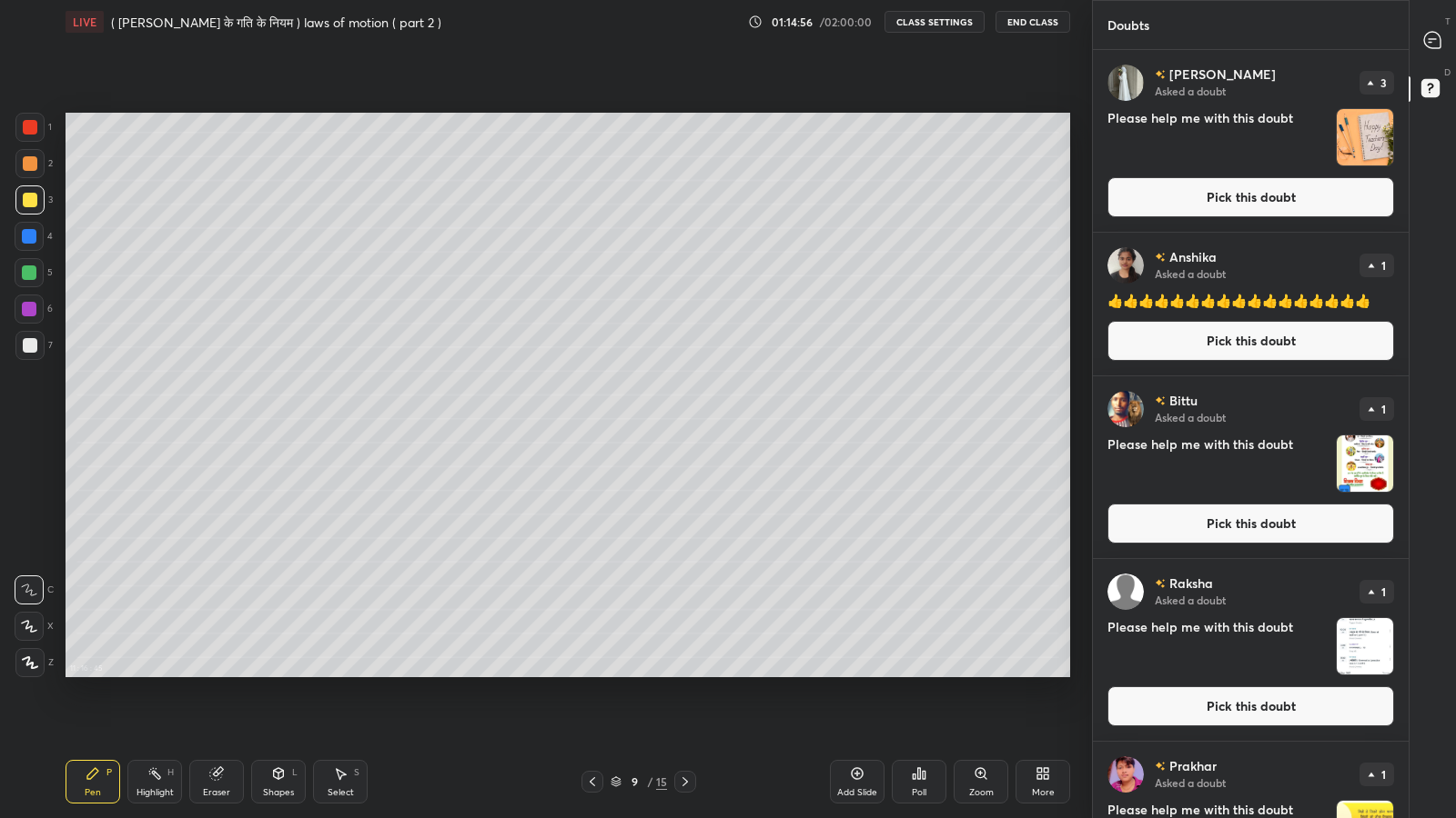
click at [1293, 146] on h4 "Please help me with this doubt" at bounding box center [1218, 137] width 221 height 58
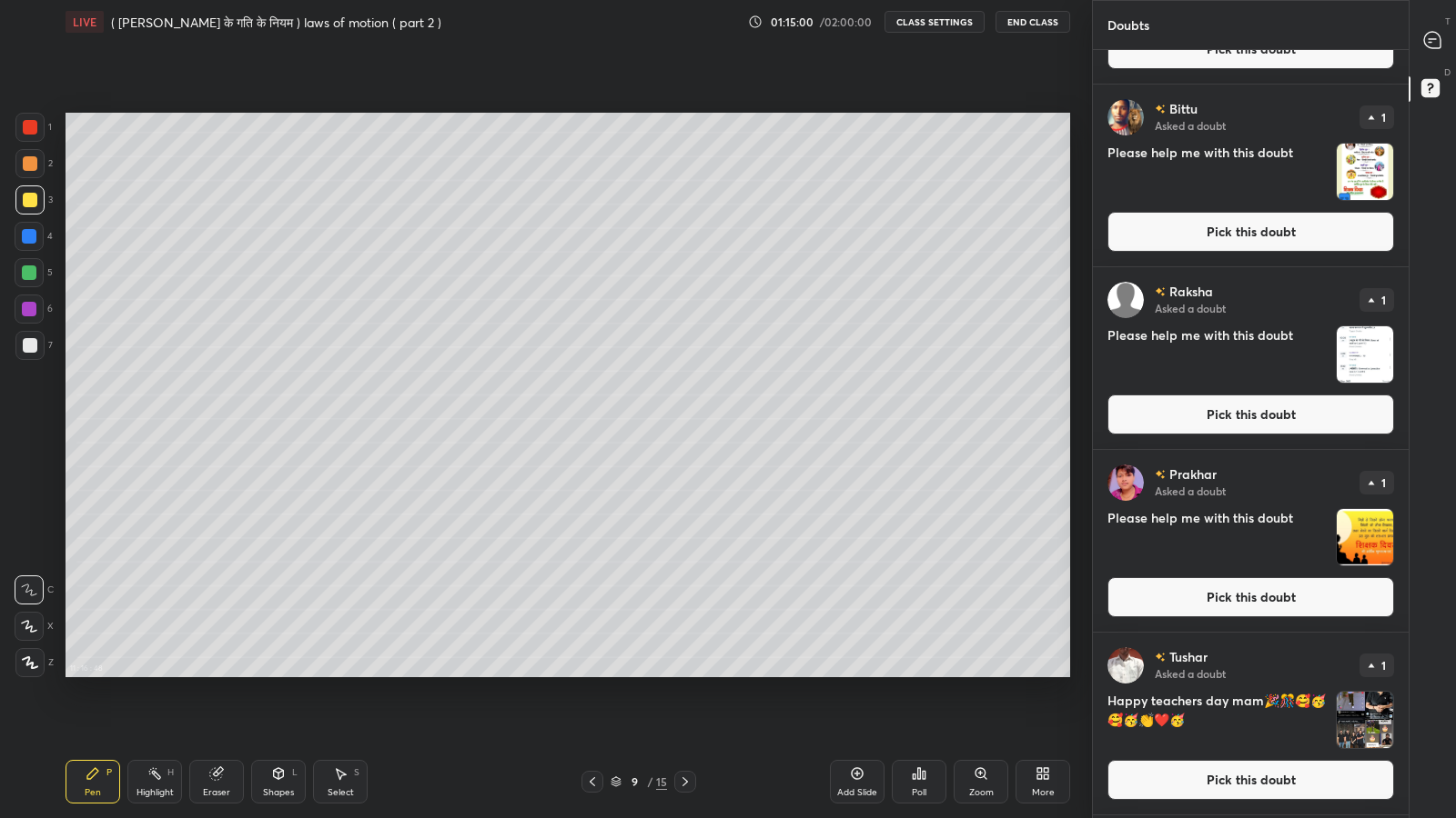
scroll to position [297, 0]
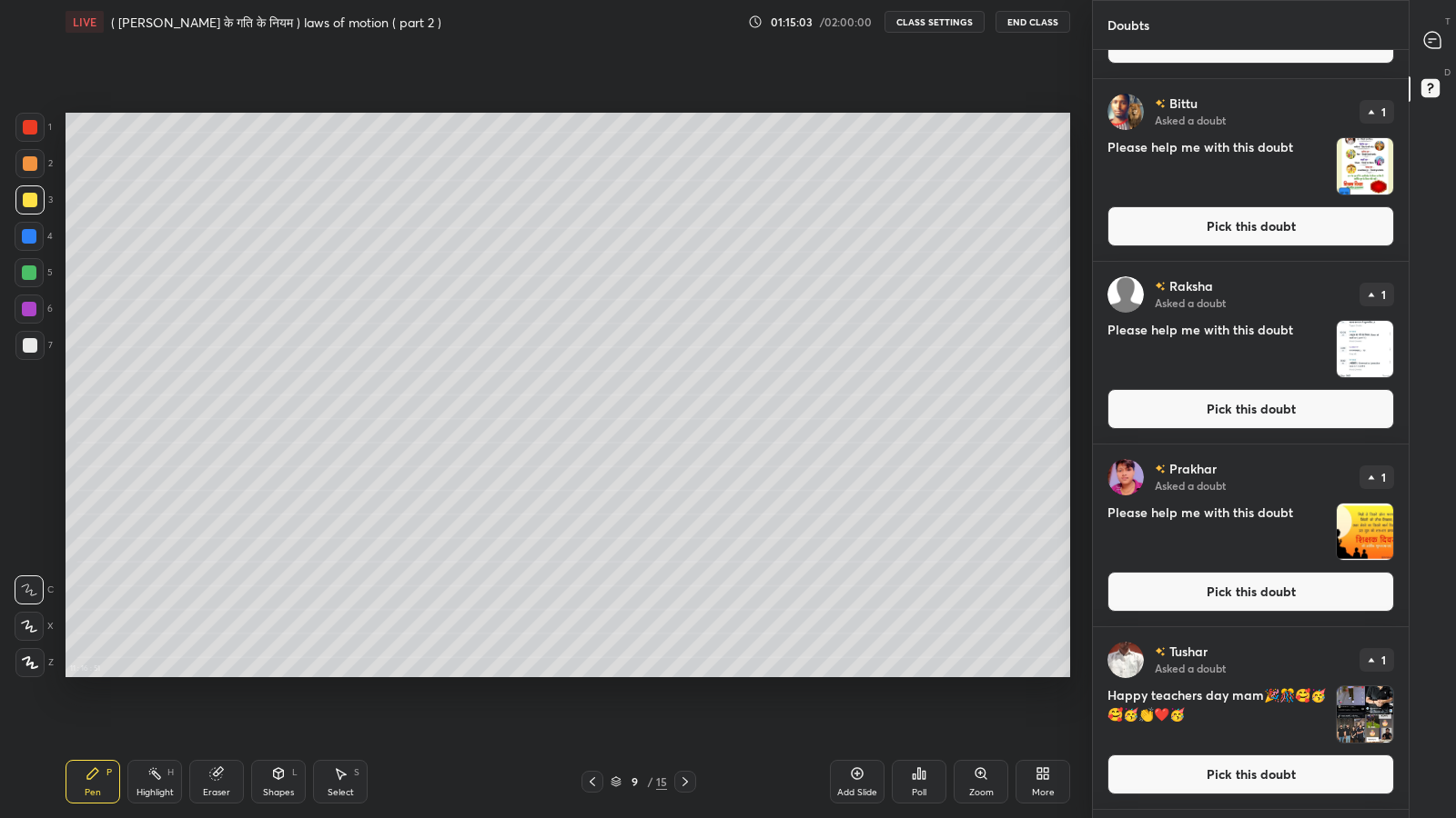
click at [1443, 47] on div at bounding box center [1433, 39] width 37 height 33
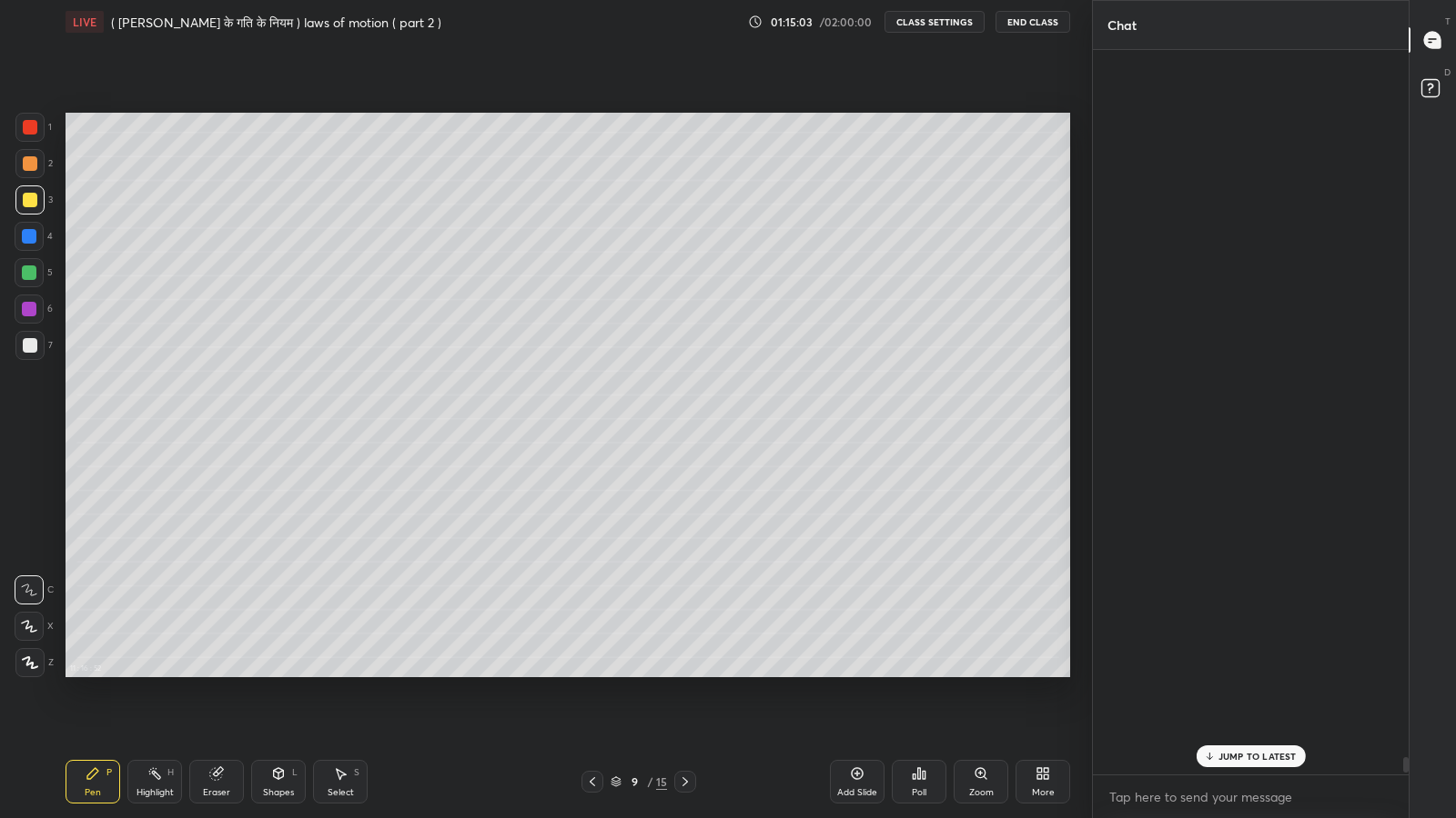
scroll to position [720, 310]
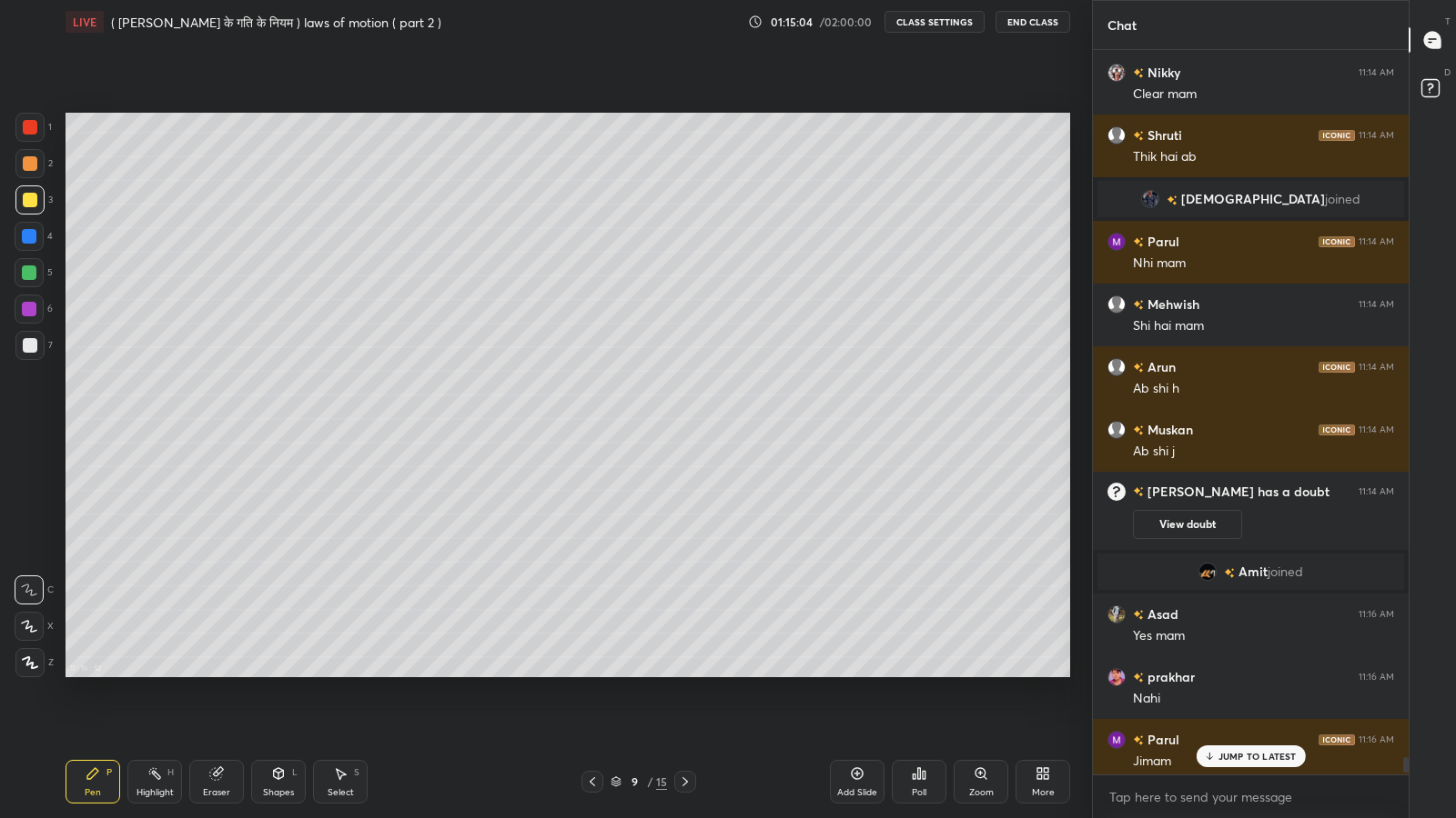
click at [1242, 673] on p "JUMP TO LATEST" at bounding box center [1256, 757] width 78 height 11
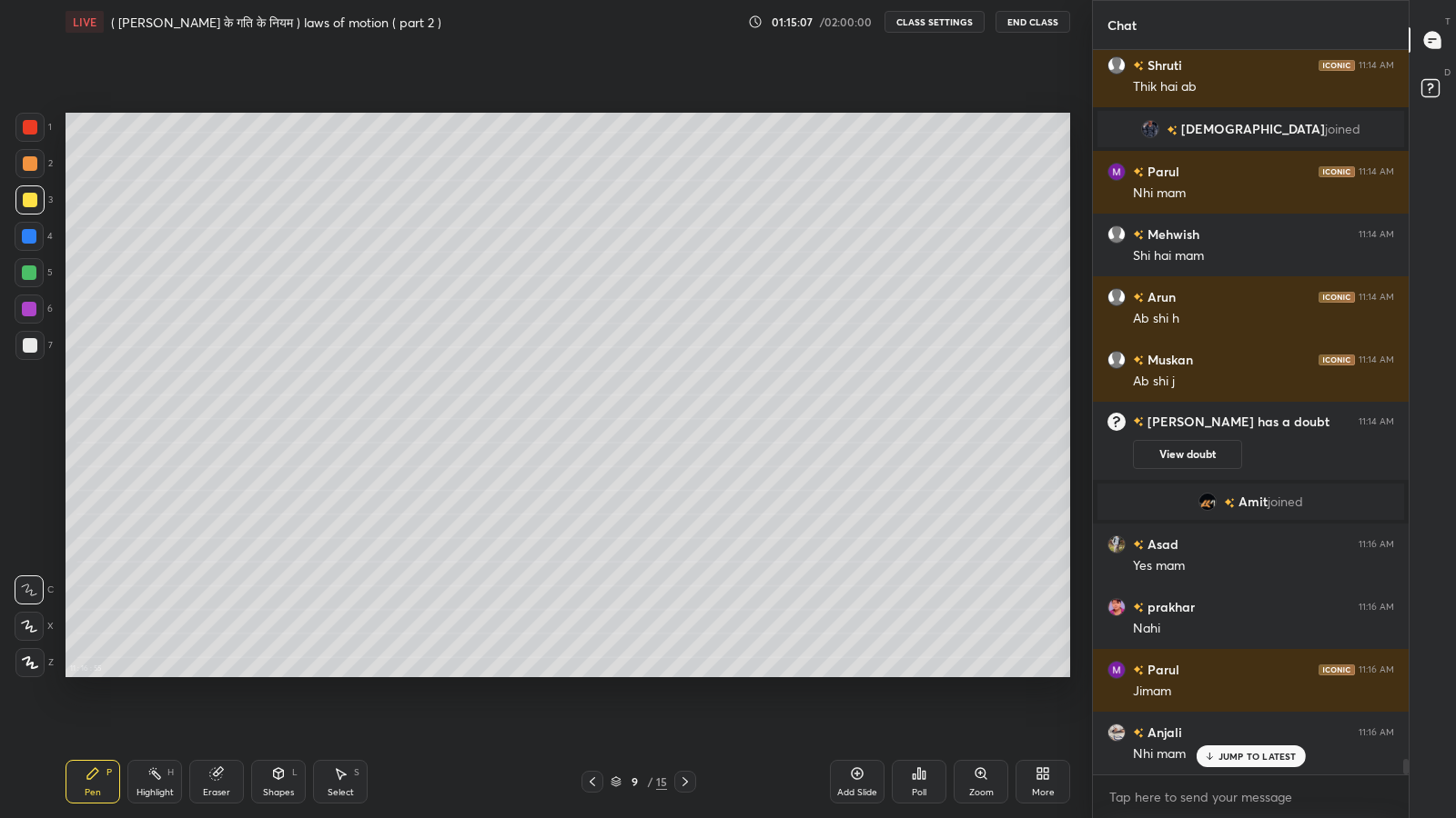
scroll to position [33138, 0]
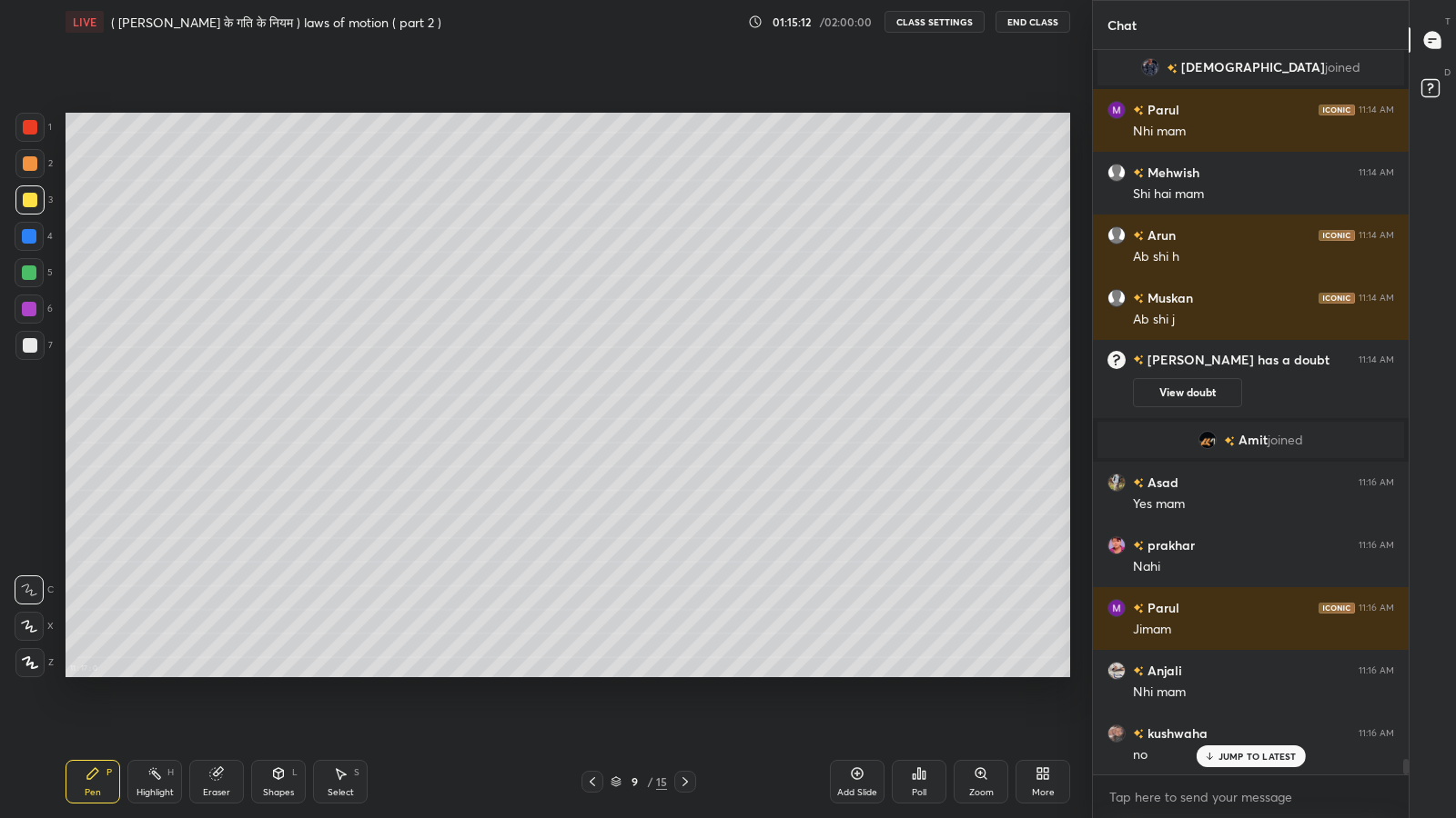
click at [592, 673] on icon at bounding box center [593, 782] width 15 height 15
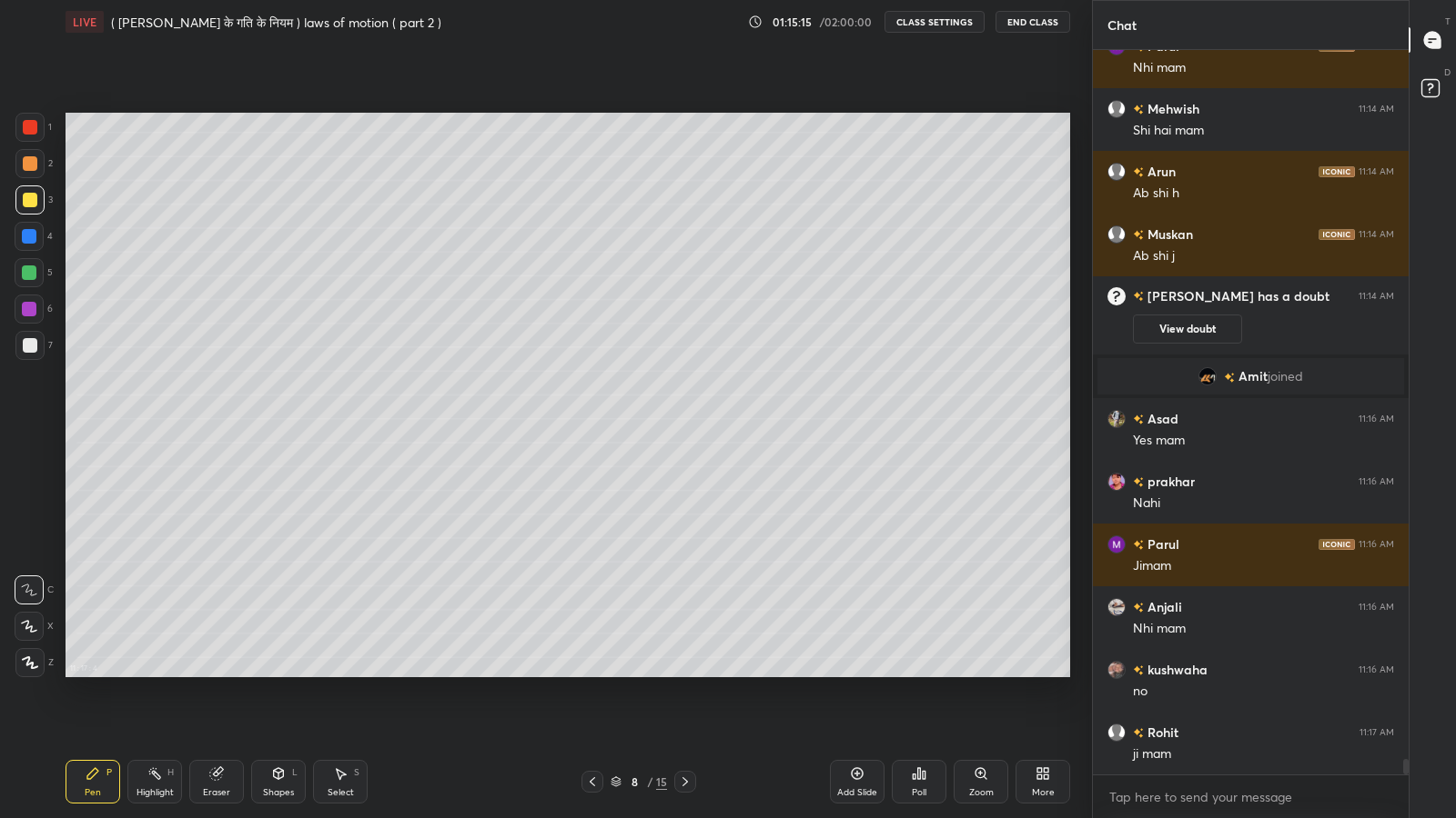
click at [690, 673] on icon at bounding box center [685, 782] width 15 height 15
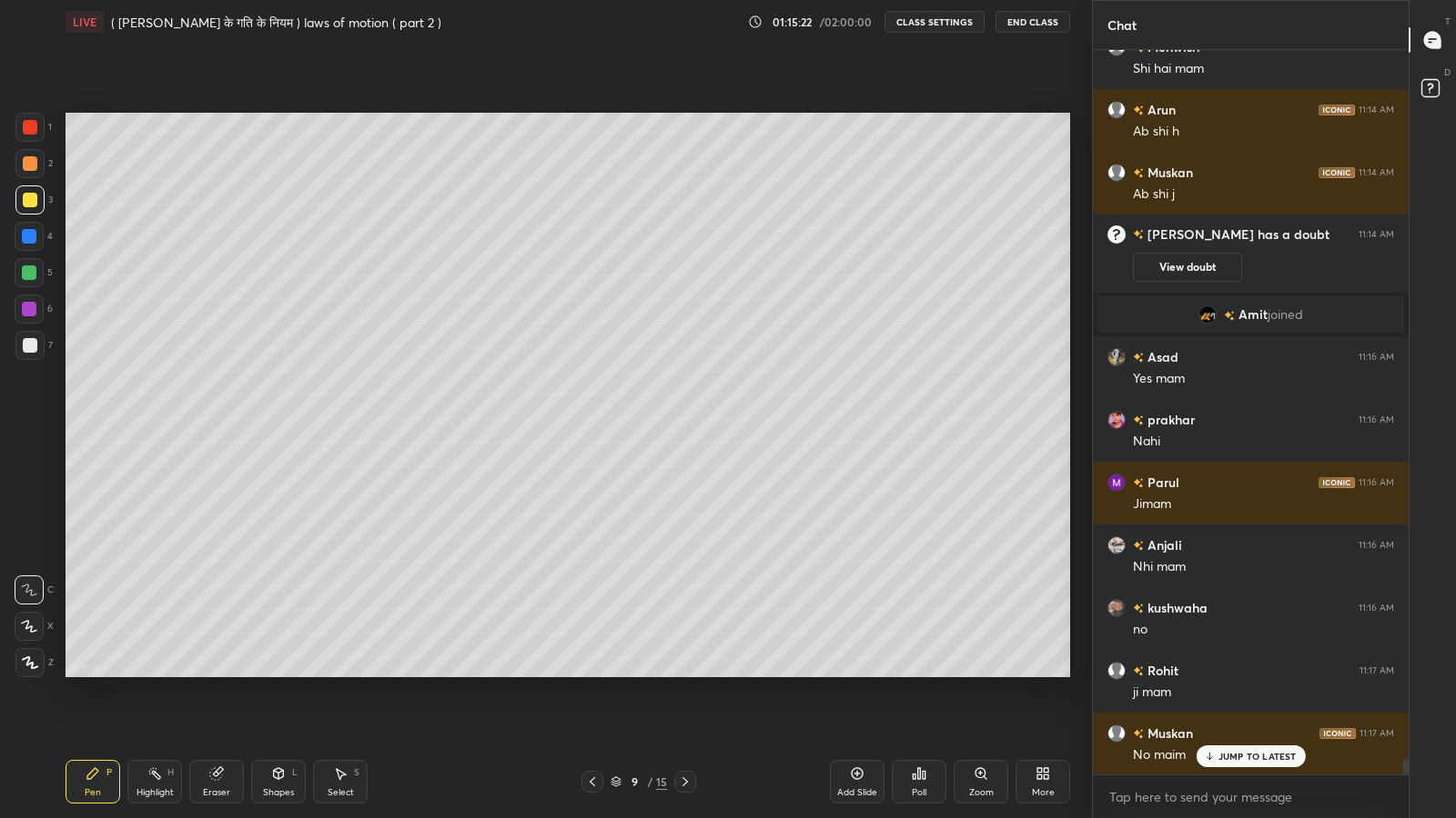
click at [32, 200] on div at bounding box center [30, 201] width 15 height 15
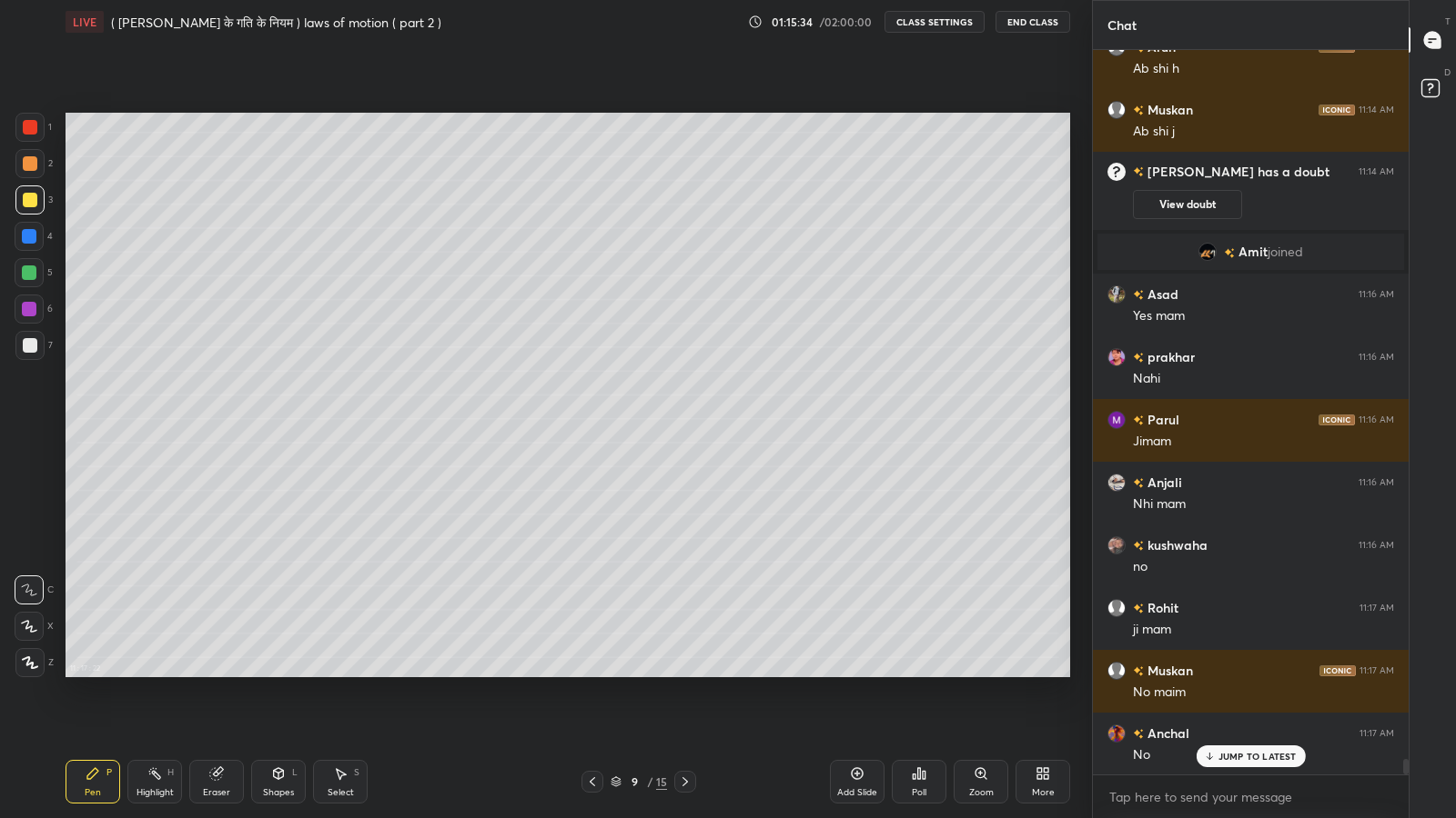
click at [284, 673] on div "Shapes" at bounding box center [278, 793] width 31 height 9
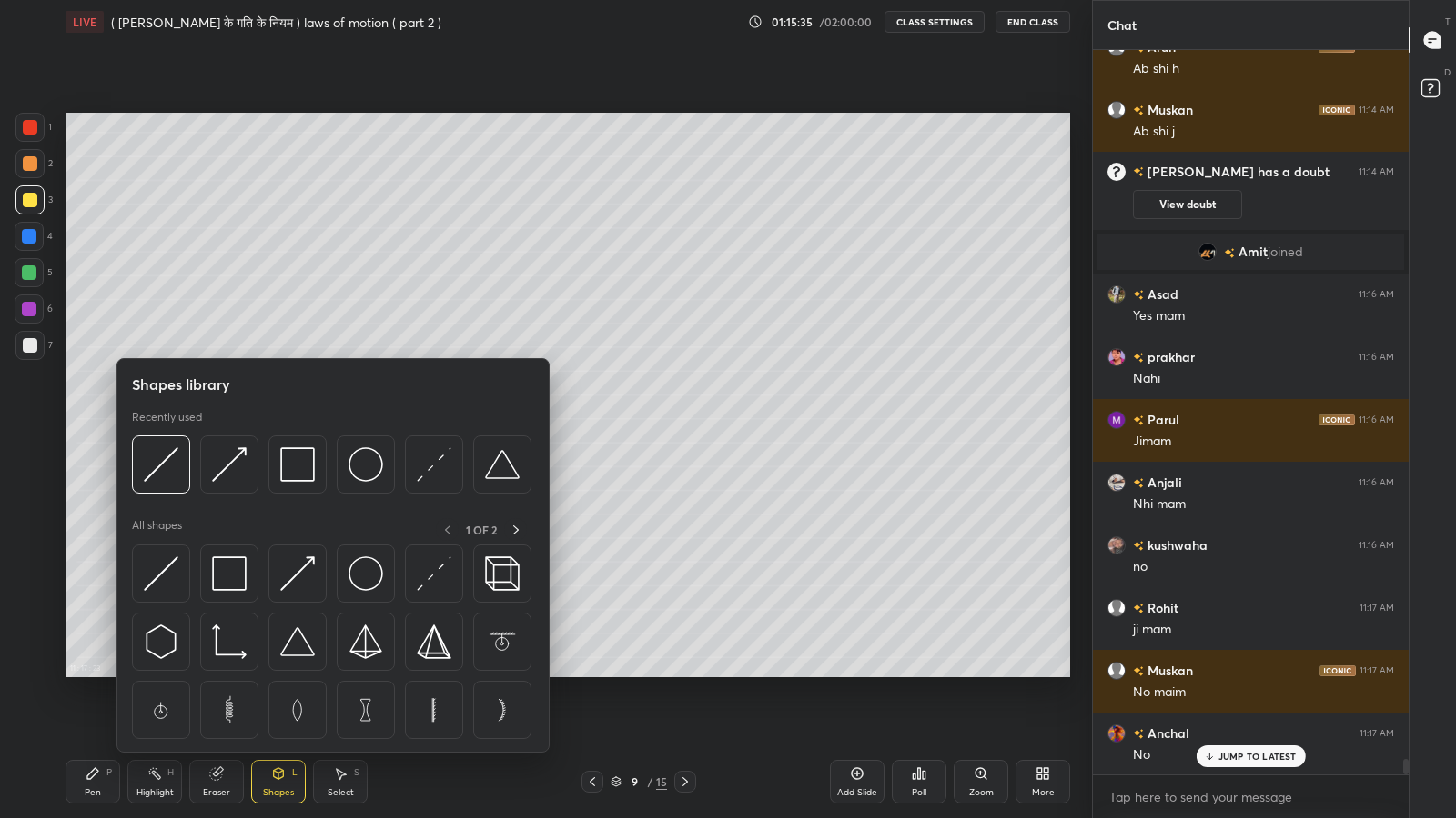
click at [147, 673] on div "Highlight" at bounding box center [156, 793] width 38 height 9
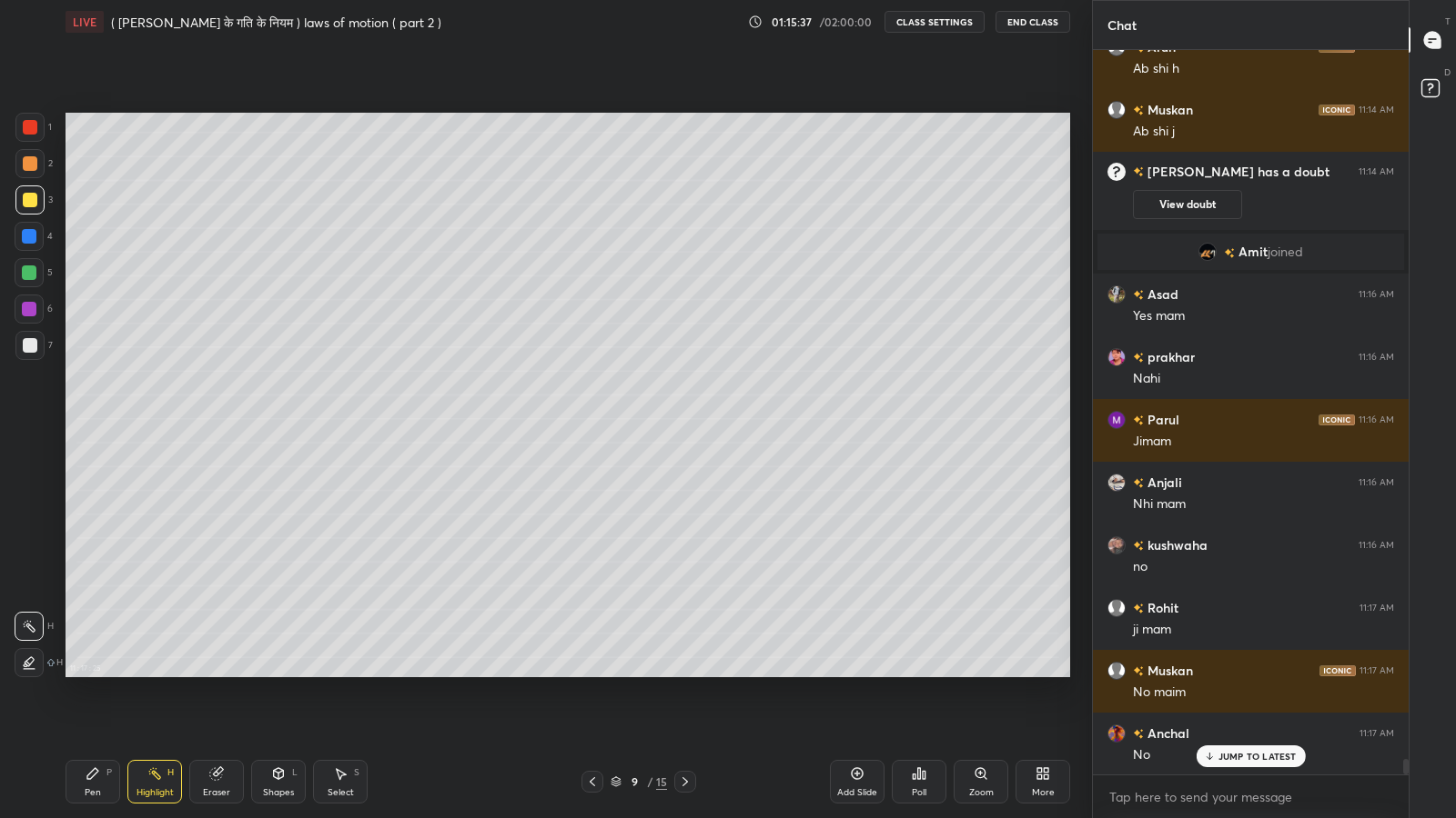
click at [98, 673] on div "Pen P" at bounding box center [93, 781] width 54 height 44
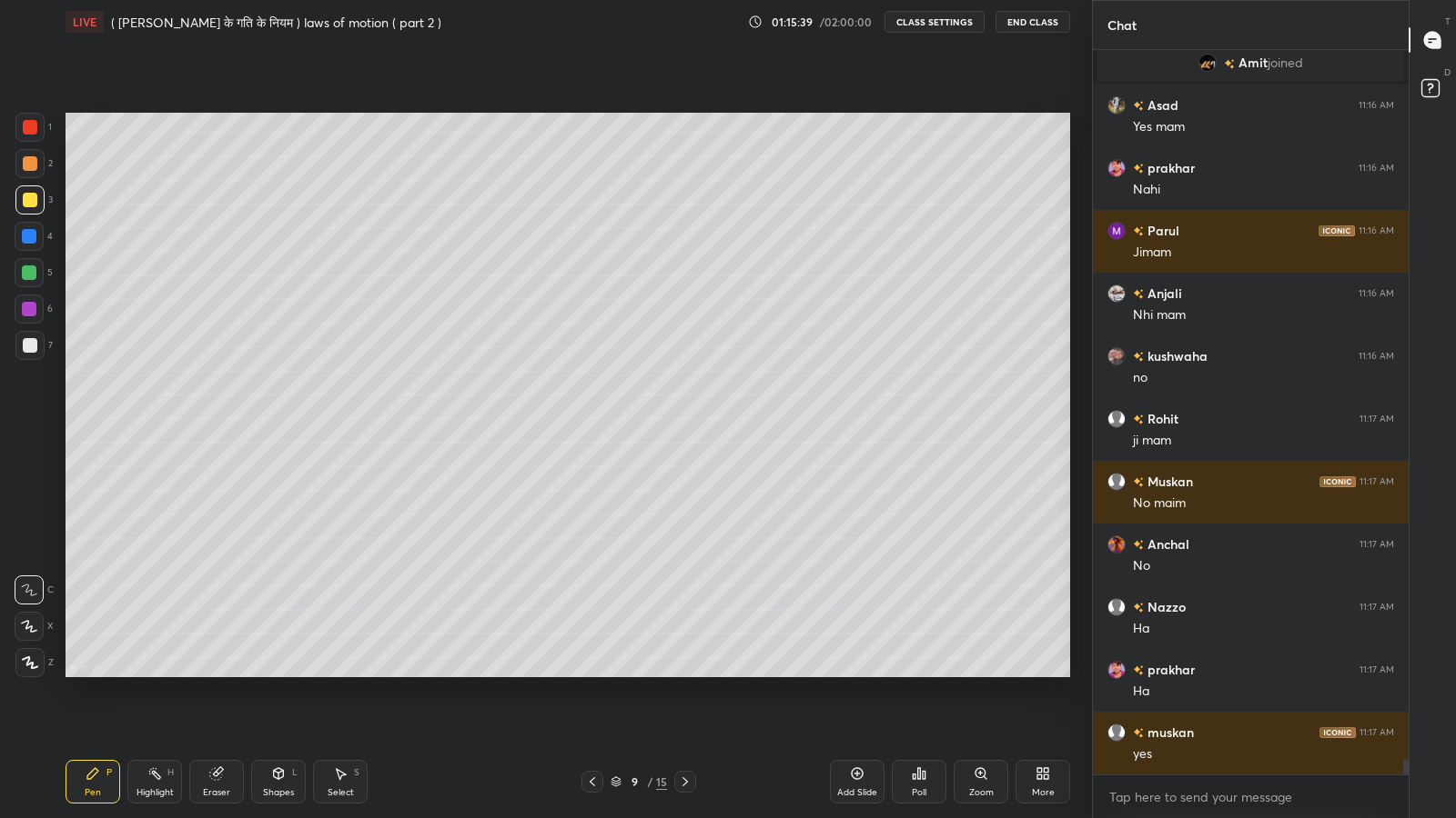
click at [209, 673] on div "Eraser" at bounding box center [216, 793] width 27 height 9
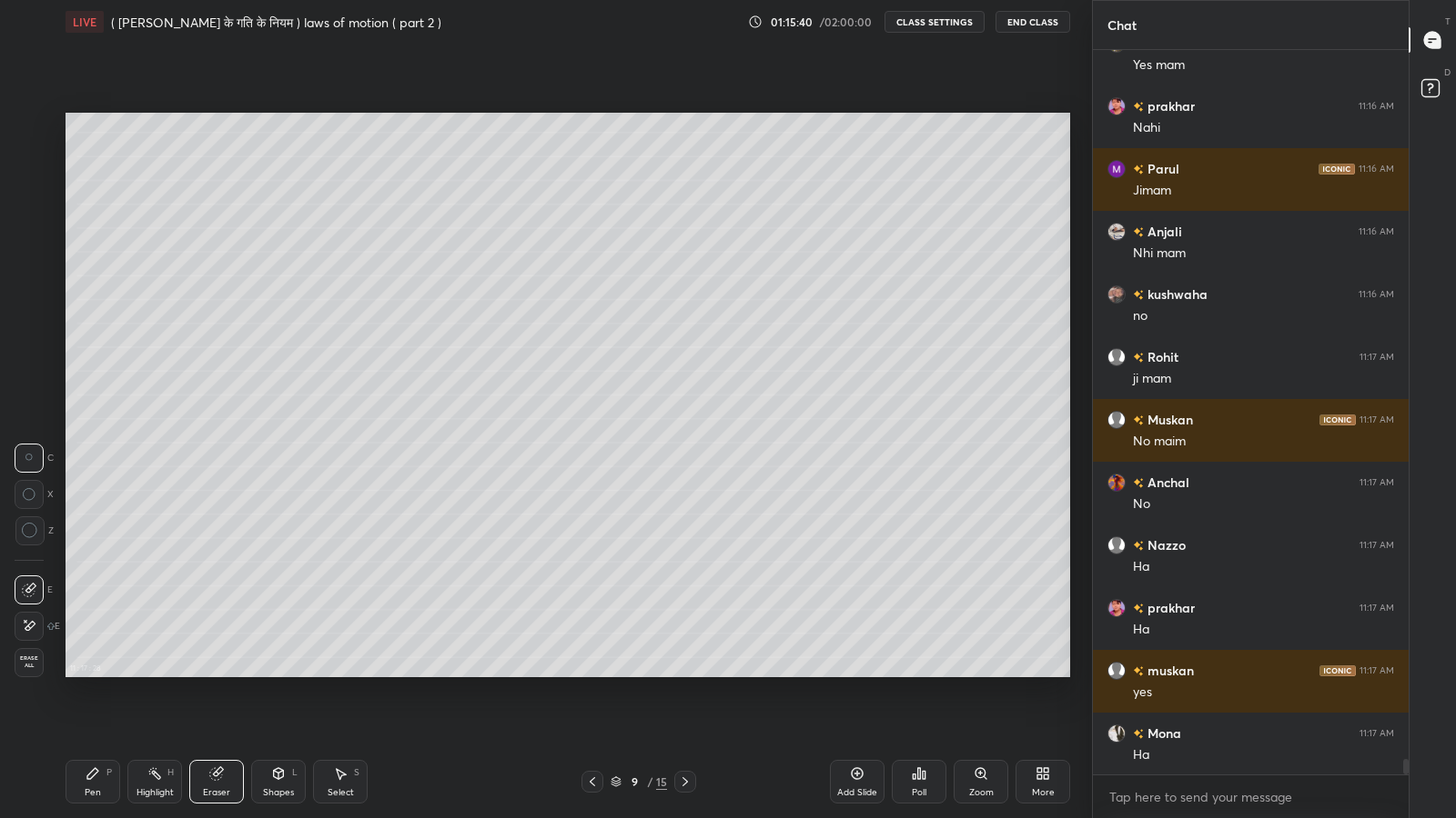
scroll to position [33640, 0]
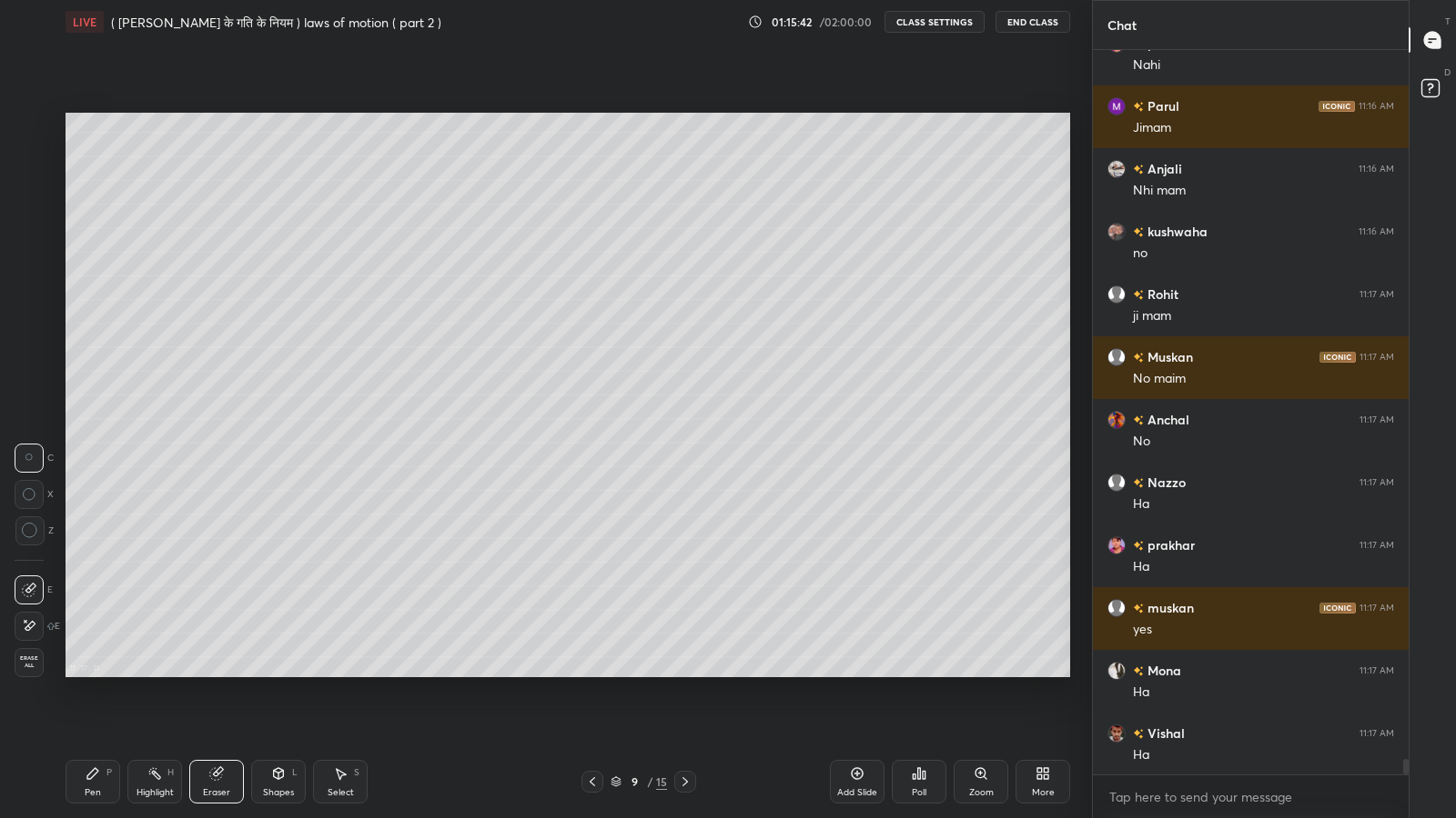
click at [24, 531] on icon at bounding box center [29, 530] width 16 height 16
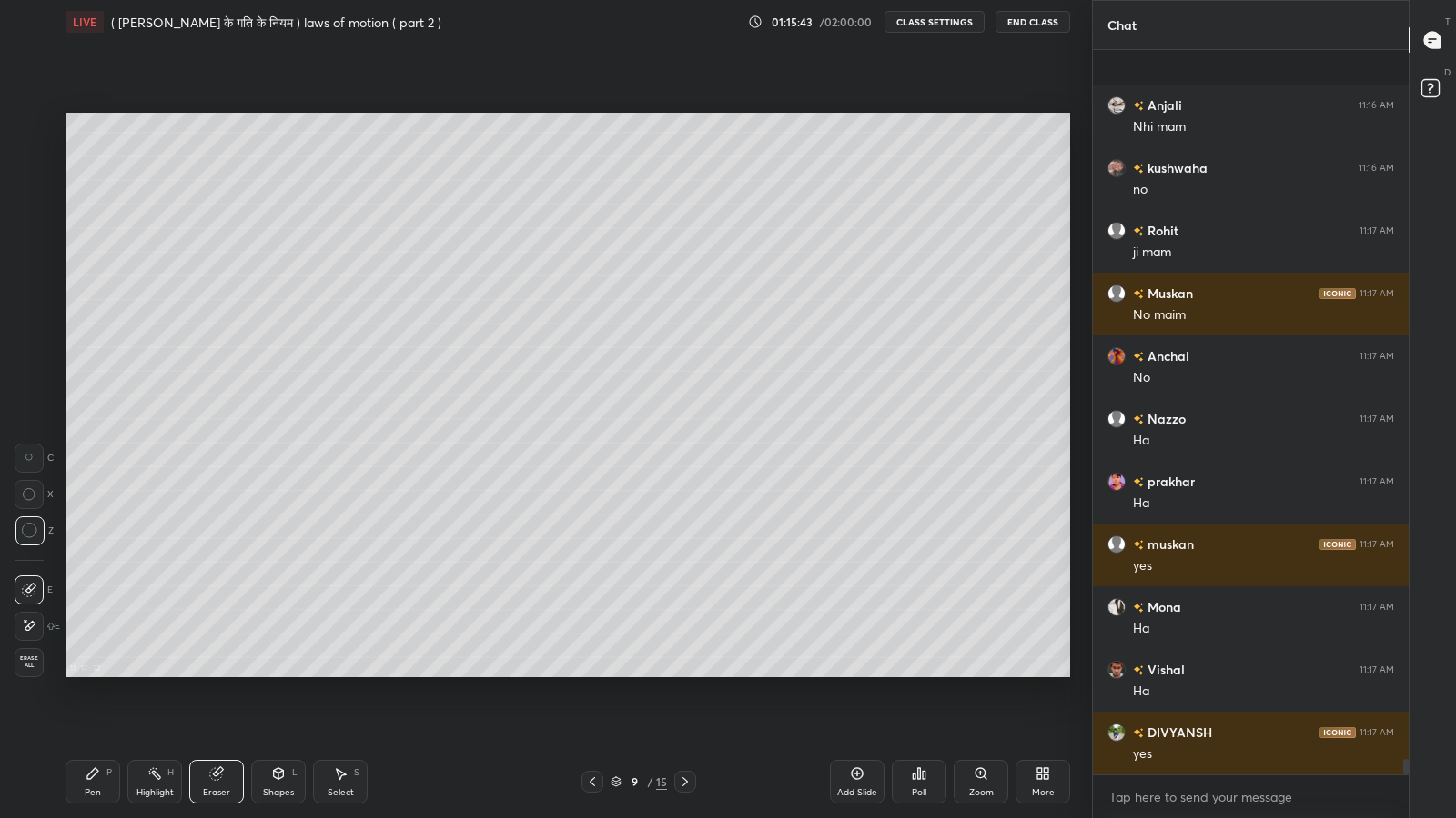
scroll to position [33829, 0]
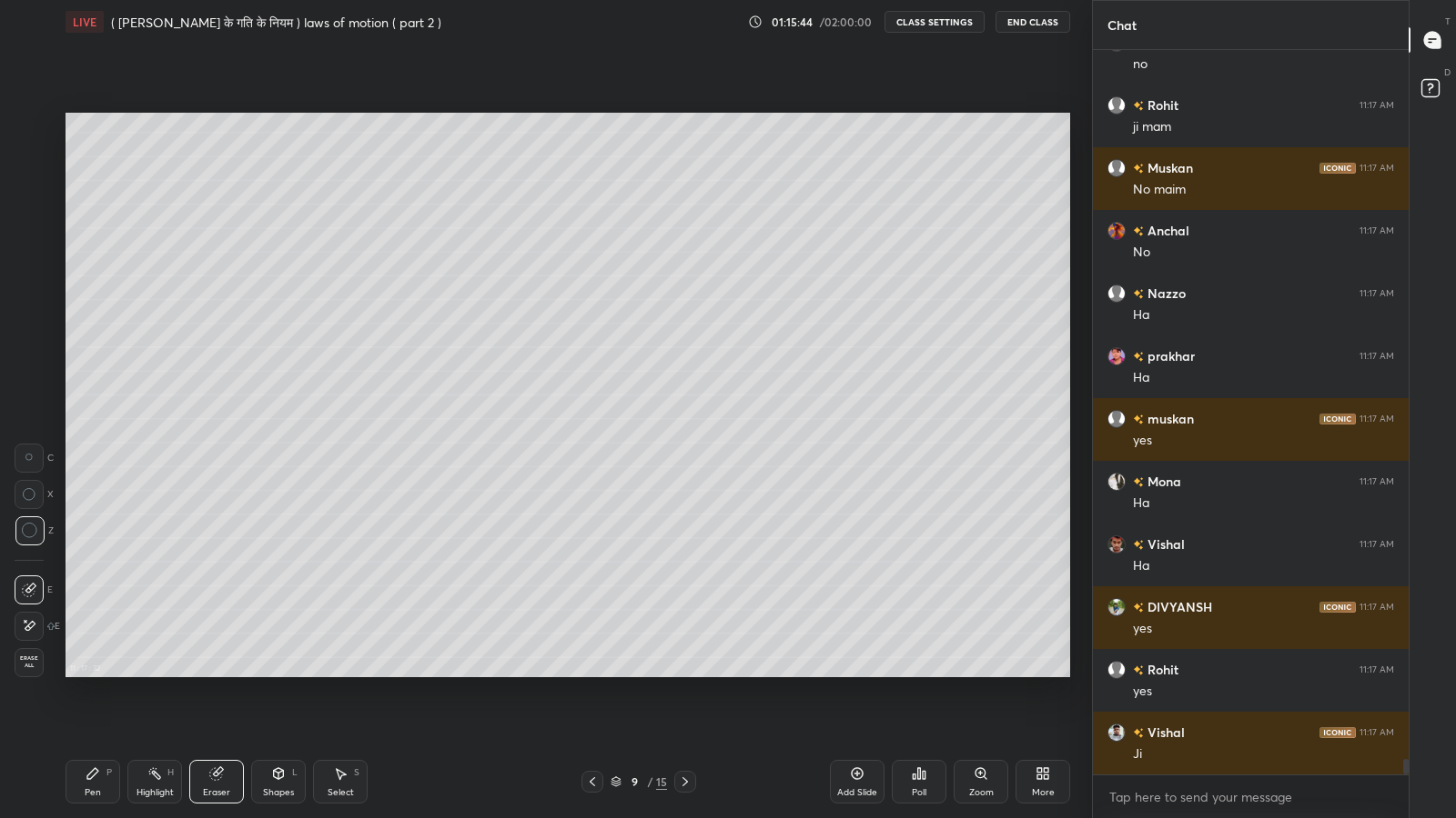
click at [82, 673] on div "Pen P" at bounding box center [93, 781] width 54 height 44
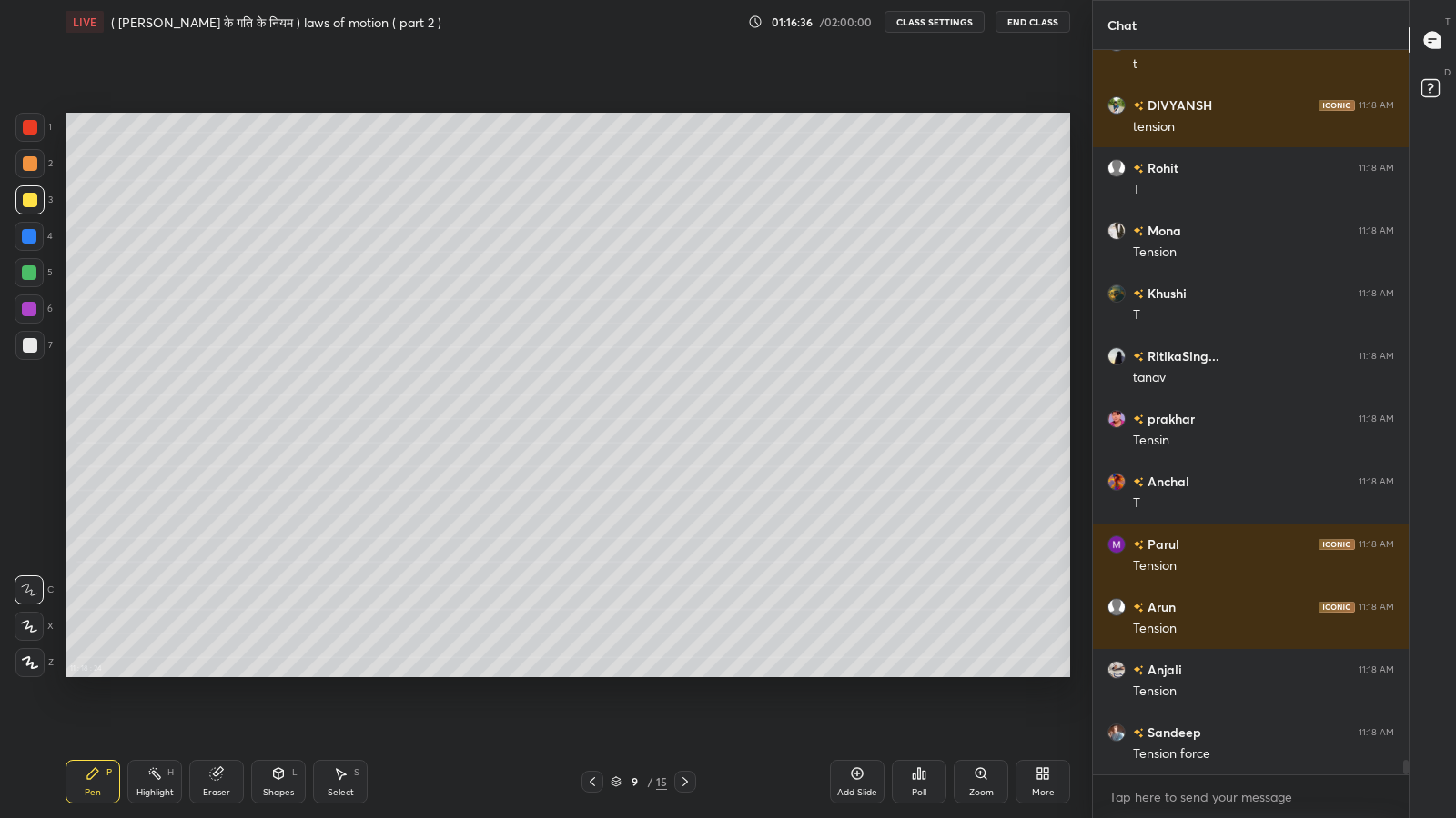
scroll to position [35037, 0]
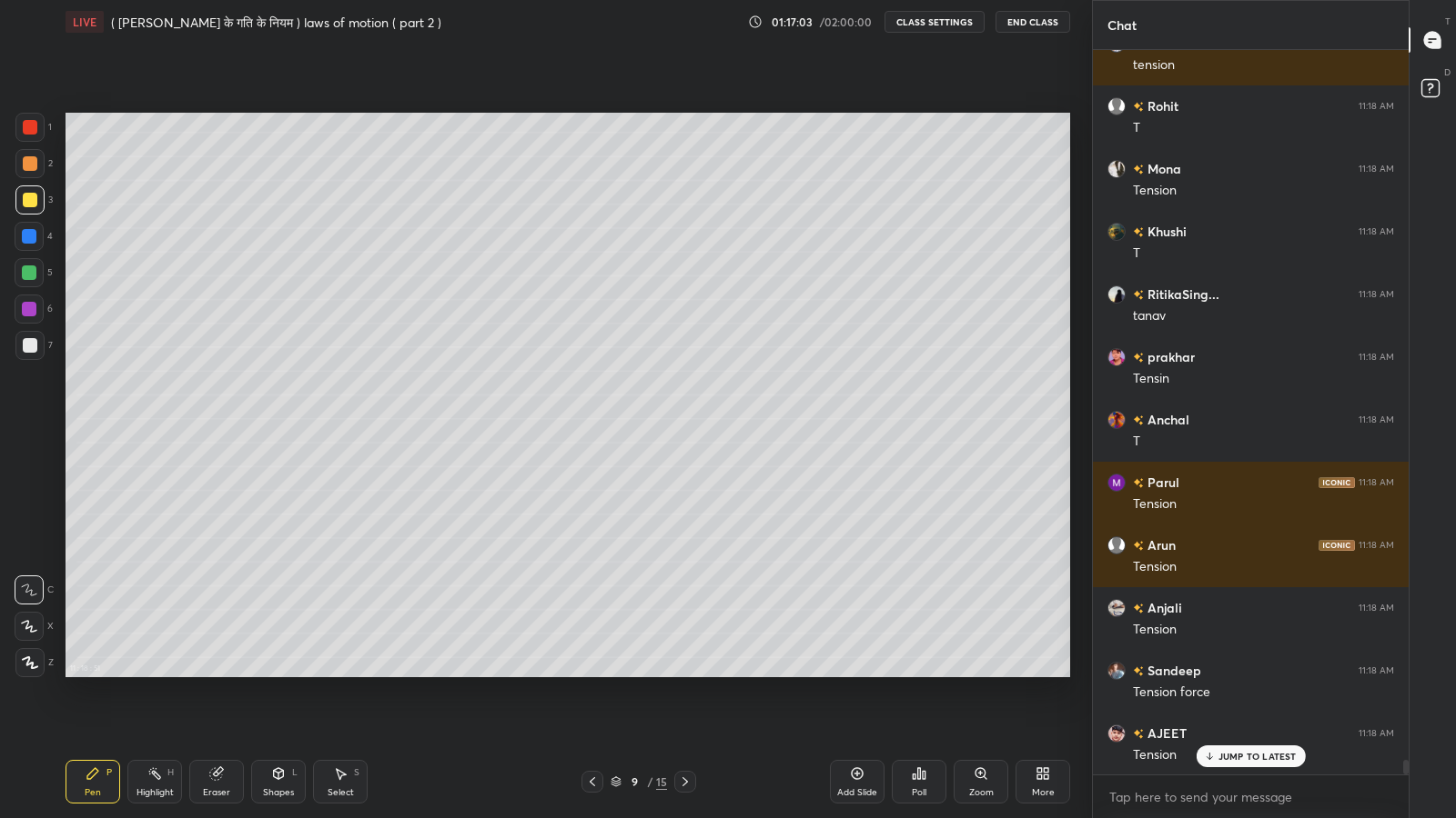
click at [592, 673] on icon at bounding box center [593, 782] width 15 height 15
click at [684, 673] on icon at bounding box center [685, 782] width 15 height 15
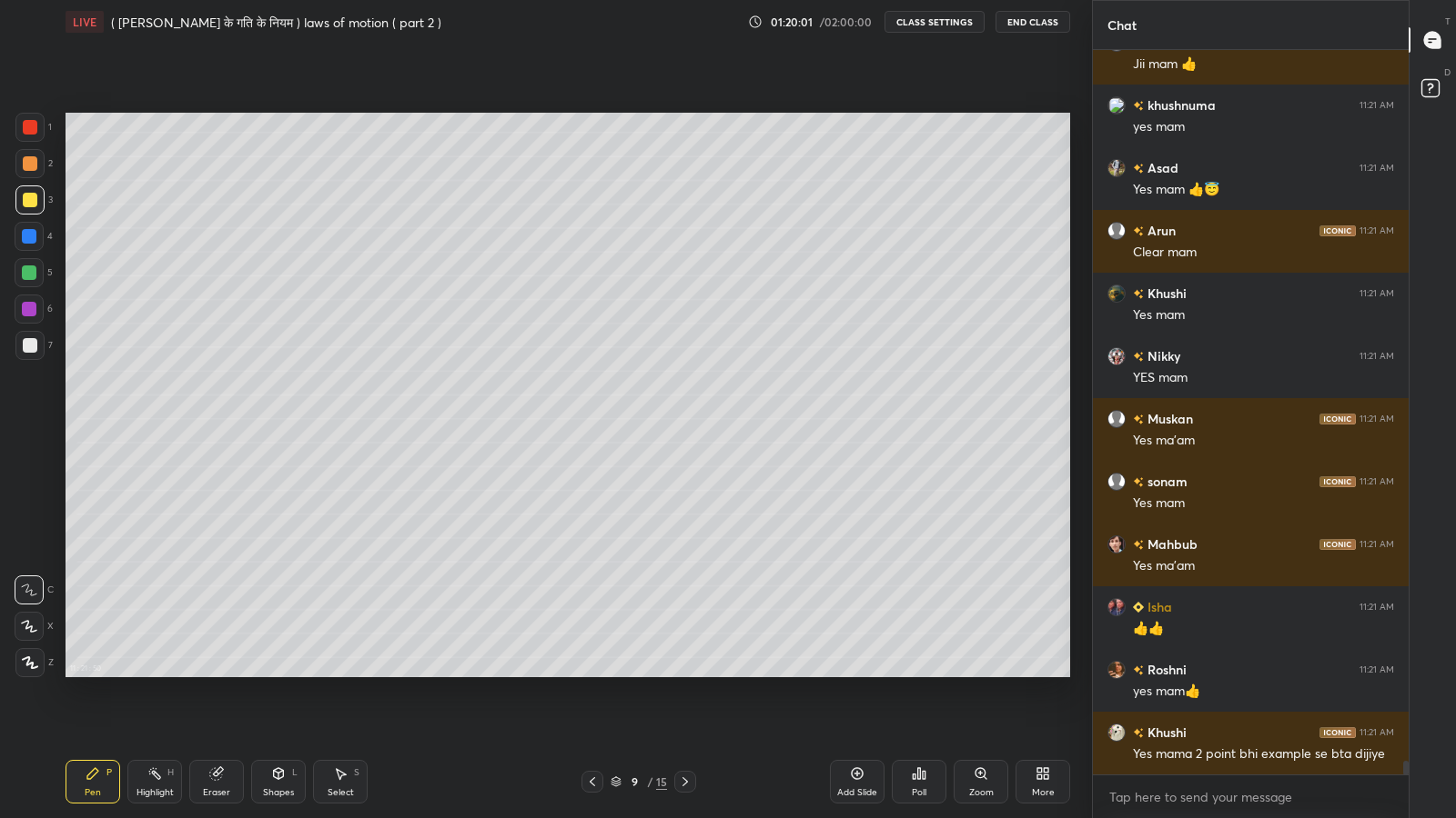
scroll to position [37625, 0]
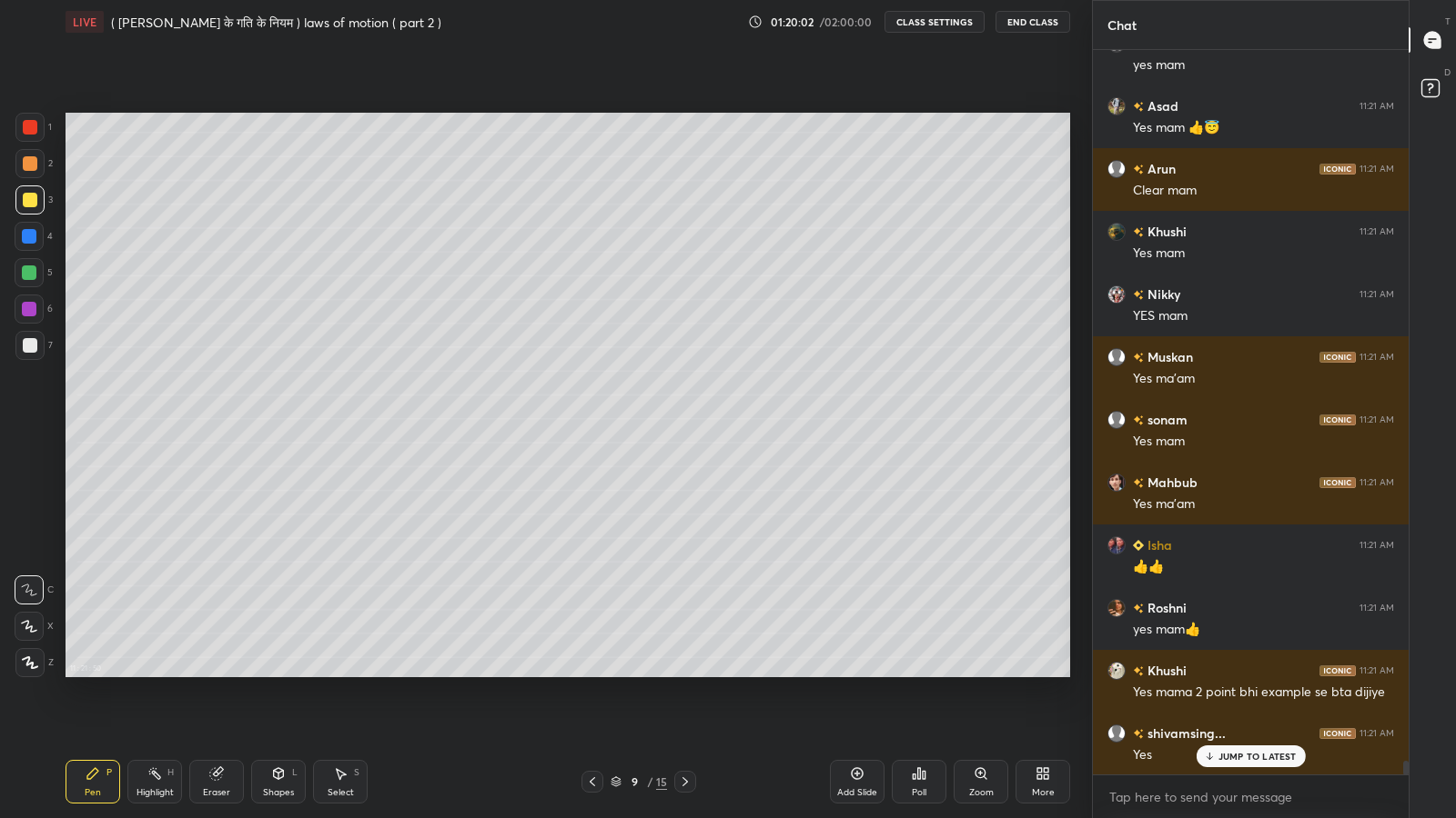
click at [592, 673] on icon at bounding box center [593, 782] width 15 height 15
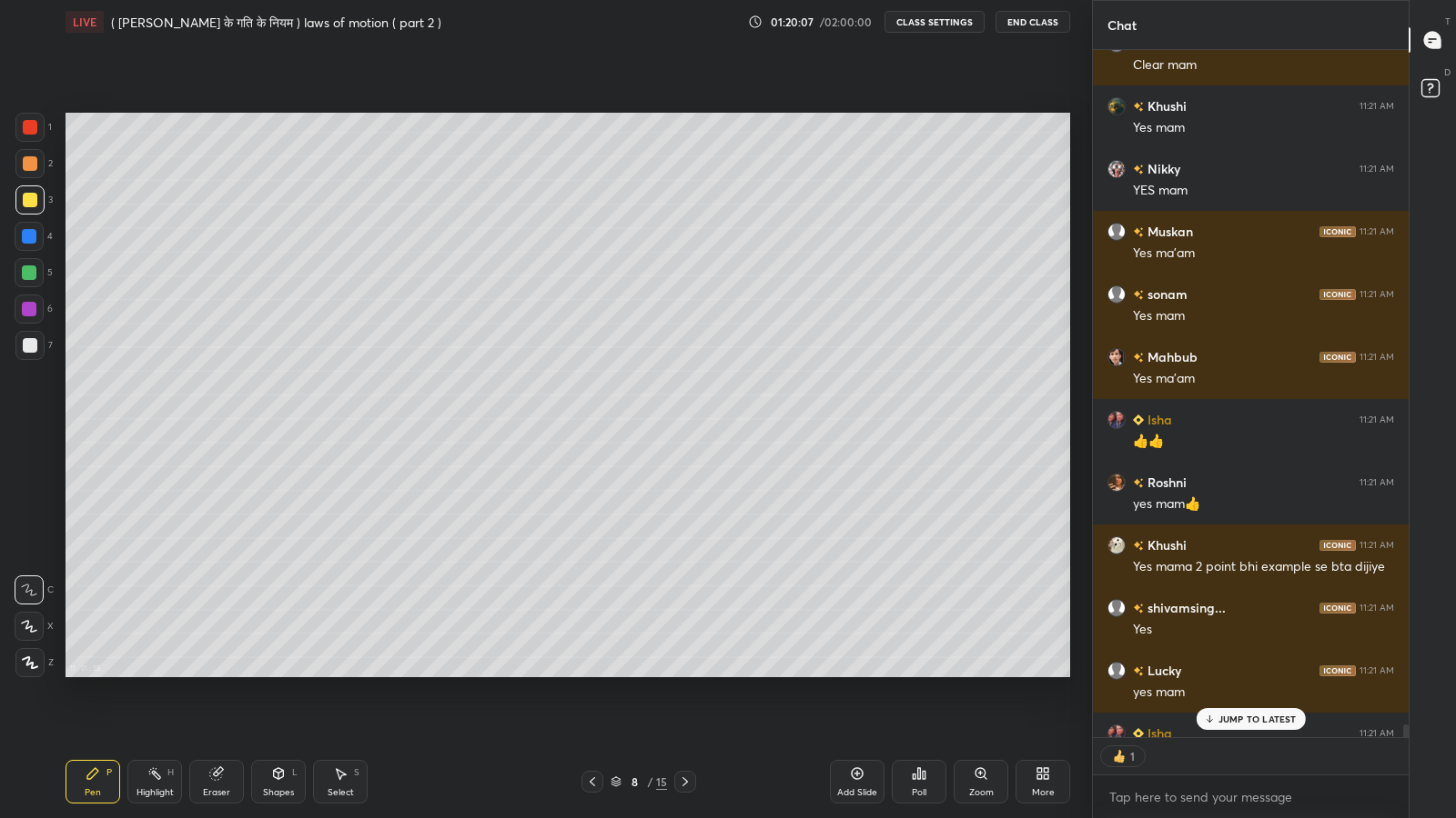
click at [687, 673] on icon at bounding box center [685, 782] width 15 height 15
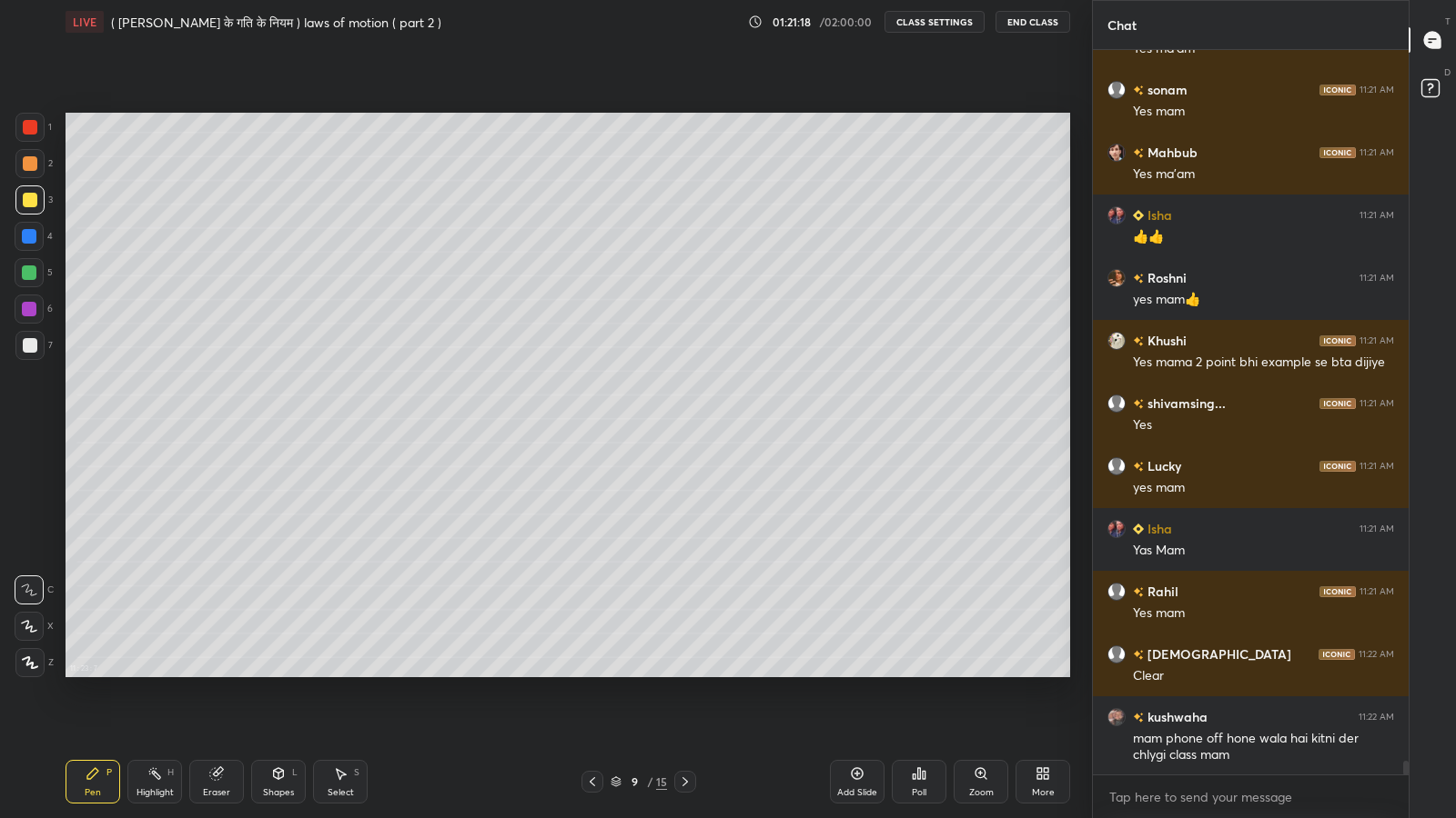
scroll to position [38035, 0]
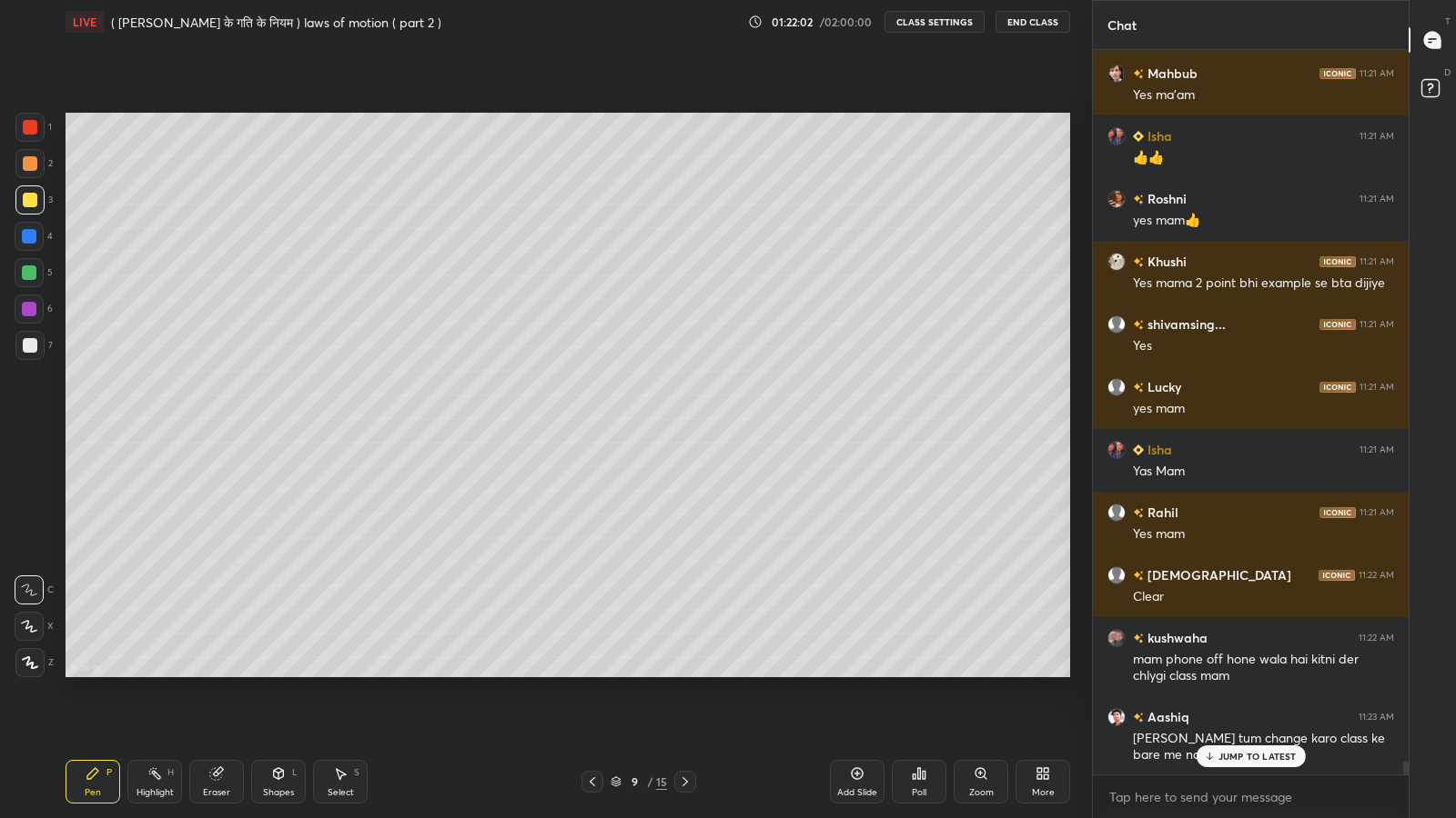
click at [1230, 673] on div "JUMP TO LATEST" at bounding box center [1250, 756] width 109 height 22
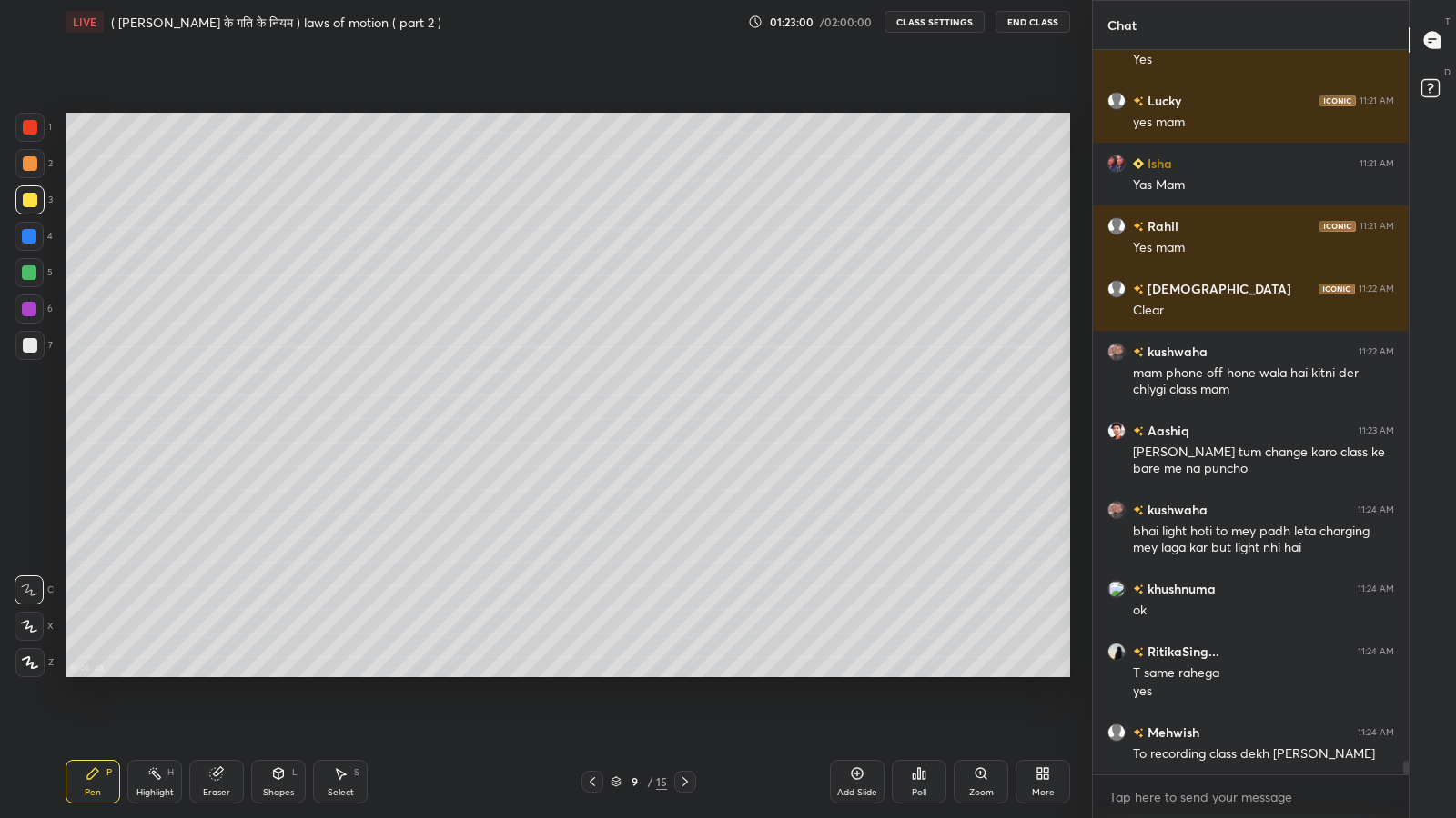
scroll to position [38364, 0]
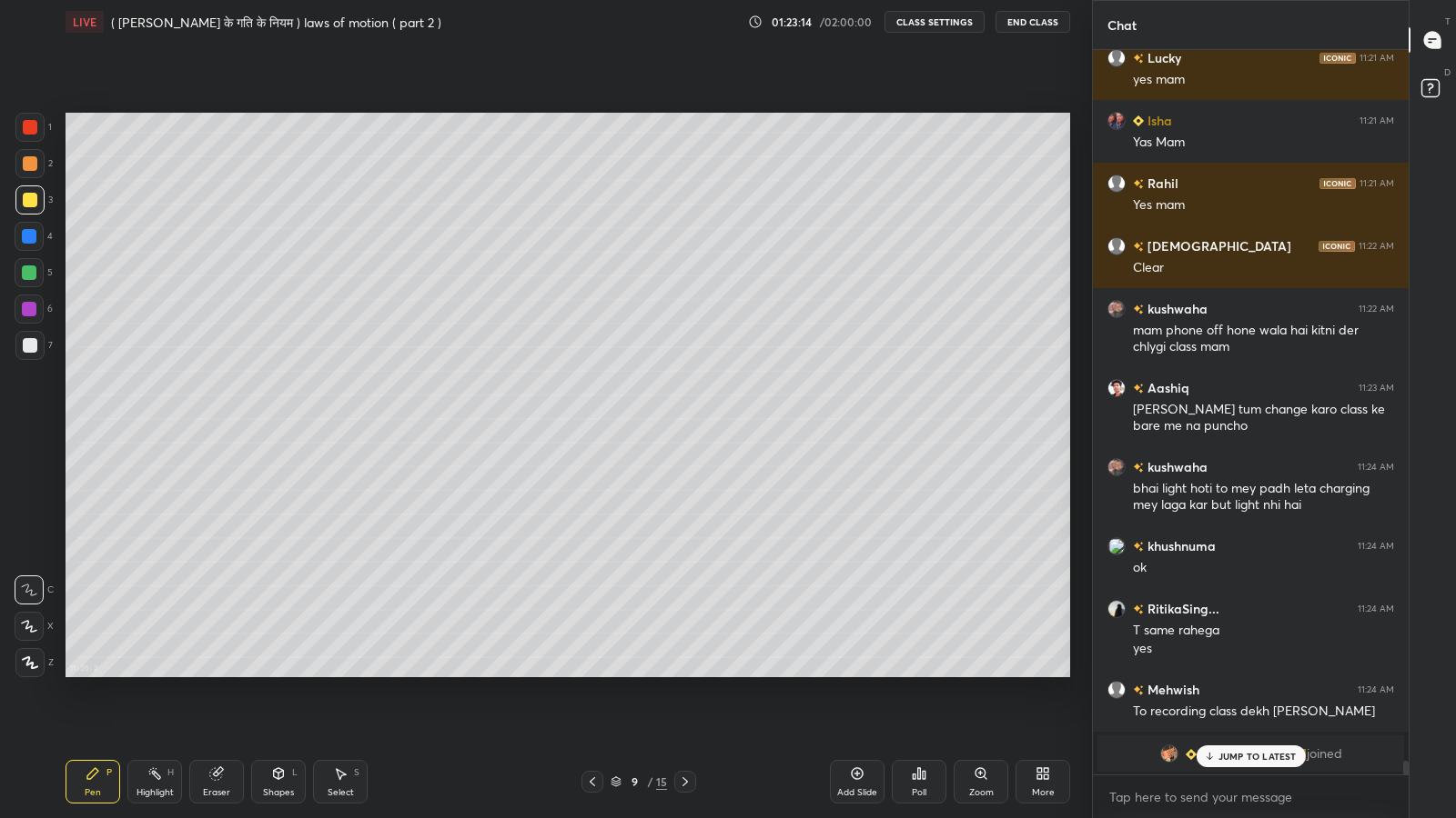
click at [1221, 673] on p "JUMP TO LATEST" at bounding box center [1256, 757] width 78 height 11
click at [592, 673] on icon at bounding box center [593, 782] width 15 height 15
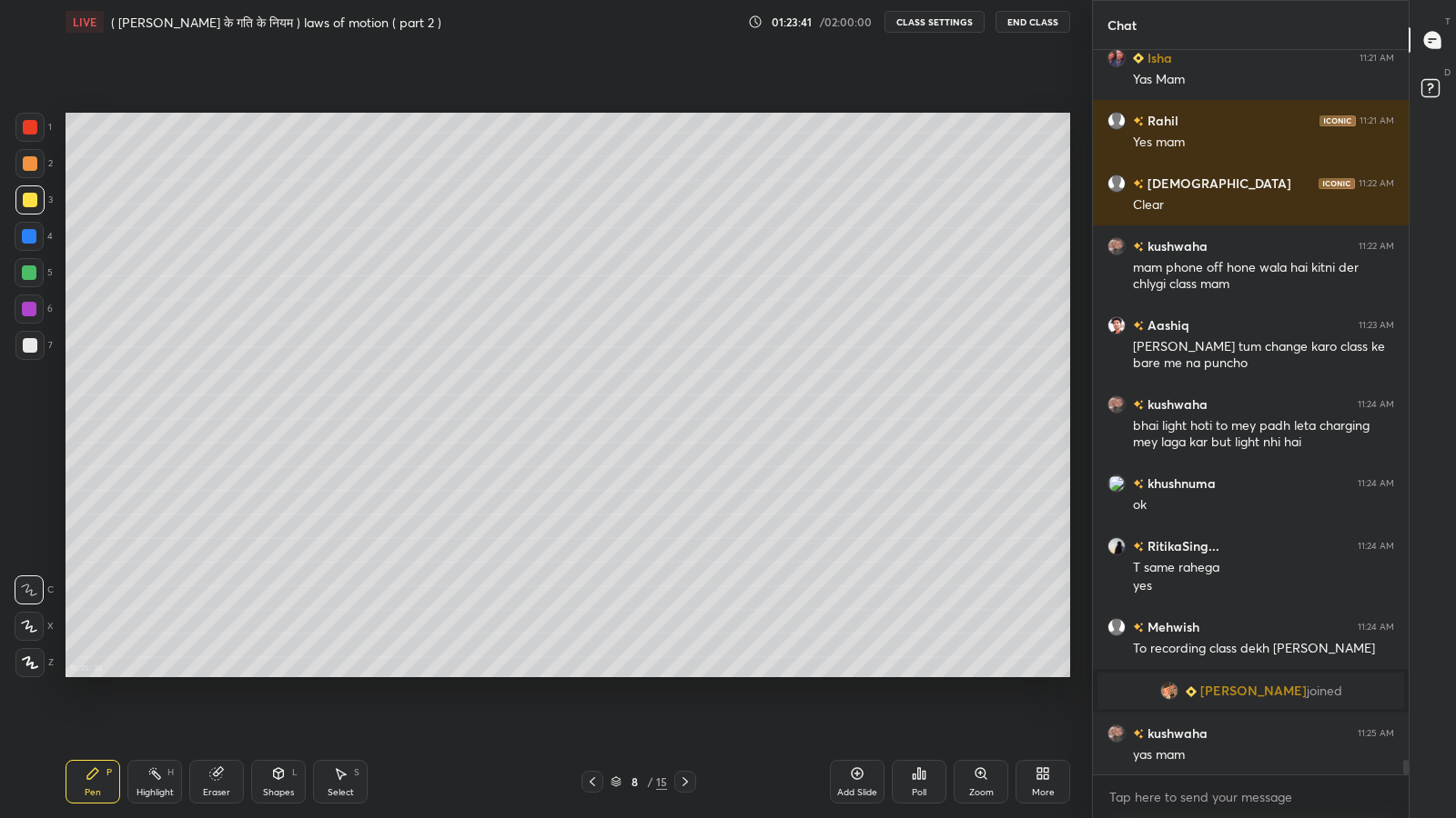
click at [683, 673] on icon at bounding box center [685, 782] width 15 height 15
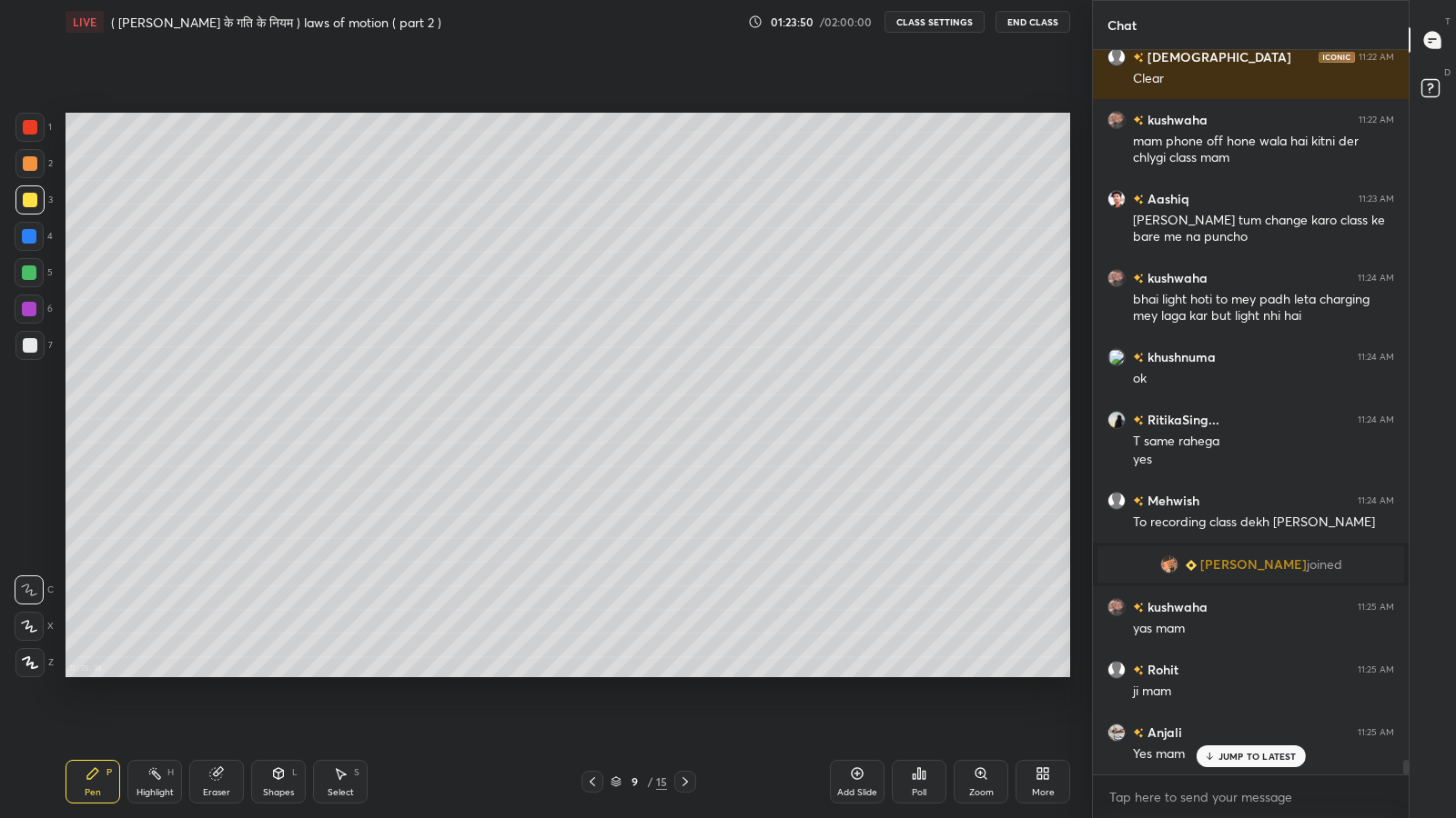
scroll to position [36489, 0]
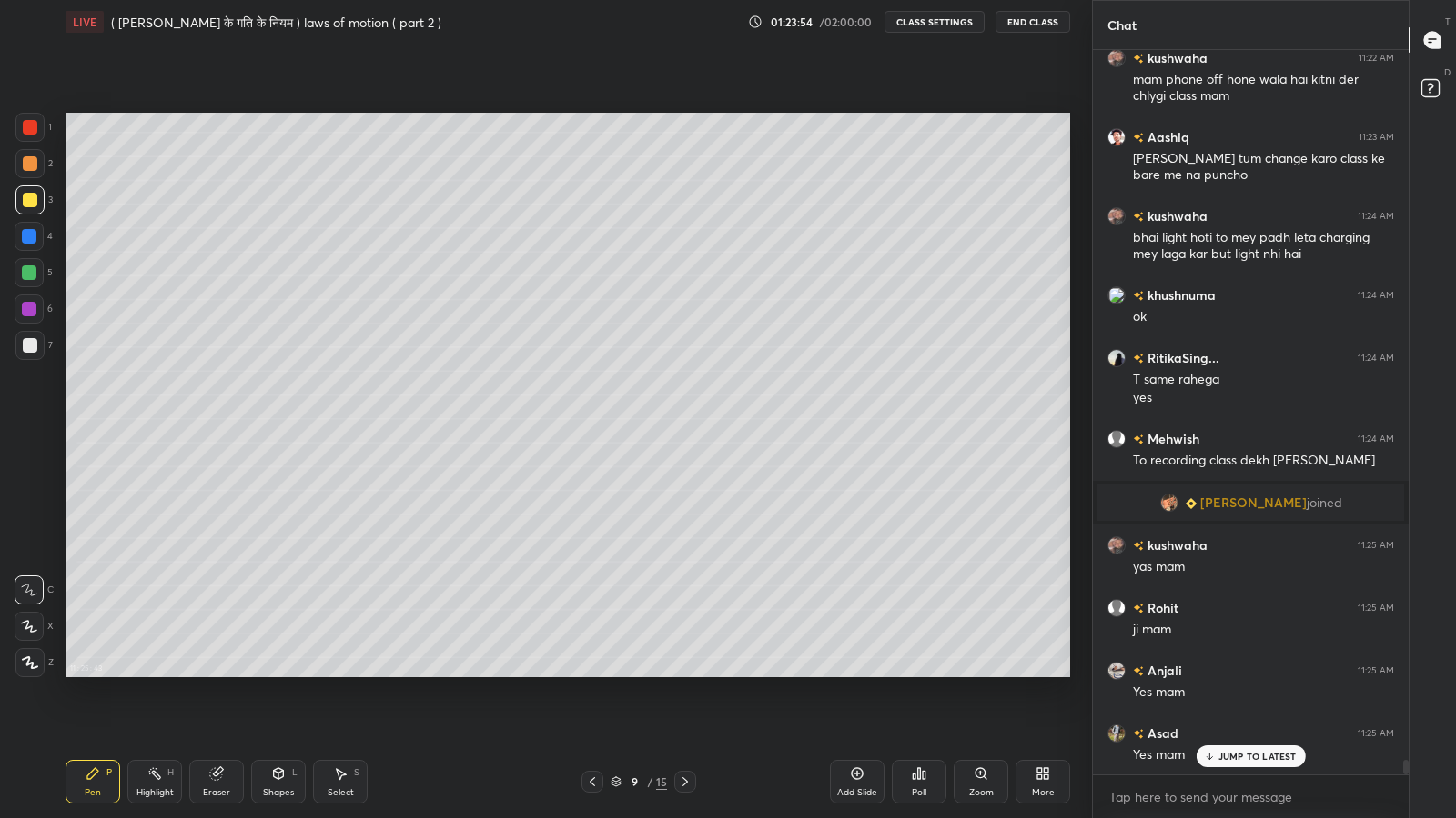
click at [1238, 673] on p "JUMP TO LATEST" at bounding box center [1256, 757] width 78 height 11
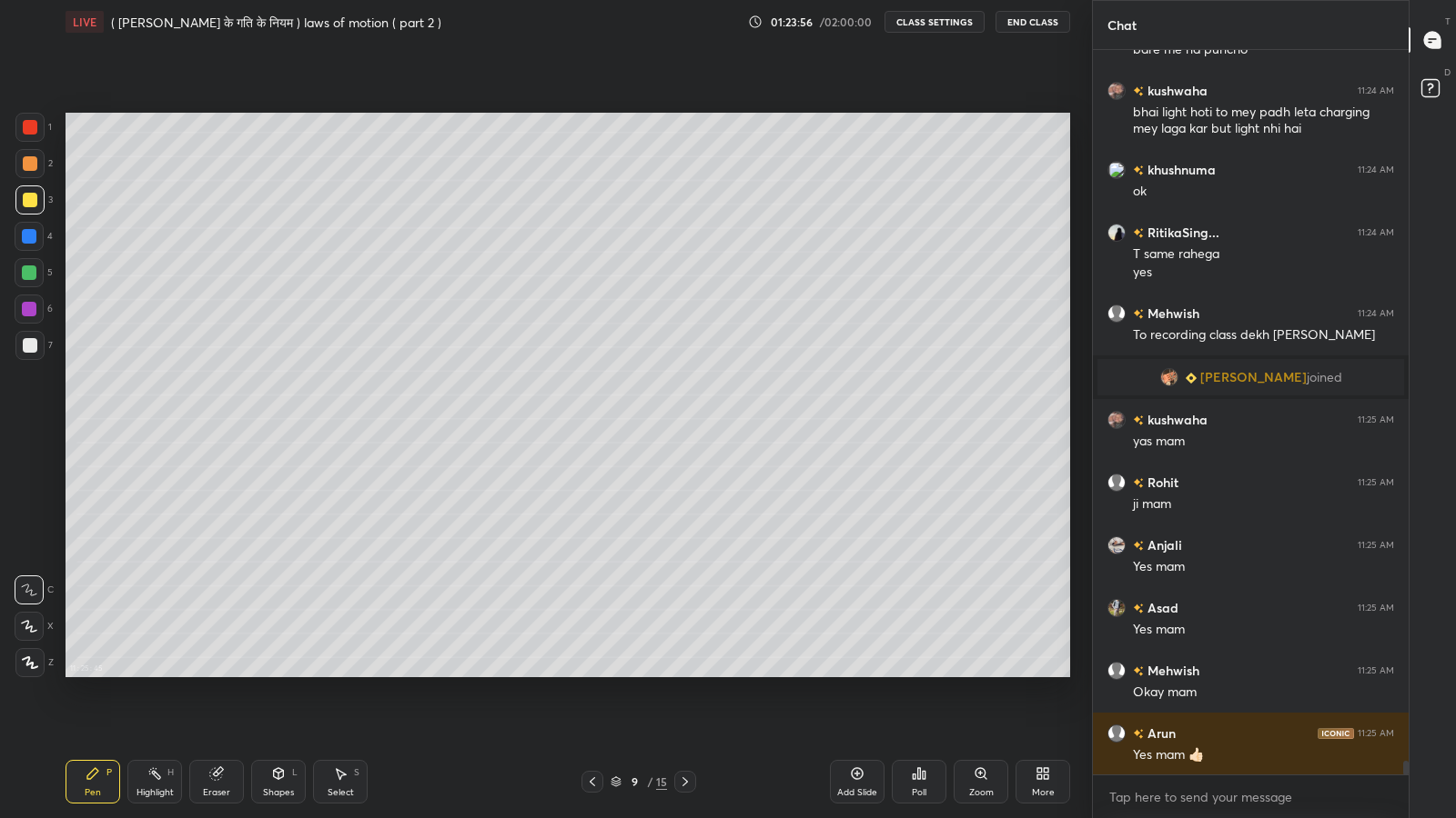
scroll to position [36677, 0]
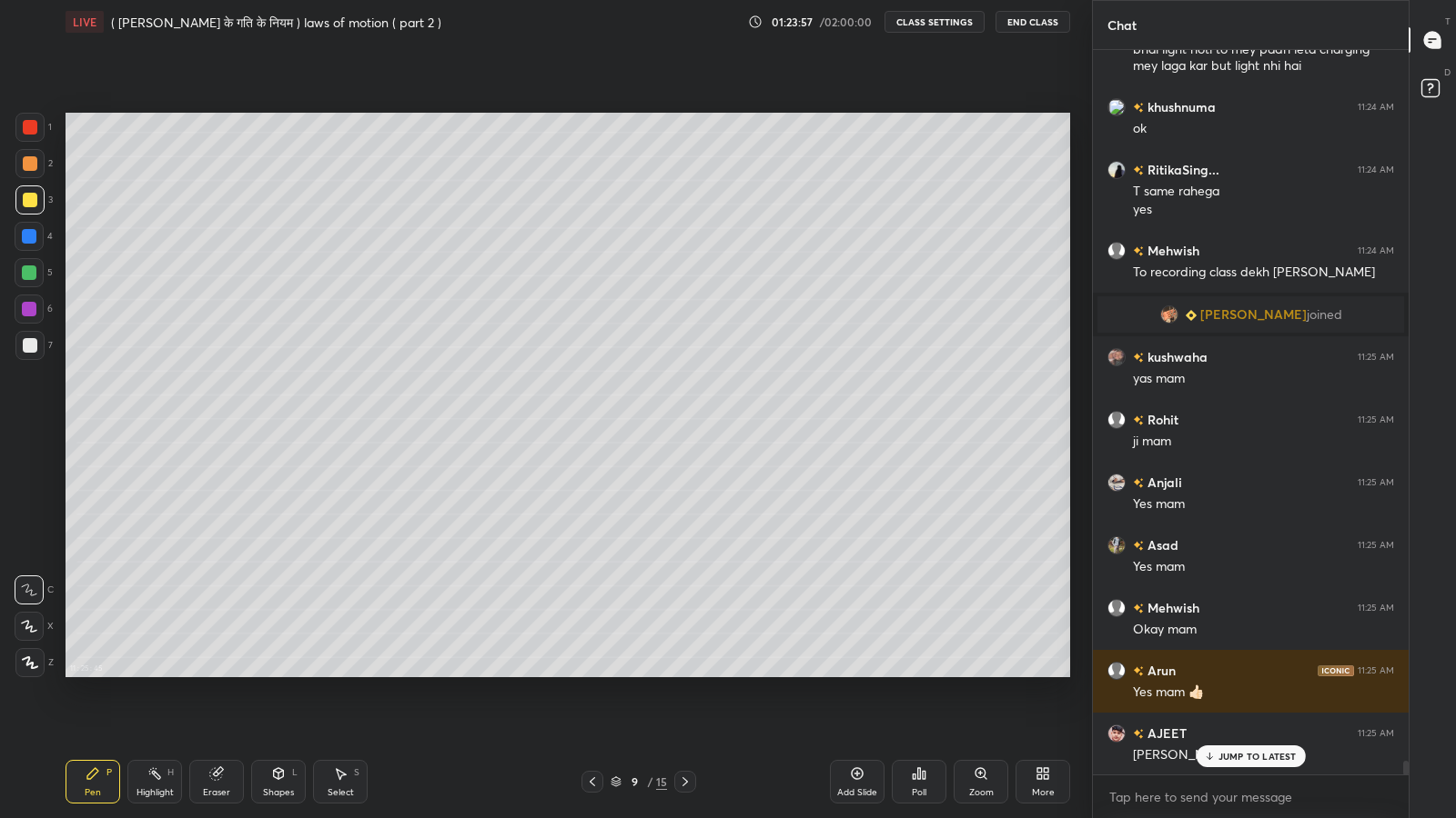
click at [861, 673] on div "Add Slide" at bounding box center [857, 793] width 40 height 9
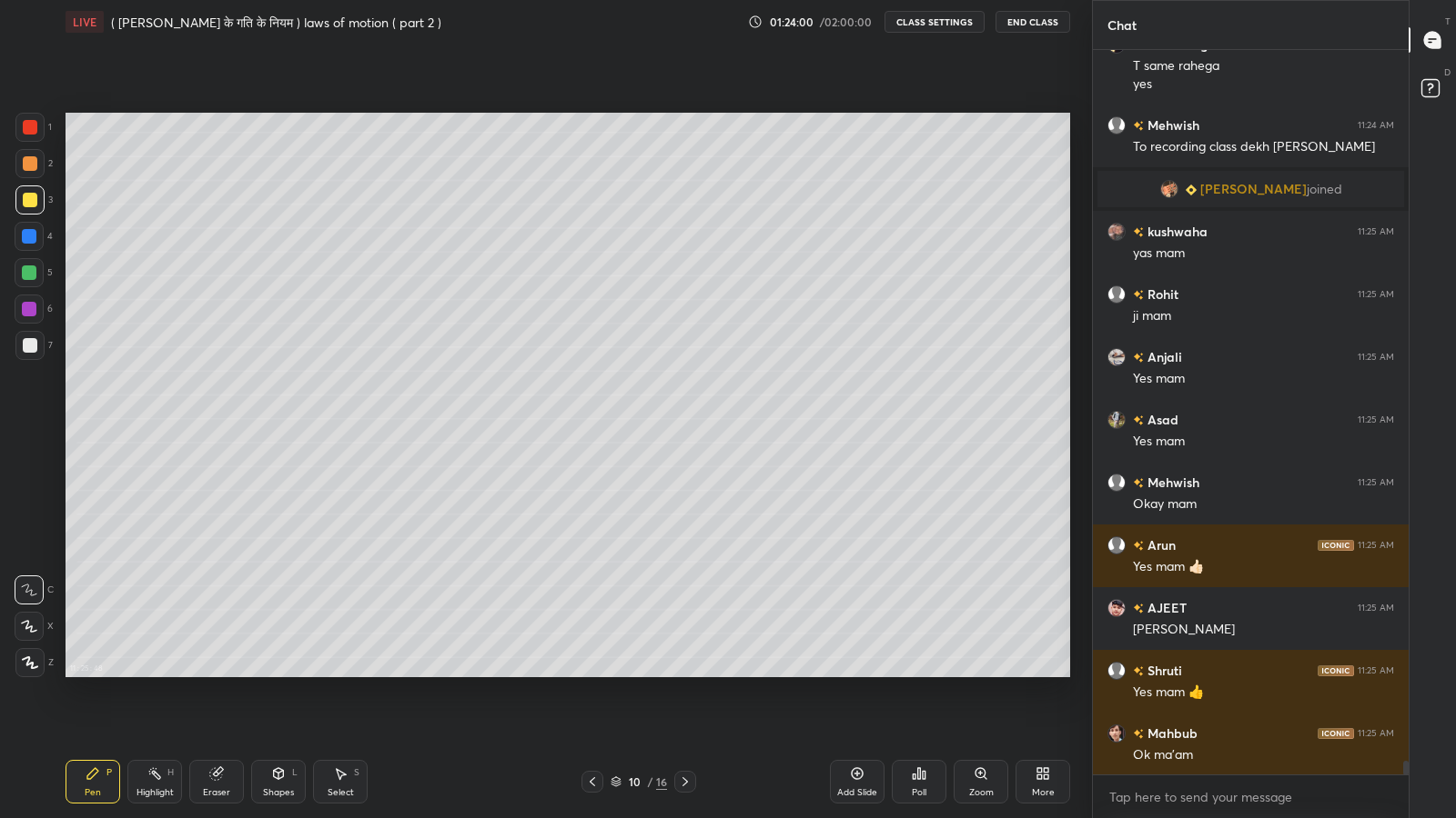
scroll to position [36866, 0]
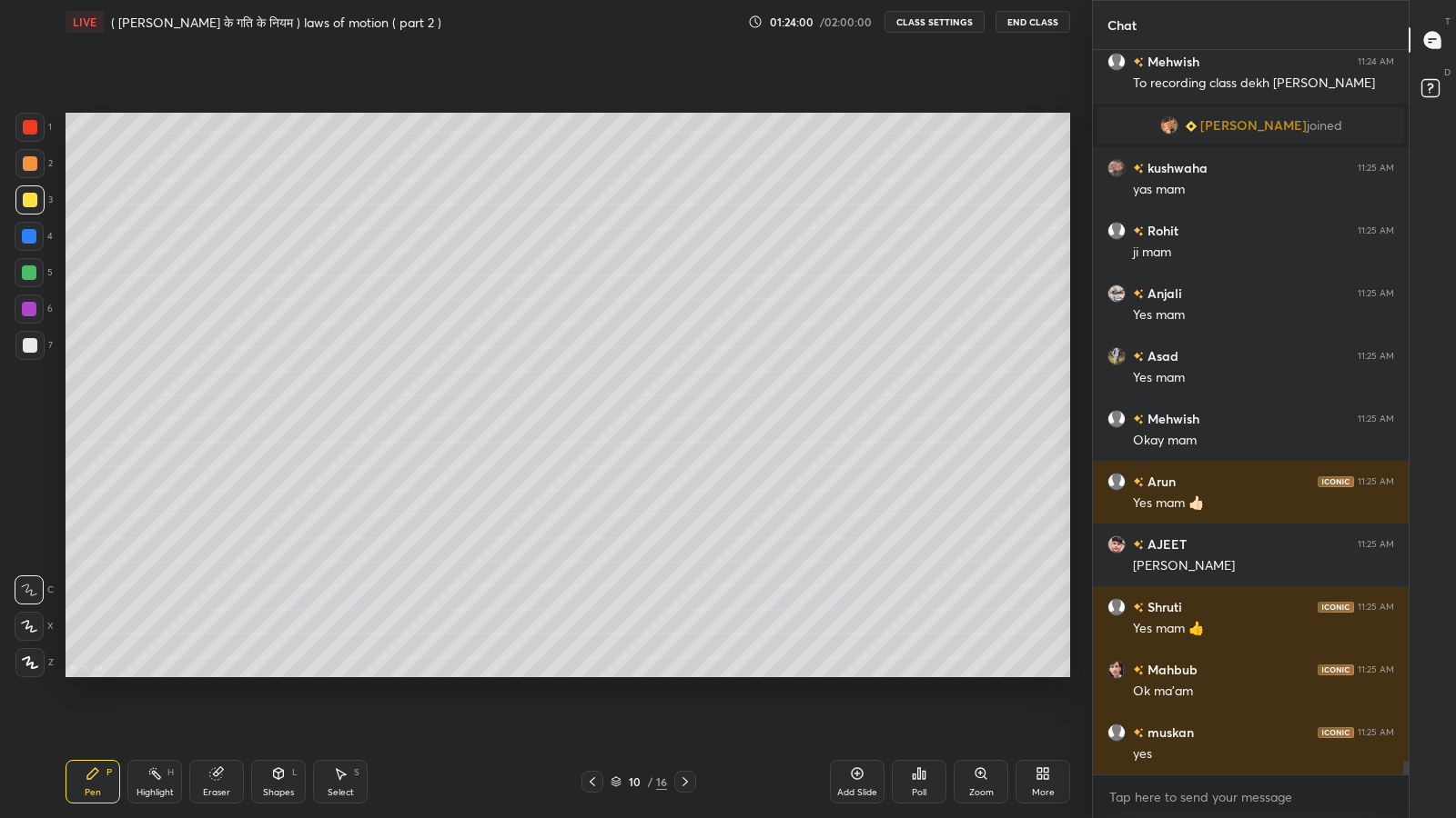
click at [278, 673] on icon at bounding box center [278, 776] width 0 height 7
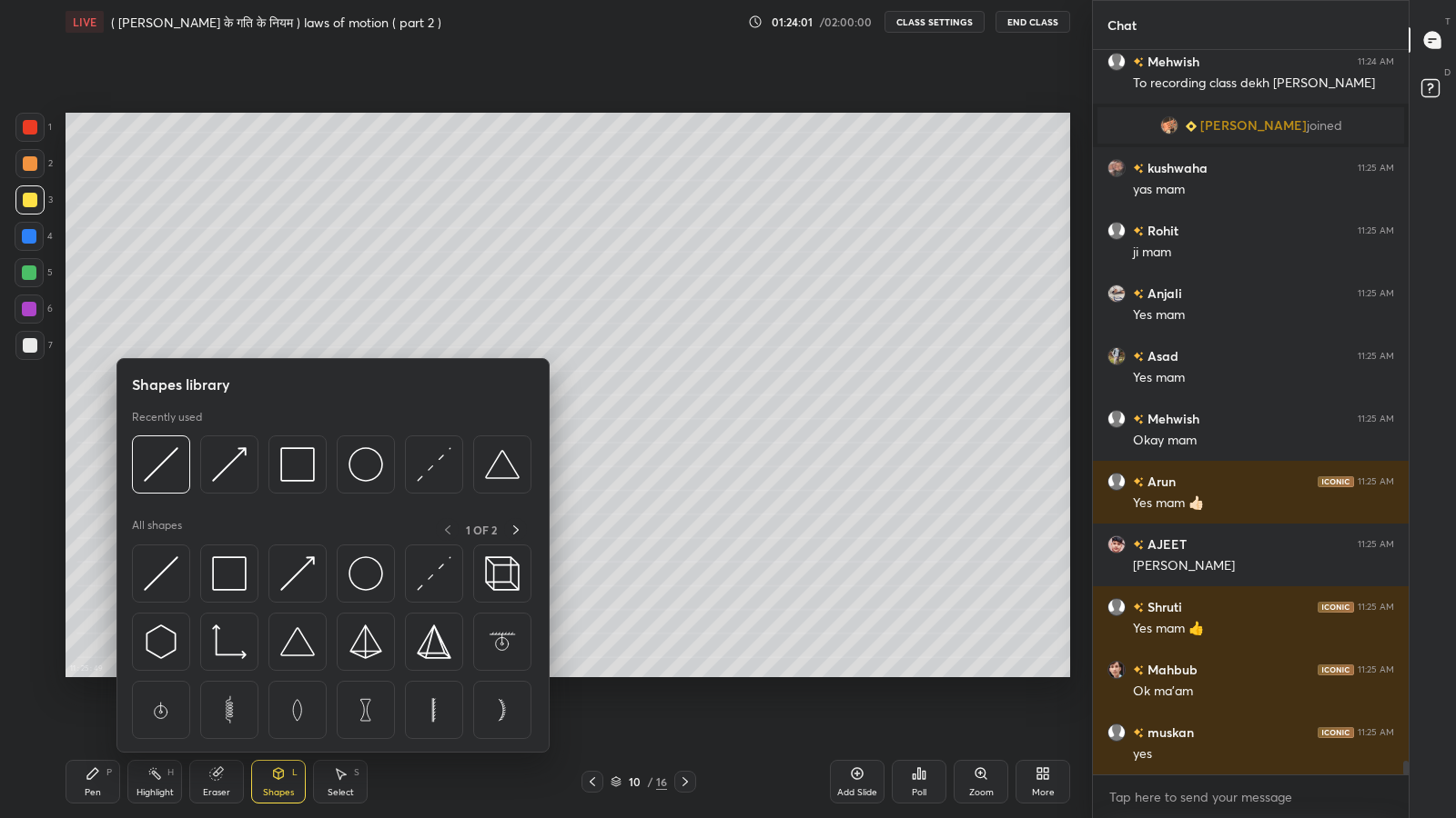
scroll to position [6, 6]
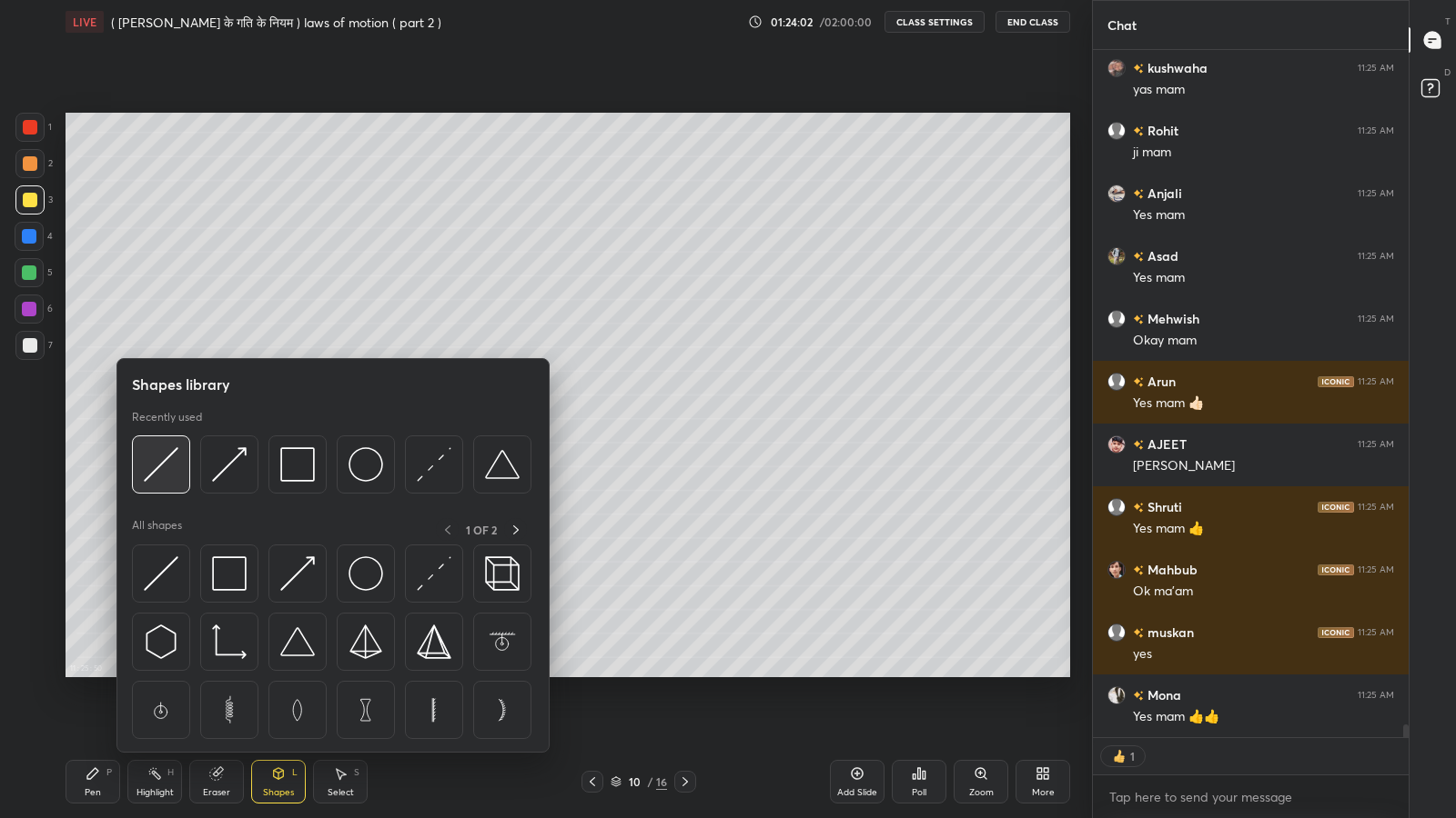
click at [162, 461] on img at bounding box center [160, 464] width 35 height 35
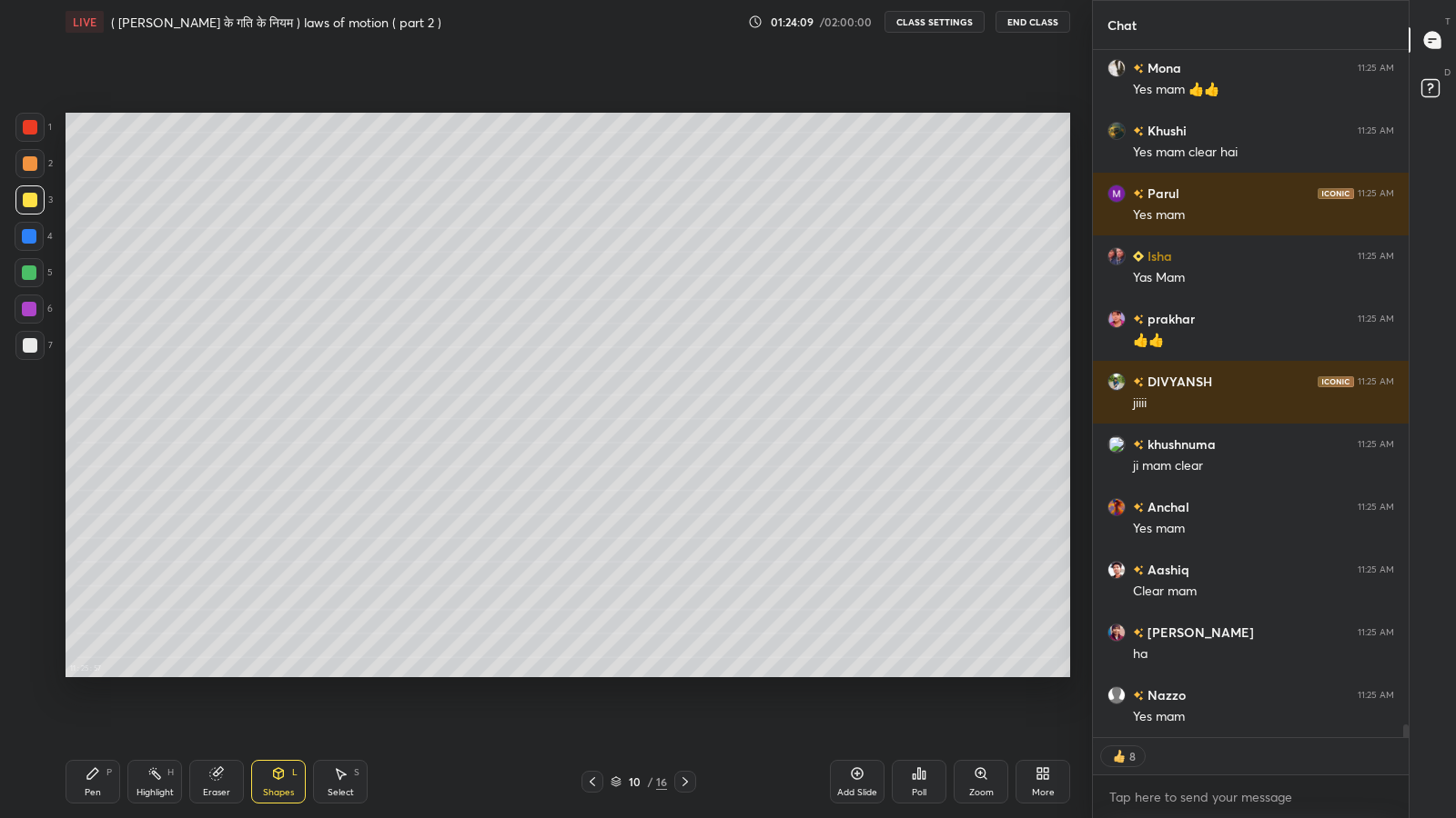
scroll to position [37656, 0]
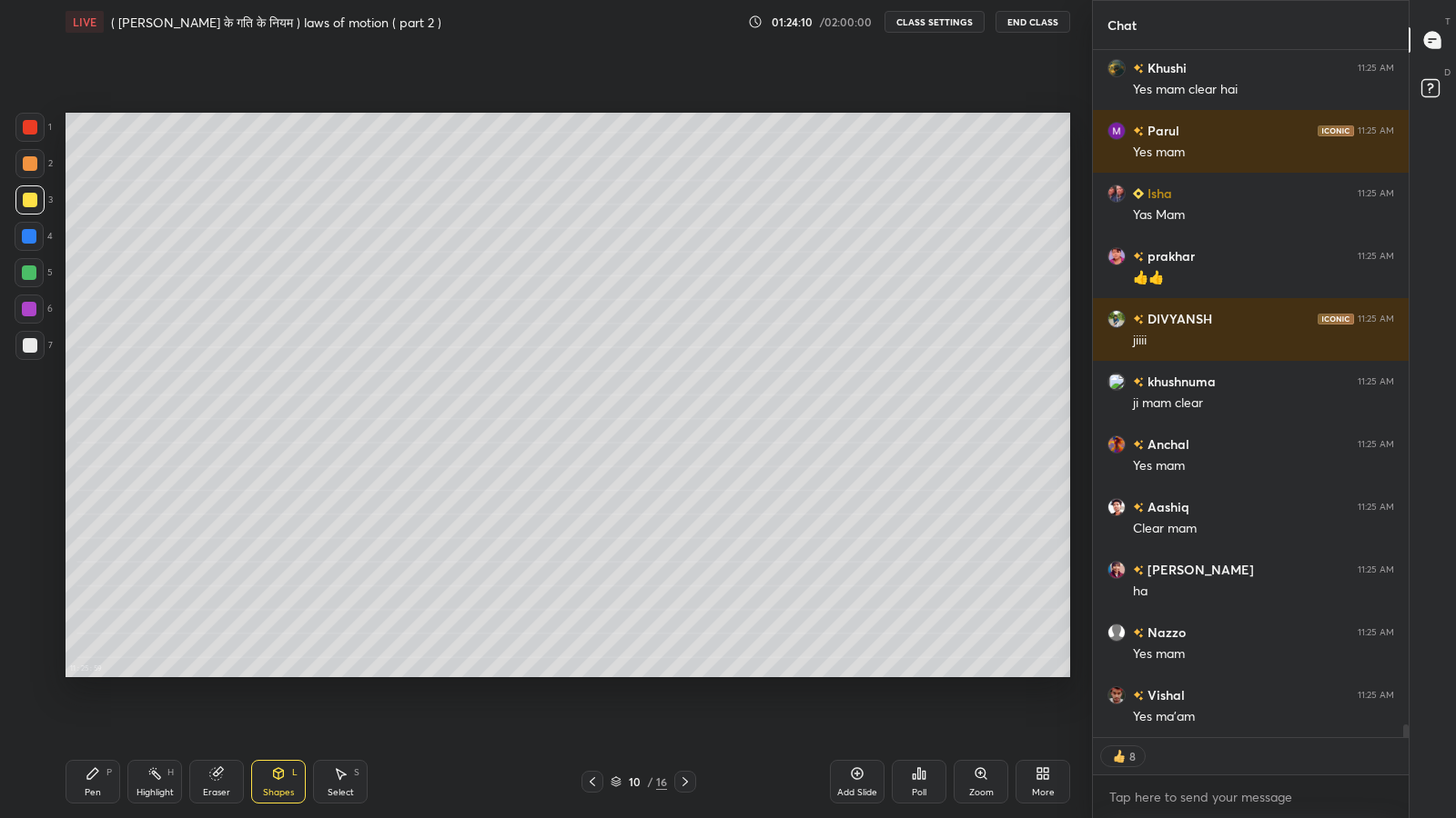
click at [20, 341] on div at bounding box center [29, 345] width 29 height 29
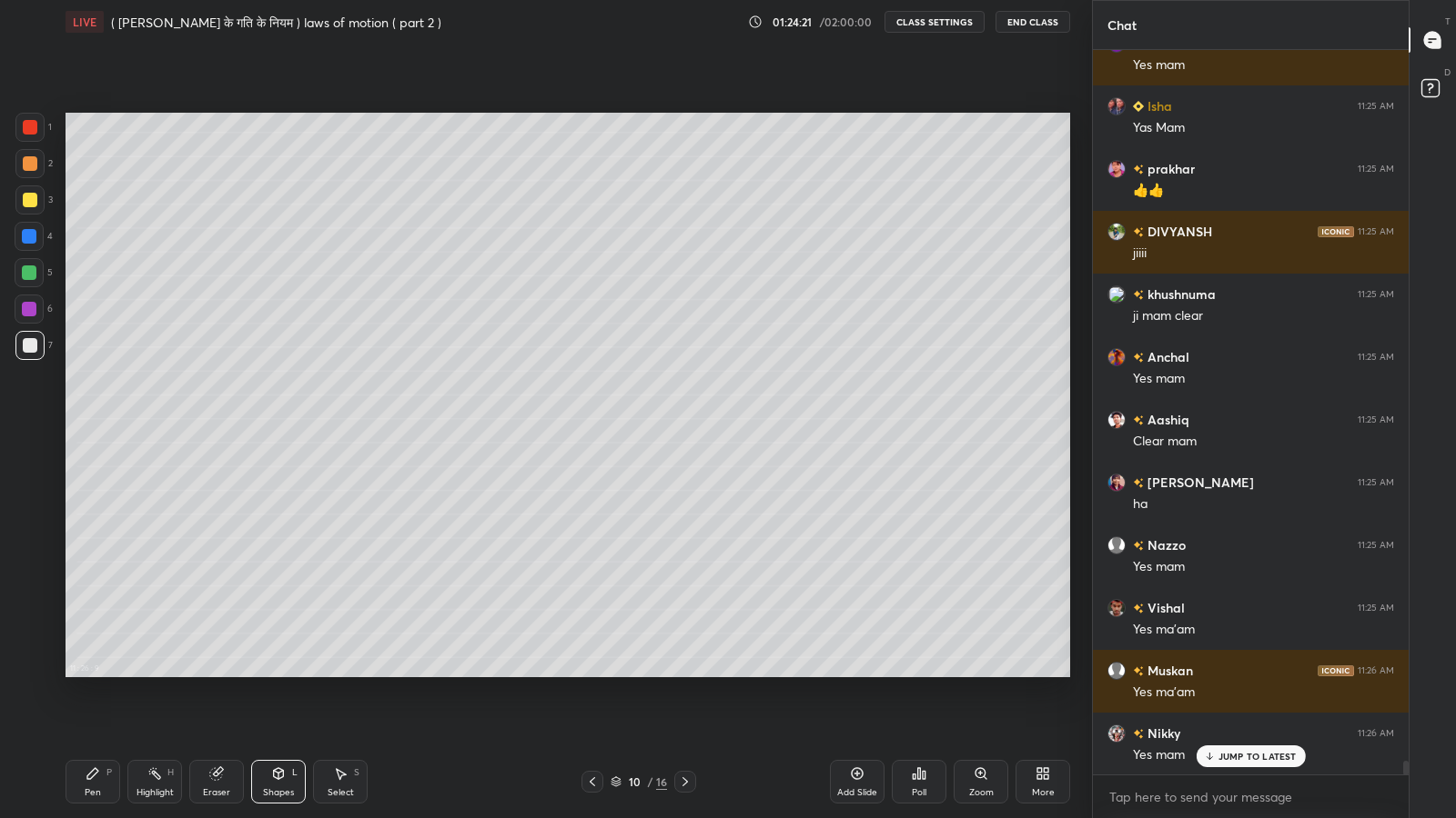
scroll to position [37807, 0]
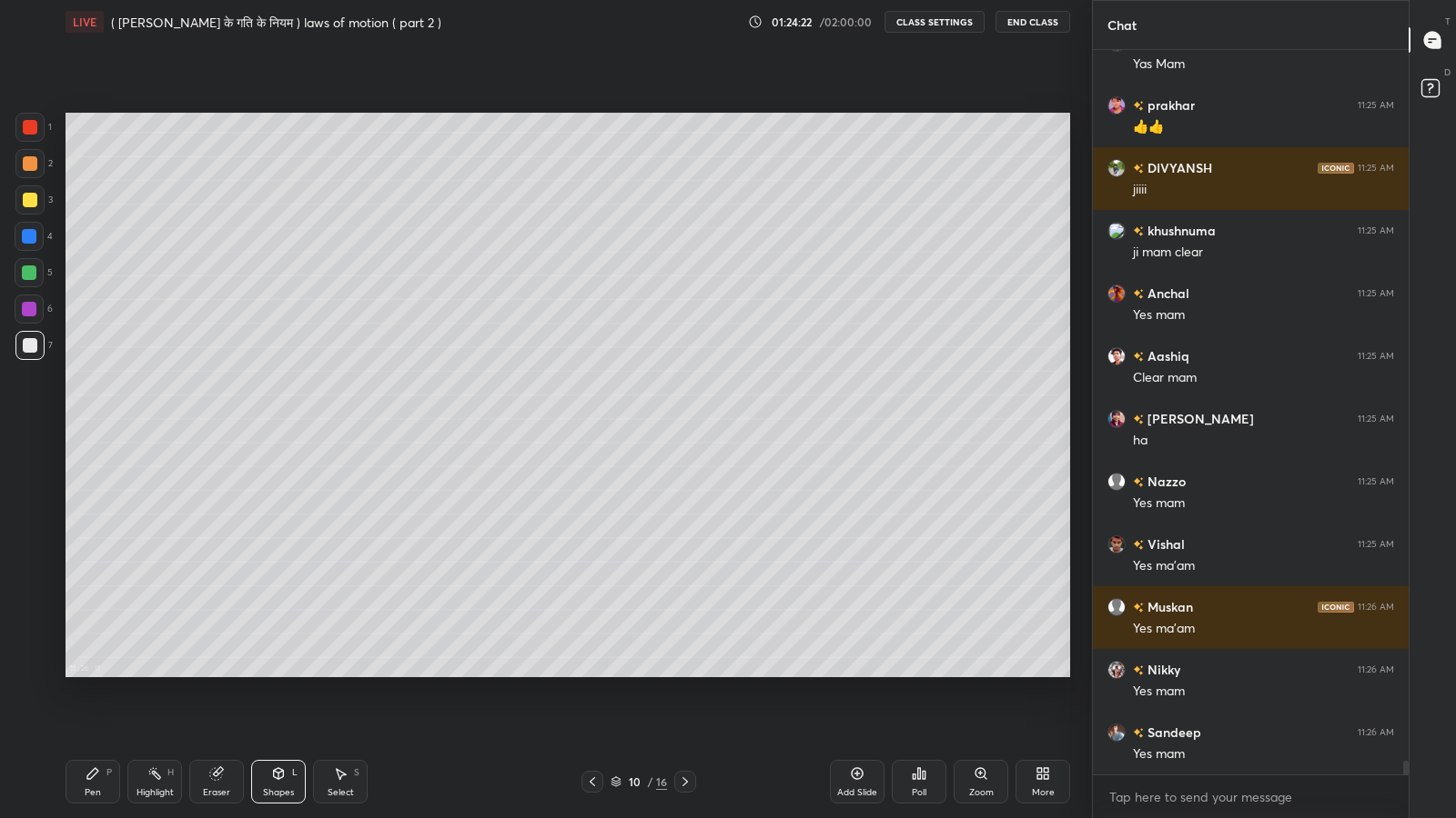
click at [267, 673] on div "Shapes L" at bounding box center [278, 781] width 54 height 44
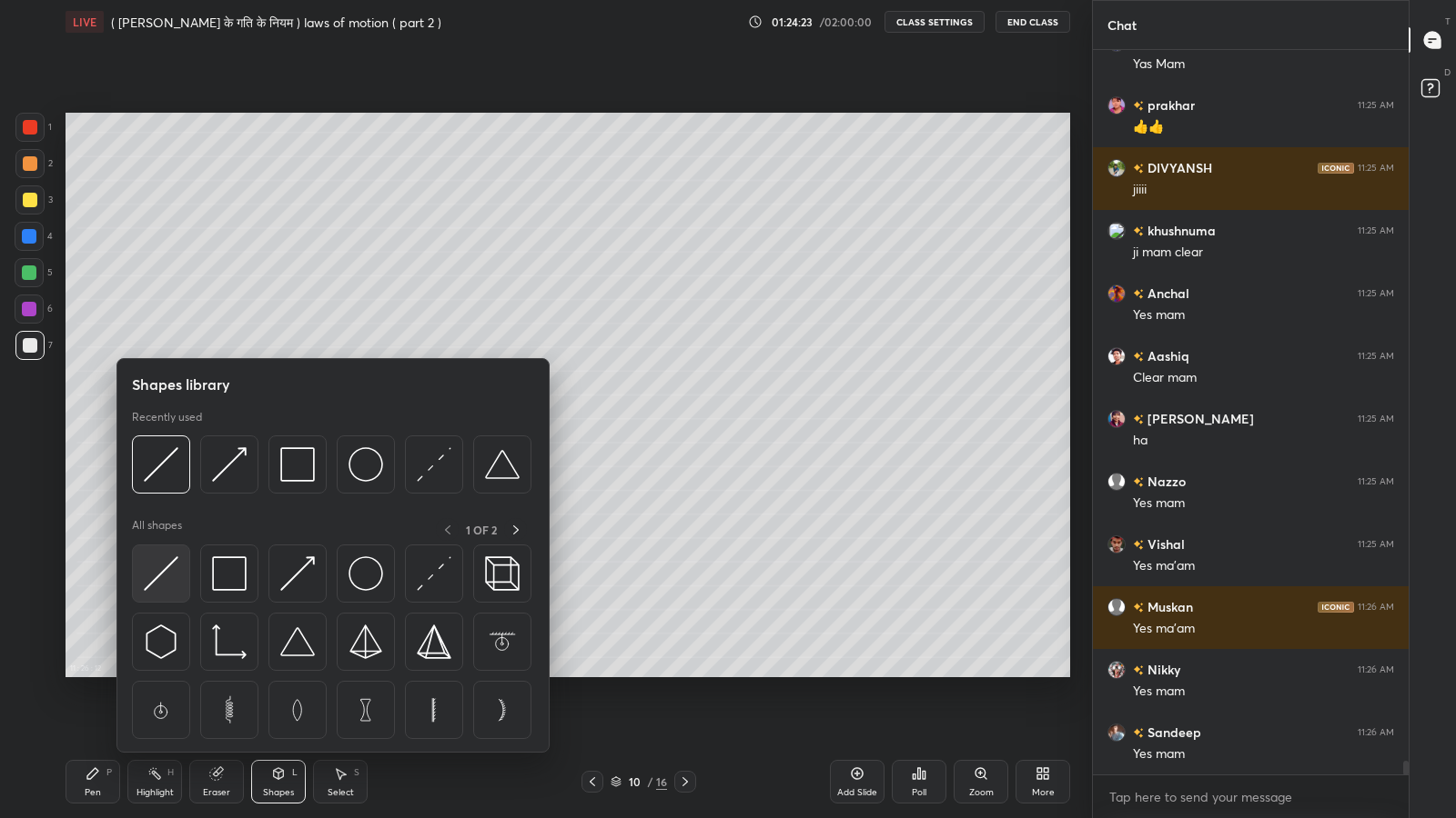
click at [177, 564] on img at bounding box center [160, 573] width 35 height 35
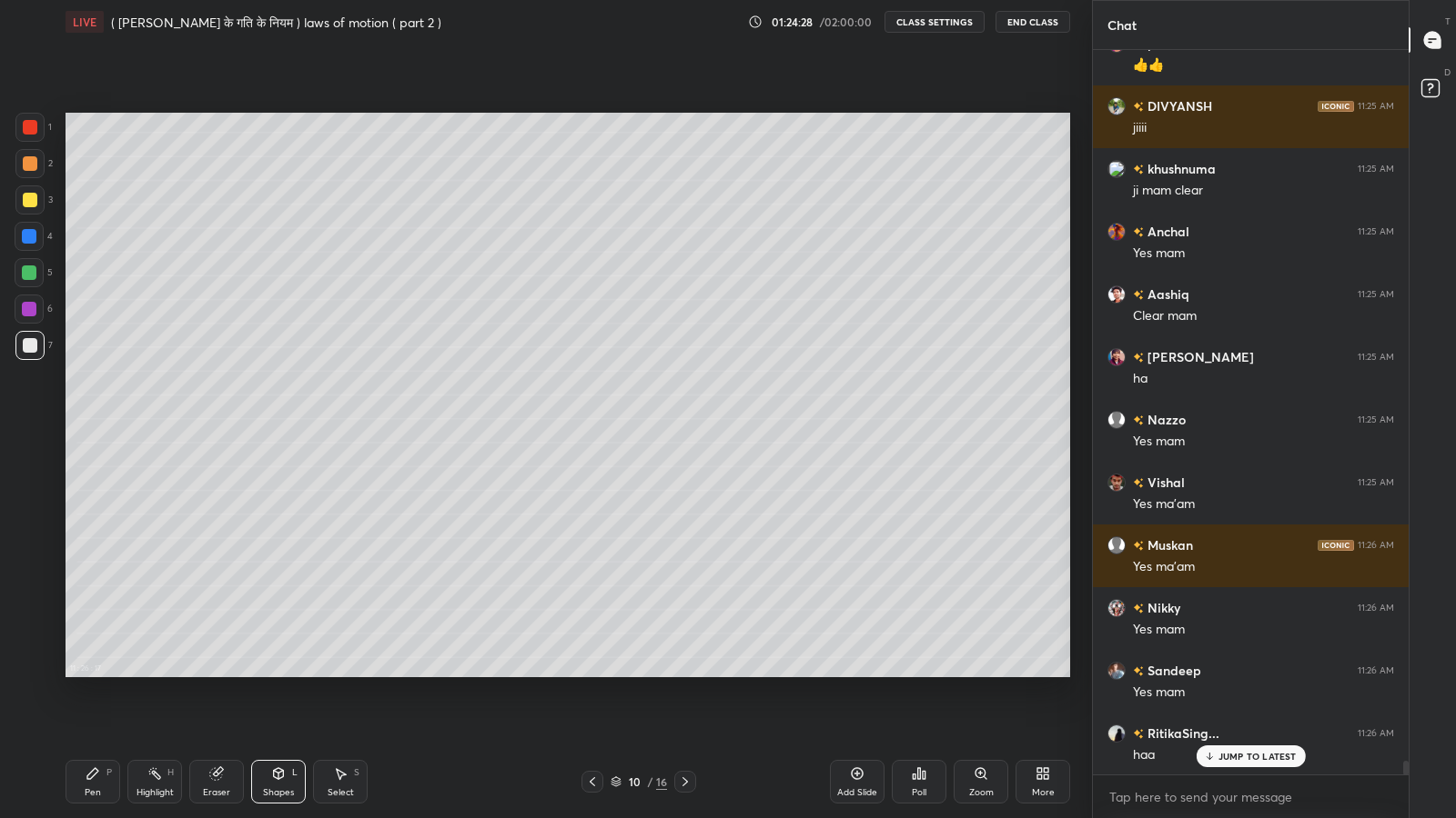
scroll to position [37932, 0]
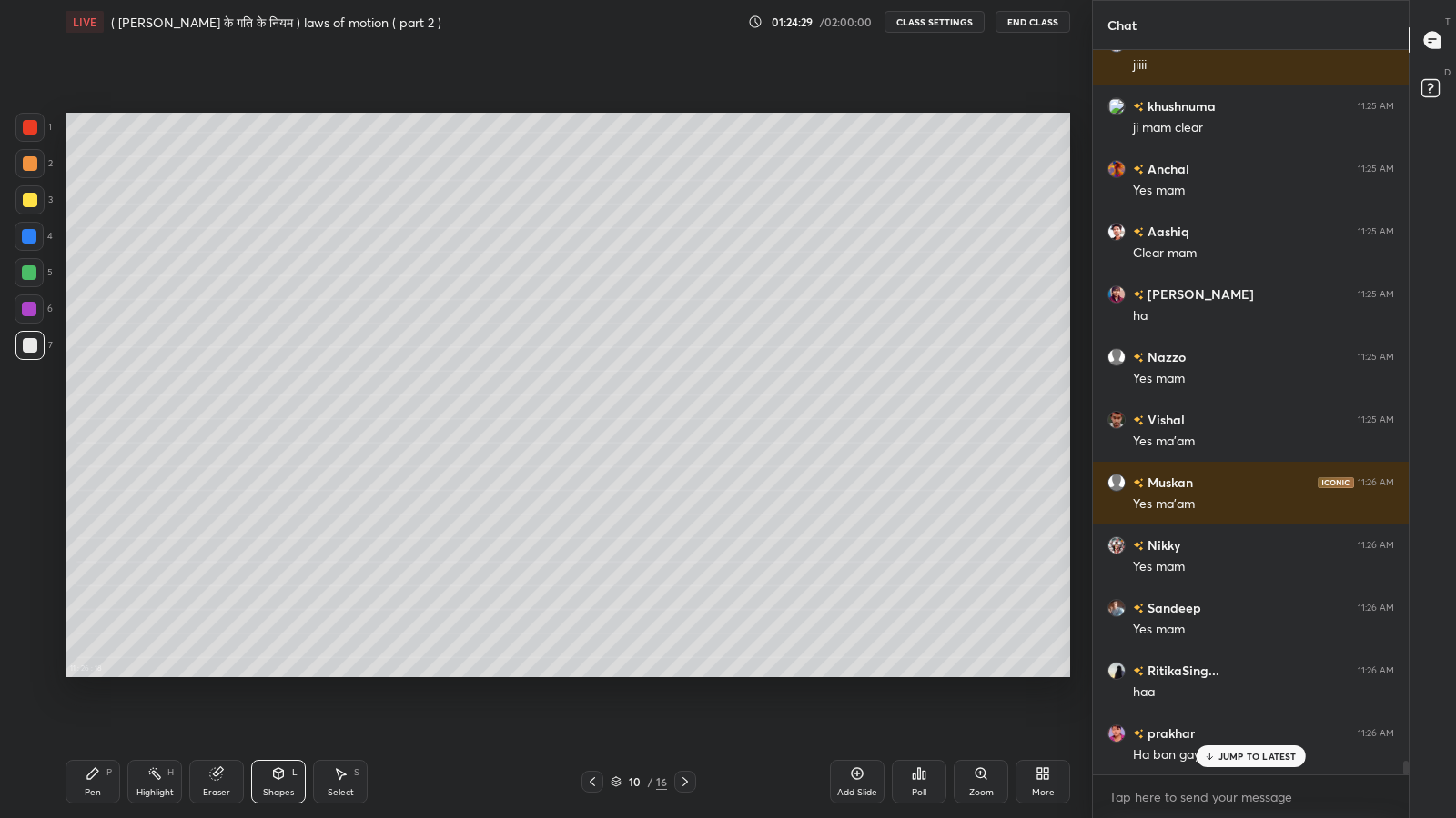
click at [214, 673] on icon at bounding box center [216, 774] width 12 height 12
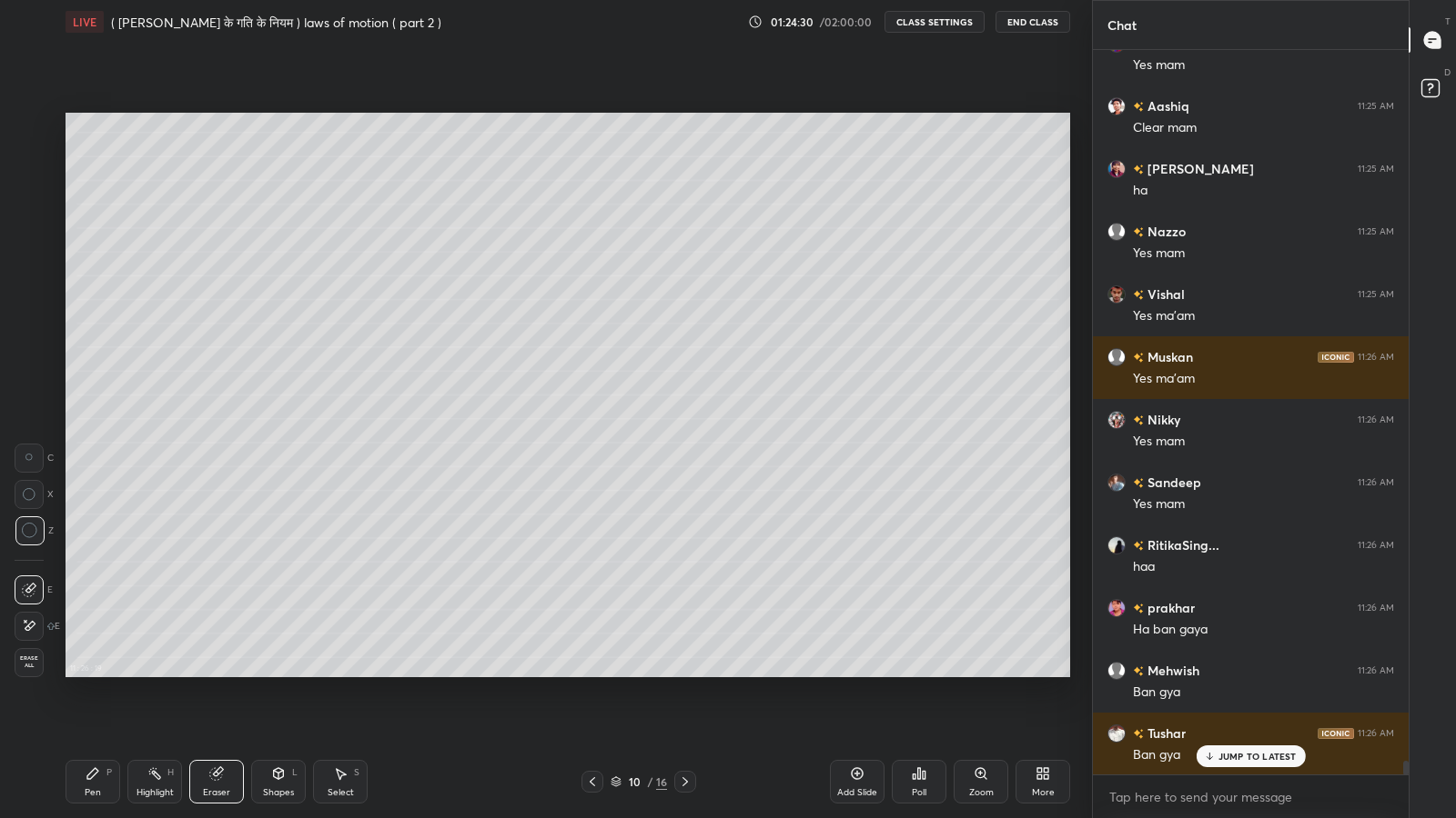
scroll to position [38121, 0]
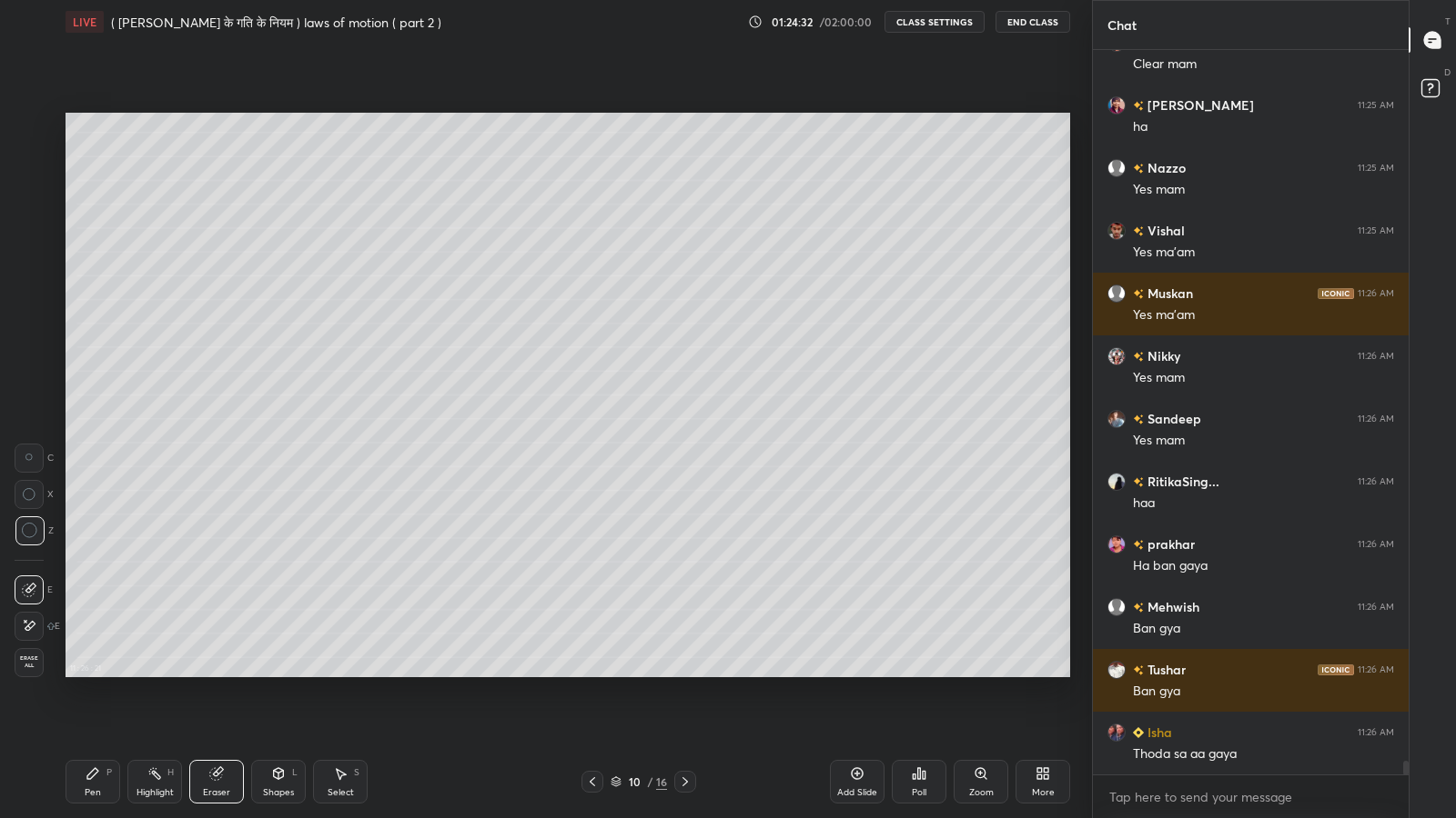
click at [276, 673] on div "Shapes" at bounding box center [278, 793] width 31 height 9
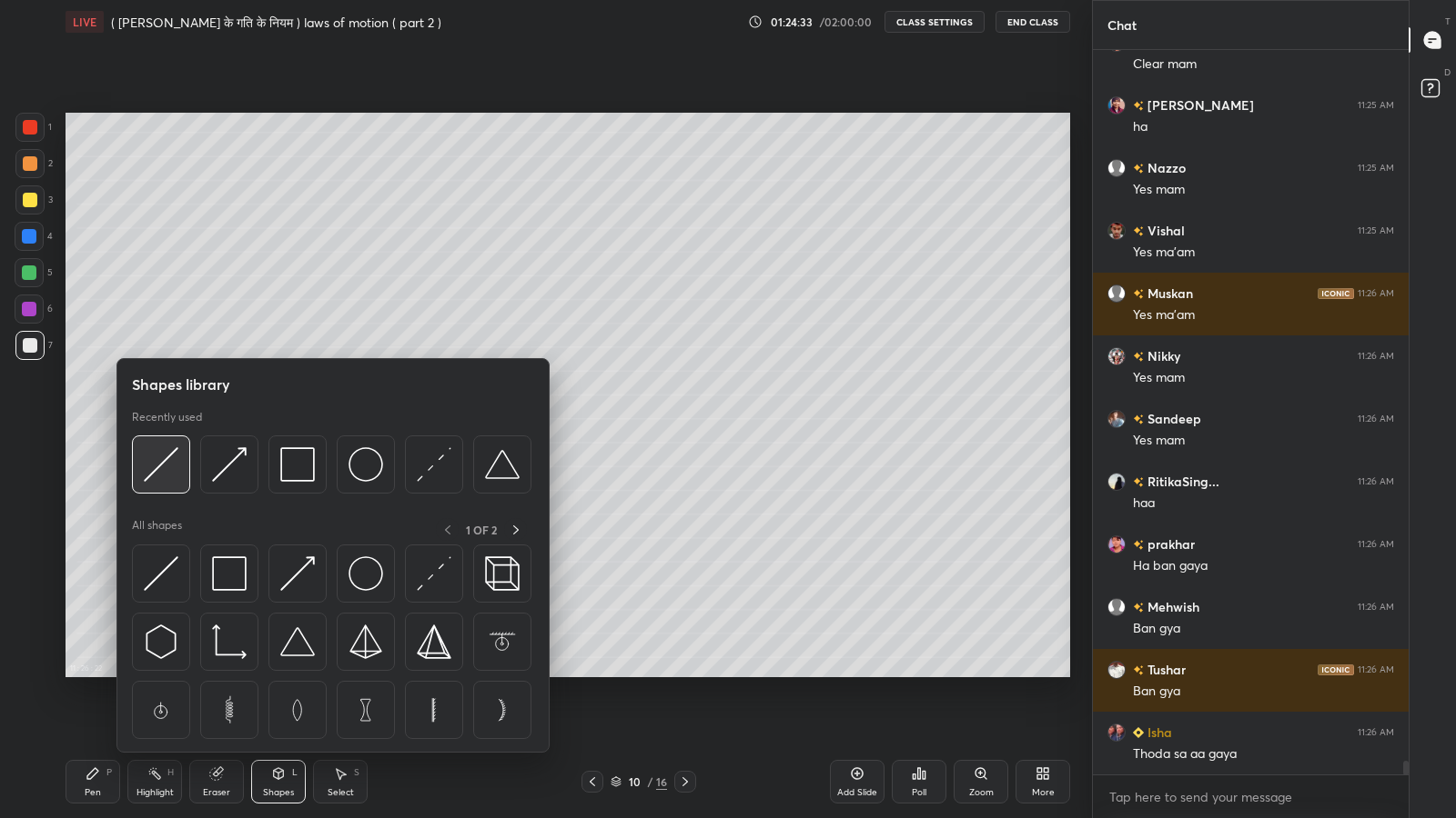
click at [164, 477] on img at bounding box center [160, 464] width 35 height 35
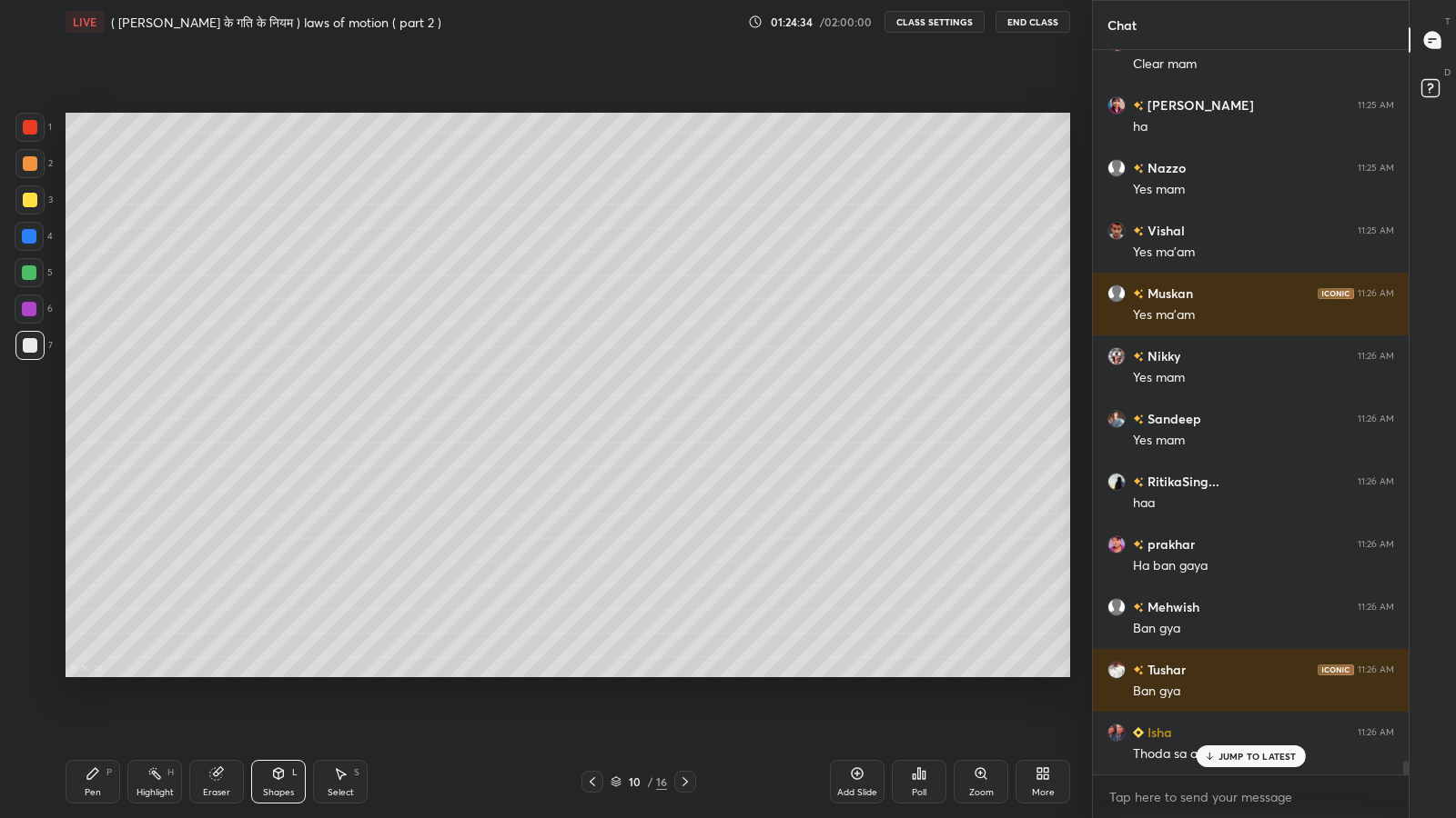
scroll to position [38183, 0]
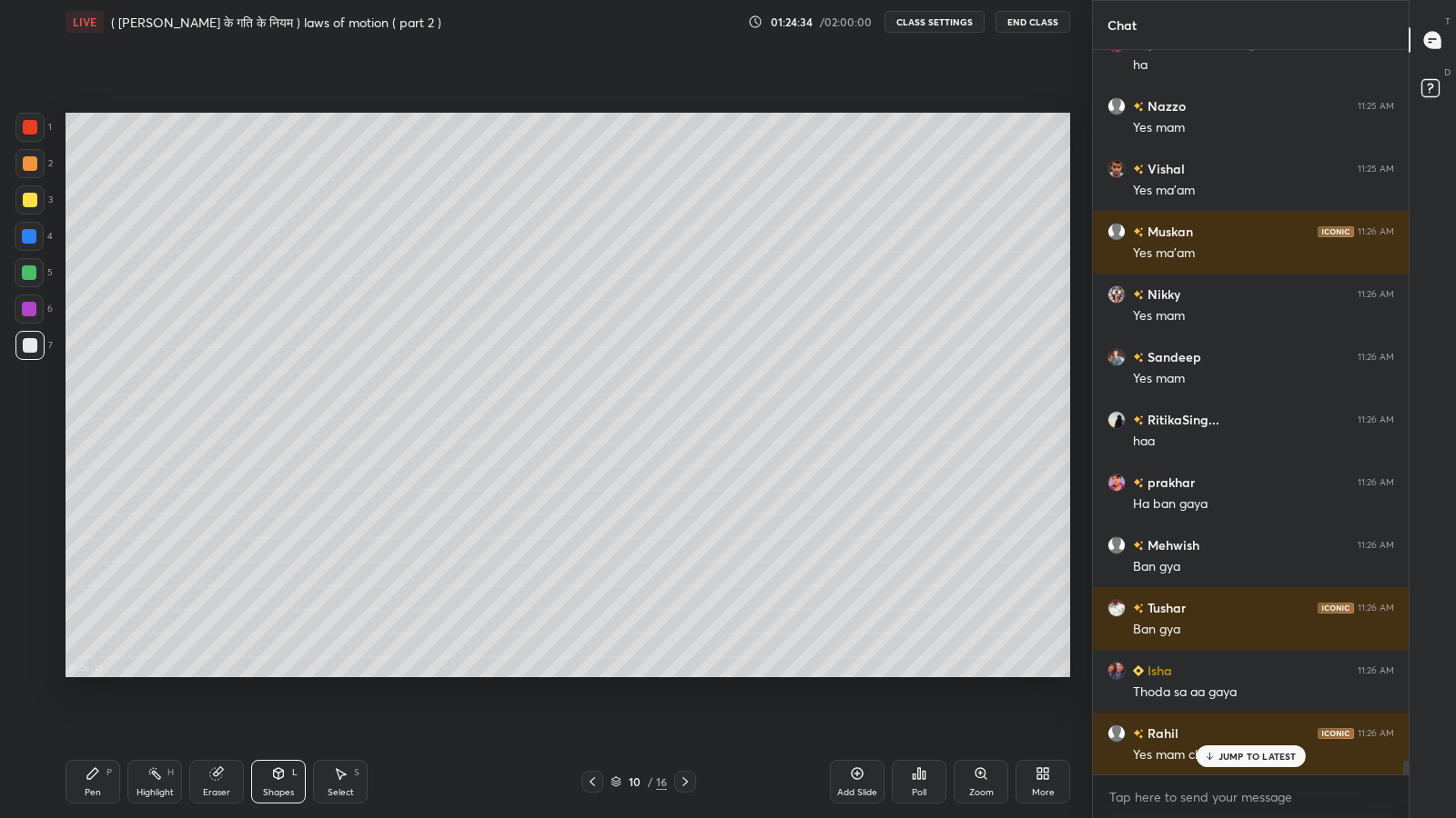
click at [33, 203] on div at bounding box center [30, 201] width 15 height 15
click at [89, 673] on div "Pen" at bounding box center [92, 793] width 16 height 9
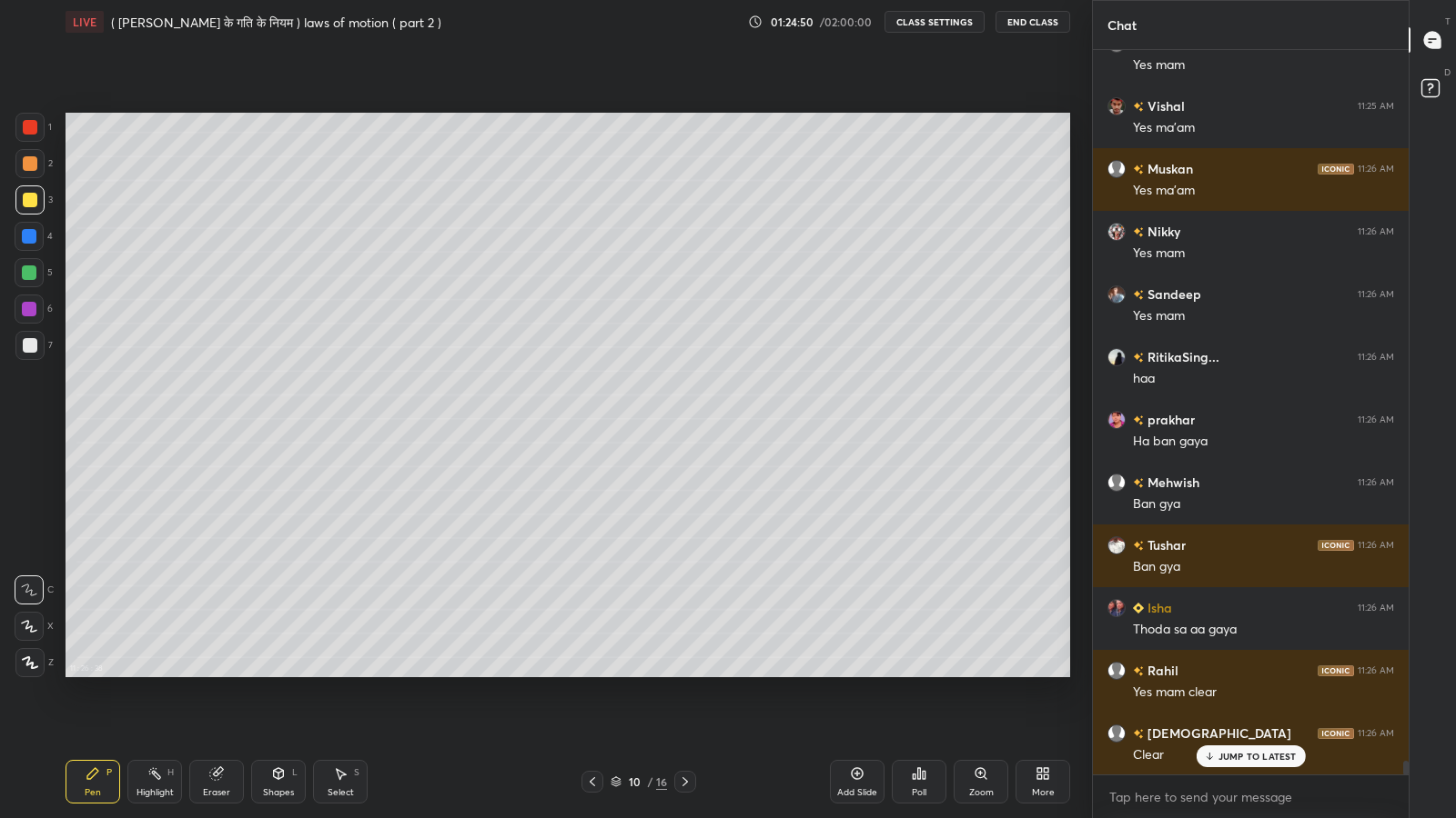
click at [269, 673] on div "Shapes L" at bounding box center [278, 781] width 54 height 44
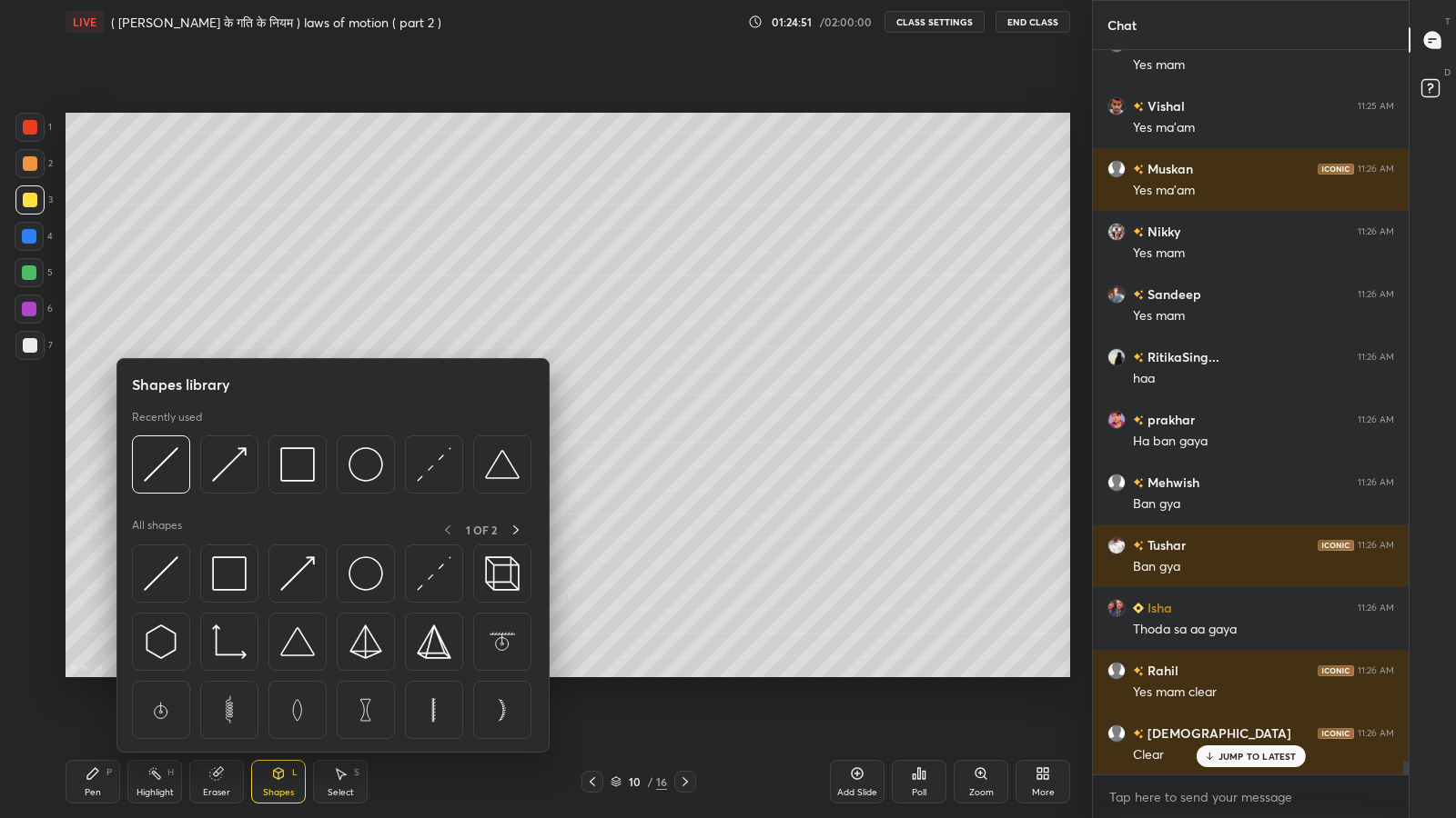
click at [169, 471] on img at bounding box center [160, 464] width 35 height 35
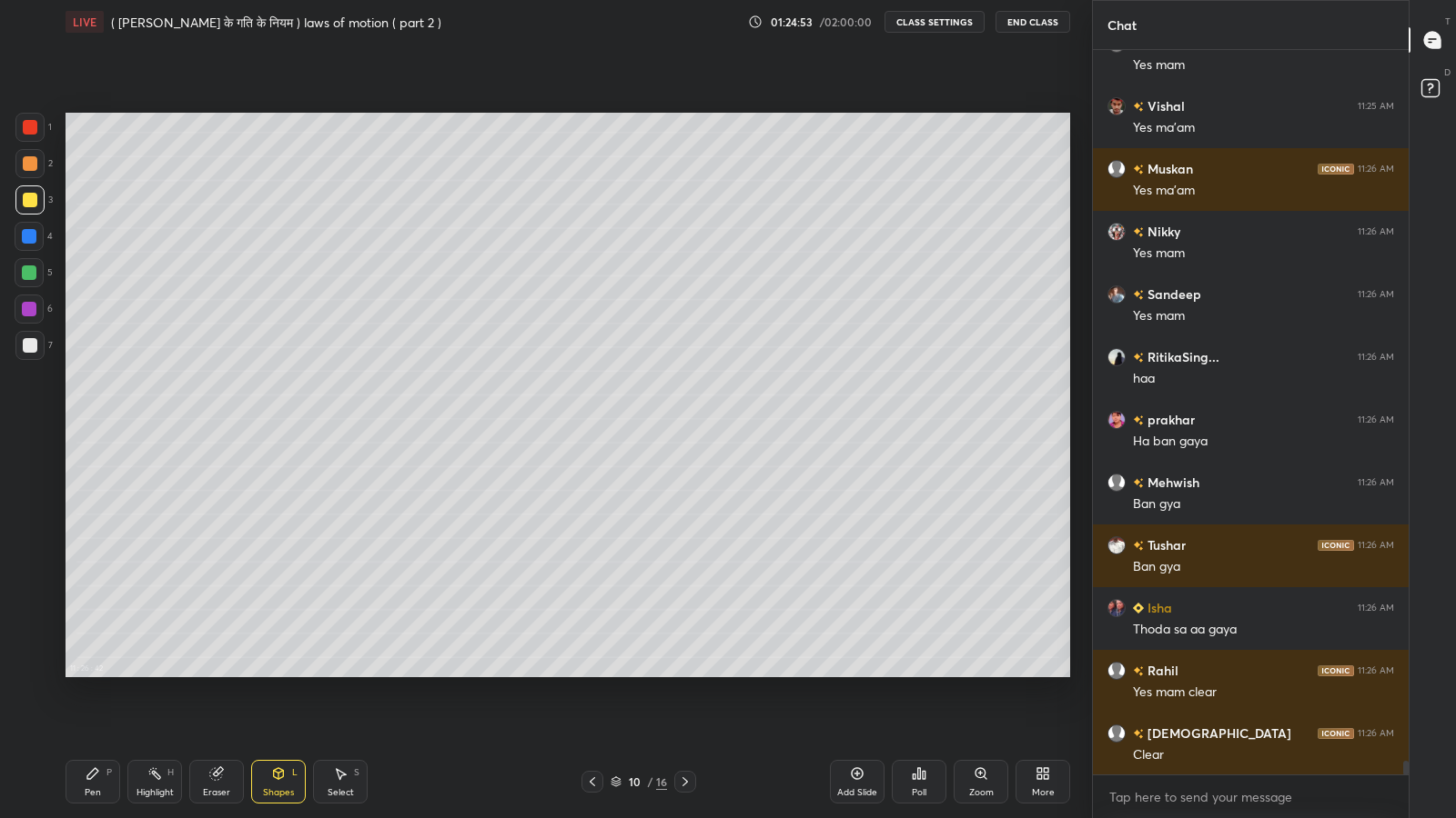
scroll to position [38309, 0]
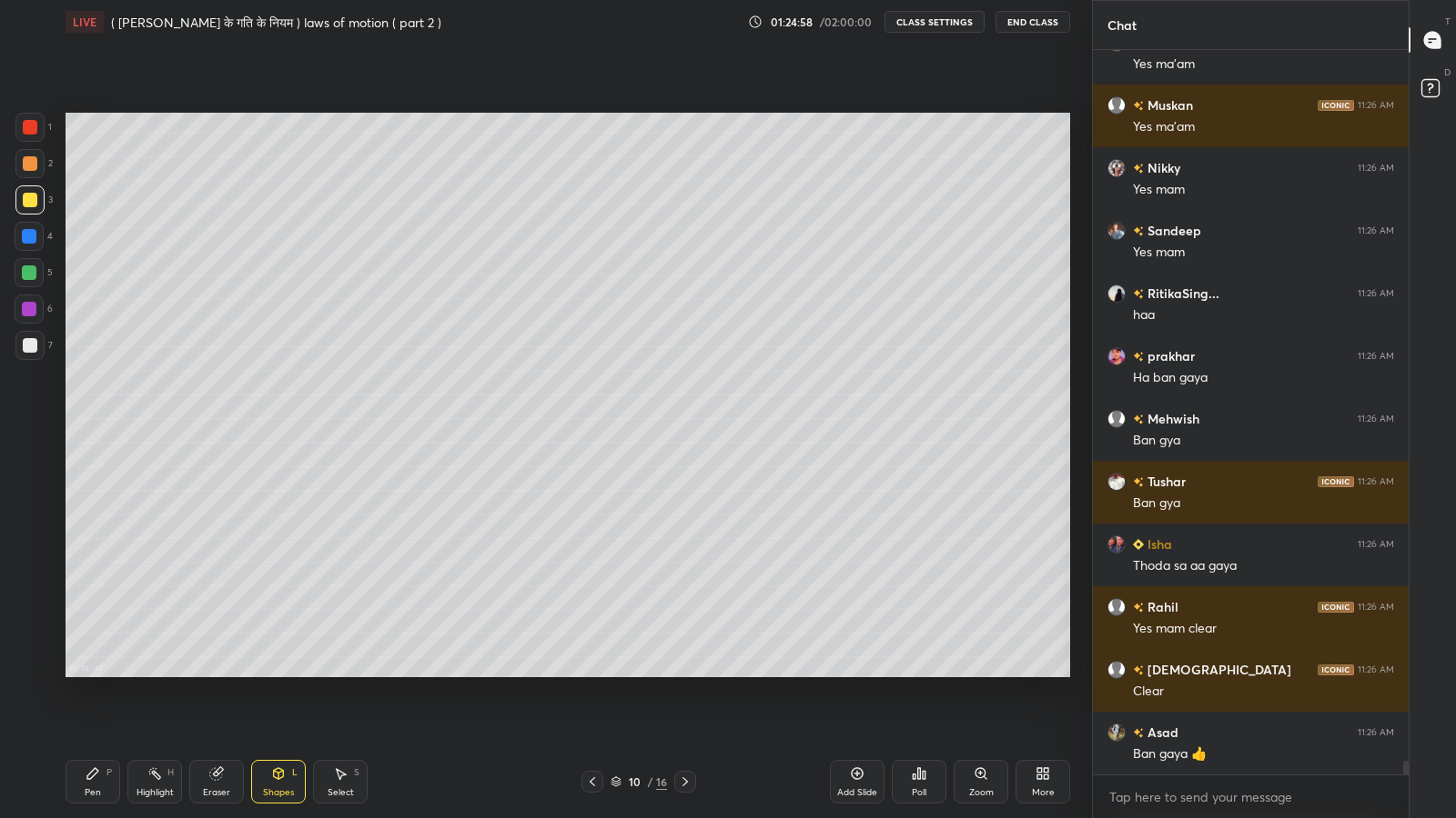
click at [98, 673] on div "Pen P" at bounding box center [93, 781] width 54 height 44
click at [272, 673] on div "Shapes L" at bounding box center [278, 781] width 54 height 44
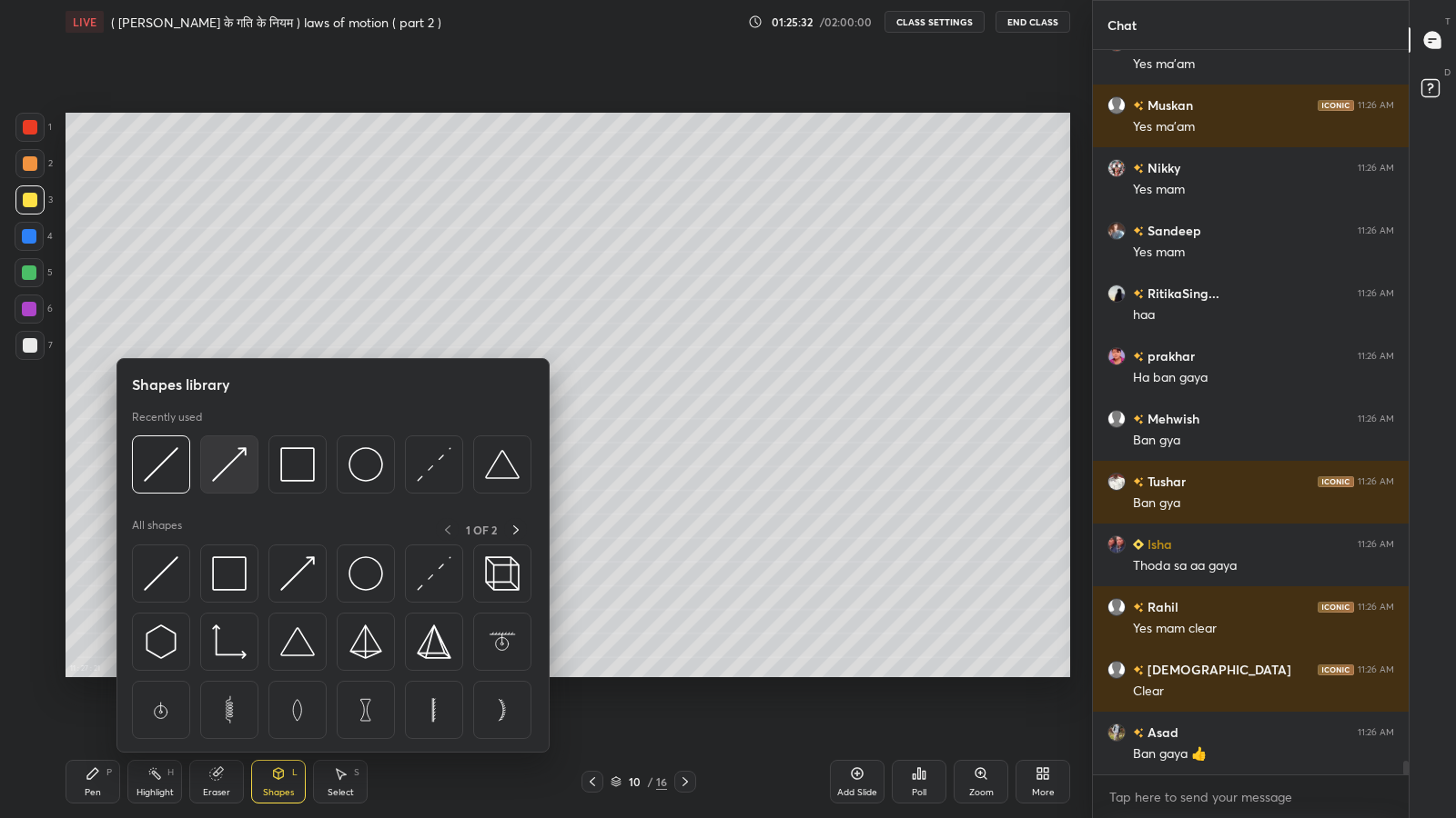
click at [217, 474] on img at bounding box center [229, 464] width 35 height 35
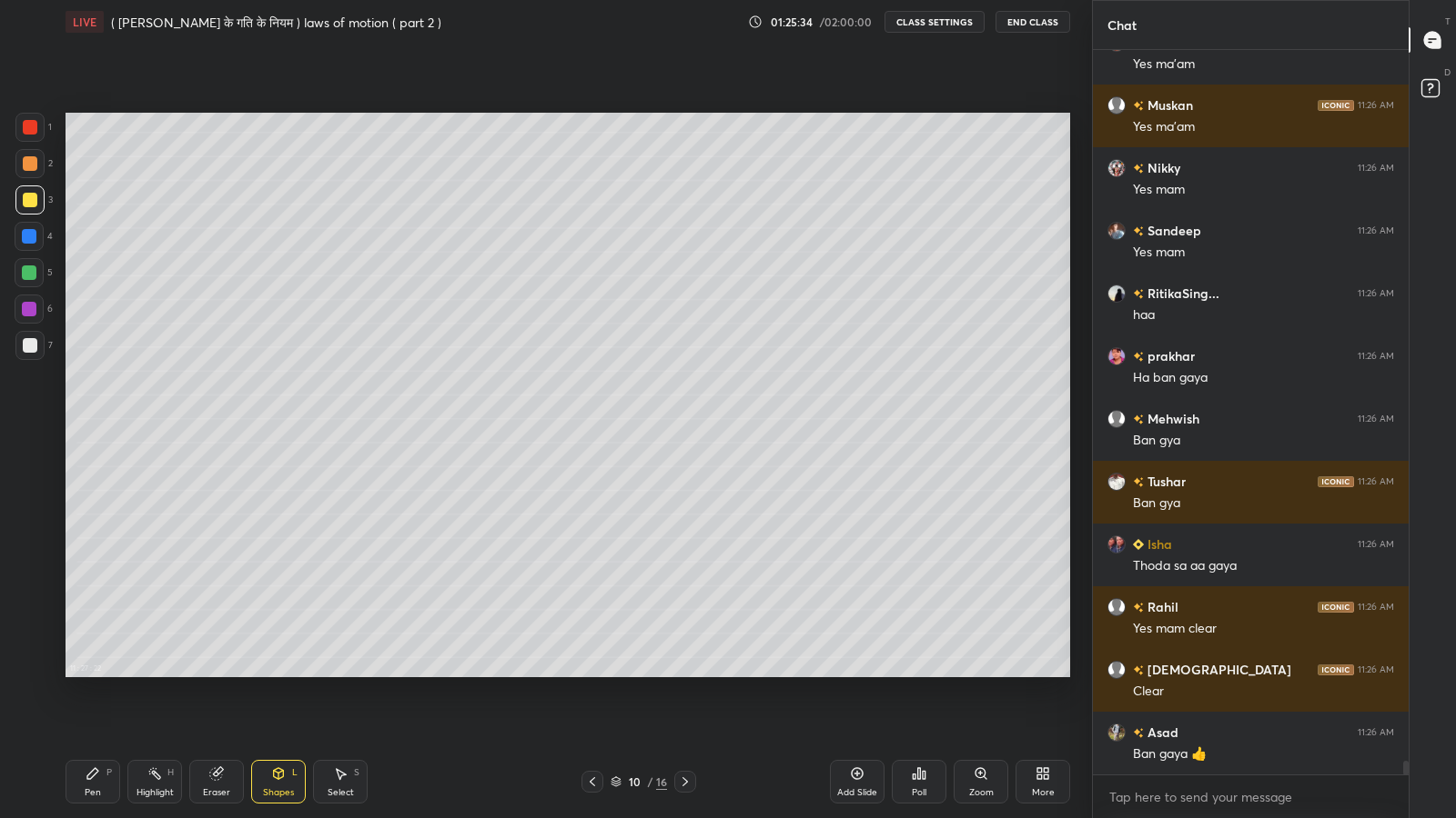
click at [23, 278] on div at bounding box center [29, 273] width 15 height 15
click at [218, 673] on icon at bounding box center [216, 774] width 12 height 12
click at [275, 673] on icon at bounding box center [278, 774] width 10 height 11
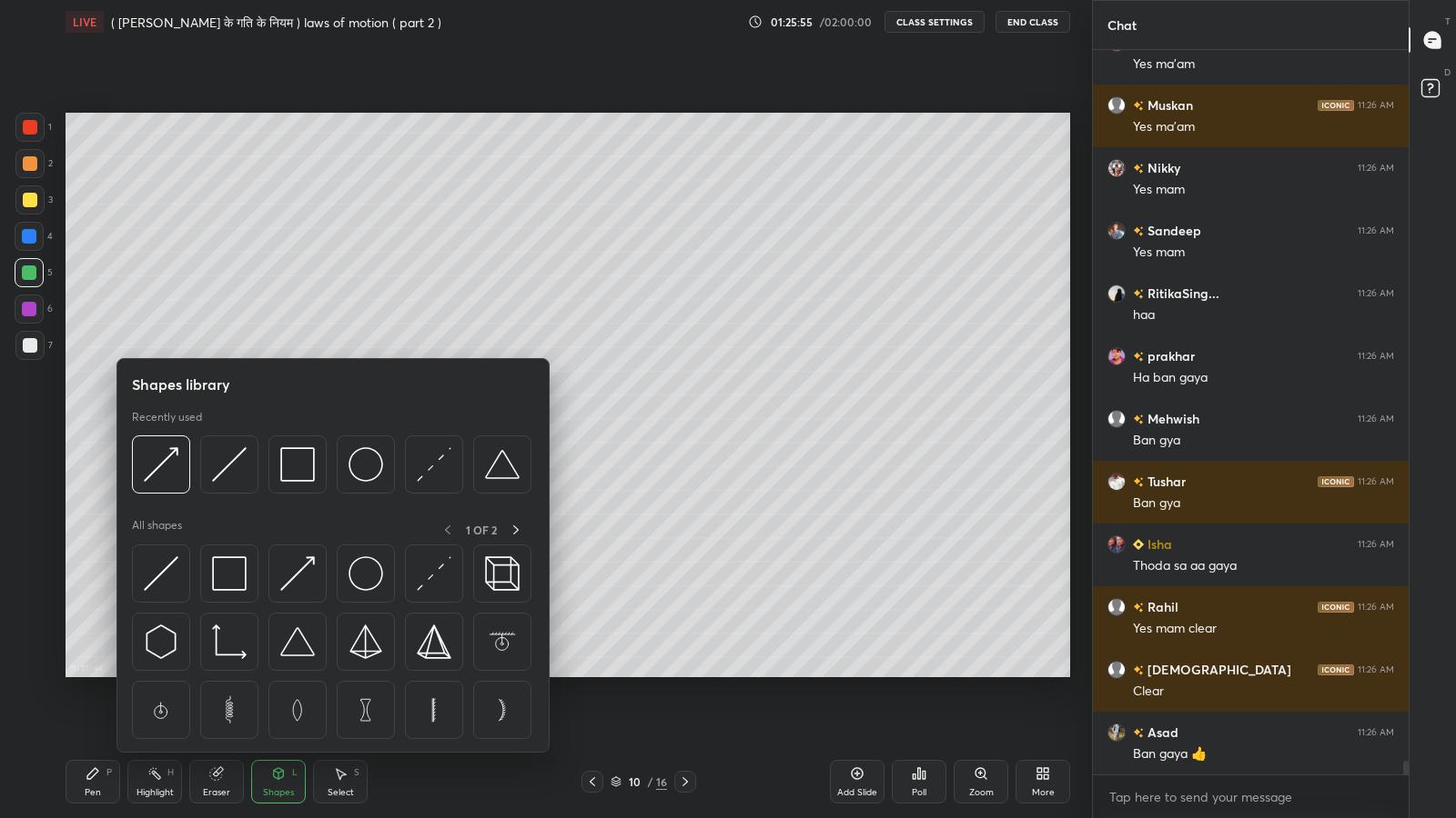
click at [100, 673] on div "Pen" at bounding box center [92, 793] width 16 height 9
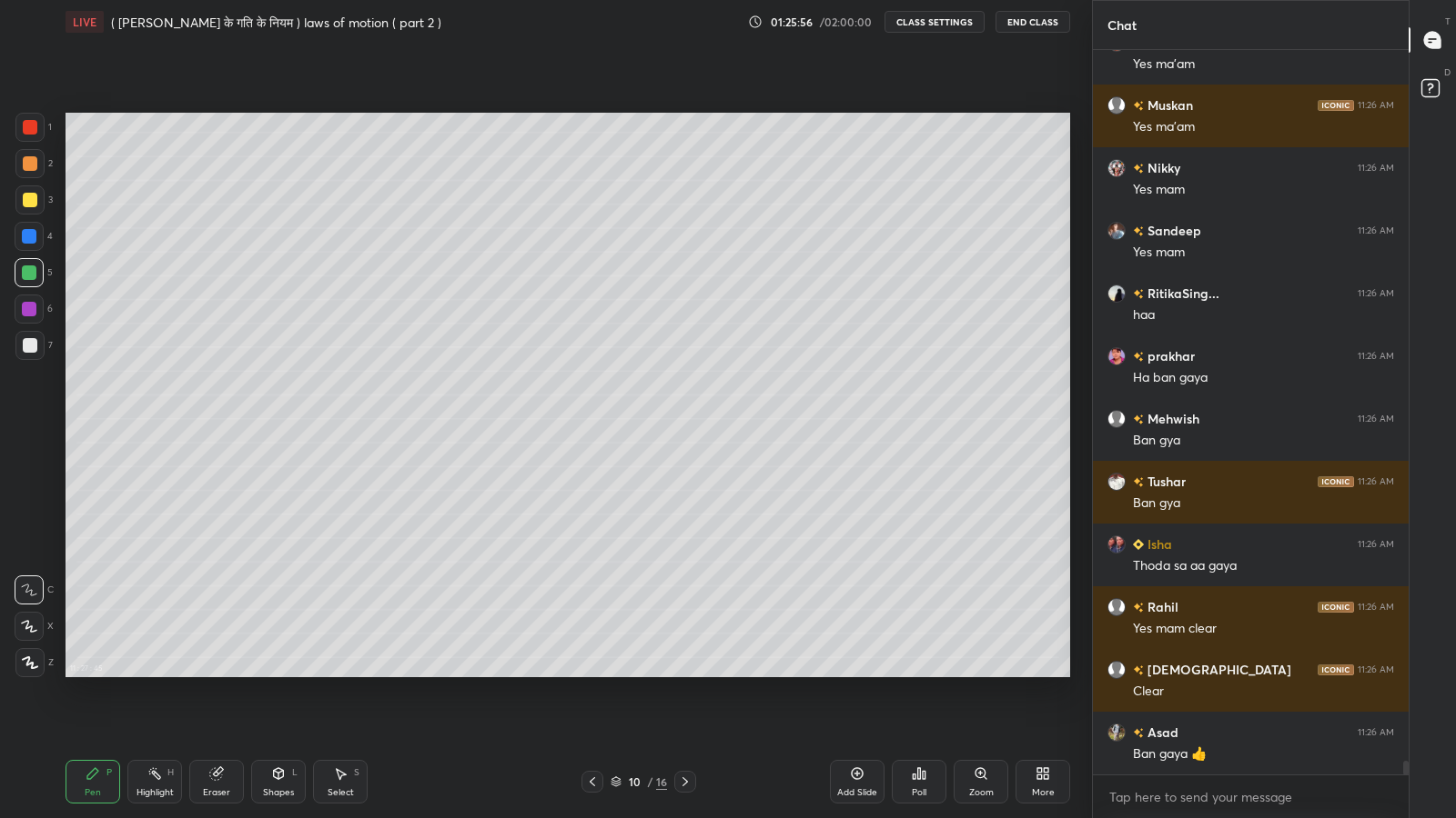
click at [279, 673] on icon at bounding box center [278, 772] width 10 height 3
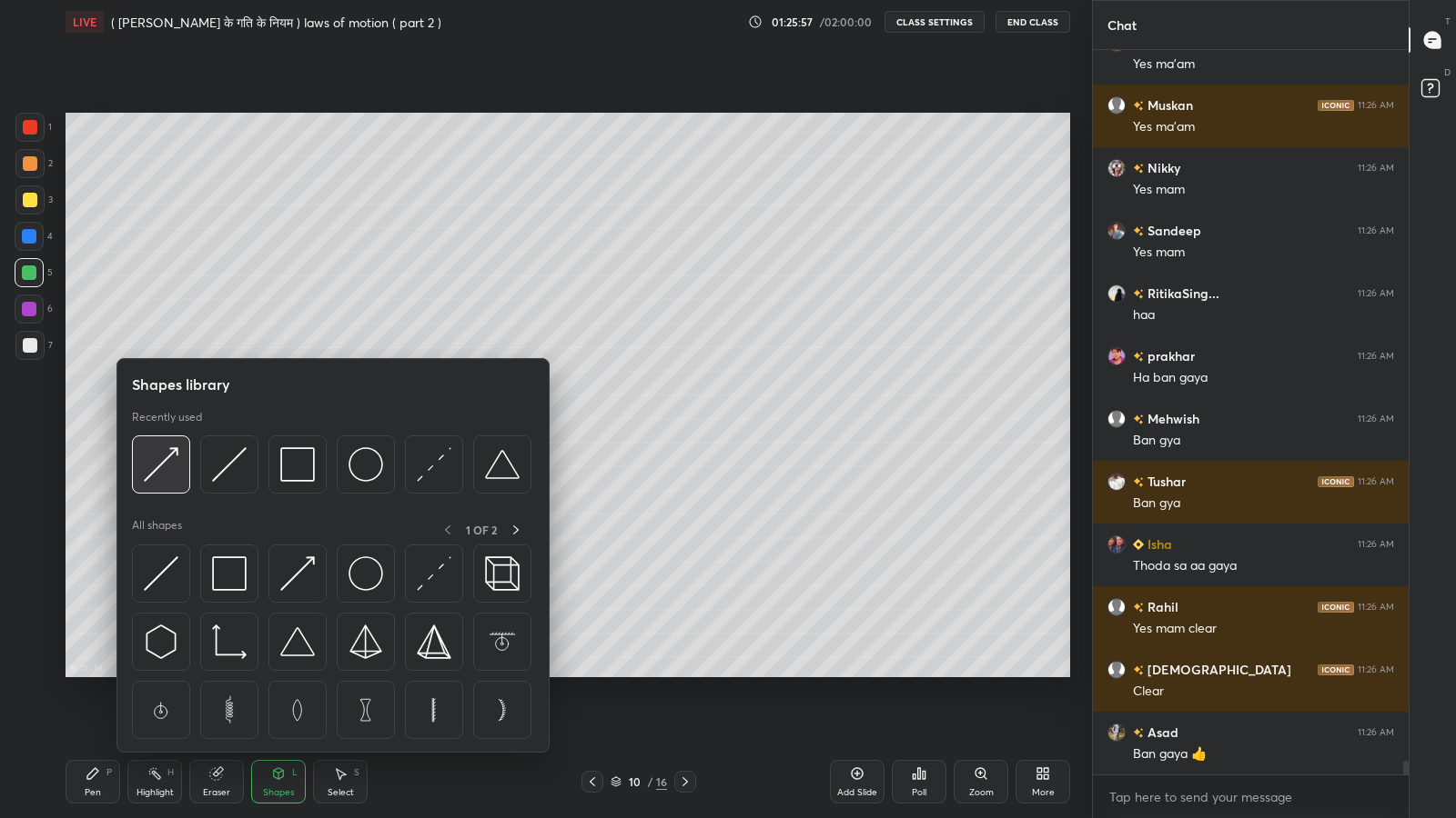
click at [150, 477] on img at bounding box center [160, 464] width 35 height 35
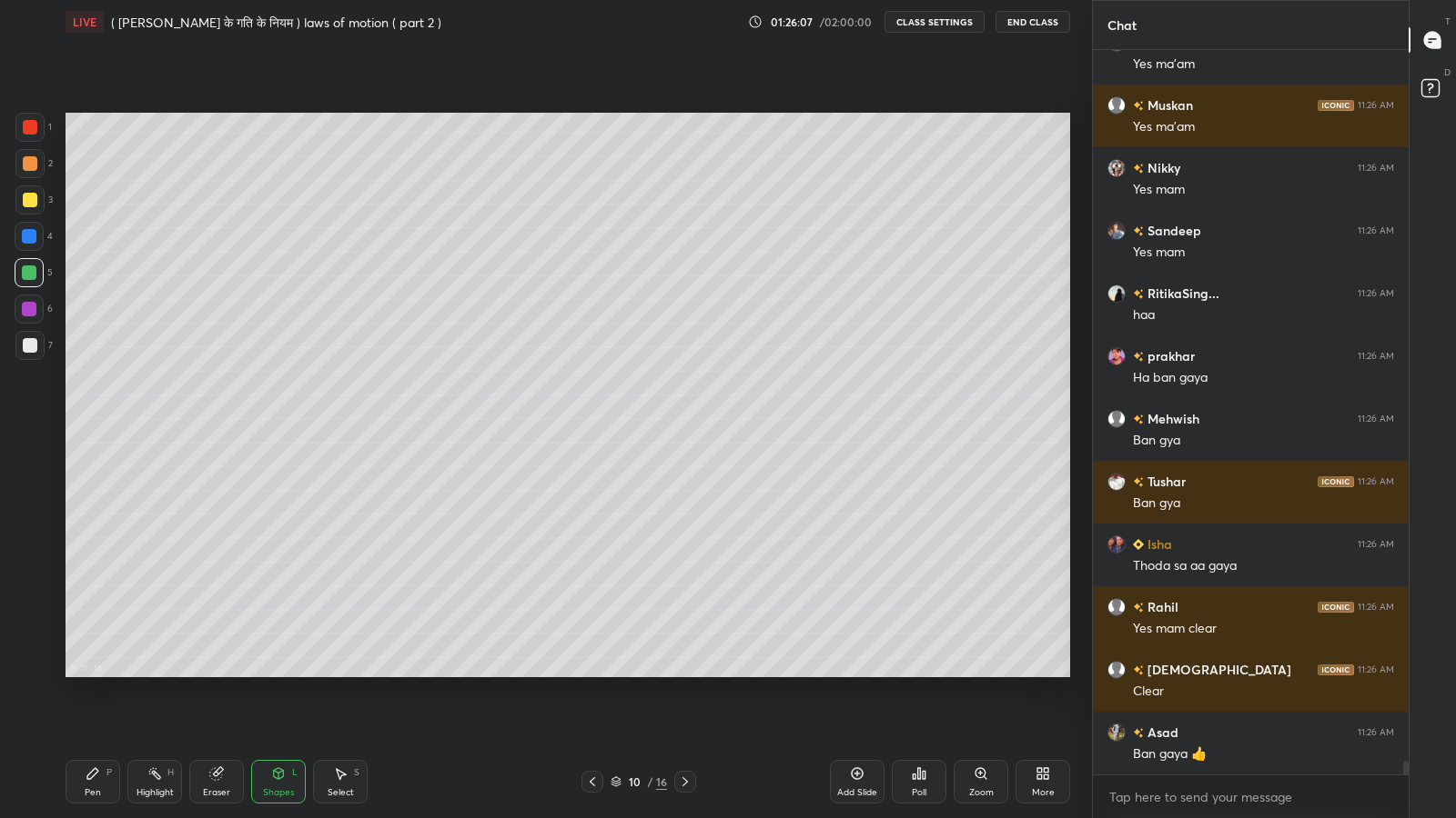
click at [93, 673] on div "Pen P" at bounding box center [93, 781] width 54 height 44
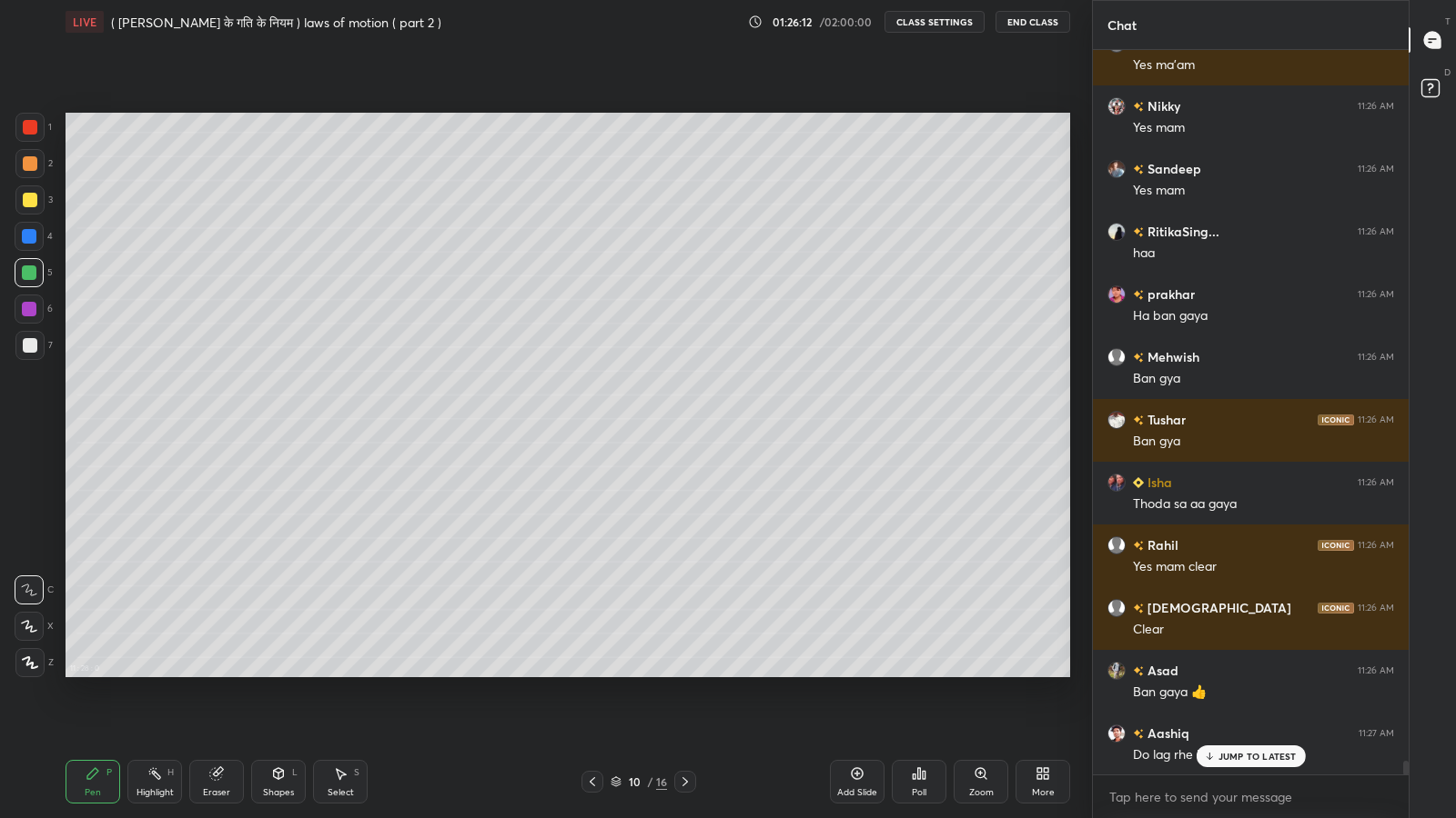
scroll to position [38435, 0]
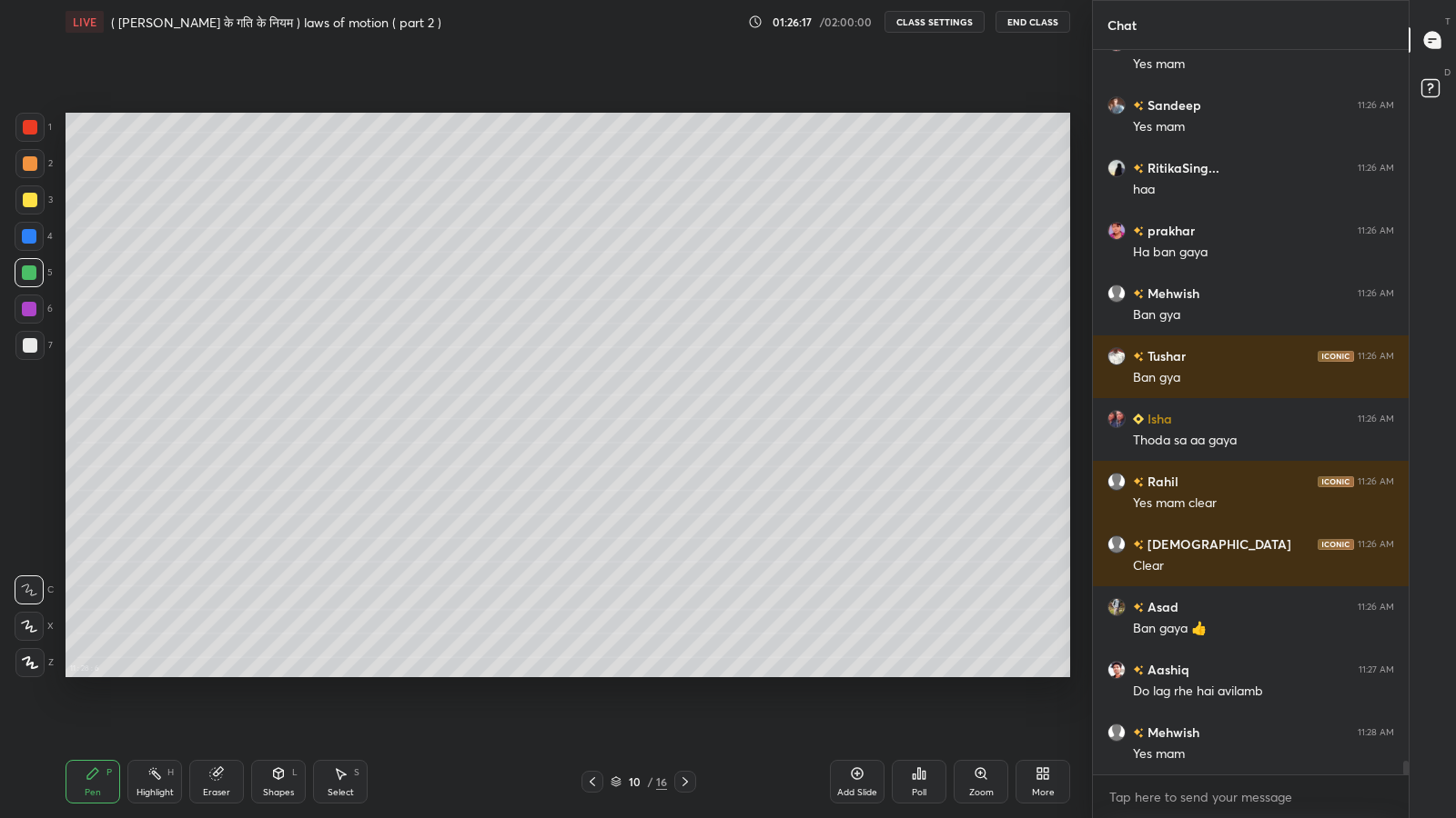
click at [280, 673] on icon at bounding box center [278, 772] width 10 height 3
click at [27, 198] on div at bounding box center [30, 201] width 15 height 15
click at [274, 673] on icon at bounding box center [278, 774] width 10 height 11
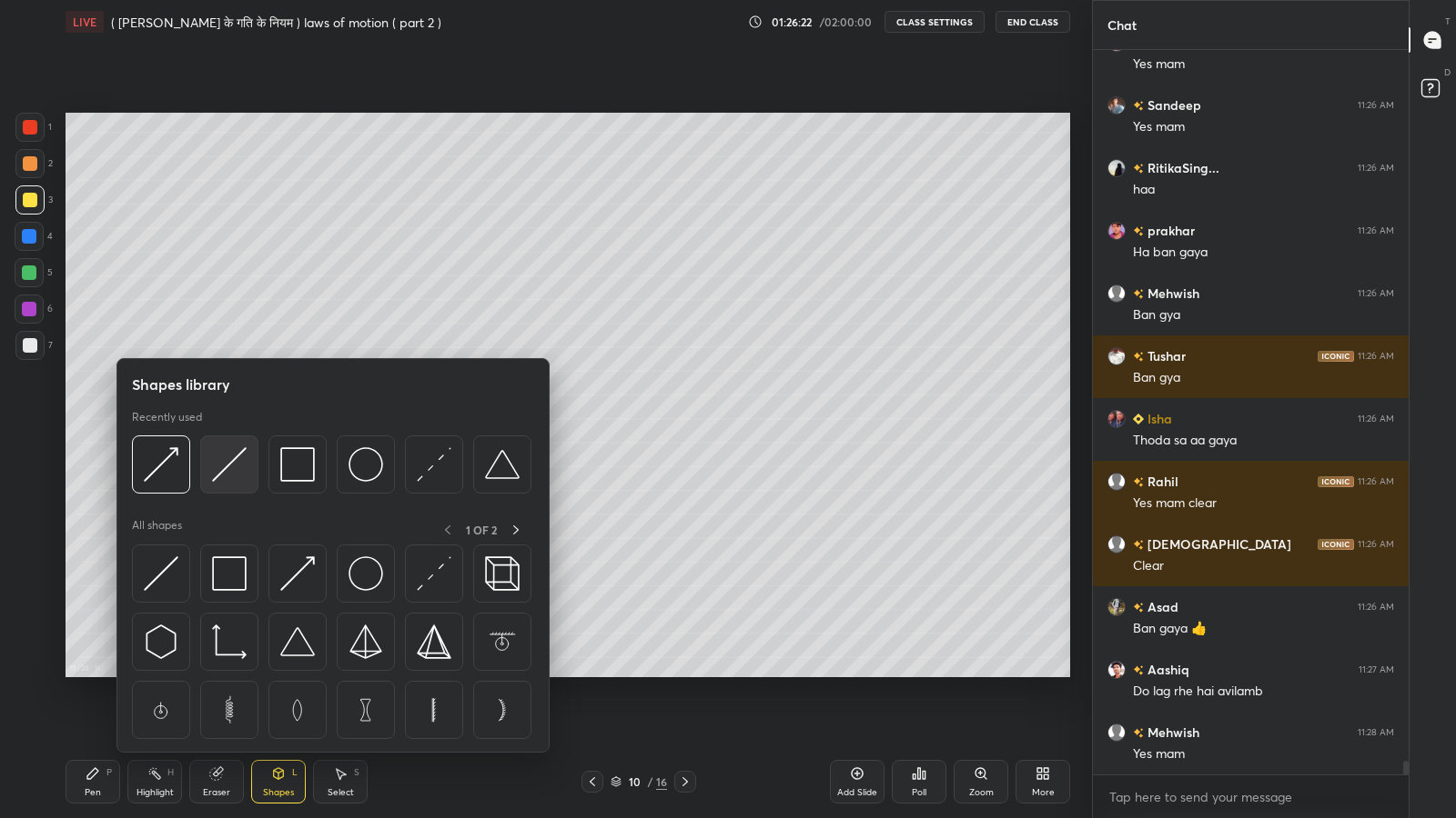
click at [227, 469] on img at bounding box center [229, 464] width 35 height 35
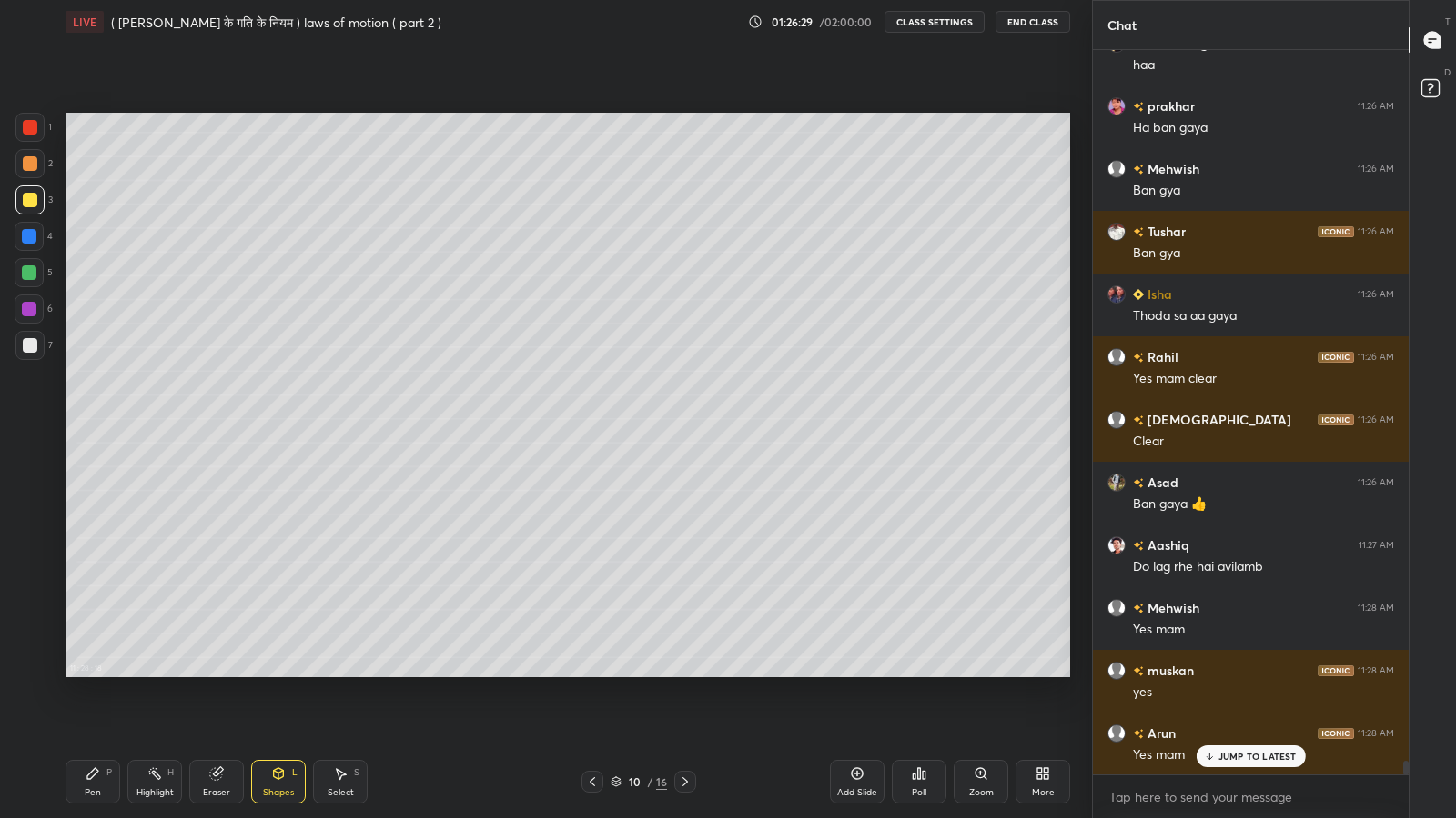
scroll to position [38623, 0]
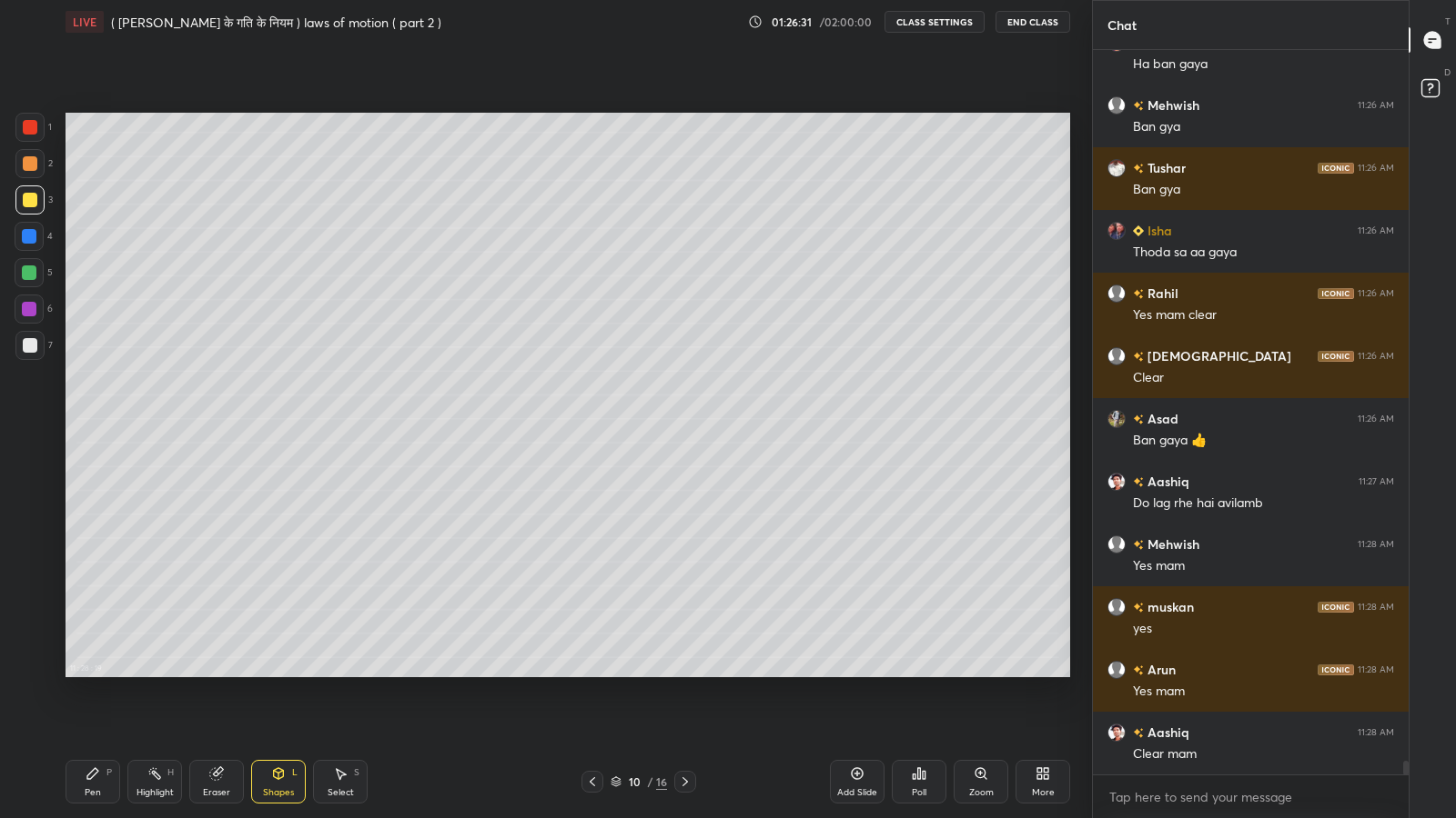
click at [93, 673] on div "Pen P" at bounding box center [93, 781] width 54 height 44
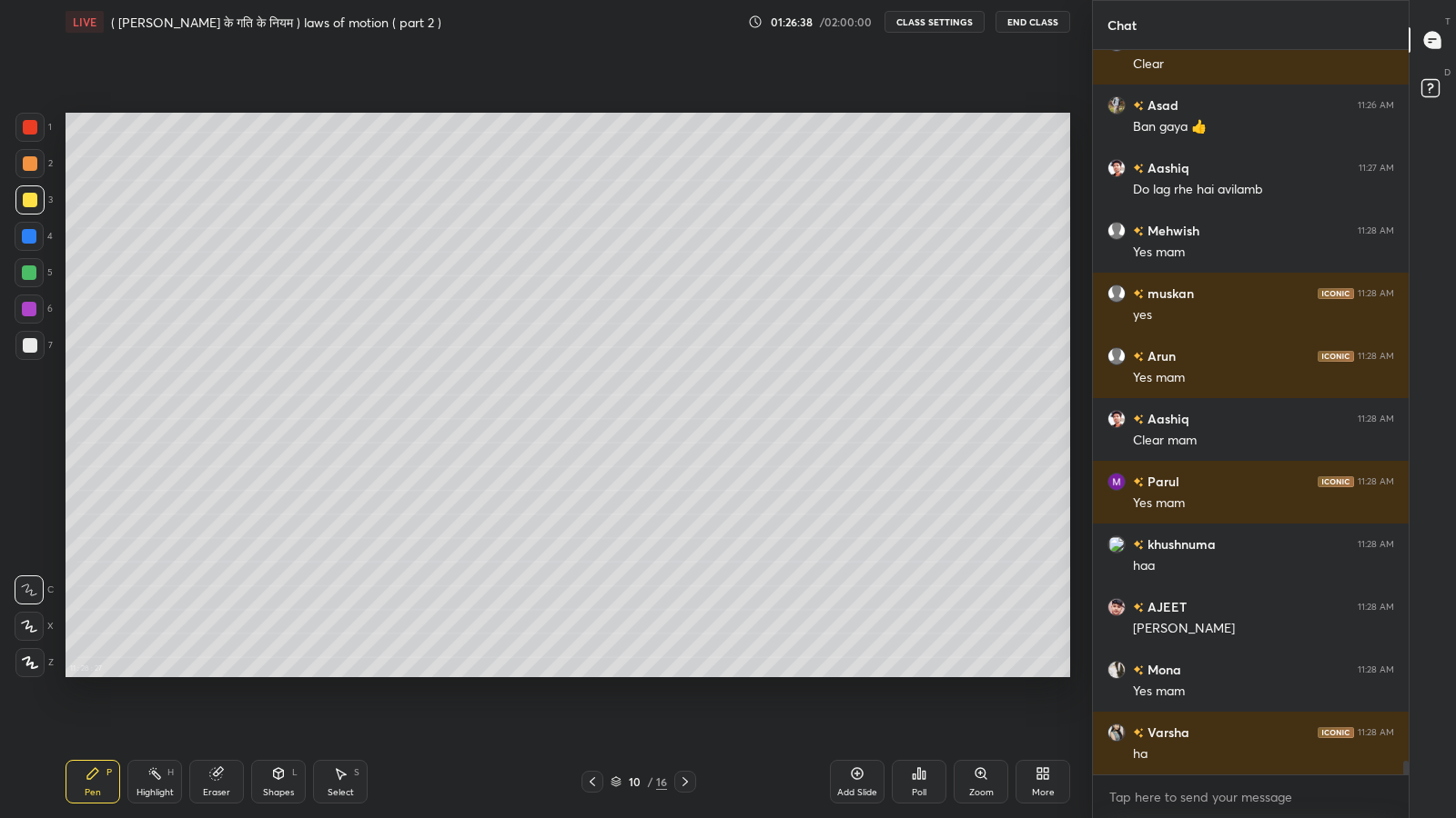
scroll to position [38999, 0]
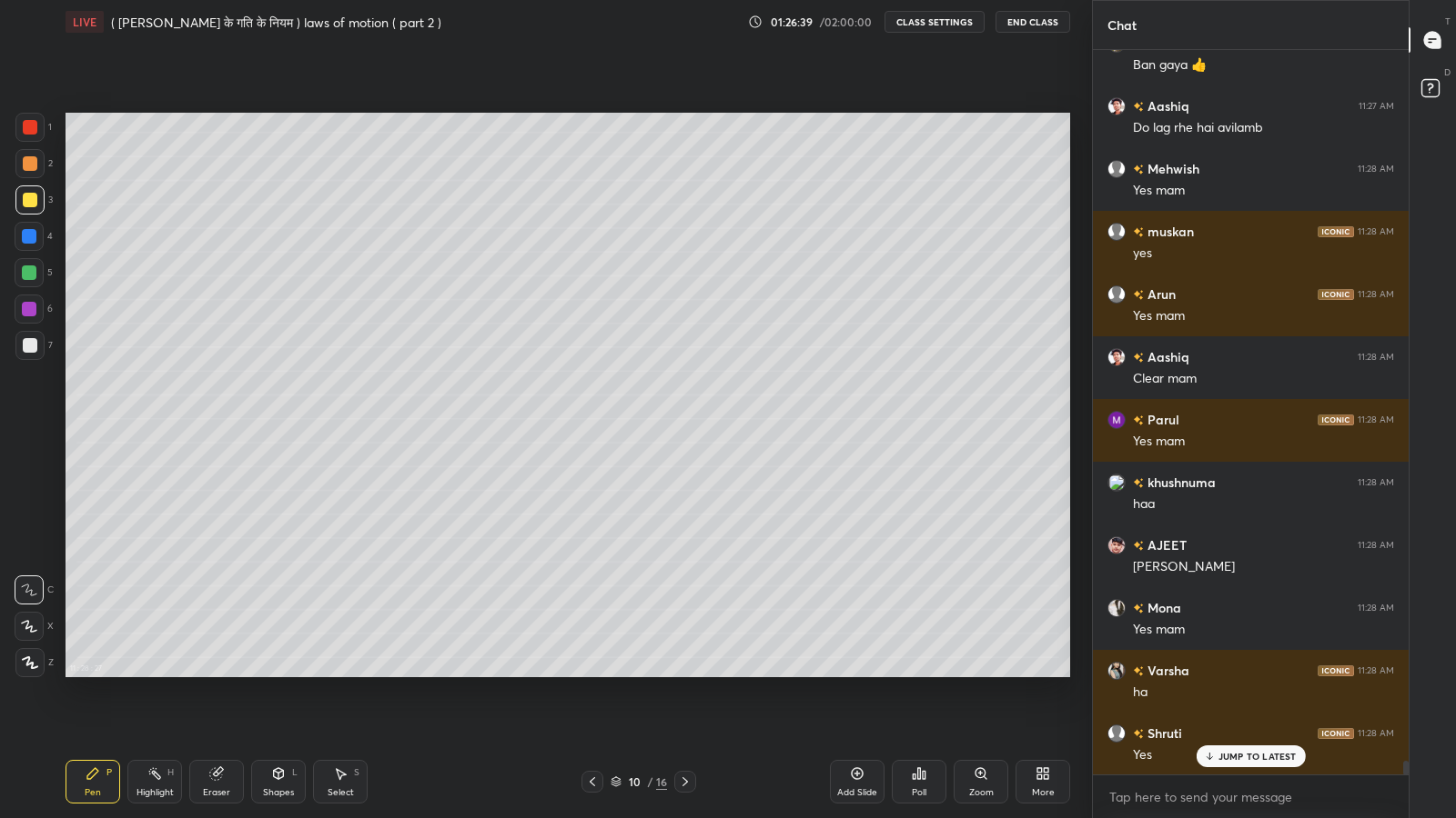
click at [26, 241] on div at bounding box center [29, 237] width 15 height 15
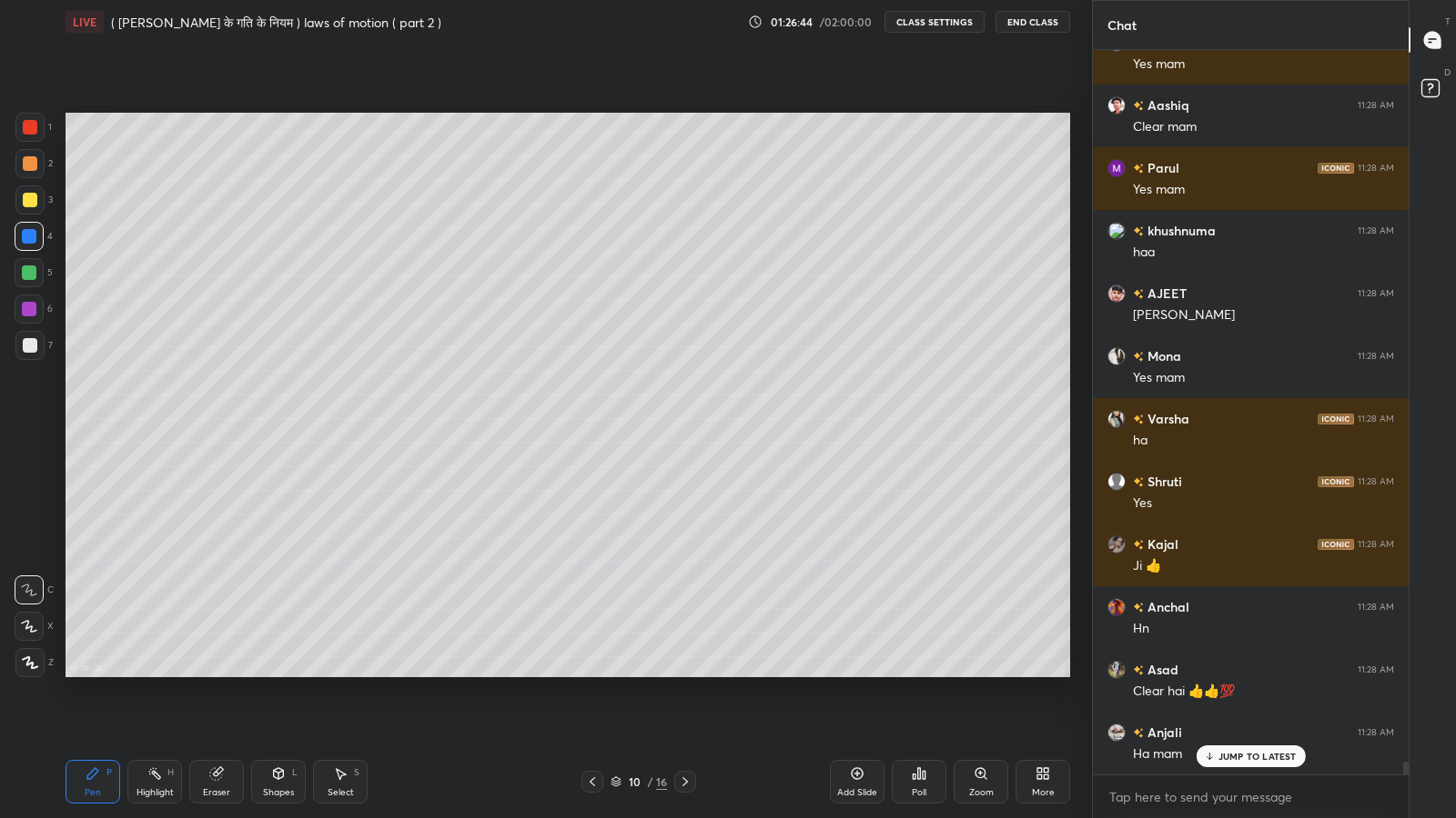
scroll to position [39313, 0]
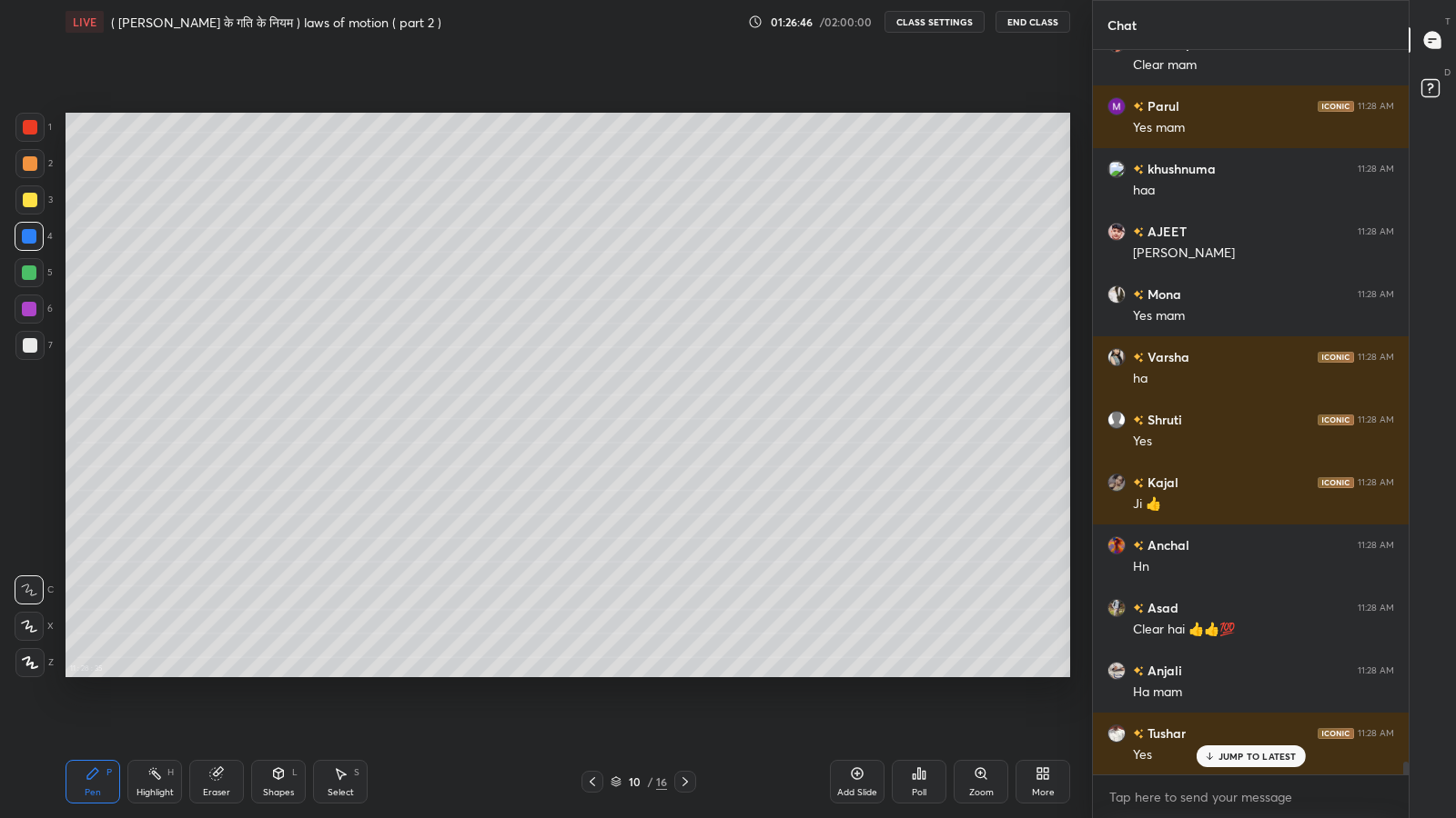
click at [276, 673] on div "Shapes L" at bounding box center [278, 781] width 54 height 44
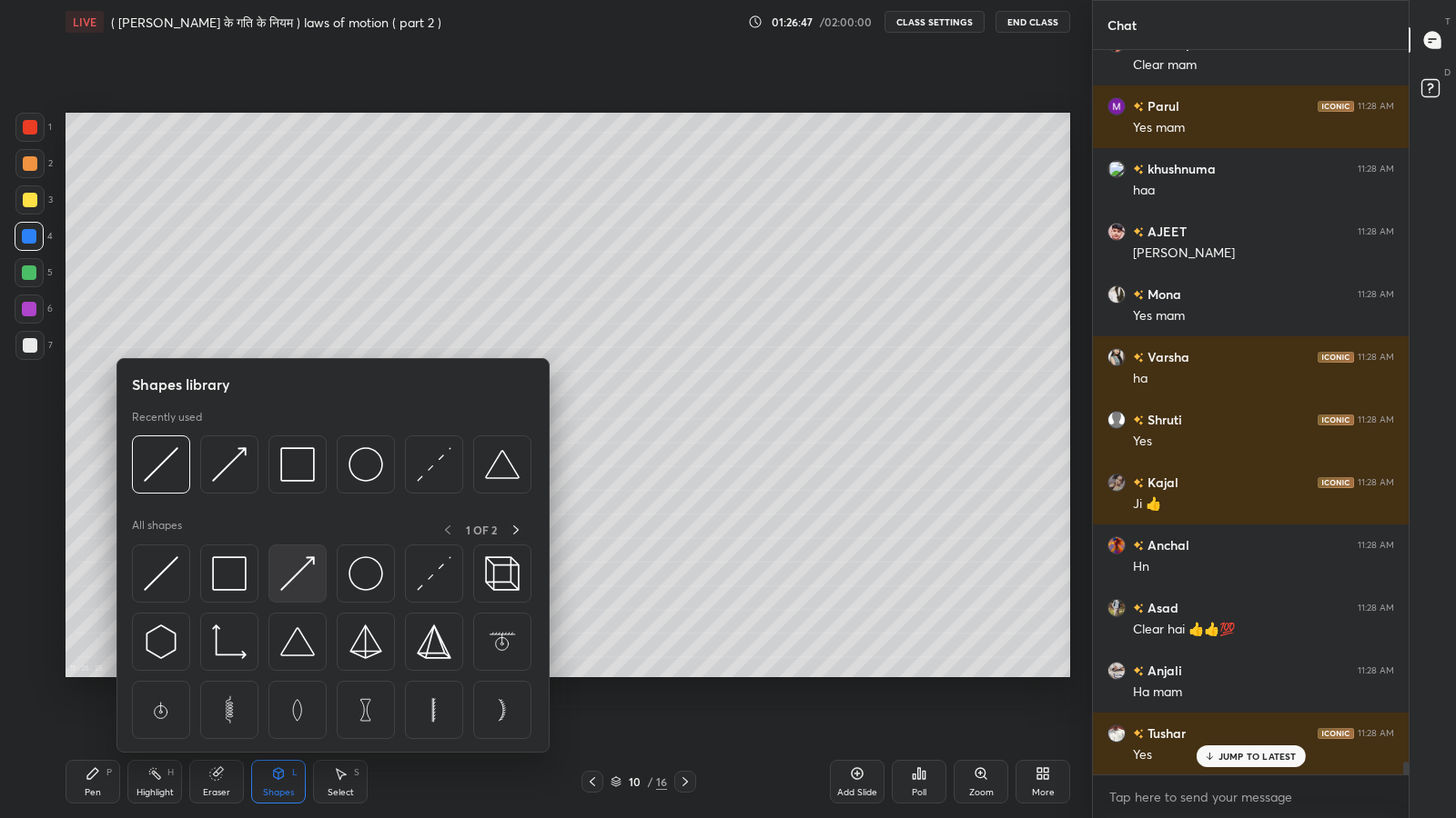
click at [292, 590] on img at bounding box center [297, 573] width 35 height 35
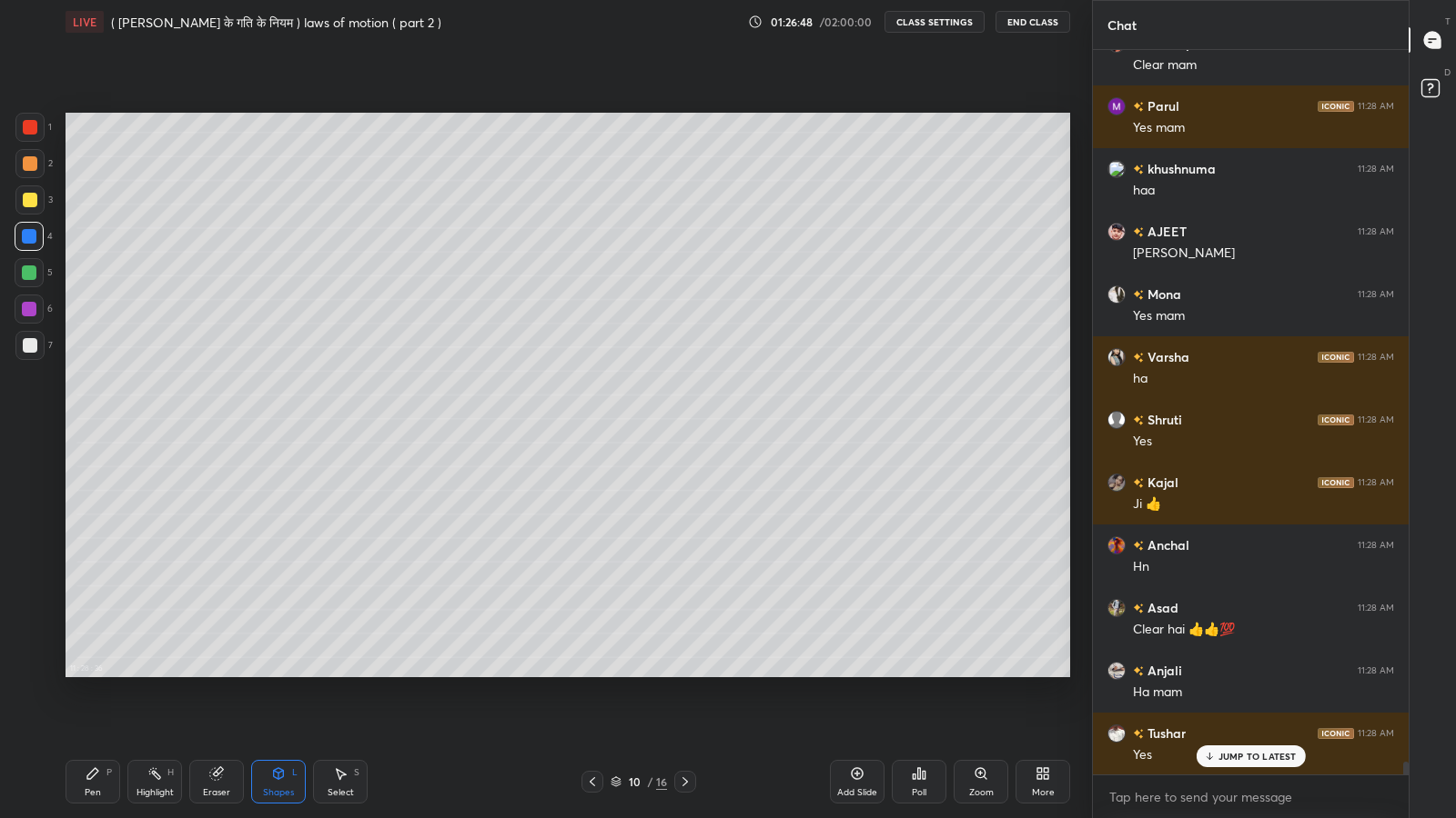
click at [16, 232] on div at bounding box center [29, 236] width 29 height 29
click at [102, 673] on div "Pen P" at bounding box center [93, 781] width 54 height 44
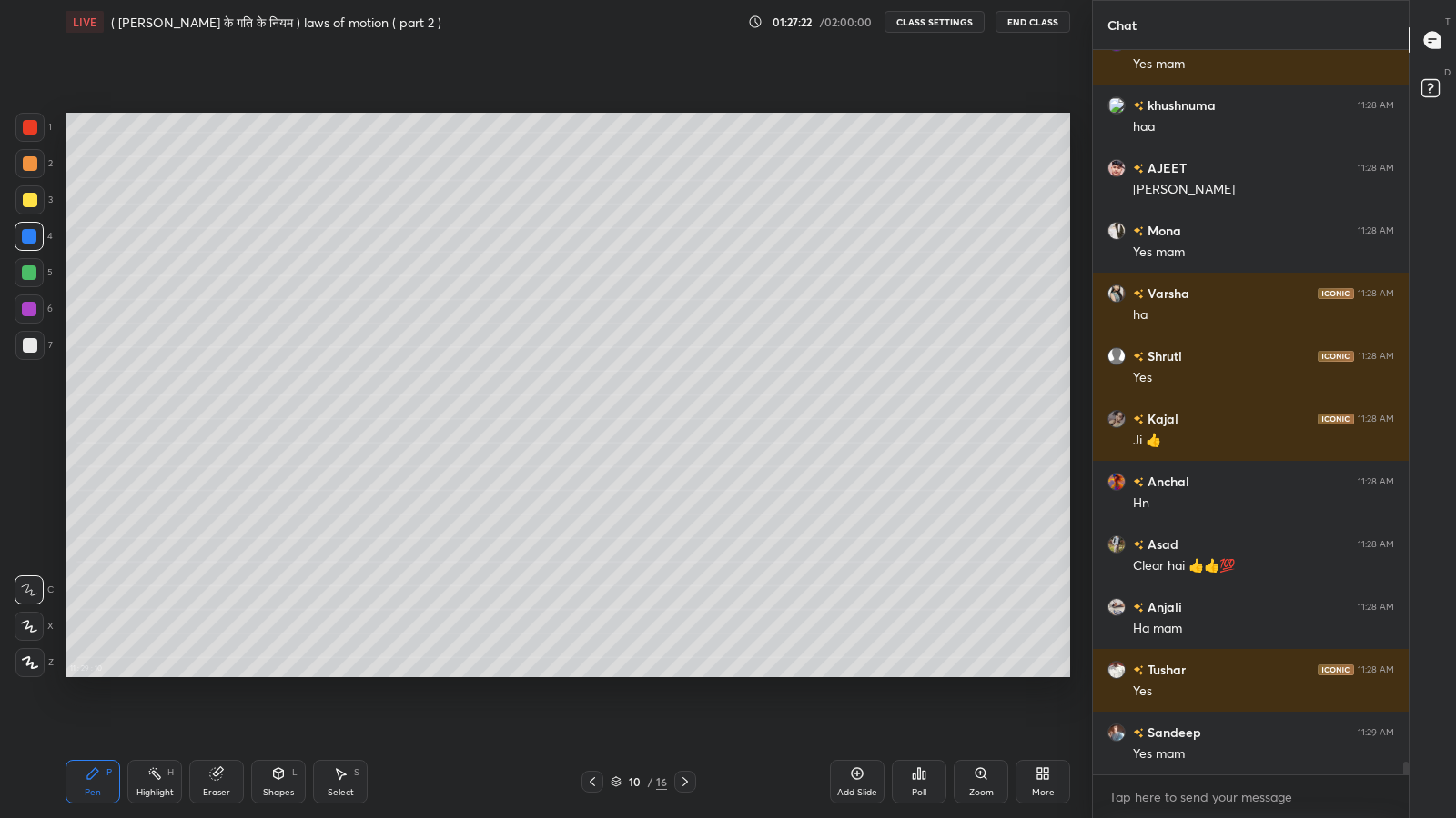
scroll to position [39455, 0]
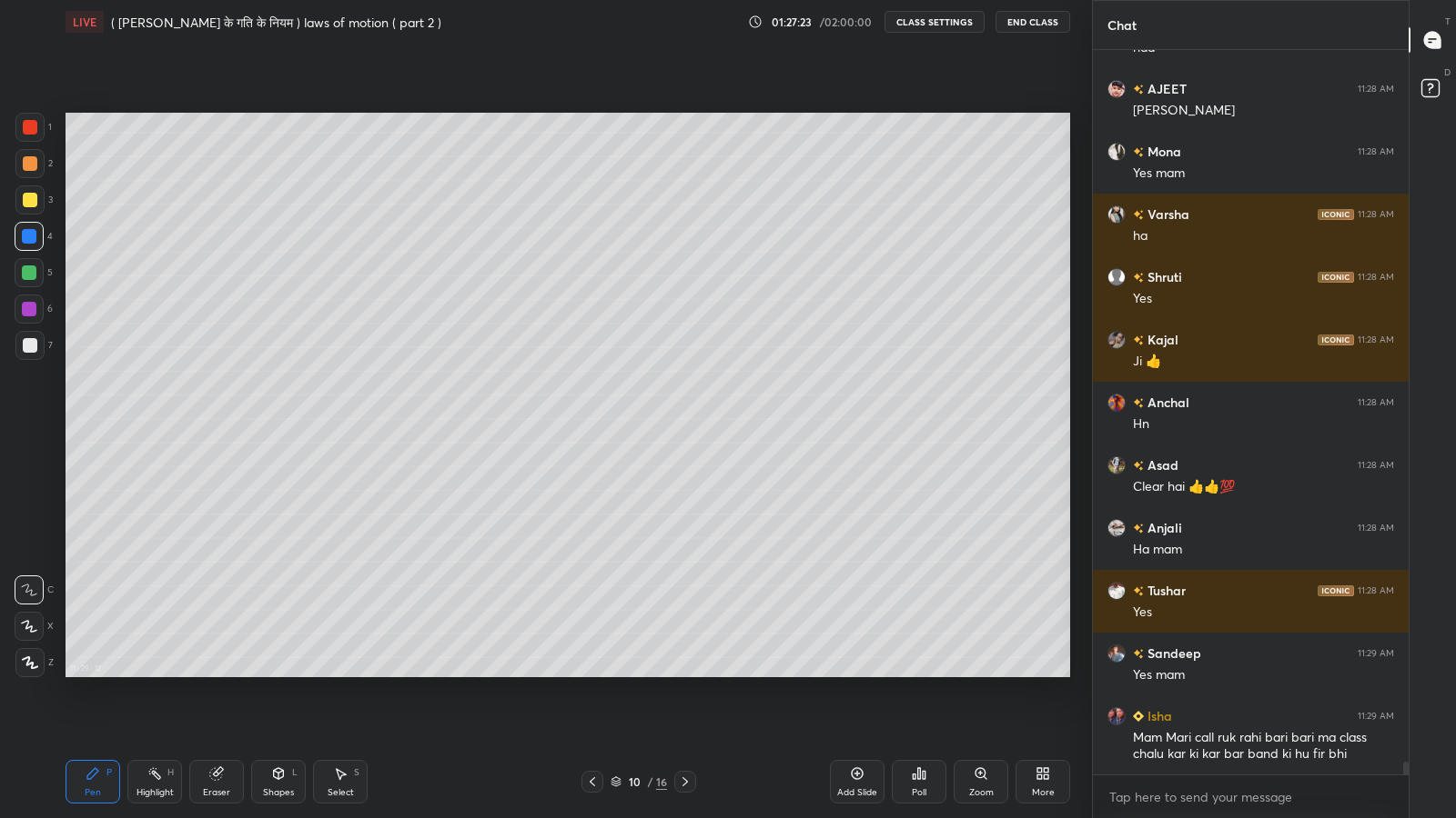
click at [28, 316] on div at bounding box center [29, 309] width 15 height 15
click at [1043, 673] on icon at bounding box center [1045, 777] width 5 height 5
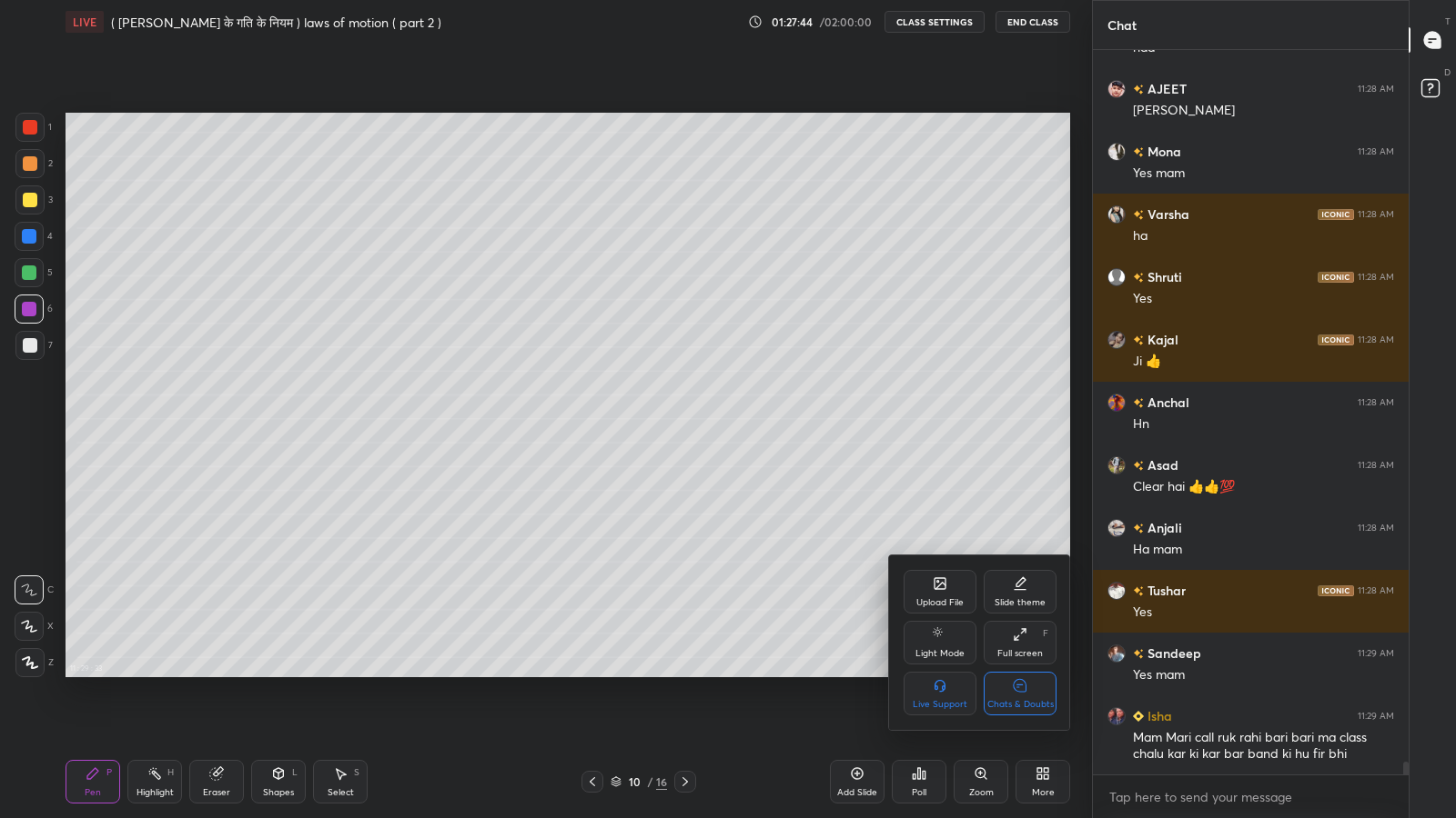
click at [1040, 673] on div at bounding box center [728, 409] width 1456 height 818
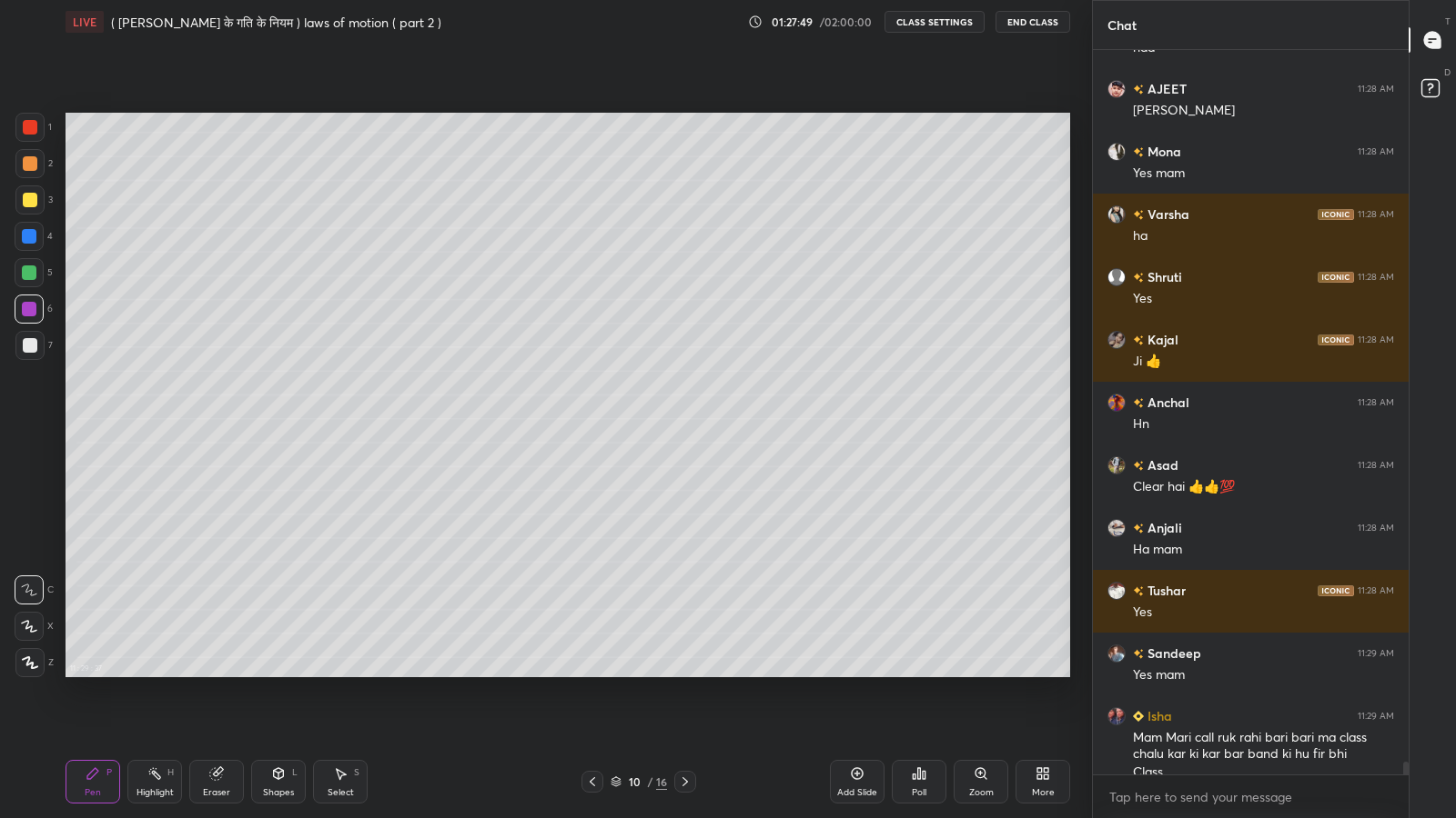
scroll to position [39473, 0]
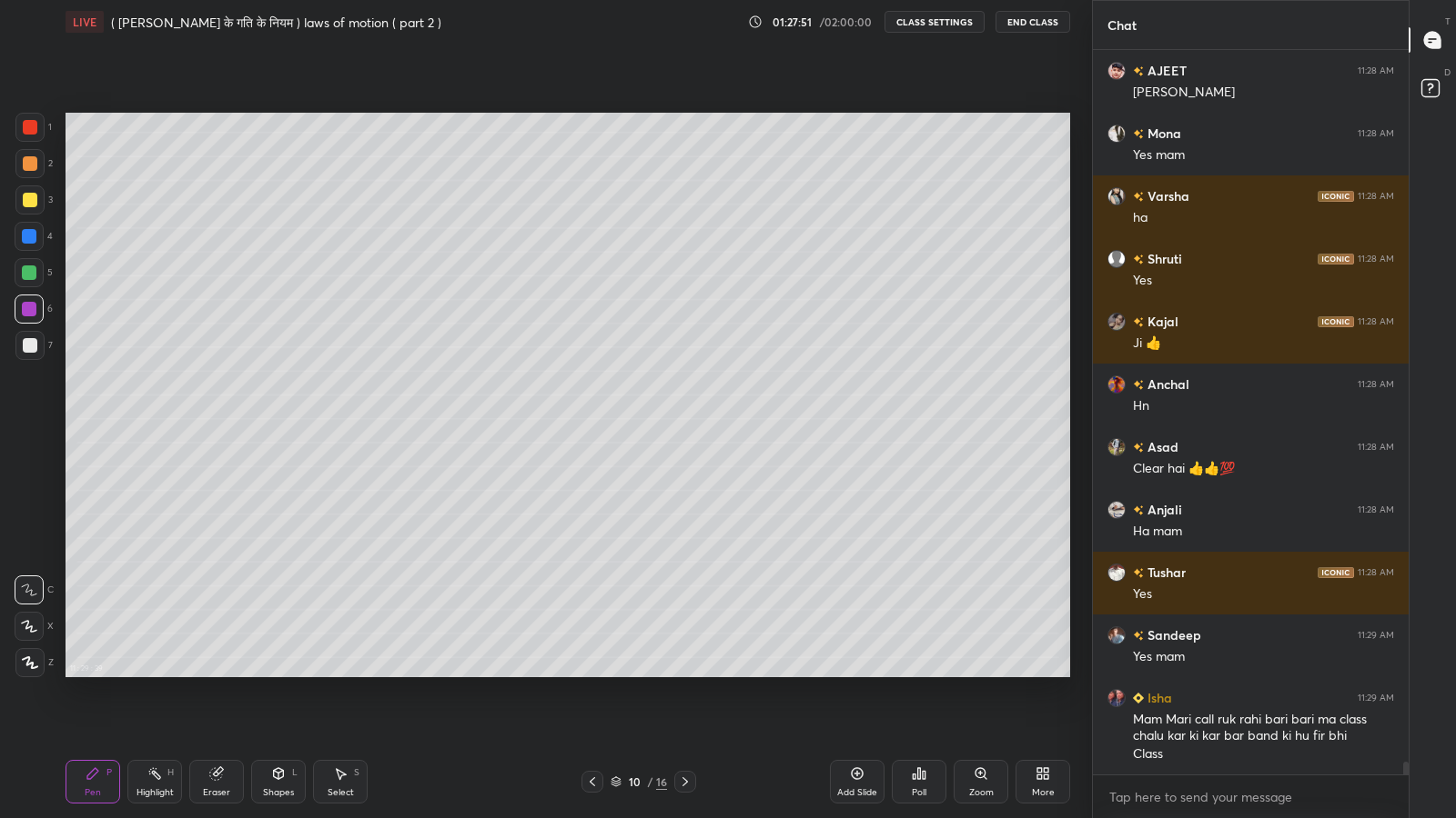
click at [1048, 673] on icon at bounding box center [1045, 777] width 5 height 5
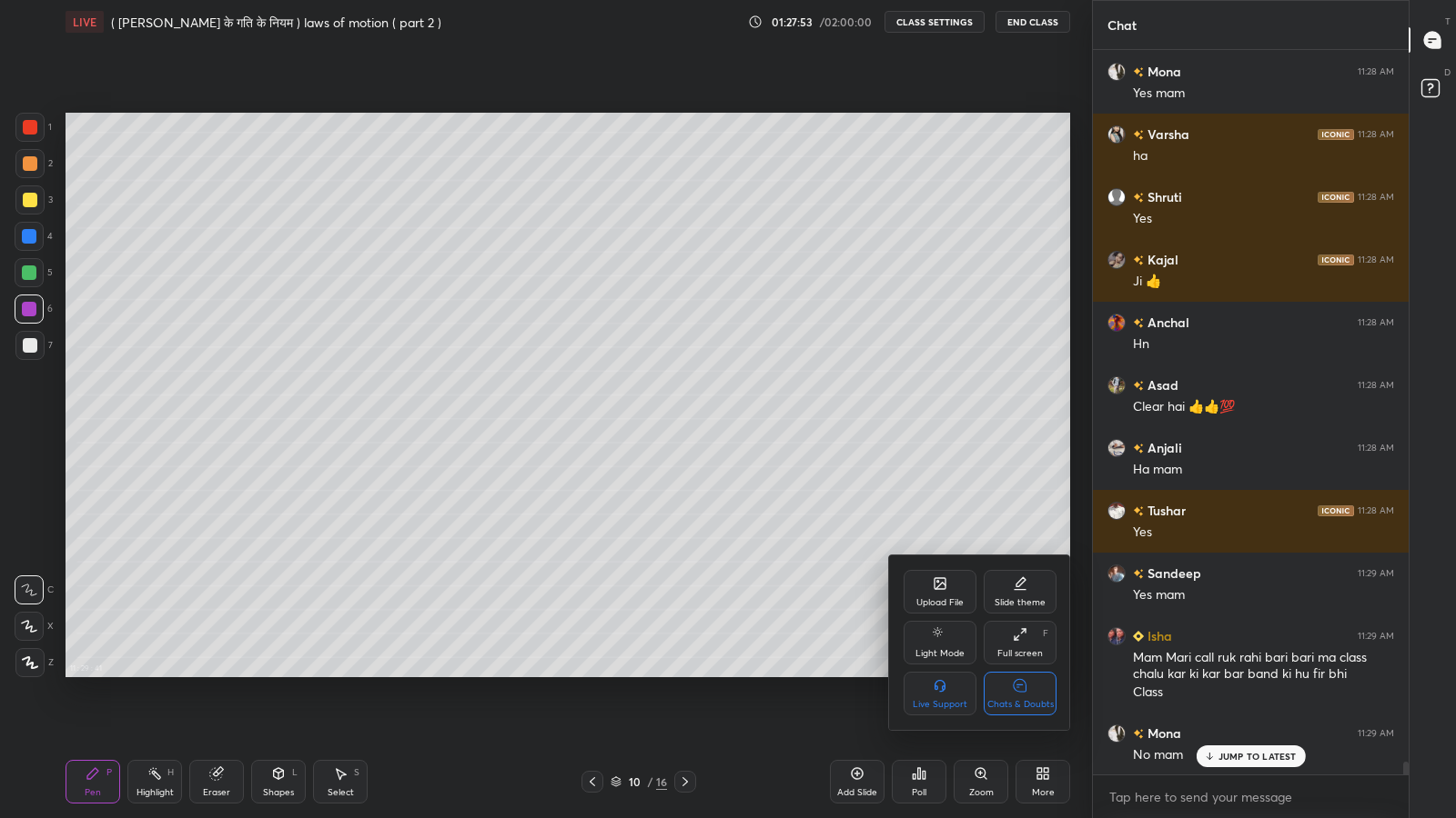
click at [1220, 673] on div at bounding box center [728, 409] width 1456 height 818
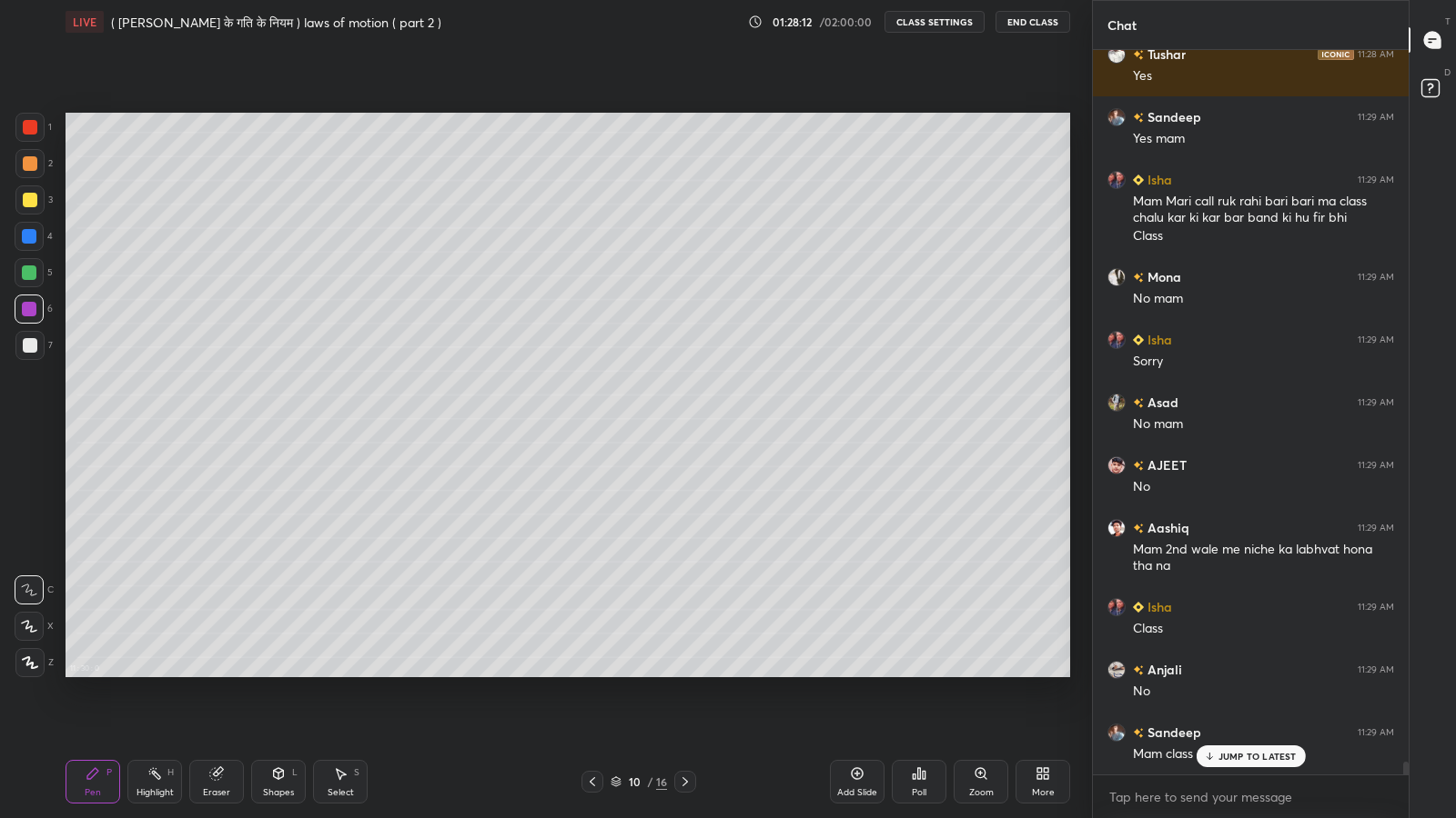
scroll to position [40053, 0]
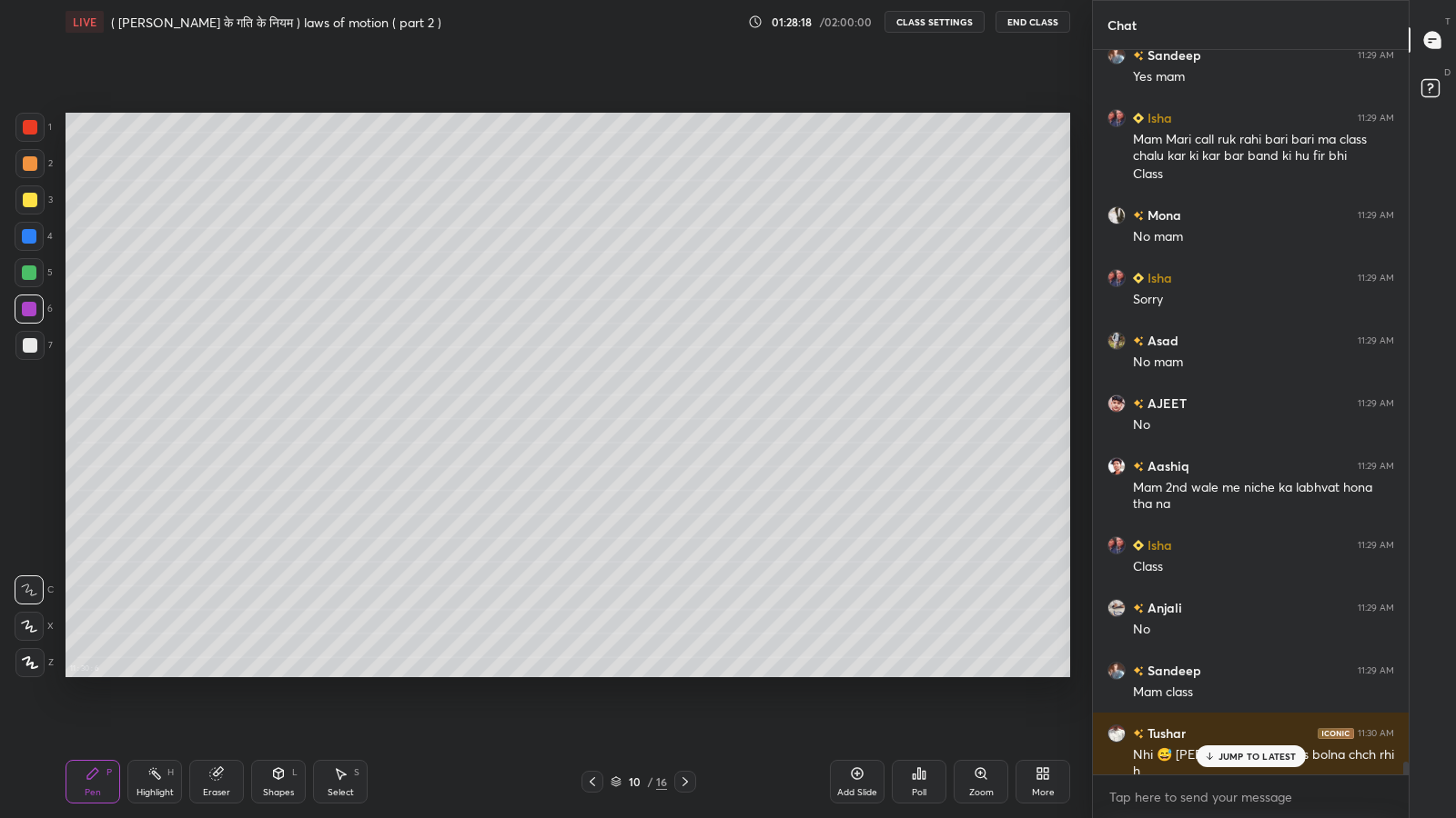
click at [1218, 673] on p "JUMP TO LATEST" at bounding box center [1256, 757] width 78 height 11
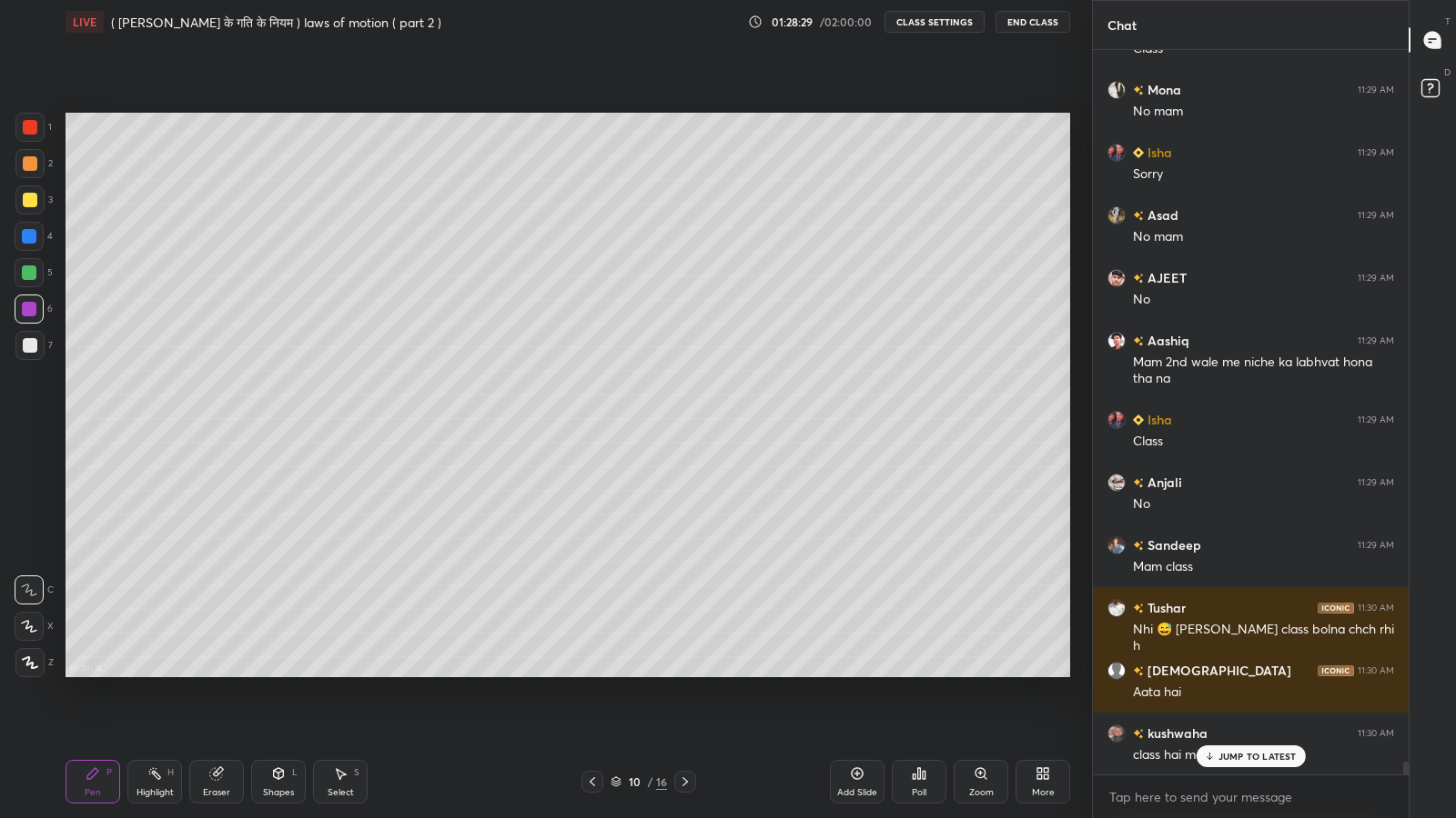
scroll to position [40241, 0]
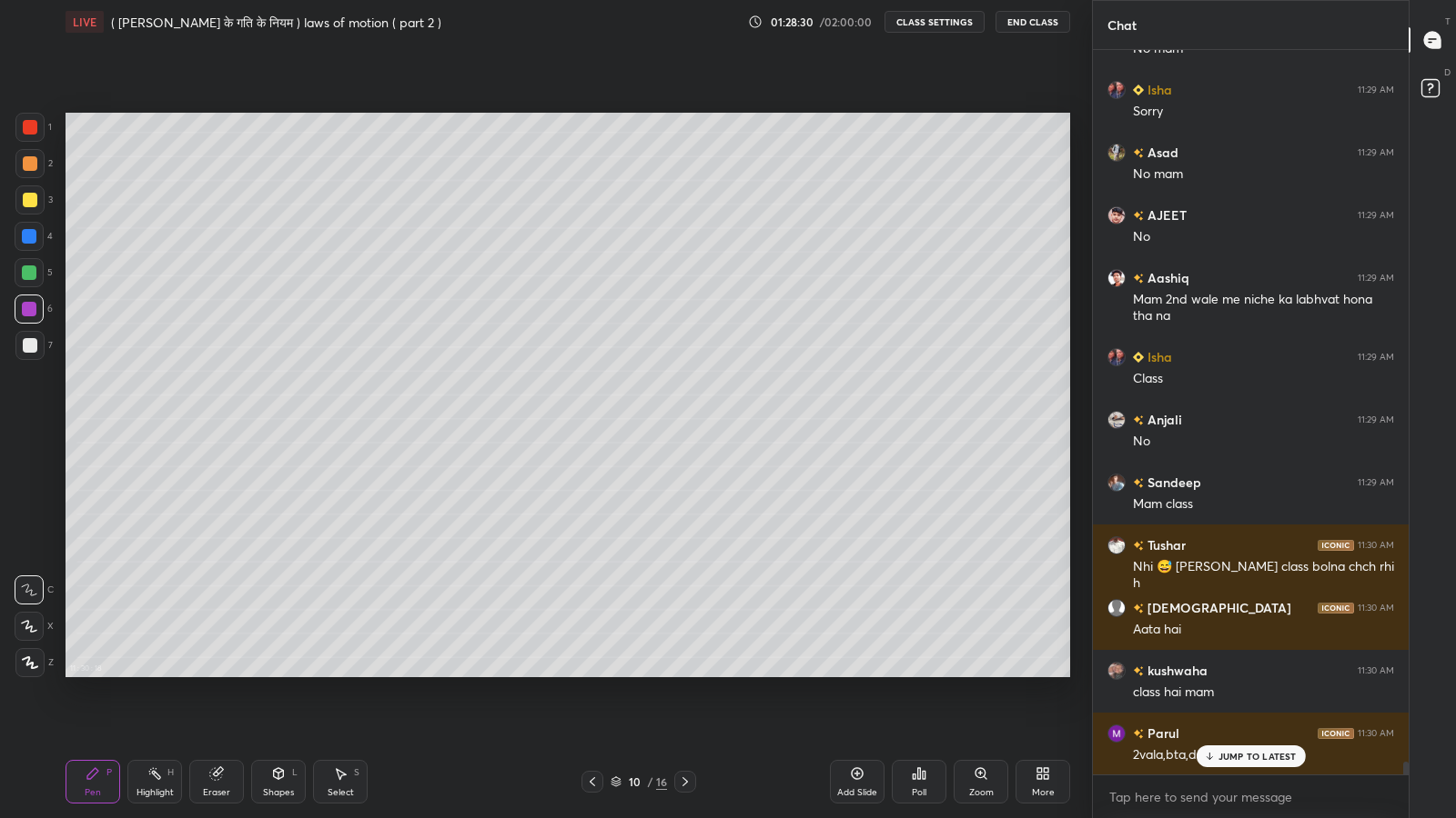
click at [223, 673] on icon at bounding box center [217, 774] width 15 height 15
click at [93, 673] on icon at bounding box center [93, 774] width 11 height 11
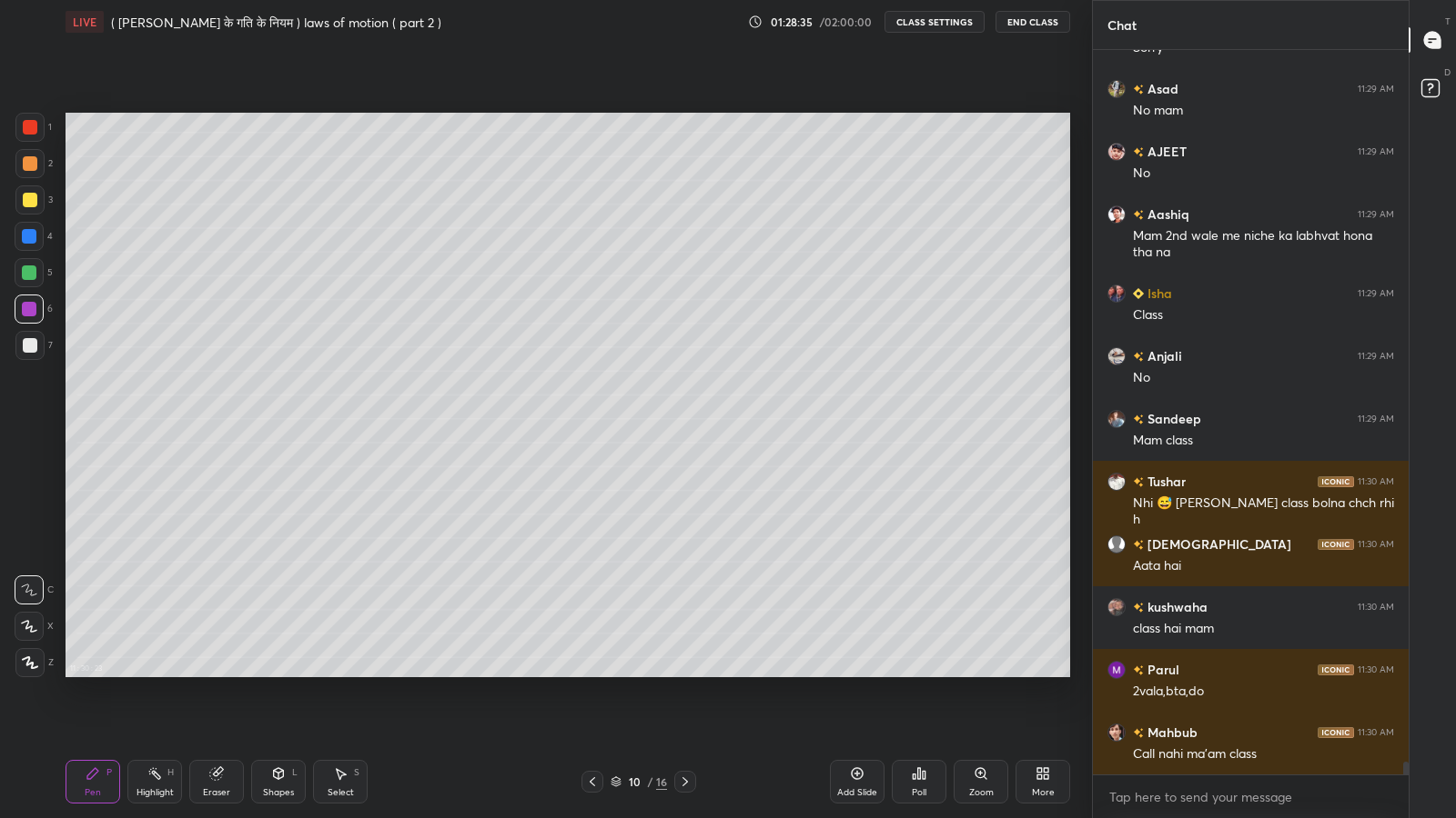
click at [23, 198] on div at bounding box center [30, 201] width 15 height 15
click at [282, 673] on div "Shapes" at bounding box center [278, 793] width 31 height 9
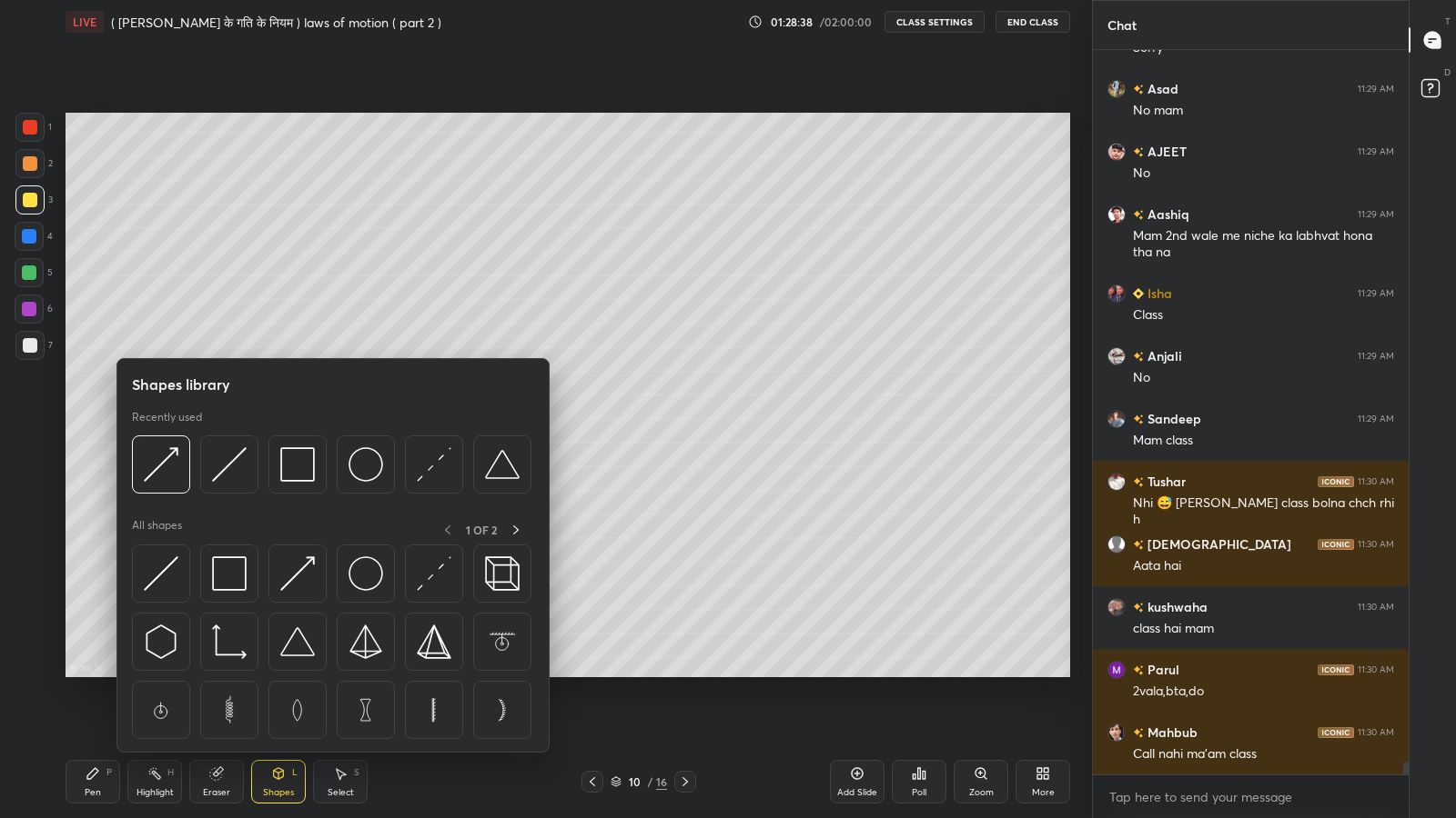
click at [307, 582] on img at bounding box center [297, 573] width 35 height 35
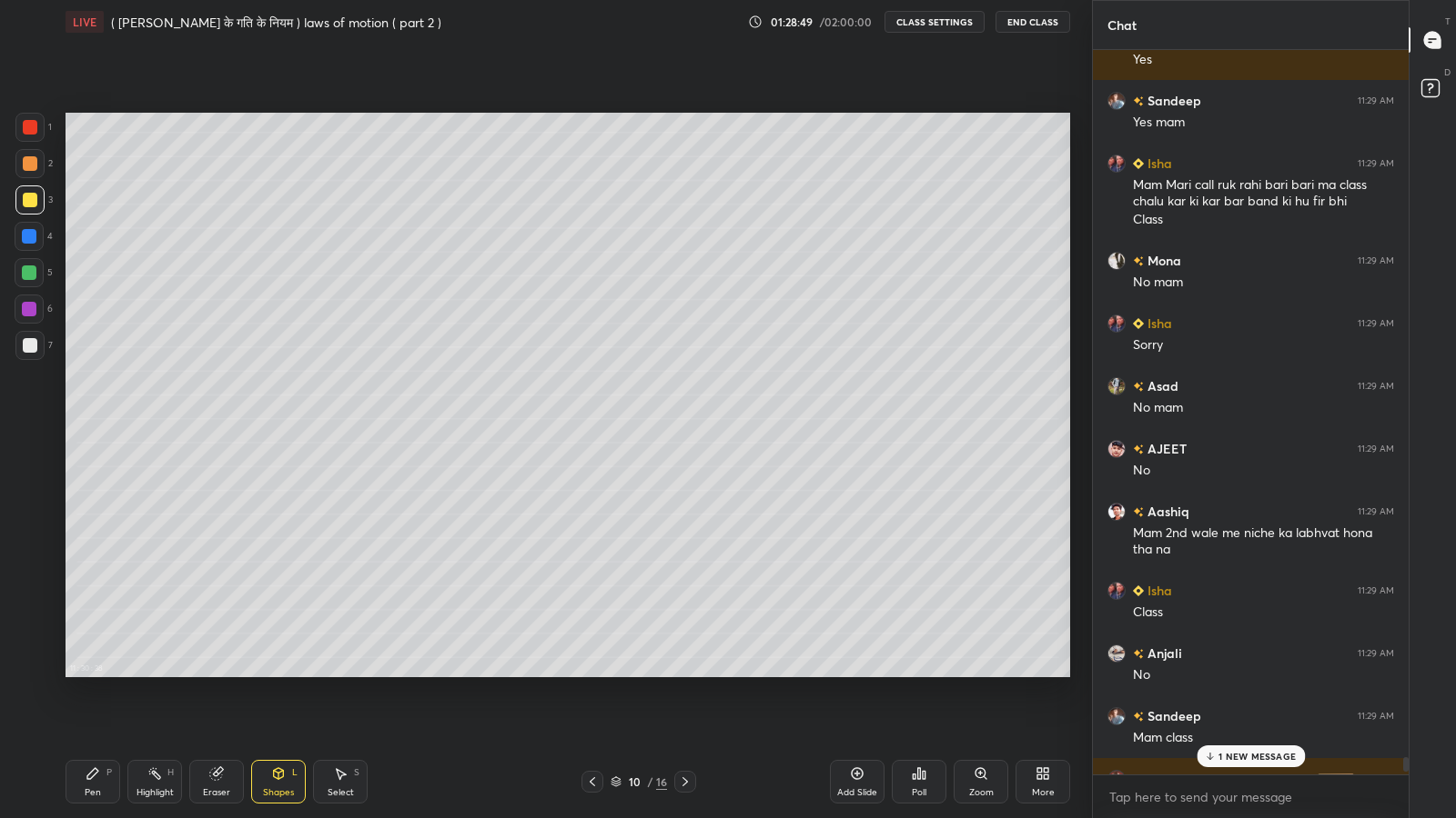
scroll to position [40000, 0]
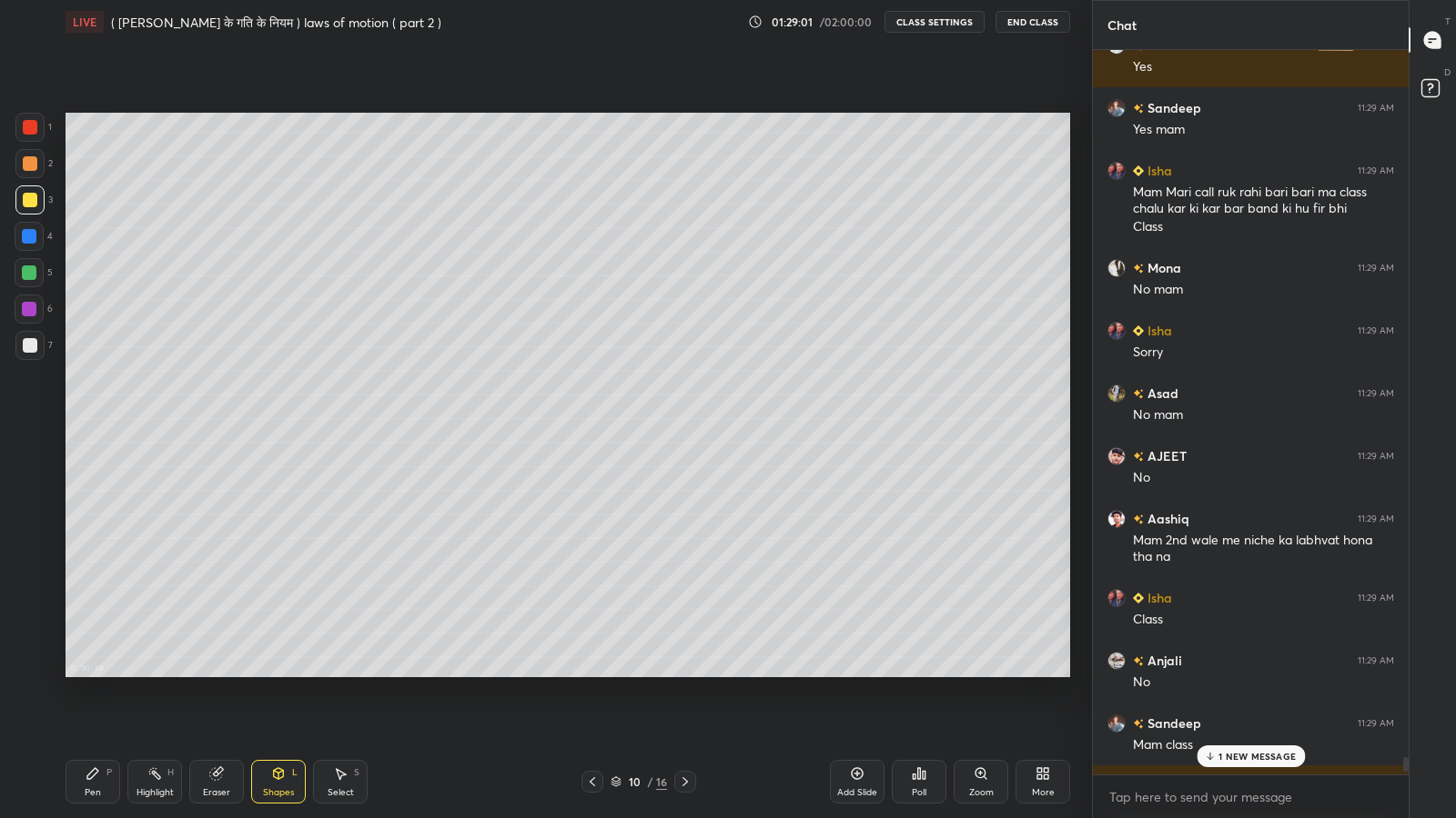
click at [1242, 673] on p "1 NEW MESSAGE" at bounding box center [1256, 757] width 77 height 11
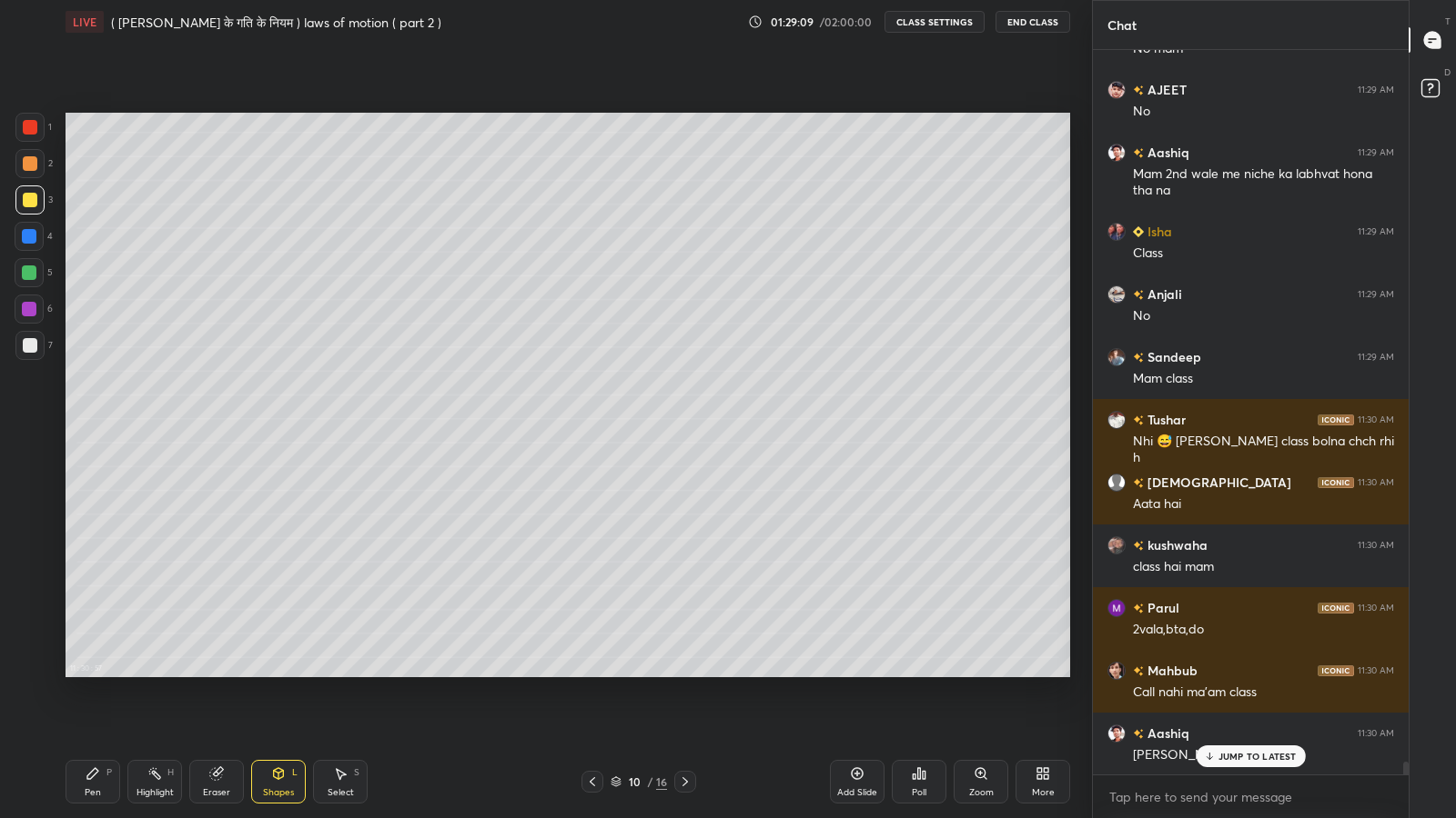
click at [858, 673] on div "Add Slide" at bounding box center [857, 781] width 54 height 44
click at [291, 673] on div "Shapes L" at bounding box center [278, 781] width 54 height 44
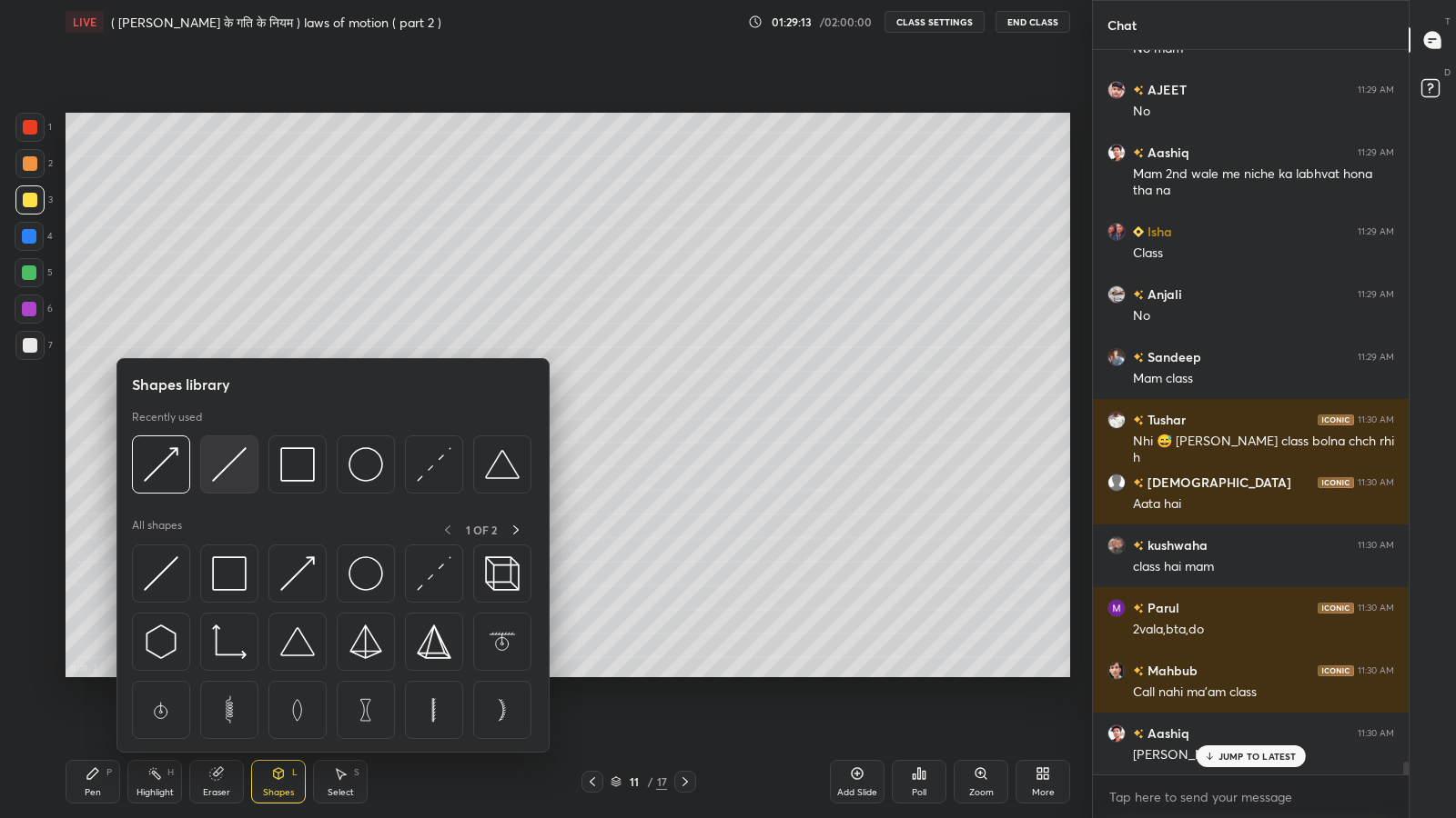
click at [230, 458] on img at bounding box center [229, 464] width 35 height 35
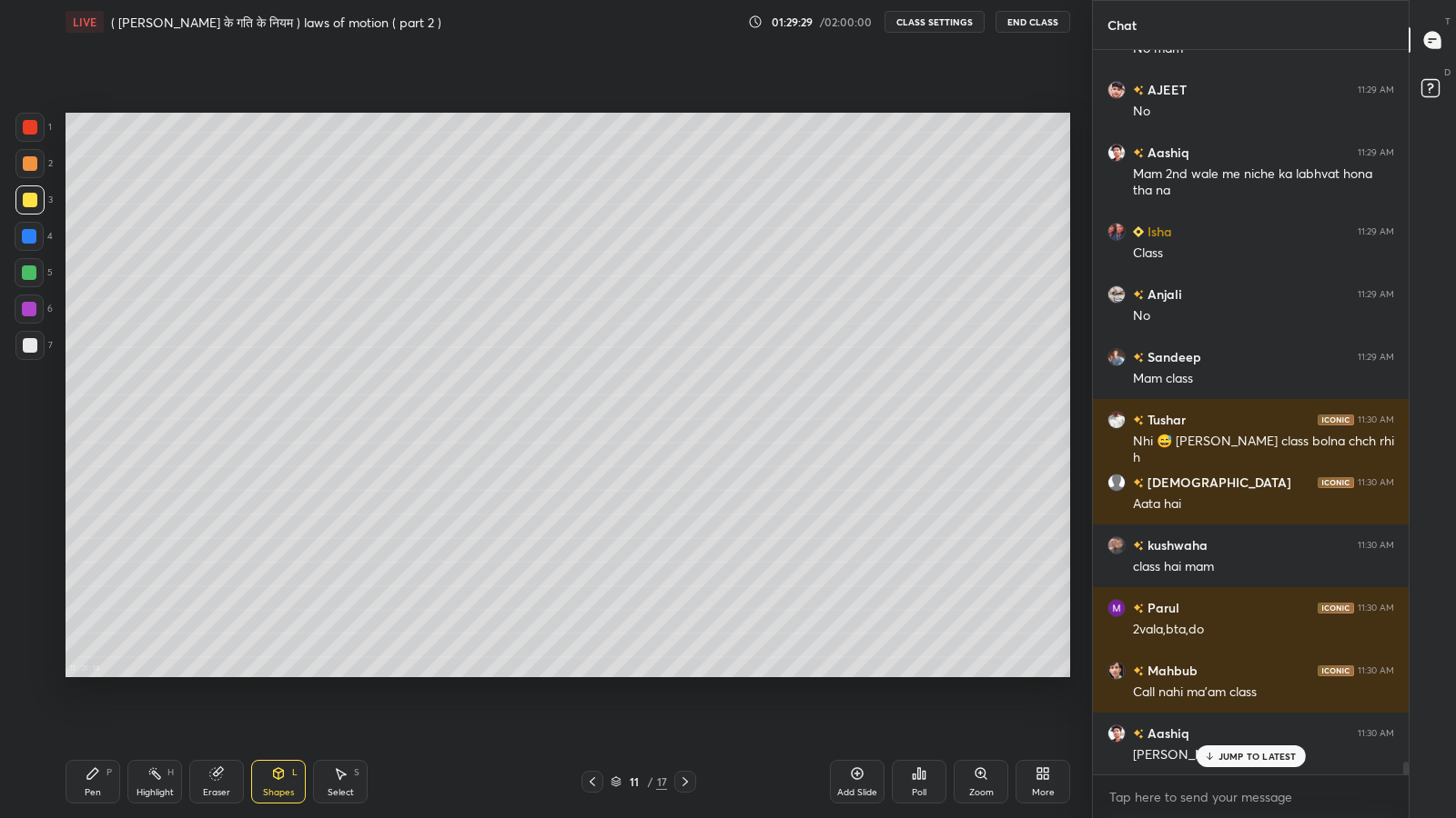
click at [269, 673] on div "Shapes L" at bounding box center [278, 781] width 54 height 44
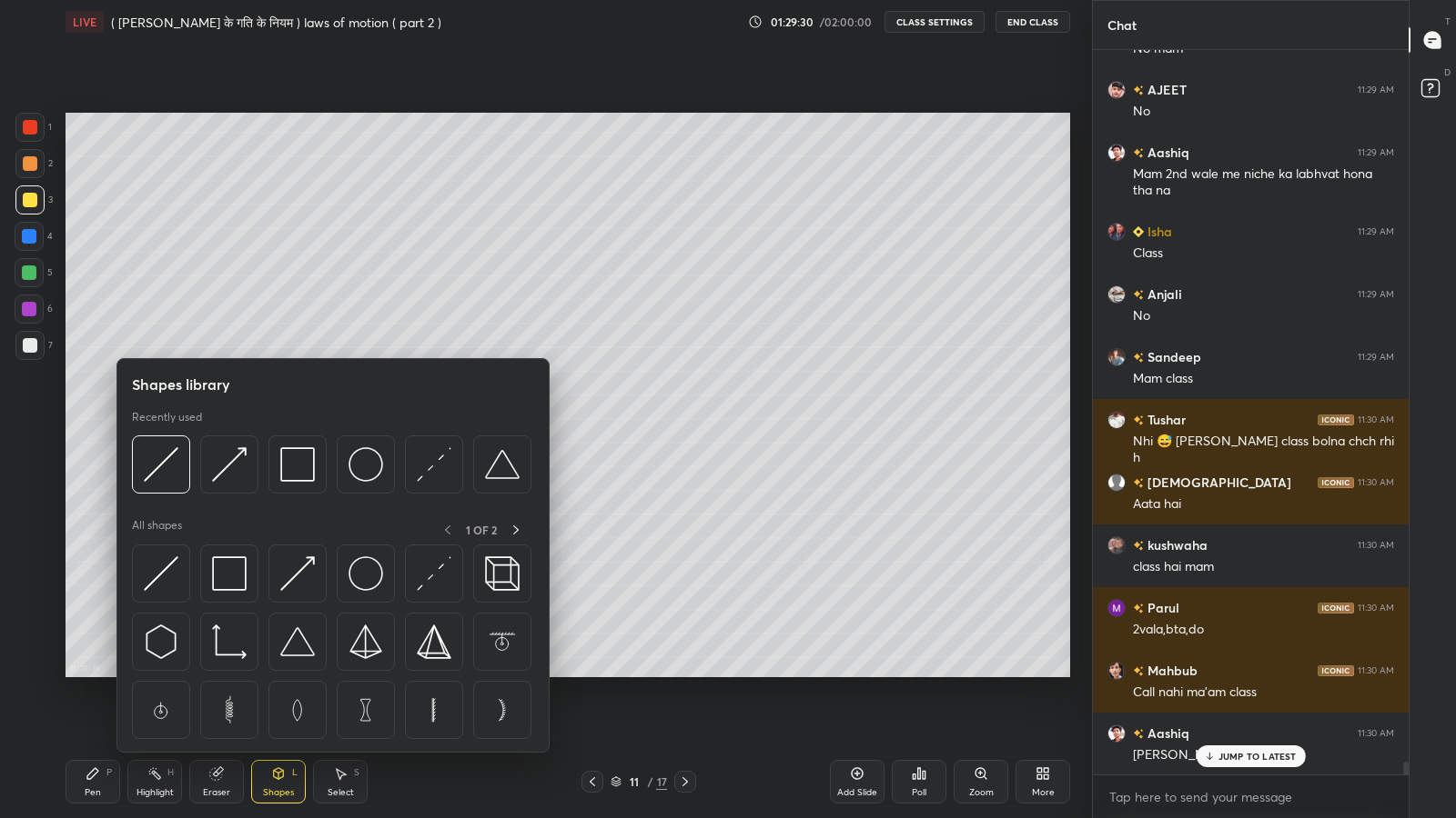
click at [87, 673] on div "Pen P" at bounding box center [93, 781] width 54 height 44
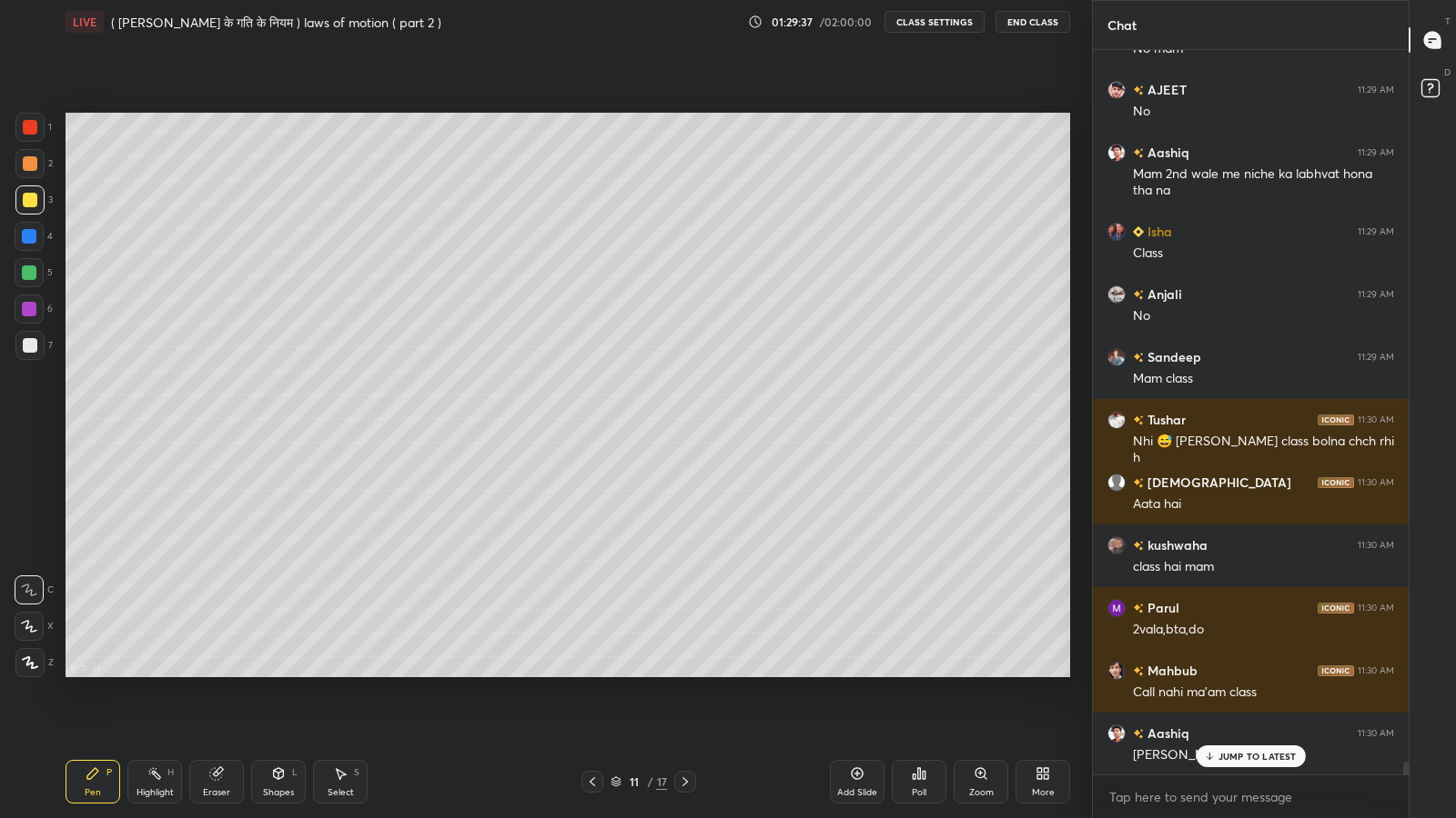
click at [274, 673] on icon at bounding box center [278, 774] width 10 height 11
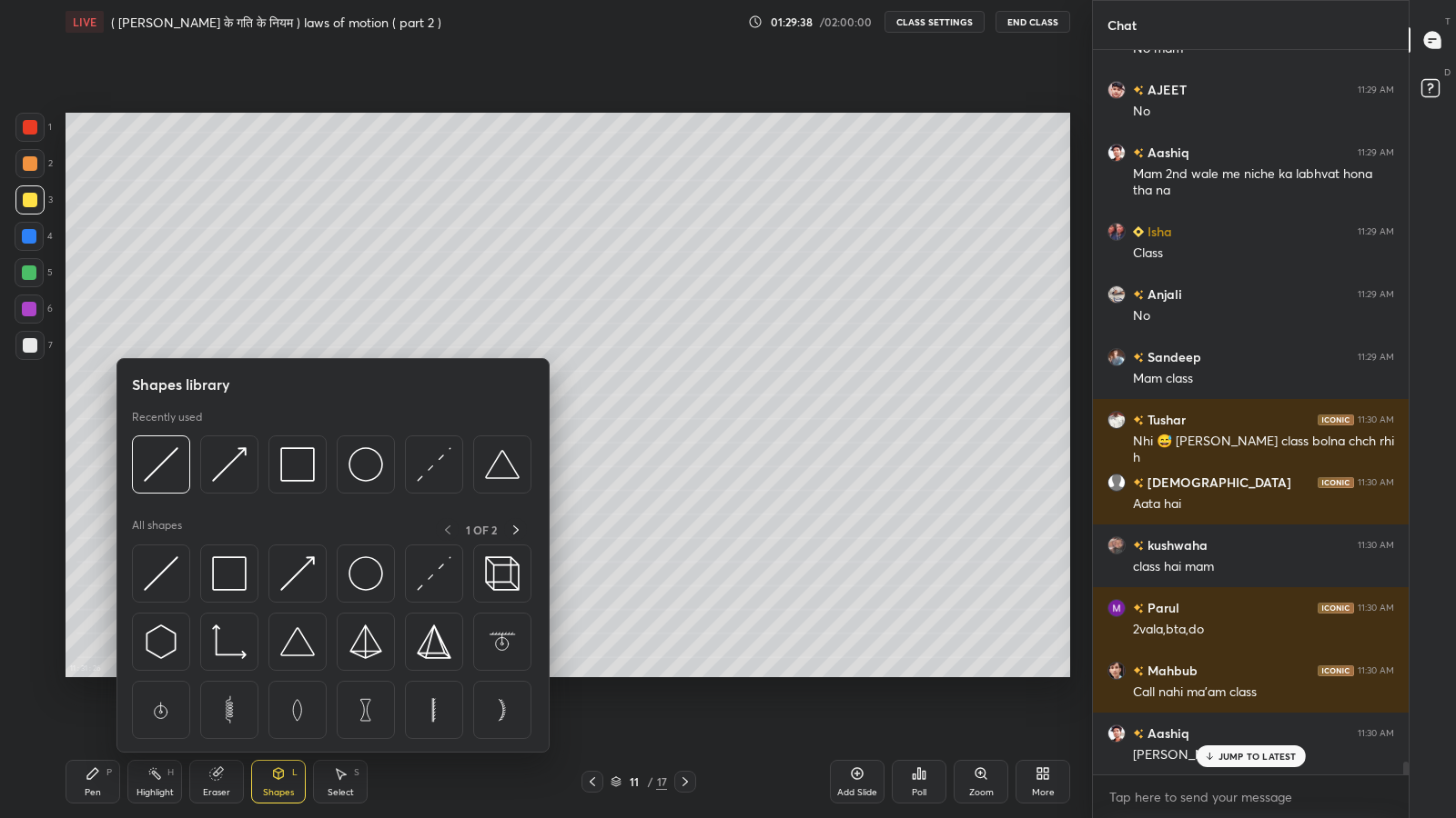
click at [216, 475] on img at bounding box center [229, 464] width 35 height 35
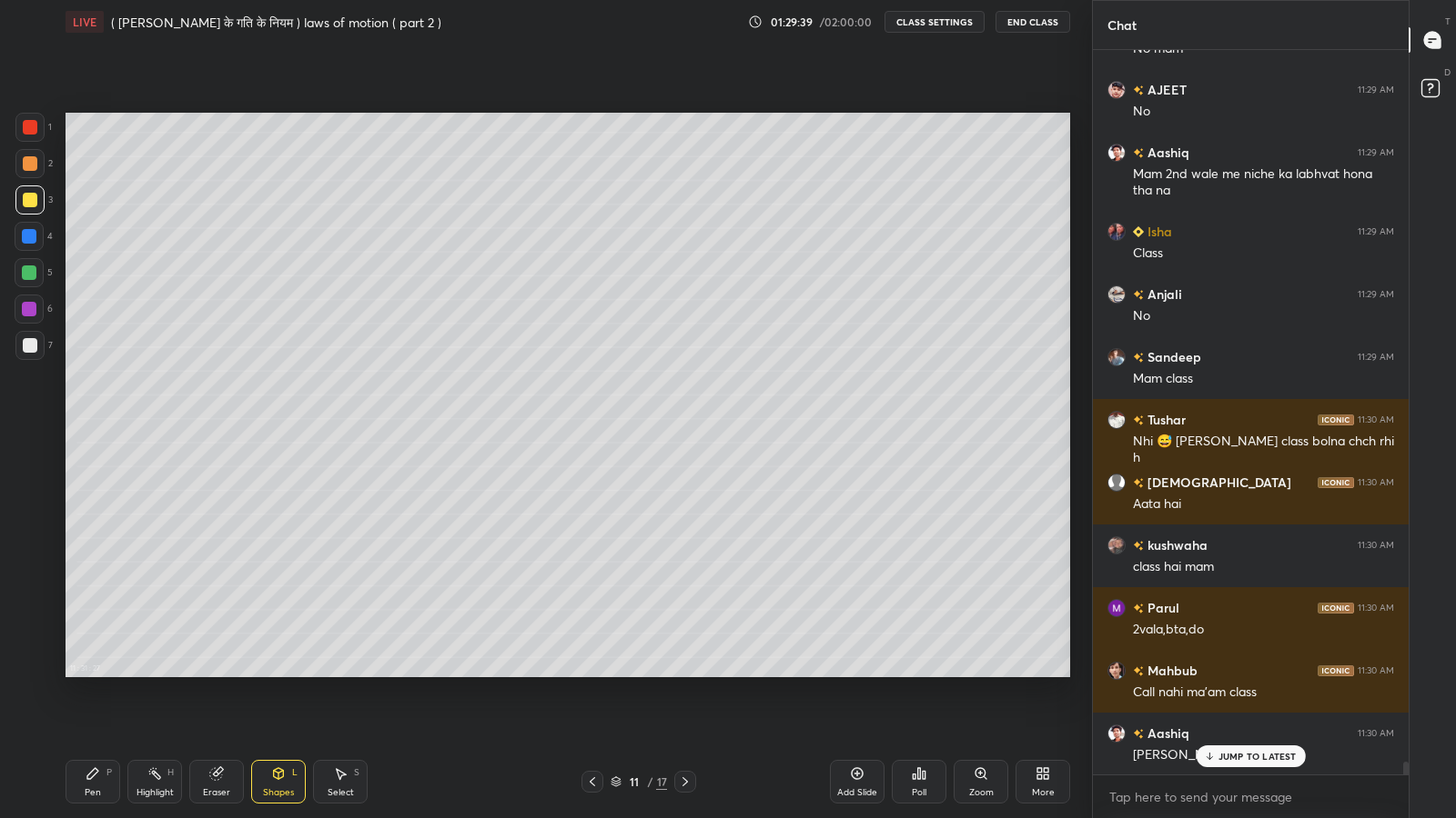
click at [273, 673] on div "Shapes" at bounding box center [278, 793] width 31 height 9
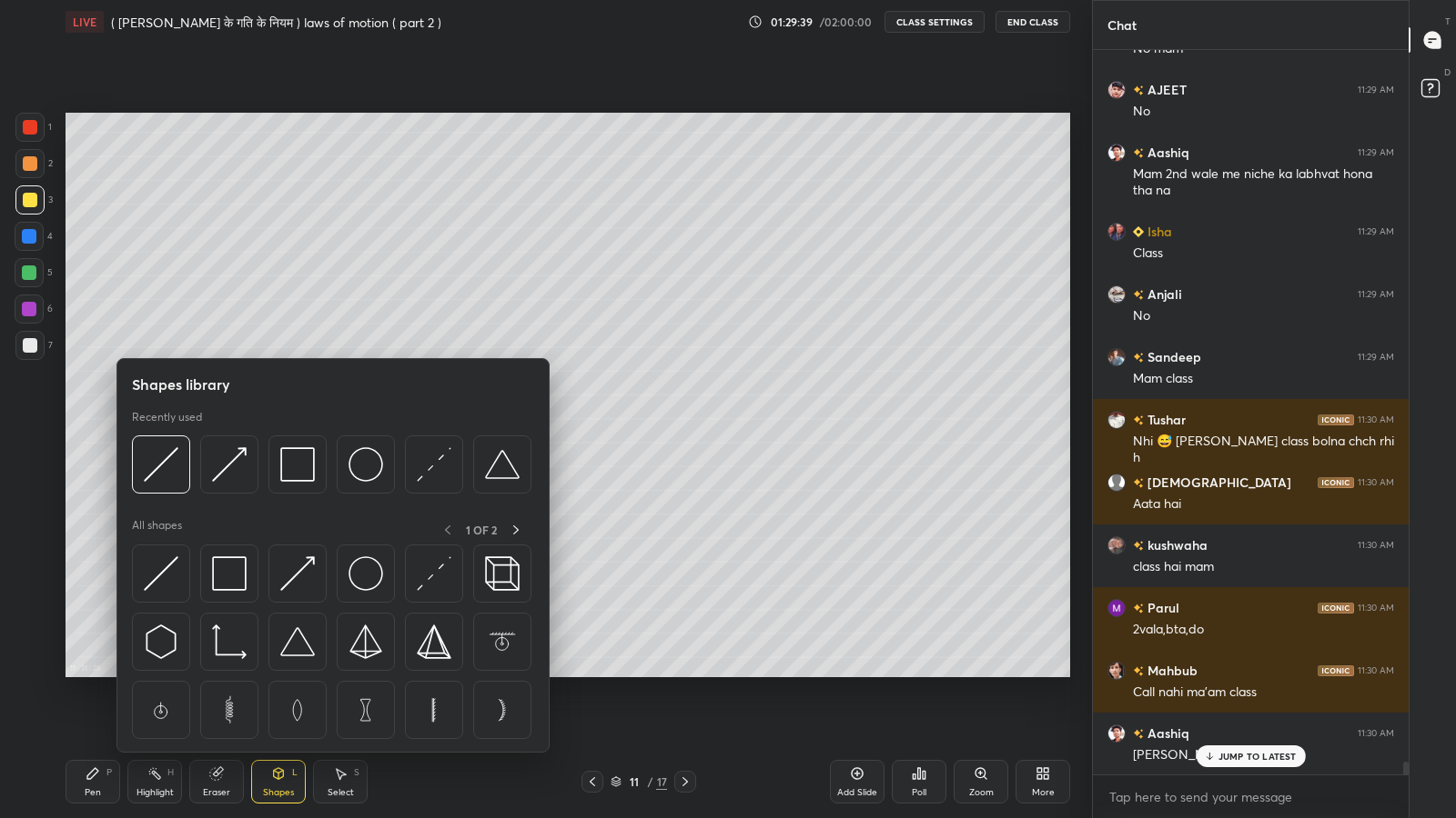
click at [164, 471] on img at bounding box center [160, 464] width 35 height 35
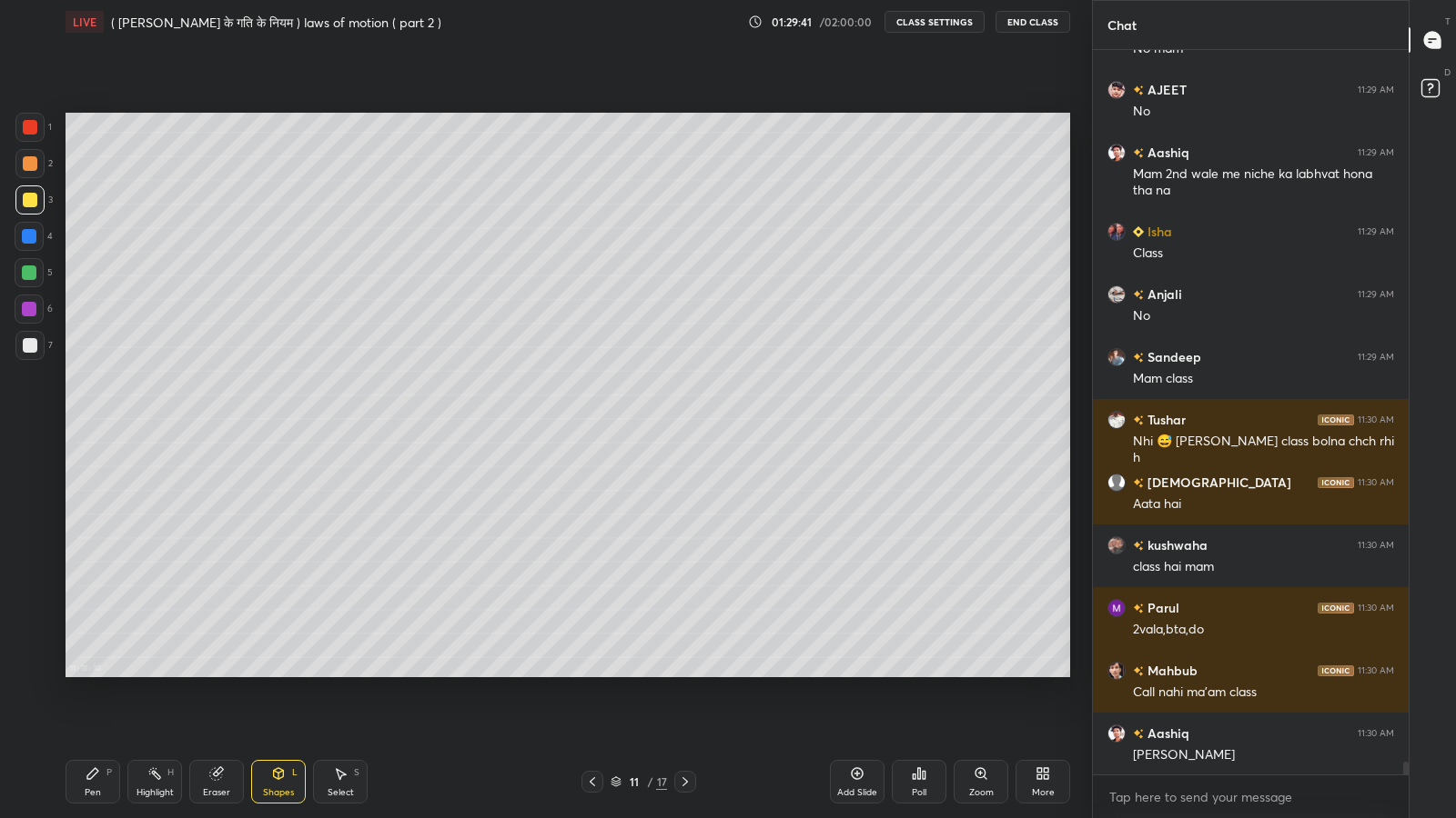
scroll to position [40431, 0]
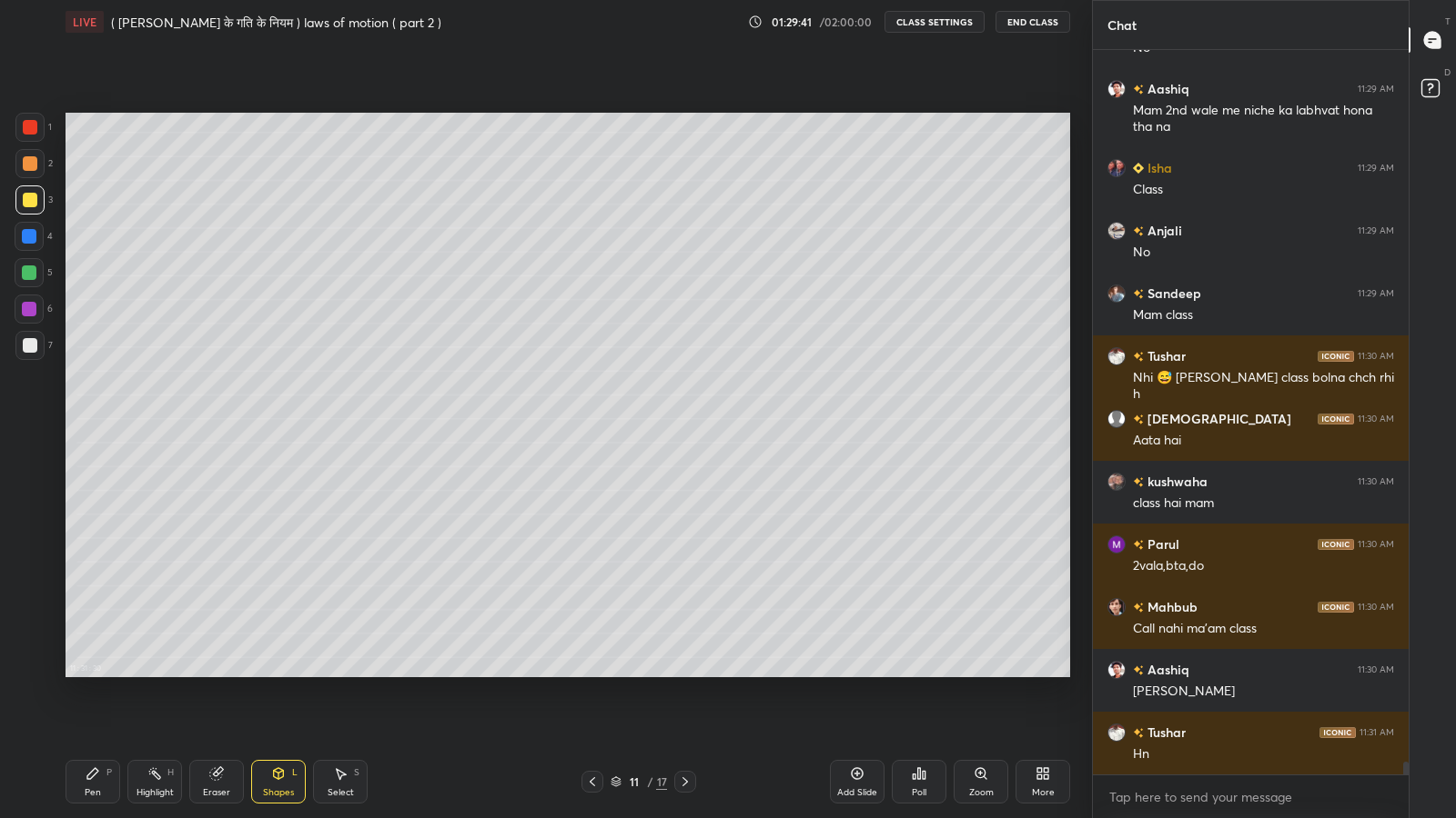
click at [89, 673] on div "Pen P" at bounding box center [93, 781] width 54 height 44
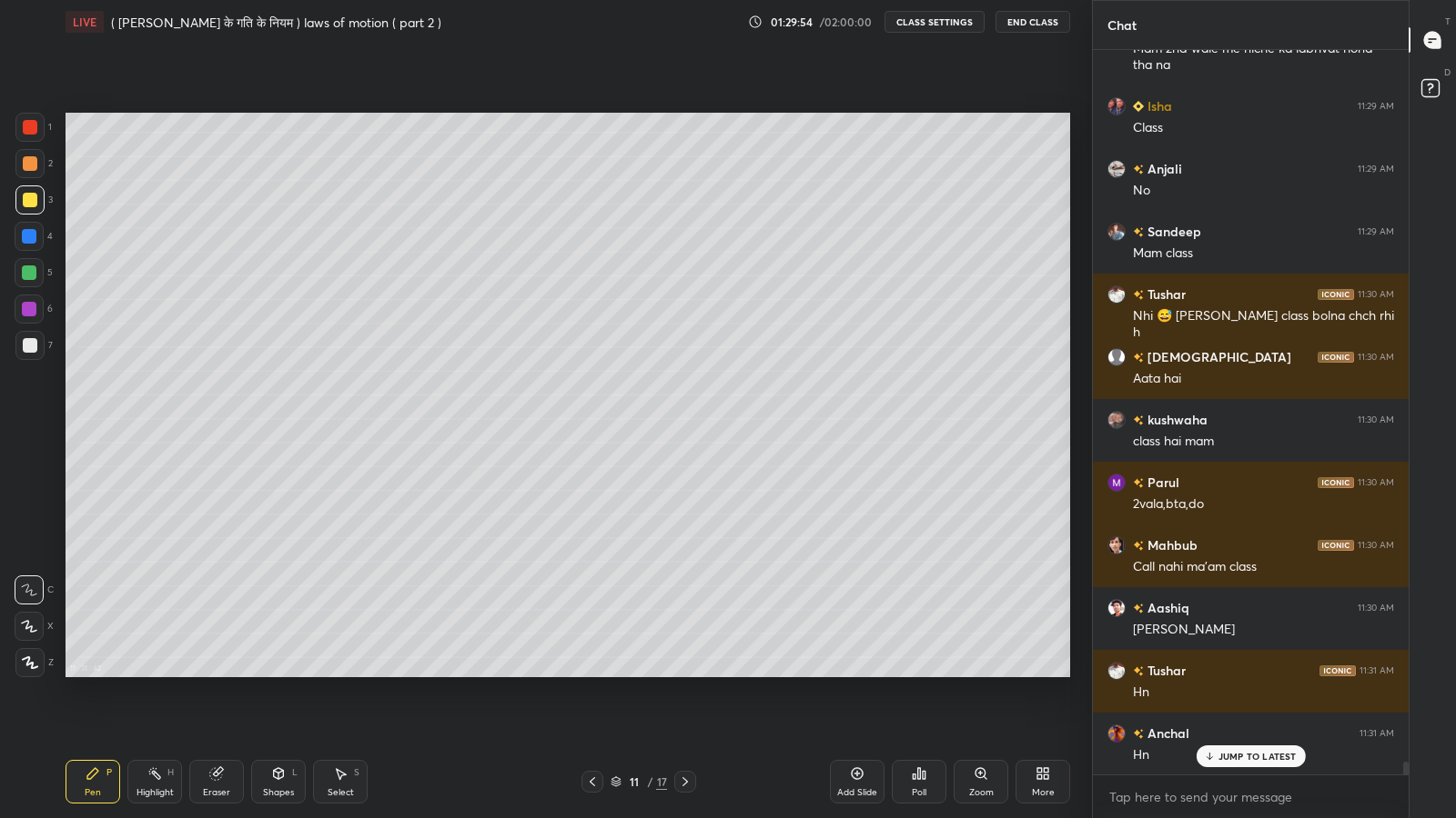
click at [276, 673] on icon at bounding box center [278, 774] width 10 height 11
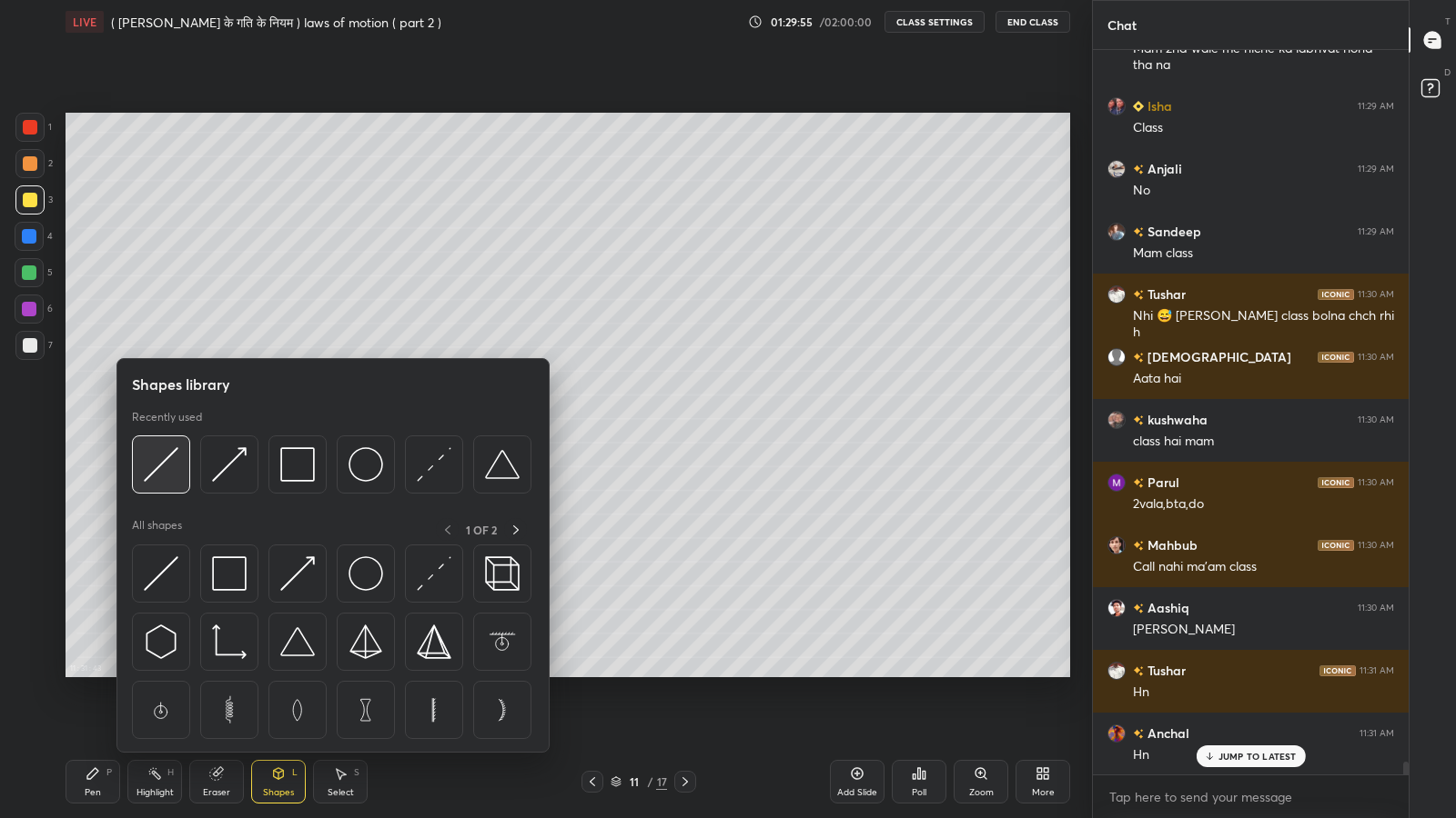
click at [146, 477] on img at bounding box center [160, 464] width 35 height 35
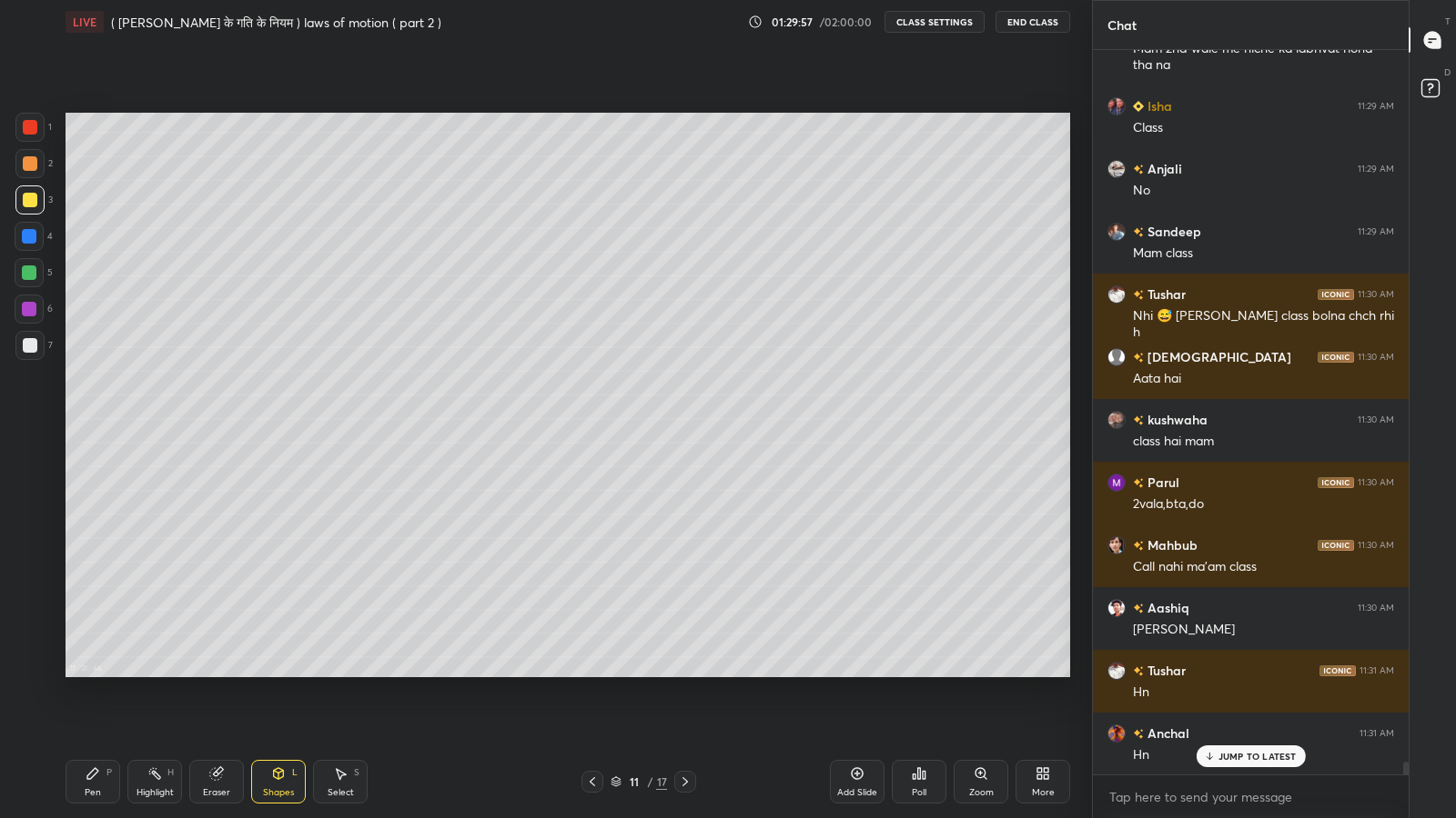
click at [93, 673] on div "Pen P" at bounding box center [93, 781] width 54 height 44
click at [280, 673] on div "Shapes" at bounding box center [278, 793] width 31 height 9
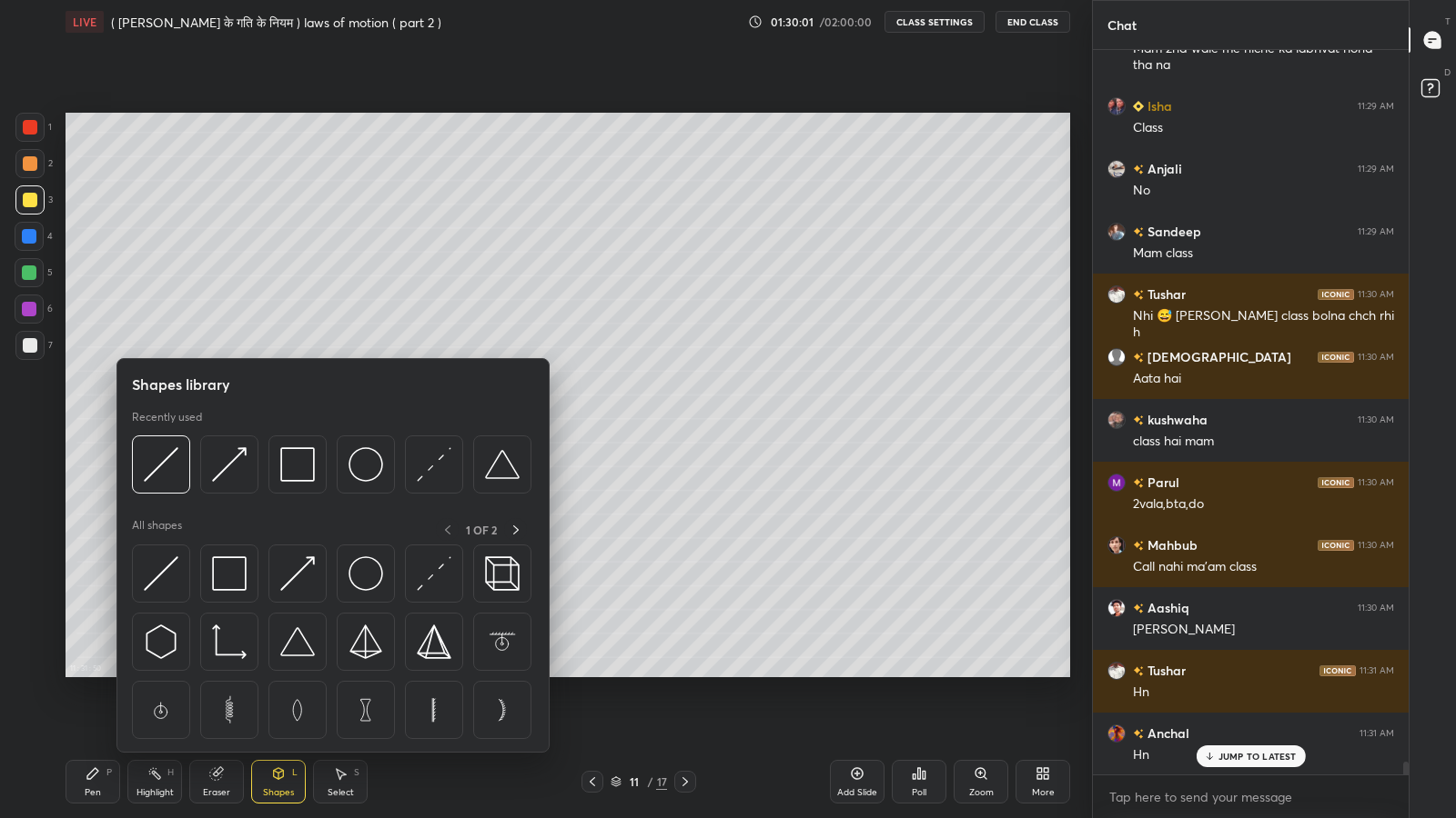
click at [158, 454] on img at bounding box center [160, 464] width 35 height 35
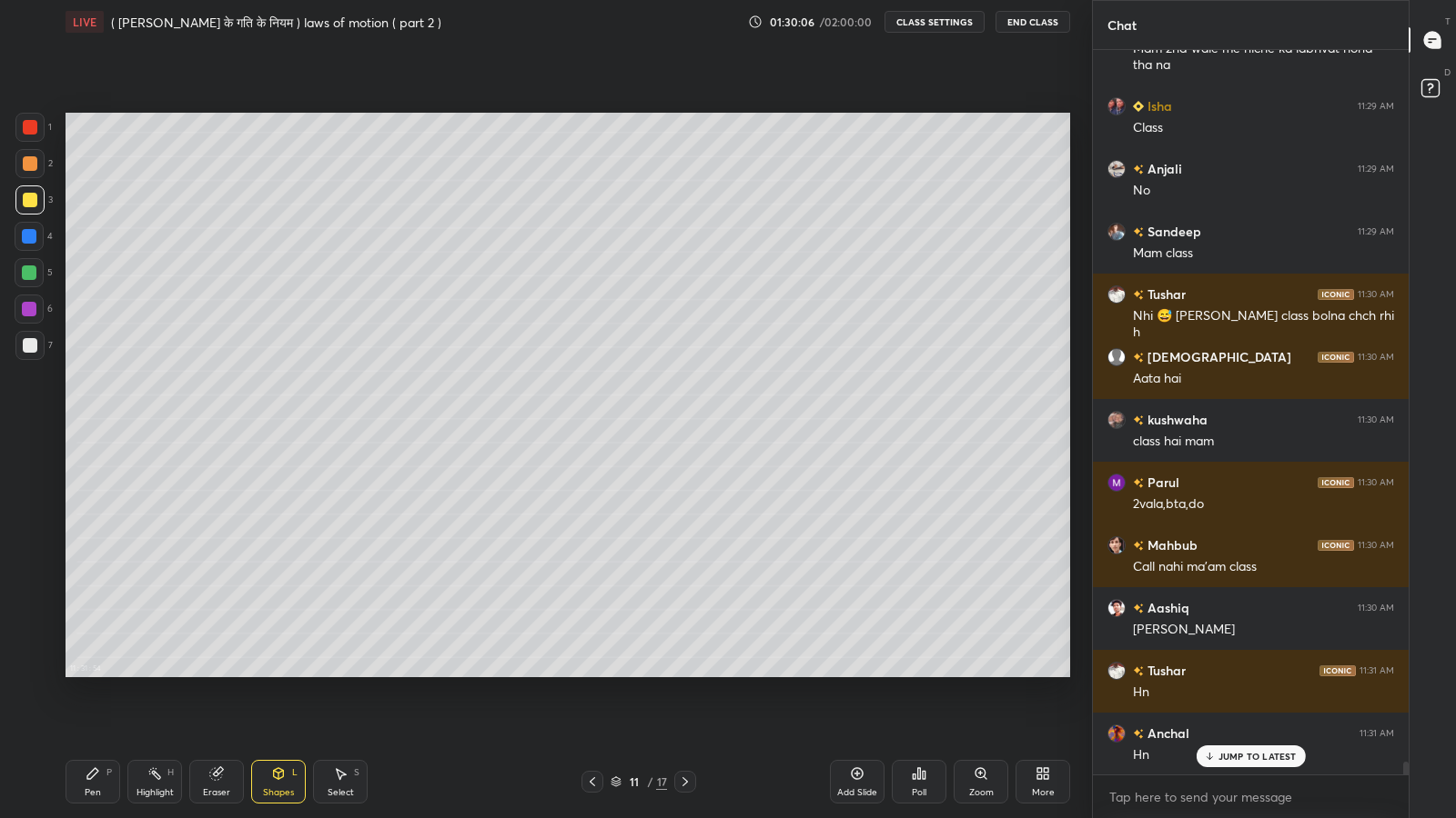
click at [88, 673] on div "Pen" at bounding box center [92, 793] width 16 height 9
click at [32, 345] on div at bounding box center [30, 346] width 15 height 15
click at [1233, 673] on p "JUMP TO LATEST" at bounding box center [1256, 757] width 78 height 11
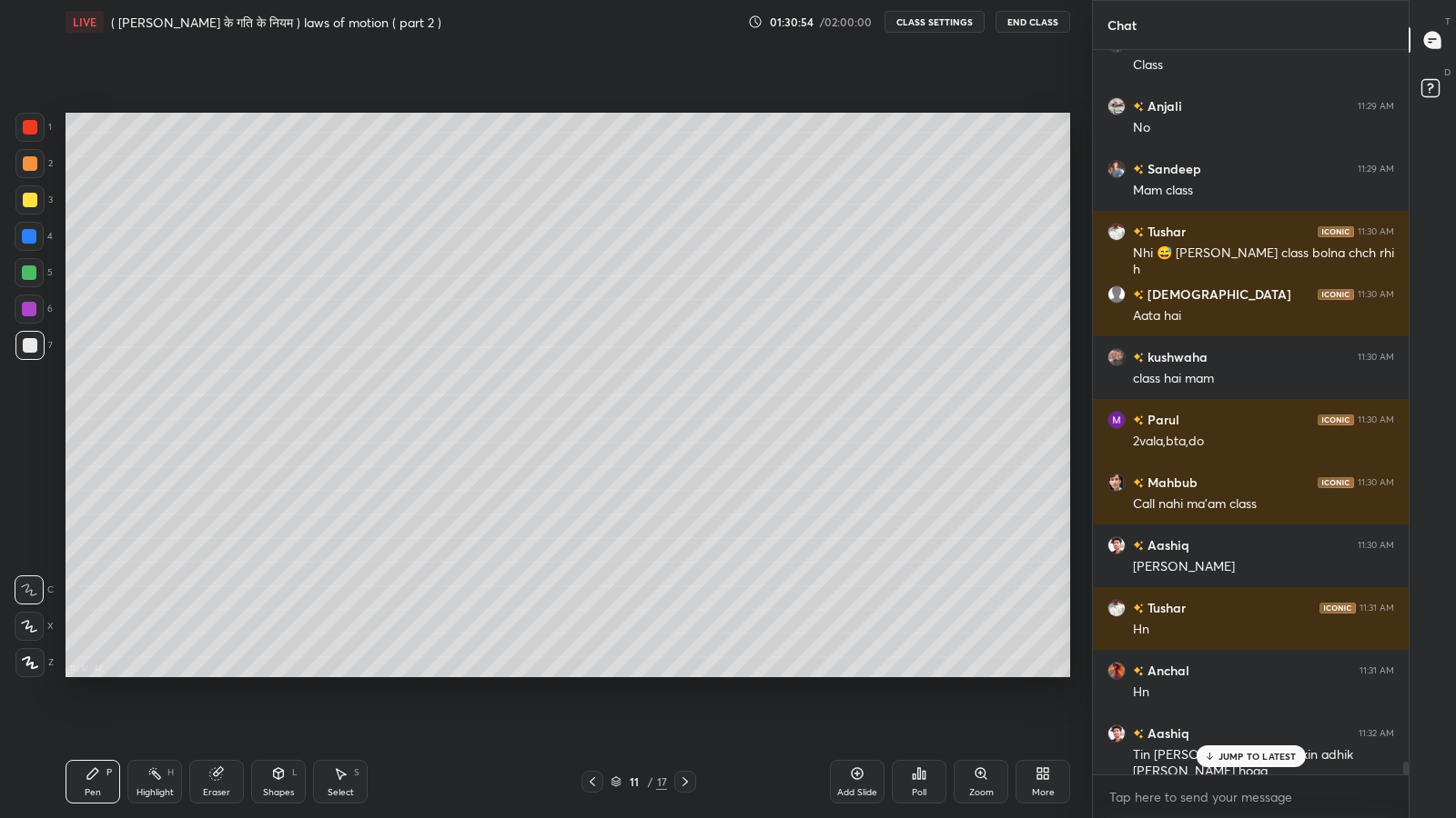
click at [1222, 673] on p "JUMP TO LATEST" at bounding box center [1256, 757] width 78 height 11
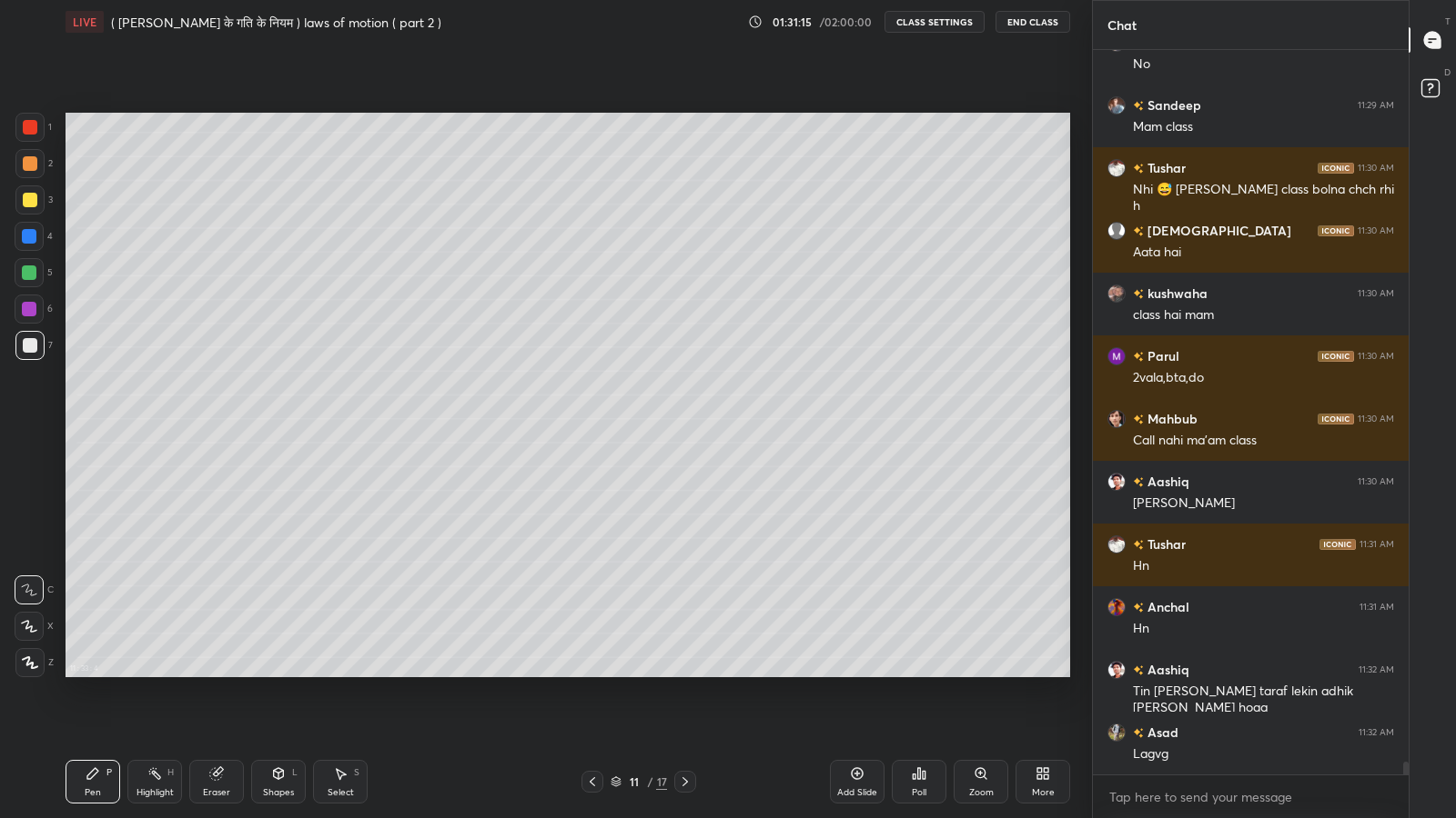
click at [33, 201] on div at bounding box center [30, 201] width 15 height 15
click at [23, 350] on div at bounding box center [30, 346] width 15 height 15
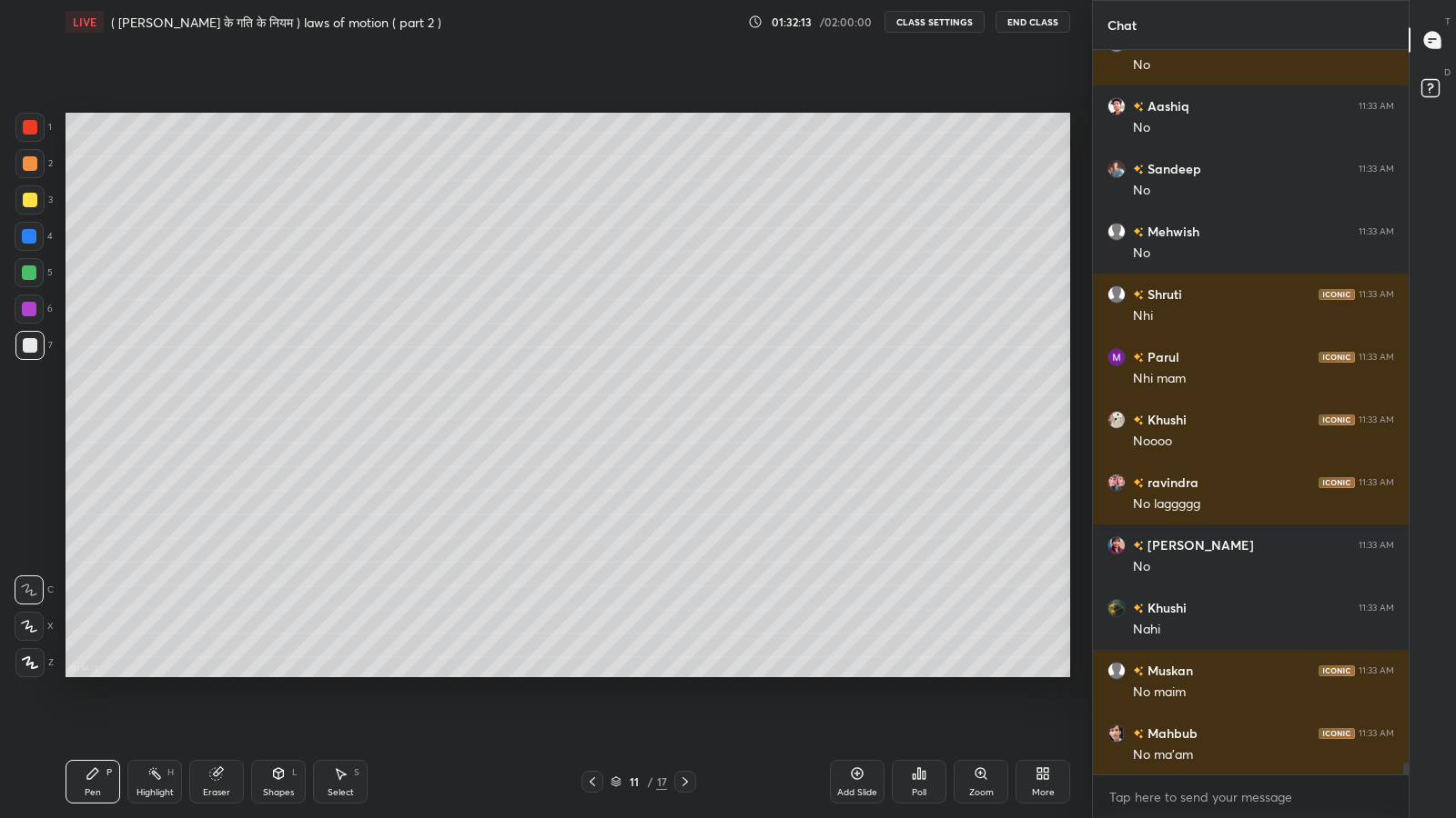
scroll to position [42313, 0]
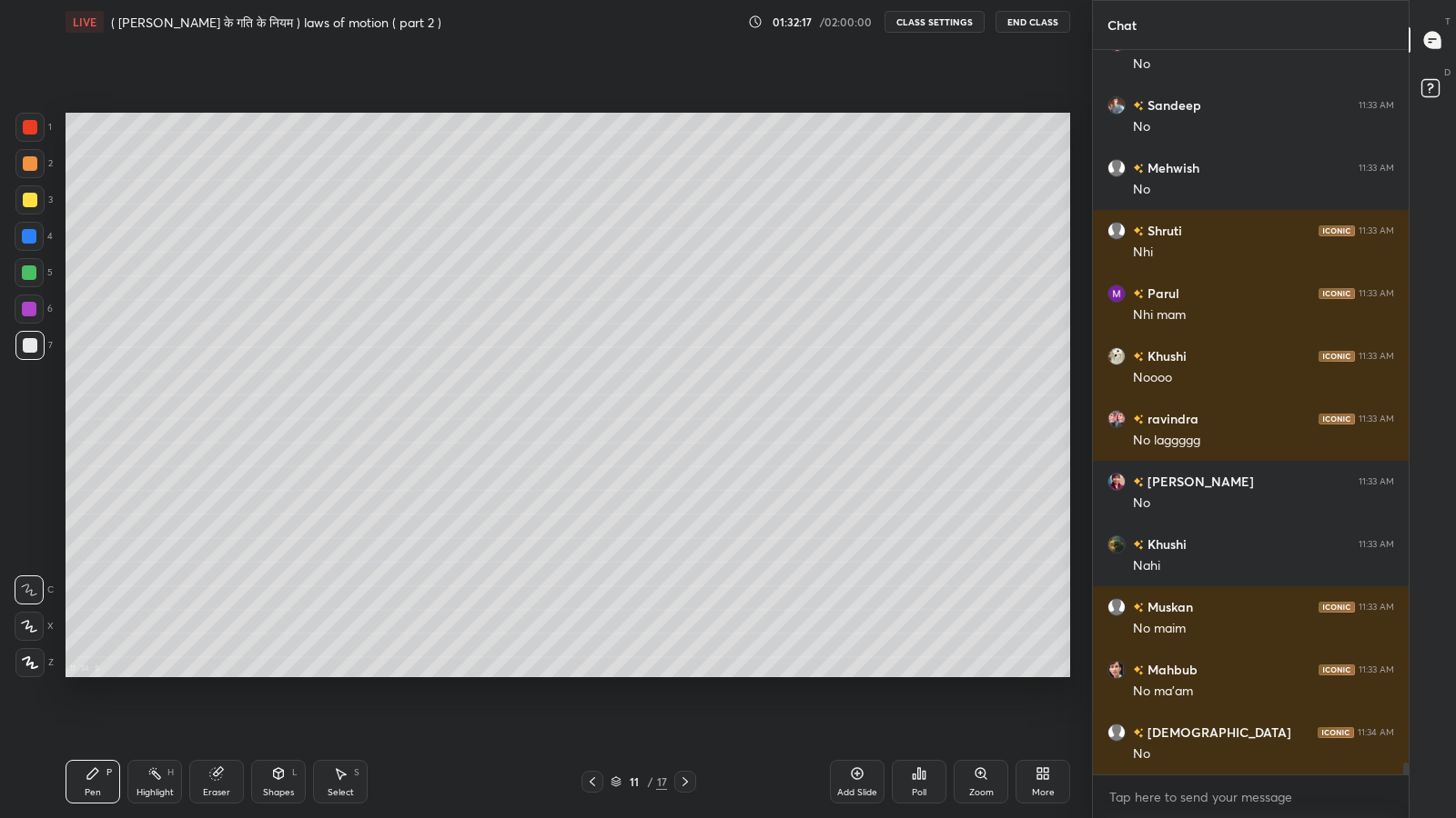
click at [266, 673] on div "Shapes L" at bounding box center [278, 781] width 54 height 44
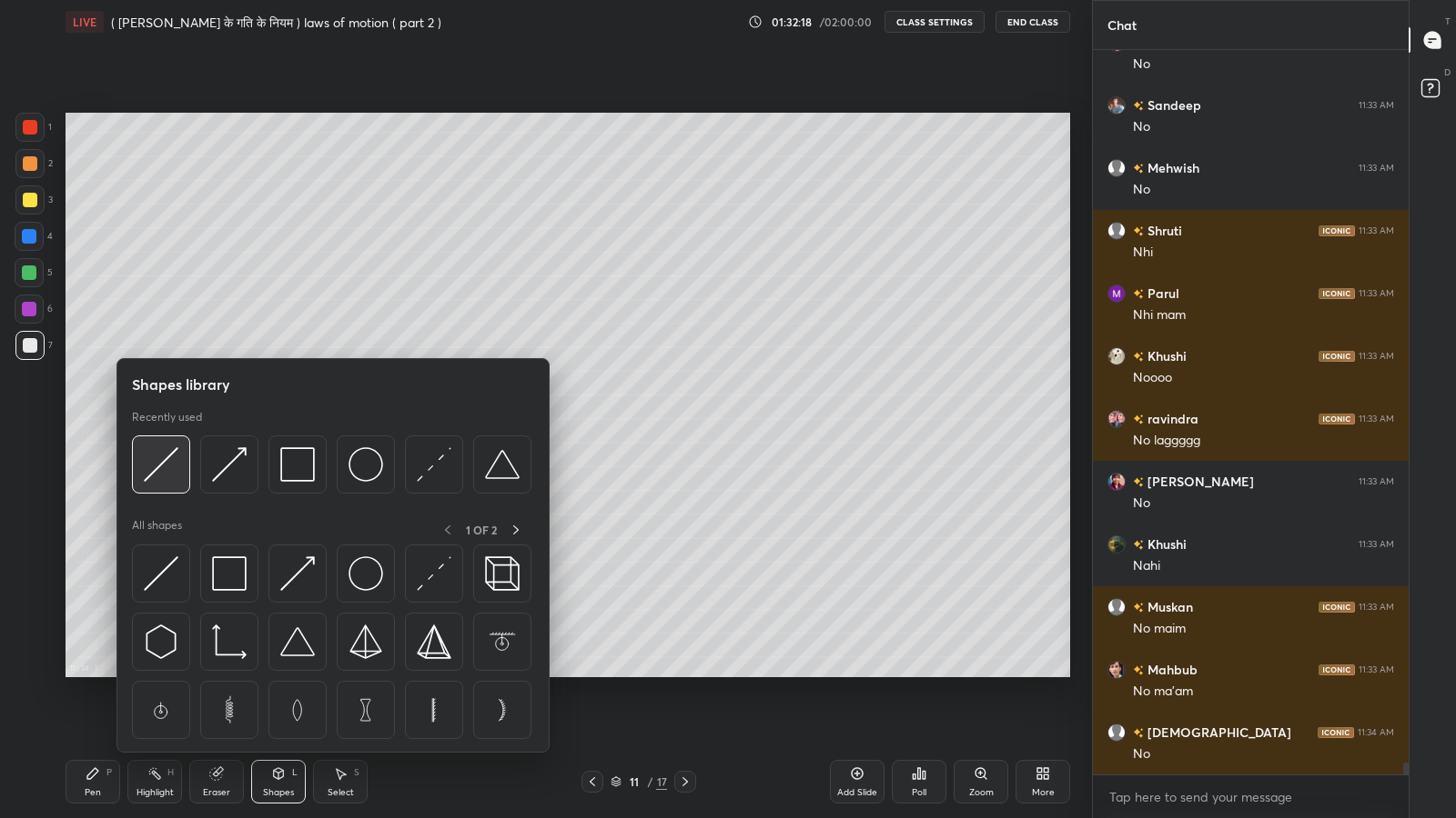
click at [164, 464] on img at bounding box center [160, 464] width 35 height 35
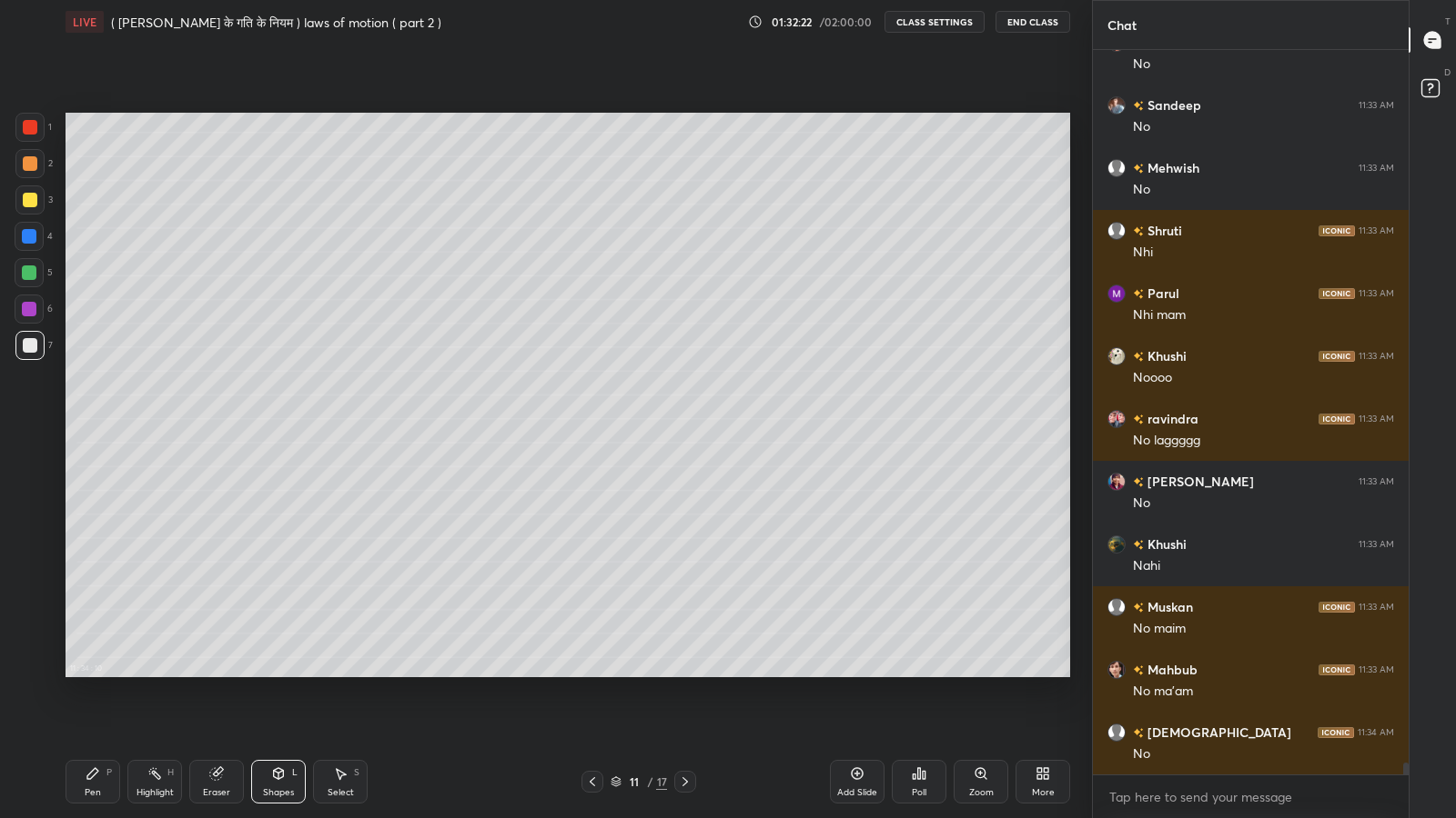
click at [274, 673] on icon at bounding box center [278, 774] width 10 height 11
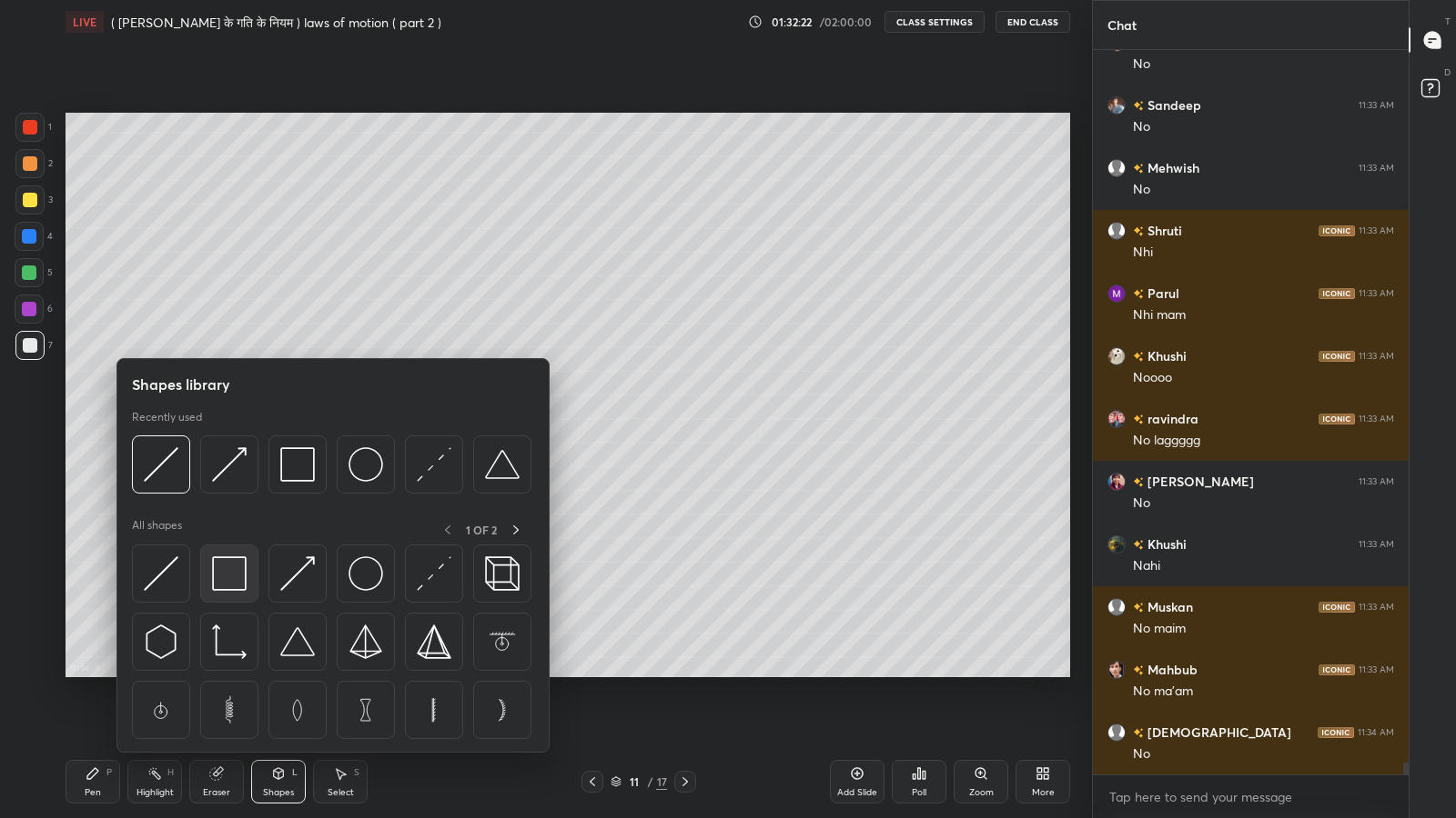
click at [231, 587] on img at bounding box center [229, 573] width 35 height 35
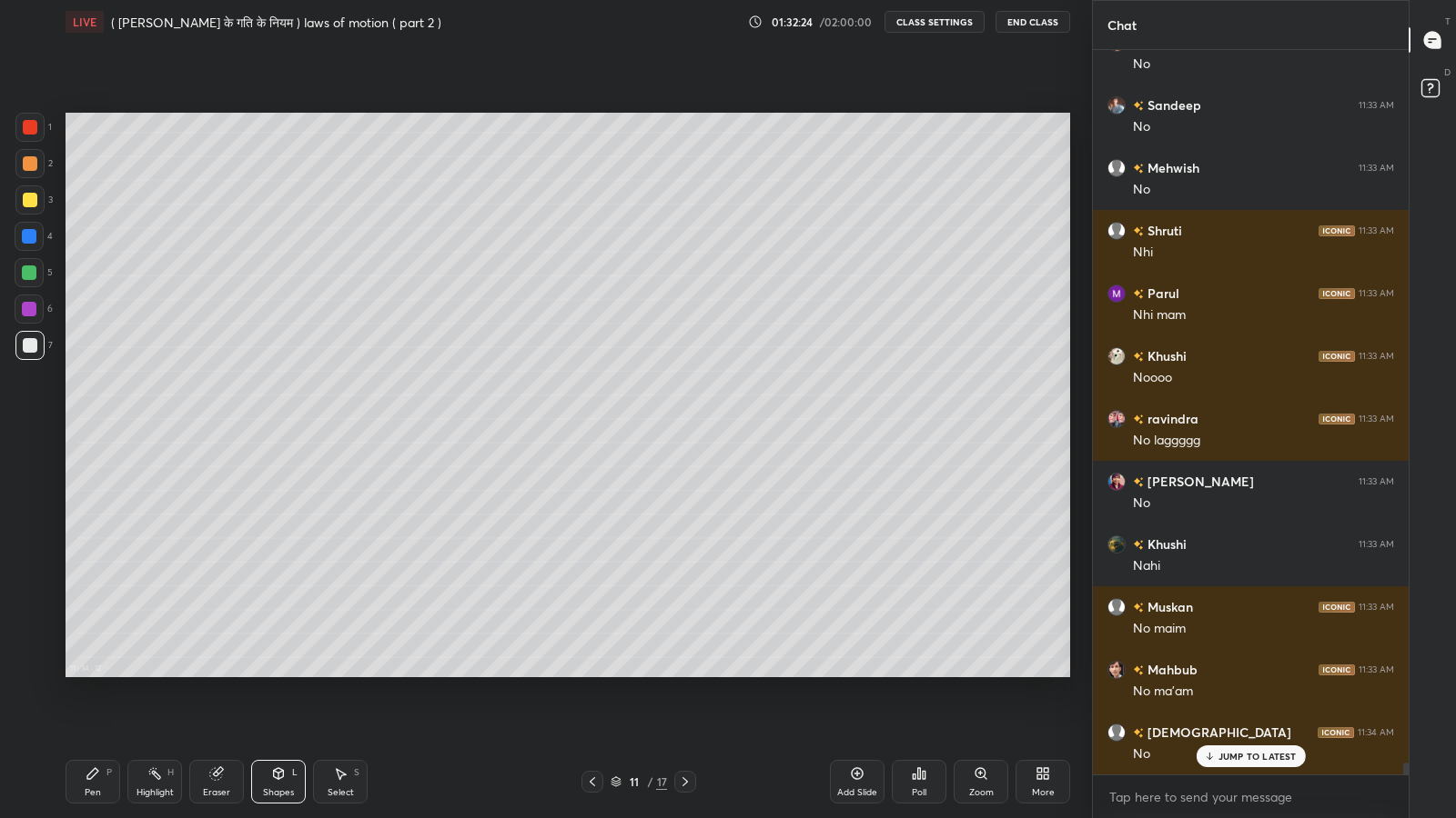
scroll to position [42375, 0]
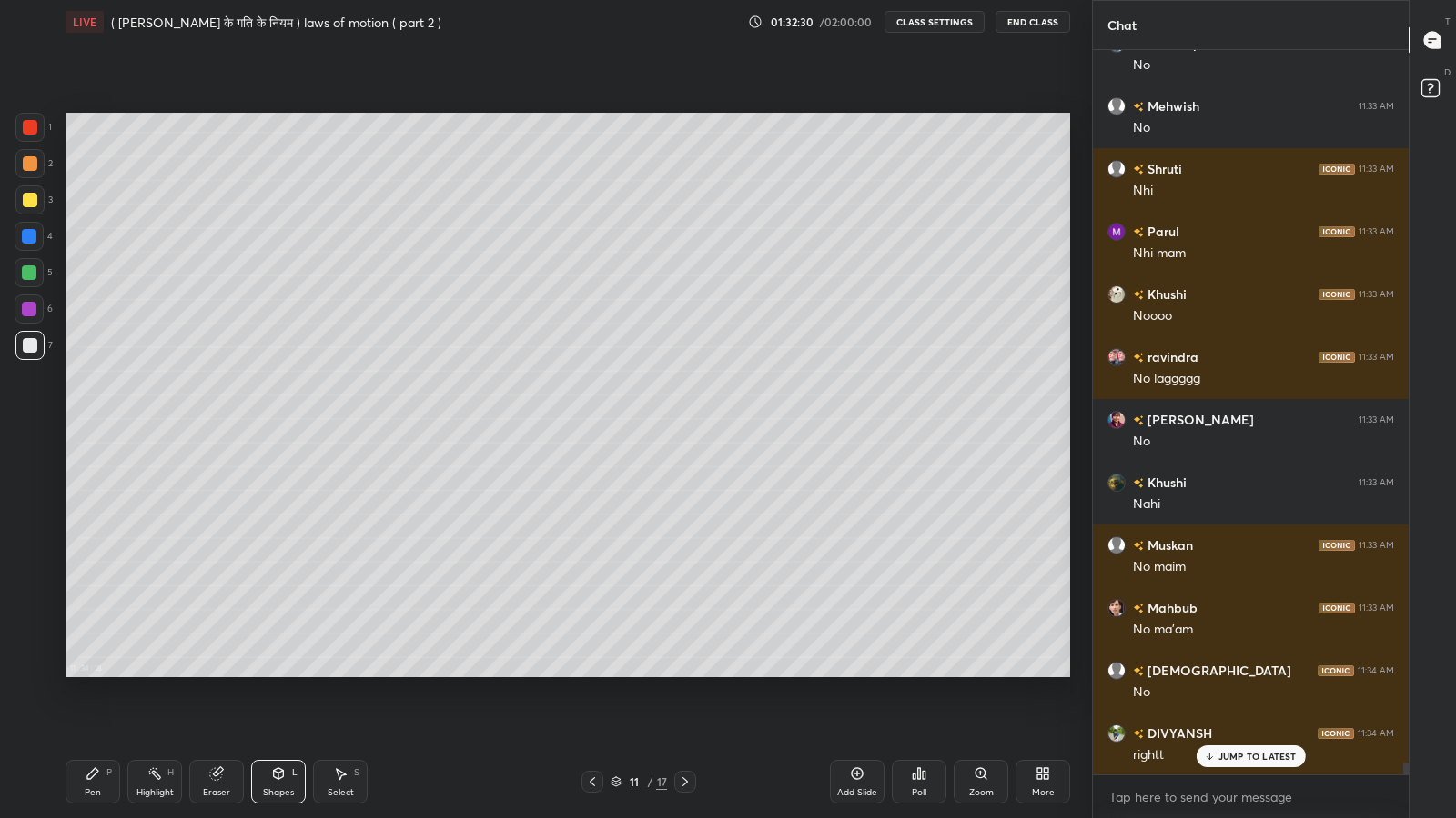
click at [91, 673] on icon at bounding box center [93, 774] width 11 height 11
click at [276, 673] on icon at bounding box center [278, 774] width 10 height 11
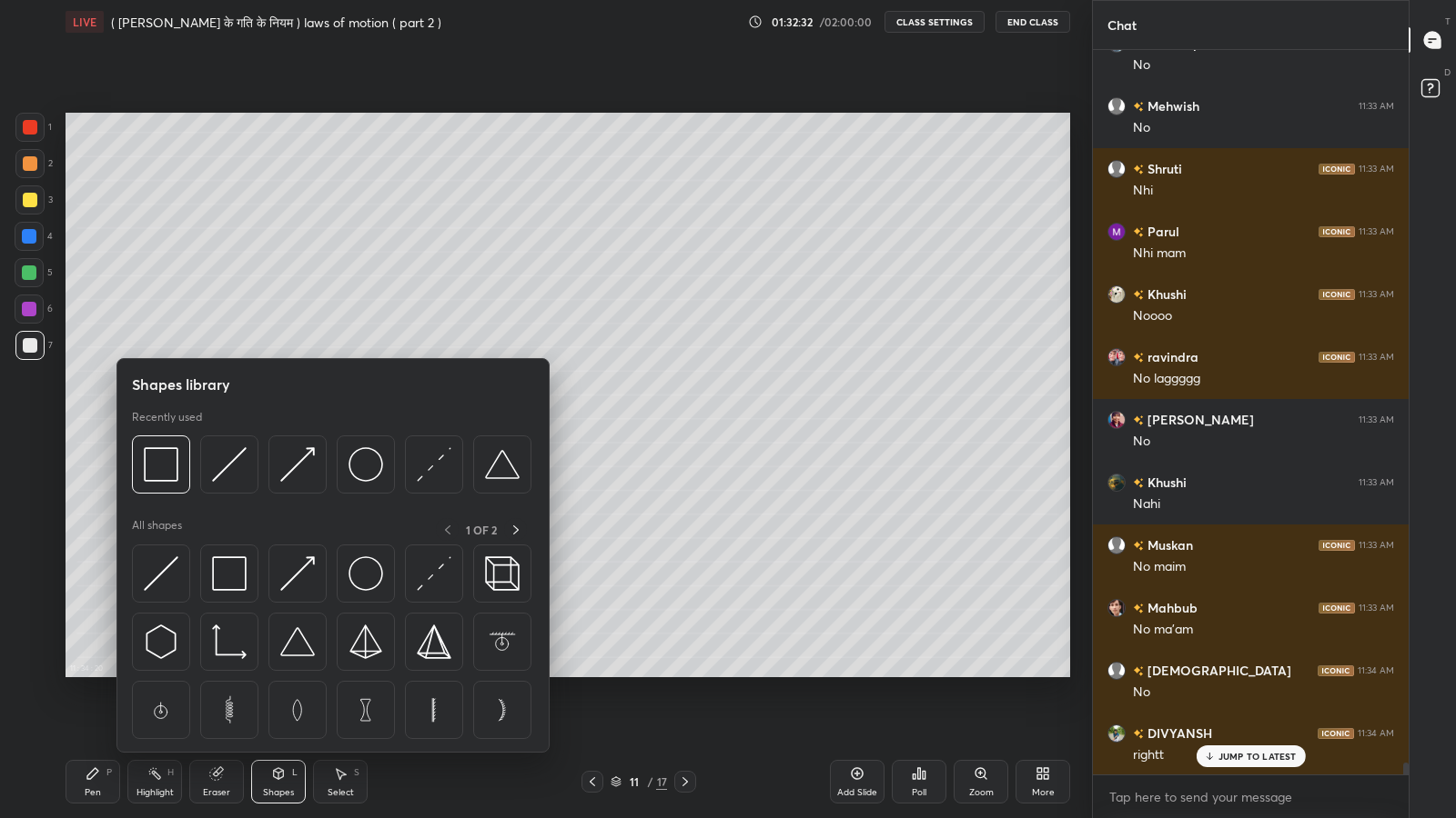
click at [160, 575] on img at bounding box center [160, 573] width 35 height 35
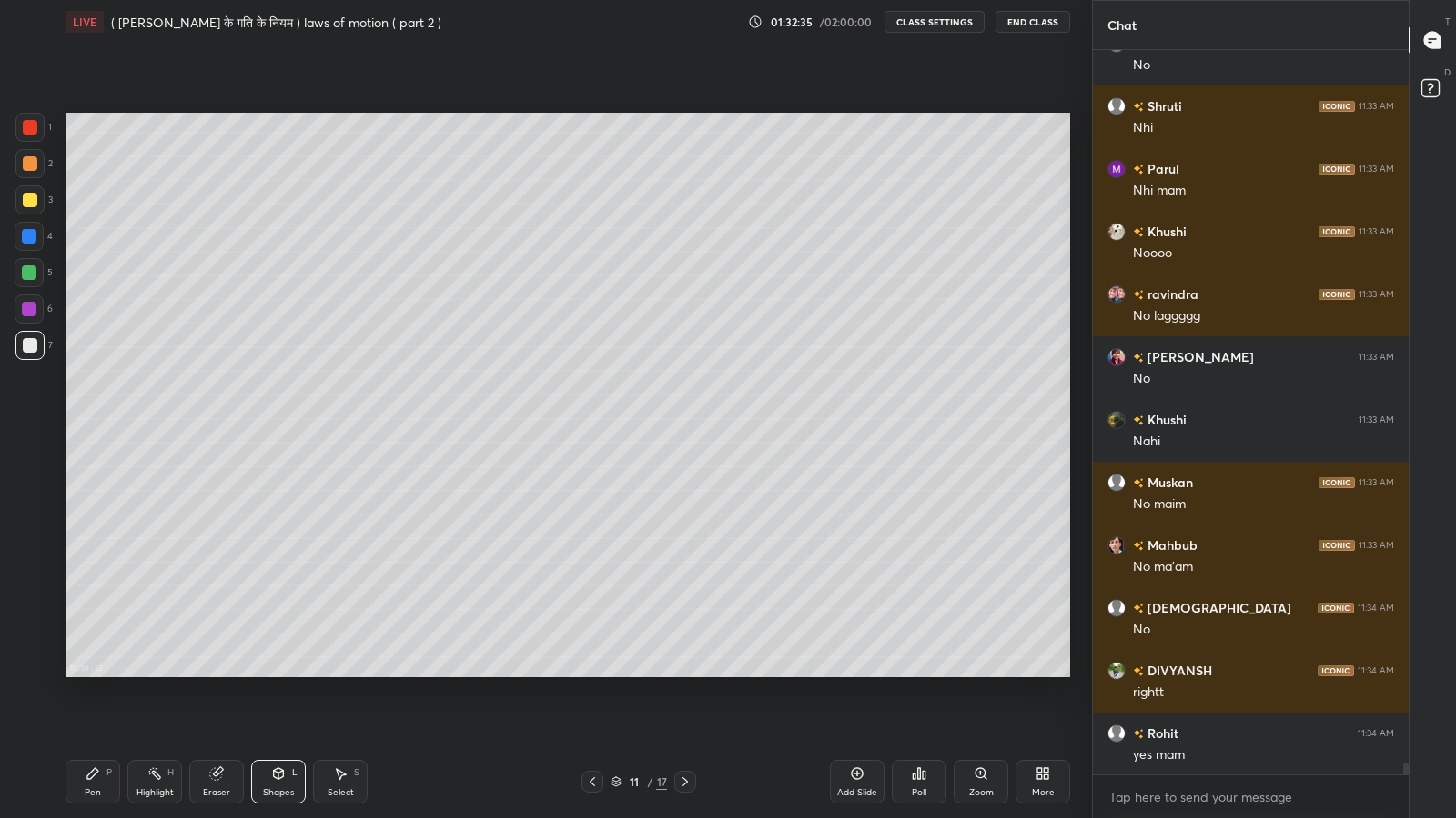
scroll to position [42501, 0]
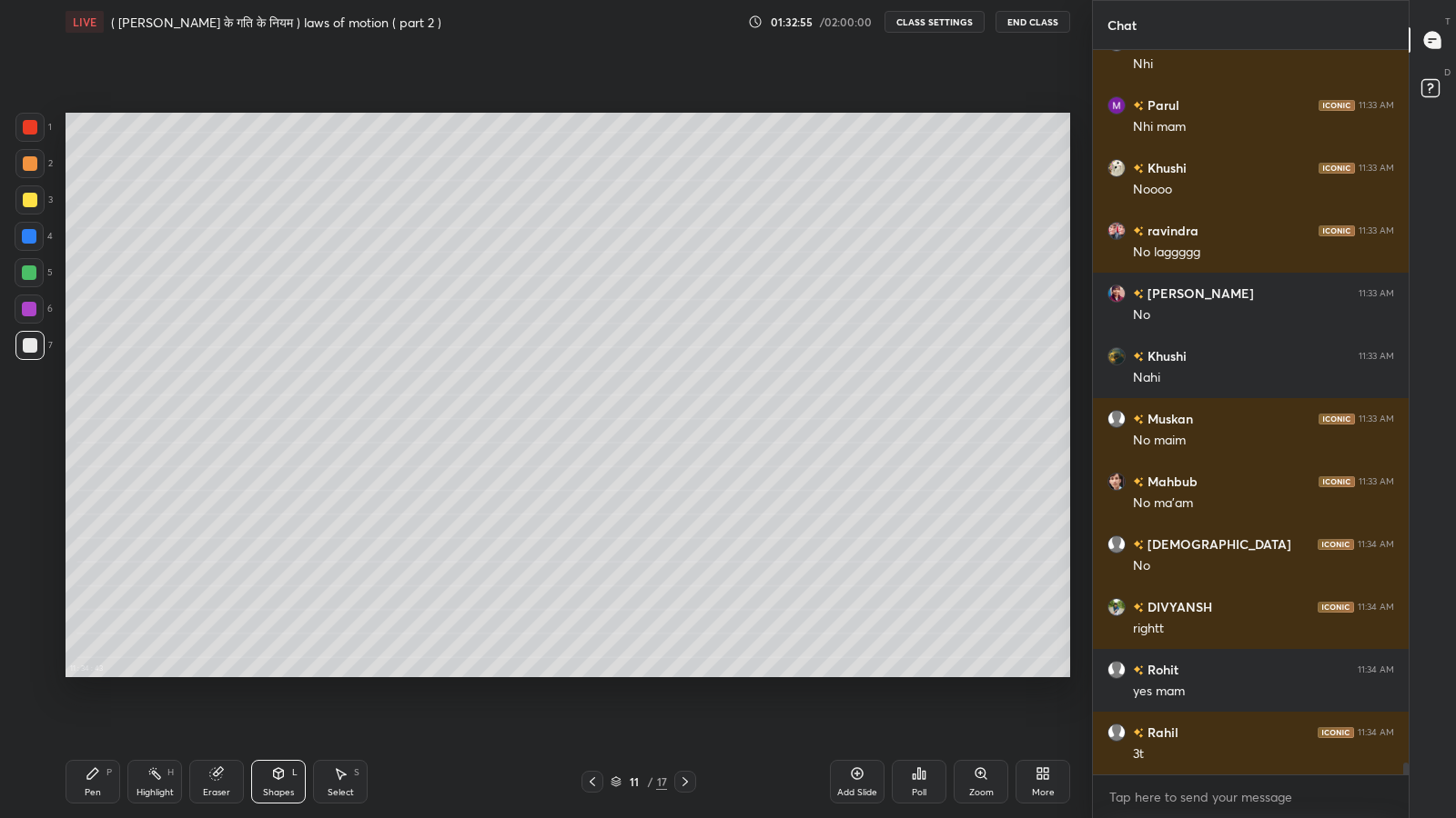
click at [94, 673] on icon at bounding box center [93, 774] width 15 height 15
click at [27, 200] on div at bounding box center [30, 201] width 15 height 15
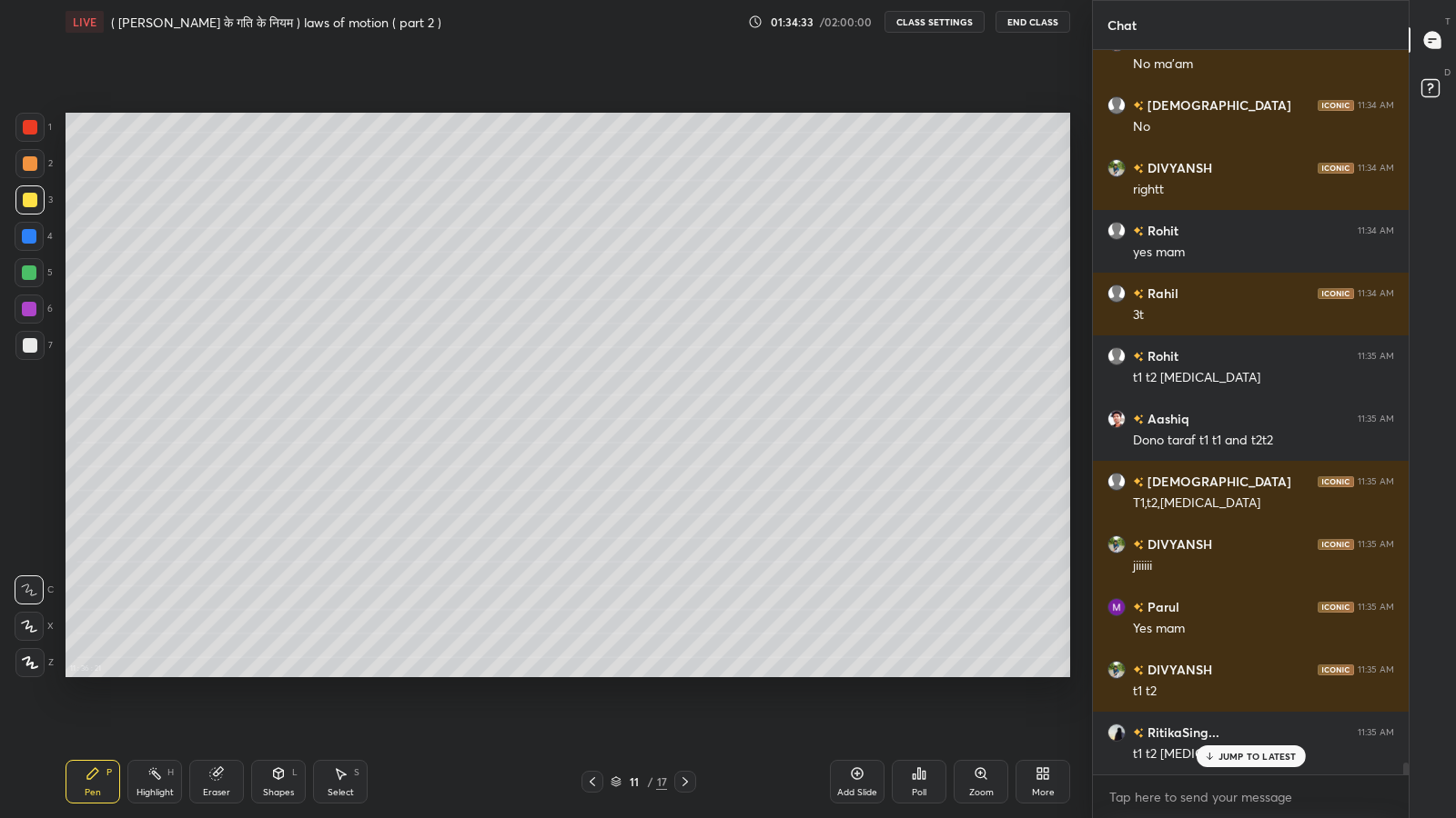
scroll to position [43002, 0]
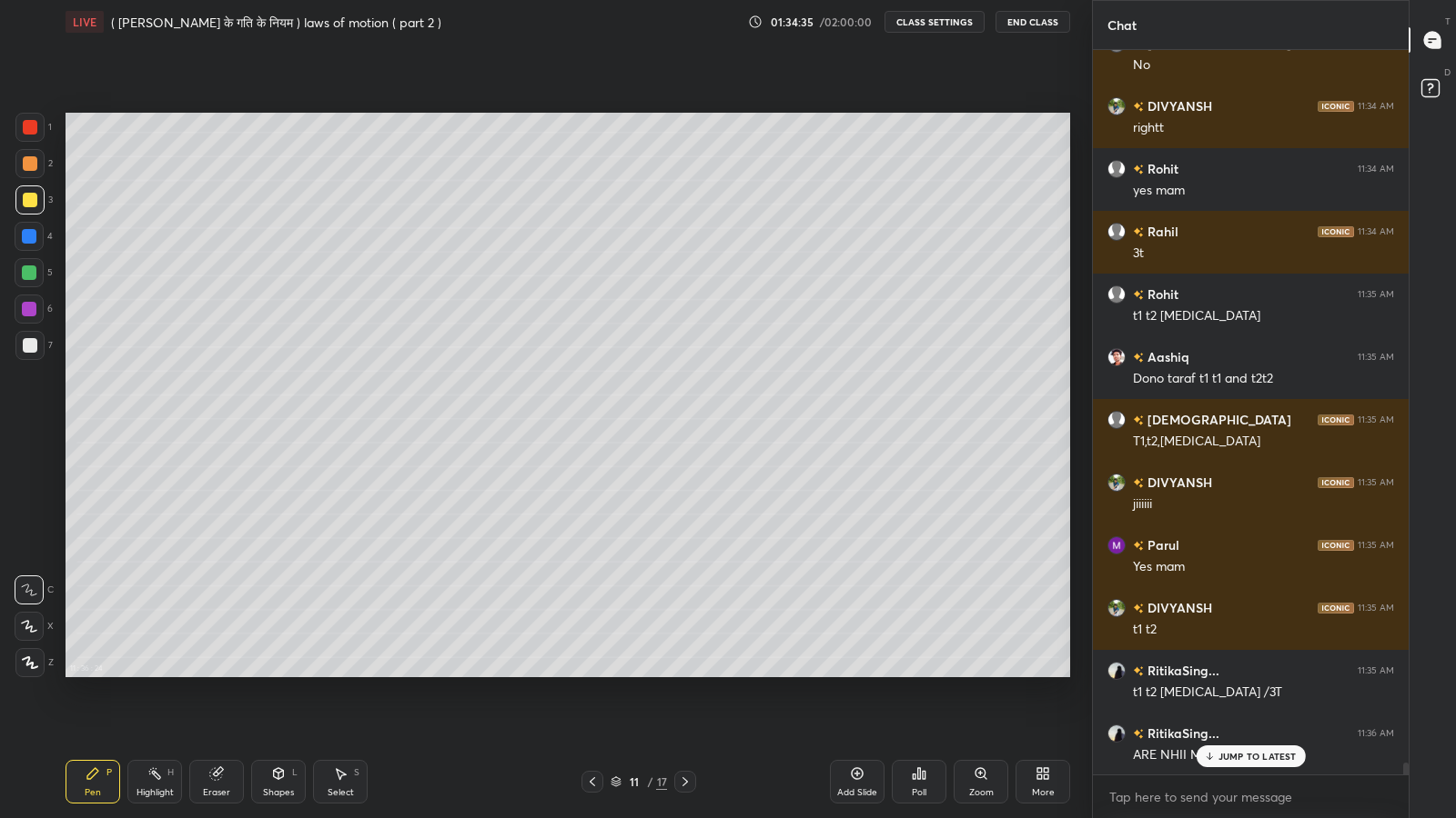
click at [1218, 673] on div "JUMP TO LATEST" at bounding box center [1250, 756] width 109 height 22
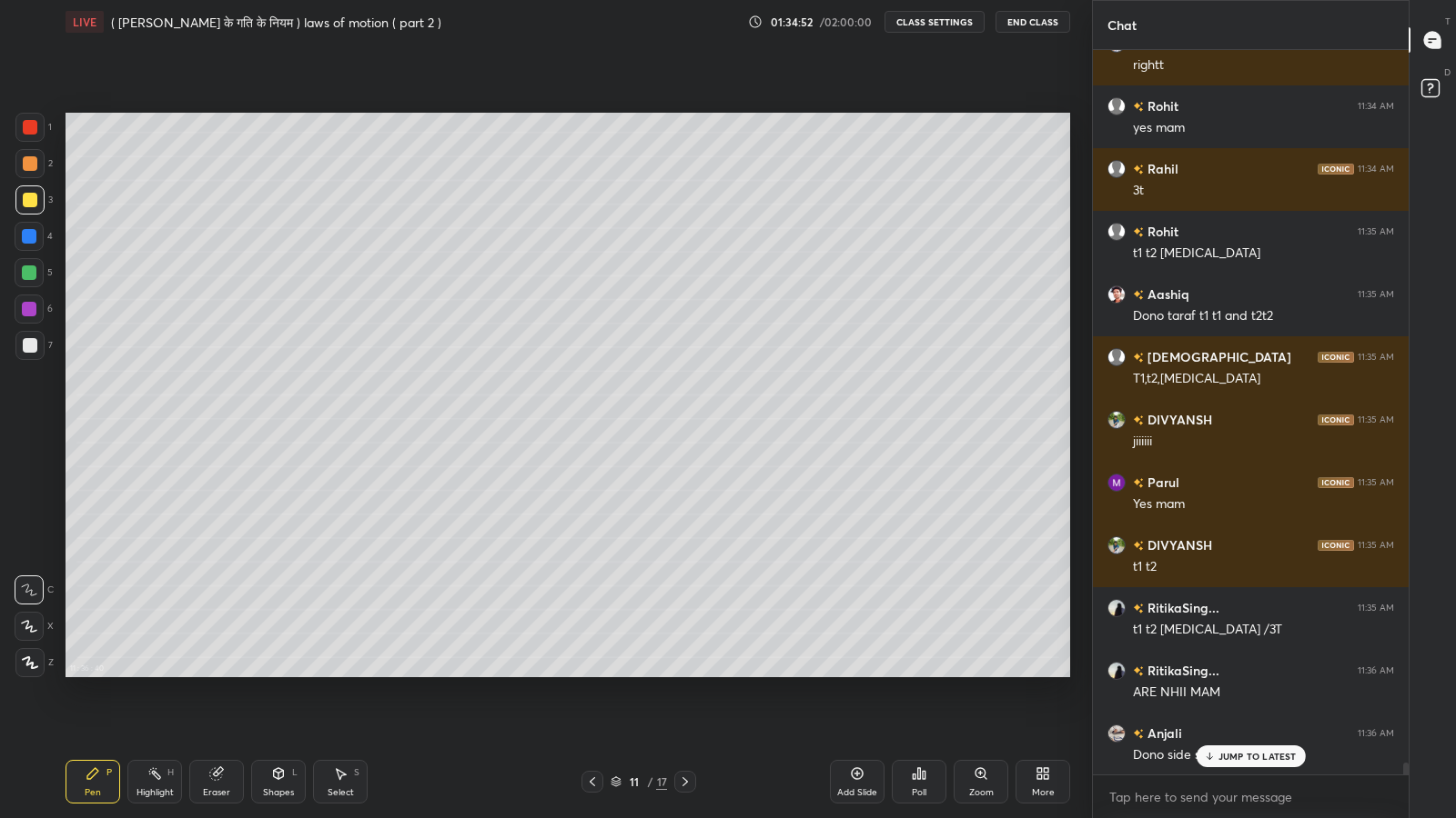
click at [1233, 673] on p "JUMP TO LATEST" at bounding box center [1256, 757] width 78 height 11
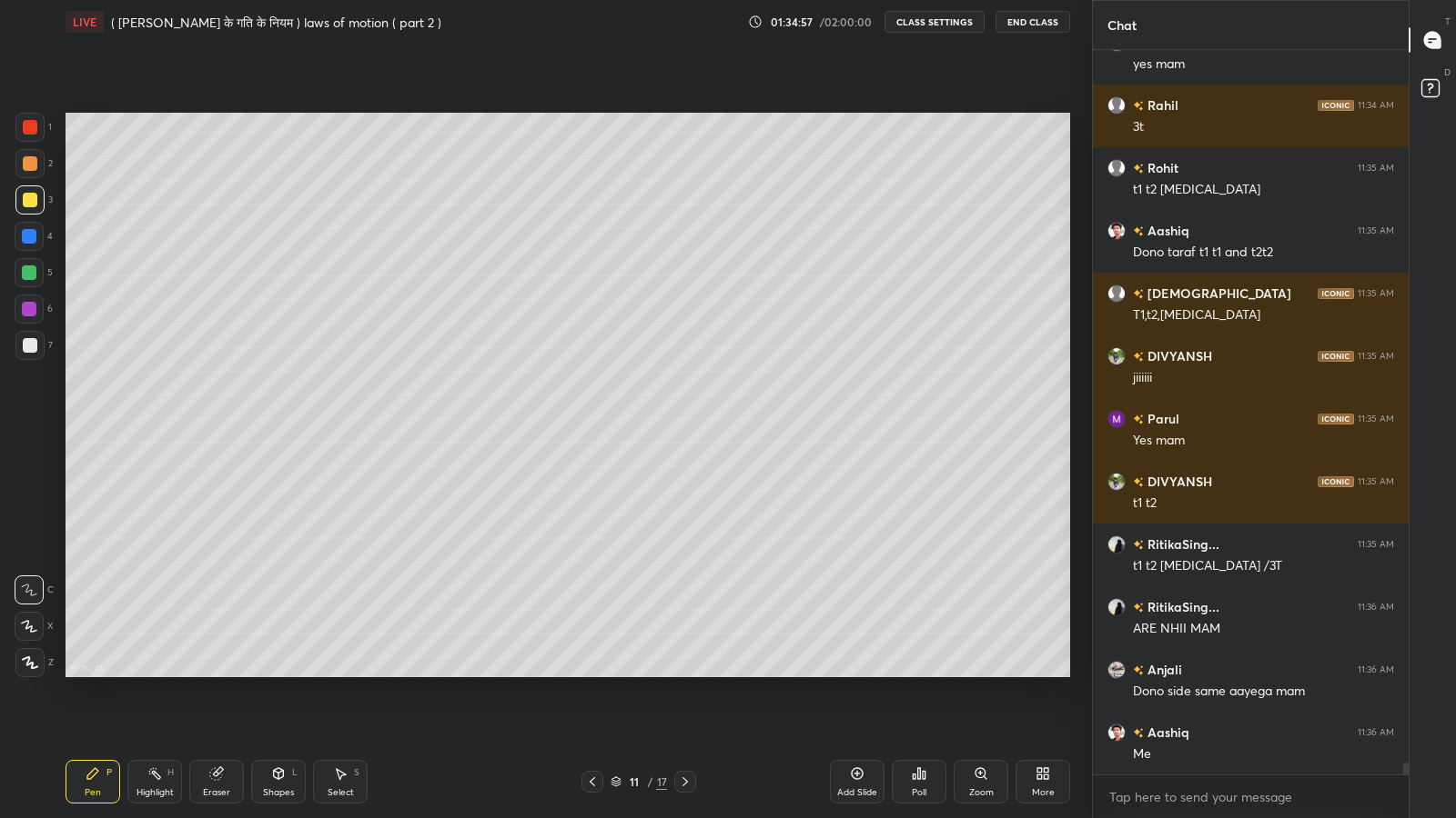
click at [592, 673] on icon at bounding box center [593, 782] width 15 height 15
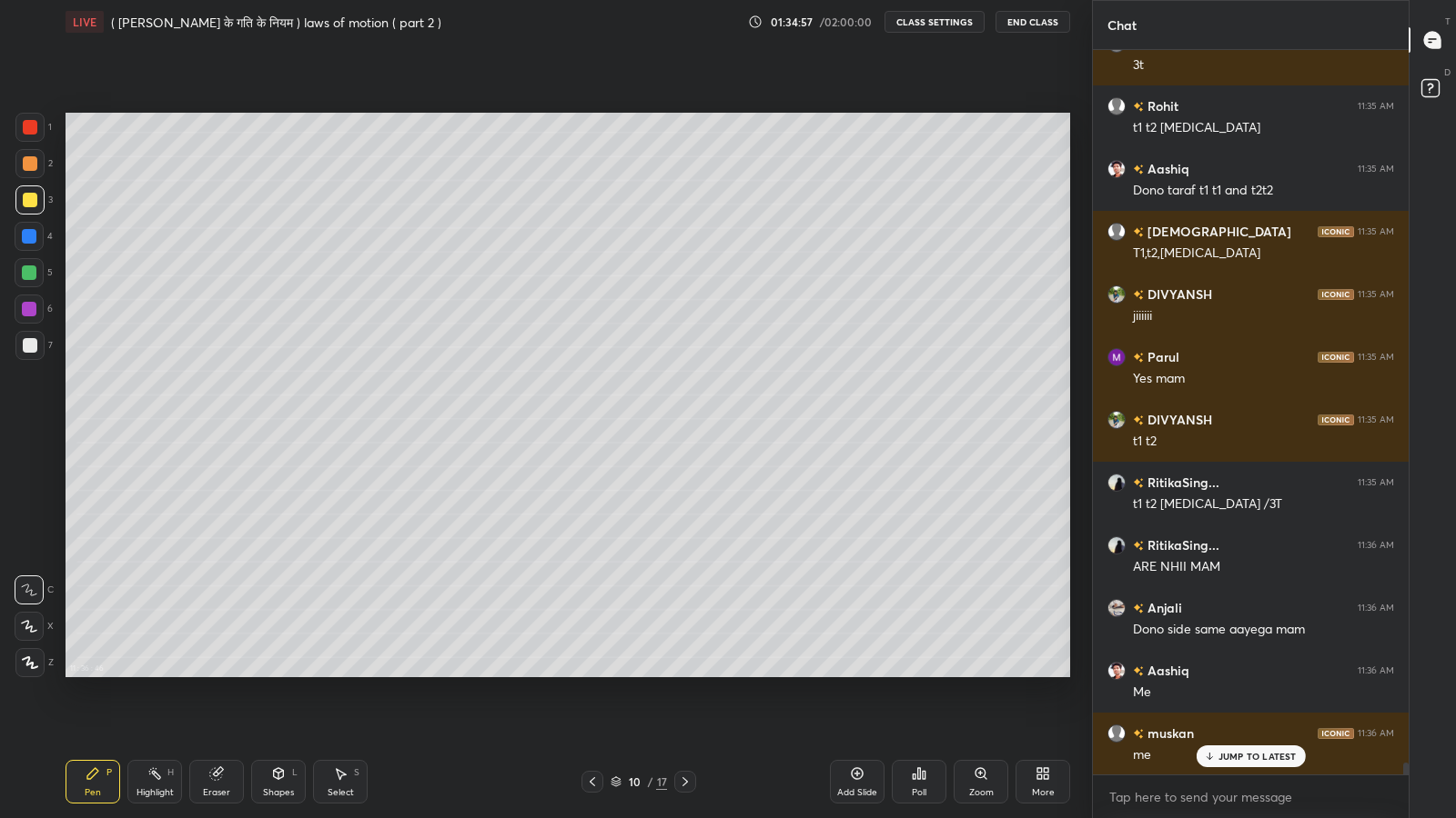
click at [592, 673] on icon at bounding box center [593, 782] width 15 height 15
click at [589, 673] on icon at bounding box center [593, 782] width 15 height 15
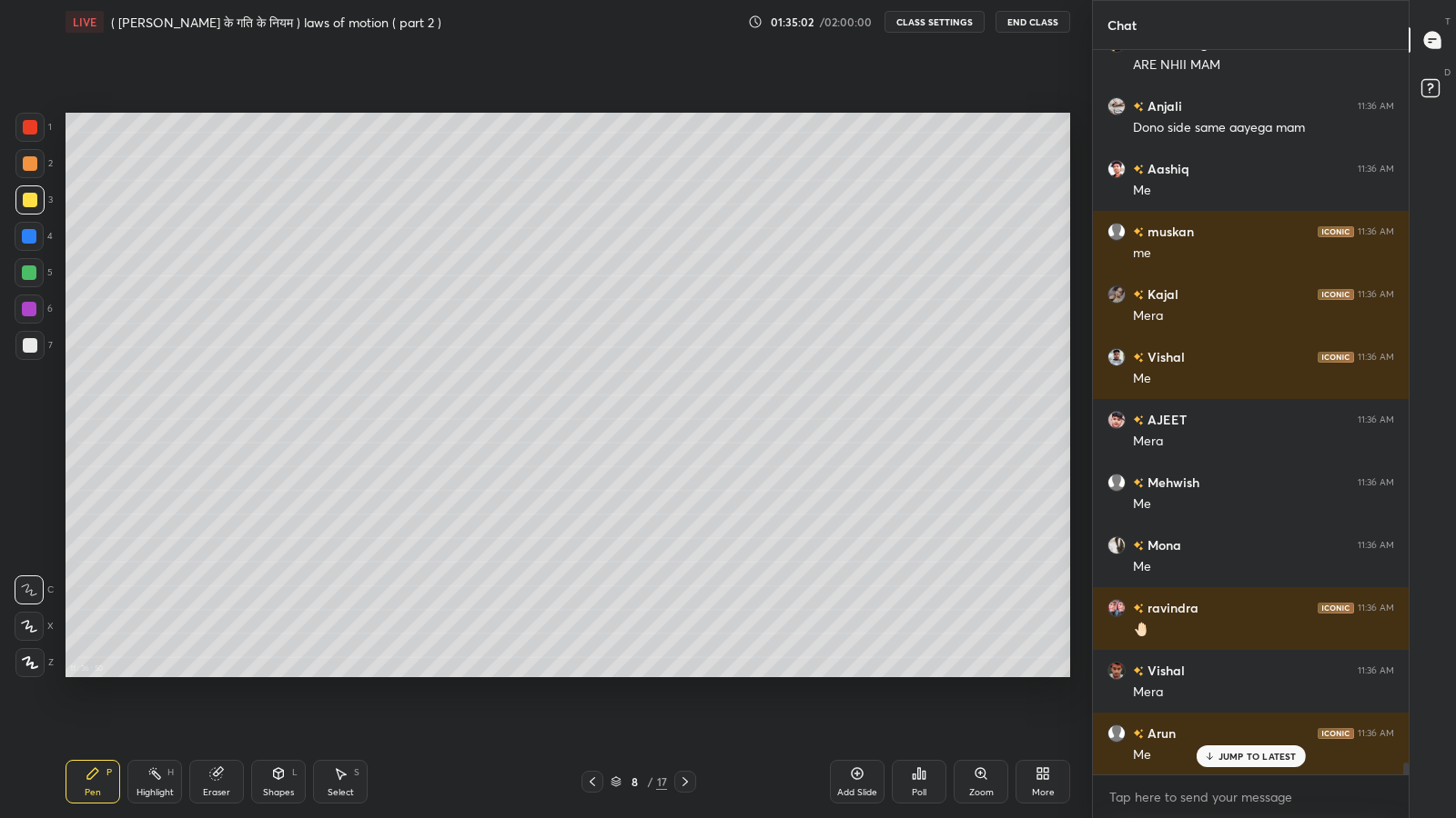
scroll to position [43818, 0]
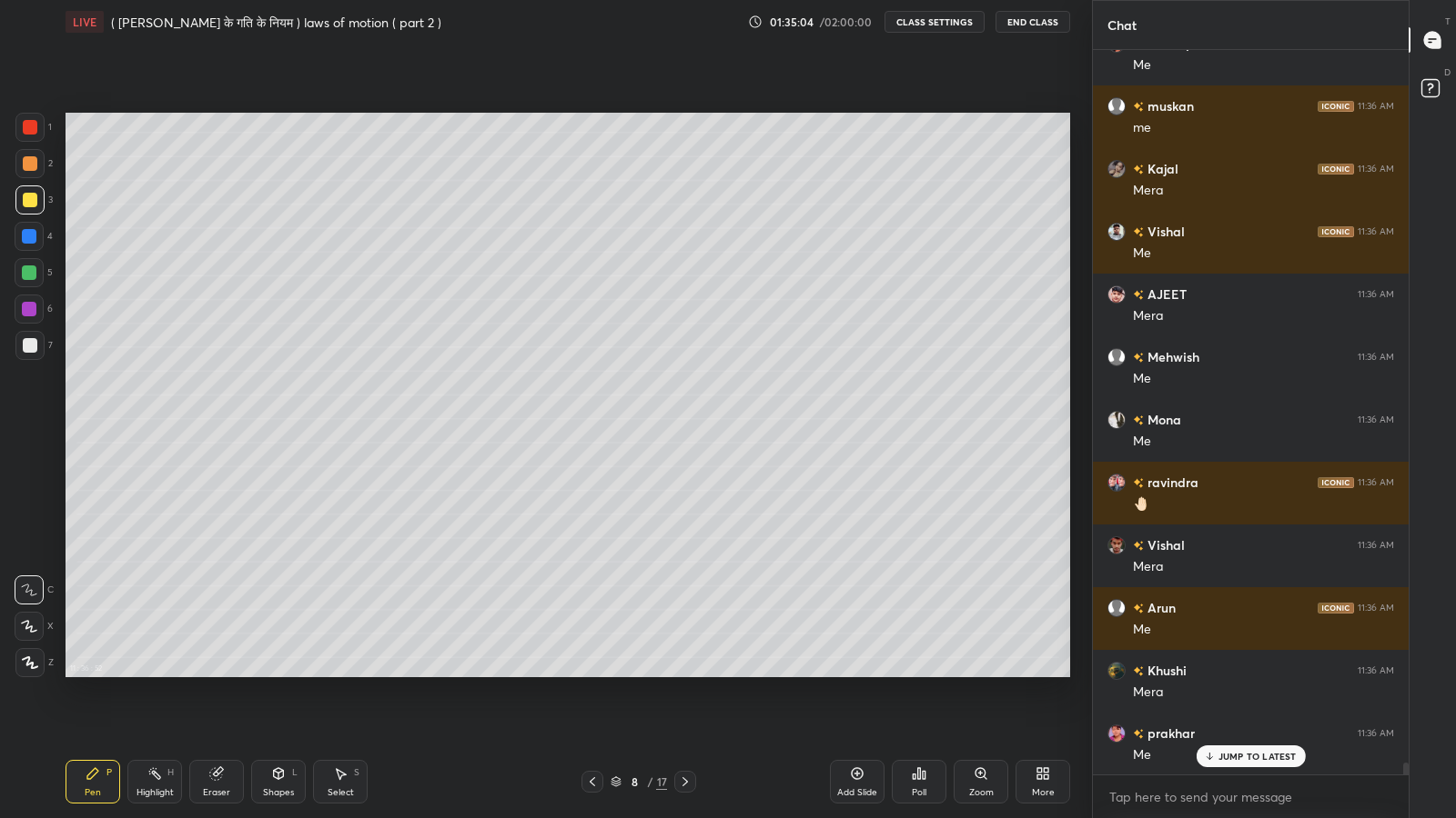
click at [684, 673] on icon at bounding box center [685, 782] width 15 height 15
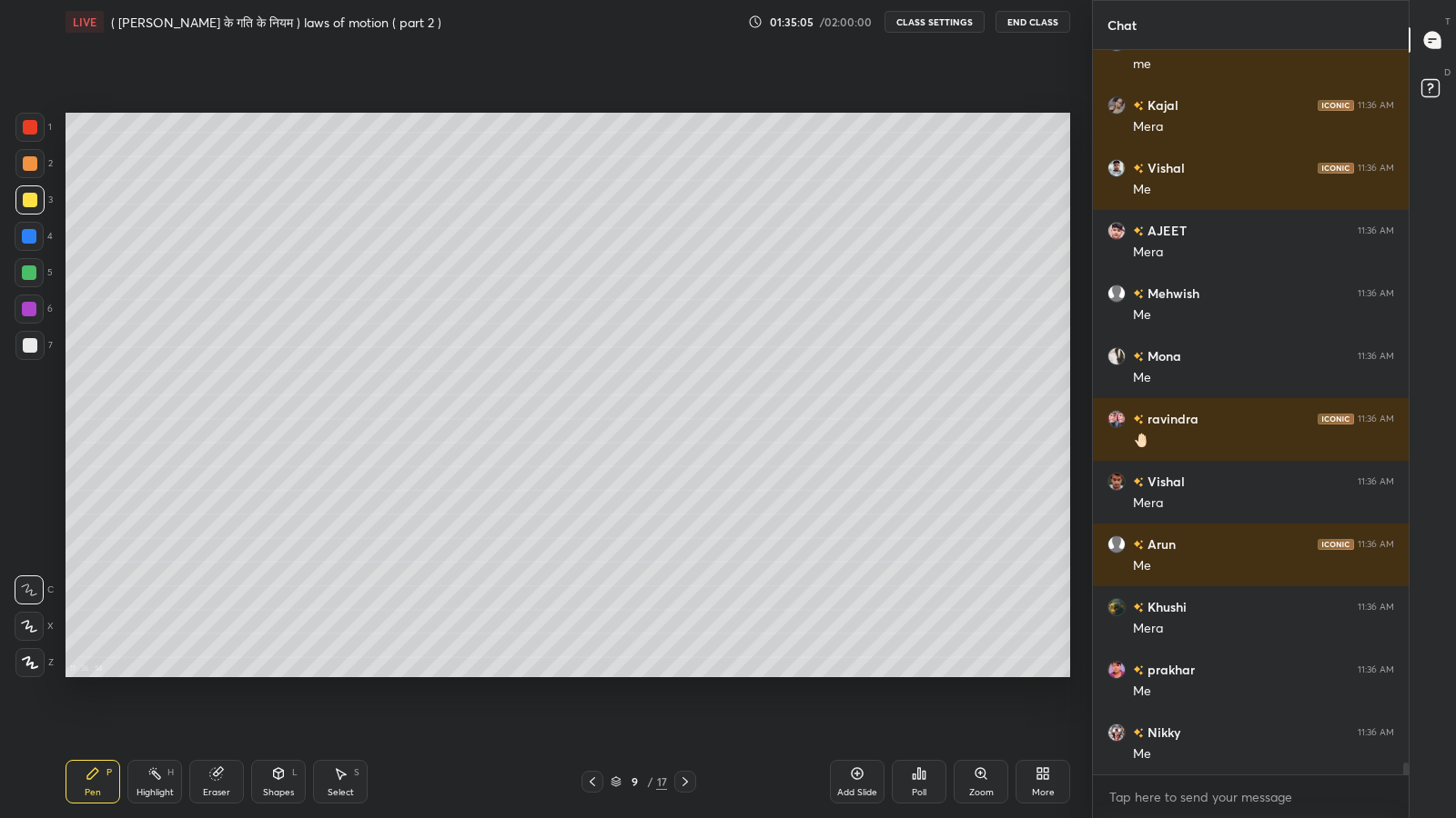
click at [690, 673] on div at bounding box center [684, 781] width 22 height 22
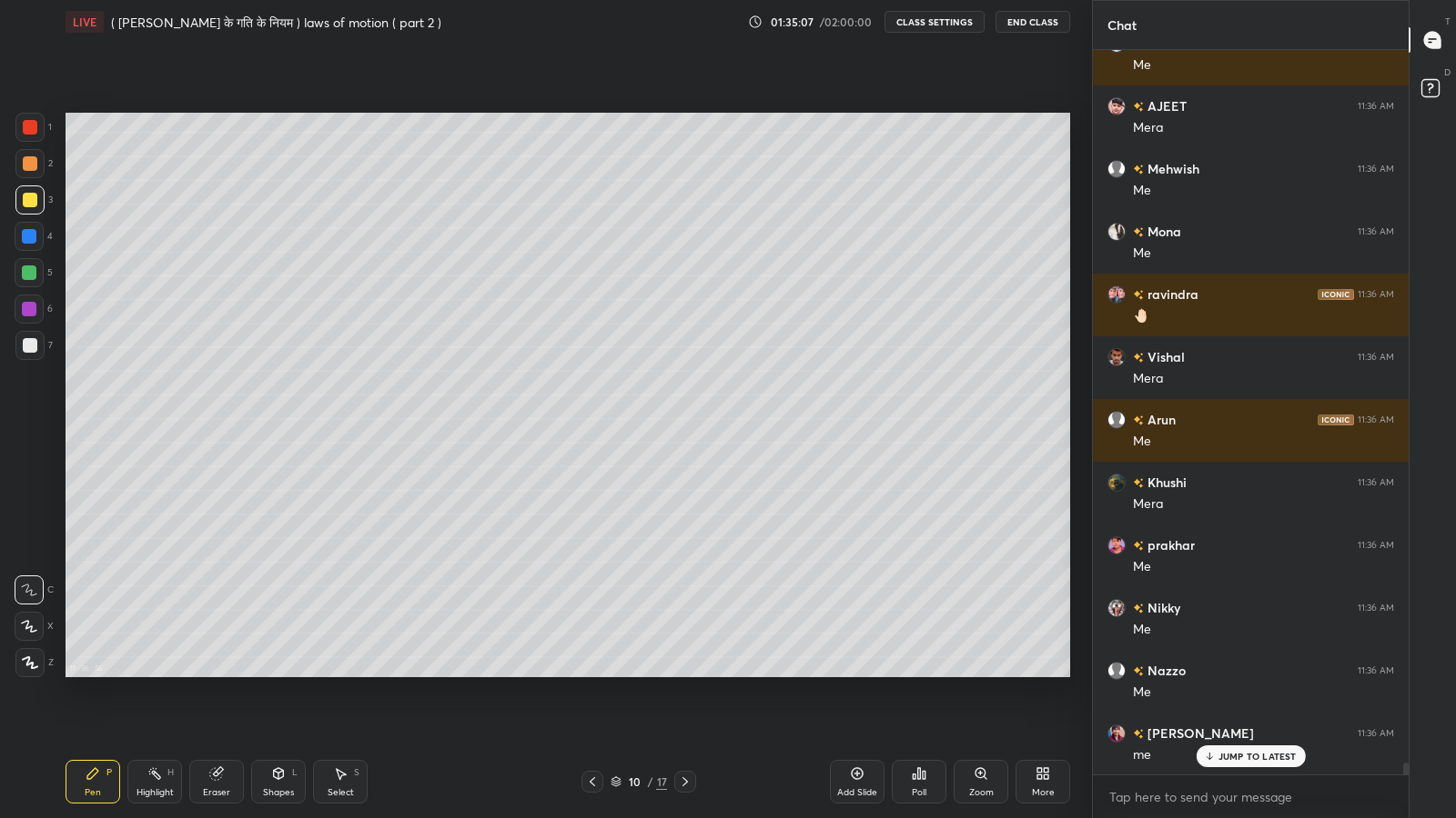
click at [684, 673] on icon at bounding box center [685, 782] width 6 height 9
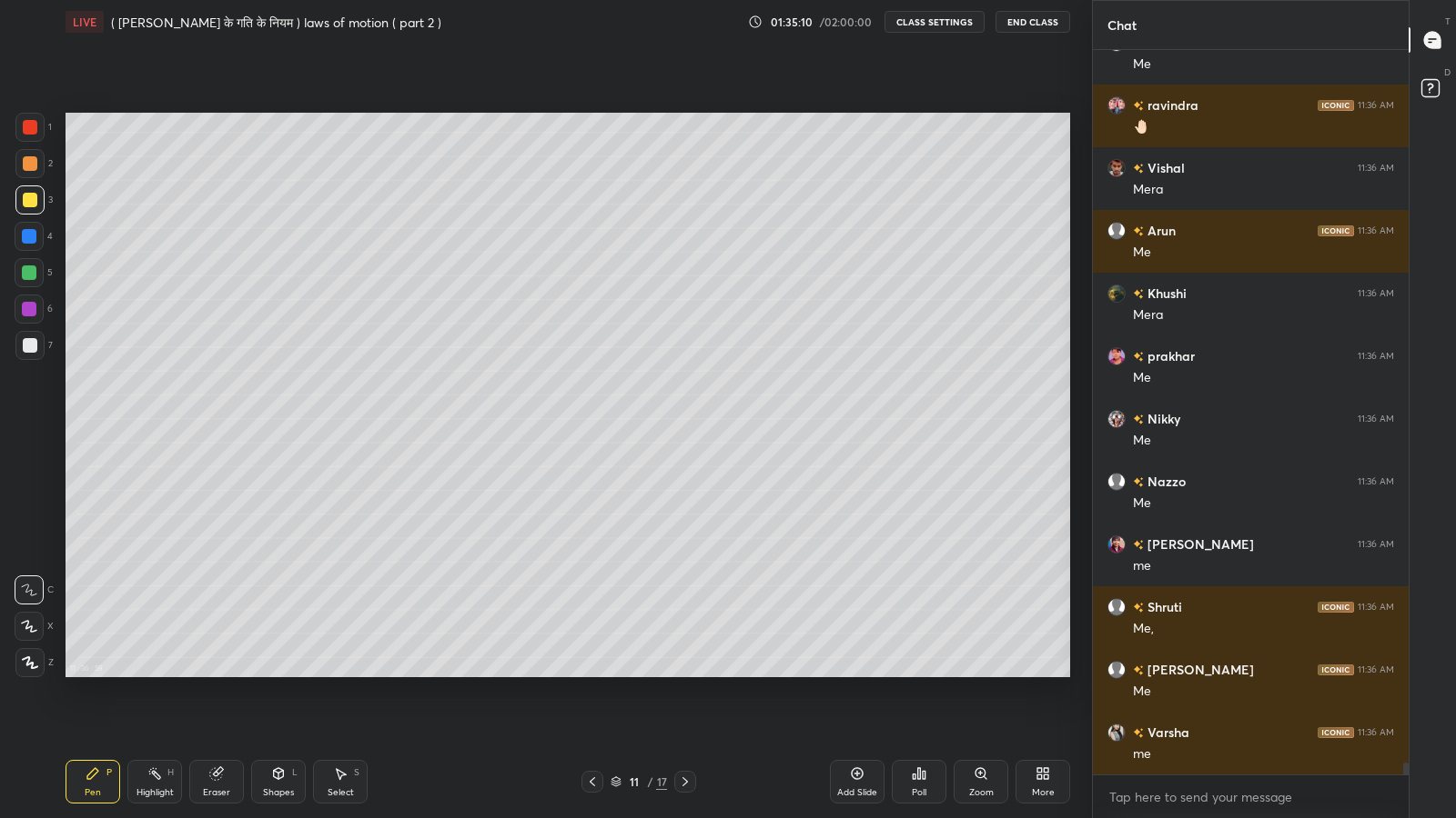
scroll to position [44257, 0]
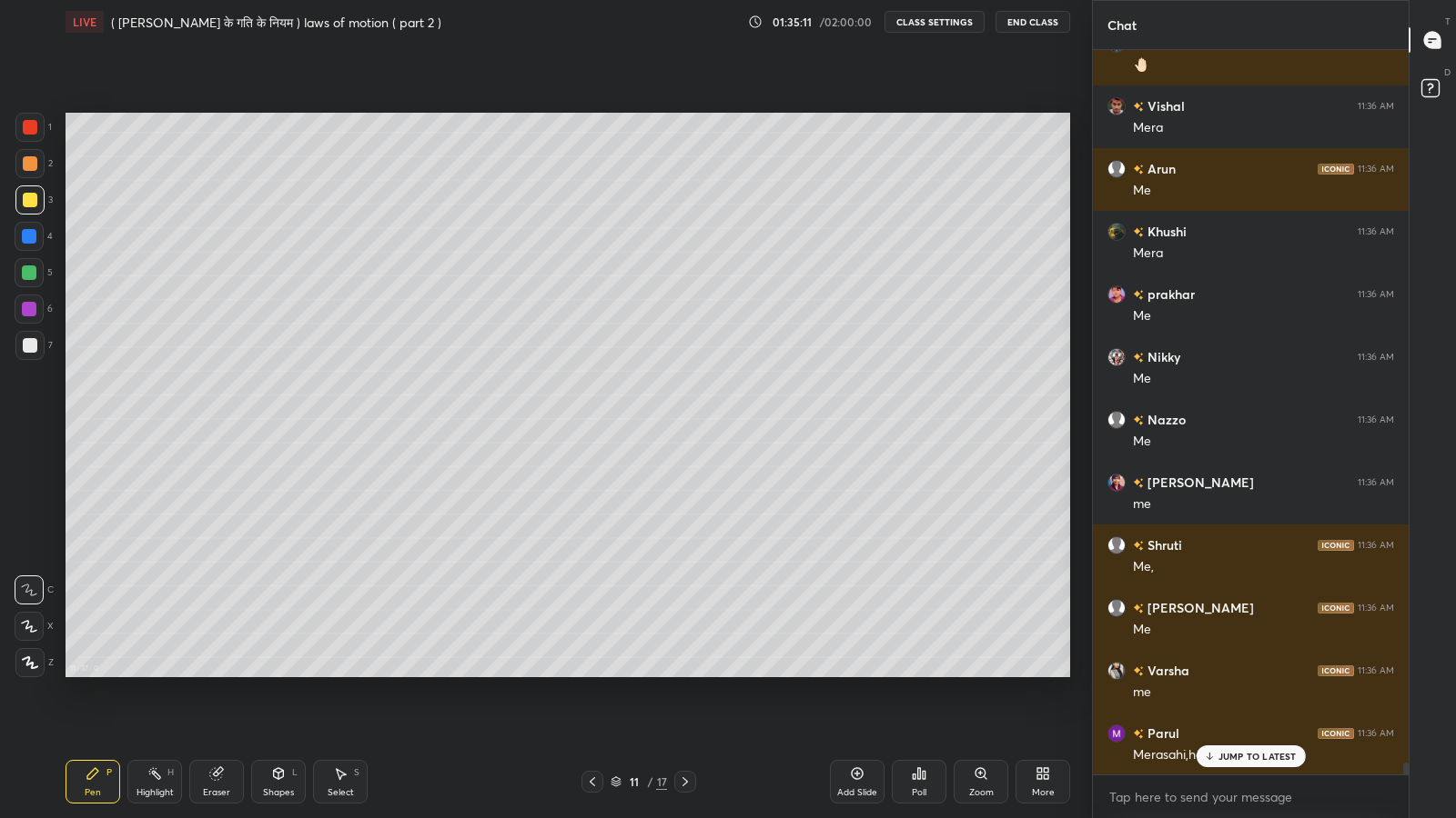
click at [1225, 673] on p "JUMP TO LATEST" at bounding box center [1256, 757] width 78 height 11
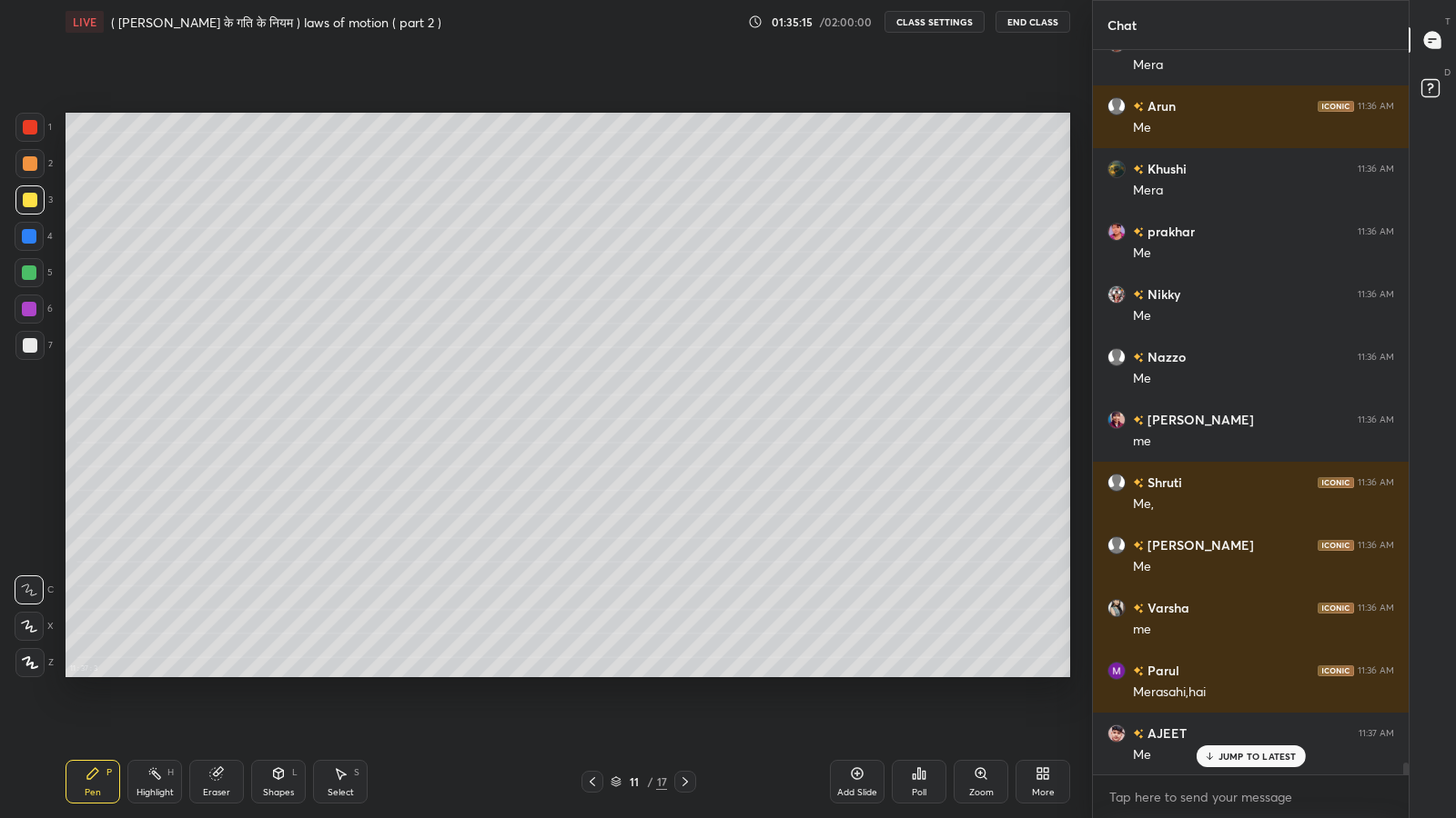
click at [871, 673] on div "Add Slide" at bounding box center [857, 781] width 54 height 44
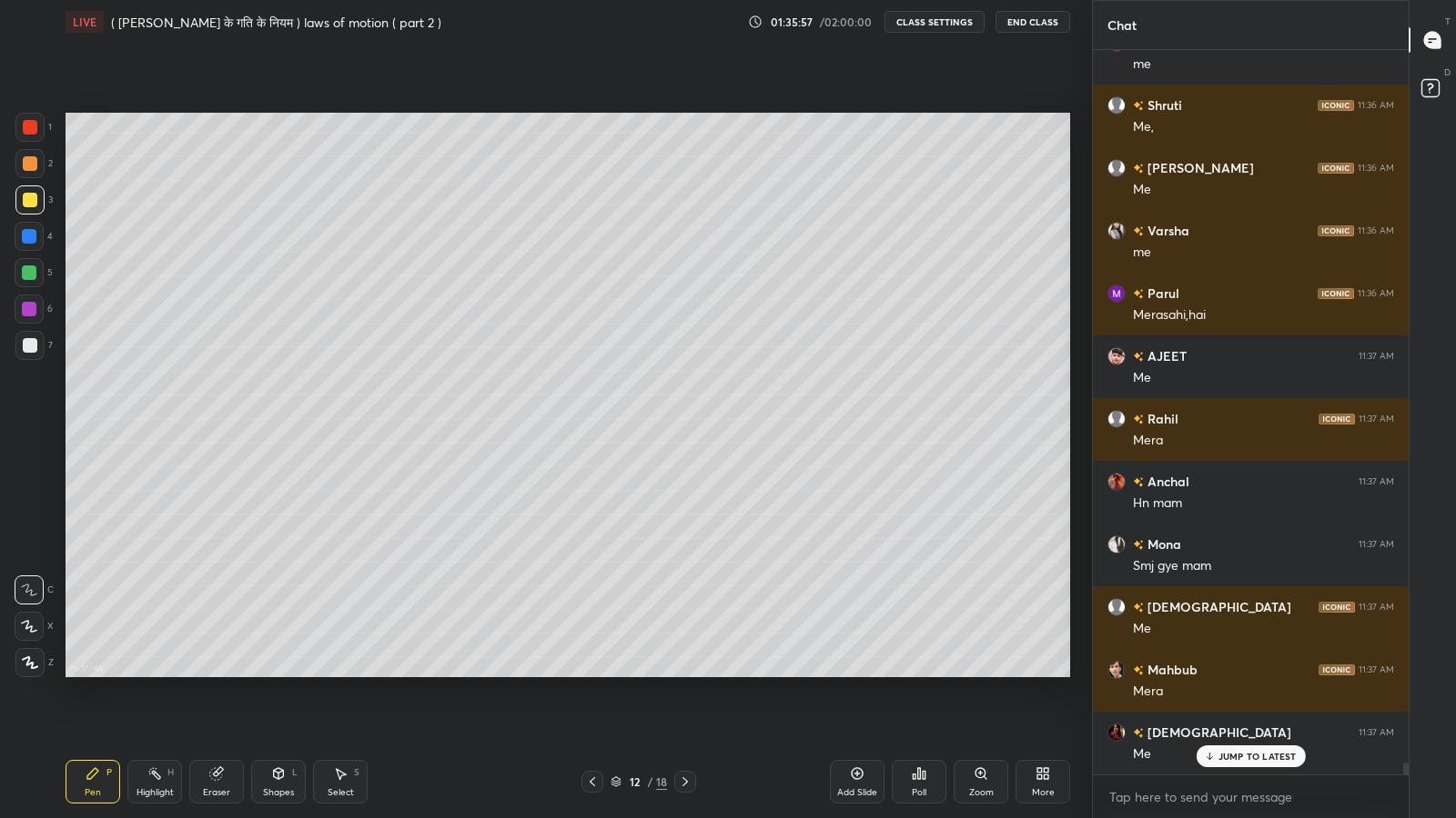
scroll to position [44759, 0]
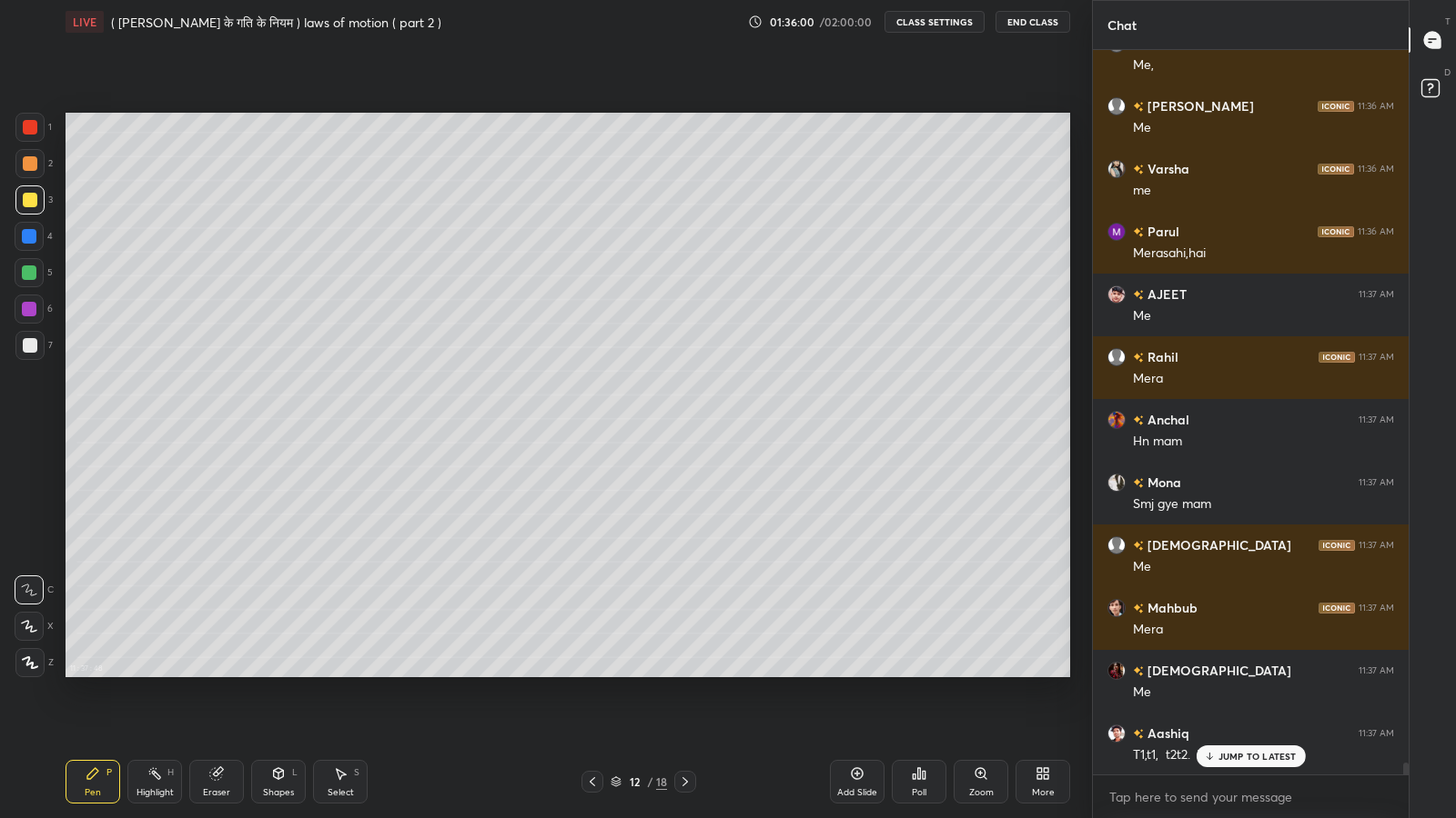
click at [1249, 673] on p "JUMP TO LATEST" at bounding box center [1256, 757] width 78 height 11
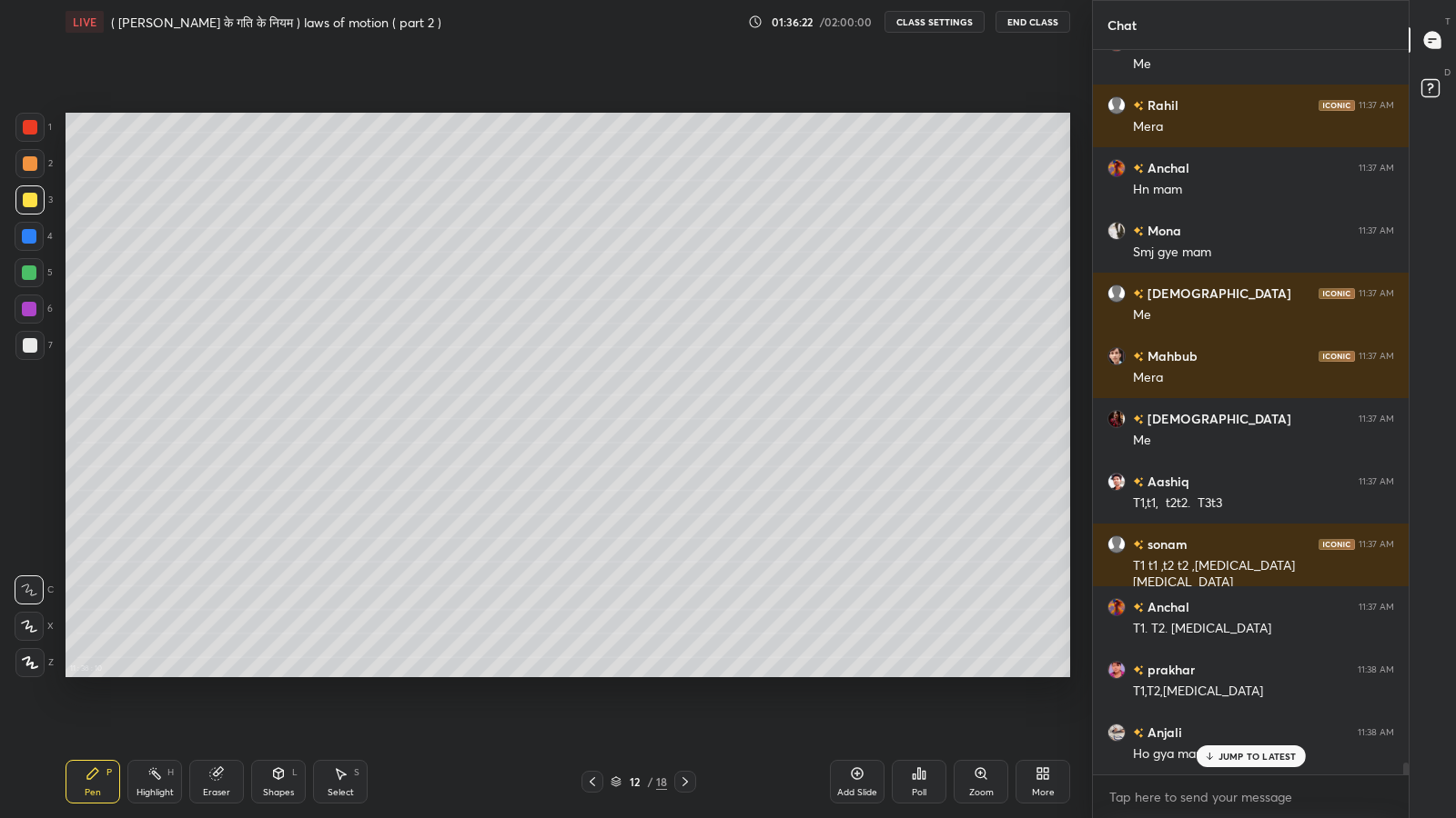
scroll to position [45072, 0]
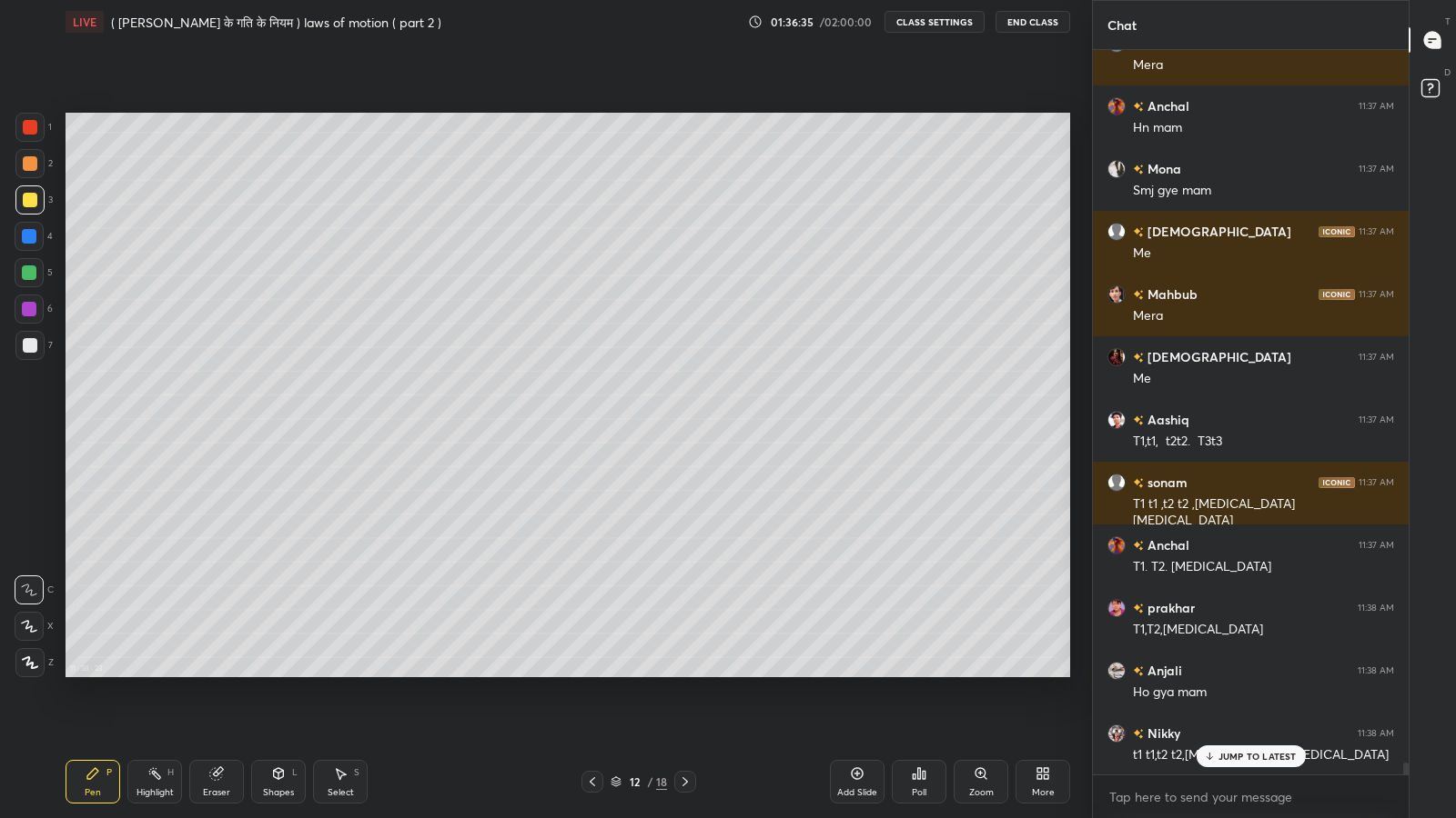
click at [1212, 673] on icon at bounding box center [1208, 757] width 12 height 11
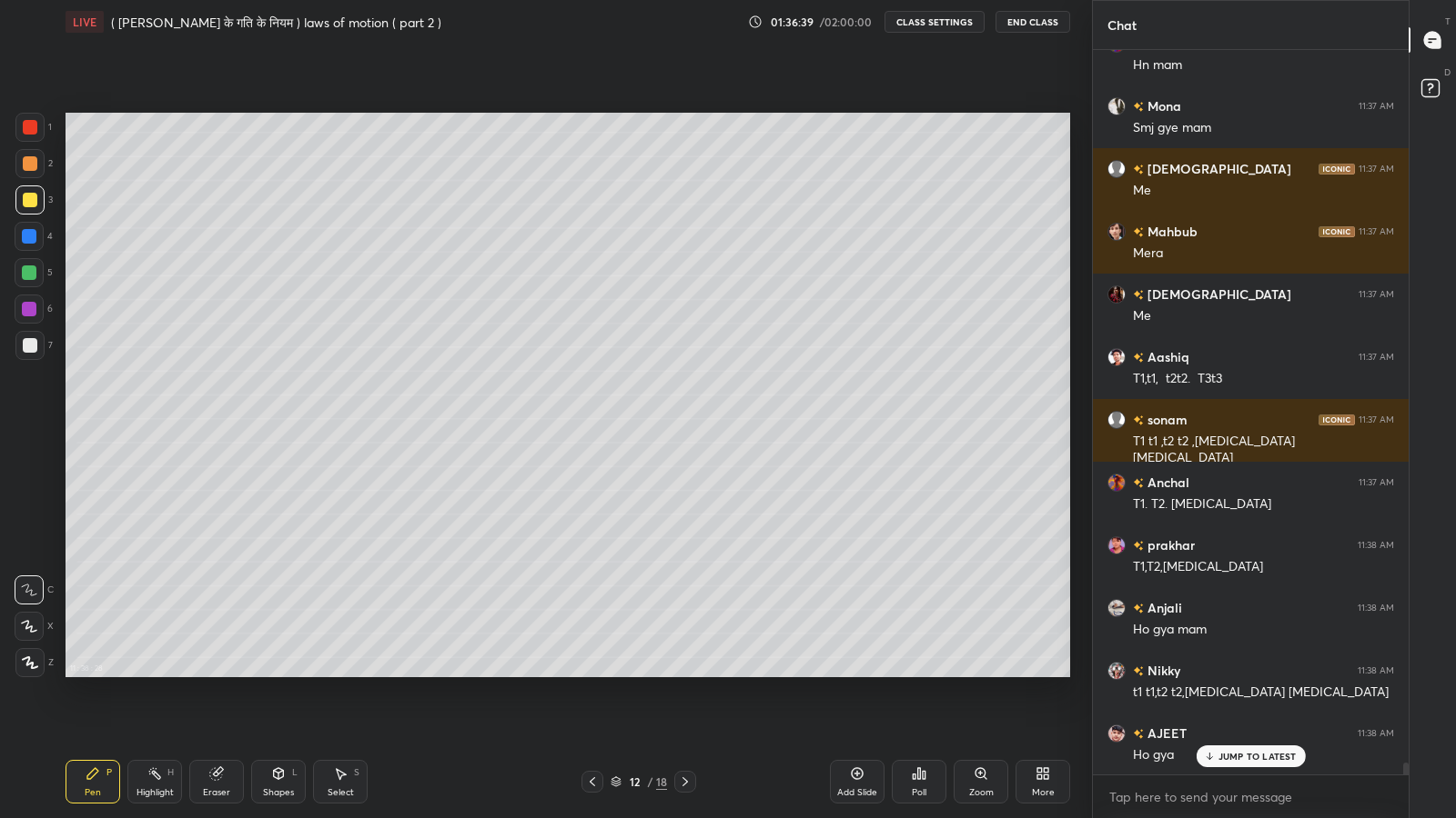
scroll to position [45198, 0]
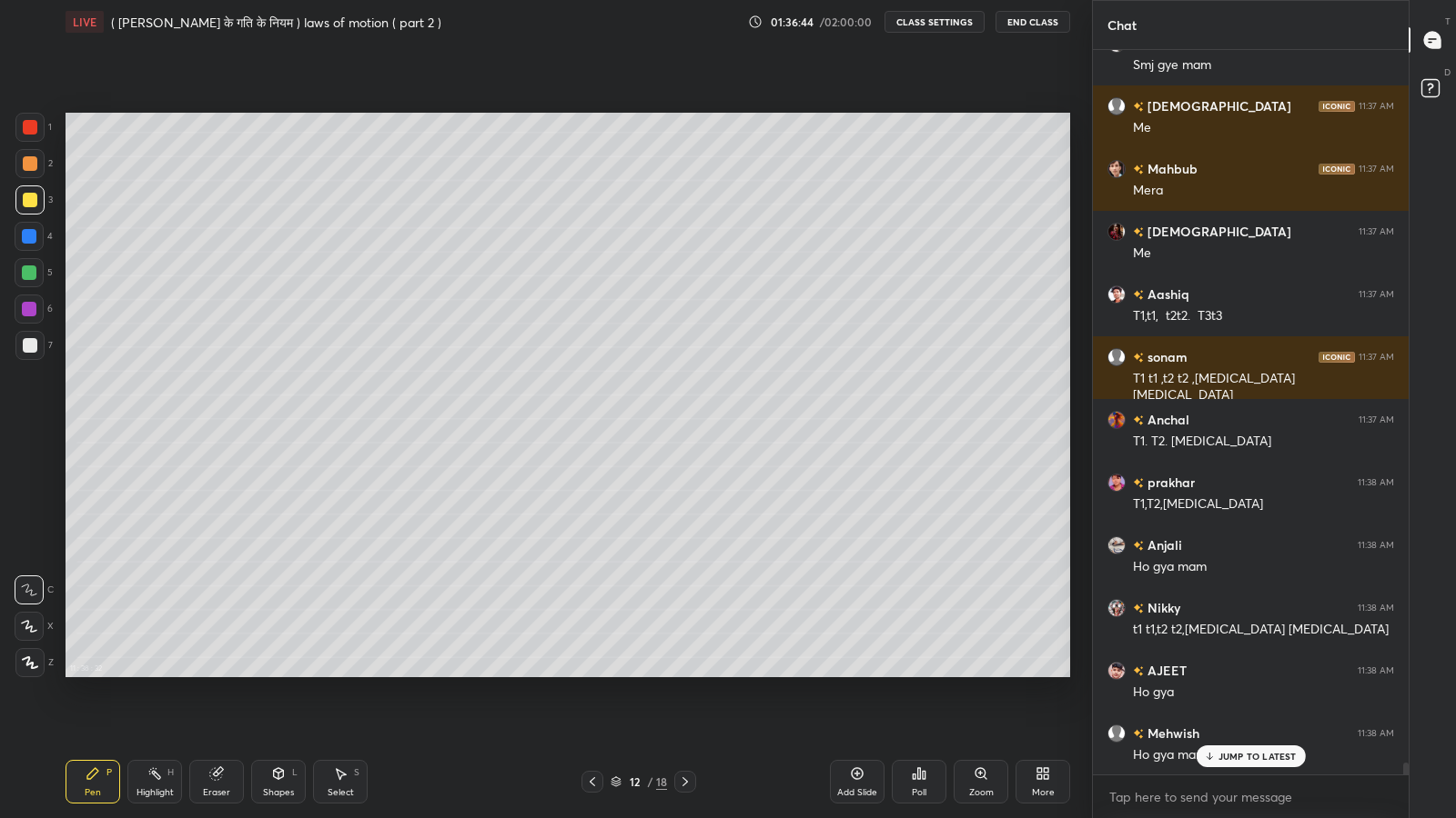
click at [29, 342] on div at bounding box center [30, 346] width 15 height 15
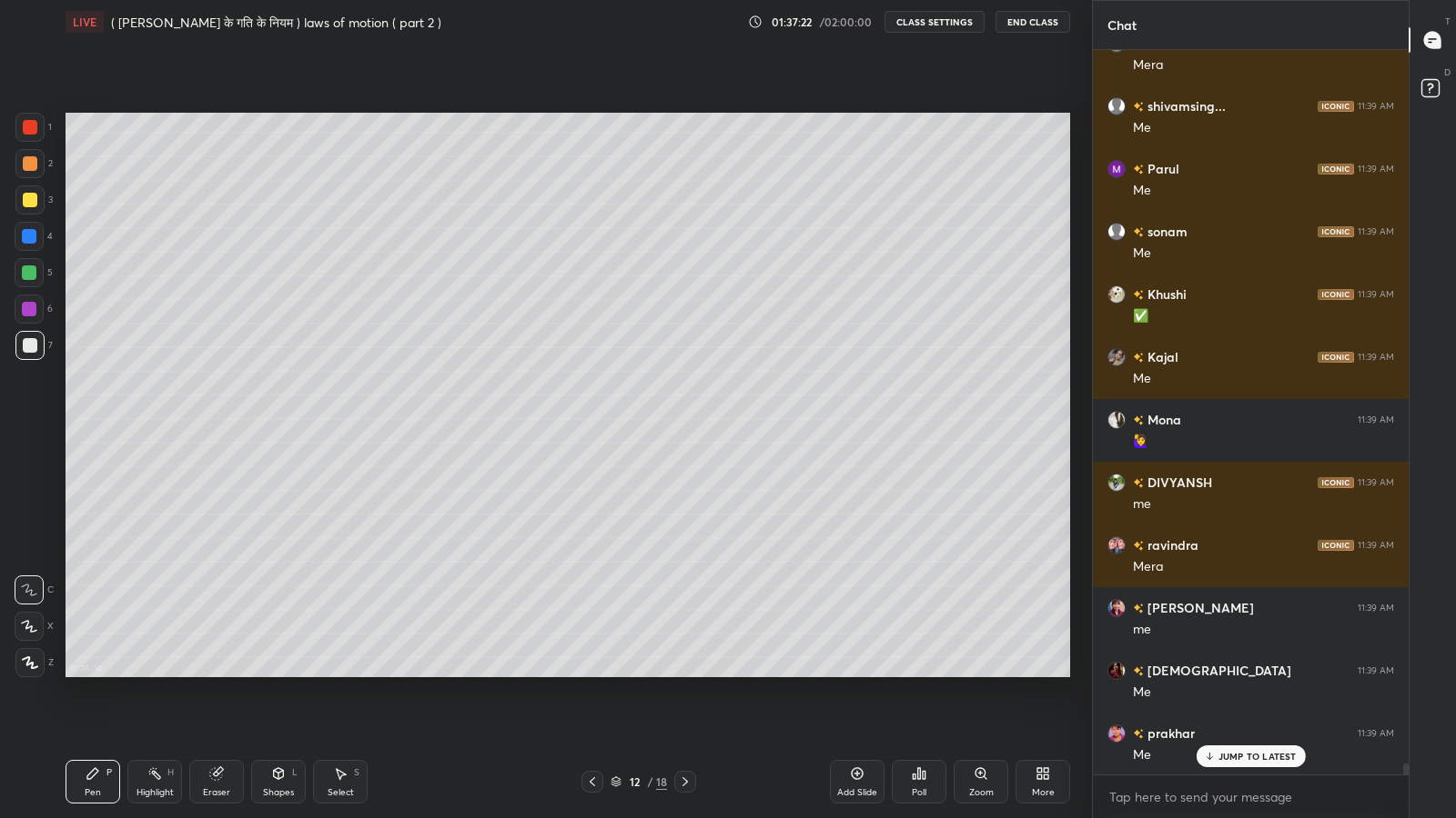
scroll to position [46767, 0]
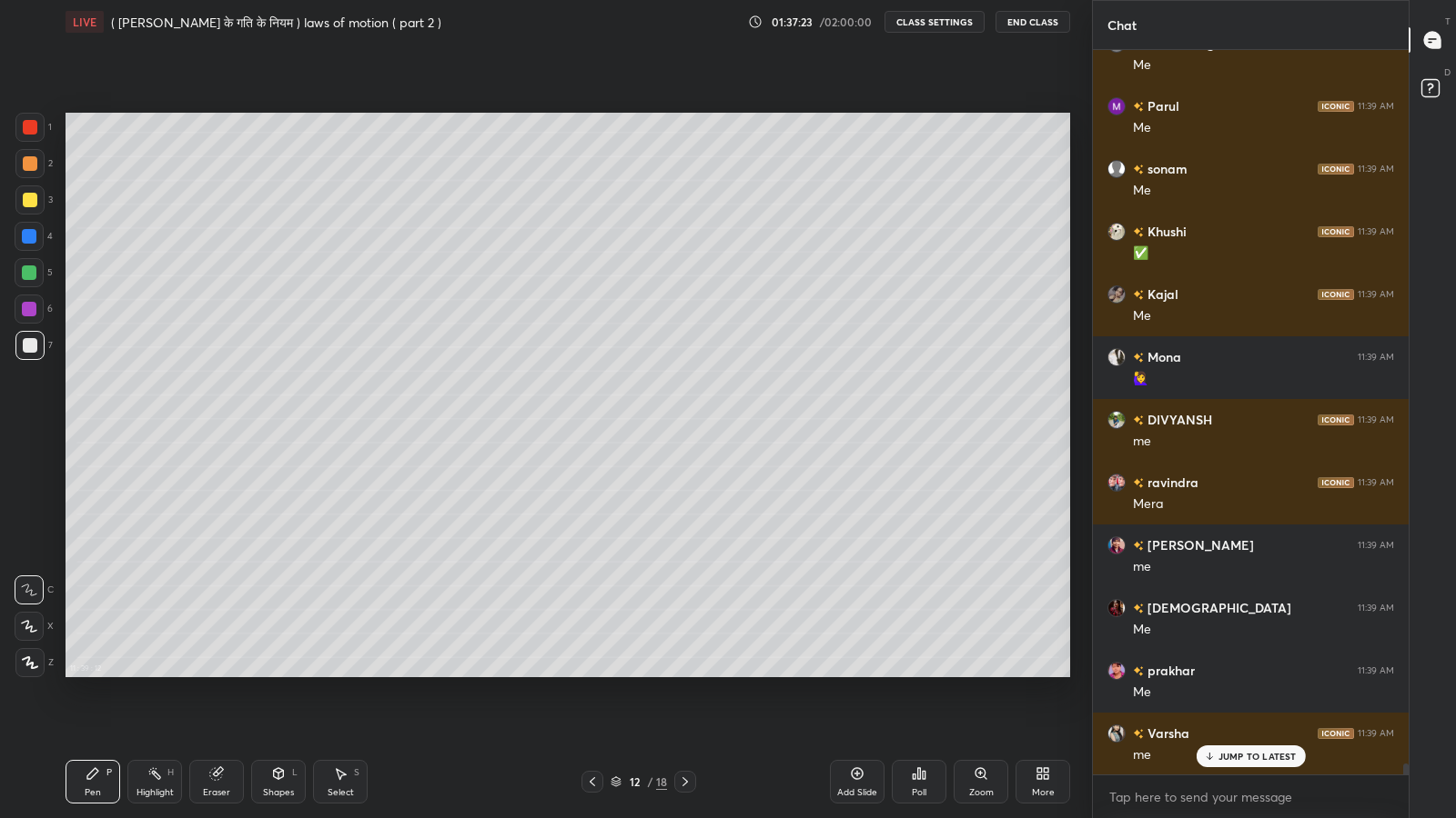
click at [1252, 673] on div "JUMP TO LATEST" at bounding box center [1250, 756] width 109 height 22
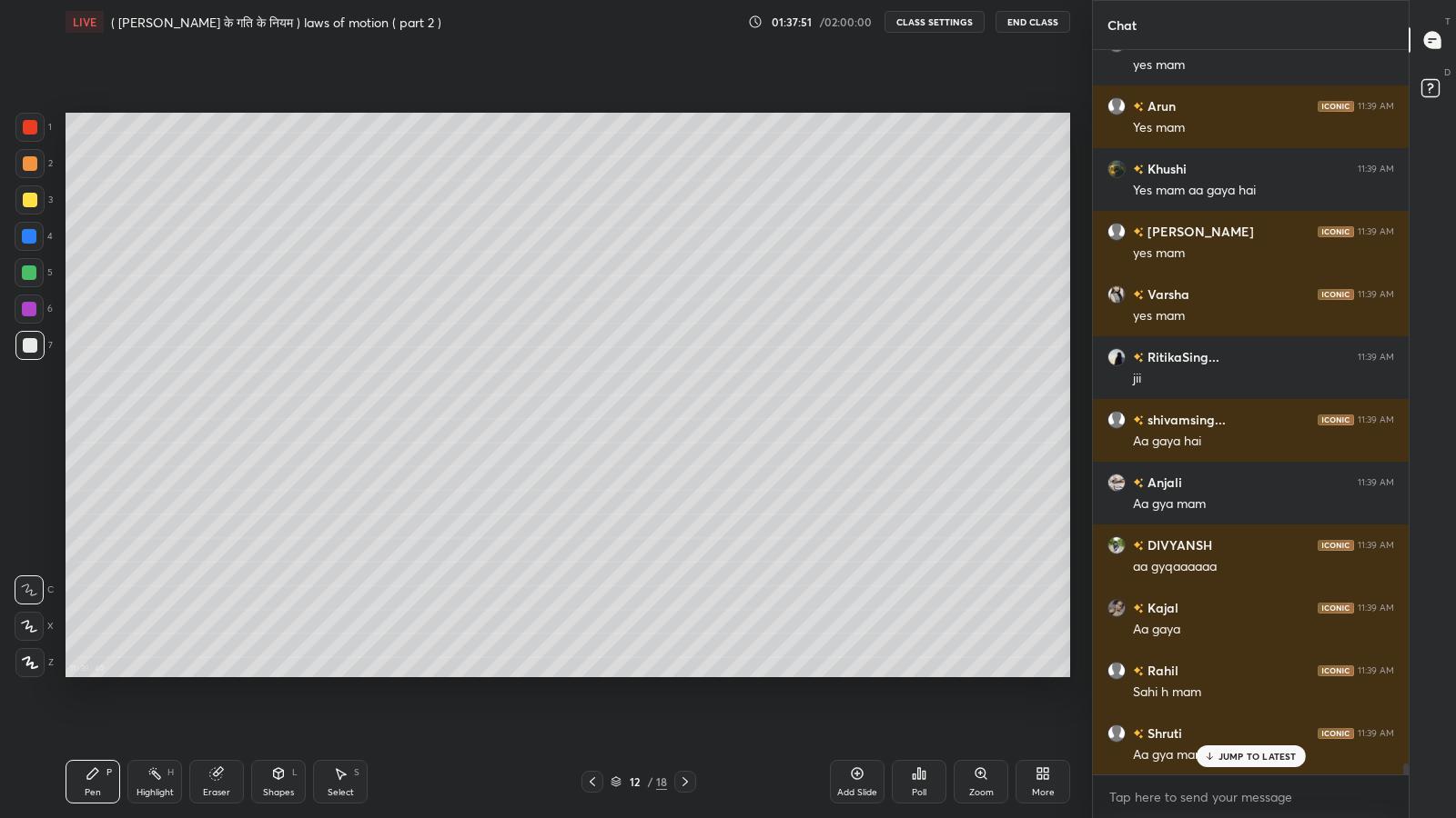
scroll to position [48084, 0]
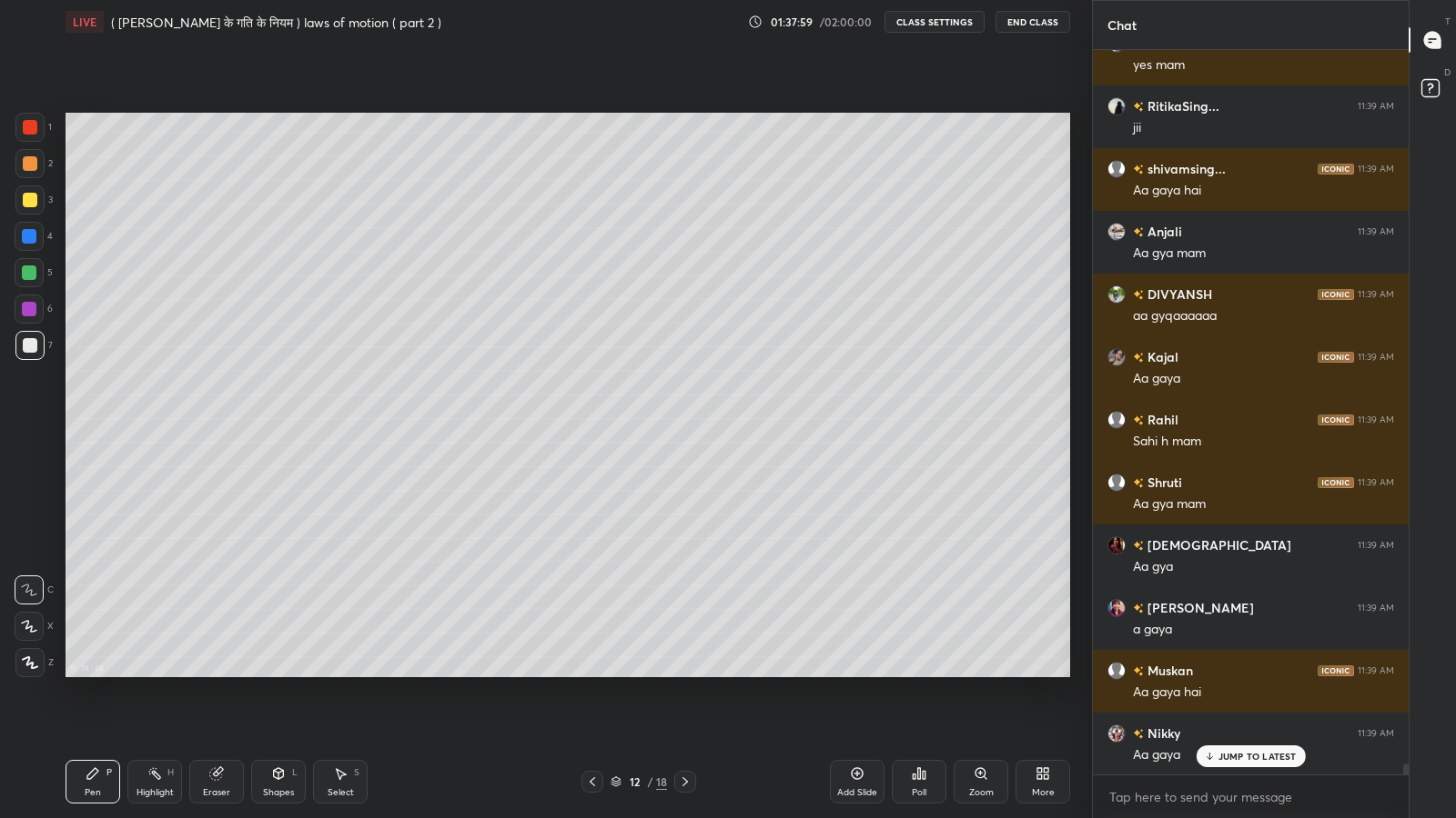
click at [1225, 673] on p "JUMP TO LATEST" at bounding box center [1256, 757] width 78 height 11
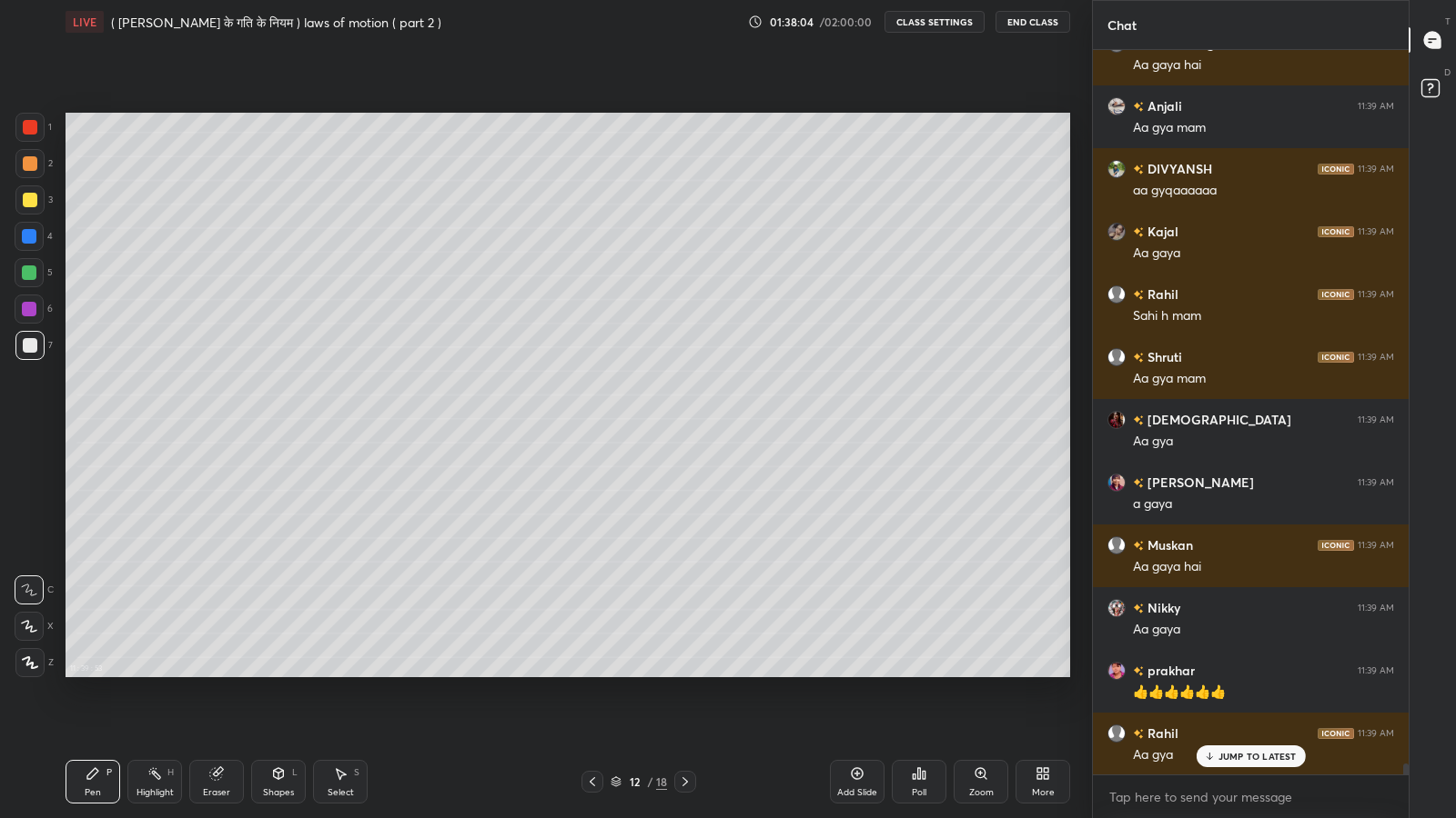
click at [1225, 673] on p "JUMP TO LATEST" at bounding box center [1256, 757] width 78 height 11
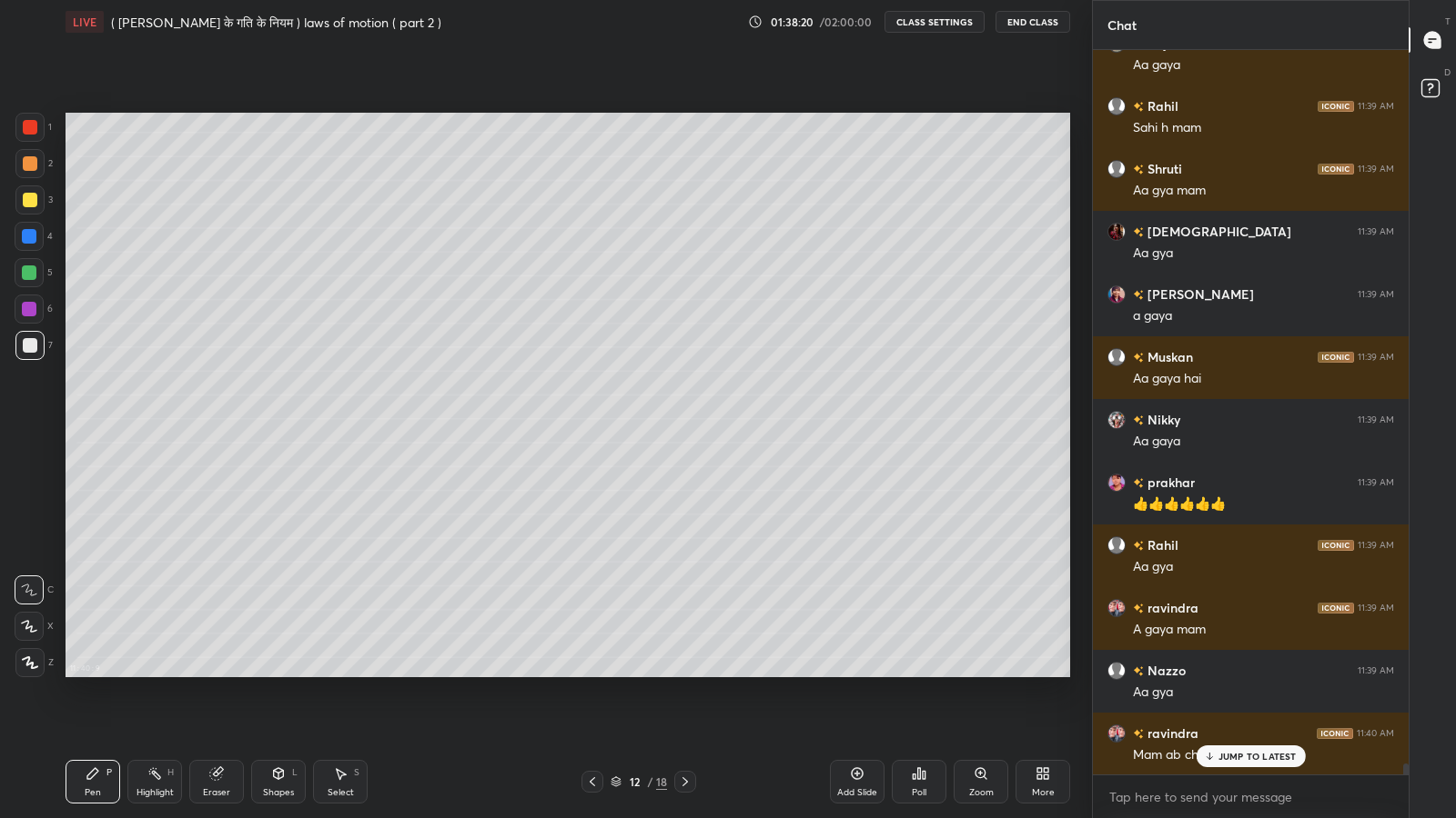
scroll to position [48649, 0]
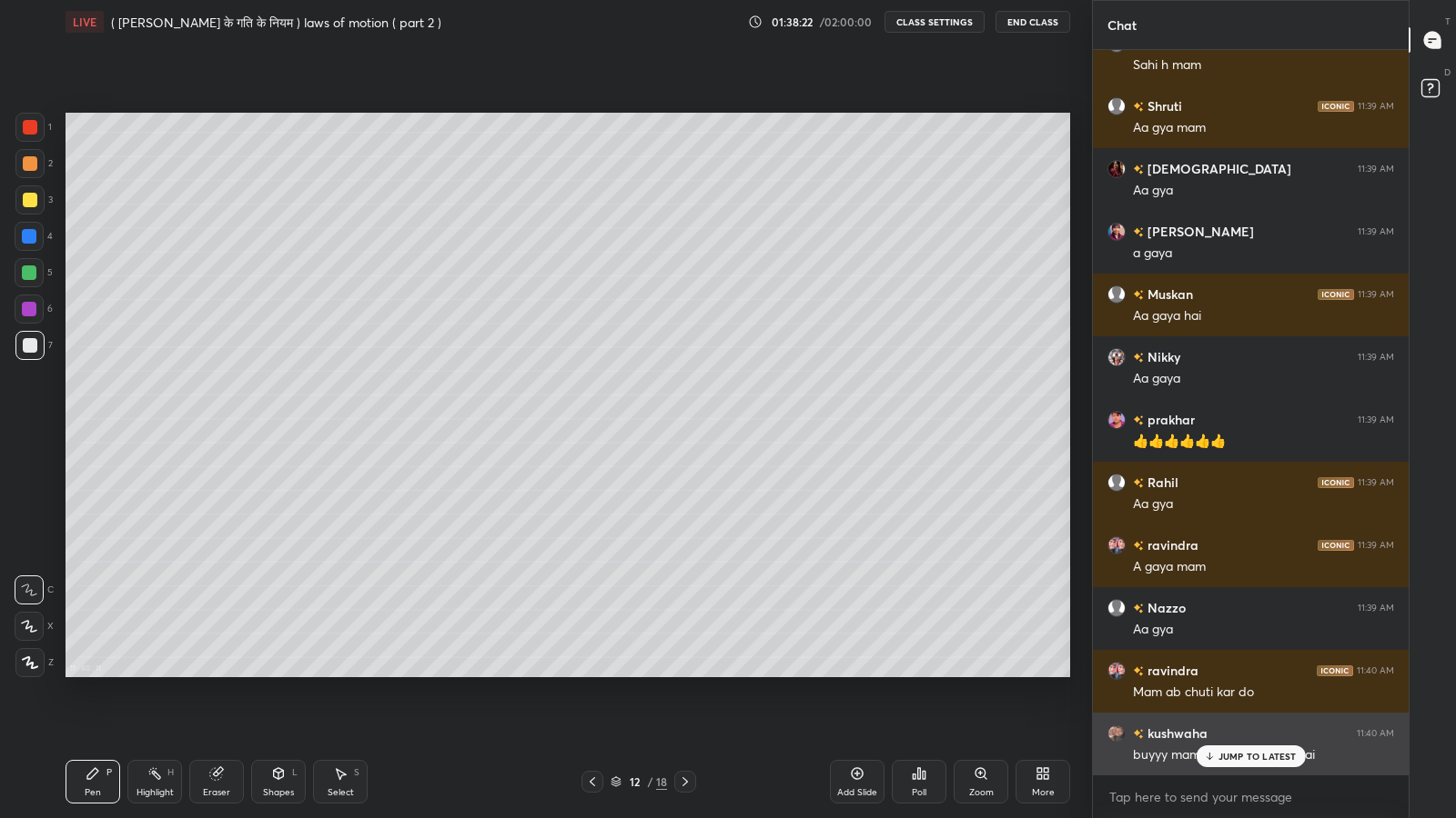
click at [1252, 673] on div "[PERSON_NAME] 11:40 AM" at bounding box center [1251, 733] width 287 height 19
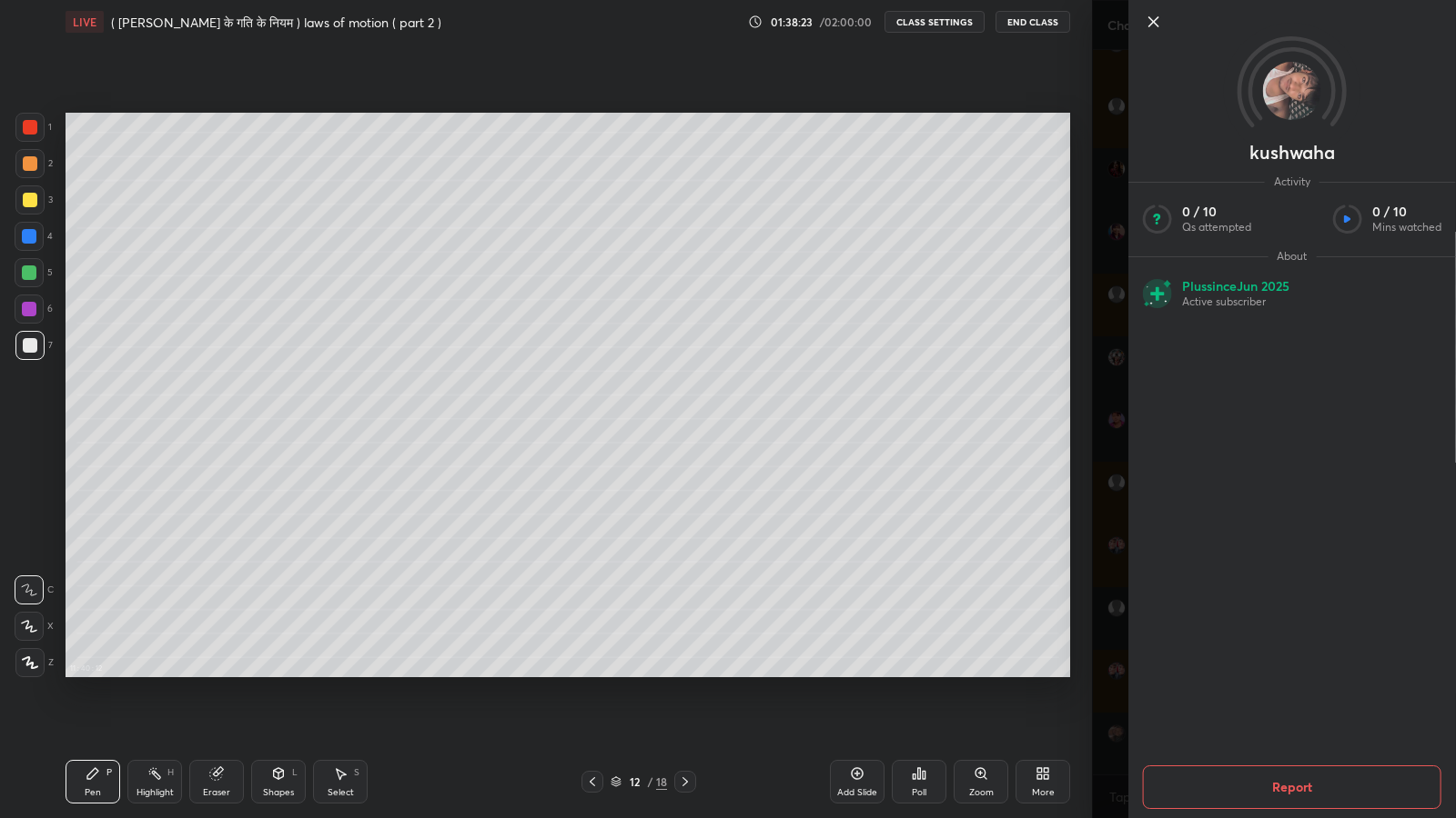
click at [1113, 673] on div "[PERSON_NAME] Activity 0 / 10 Qs attempted 0 / 10 Mins watched About Plus since…" at bounding box center [1273, 409] width 364 height 818
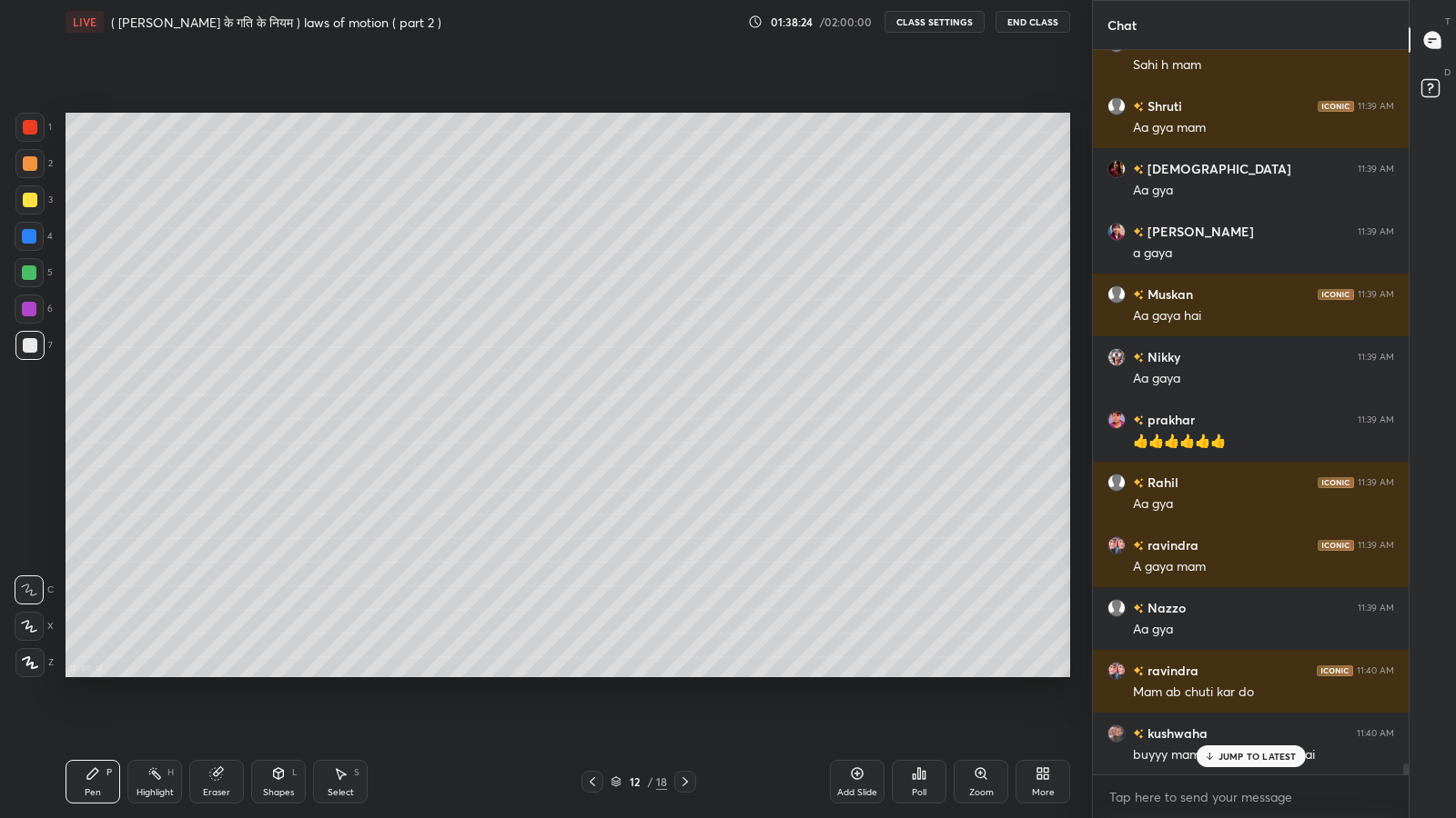
click at [1235, 673] on p "JUMP TO LATEST" at bounding box center [1256, 757] width 78 height 11
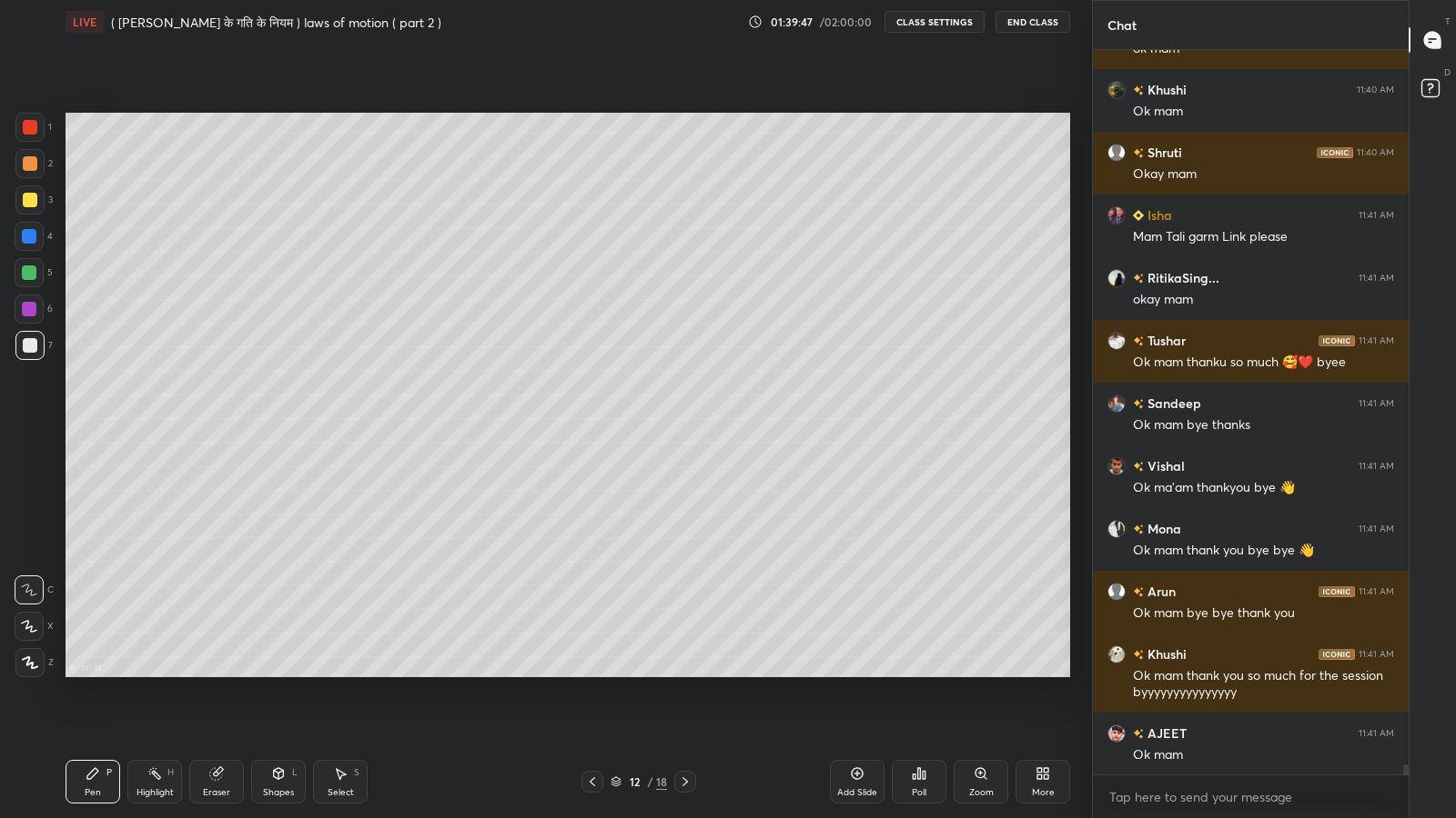
scroll to position [49920, 0]
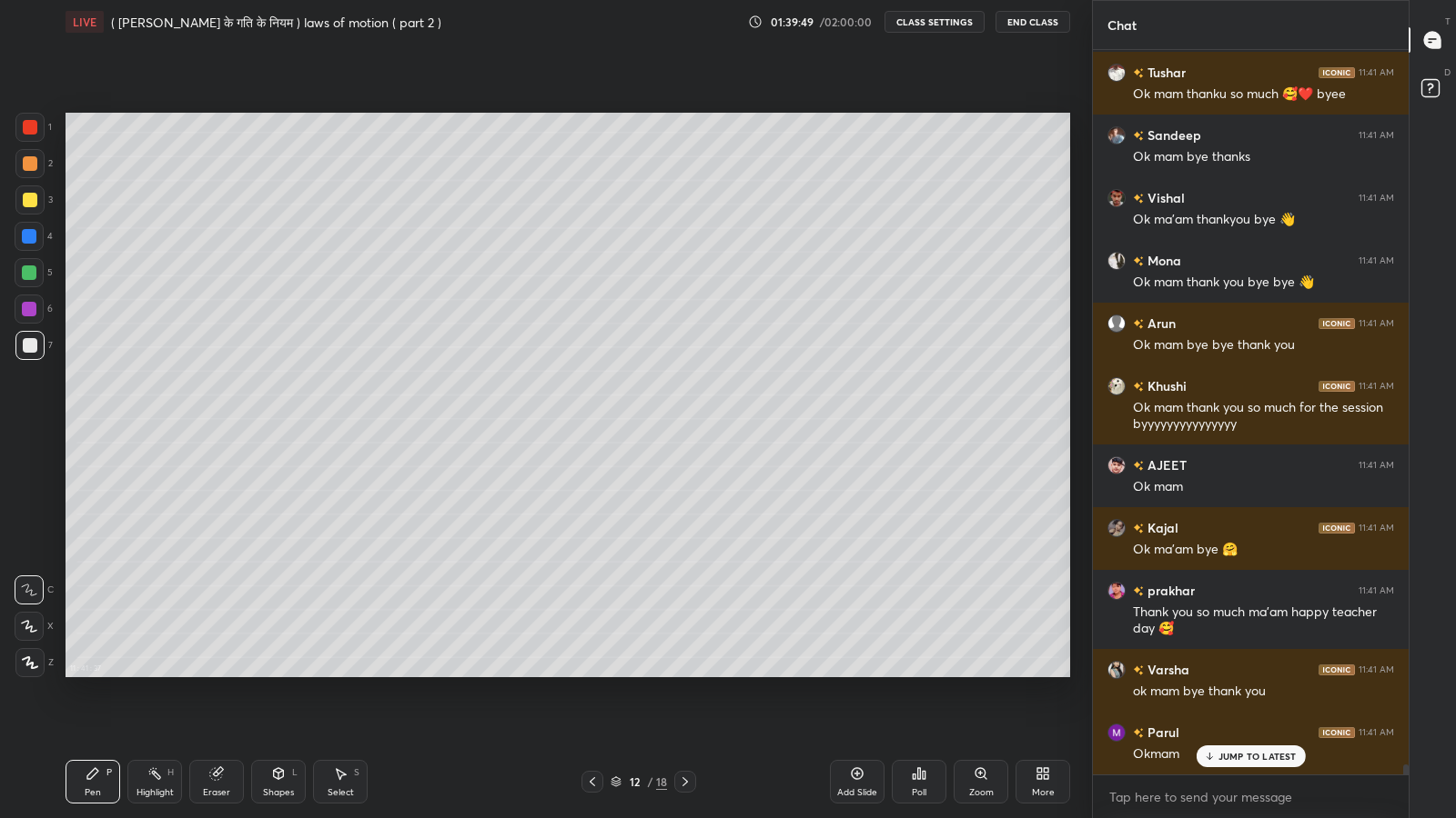
click at [1029, 24] on button "End Class" at bounding box center [1033, 22] width 75 height 22
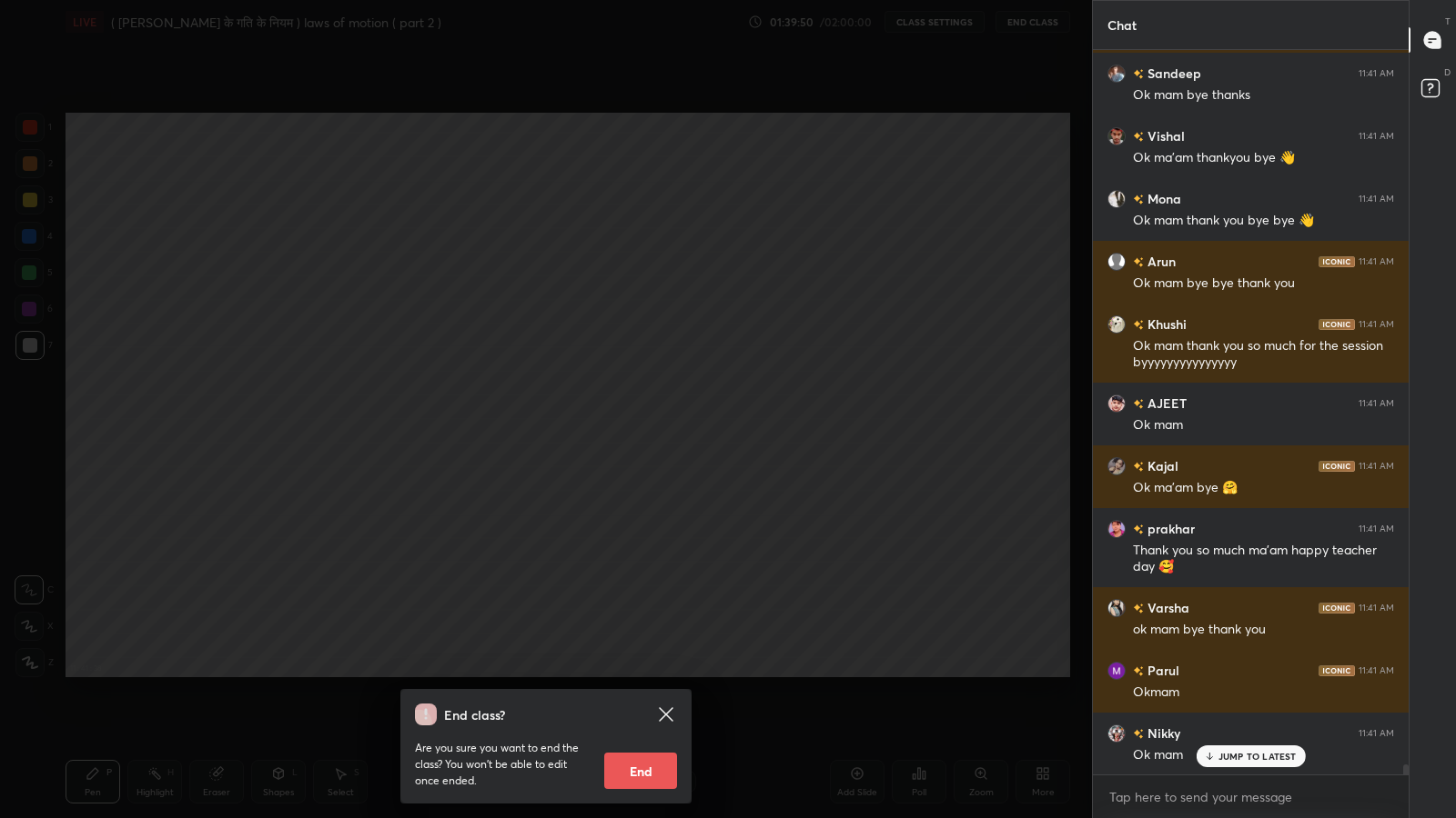
click at [655, 673] on button "End" at bounding box center [640, 770] width 73 height 37
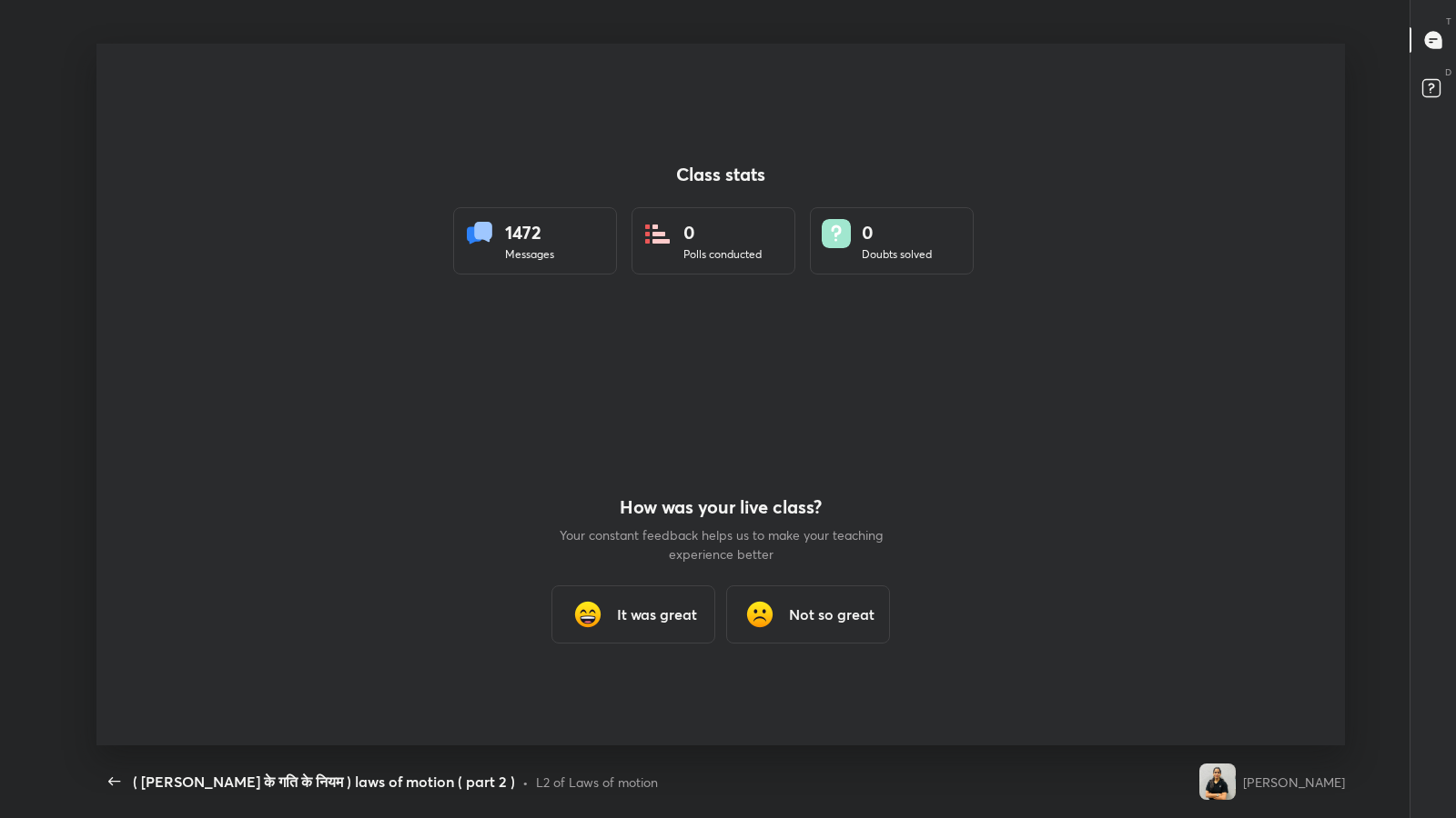
scroll to position [0, 0]
type textarea "x"
click at [110, 673] on icon "button" at bounding box center [114, 781] width 22 height 22
click at [111, 673] on icon "button" at bounding box center [114, 781] width 22 height 22
click at [114, 673] on icon "button" at bounding box center [114, 781] width 22 height 22
